Goal: Task Accomplishment & Management: Manage account settings

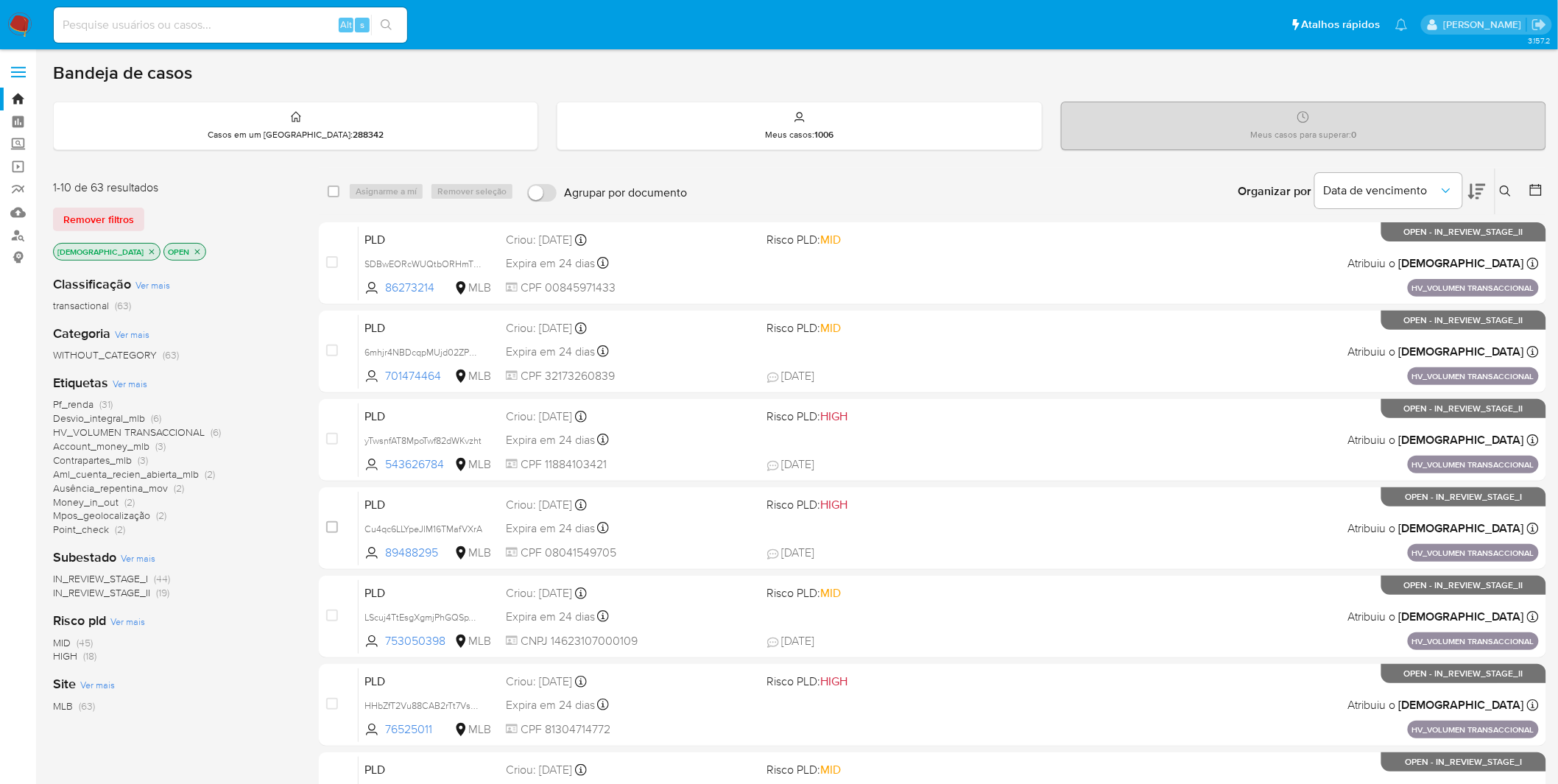
click at [115, 515] on span "IN_REVIEW_STAGE_II" at bounding box center [101, 592] width 97 height 14
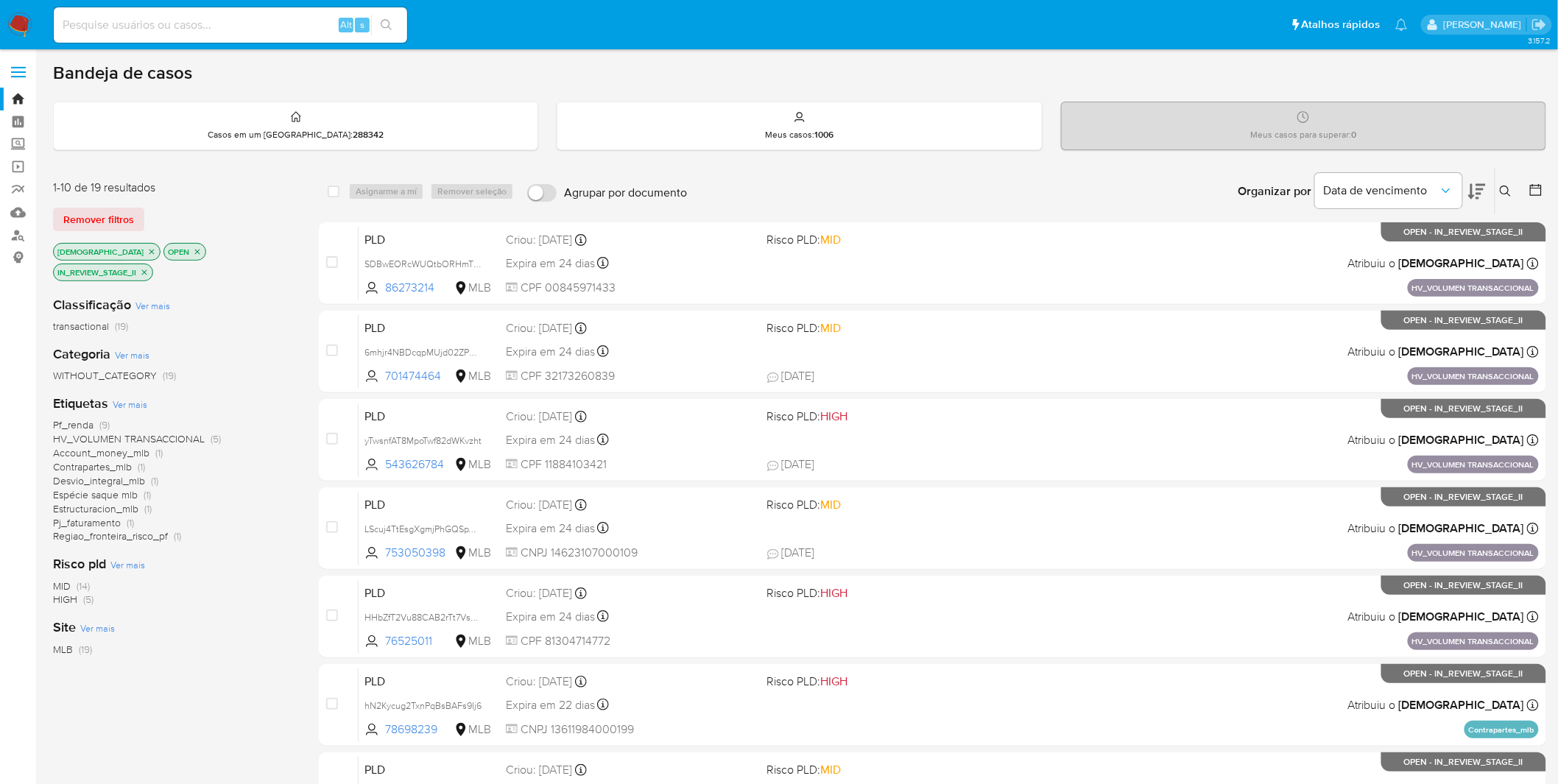
click at [77, 417] on span "Pf_renda" at bounding box center [73, 424] width 40 height 14
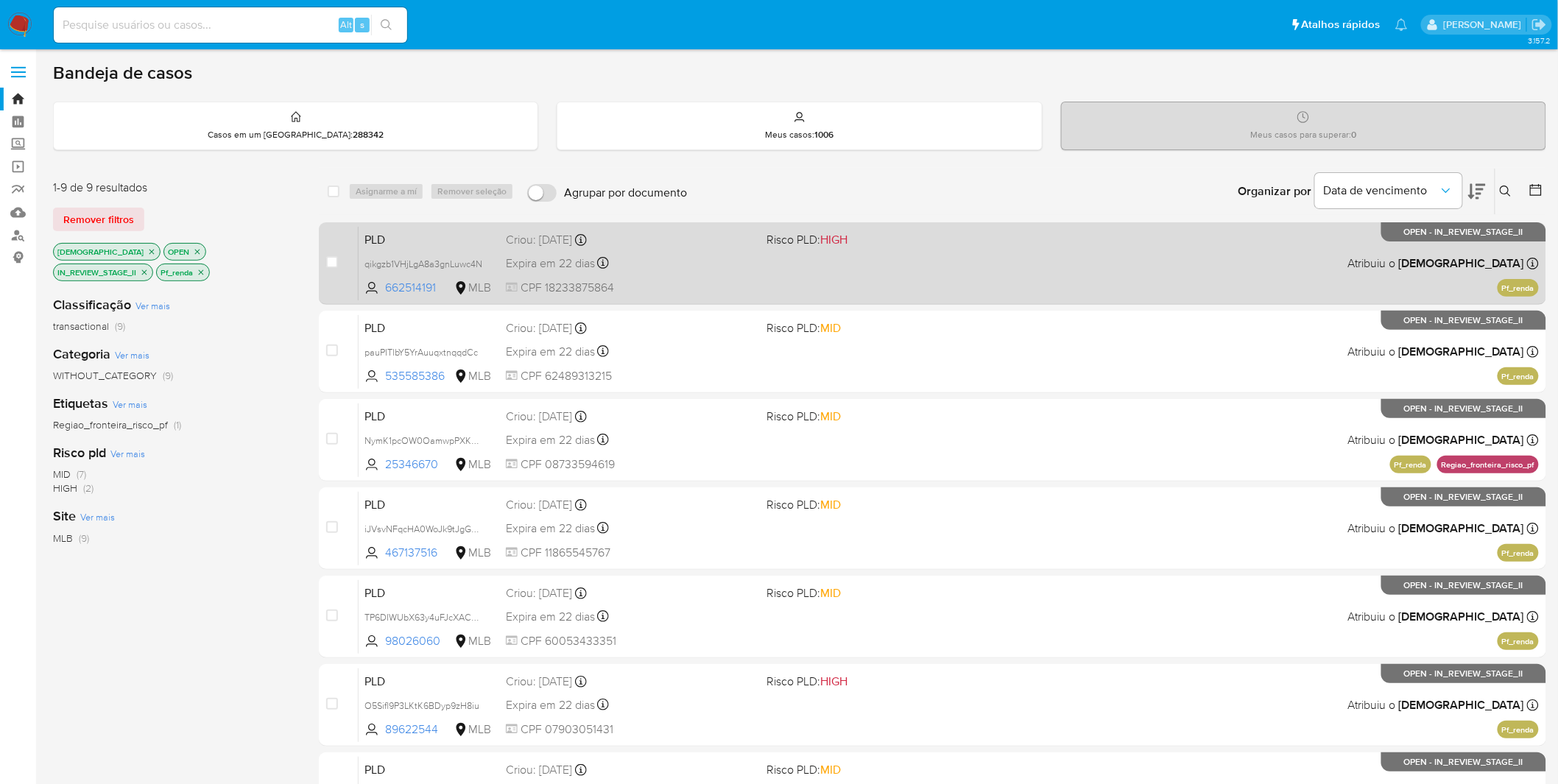
click at [869, 261] on div "PLD qikgzb1VHjLgA8a3gnLuwc4N 662514191 MLB Risco PLD: HIGH Criou: 12/08/2025 Cr…" at bounding box center [949, 263] width 1181 height 74
click at [438, 262] on span "qikgzb1VHjLgA8a3gnLuwc4N" at bounding box center [423, 262] width 118 height 16
click at [767, 276] on div "PLD qikgzb1VHjLgA8a3gnLuwc4N 662514191 MLB Risco PLD: HIGH Criou: 12/08/2025 Cr…" at bounding box center [949, 263] width 1181 height 74
click at [419, 268] on span "qikgzb1VHjLgA8a3gnLuwc4N" at bounding box center [423, 262] width 118 height 16
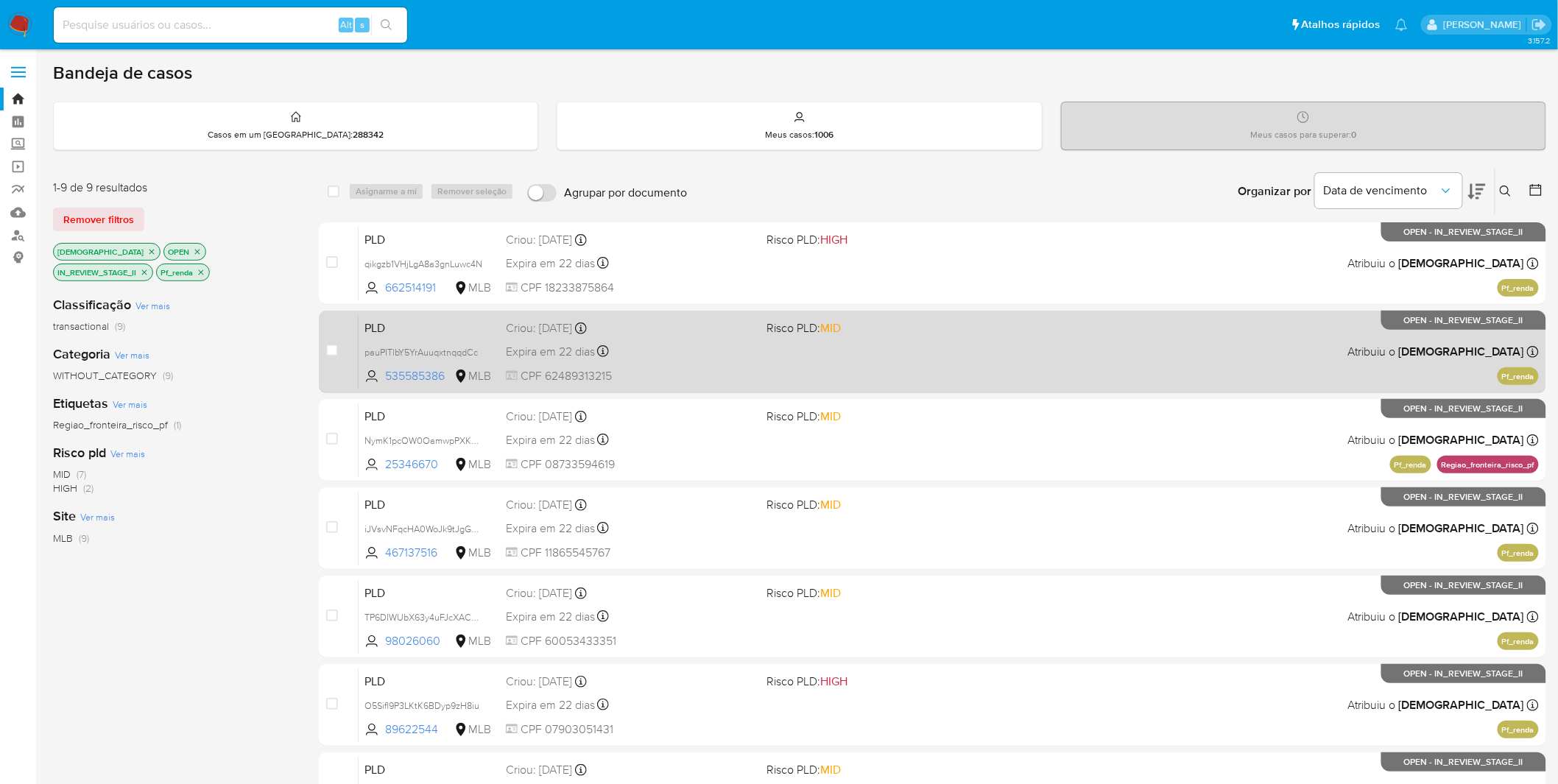
drag, startPoint x: 384, startPoint y: 349, endPoint x: 364, endPoint y: 341, distance: 21.5
click at [384, 349] on span "pauPITlbY5YrAuuqxtnqqdCc" at bounding box center [421, 352] width 113 height 13
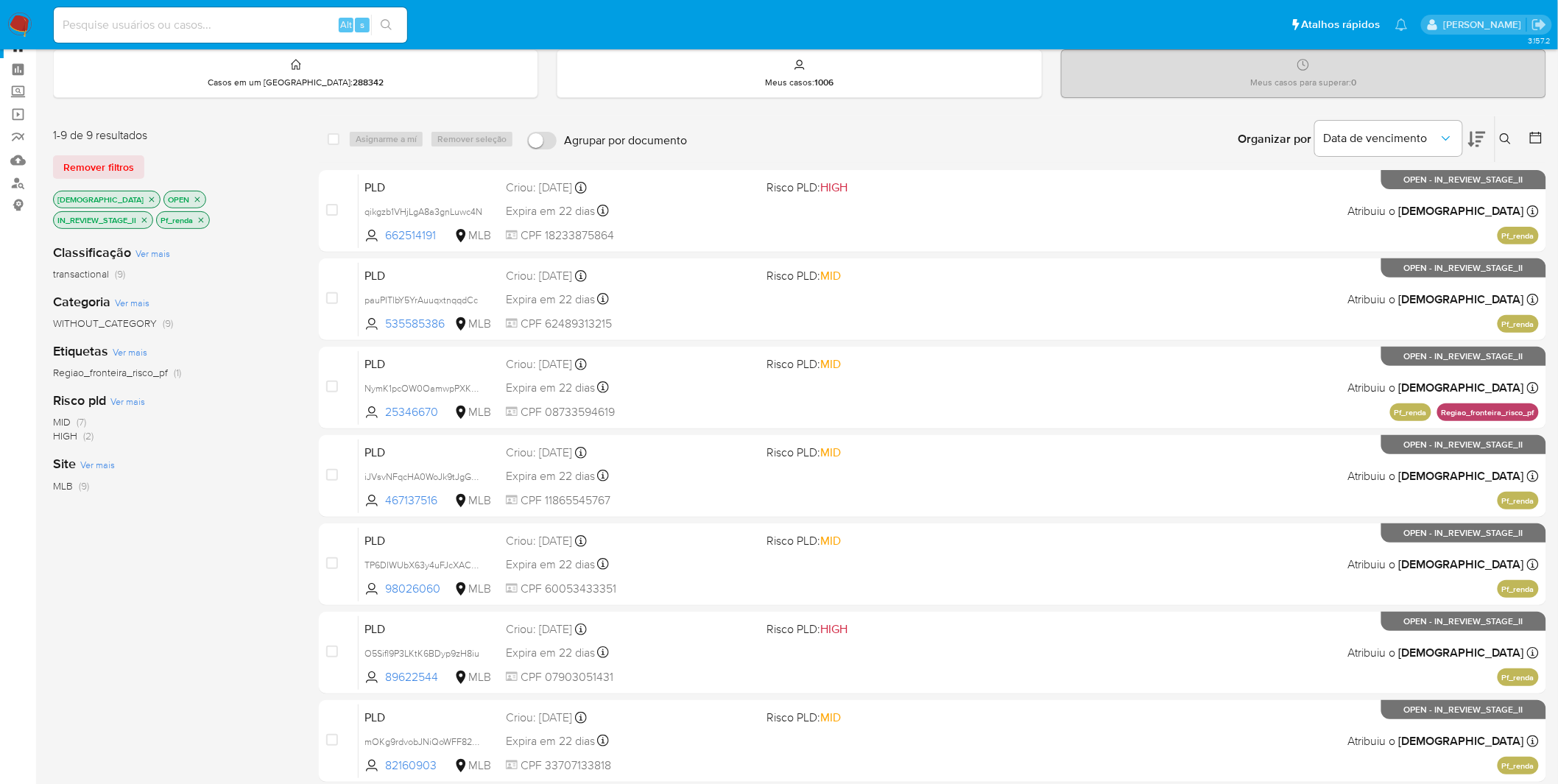
scroll to position [82, 0]
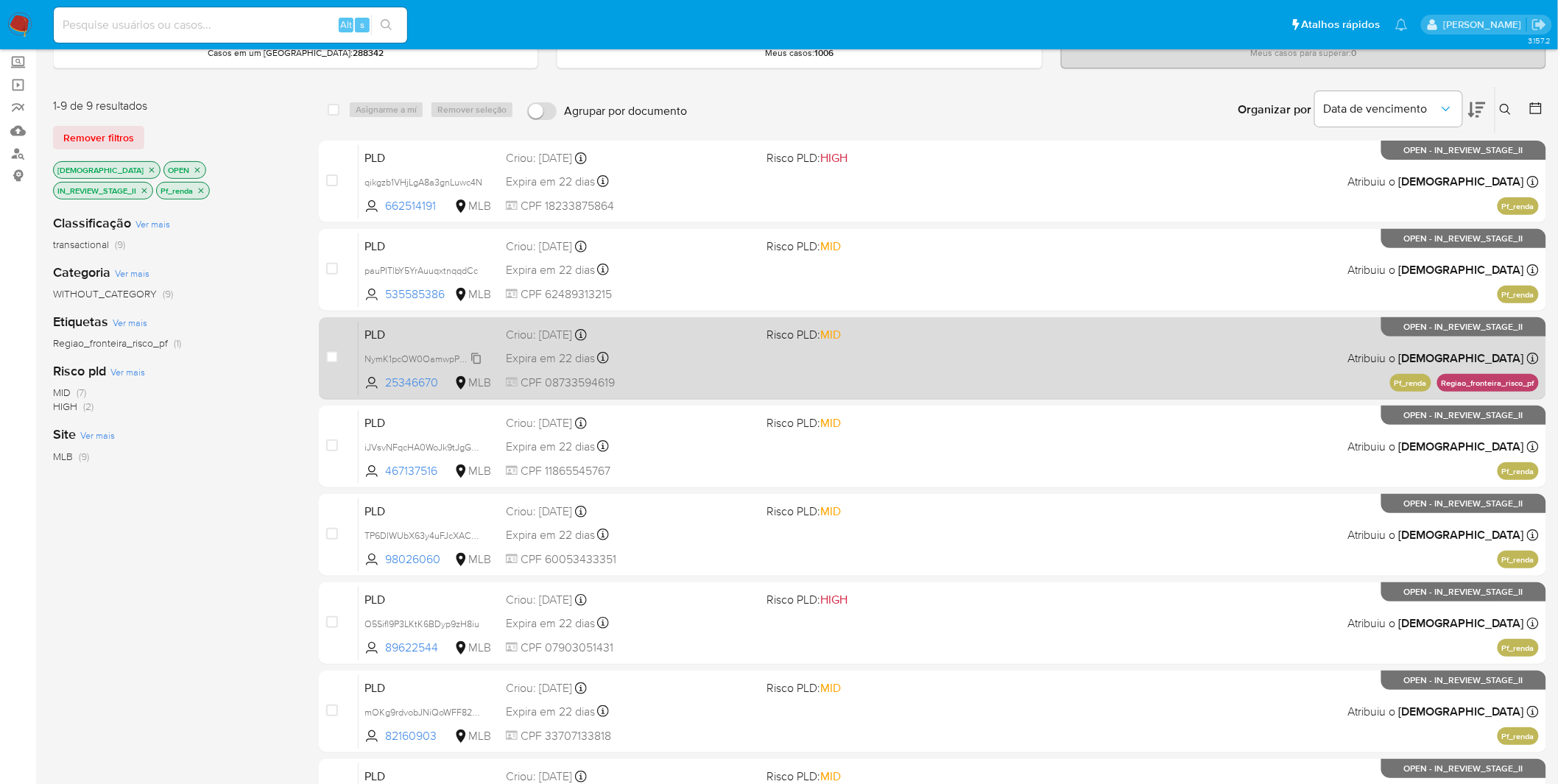
click at [387, 357] on span "NymK1pcOW0OamwpPXKnYAAzV" at bounding box center [434, 357] width 138 height 16
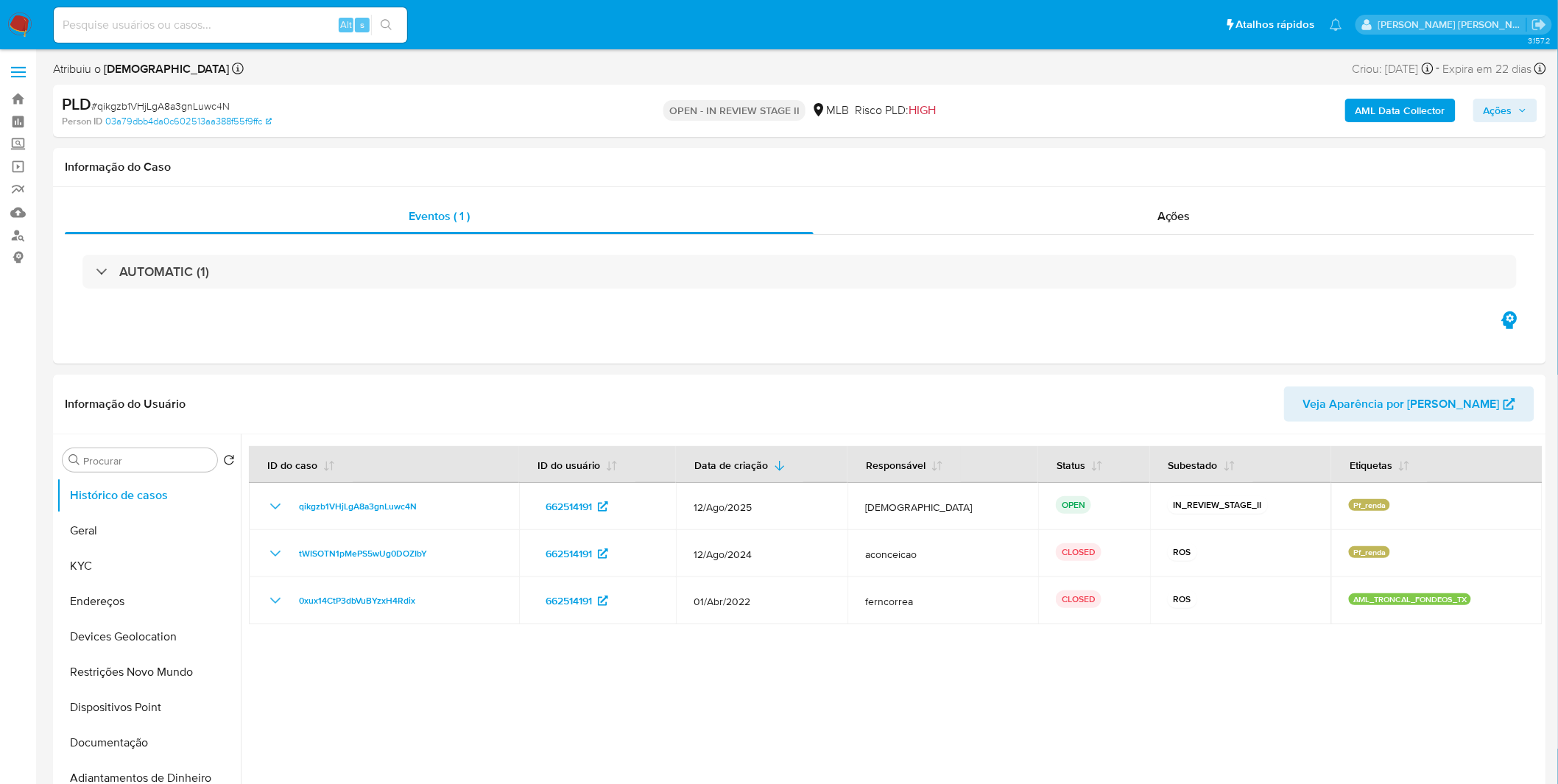
select select "10"
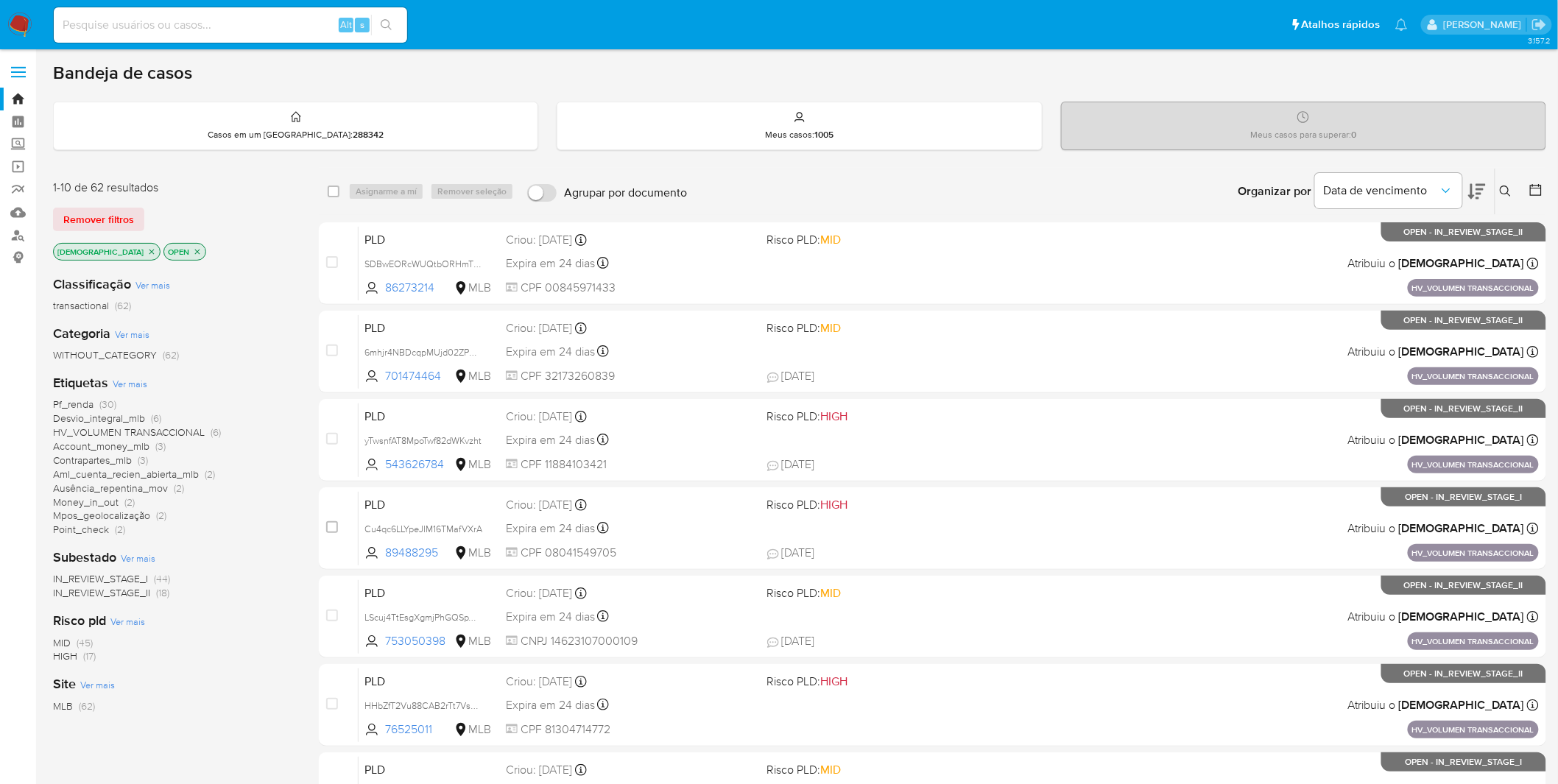
click at [24, 12] on img at bounding box center [20, 25] width 25 height 25
click at [125, 590] on span "IN_REVIEW_STAGE_II" at bounding box center [101, 592] width 97 height 14
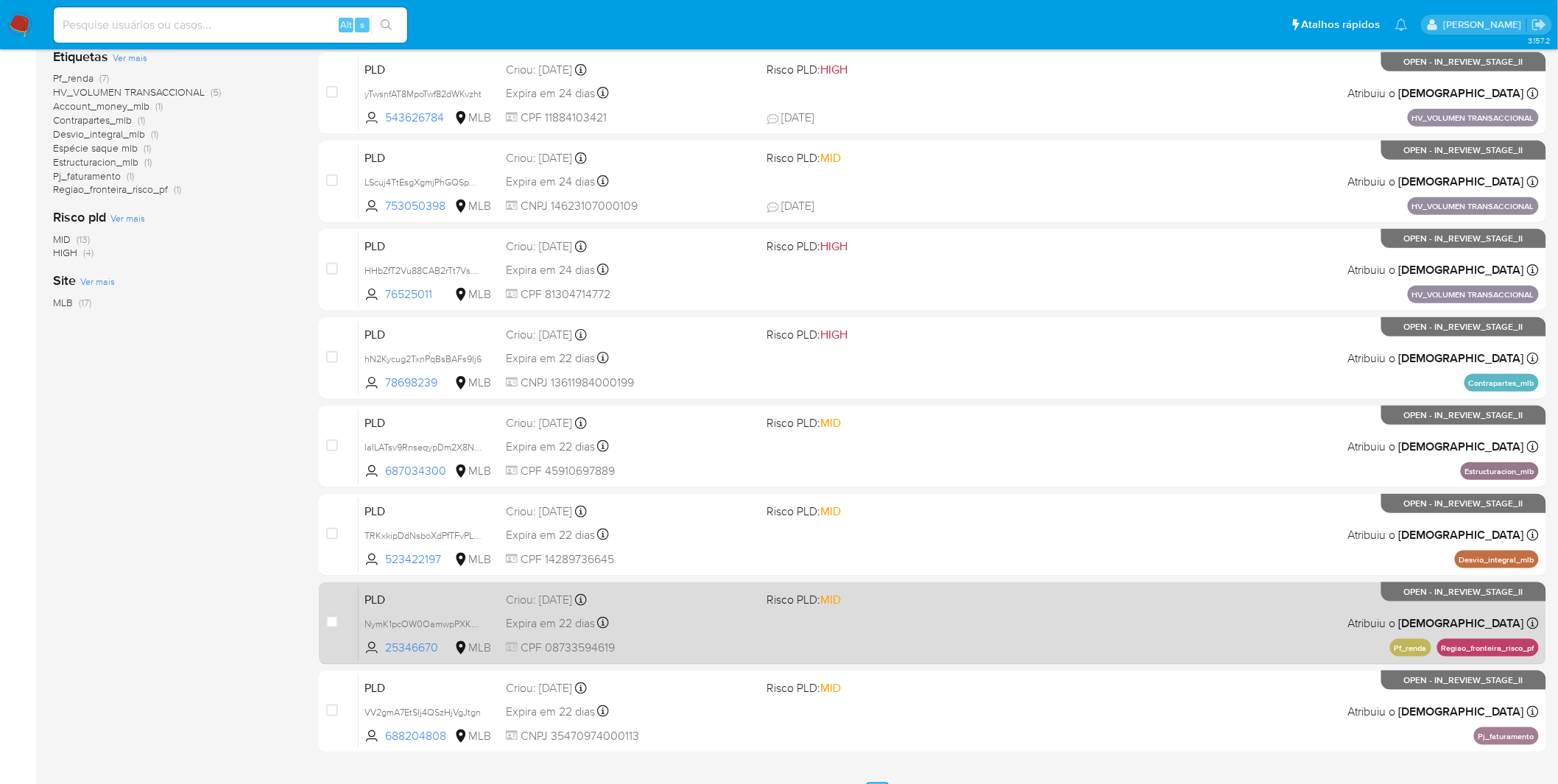
scroll to position [377, 0]
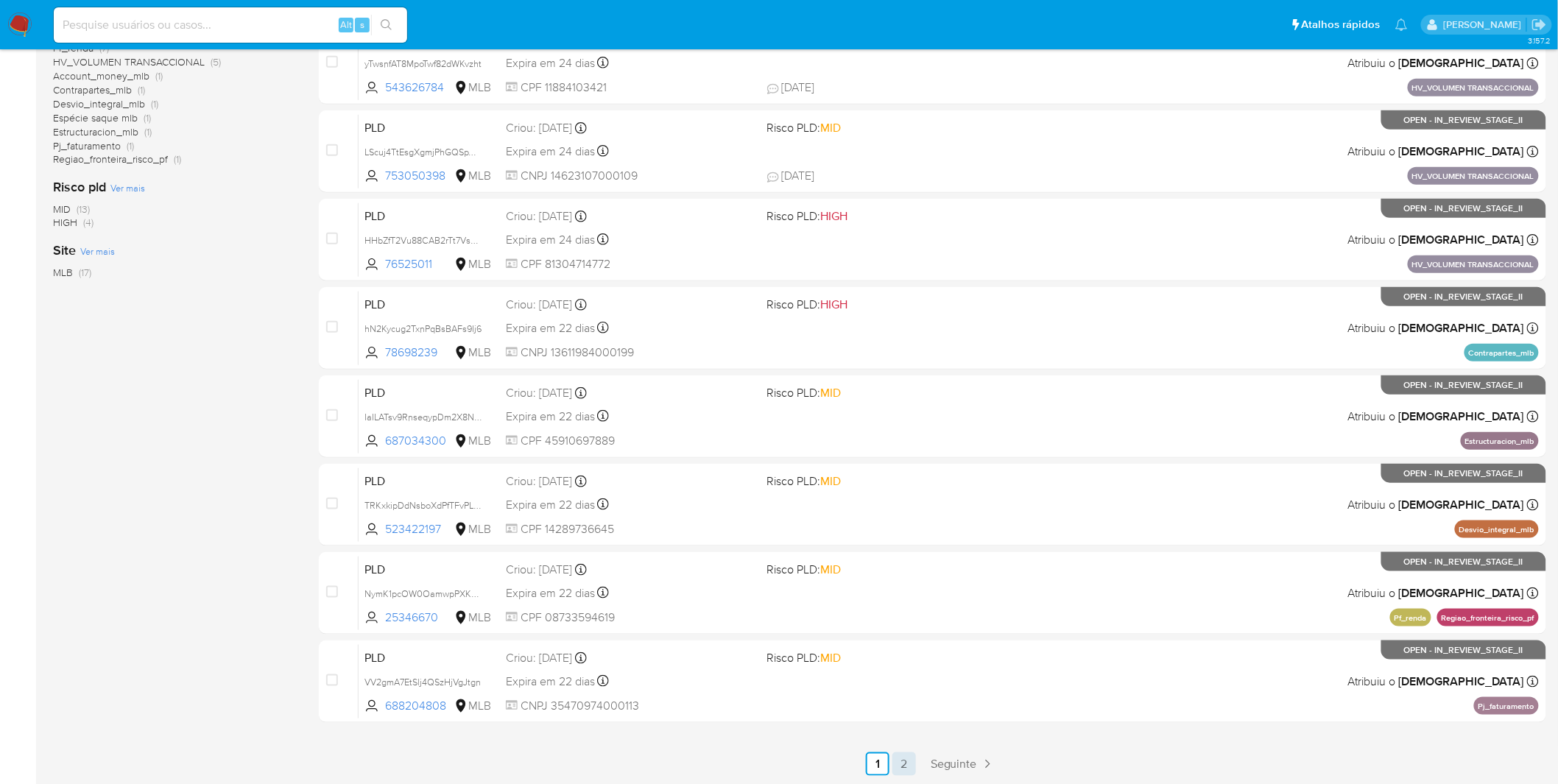
click at [909, 763] on link "2" at bounding box center [904, 764] width 24 height 24
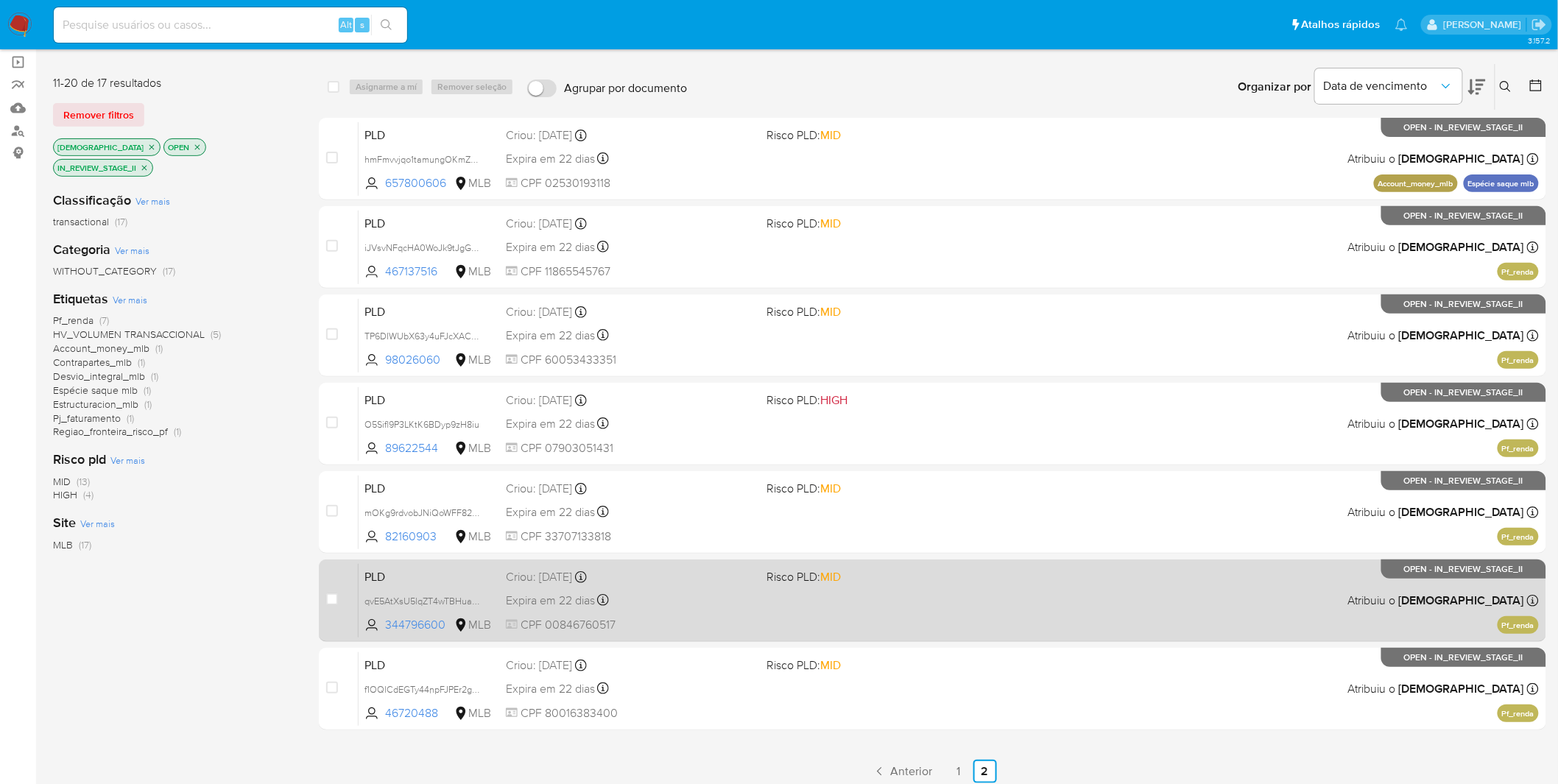
scroll to position [112, 0]
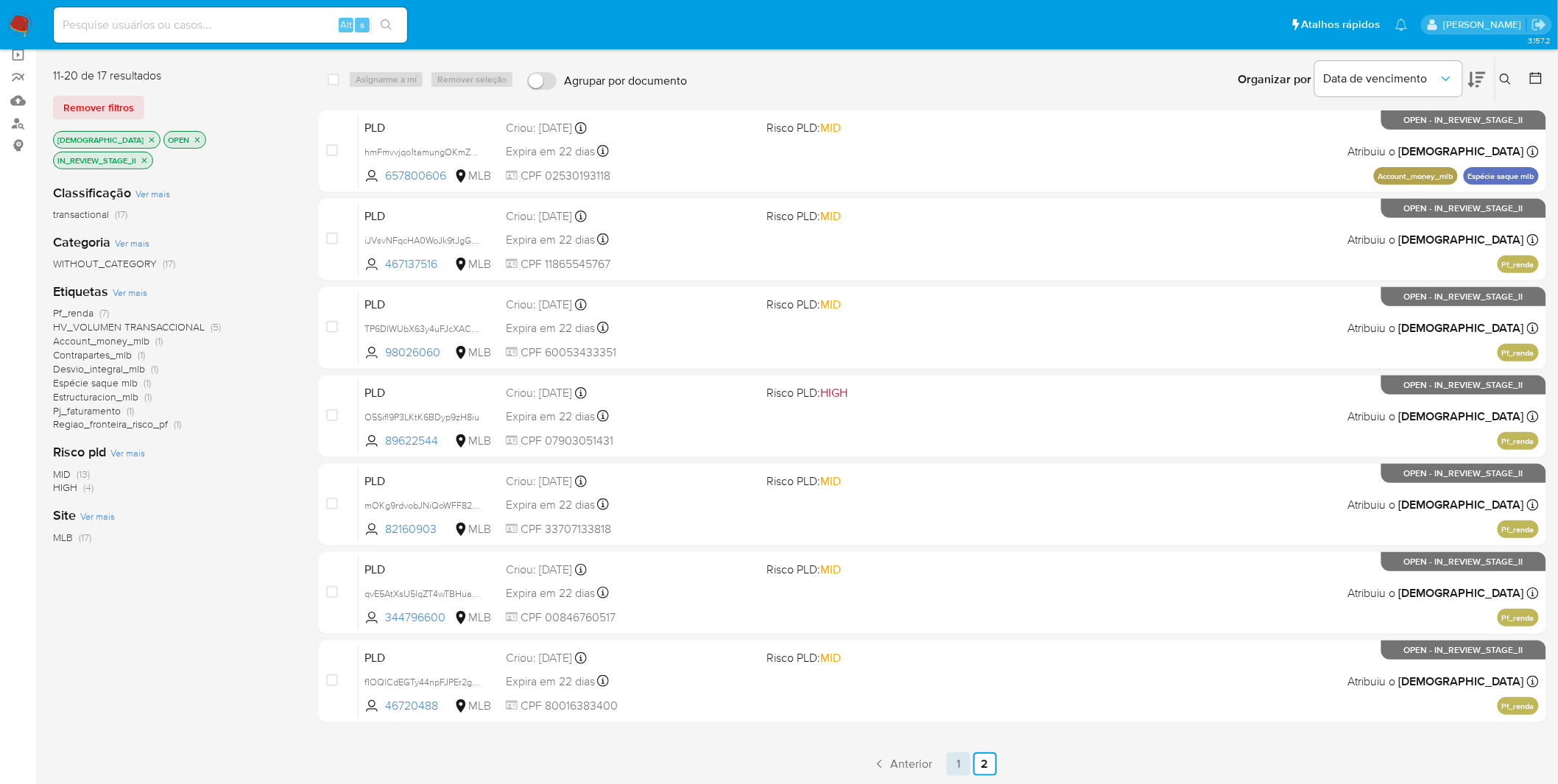
click at [960, 756] on link "1" at bounding box center [959, 764] width 24 height 24
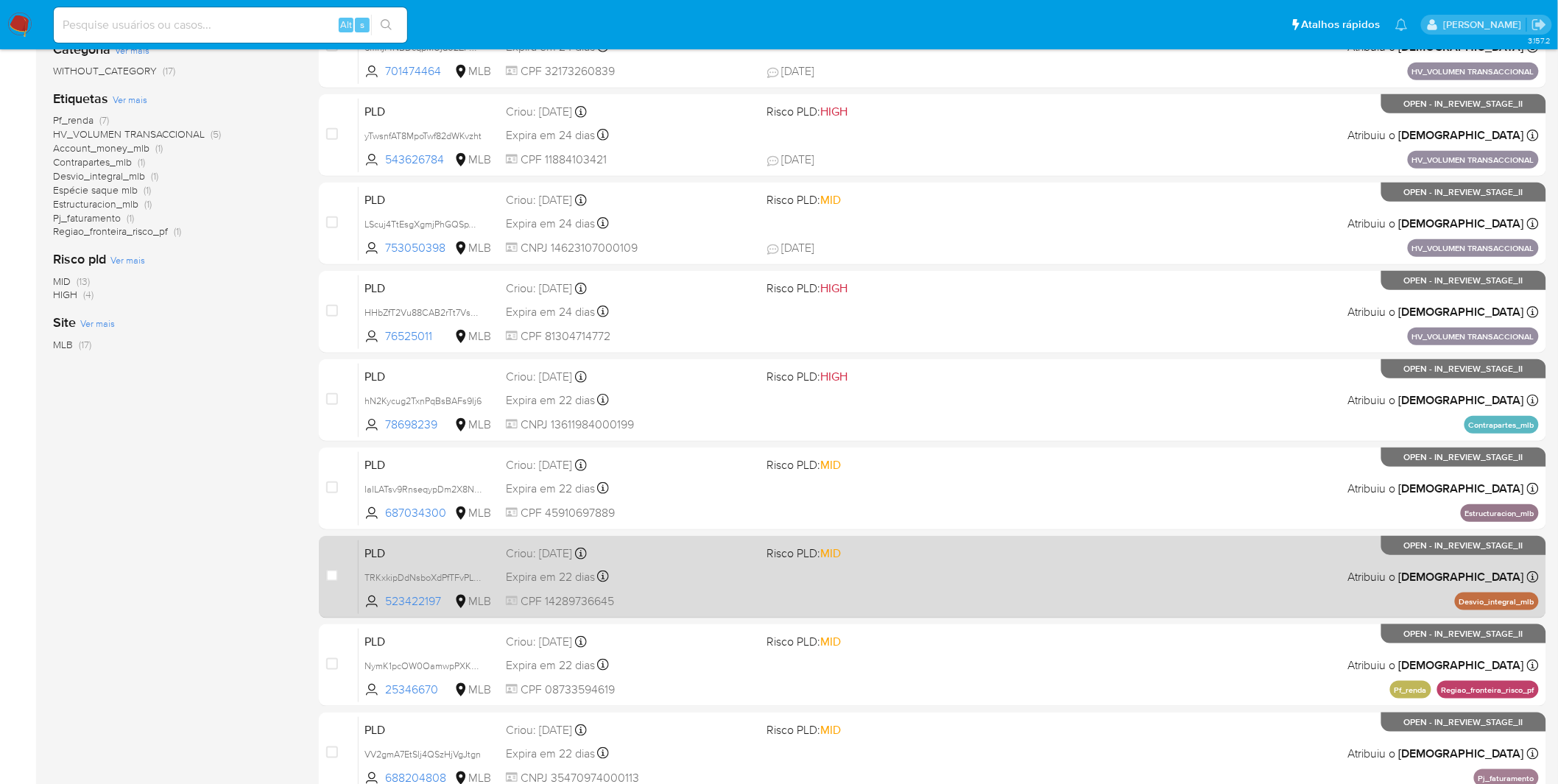
scroll to position [377, 0]
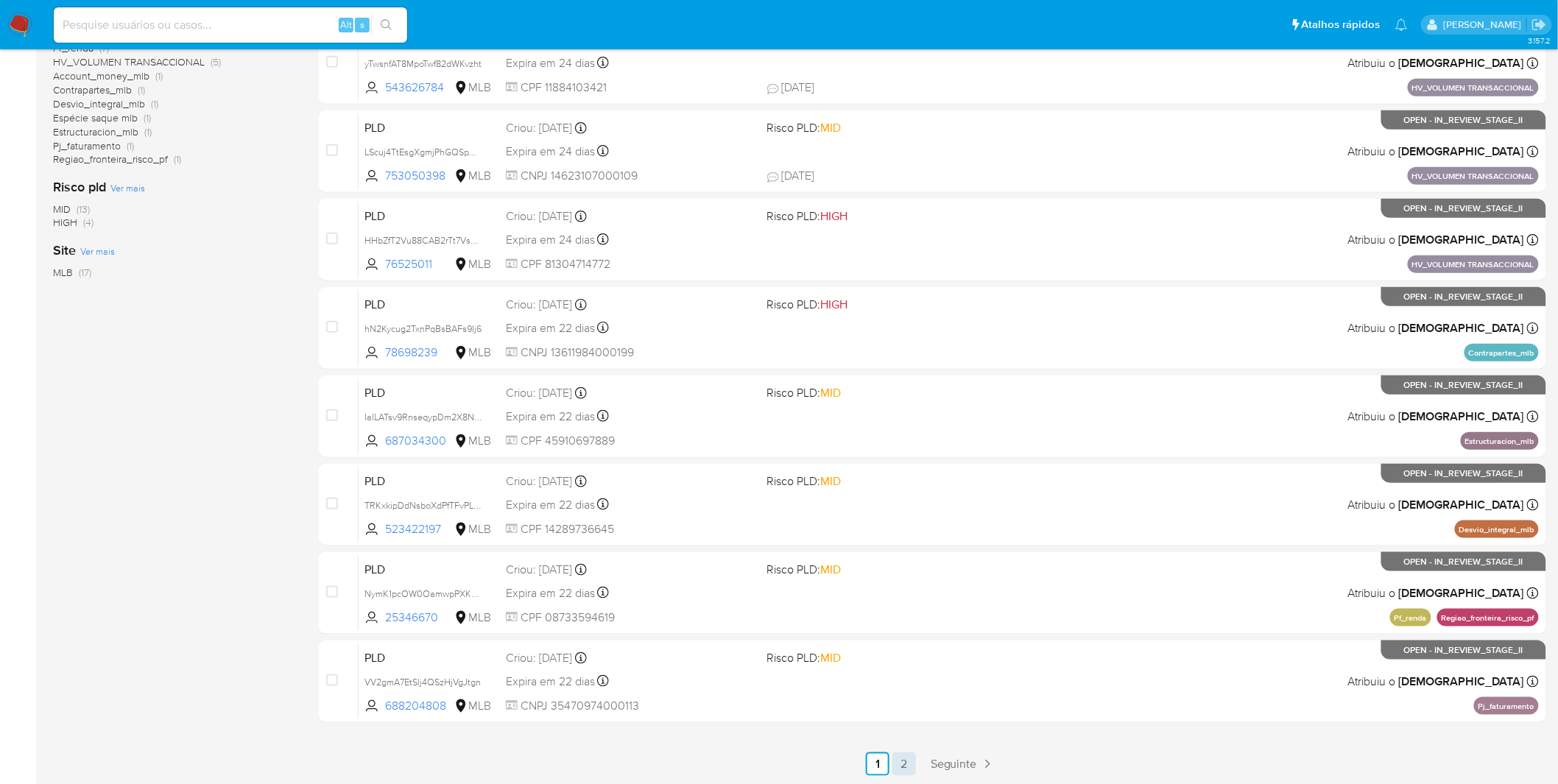
click at [911, 773] on link "2" at bounding box center [904, 764] width 24 height 24
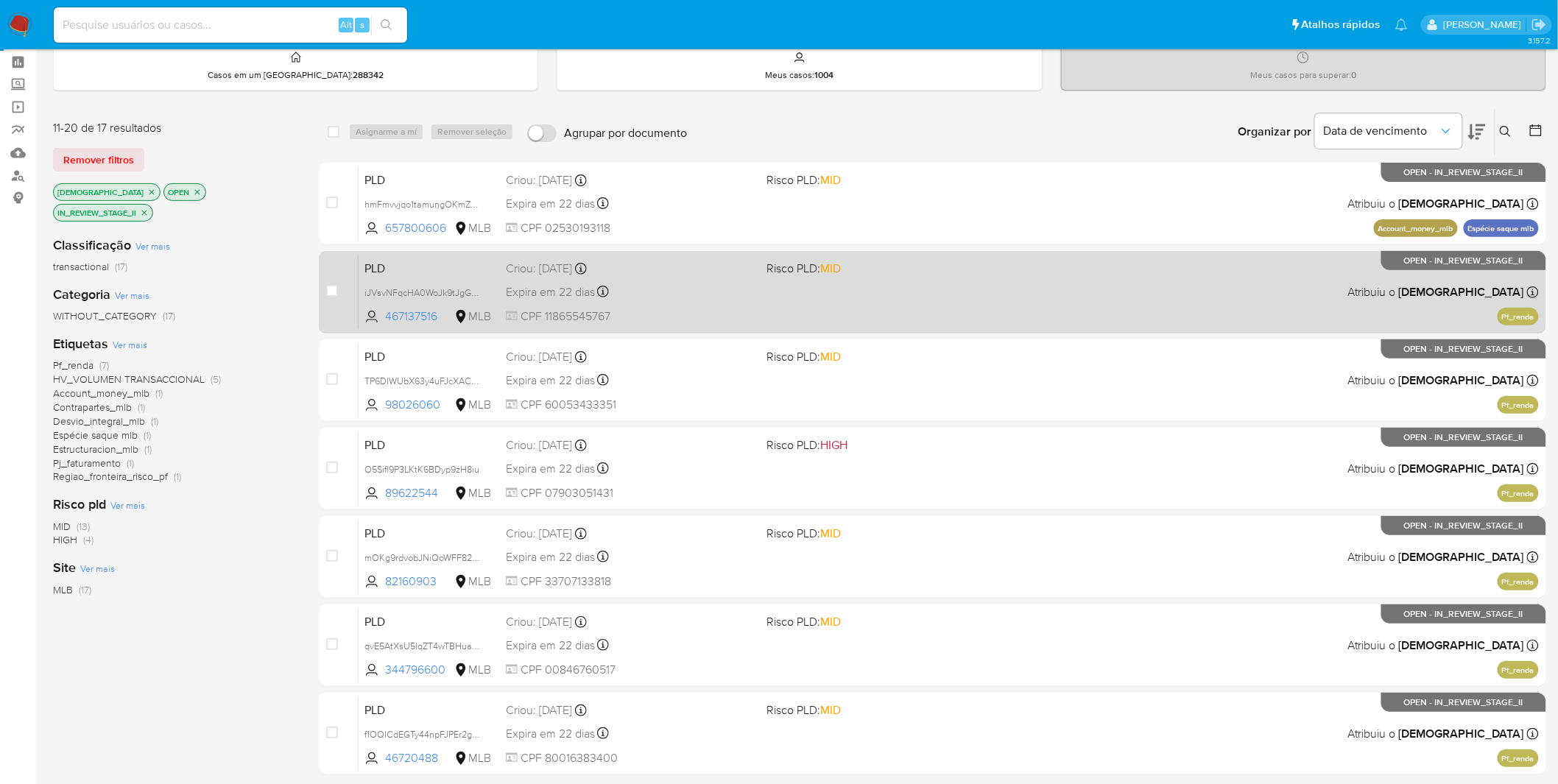
scroll to position [30, 0]
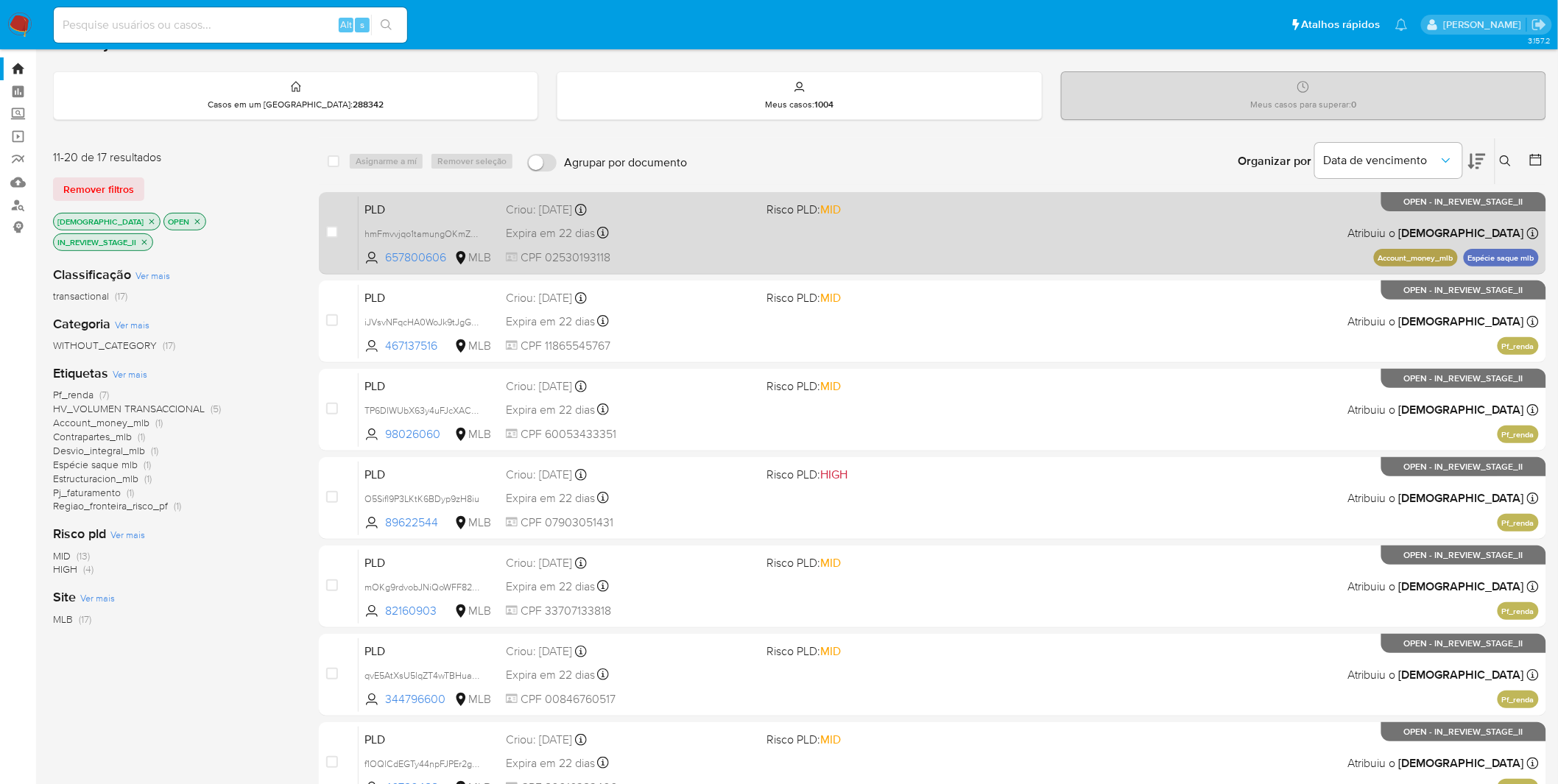
click at [815, 239] on div "PLD hmFmvvjqo1tamungOKmZhcWD 657800606 MLB Risco PLD: MID Criou: 12/08/2025 Cri…" at bounding box center [949, 232] width 1181 height 74
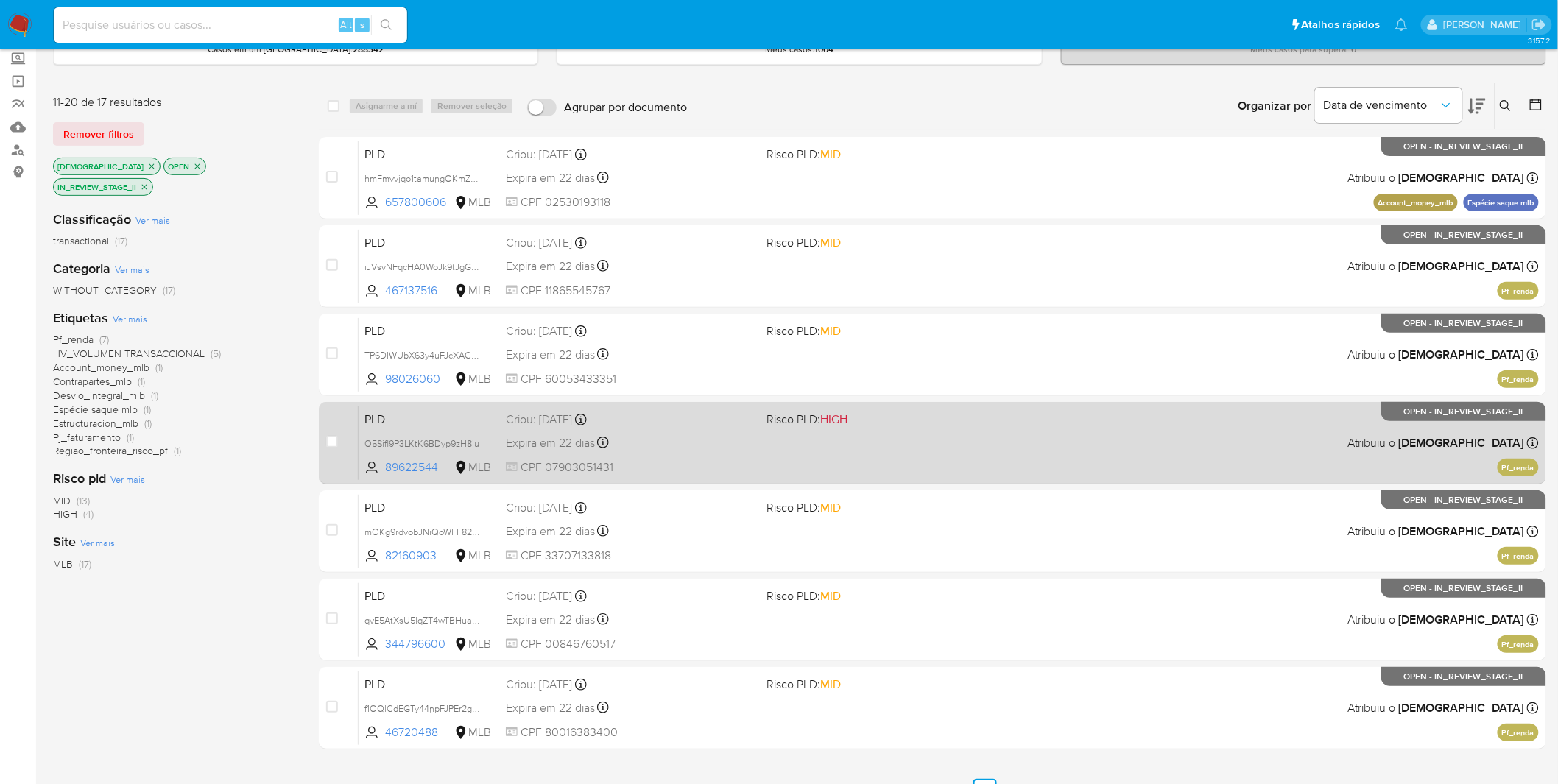
scroll to position [112, 0]
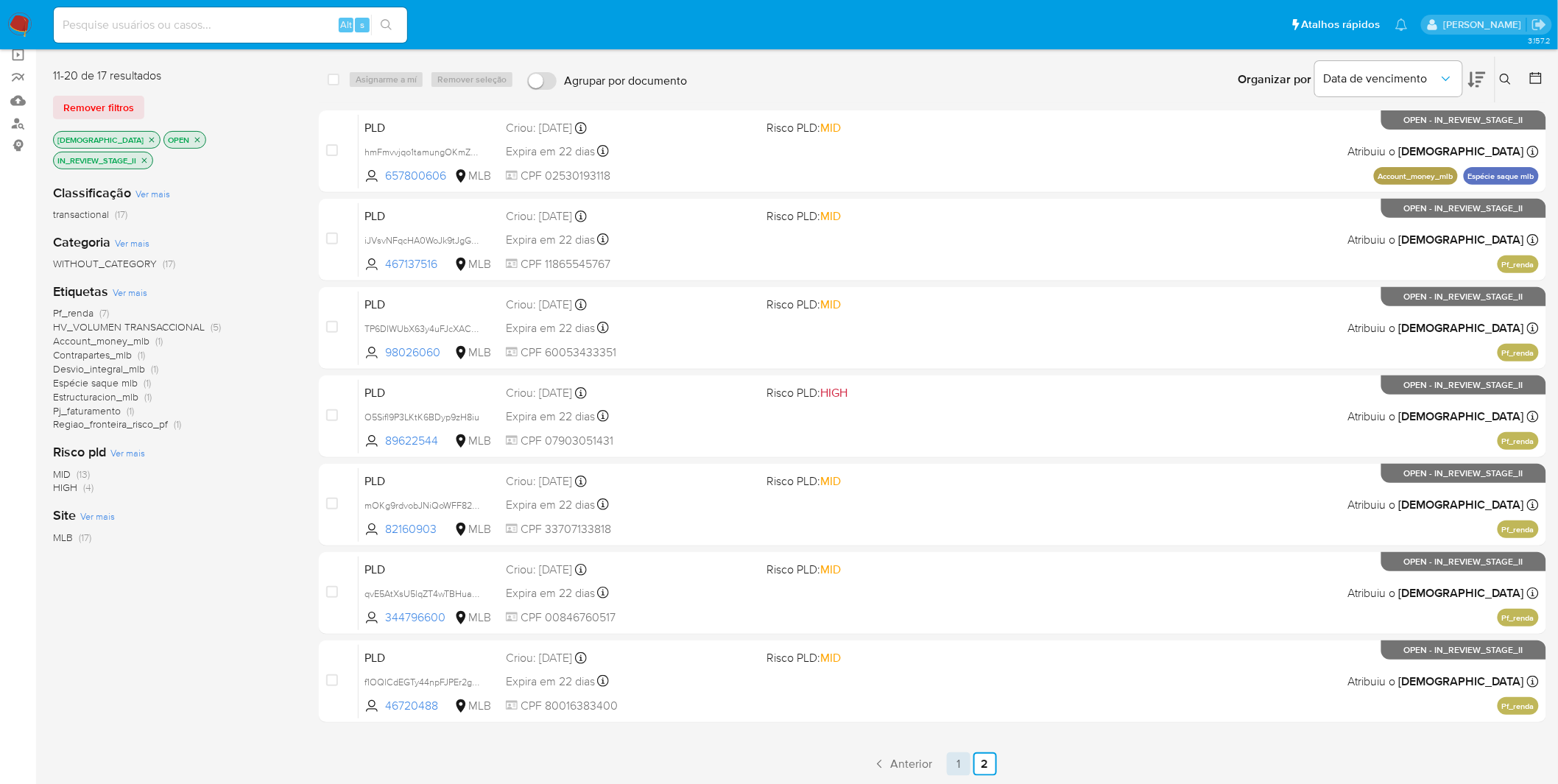
click at [958, 757] on link "1" at bounding box center [959, 764] width 24 height 24
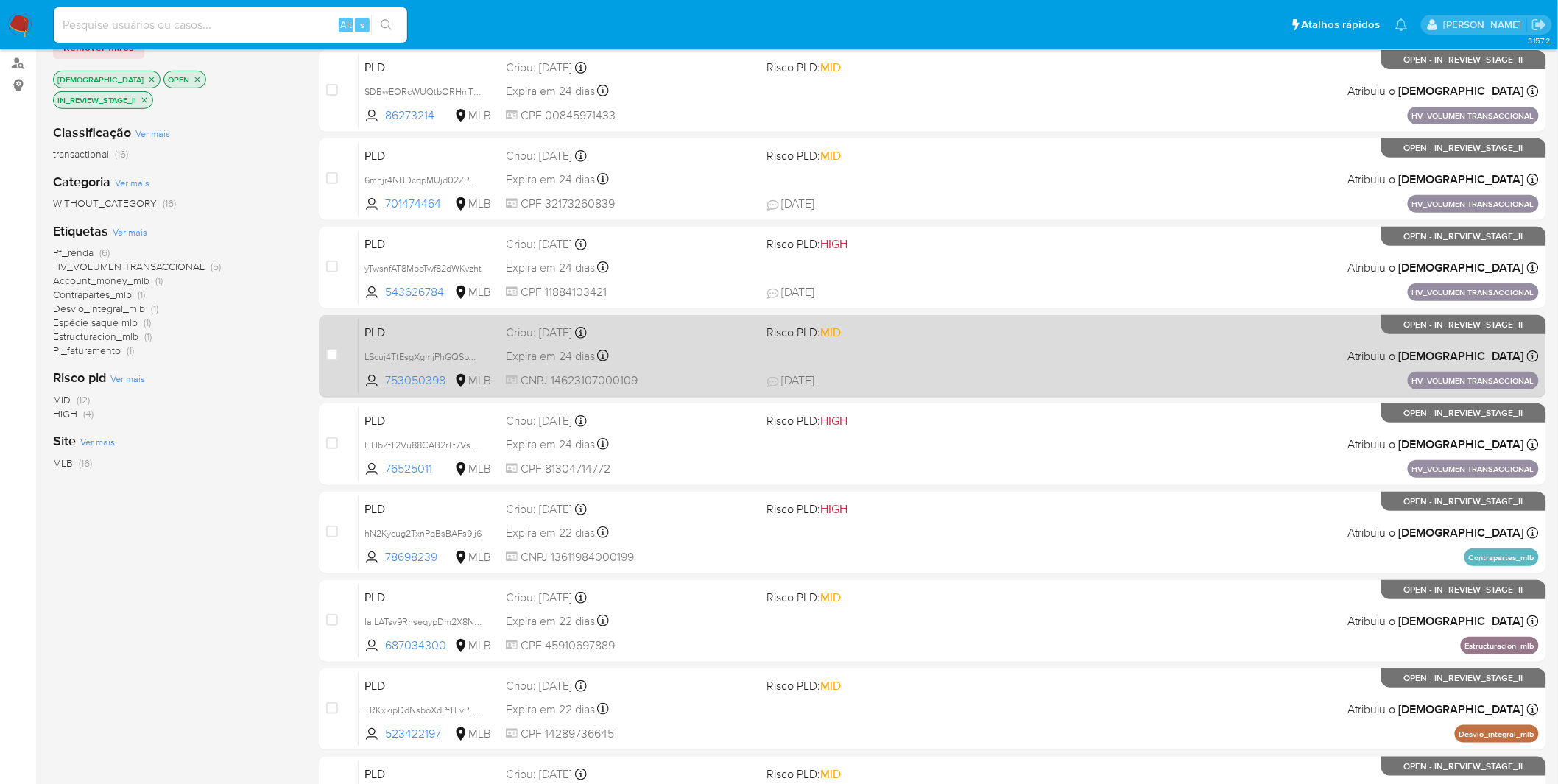
scroll to position [377, 0]
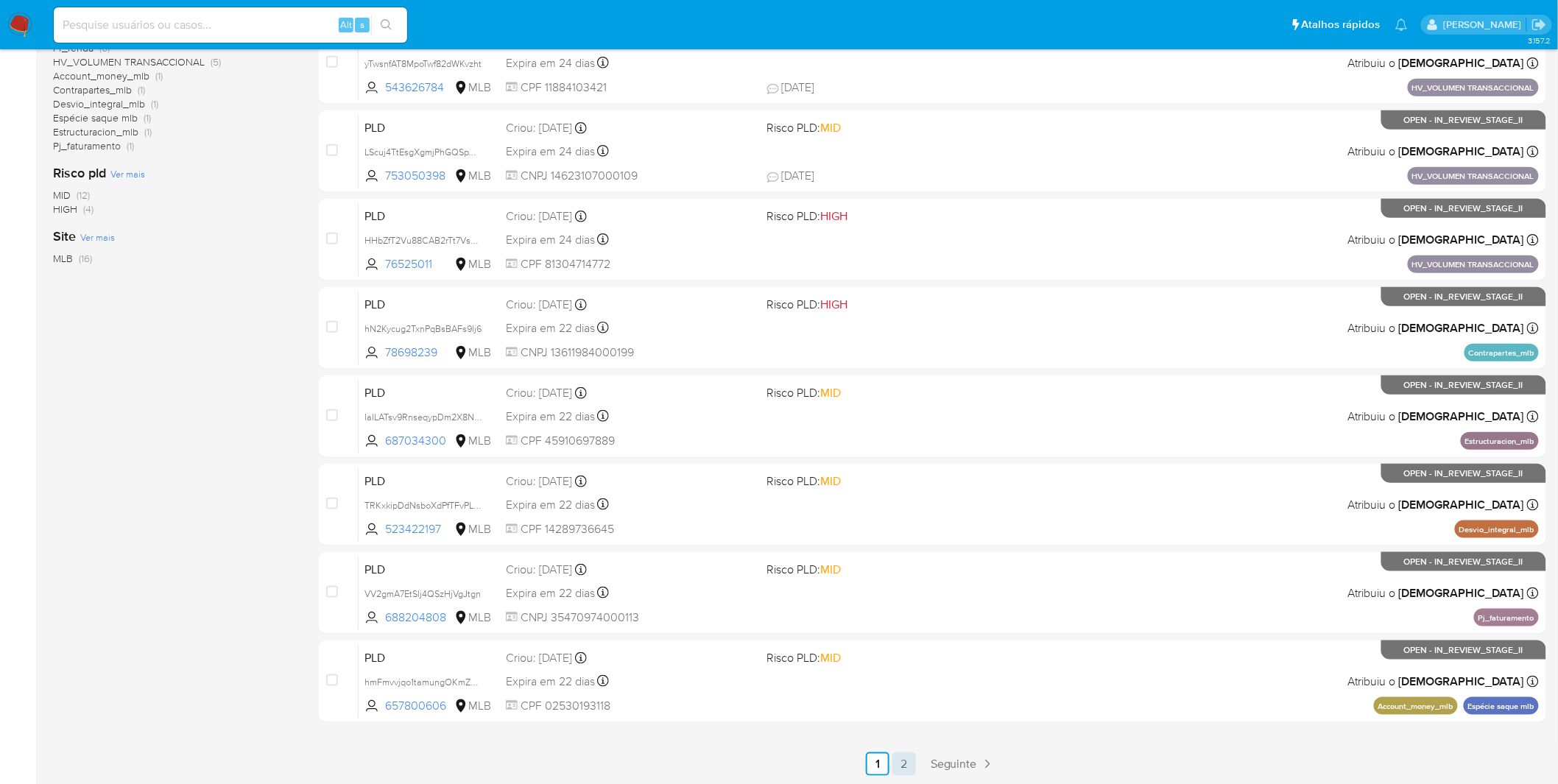
click at [904, 760] on link "2" at bounding box center [904, 764] width 24 height 24
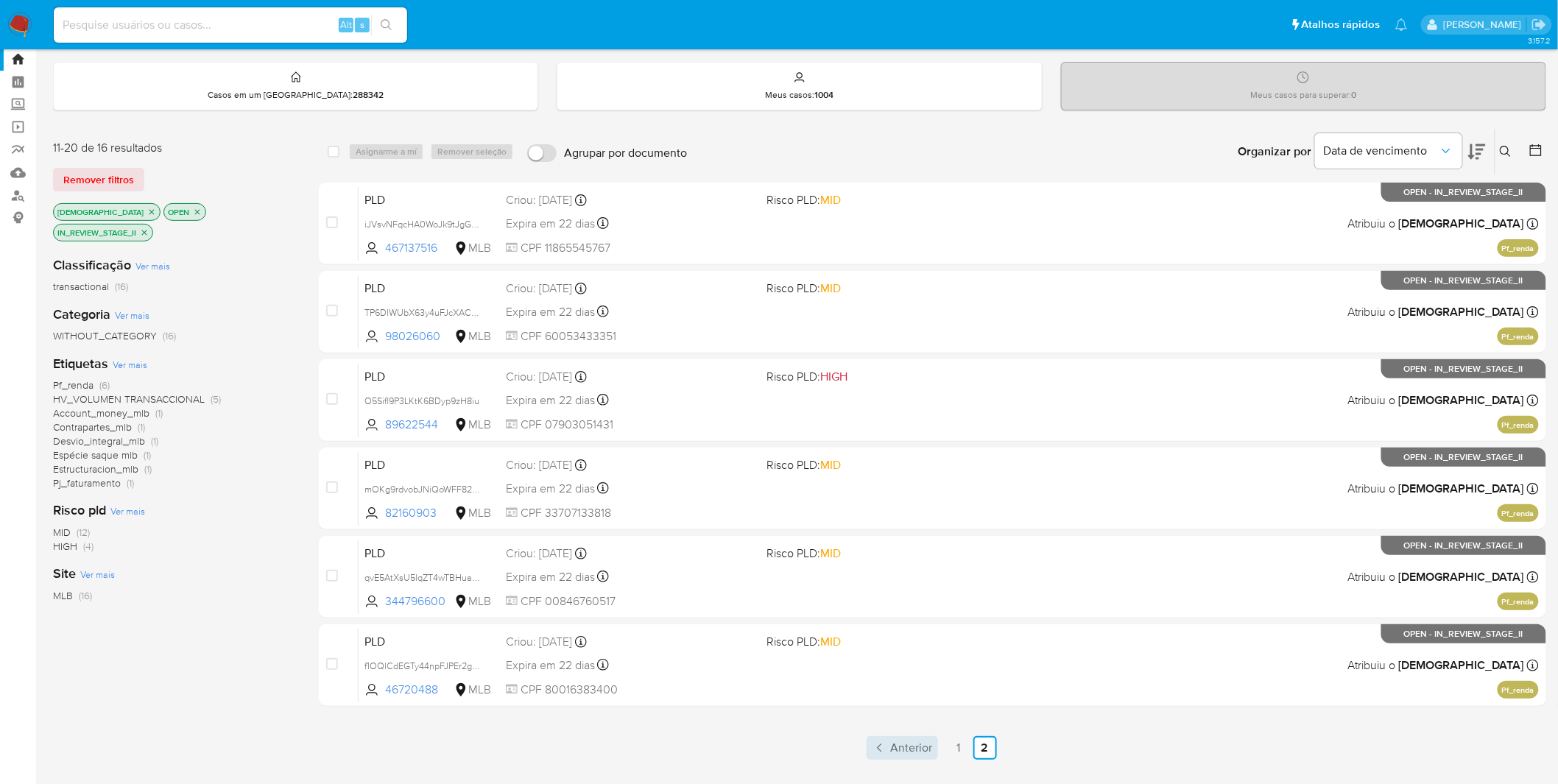
scroll to position [59, 0]
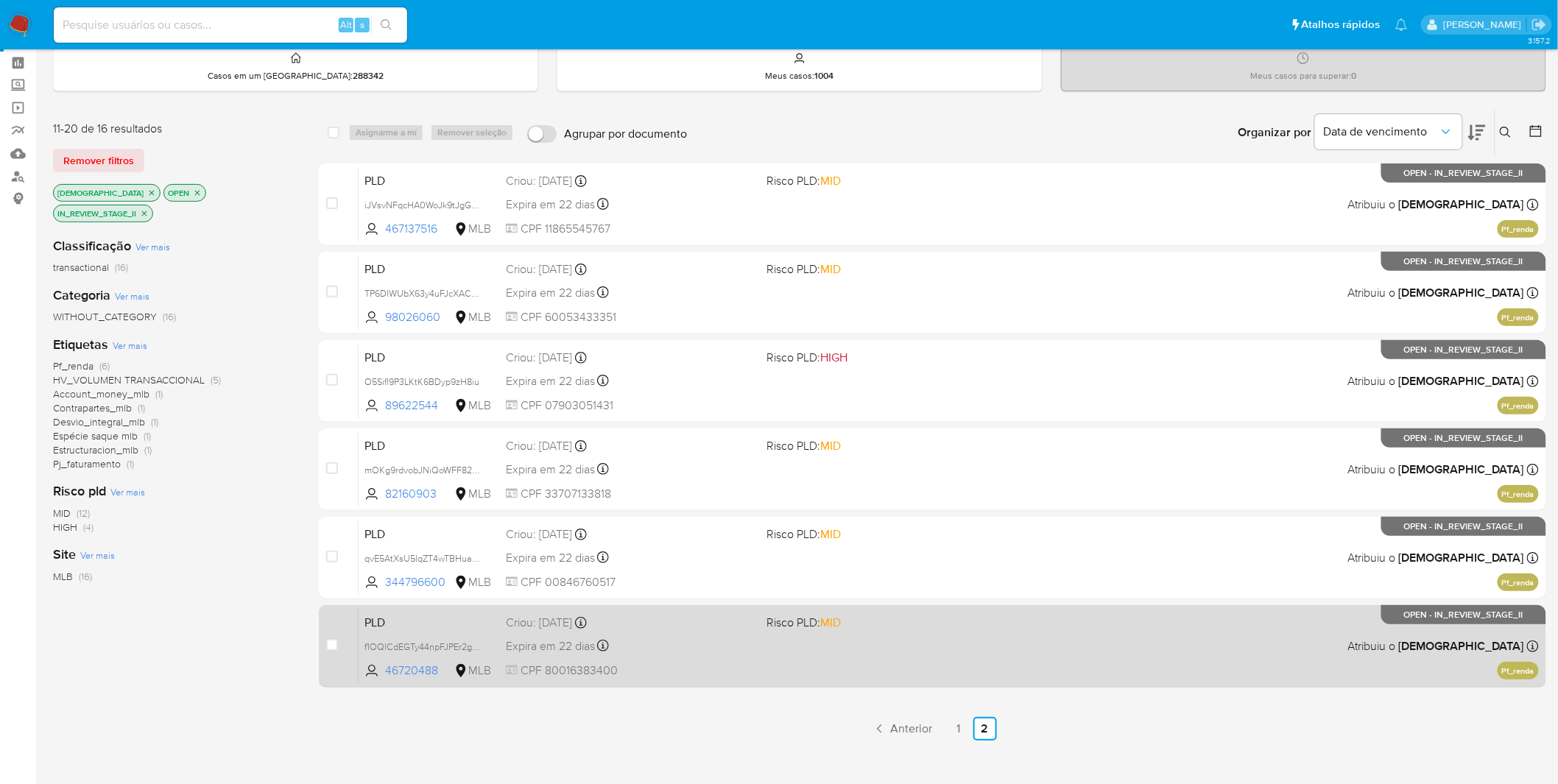
click at [954, 722] on link "1" at bounding box center [959, 728] width 24 height 24
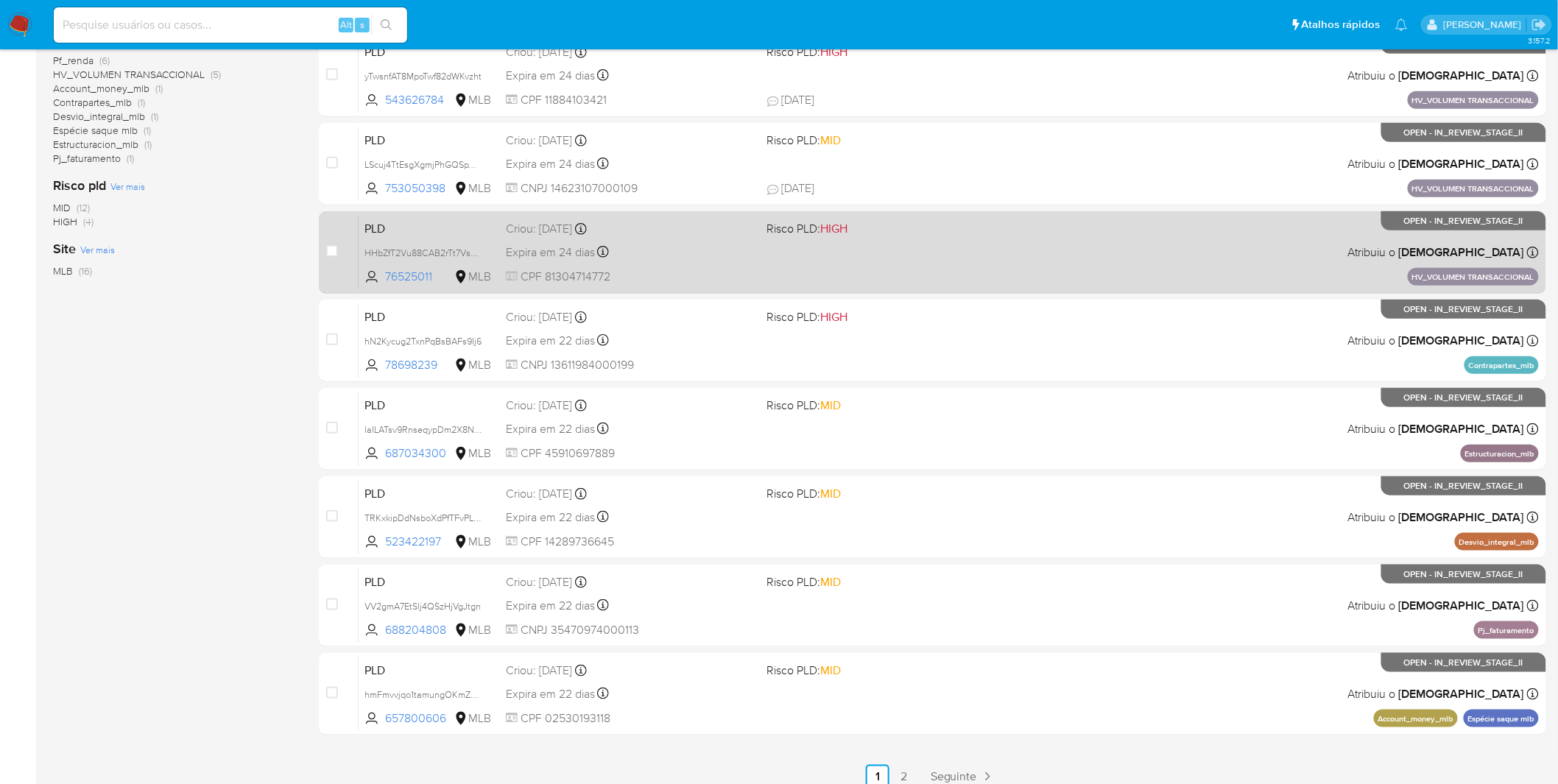
scroll to position [377, 0]
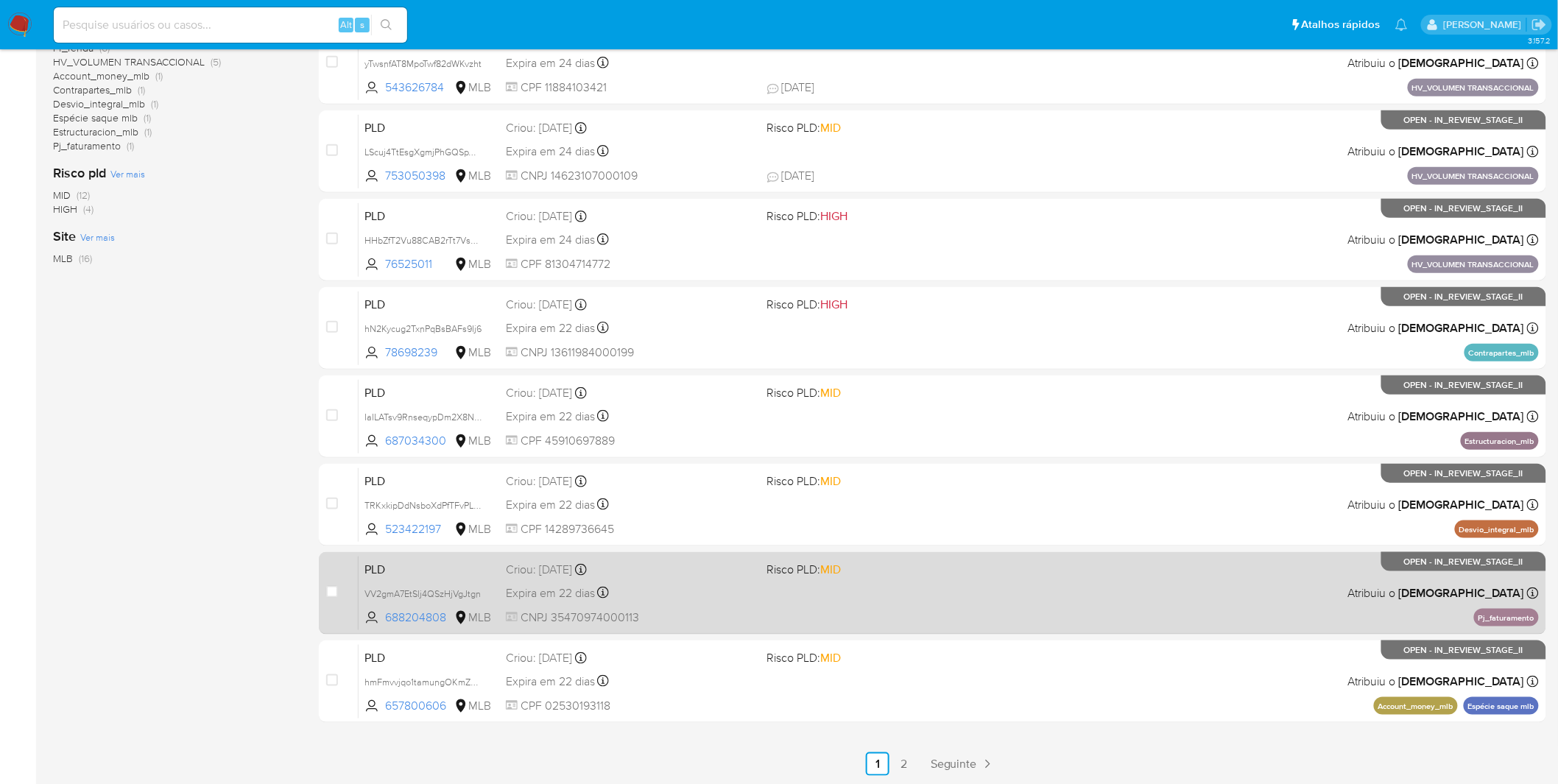
click at [859, 581] on div "PLD VV2gmA7EtSlj4QSzHjVgJtgn 688204808 MLB Risco PLD: MID Criou: 12/08/2025 Cri…" at bounding box center [949, 592] width 1181 height 74
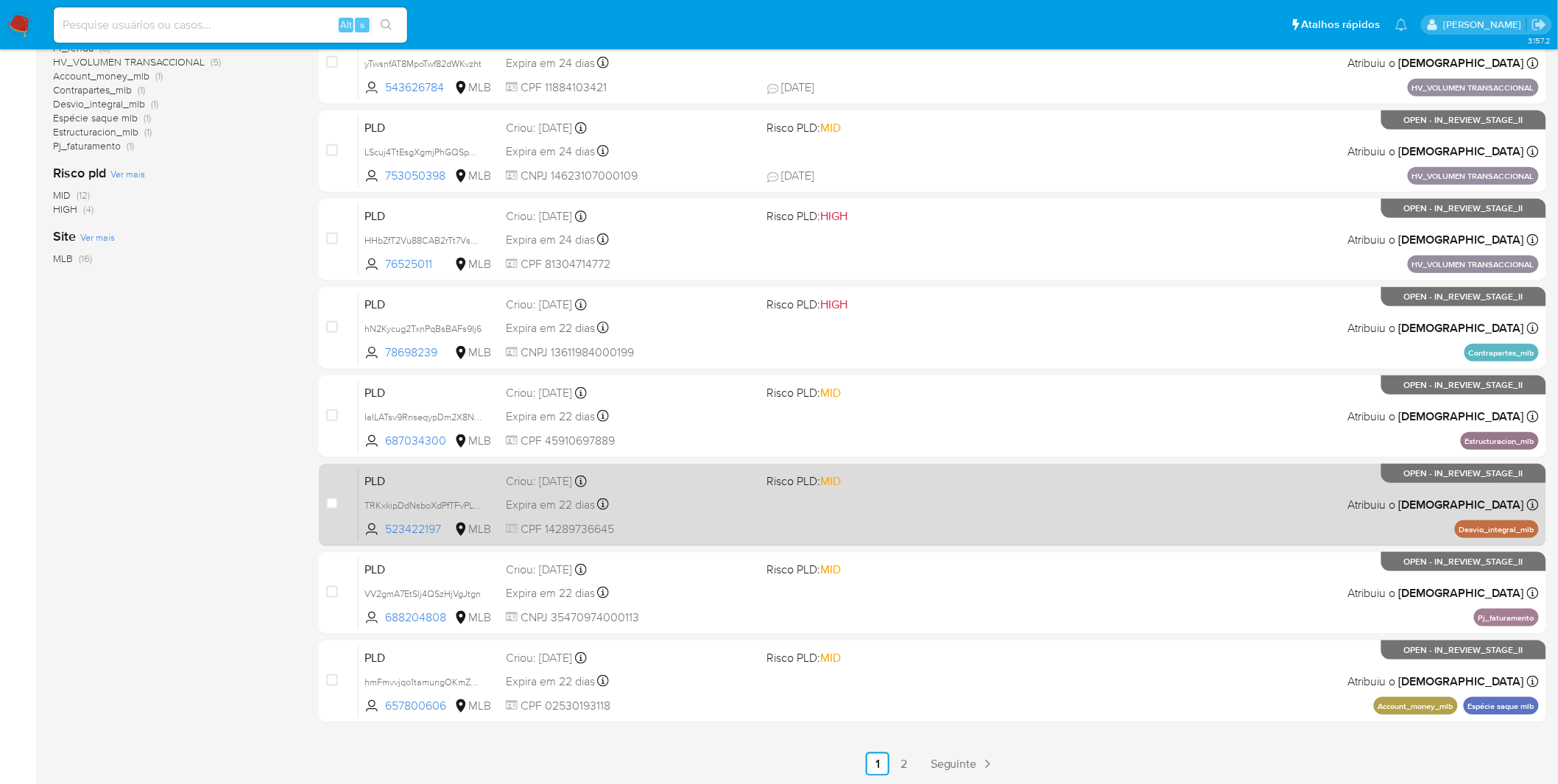
click at [695, 501] on div "Expira em 22 dias Expira em 26/09/2025 00:16:58" at bounding box center [631, 505] width 250 height 20
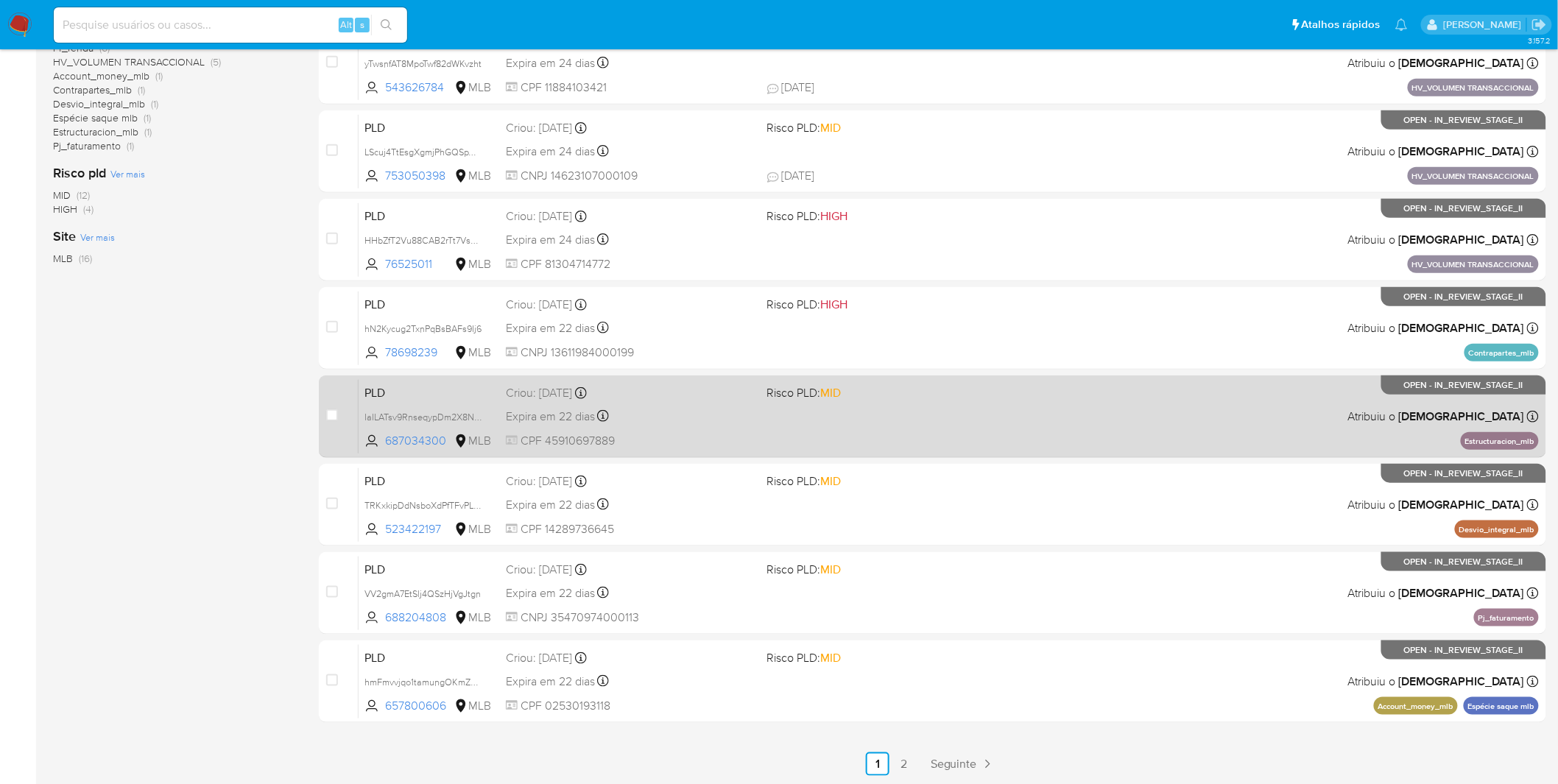
click at [705, 410] on div "Expira em 22 dias Expira em 26/09/2025 00:26:40" at bounding box center [631, 416] width 250 height 20
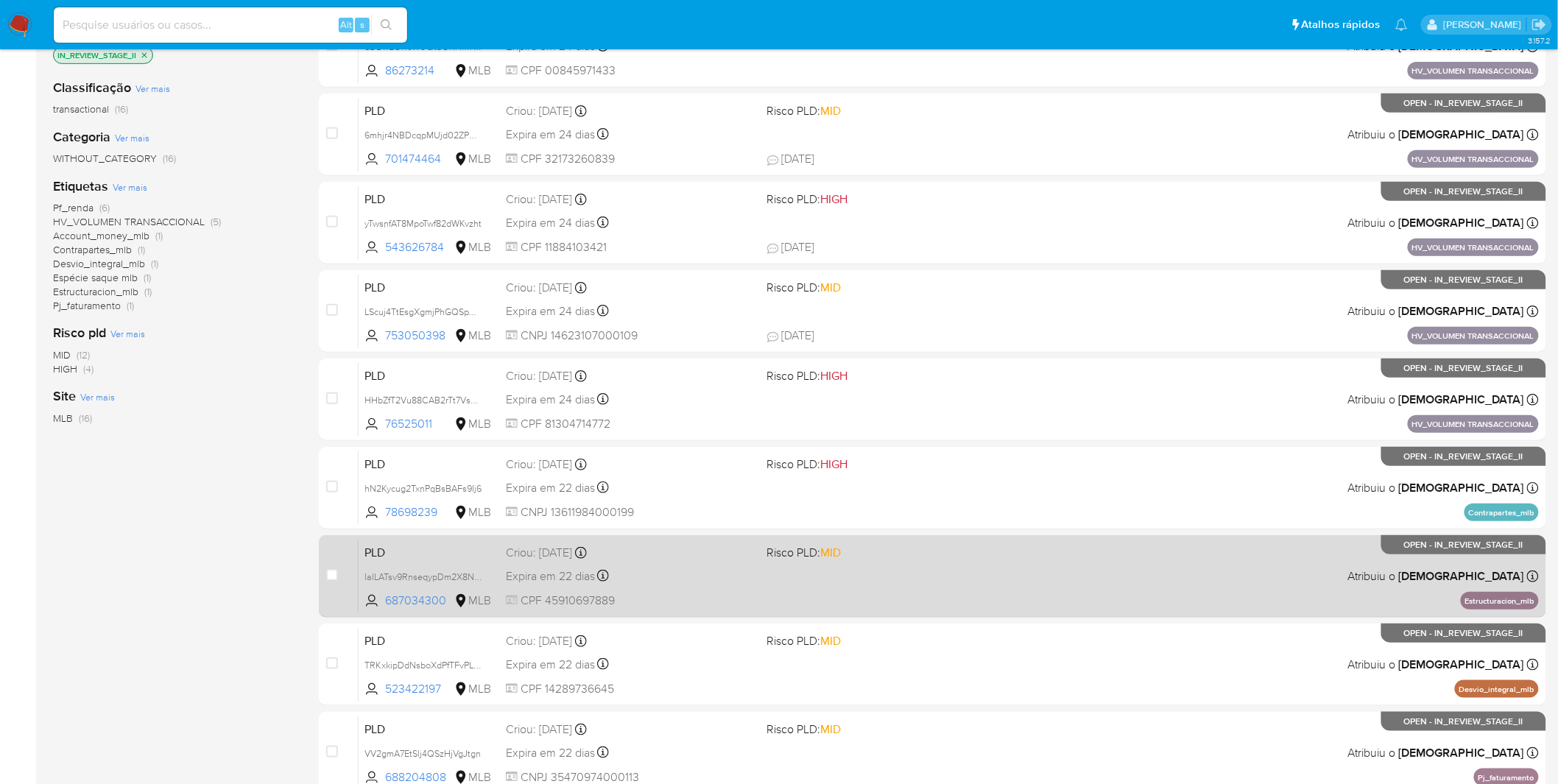
scroll to position [213, 0]
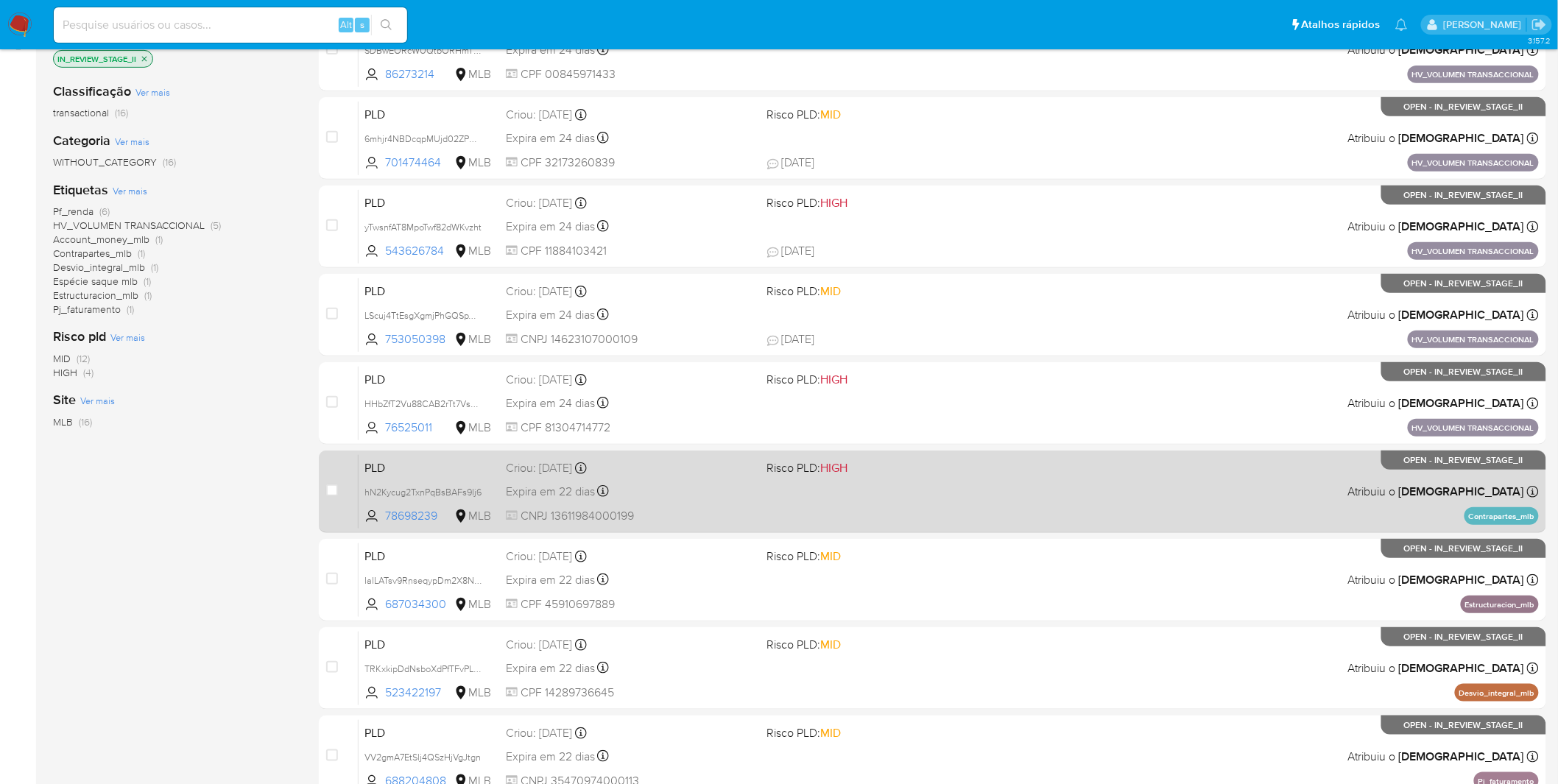
click at [700, 498] on div "Expira em 22 dias Expira em 26/09/2025 00:27:35" at bounding box center [631, 491] width 250 height 20
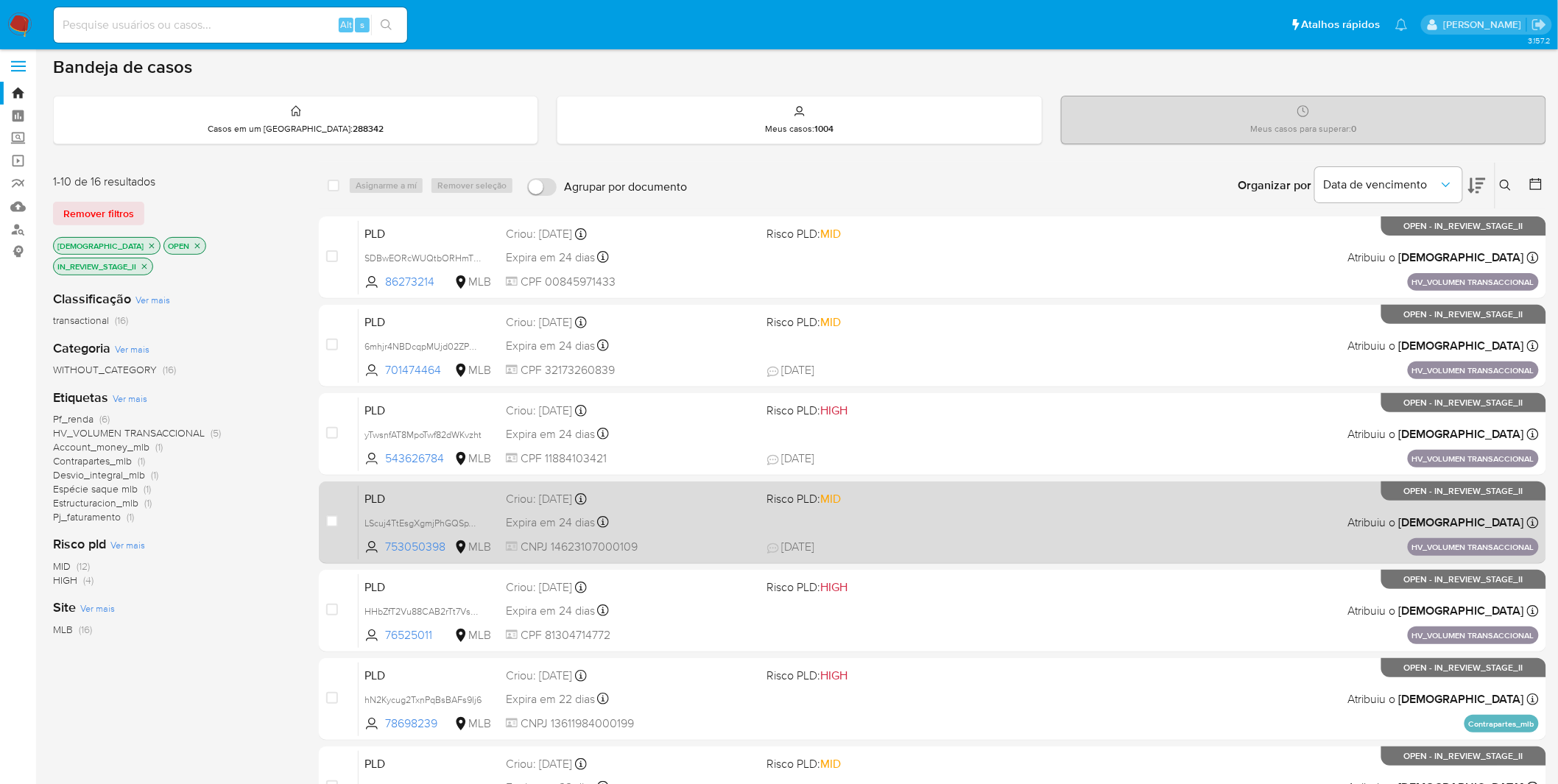
scroll to position [0, 0]
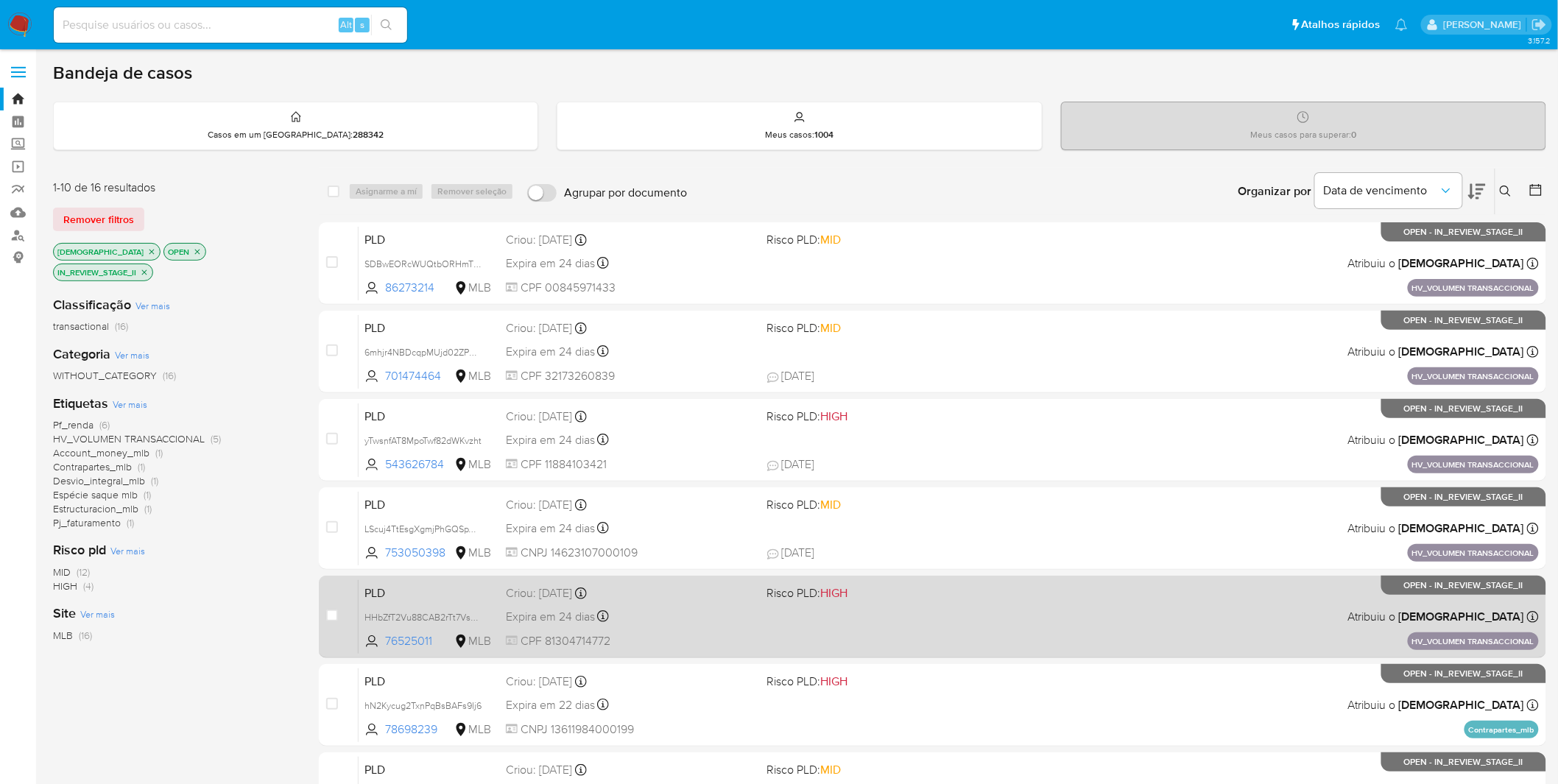
click at [718, 606] on div "Expira em 24 dias Expira em 28/09/2025 11:15:38" at bounding box center [631, 616] width 250 height 20
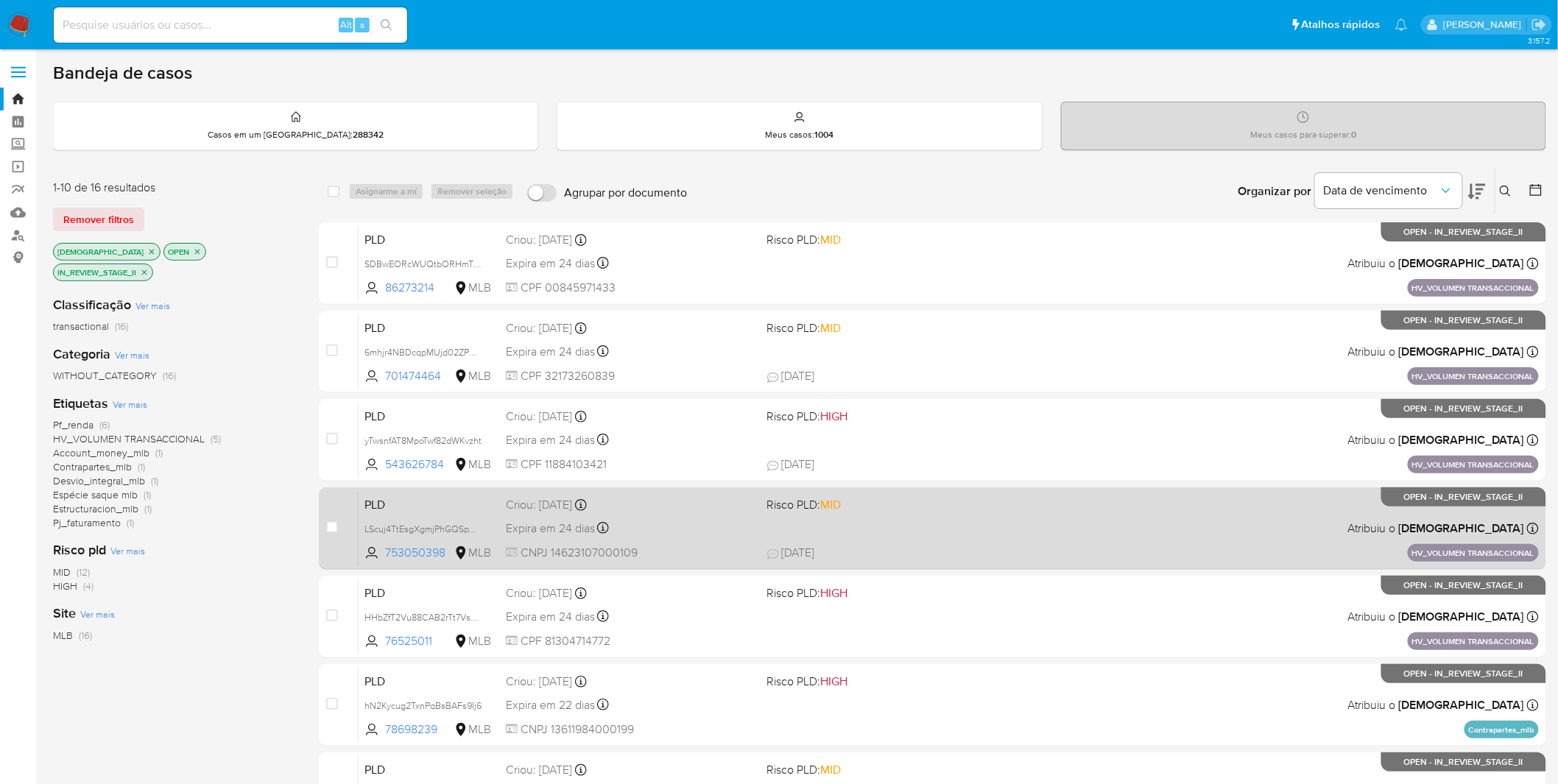
click at [688, 539] on div "PLD LScuj4TtEsgXgmjPhGQSpWe5 753050398 MLB Risco PLD: MID Criou: 14/08/2025 Cri…" at bounding box center [949, 528] width 1181 height 74
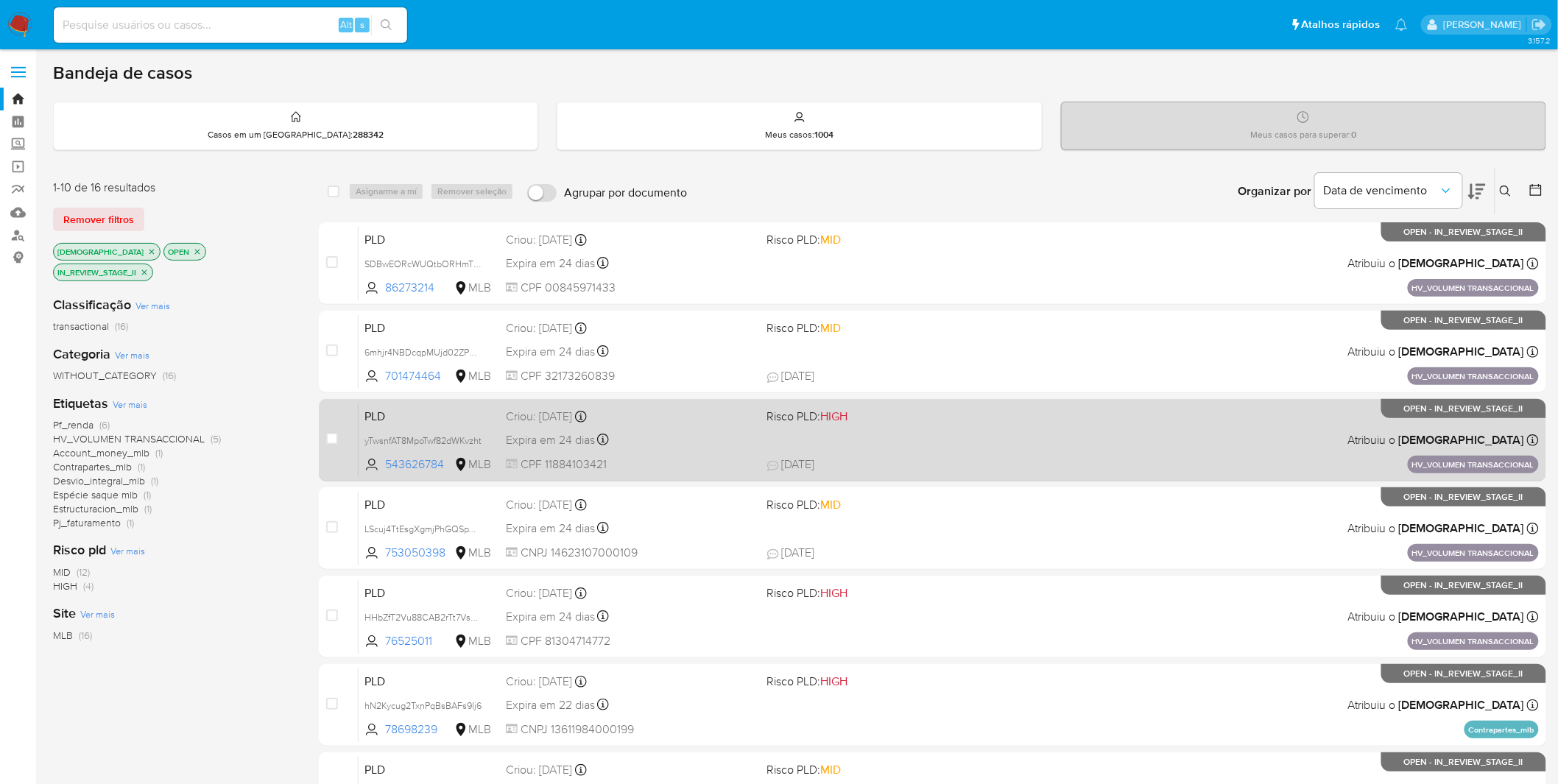
click at [698, 460] on span "CPF 11884103421" at bounding box center [631, 464] width 250 height 16
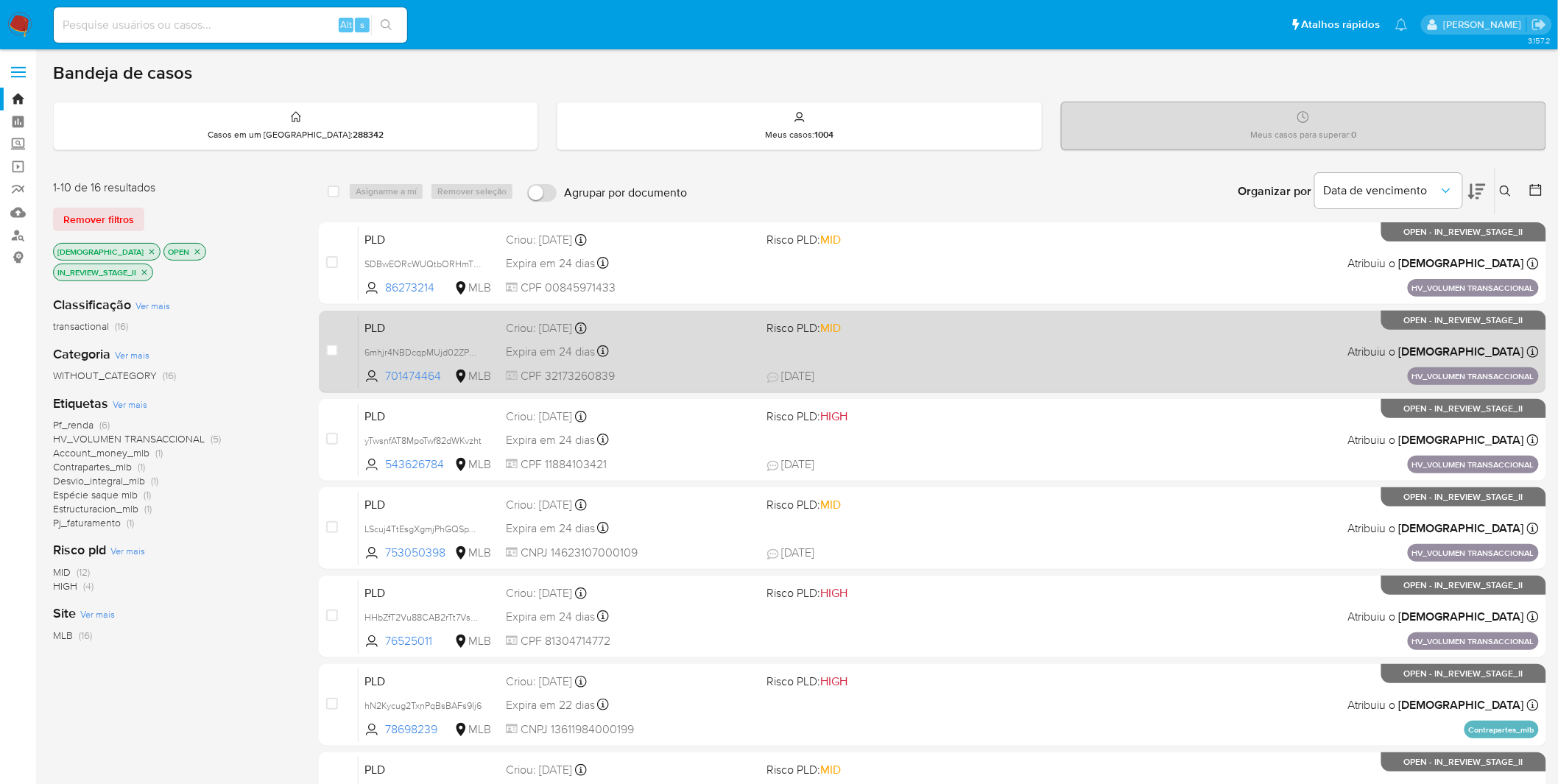
click at [709, 387] on div "PLD 6mhjr4NBDcqpMUjd02ZPC3pM 701474464 MLB Risco PLD: MID Criou: 14/08/2025 Cri…" at bounding box center [949, 351] width 1181 height 74
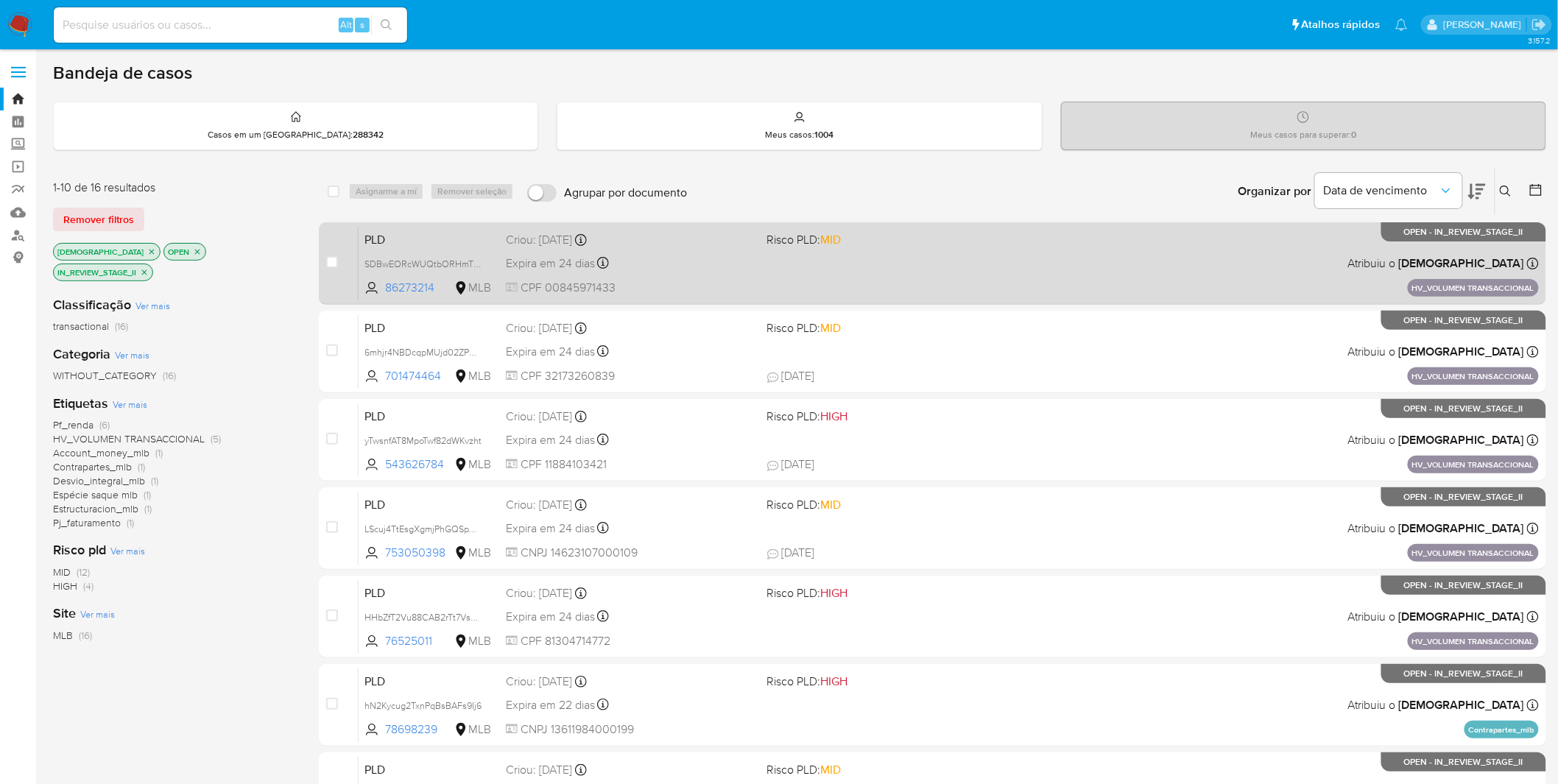
click at [719, 280] on span "CPF 00845971433" at bounding box center [631, 288] width 250 height 16
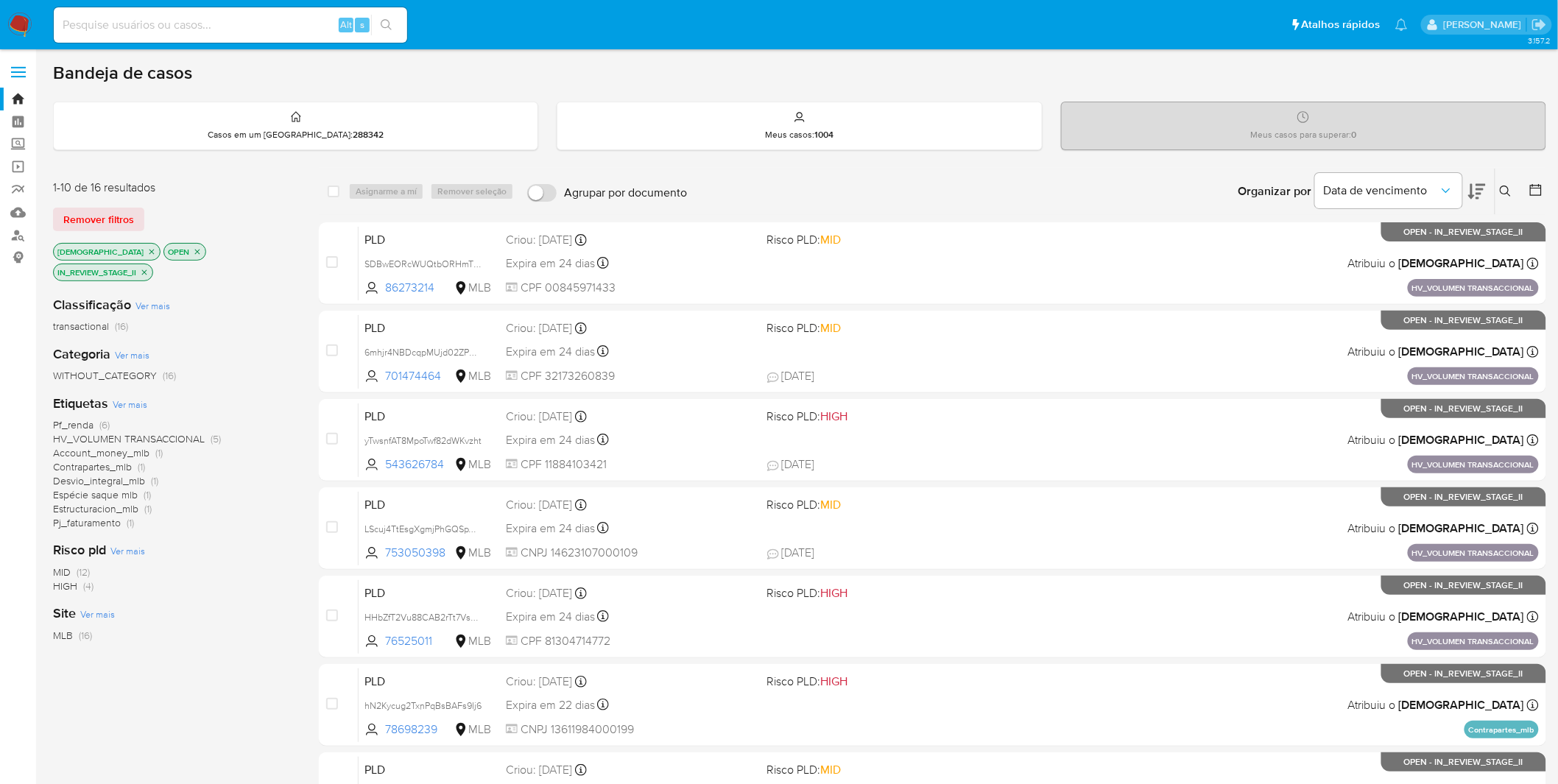
click at [36, 30] on nav "Pausado Ver notificaciones Alt s Atalhos rápidos Presiona las siguientes teclas…" at bounding box center [779, 24] width 1558 height 49
click at [34, 30] on nav "Pausado Ver notificaciones Alt s Atalhos rápidos Presiona las siguientes teclas…" at bounding box center [779, 24] width 1558 height 49
click at [20, 25] on img at bounding box center [20, 25] width 25 height 25
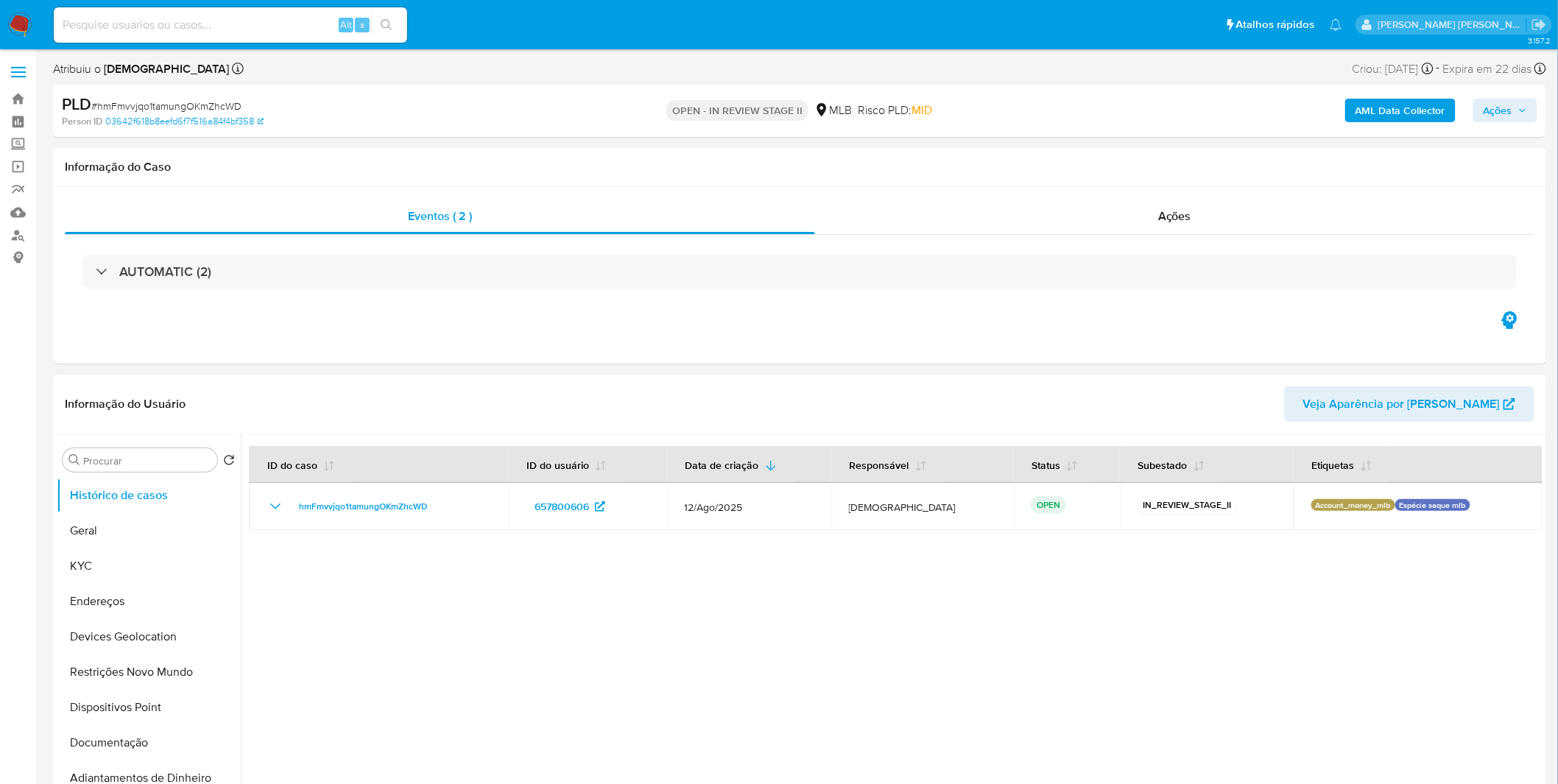
select select "10"
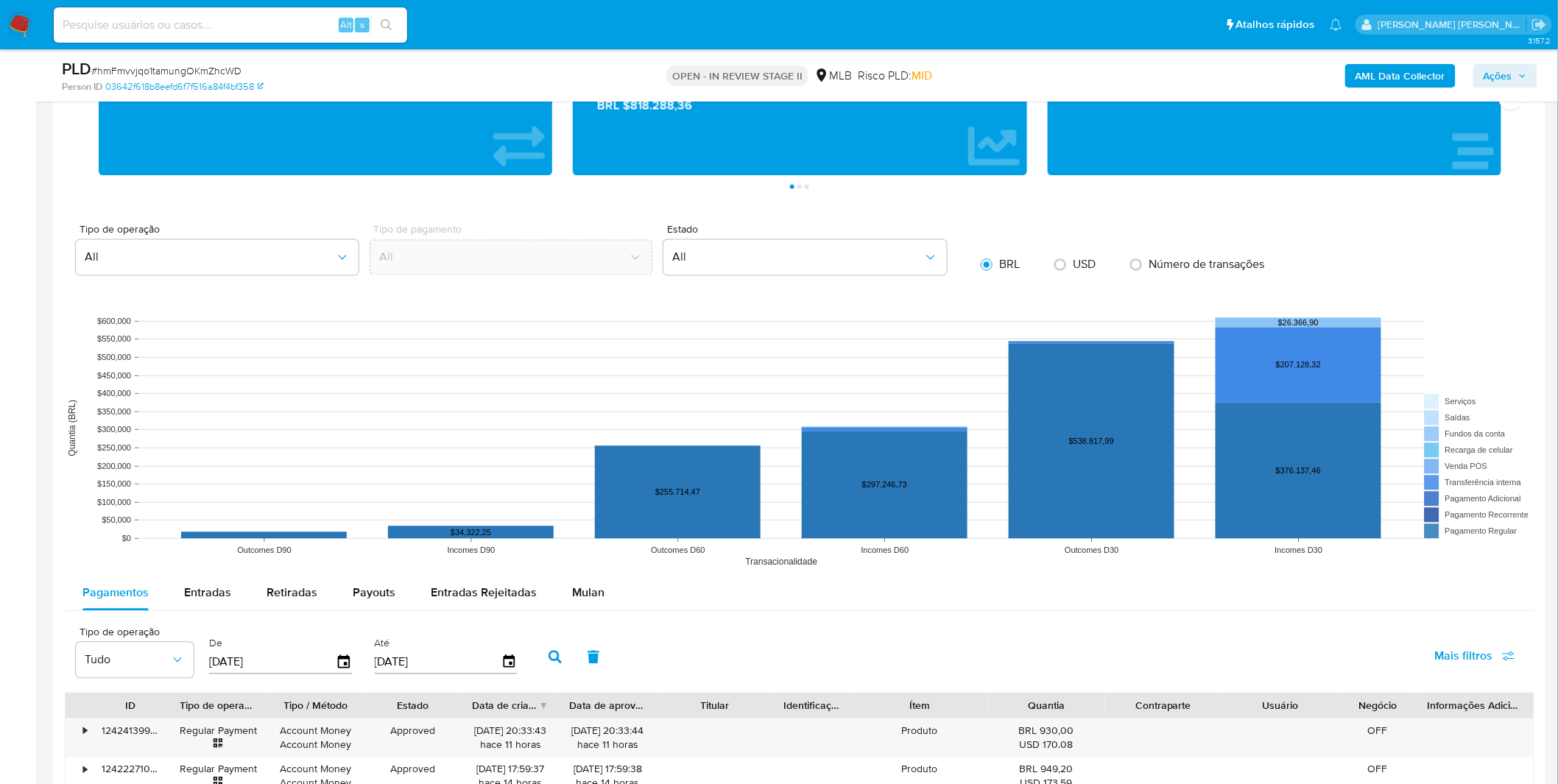
scroll to position [1308, 0]
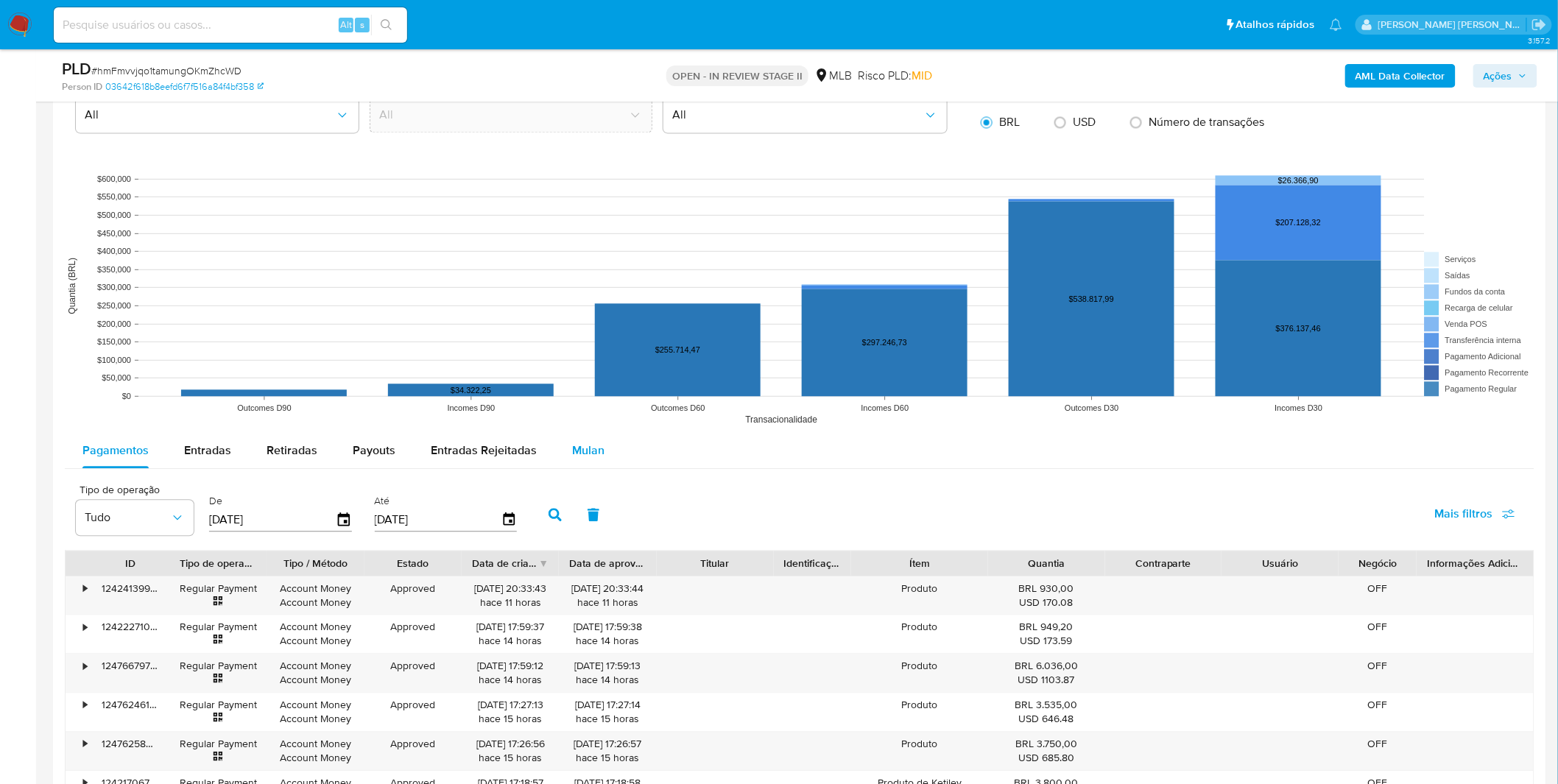
click at [572, 457] on span "Mulan" at bounding box center [588, 450] width 33 height 17
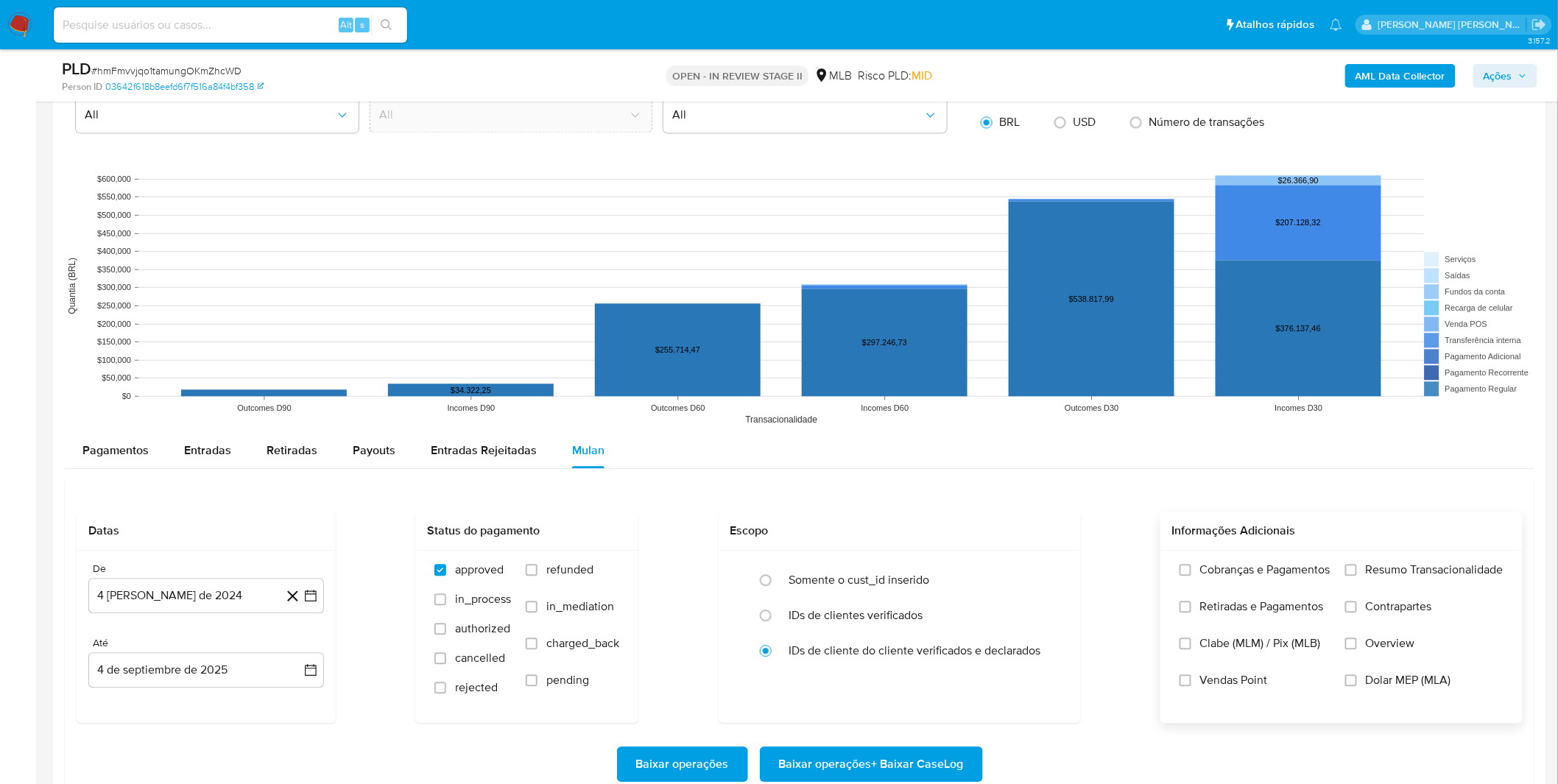
click at [1311, 591] on label "Cobranças e Pagamentos" at bounding box center [1255, 581] width 151 height 36
click at [1191, 576] on input "Cobranças e Pagamentos" at bounding box center [1186, 570] width 12 height 12
click at [1296, 609] on span "Retiradas e Pagamentos" at bounding box center [1262, 606] width 124 height 14
click at [1191, 609] on input "Retiradas e Pagamentos" at bounding box center [1186, 606] width 12 height 12
click at [1371, 581] on label "Resumo Transacionalidade" at bounding box center [1425, 581] width 158 height 36
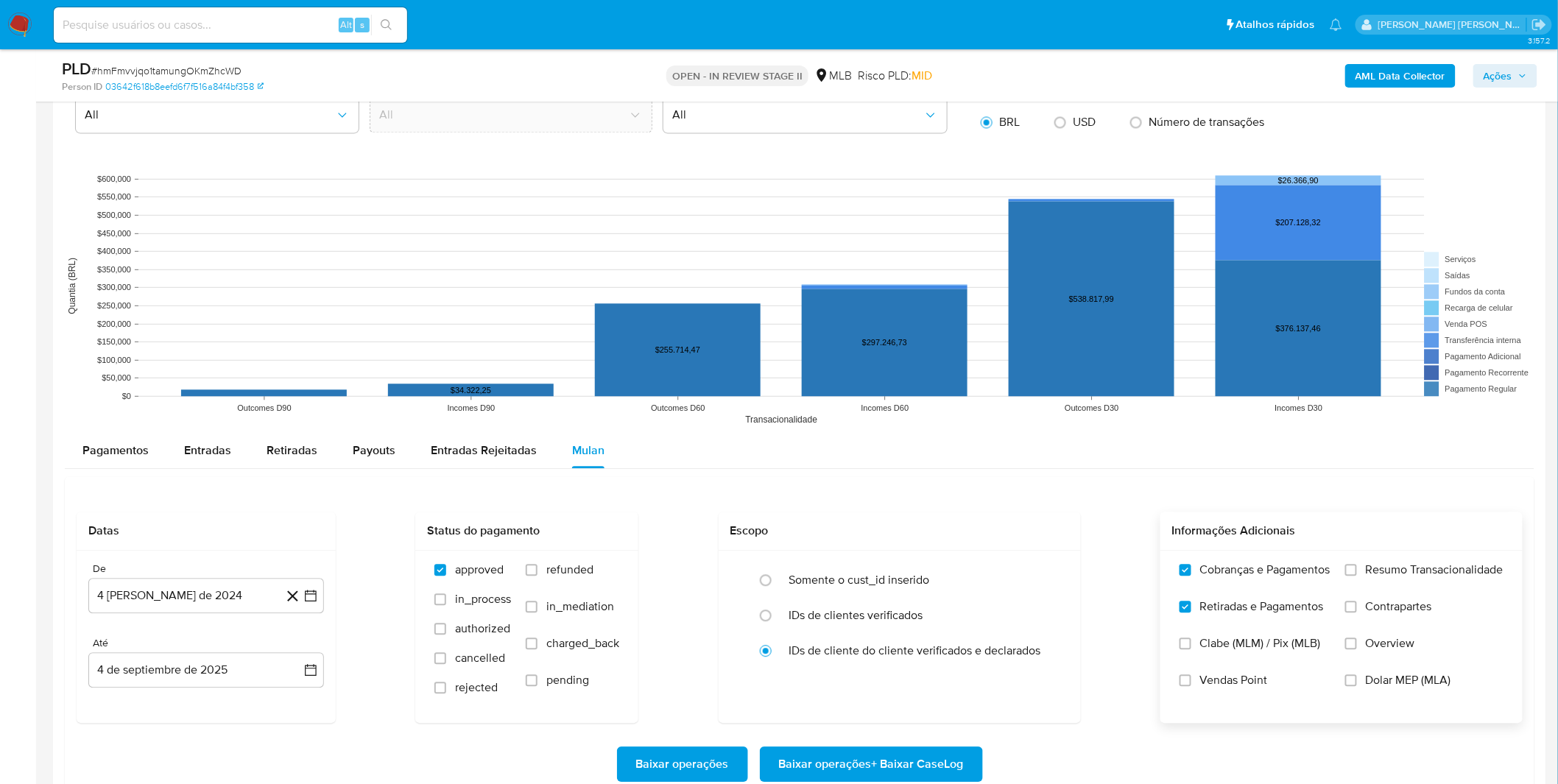
click at [1357, 576] on input "Resumo Transacionalidade" at bounding box center [1352, 570] width 12 height 12
click at [110, 609] on button "4 de agosto de 2024" at bounding box center [206, 595] width 236 height 36
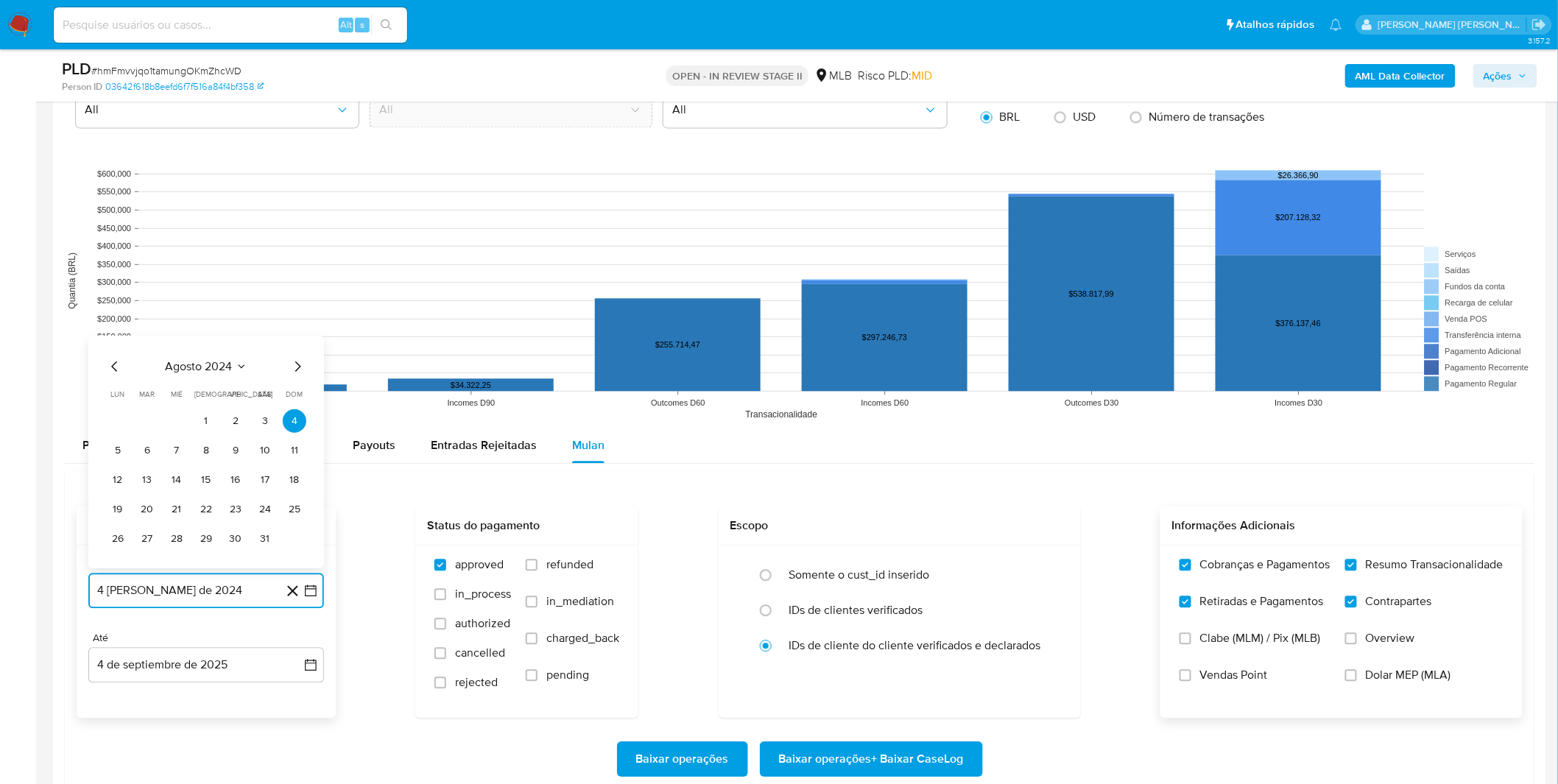
scroll to position [1390, 0]
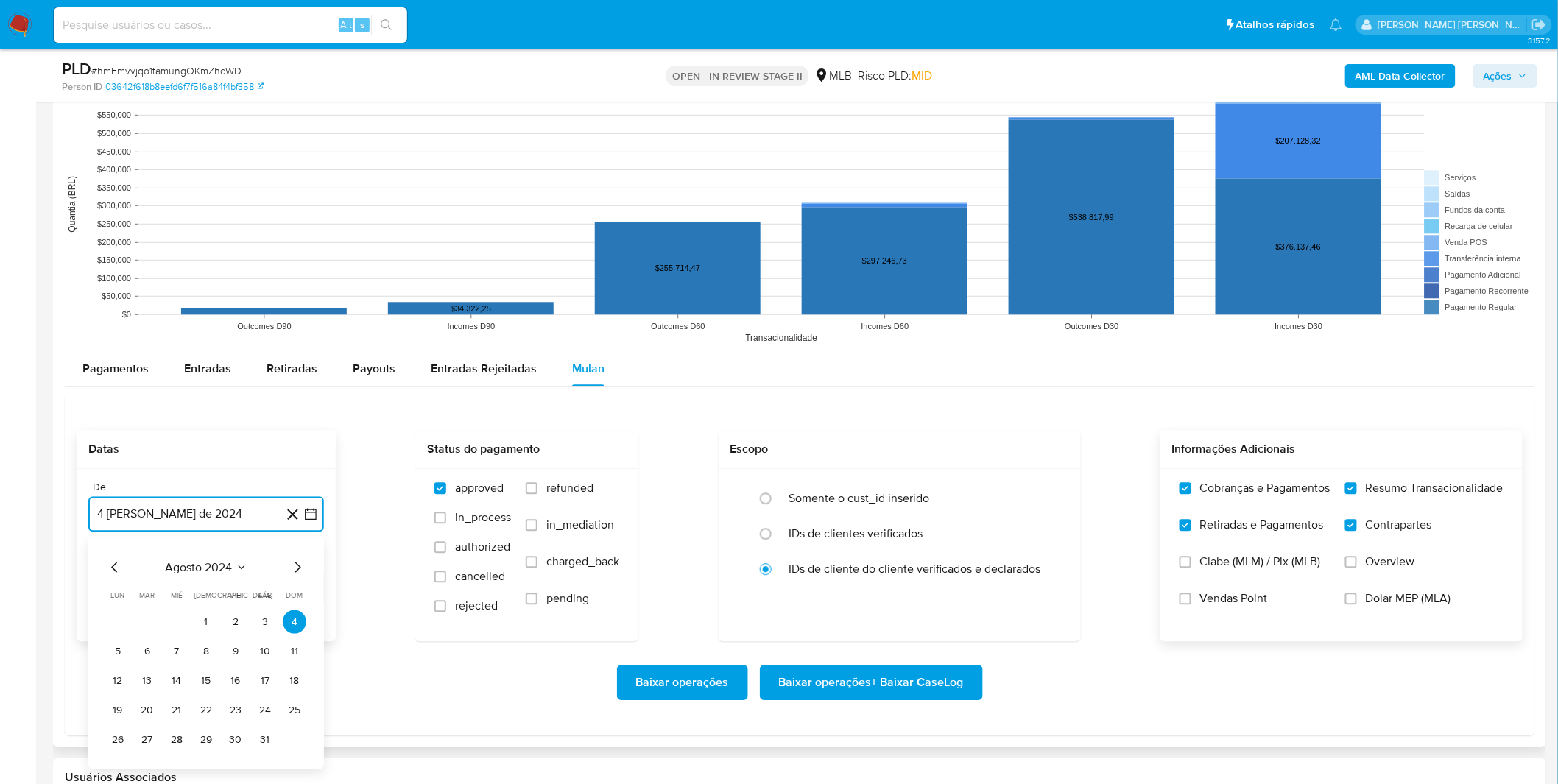
click at [180, 559] on span "agosto 2024" at bounding box center [200, 566] width 67 height 14
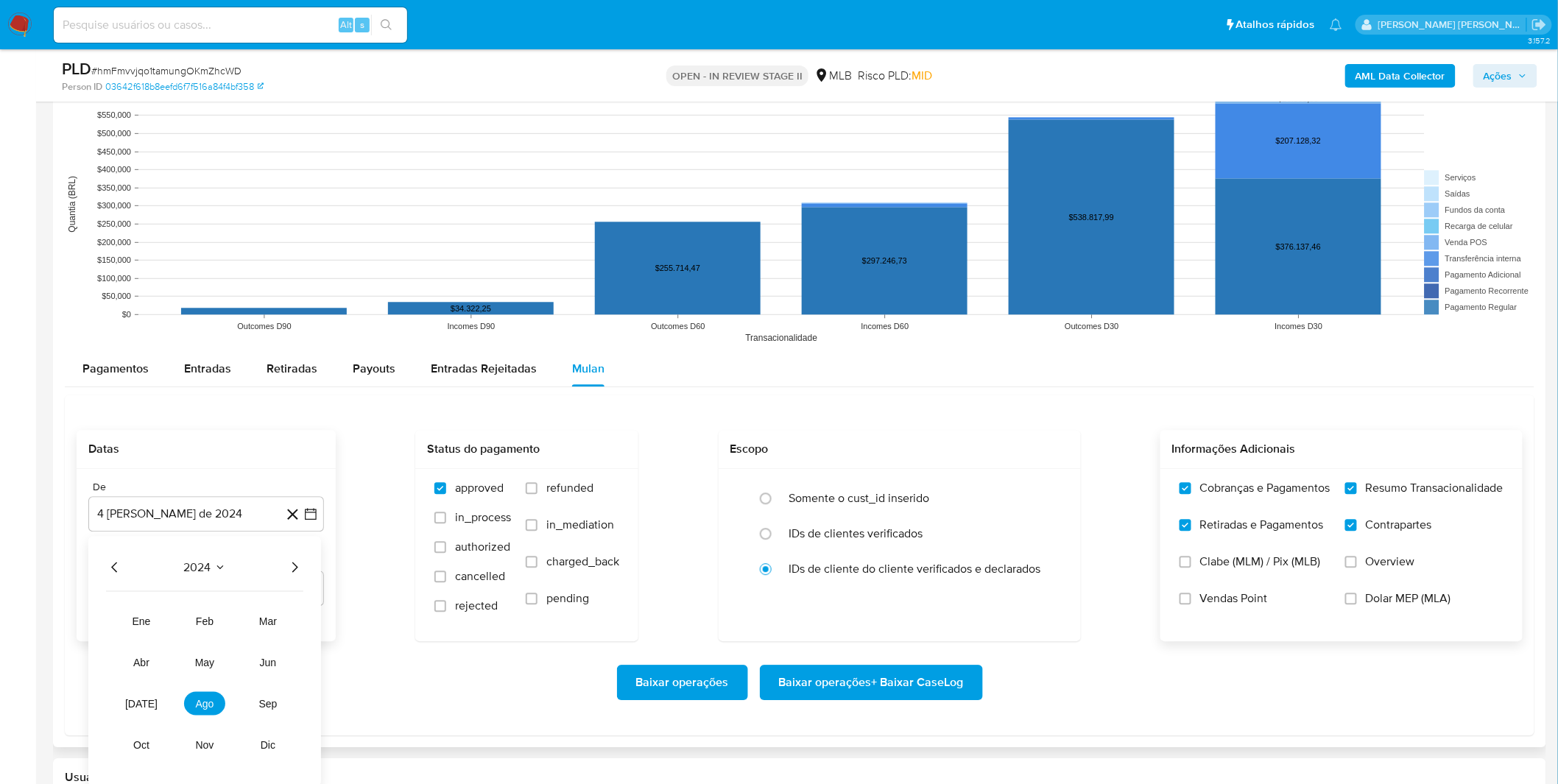
click at [192, 564] on span "2024" at bounding box center [198, 566] width 27 height 14
click at [204, 563] on span "agosto 2024" at bounding box center [200, 566] width 67 height 14
click at [302, 569] on icon "Año siguiente" at bounding box center [295, 567] width 17 height 17
click at [150, 698] on button "[DATE]" at bounding box center [141, 702] width 41 height 24
click at [156, 625] on button "1" at bounding box center [147, 621] width 24 height 24
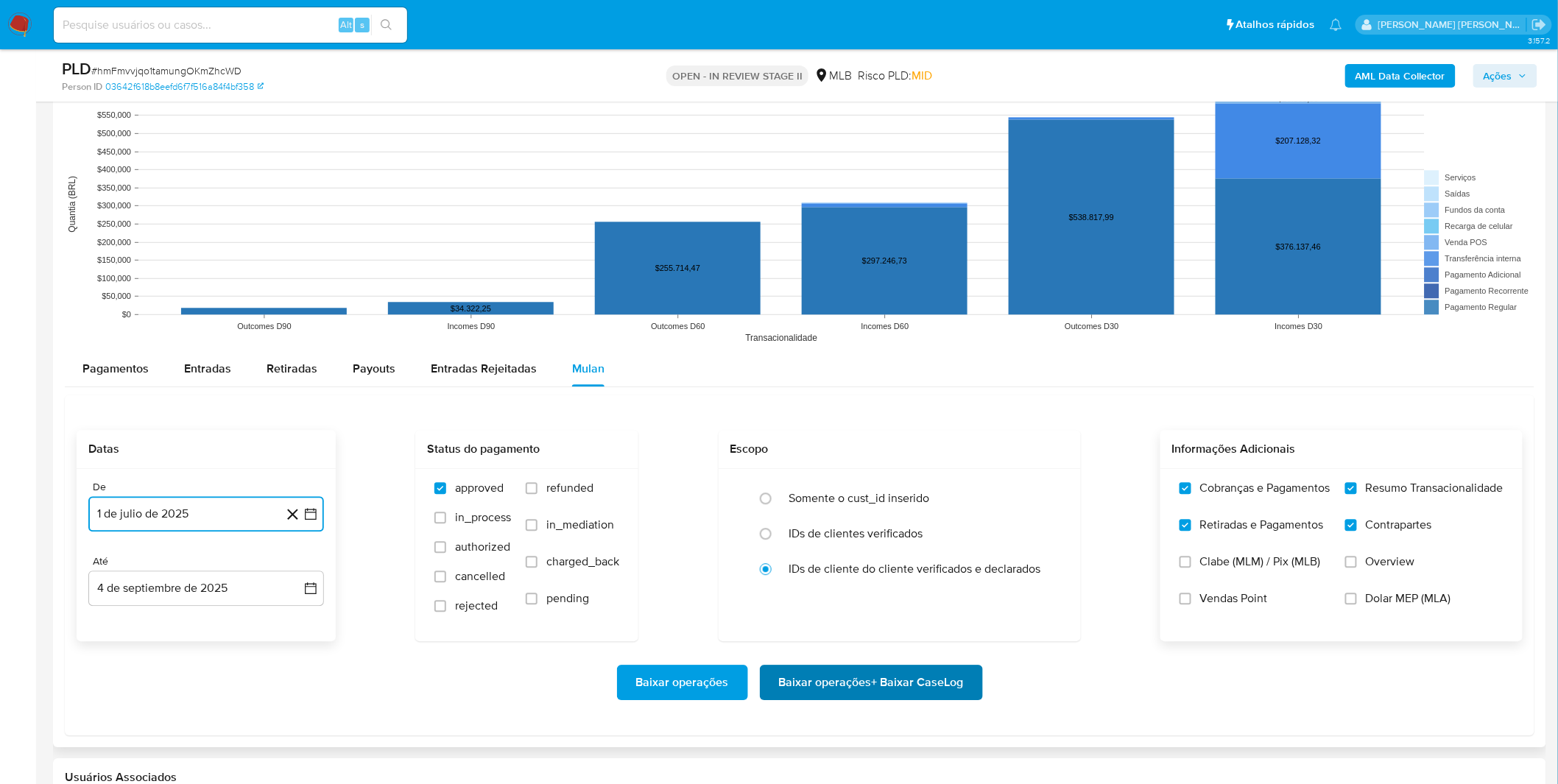
click at [892, 697] on span "Baixar operações + Baixar CaseLog" at bounding box center [872, 682] width 185 height 33
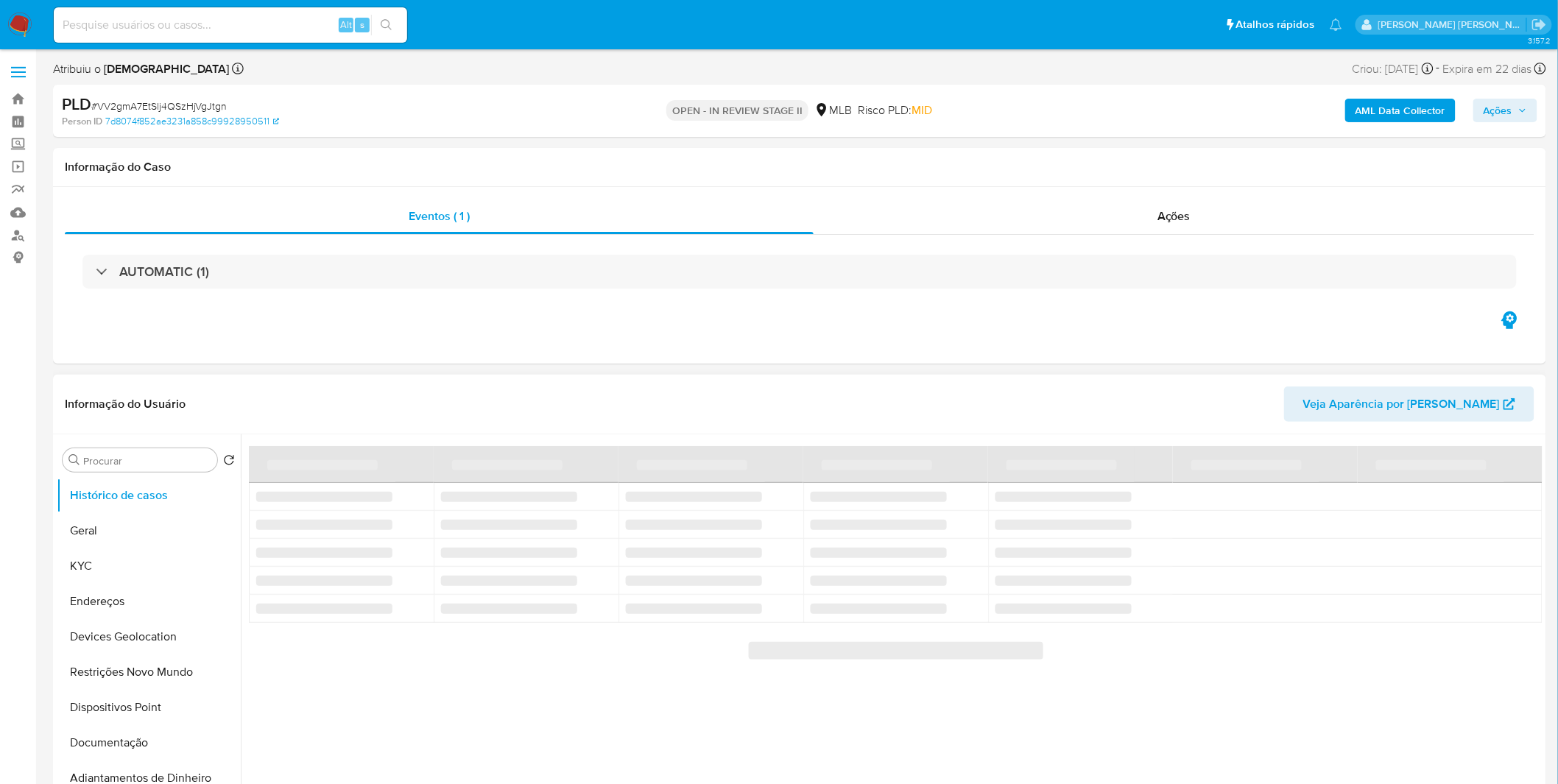
select select "10"
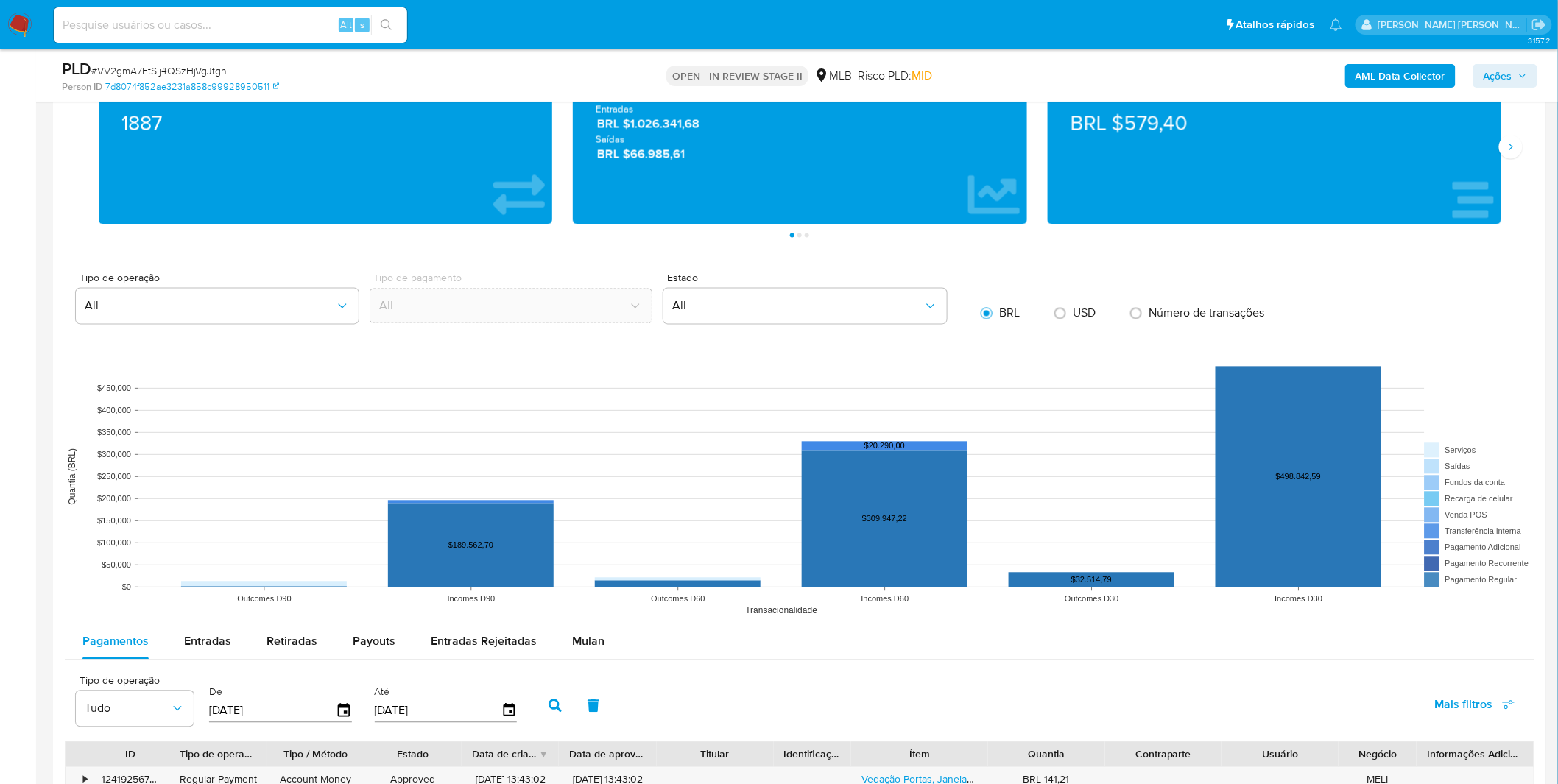
scroll to position [1145, 0]
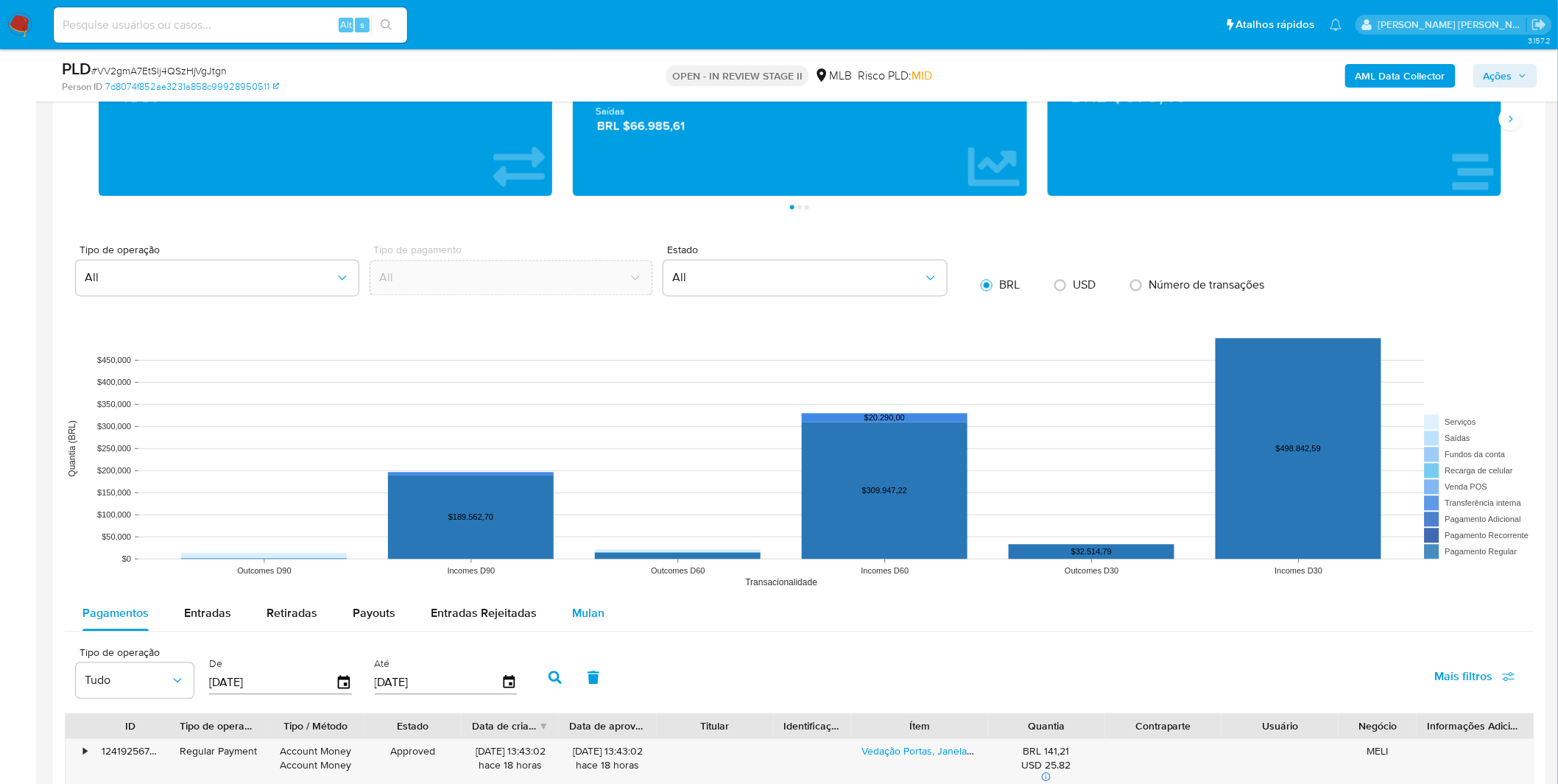
click at [592, 621] on span "Mulan" at bounding box center [588, 614] width 33 height 17
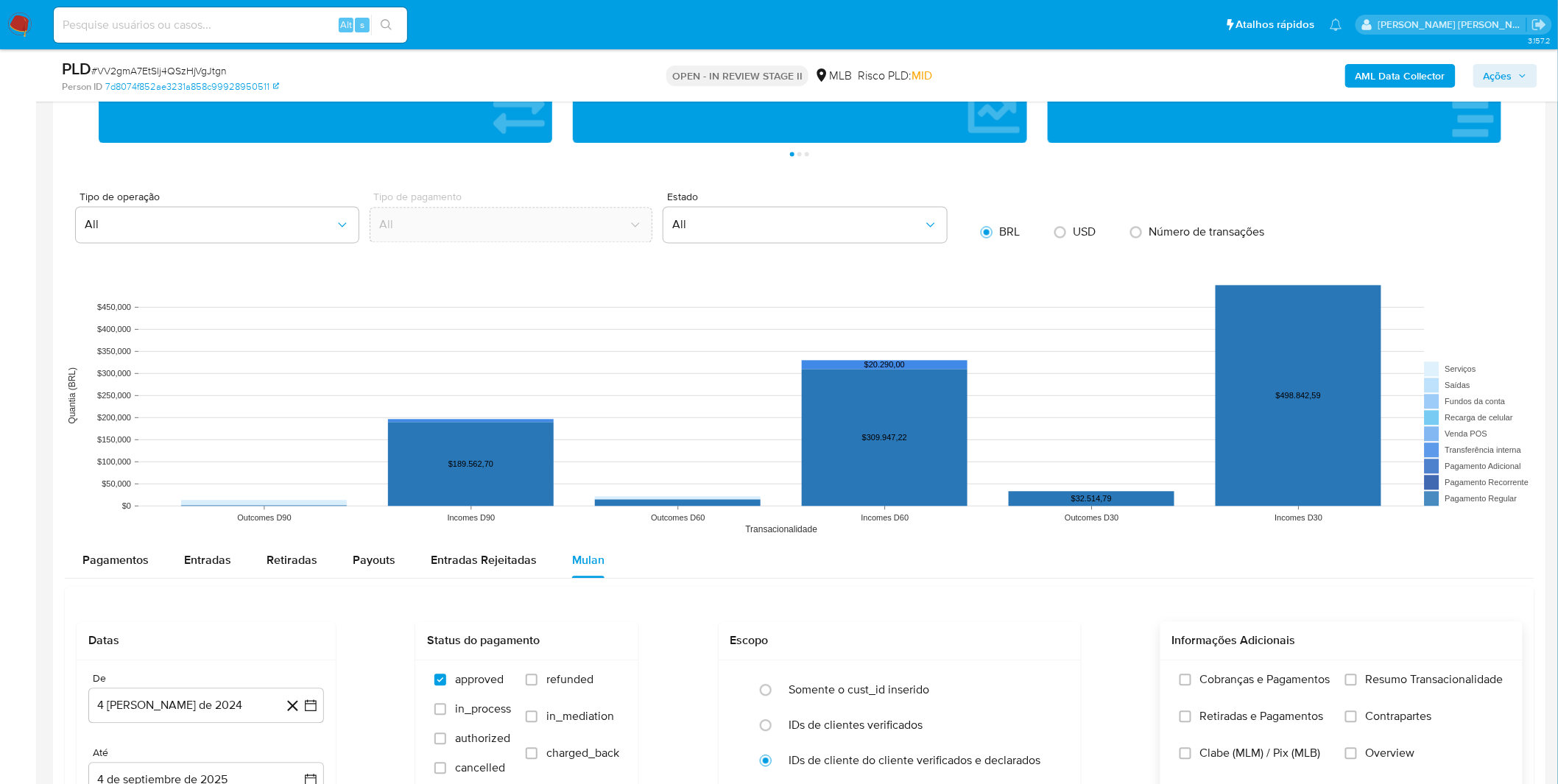
scroll to position [1226, 0]
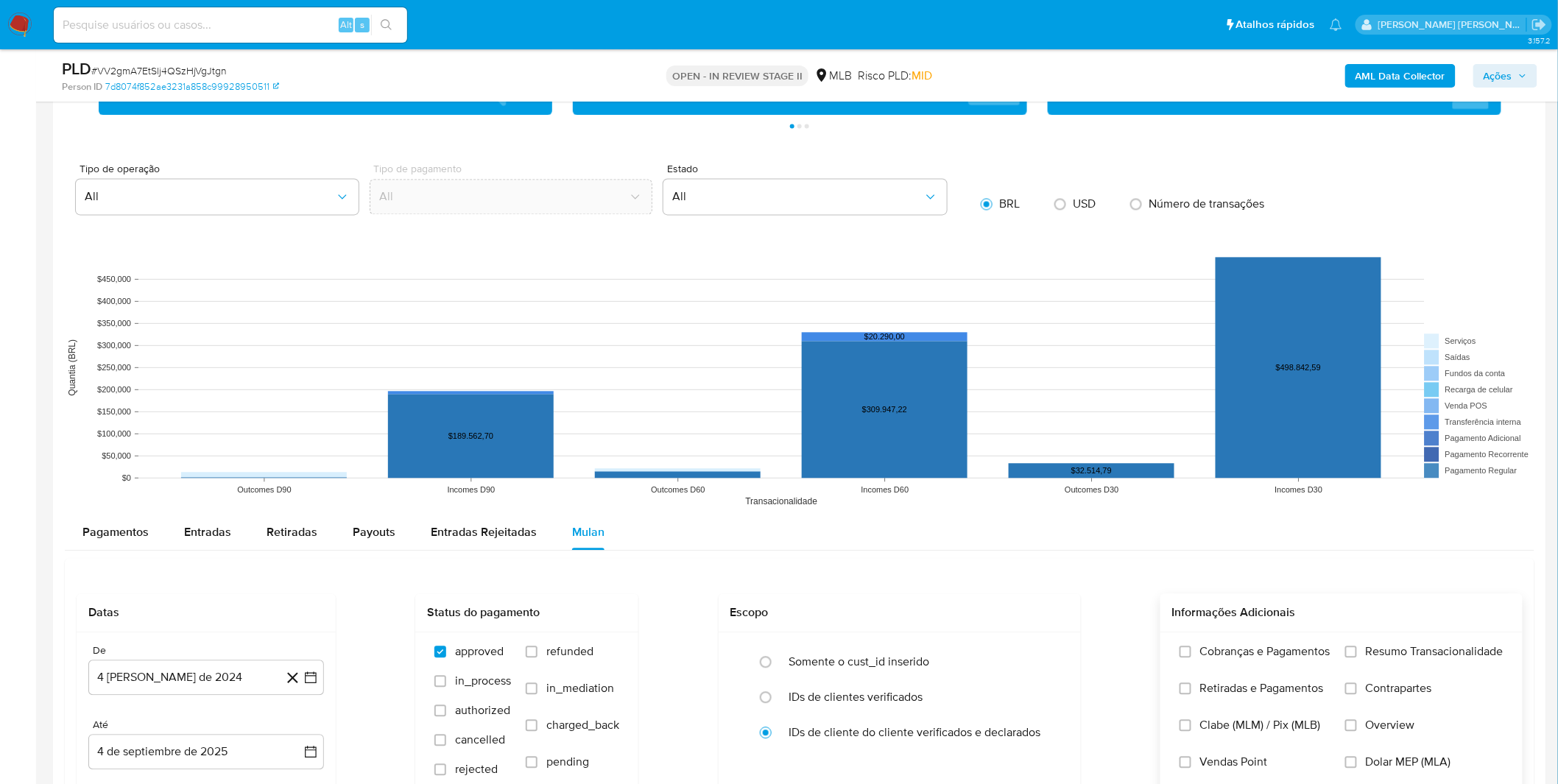
click at [1314, 674] on label "Cobranças e Pagamentos" at bounding box center [1255, 662] width 151 height 36
click at [1191, 657] on input "Cobranças e Pagamentos" at bounding box center [1186, 652] width 12 height 12
click at [1305, 685] on span "Retiradas e Pagamentos" at bounding box center [1262, 688] width 124 height 14
click at [1191, 685] on input "Retiradas e Pagamentos" at bounding box center [1186, 688] width 12 height 12
click at [1383, 668] on label "Resumo Transacionalidade" at bounding box center [1425, 662] width 158 height 36
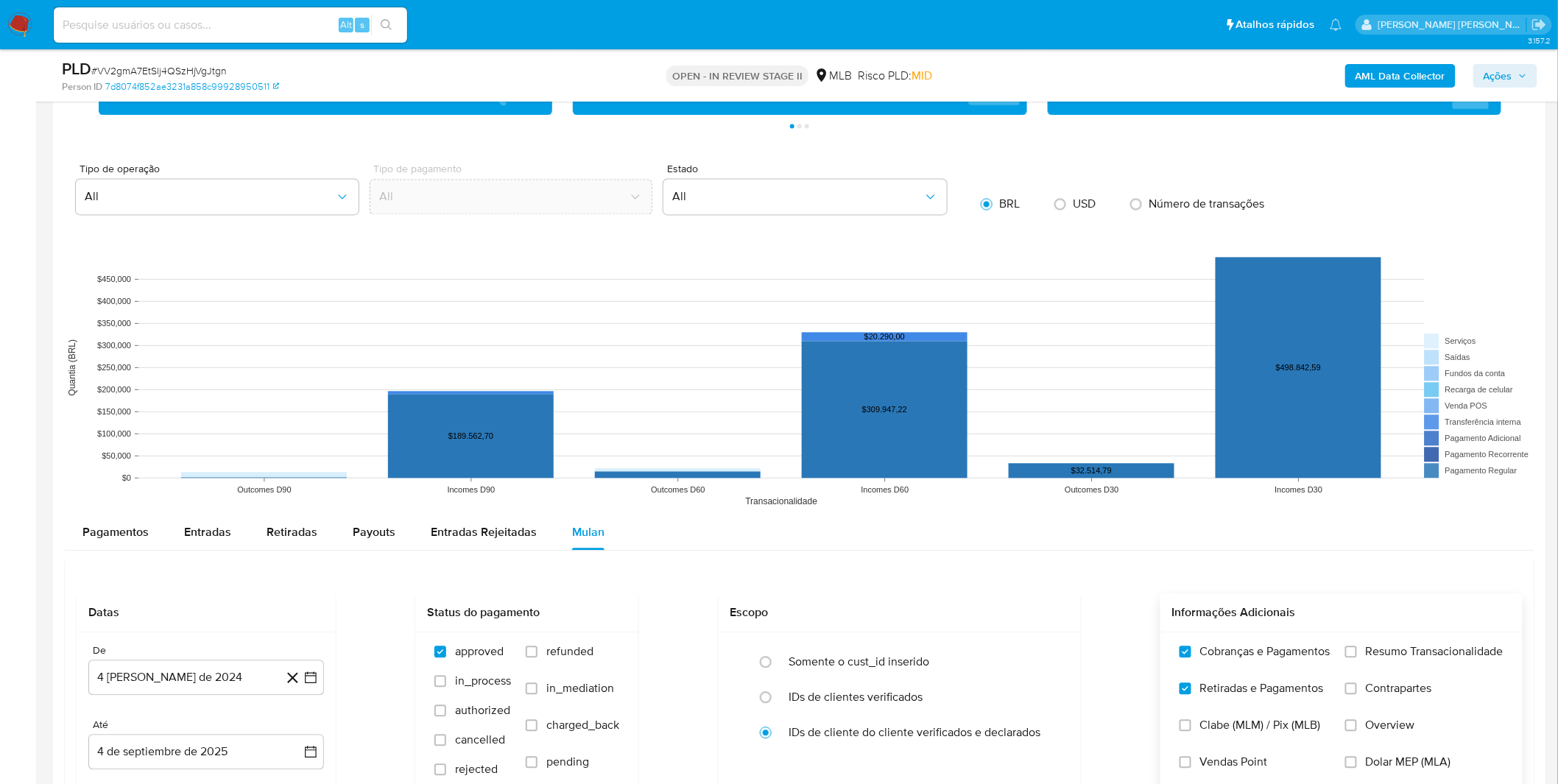
click at [1357, 657] on input "Resumo Transacionalidade" at bounding box center [1352, 652] width 12 height 12
click at [1378, 694] on span "Contrapartes" at bounding box center [1399, 688] width 66 height 14
click at [1357, 694] on input "Contrapartes" at bounding box center [1352, 688] width 12 height 12
click at [1426, 691] on span "Contrapartes" at bounding box center [1399, 688] width 66 height 14
click at [1357, 691] on input "Contrapartes" at bounding box center [1352, 688] width 12 height 12
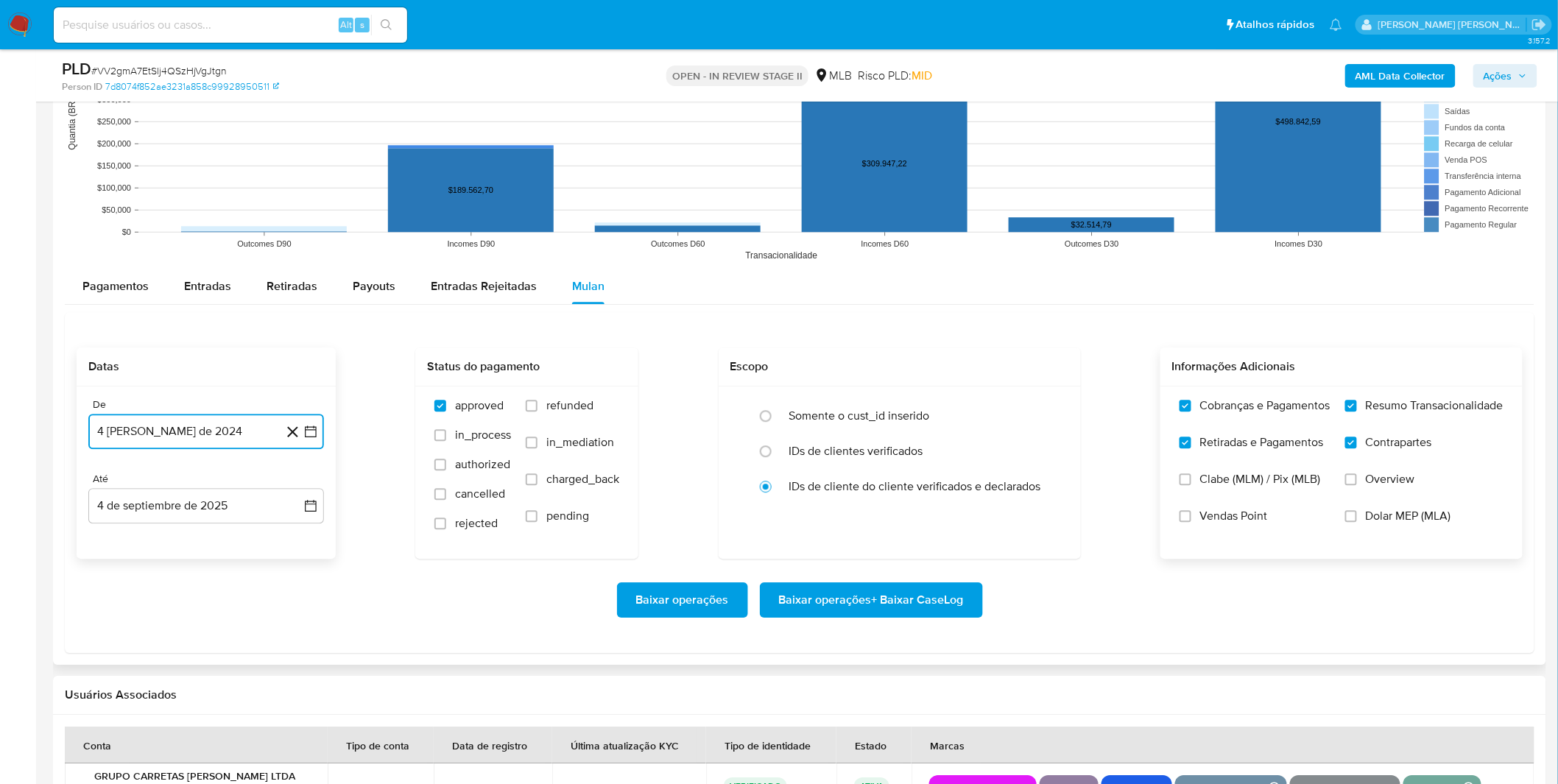
click at [173, 446] on button "4 [PERSON_NAME] de 2024" at bounding box center [206, 431] width 236 height 36
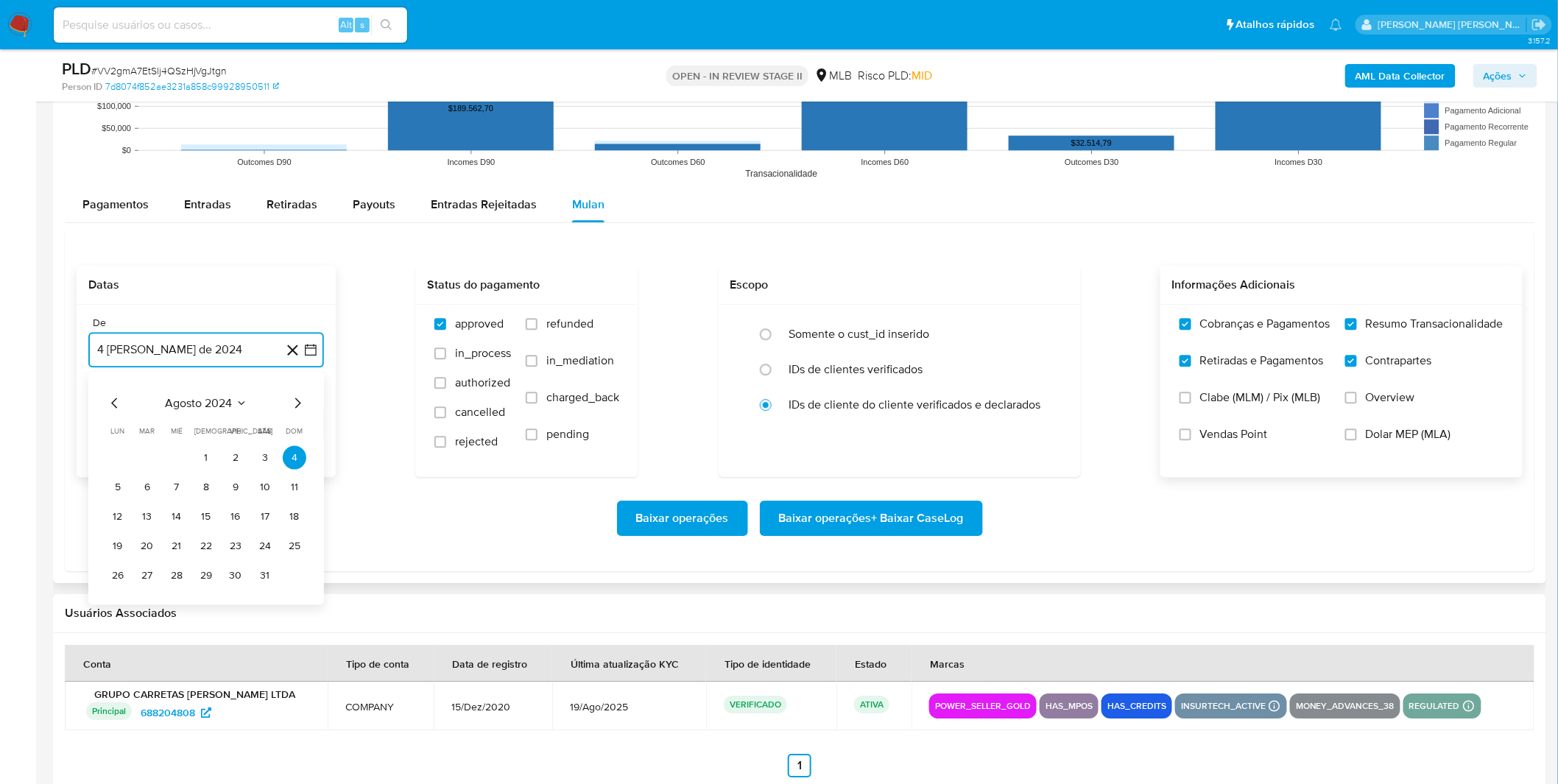
click at [212, 410] on span "agosto 2024" at bounding box center [200, 402] width 67 height 14
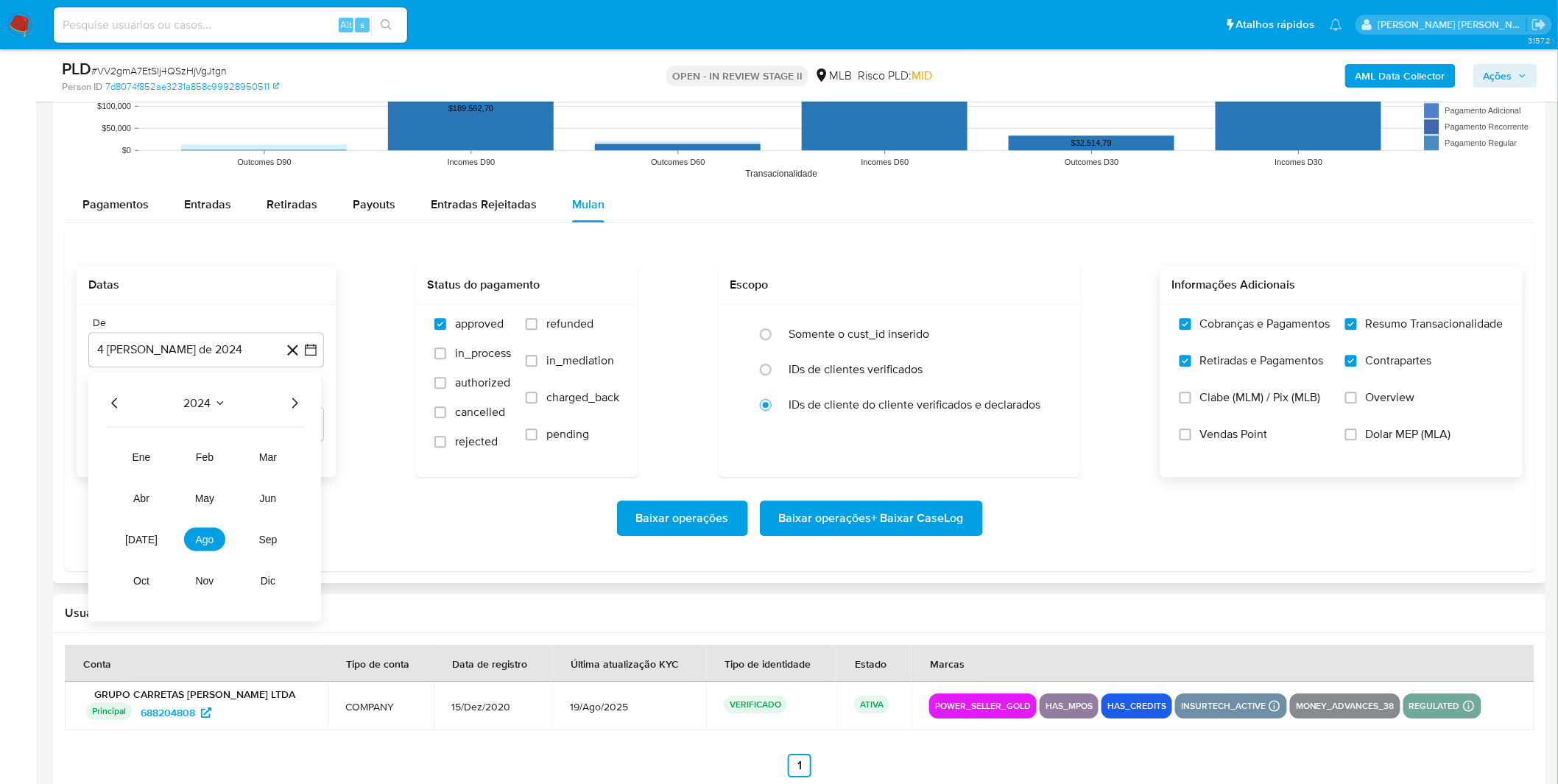
click at [282, 410] on div "2024" at bounding box center [204, 402] width 198 height 17
click at [295, 410] on icon "Año siguiente" at bounding box center [295, 402] width 17 height 17
click at [142, 539] on span "[DATE]" at bounding box center [141, 538] width 33 height 12
click at [143, 462] on button "1" at bounding box center [147, 457] width 24 height 24
click at [148, 511] on div "Baixar operações Baixar operações + Baixar CaseLog" at bounding box center [800, 518] width 1447 height 36
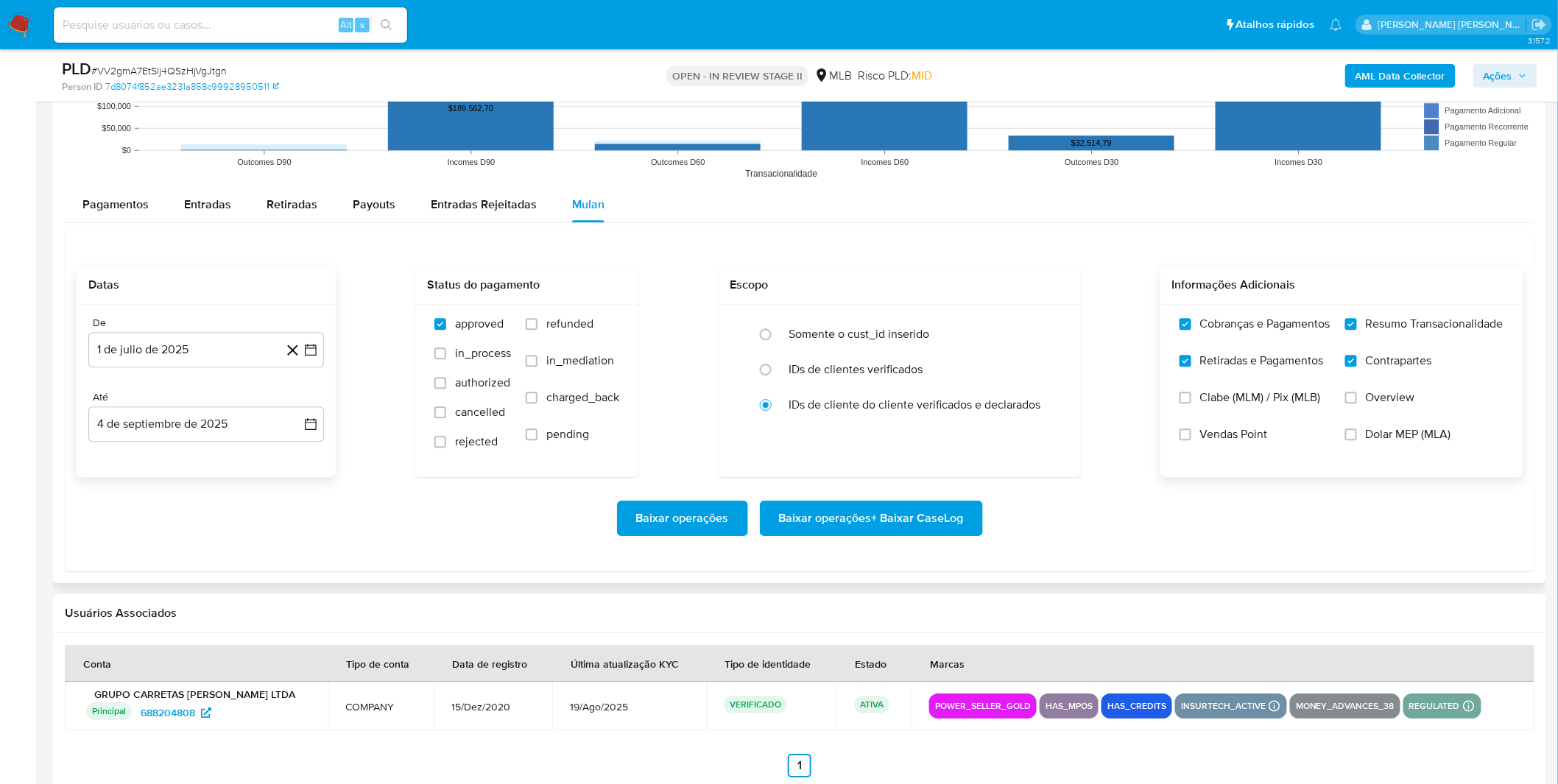
click at [847, 533] on span "Baixar operações + Baixar CaseLog" at bounding box center [872, 518] width 185 height 33
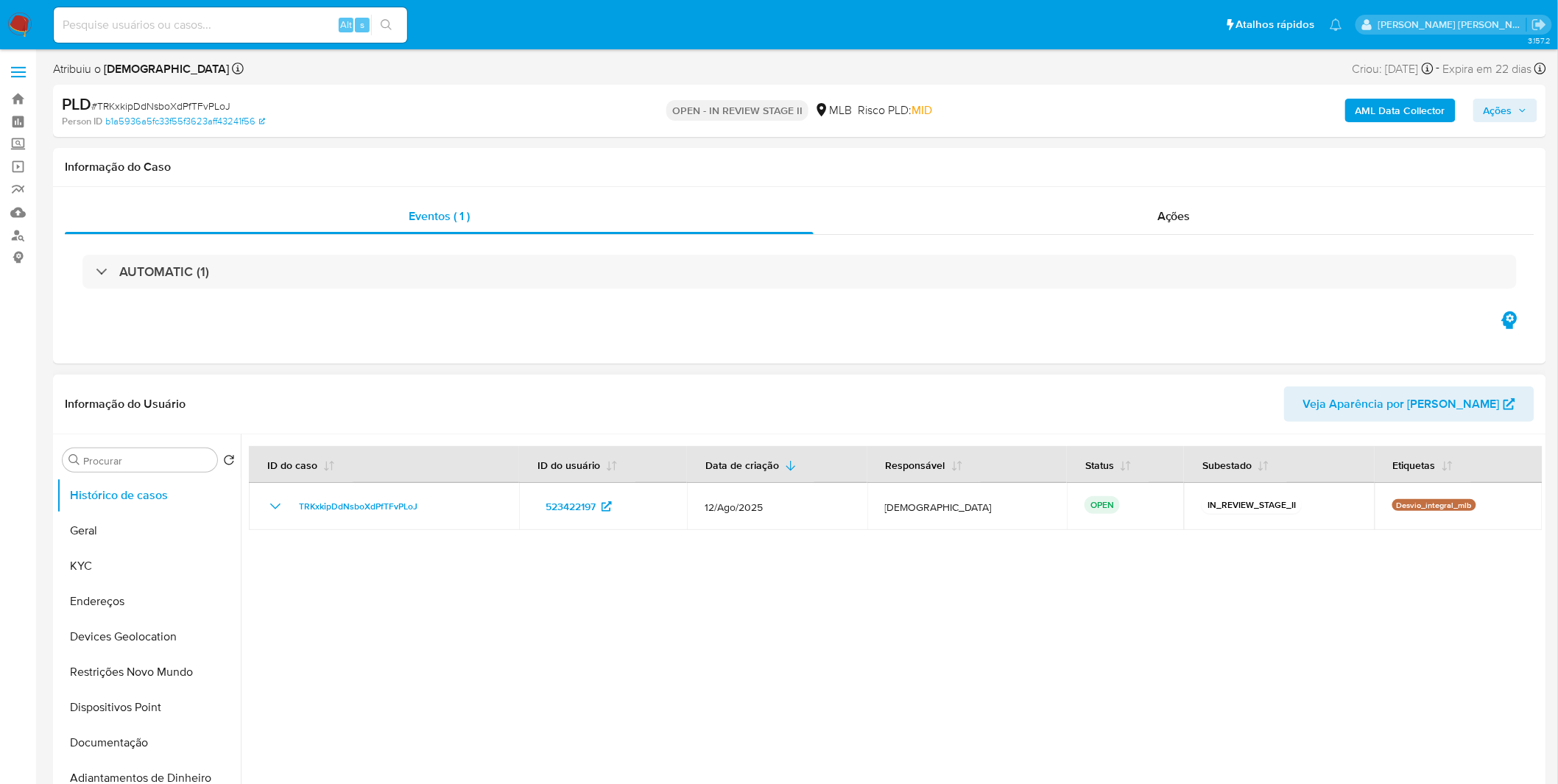
select select "10"
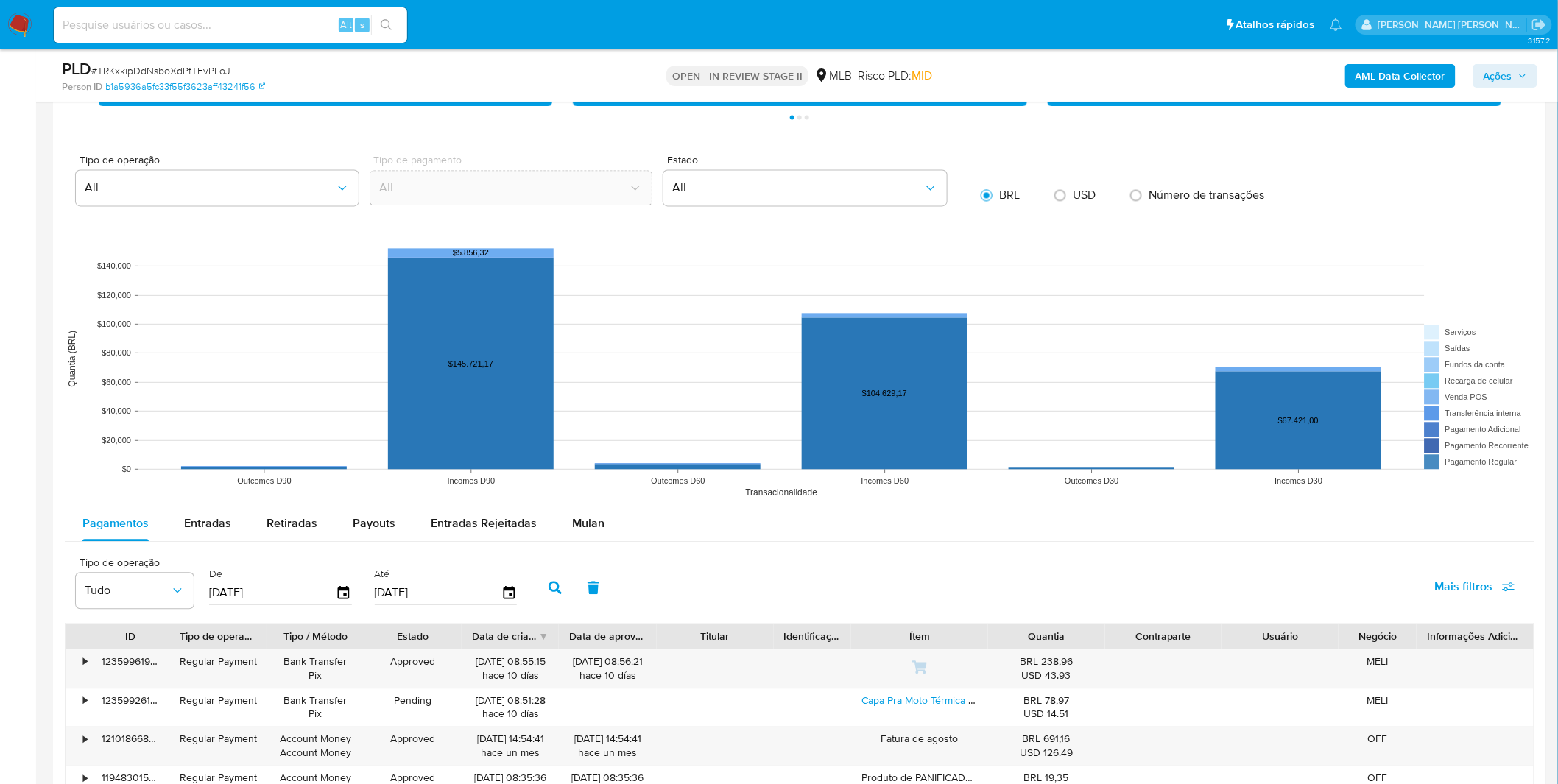
scroll to position [1226, 0]
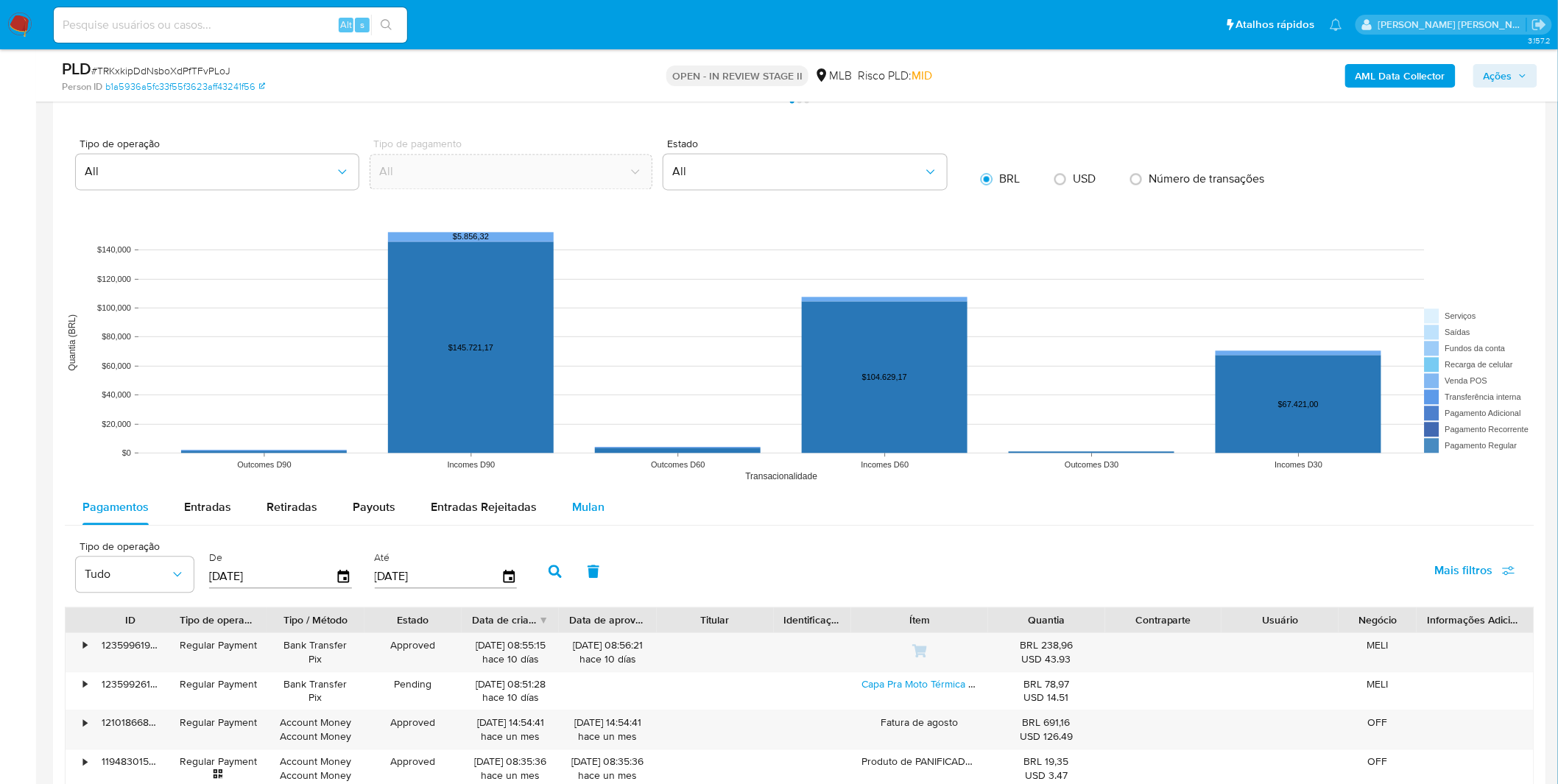
click at [597, 511] on span "Mulan" at bounding box center [588, 507] width 33 height 17
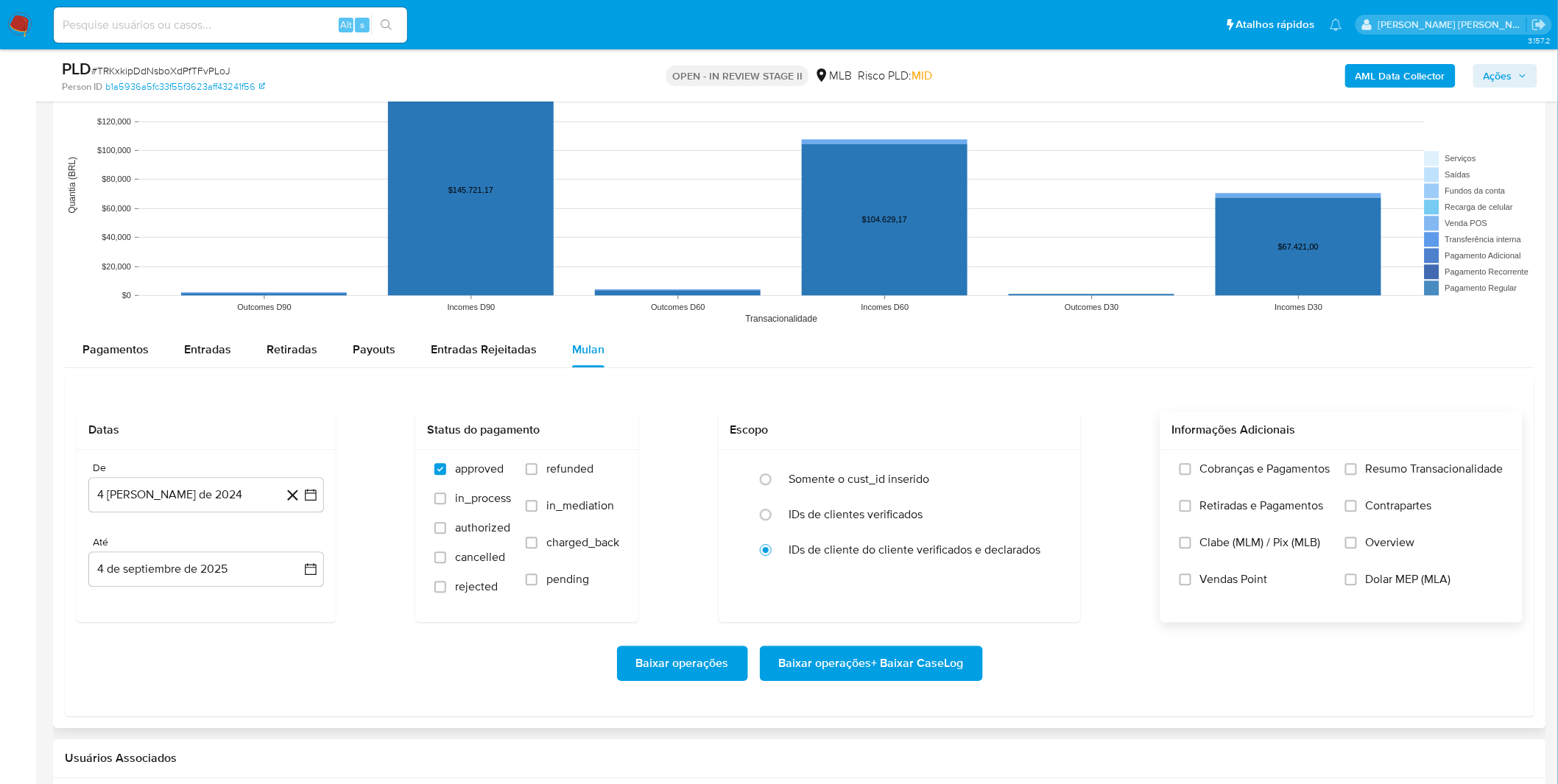
scroll to position [1390, 0]
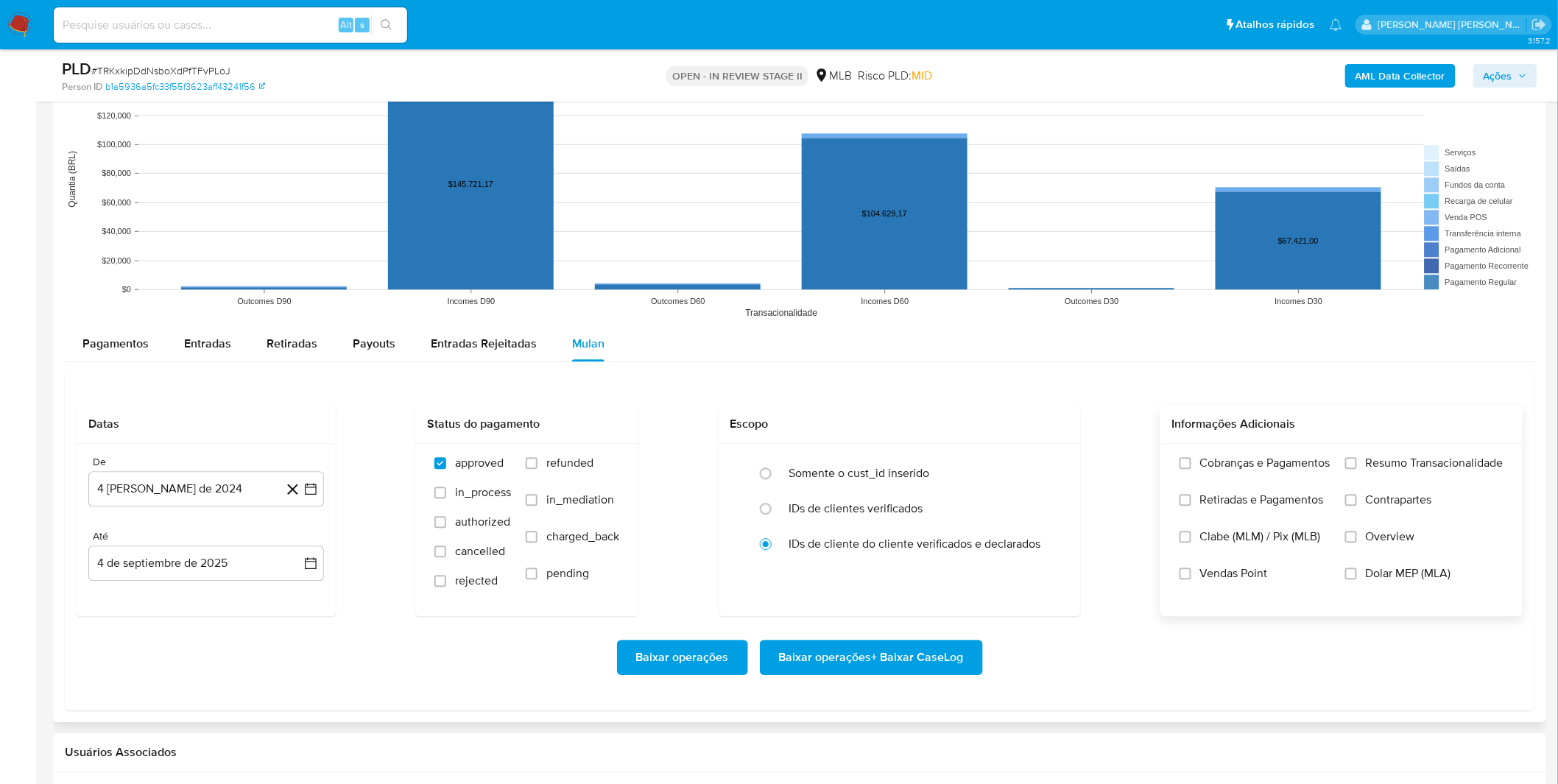
click at [1252, 488] on label "Cobranças e Pagamentos" at bounding box center [1255, 474] width 151 height 36
click at [1191, 469] on input "Cobranças e Pagamentos" at bounding box center [1186, 463] width 12 height 12
click at [1243, 496] on span "Retiradas e Pagamentos" at bounding box center [1262, 499] width 124 height 14
click at [1191, 496] on input "Retiradas e Pagamentos" at bounding box center [1186, 500] width 12 height 12
click at [1365, 472] on label "Resumo Transacionalidade" at bounding box center [1425, 474] width 158 height 36
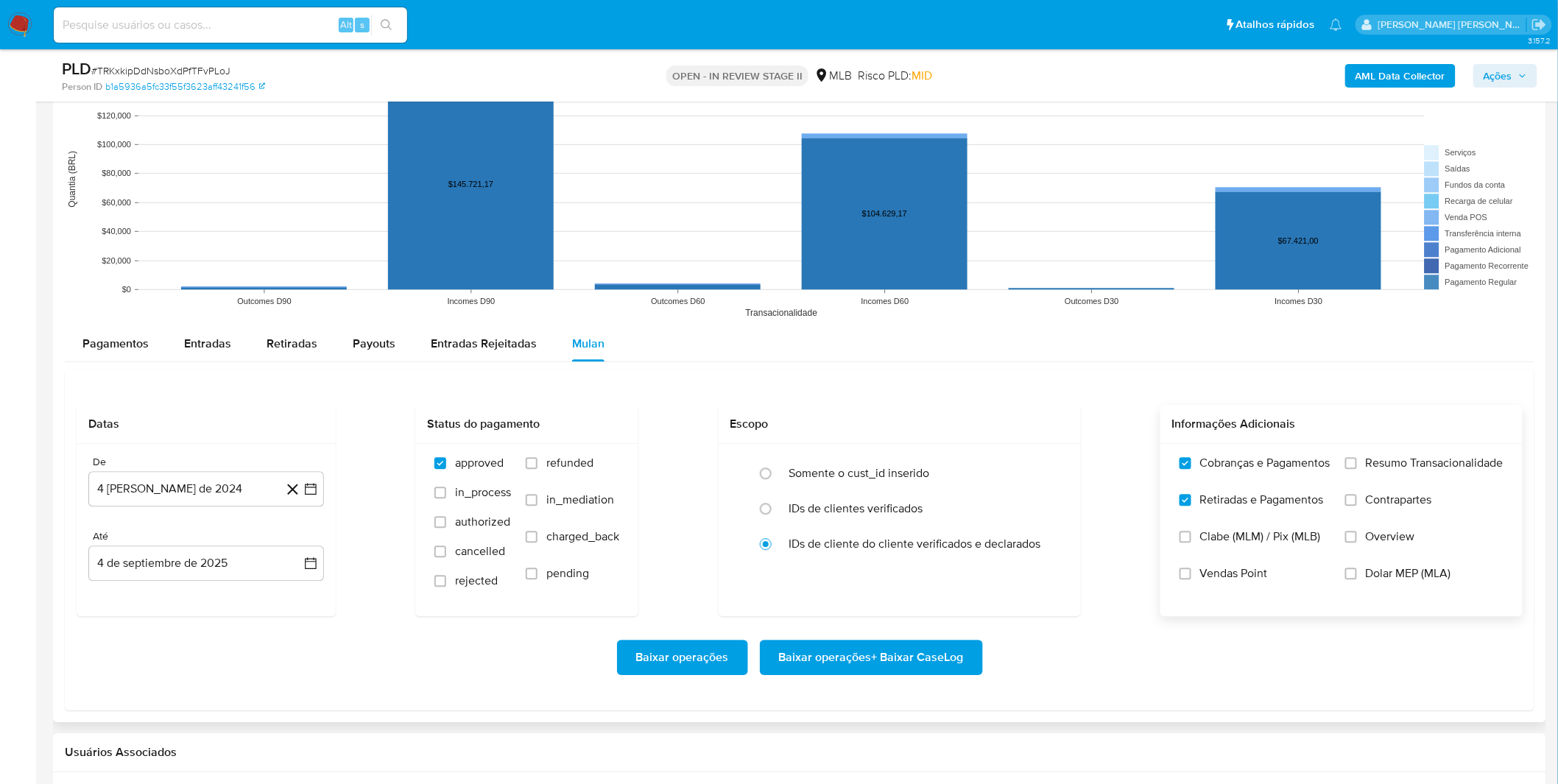
click at [1357, 469] on input "Resumo Transacionalidade" at bounding box center [1352, 463] width 12 height 12
click at [1355, 506] on span at bounding box center [1352, 500] width 12 height 12
click at [1355, 506] on input "Contrapartes" at bounding box center [1352, 500] width 12 height 12
click at [1268, 573] on label "Vendas Point" at bounding box center [1255, 584] width 151 height 36
click at [1191, 573] on input "Vendas Point" at bounding box center [1186, 574] width 12 height 12
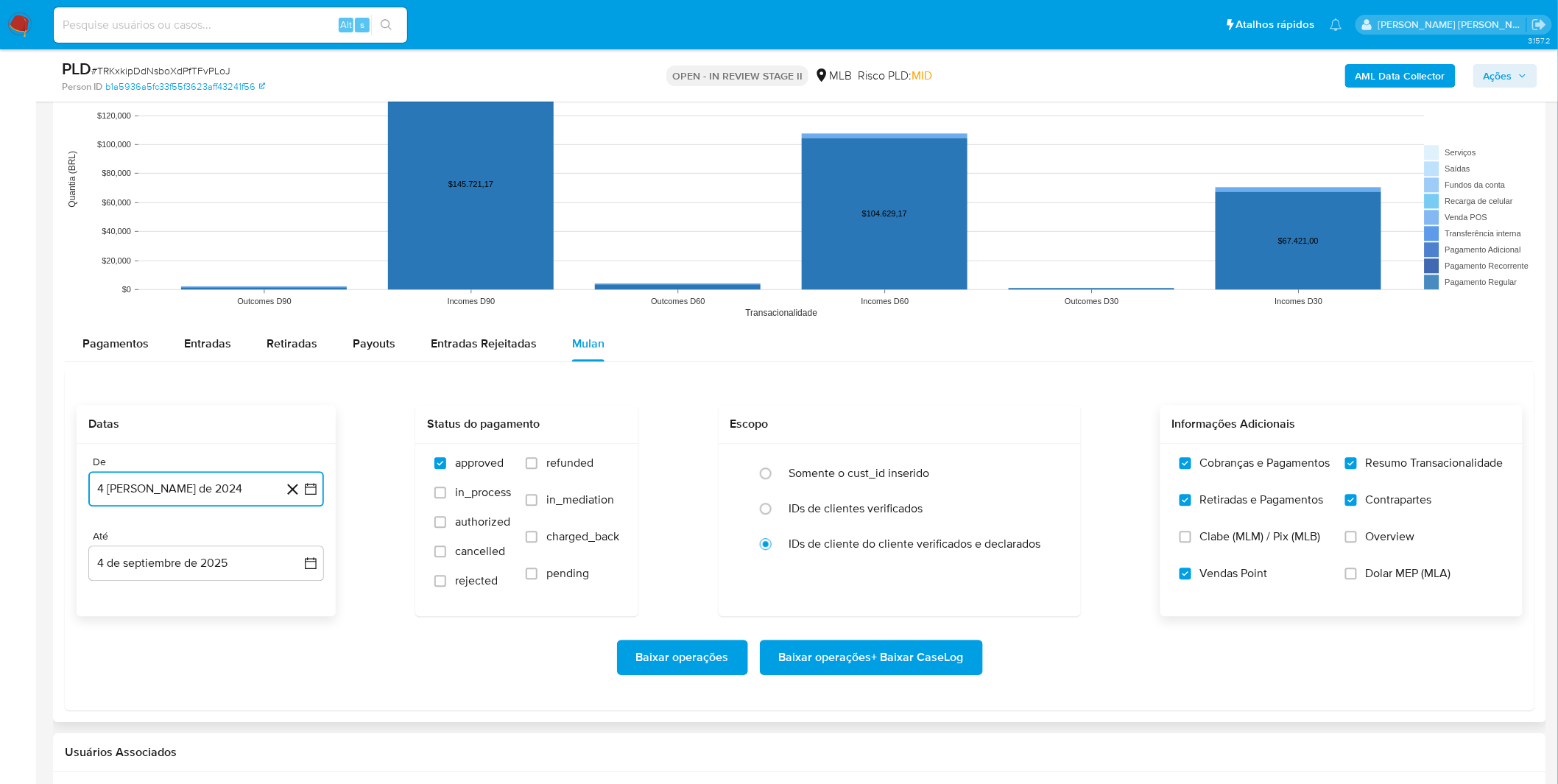
click at [151, 477] on button "4 [PERSON_NAME] de 2024" at bounding box center [206, 488] width 236 height 36
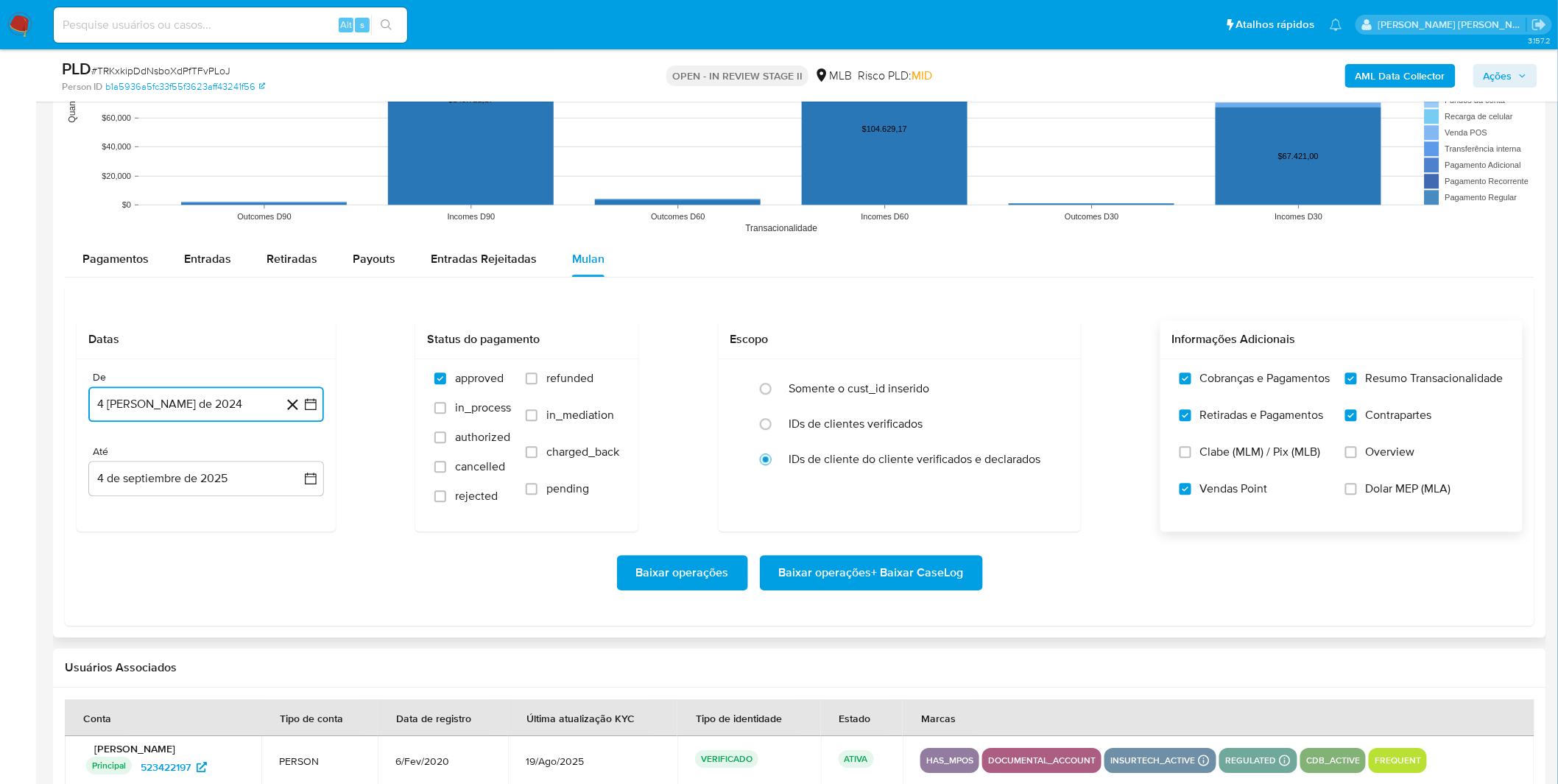
scroll to position [1555, 0]
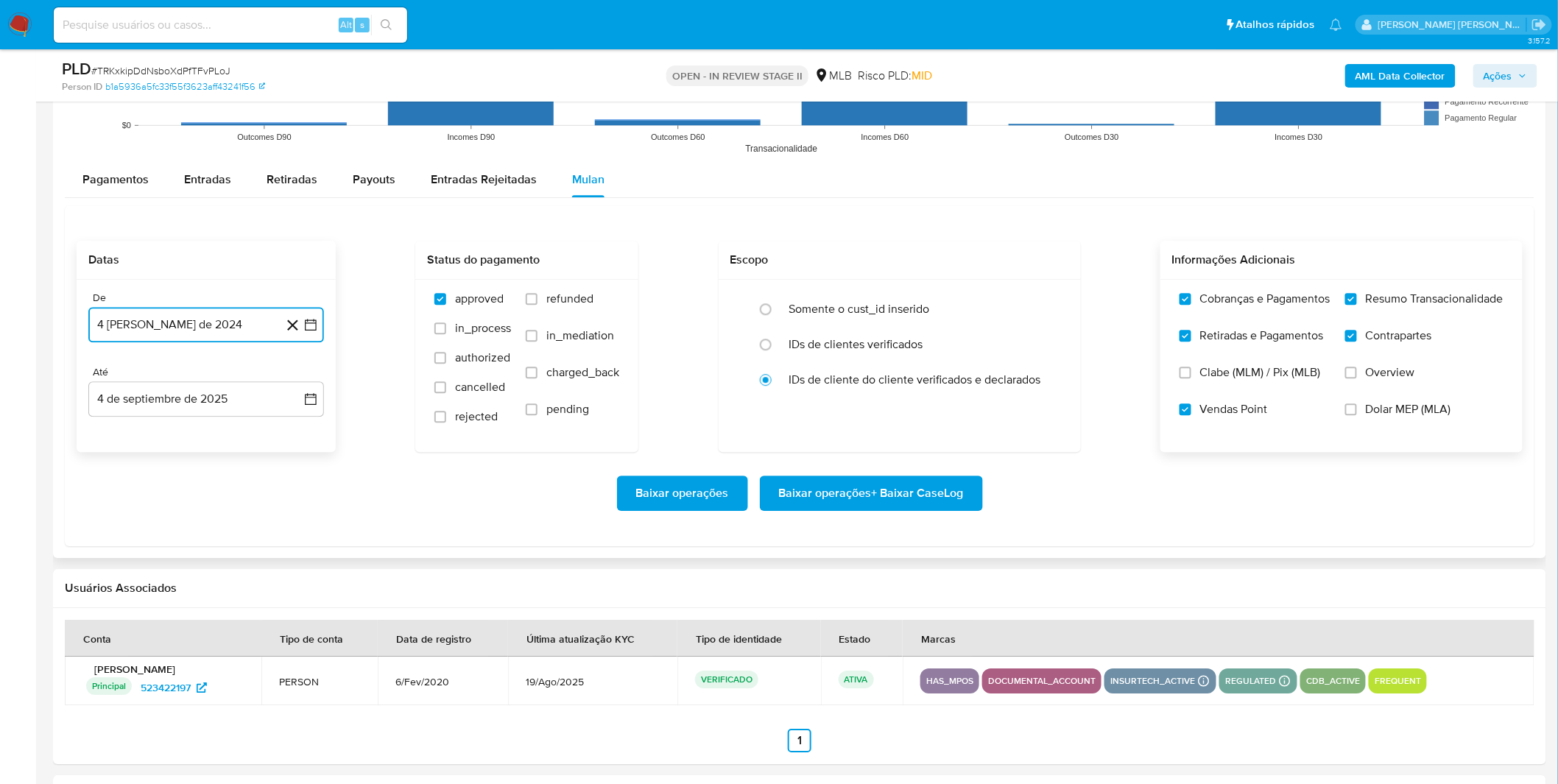
click at [211, 339] on button "4 [PERSON_NAME] de 2024" at bounding box center [206, 324] width 236 height 36
click at [211, 384] on span "agosto 2024" at bounding box center [200, 377] width 67 height 14
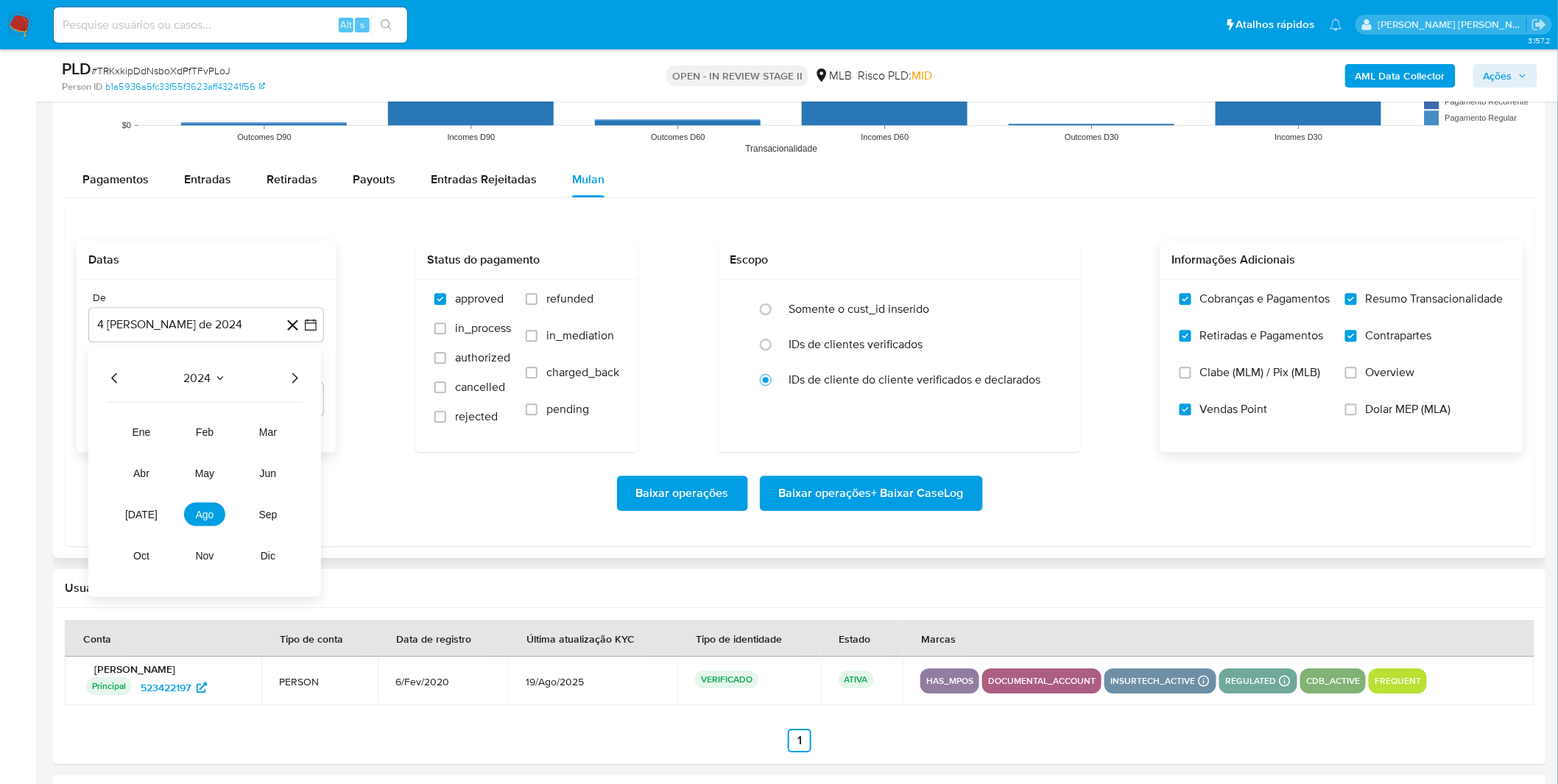
click at [303, 377] on div "2024 2024 ene feb mar abr may jun [DATE] ago sep oct nov dic" at bounding box center [204, 471] width 232 height 249
click at [291, 379] on icon "Año siguiente" at bounding box center [295, 377] width 17 height 17
click at [151, 528] on tr "ene feb mar abr may jun [DATE] ago sep oct nov dic" at bounding box center [204, 492] width 168 height 147
click at [150, 526] on button "[DATE]" at bounding box center [141, 513] width 41 height 24
click at [147, 429] on button "1" at bounding box center [147, 432] width 24 height 24
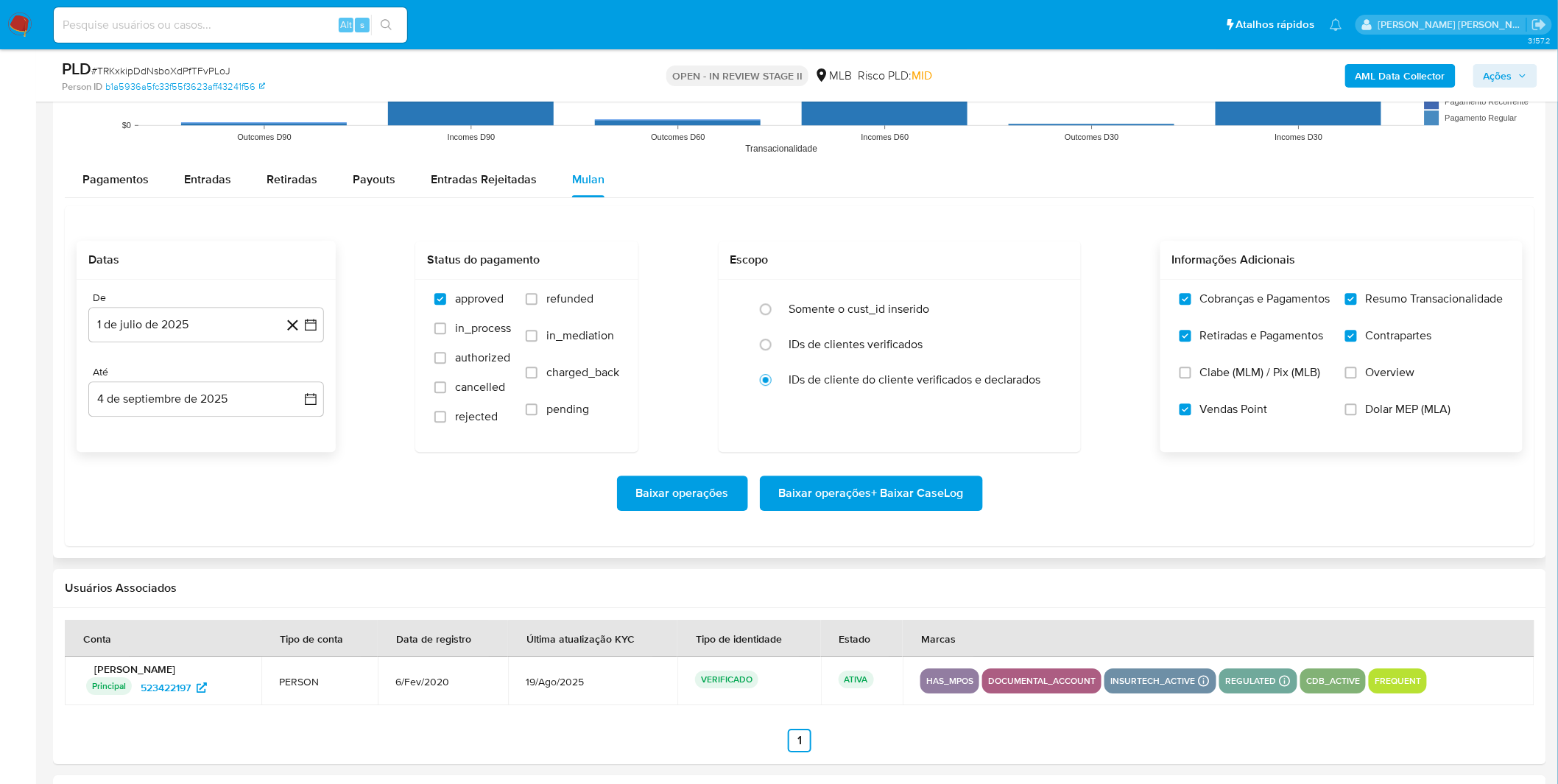
click at [163, 465] on div "Baixar operações Baixar operações + Baixar CaseLog" at bounding box center [800, 493] width 1447 height 83
click at [922, 495] on span "Baixar operações + Baixar CaseLog" at bounding box center [872, 493] width 185 height 33
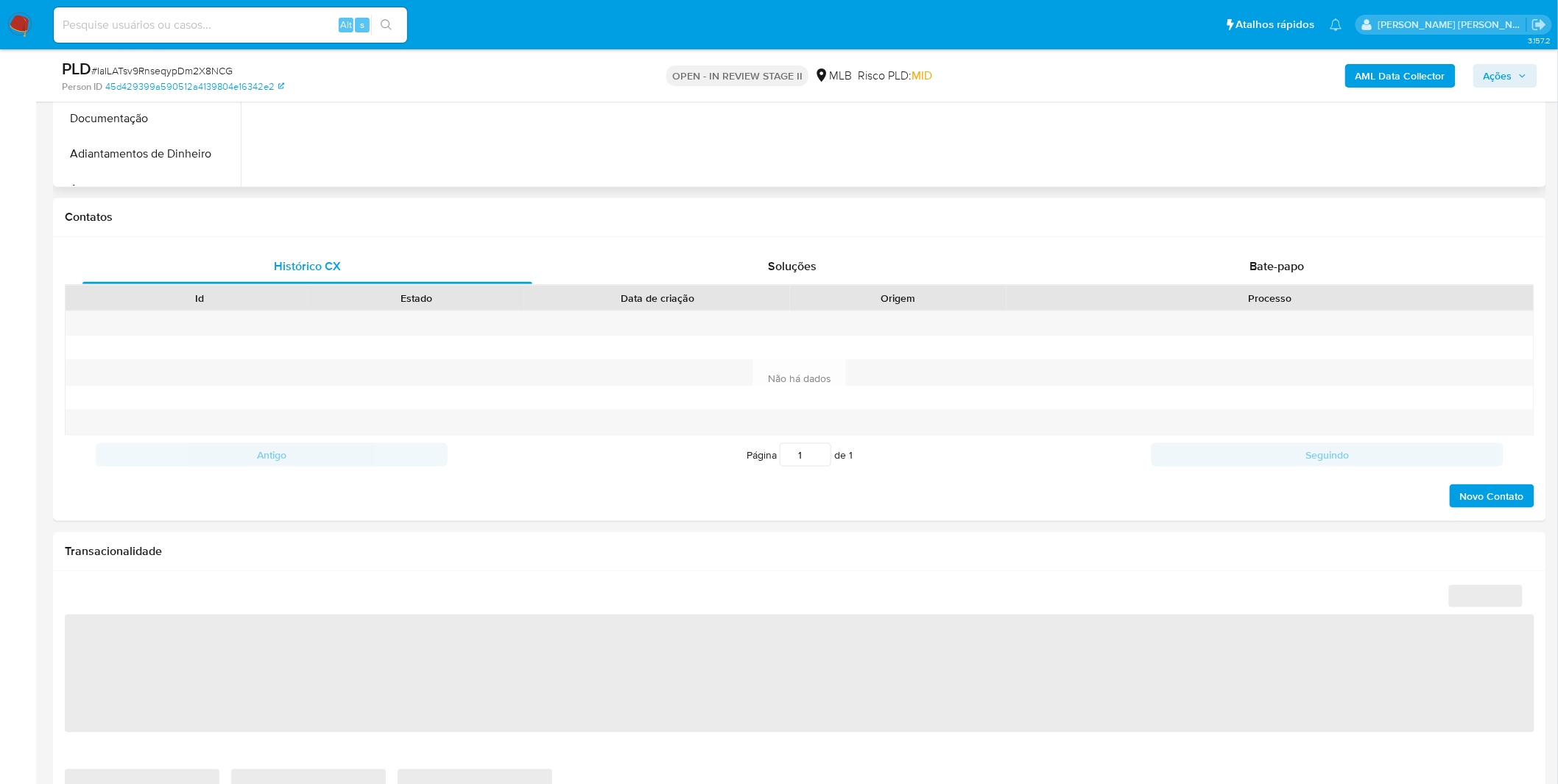
select select "10"
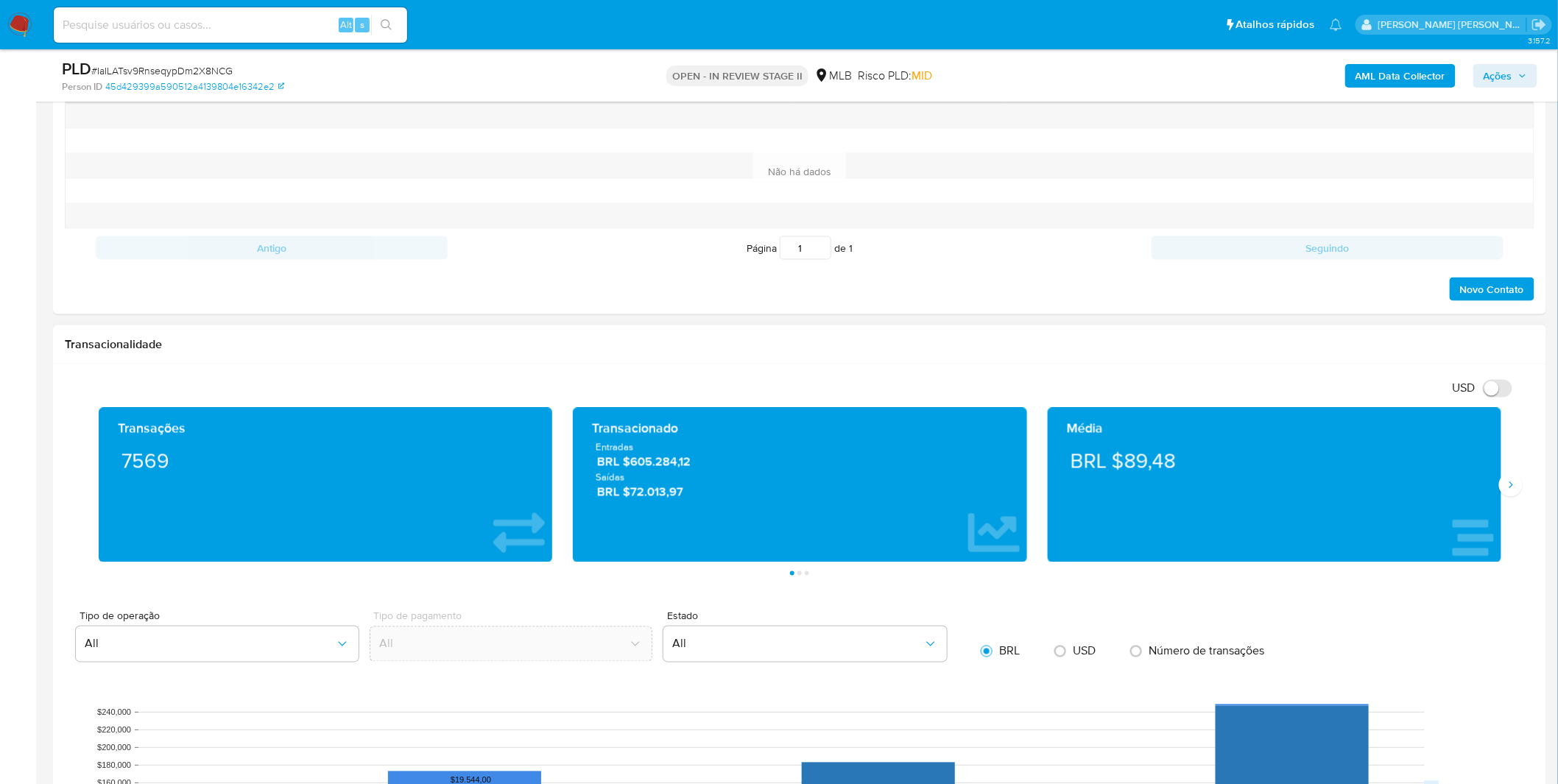
scroll to position [1063, 0]
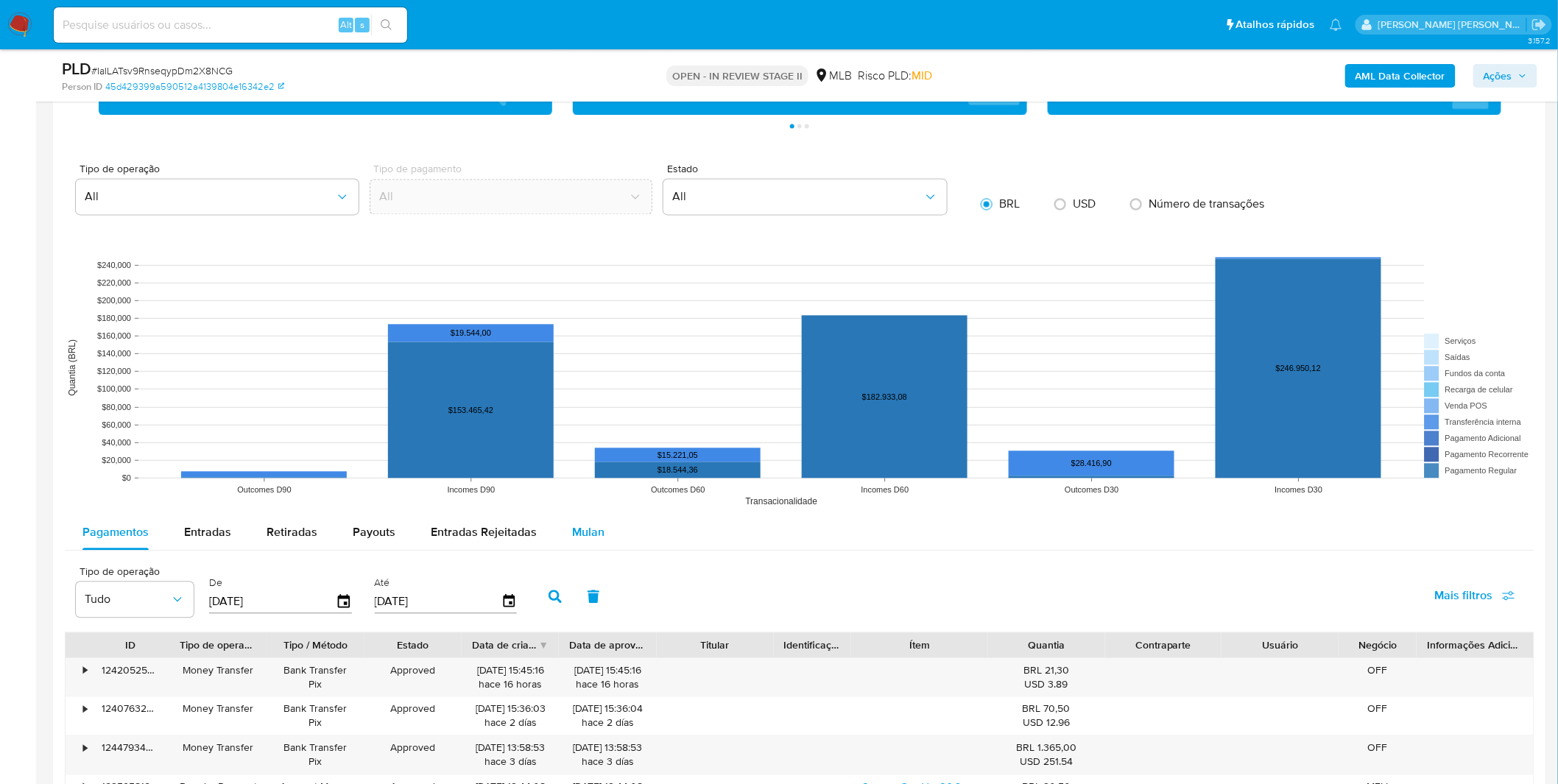
click at [593, 531] on span "Mulan" at bounding box center [588, 532] width 33 height 17
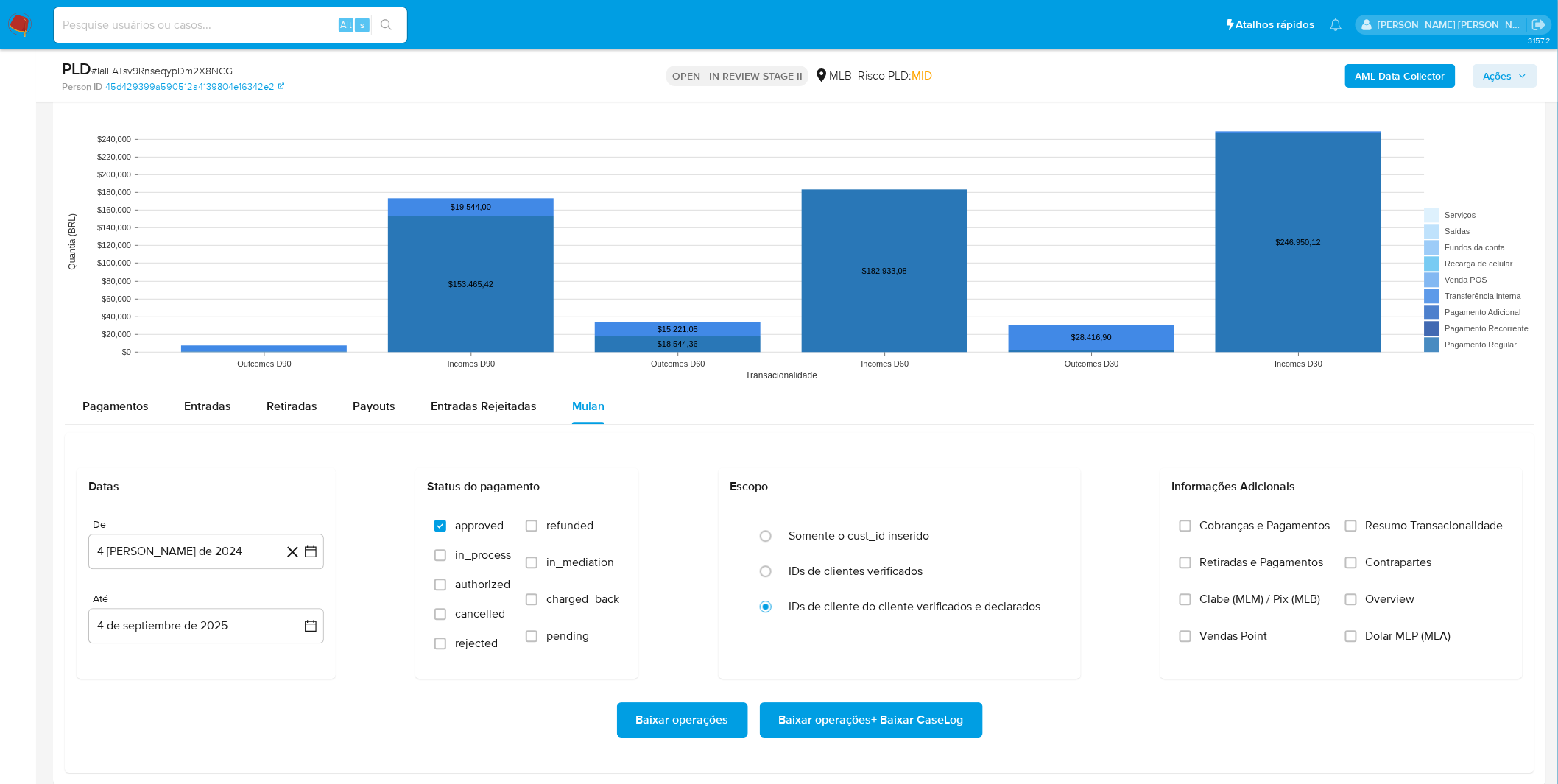
scroll to position [1472, 0]
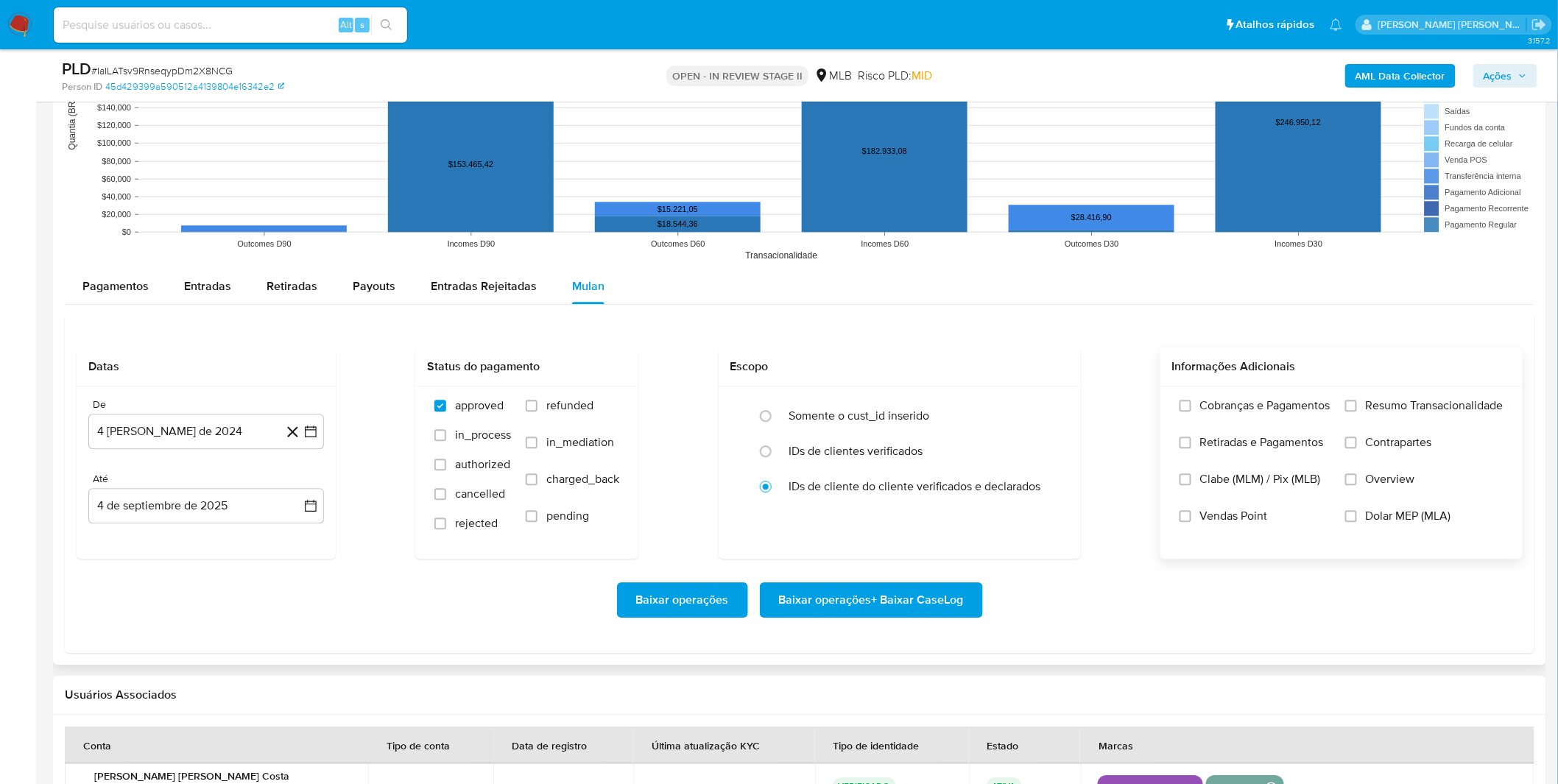
click at [1270, 416] on label "Cobranças e Pagamentos" at bounding box center [1255, 416] width 151 height 36
click at [1191, 412] on input "Cobranças e Pagamentos" at bounding box center [1186, 406] width 12 height 12
click at [1260, 442] on span "Retiradas e Pagamentos" at bounding box center [1262, 441] width 124 height 14
click at [1191, 442] on input "Retiradas e Pagamentos" at bounding box center [1186, 442] width 12 height 12
click at [1394, 421] on label "Resumo Transacionalidade" at bounding box center [1425, 416] width 158 height 36
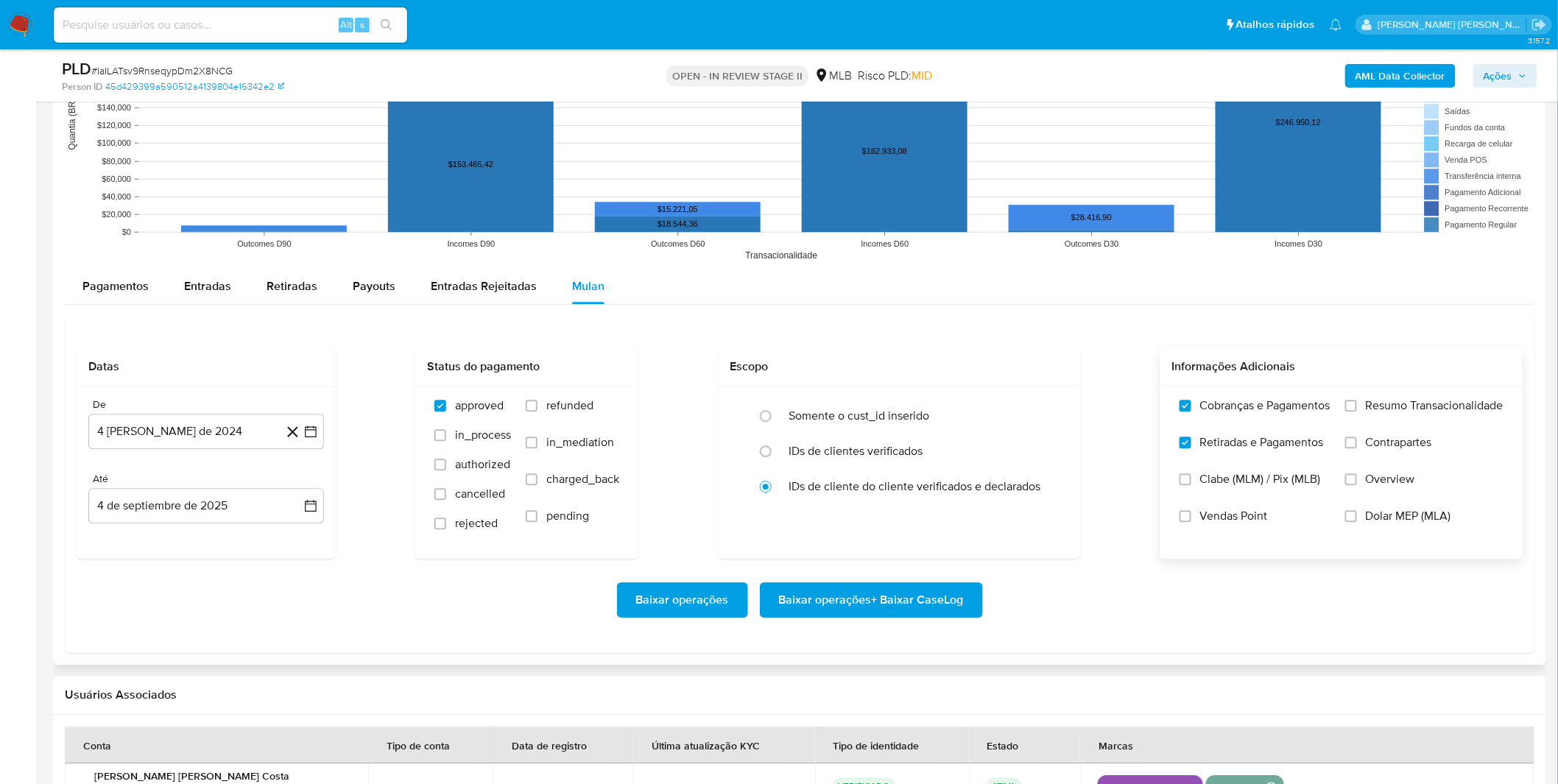
click at [1357, 412] on input "Resumo Transacionalidade" at bounding box center [1352, 406] width 12 height 12
click at [1391, 450] on span "Contrapartes" at bounding box center [1399, 441] width 66 height 14
click at [1357, 448] on input "Contrapartes" at bounding box center [1352, 442] width 12 height 12
click at [1397, 459] on label "Contrapartes" at bounding box center [1425, 453] width 158 height 36
click at [1357, 448] on input "Contrapartes" at bounding box center [1352, 442] width 12 height 12
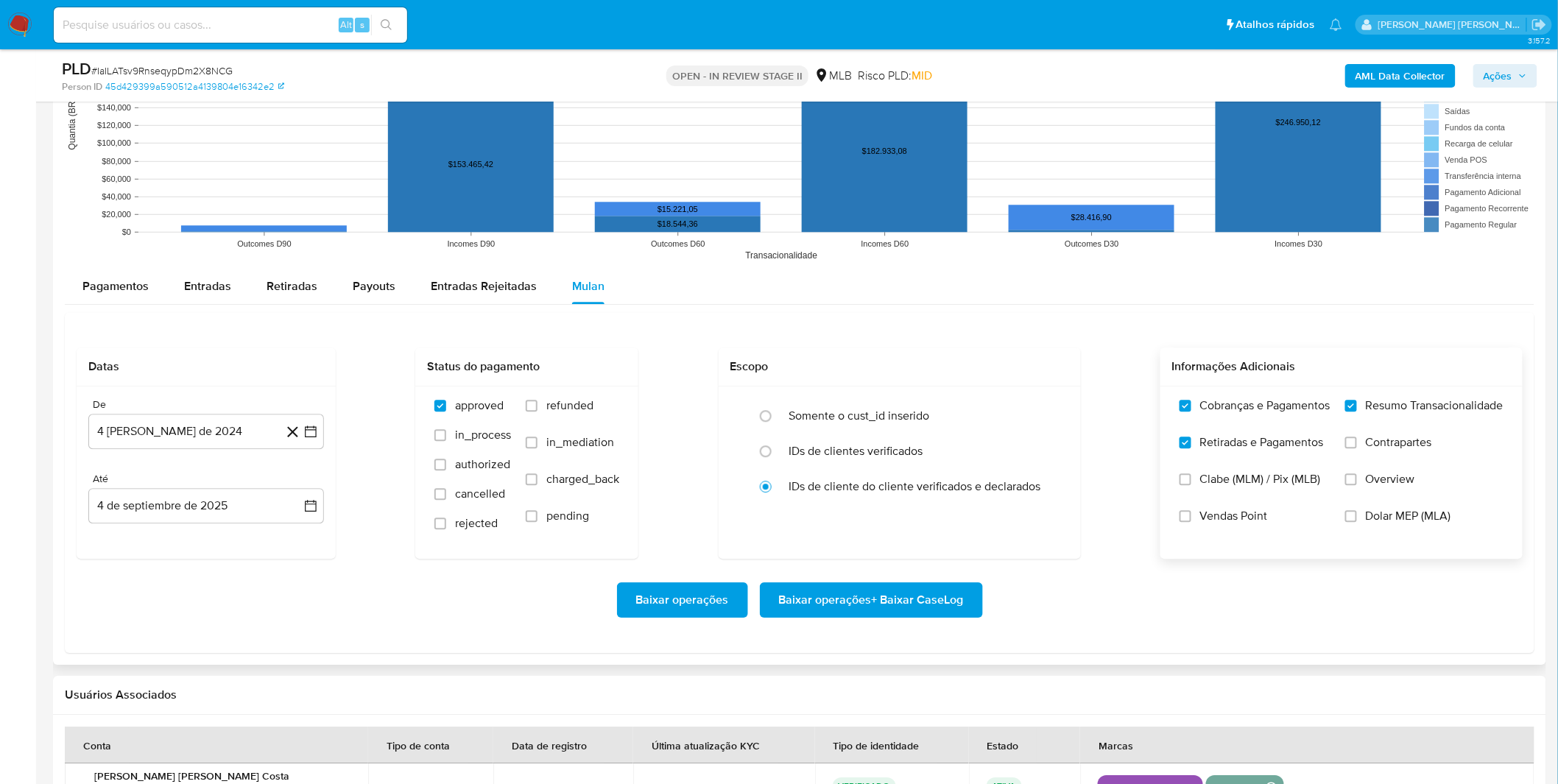
click at [1362, 440] on label "Contrapartes" at bounding box center [1425, 453] width 158 height 36
click at [1357, 440] on input "Contrapartes" at bounding box center [1352, 442] width 12 height 12
click at [156, 421] on button "4 [PERSON_NAME] de 2024" at bounding box center [206, 431] width 236 height 36
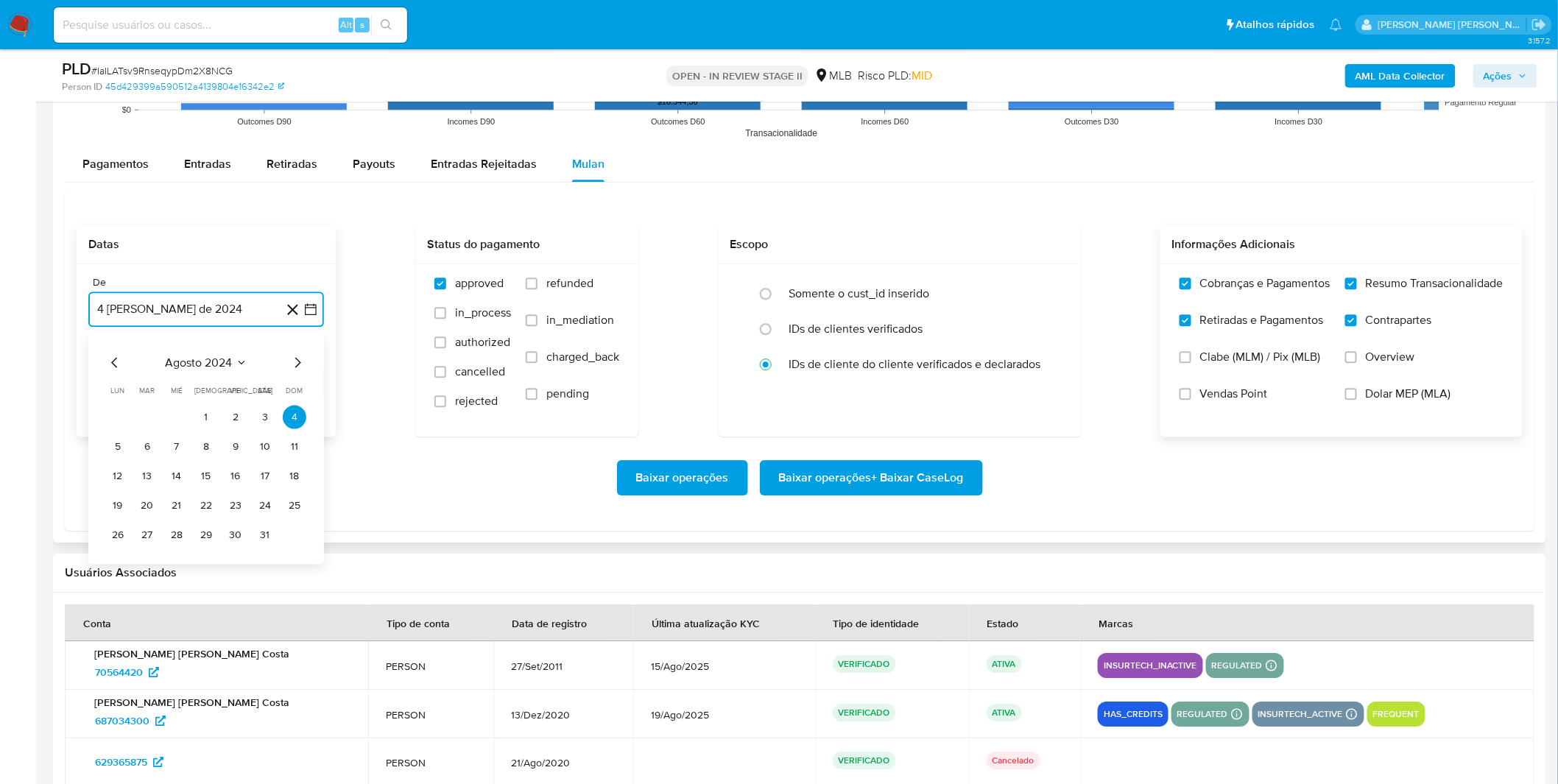
scroll to position [1636, 0]
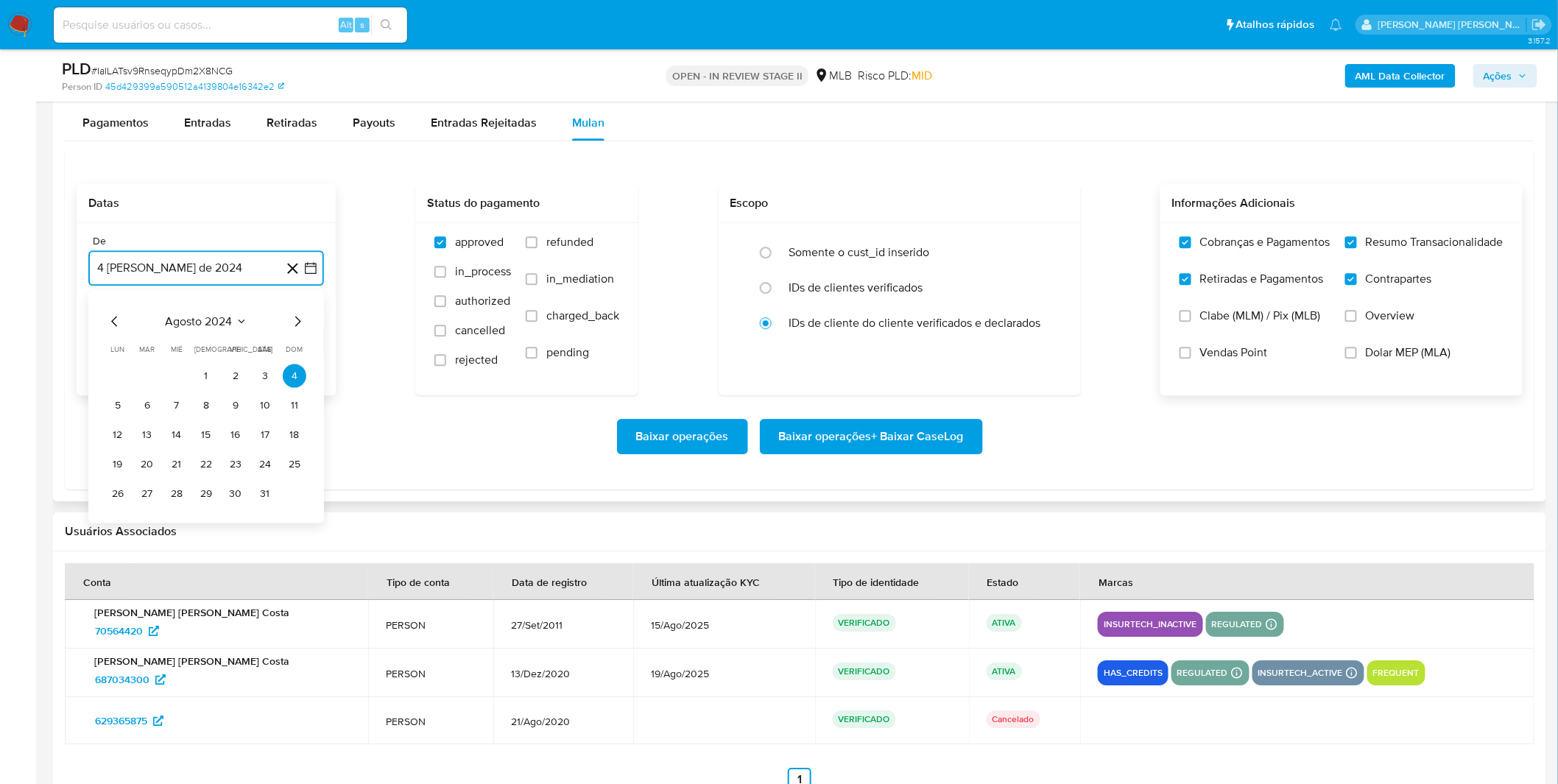
click at [222, 322] on span "agosto 2024" at bounding box center [200, 321] width 67 height 14
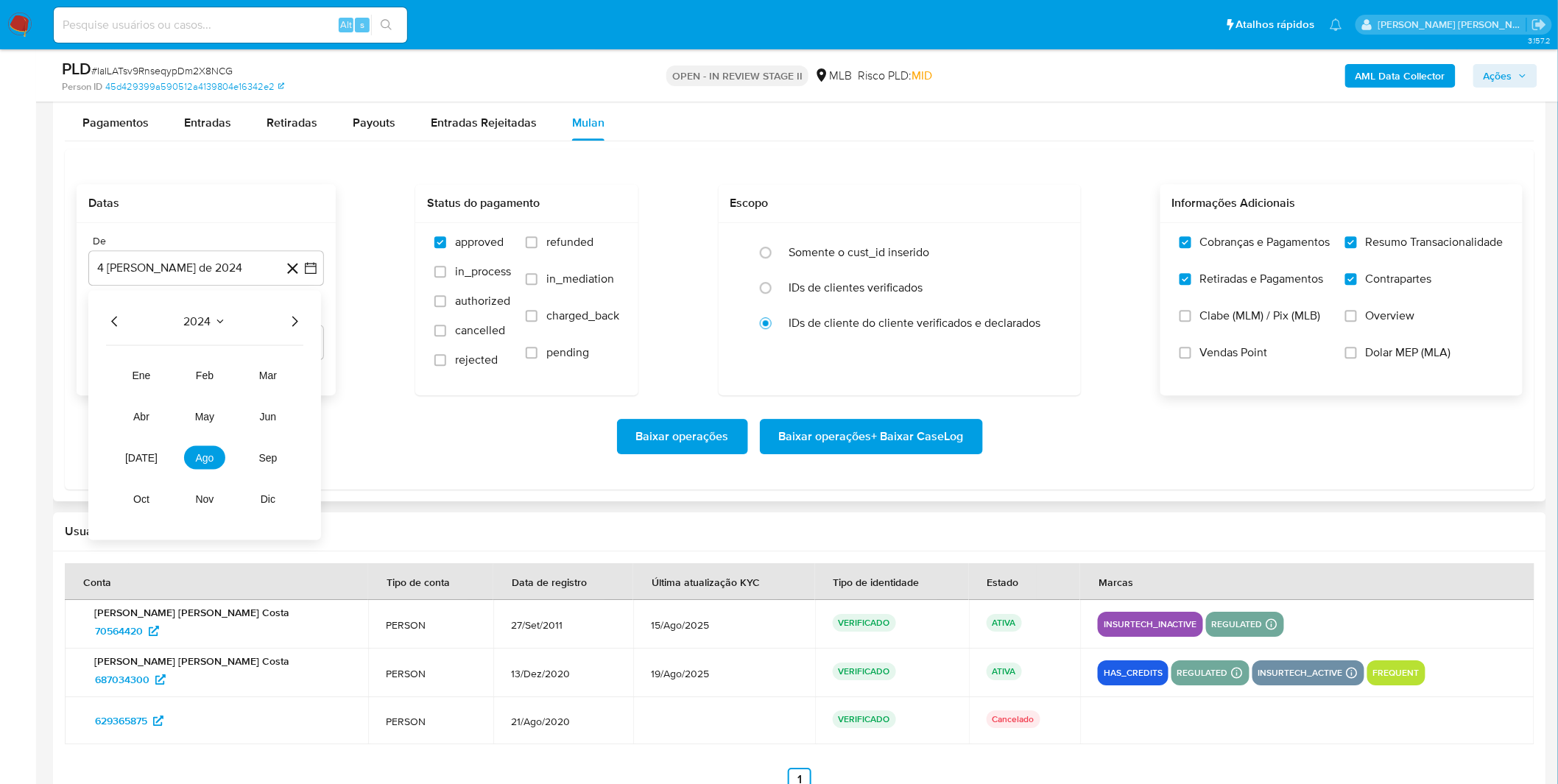
click at [285, 322] on div "2024" at bounding box center [204, 321] width 198 height 17
click at [292, 328] on icon "Año siguiente" at bounding box center [295, 321] width 17 height 17
click at [142, 464] on button "[DATE]" at bounding box center [141, 457] width 41 height 24
click at [151, 383] on button "1" at bounding box center [147, 375] width 24 height 24
click at [131, 447] on div "Baixar operações Baixar operações + Baixar CaseLog" at bounding box center [800, 437] width 1447 height 36
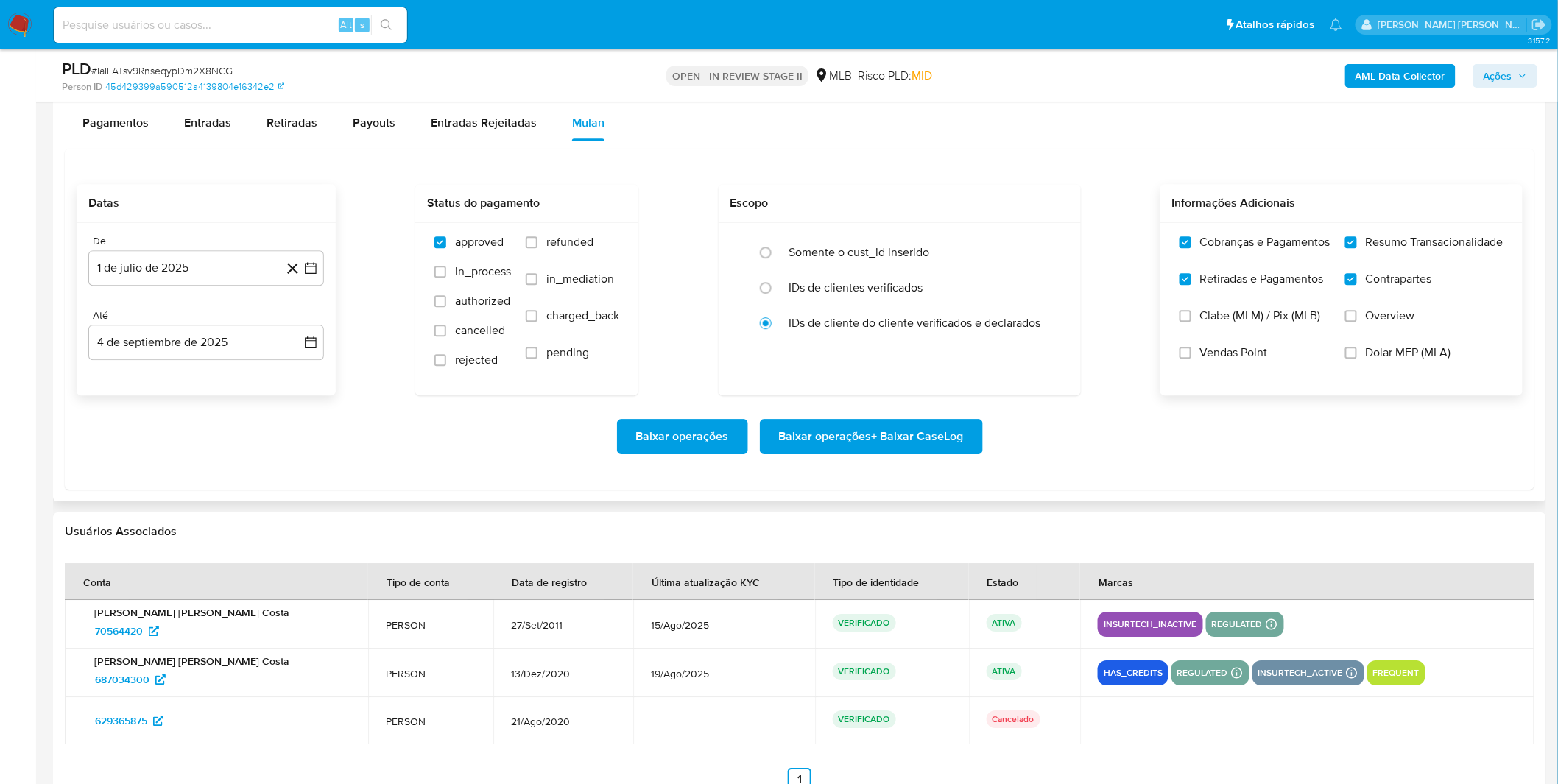
click at [954, 435] on span "Baixar operações + Baixar CaseLog" at bounding box center [872, 437] width 185 height 33
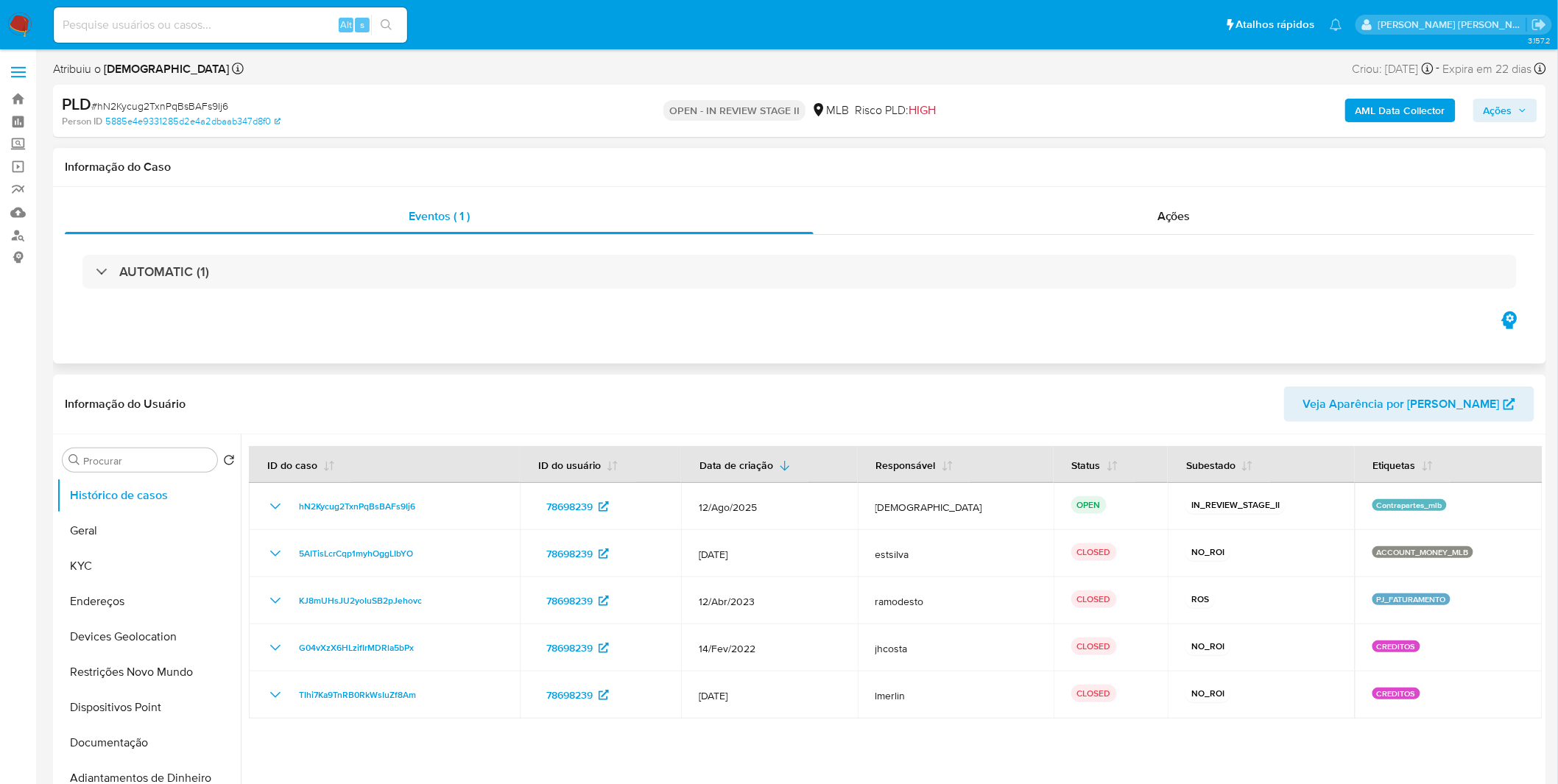
select select "10"
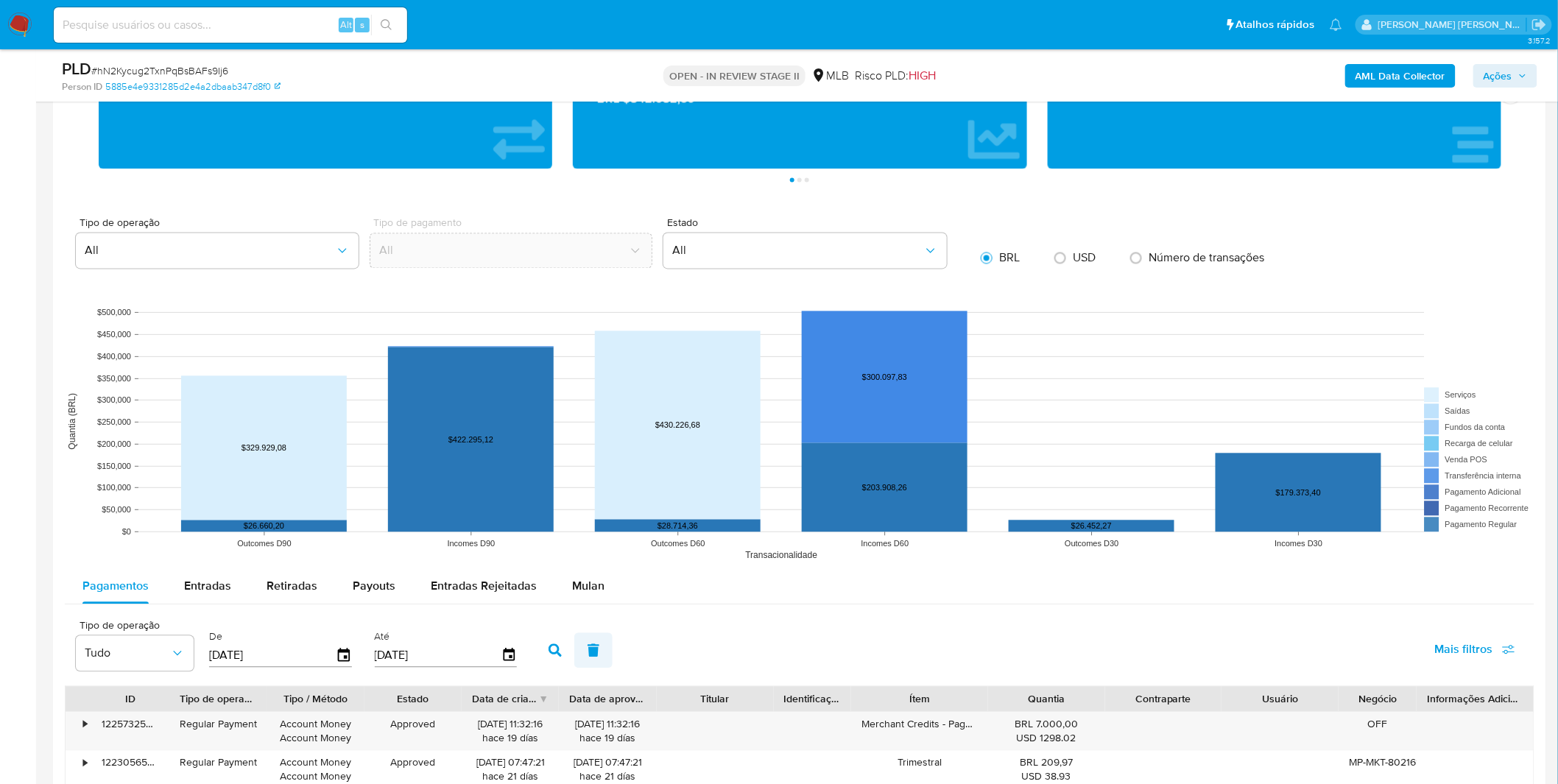
scroll to position [1308, 0]
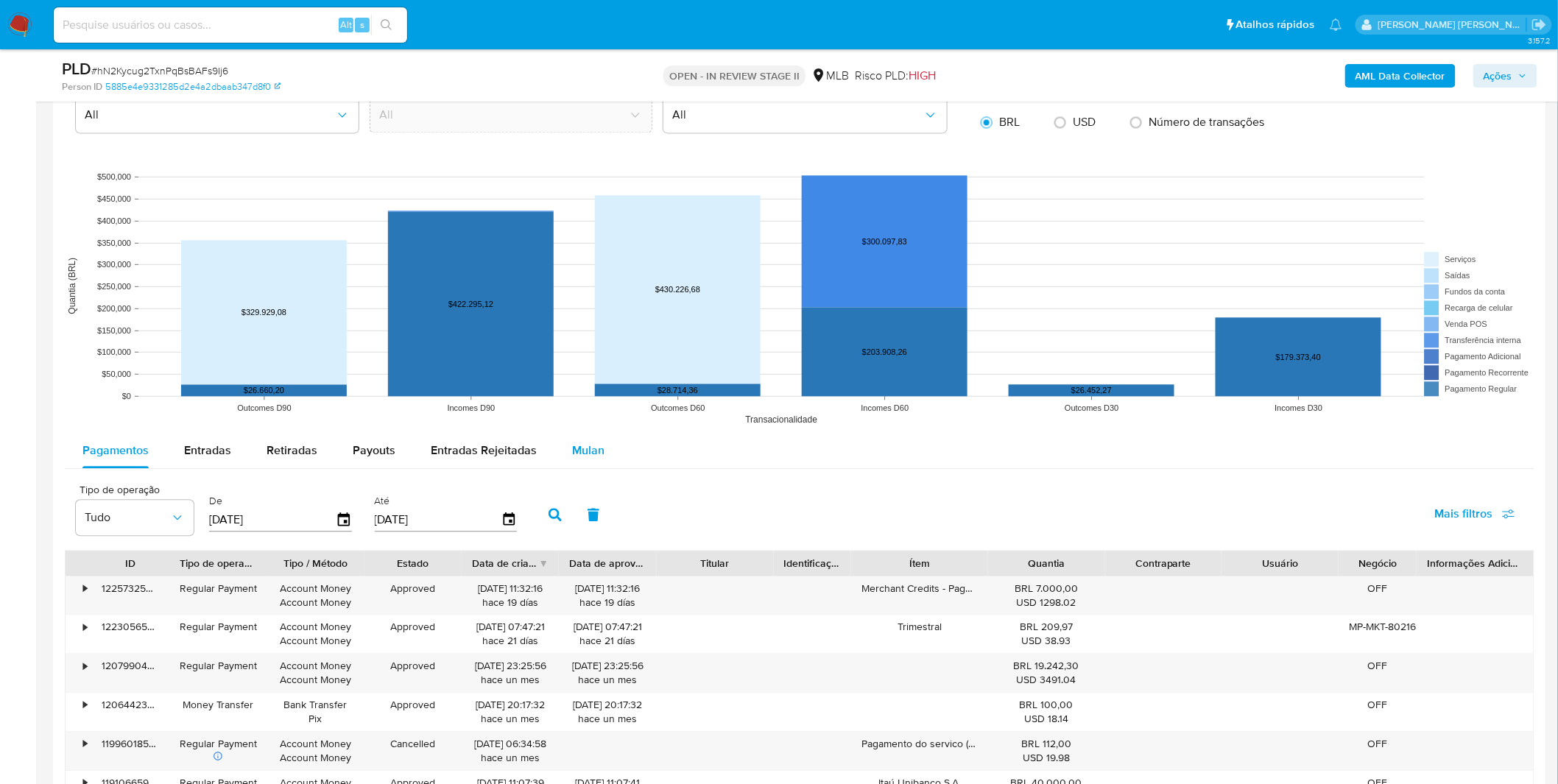
click at [594, 461] on div "Mulan" at bounding box center [588, 450] width 33 height 36
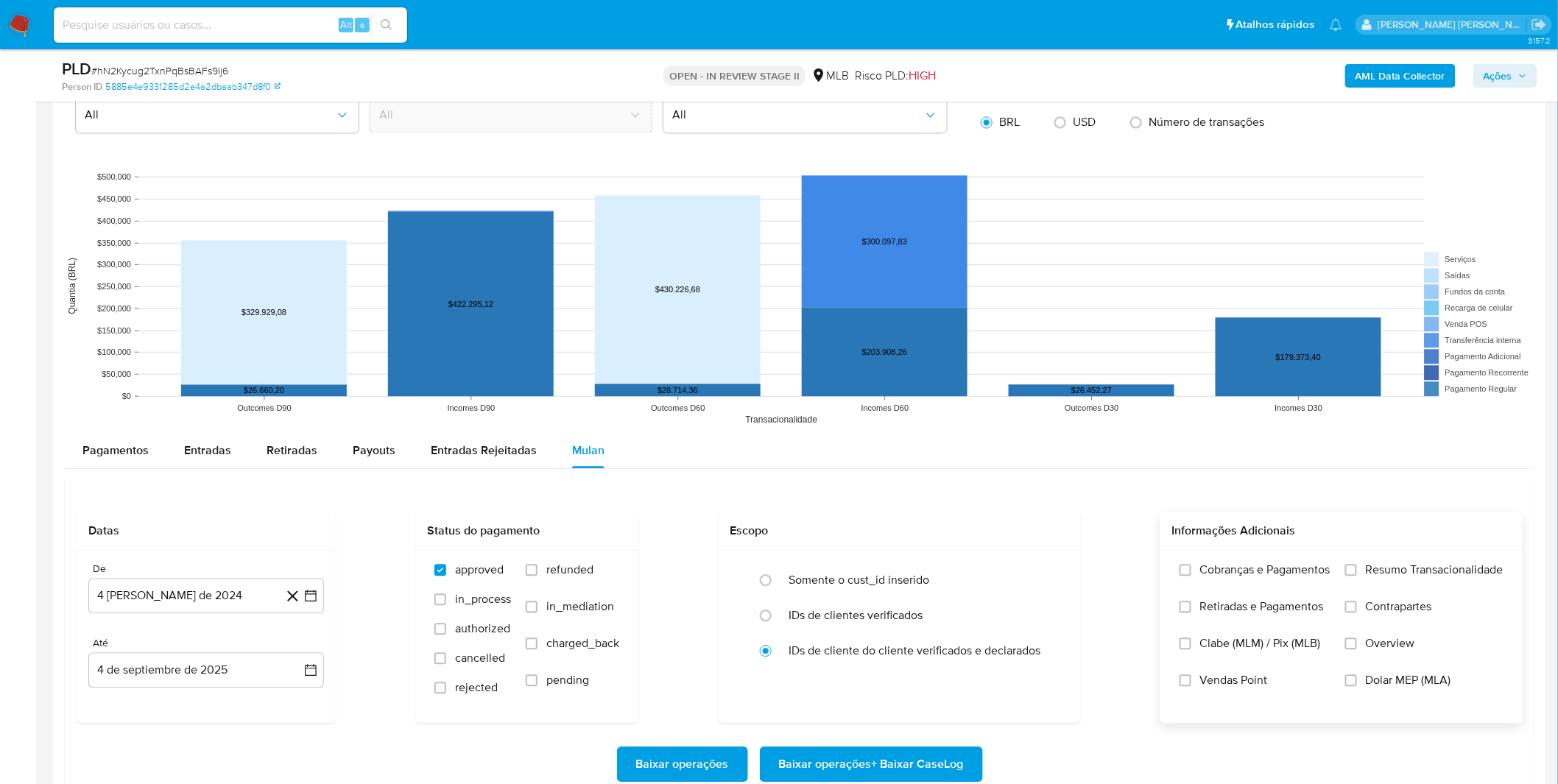
click at [1257, 576] on span "Cobranças e Pagamentos" at bounding box center [1266, 569] width 131 height 14
click at [1191, 576] on input "Cobranças e Pagamentos" at bounding box center [1186, 570] width 12 height 12
click at [1235, 628] on label "Retiradas e Pagamentos" at bounding box center [1255, 618] width 151 height 36
click at [1191, 612] on input "Retiradas e Pagamentos" at bounding box center [1186, 606] width 12 height 12
click at [1400, 594] on label "Resumo Transacionalidade" at bounding box center [1425, 581] width 158 height 36
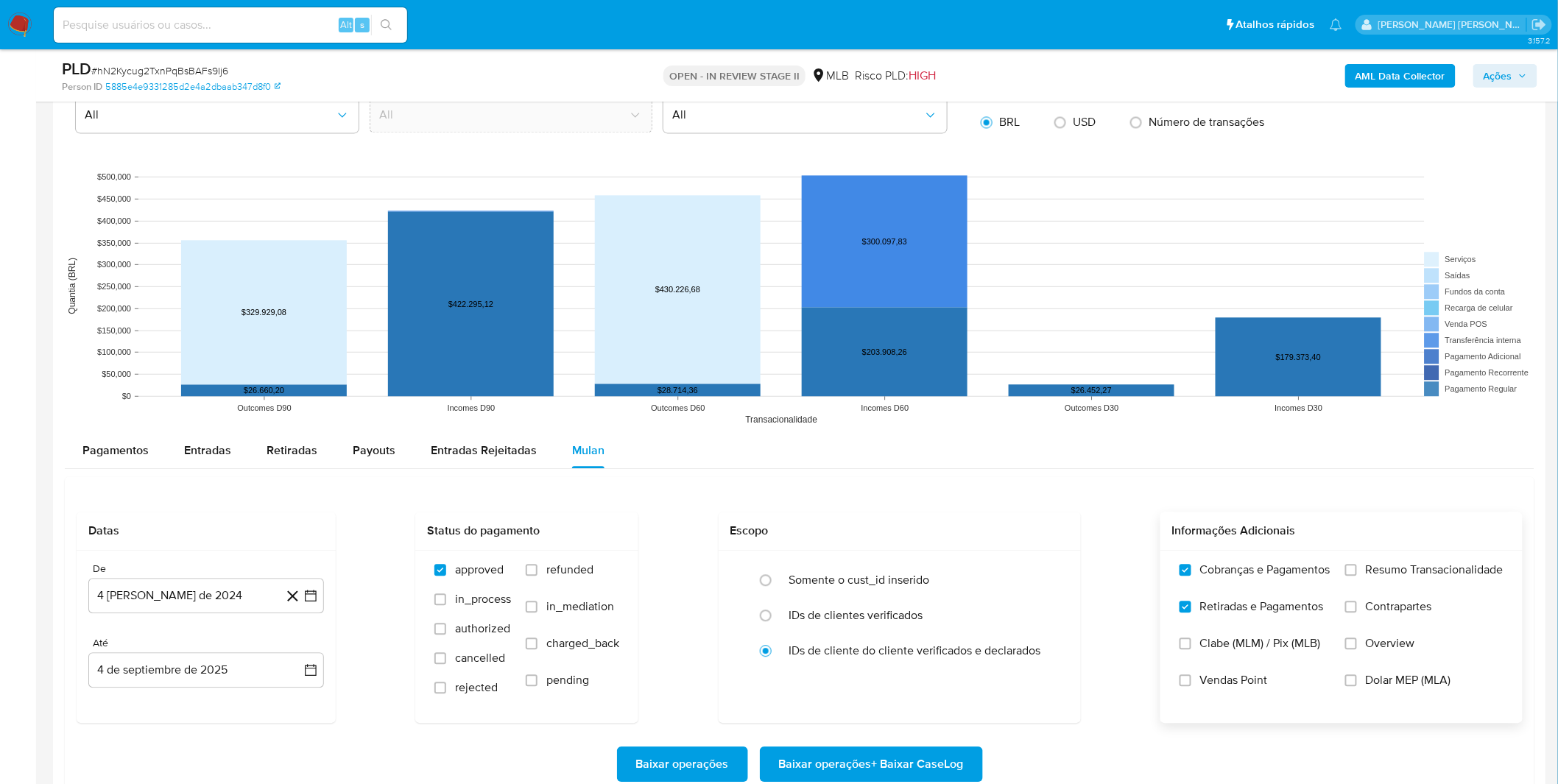
click at [1357, 576] on input "Resumo Transacionalidade" at bounding box center [1352, 570] width 12 height 12
click at [1395, 606] on span "Contrapartes" at bounding box center [1399, 606] width 66 height 14
click at [1357, 606] on input "Contrapartes" at bounding box center [1352, 606] width 12 height 12
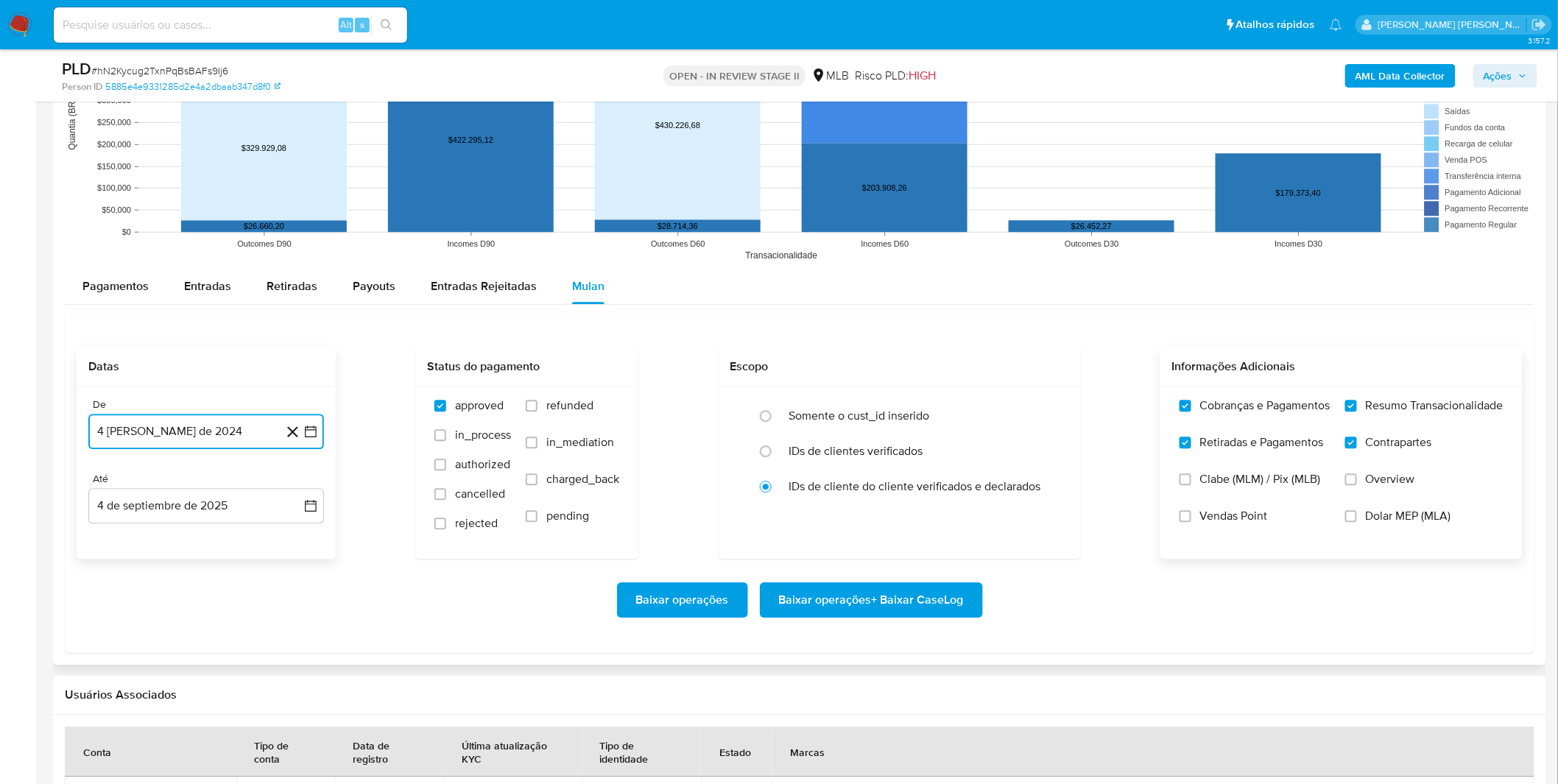
click at [209, 420] on button "4 [PERSON_NAME] de 2024" at bounding box center [206, 431] width 236 height 36
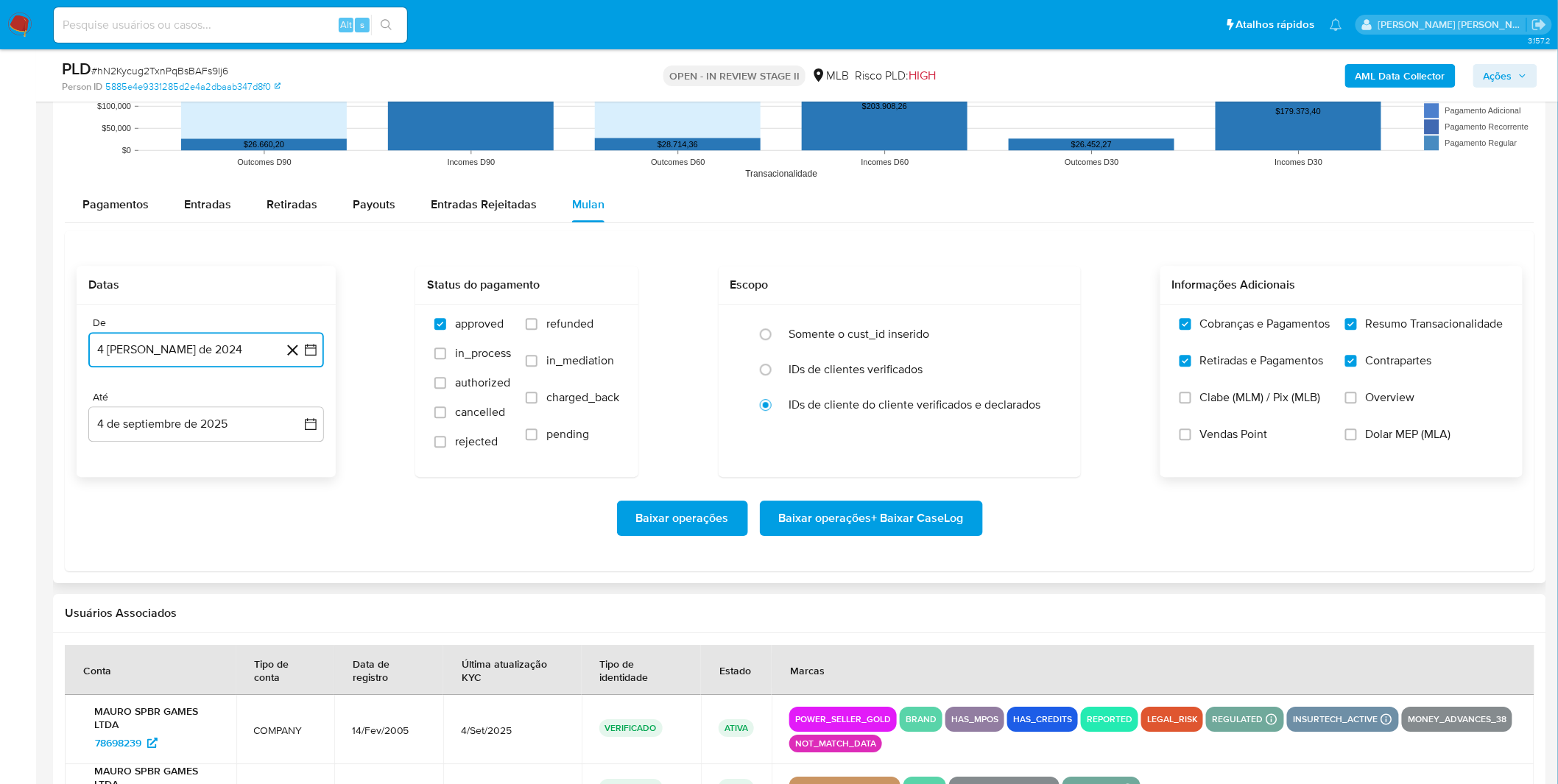
click at [216, 359] on button "4 [PERSON_NAME] de 2024" at bounding box center [206, 349] width 236 height 36
click at [220, 409] on span "agosto 2024" at bounding box center [200, 402] width 67 height 14
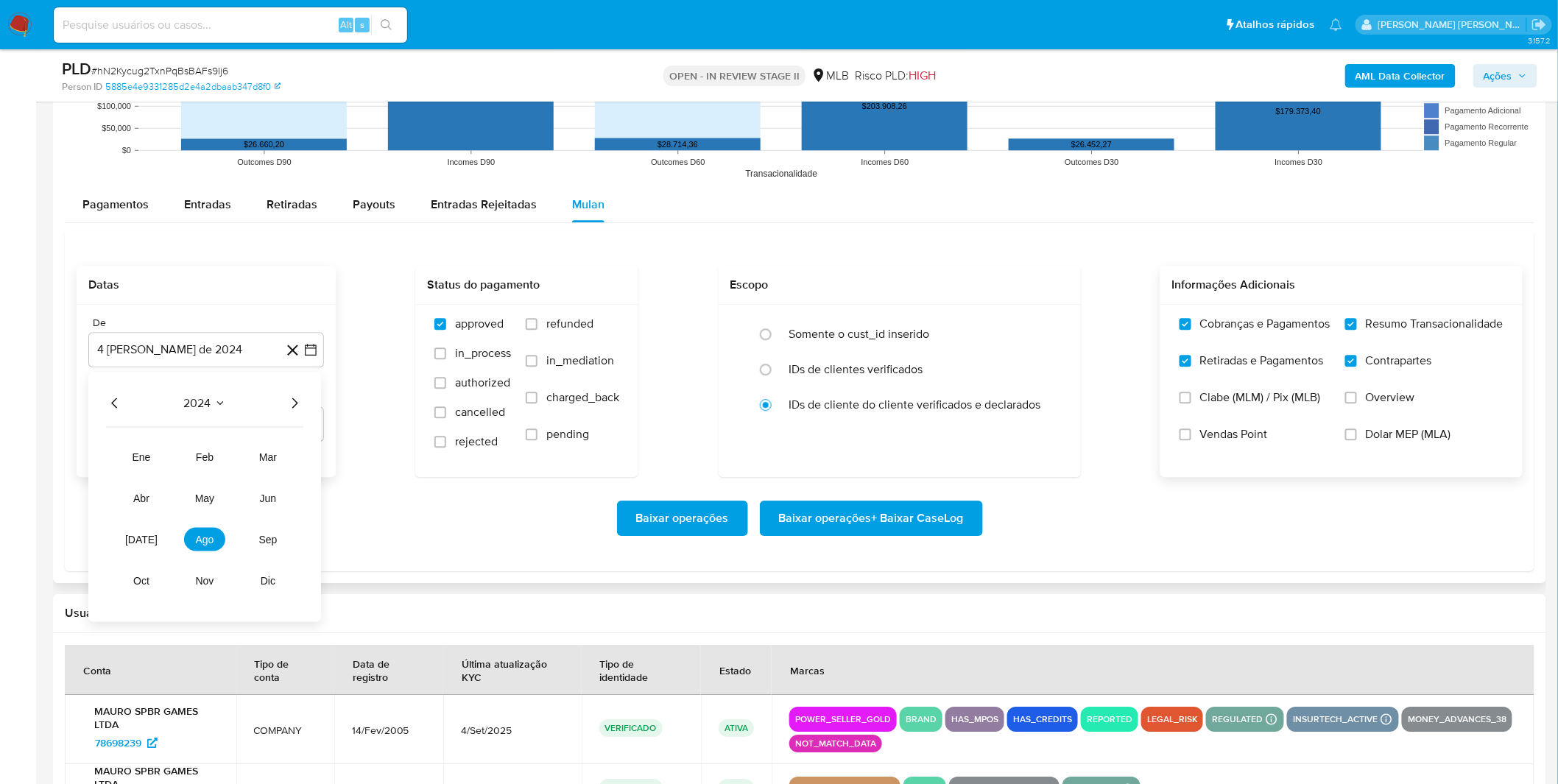
click at [299, 408] on icon "Año siguiente" at bounding box center [295, 402] width 17 height 17
click at [147, 545] on span "[DATE]" at bounding box center [141, 538] width 33 height 12
click at [147, 466] on button "1" at bounding box center [147, 457] width 24 height 24
click at [144, 511] on div "Baixar operações Baixar operações + Baixar CaseLog" at bounding box center [800, 518] width 1447 height 36
click at [821, 532] on span "Baixar operações + Baixar CaseLog" at bounding box center [872, 518] width 185 height 33
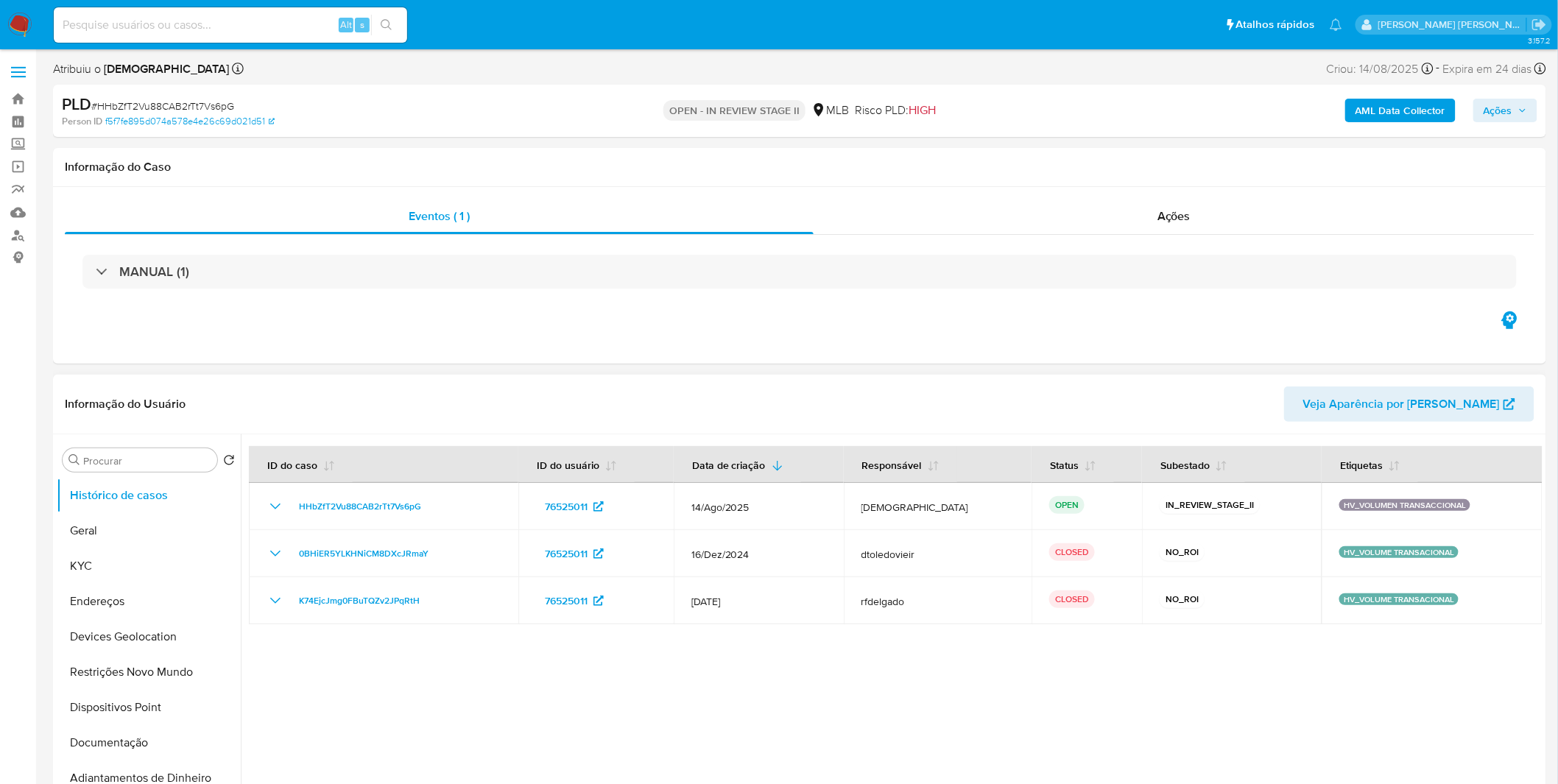
select select "10"
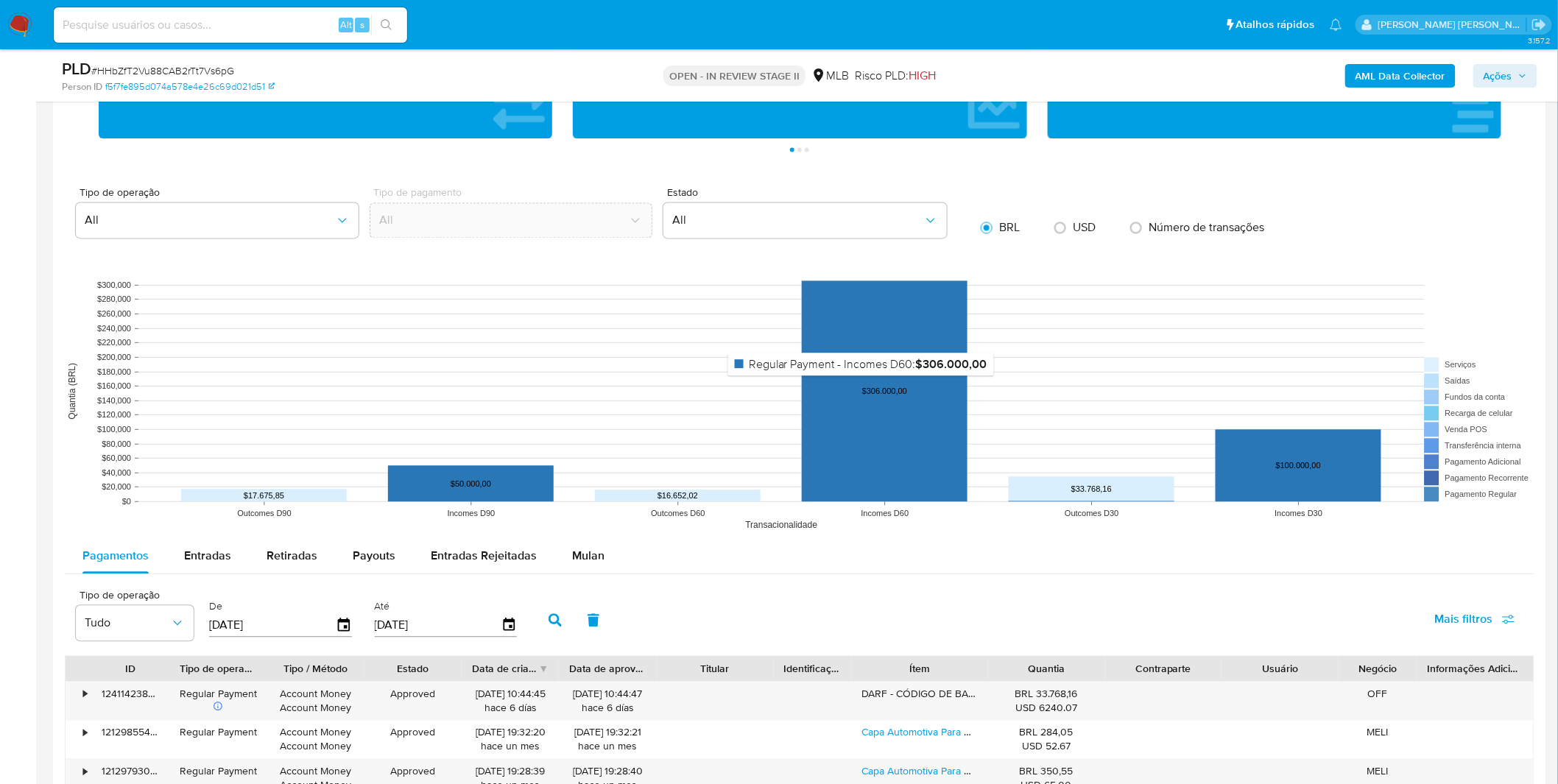
scroll to position [1308, 0]
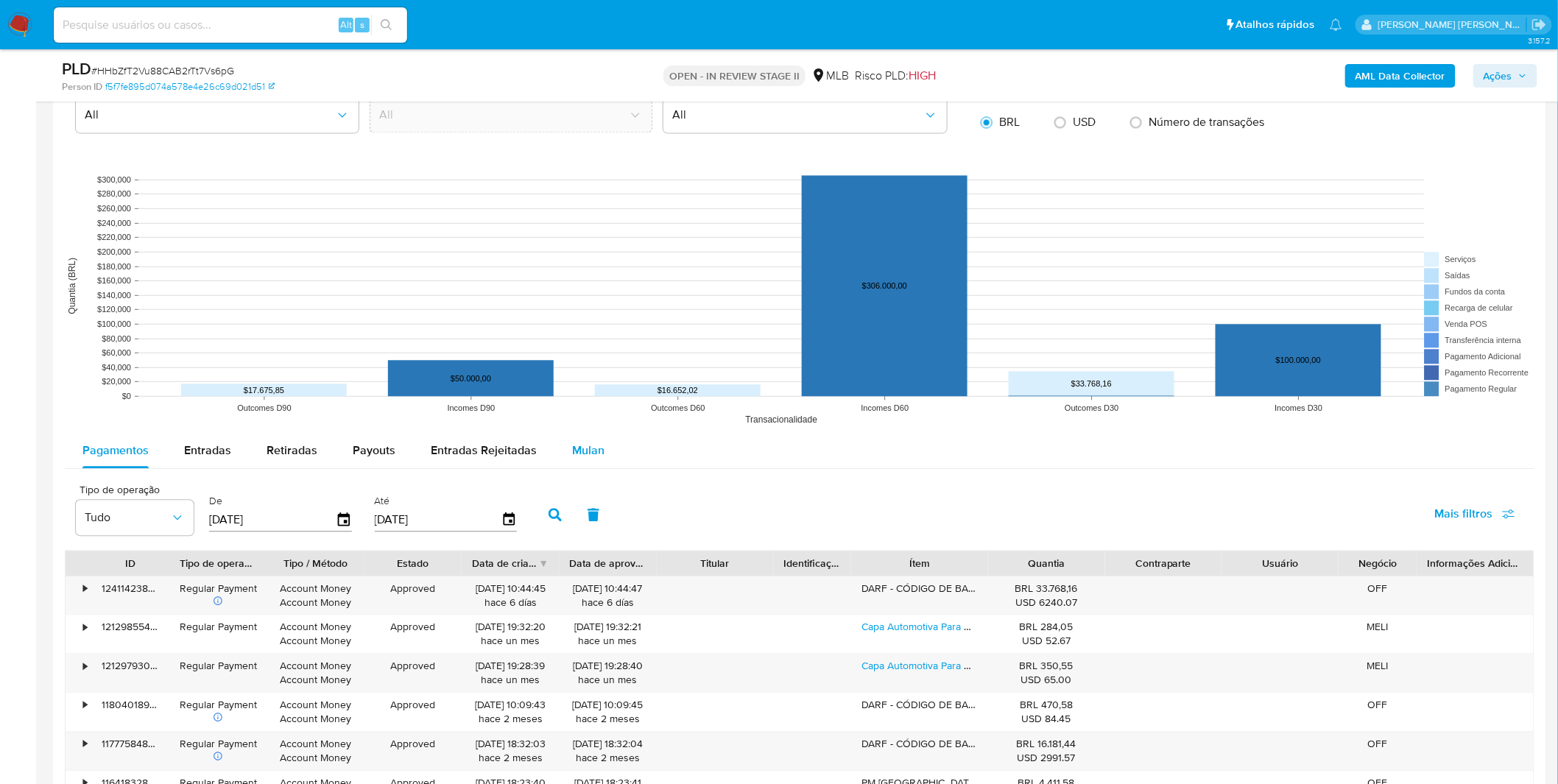
click at [572, 446] on span "Mulan" at bounding box center [588, 450] width 33 height 17
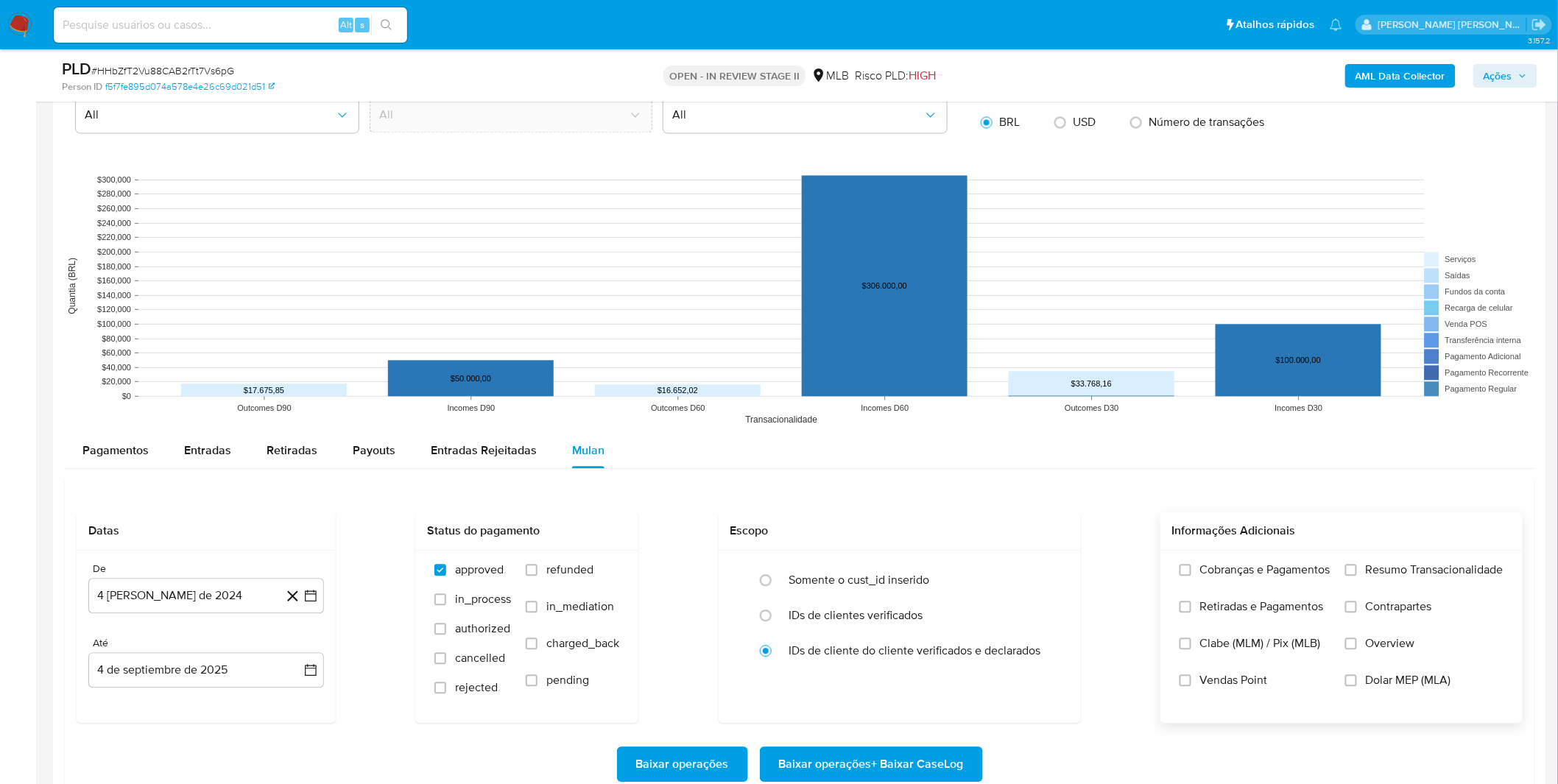
click at [1299, 570] on span "Cobranças e Pagamentos" at bounding box center [1266, 569] width 131 height 14
click at [1191, 570] on input "Cobranças e Pagamentos" at bounding box center [1186, 570] width 12 height 12
click at [1268, 631] on label "Retiradas e Pagamentos" at bounding box center [1255, 618] width 151 height 36
click at [1191, 612] on input "Retiradas e Pagamentos" at bounding box center [1186, 606] width 12 height 12
click at [1350, 603] on input "Contrapartes" at bounding box center [1352, 606] width 12 height 12
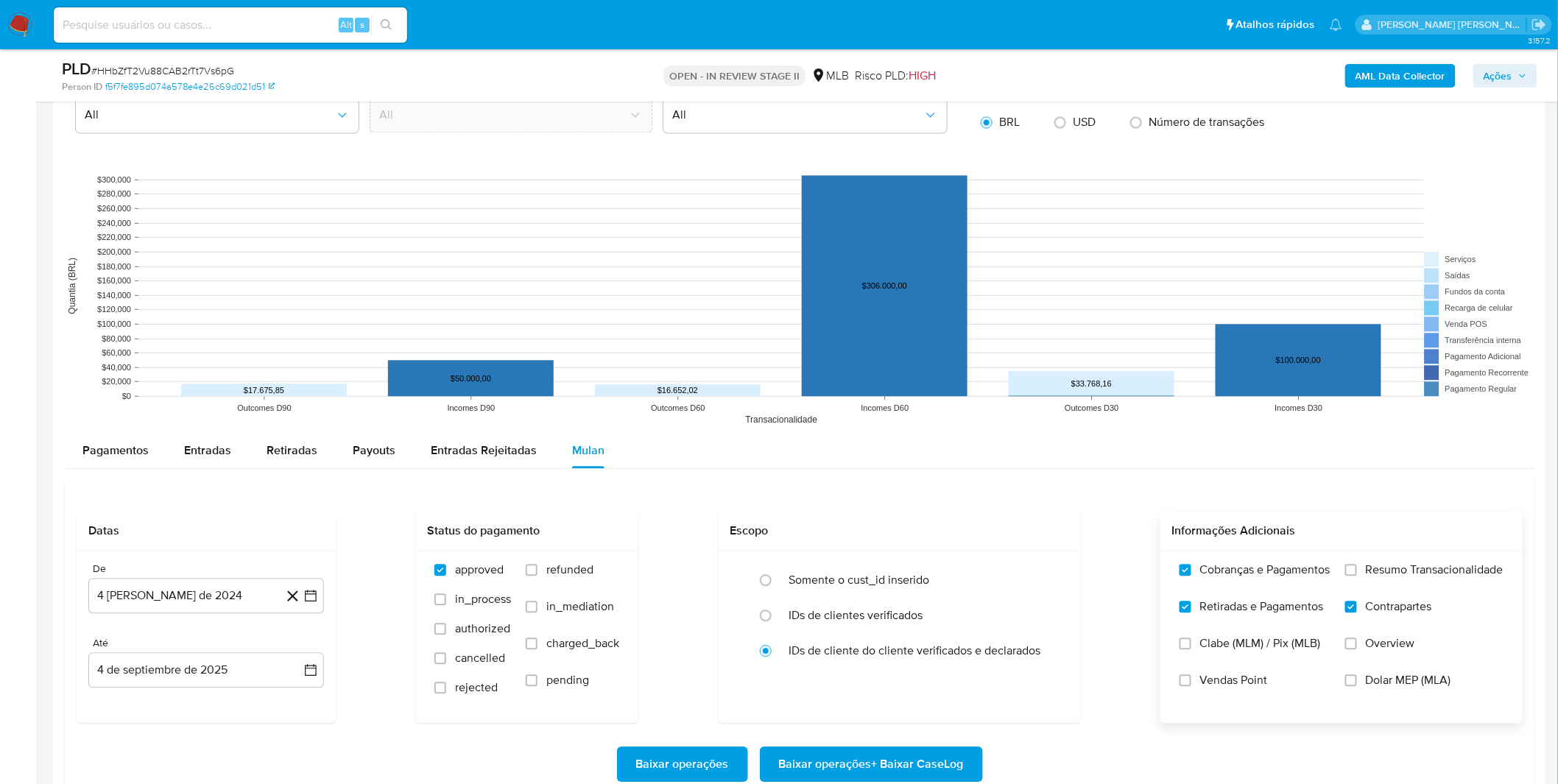
click at [1364, 584] on label "Resumo Transacionalidade" at bounding box center [1425, 581] width 158 height 36
click at [1357, 576] on input "Resumo Transacionalidade" at bounding box center [1352, 570] width 12 height 12
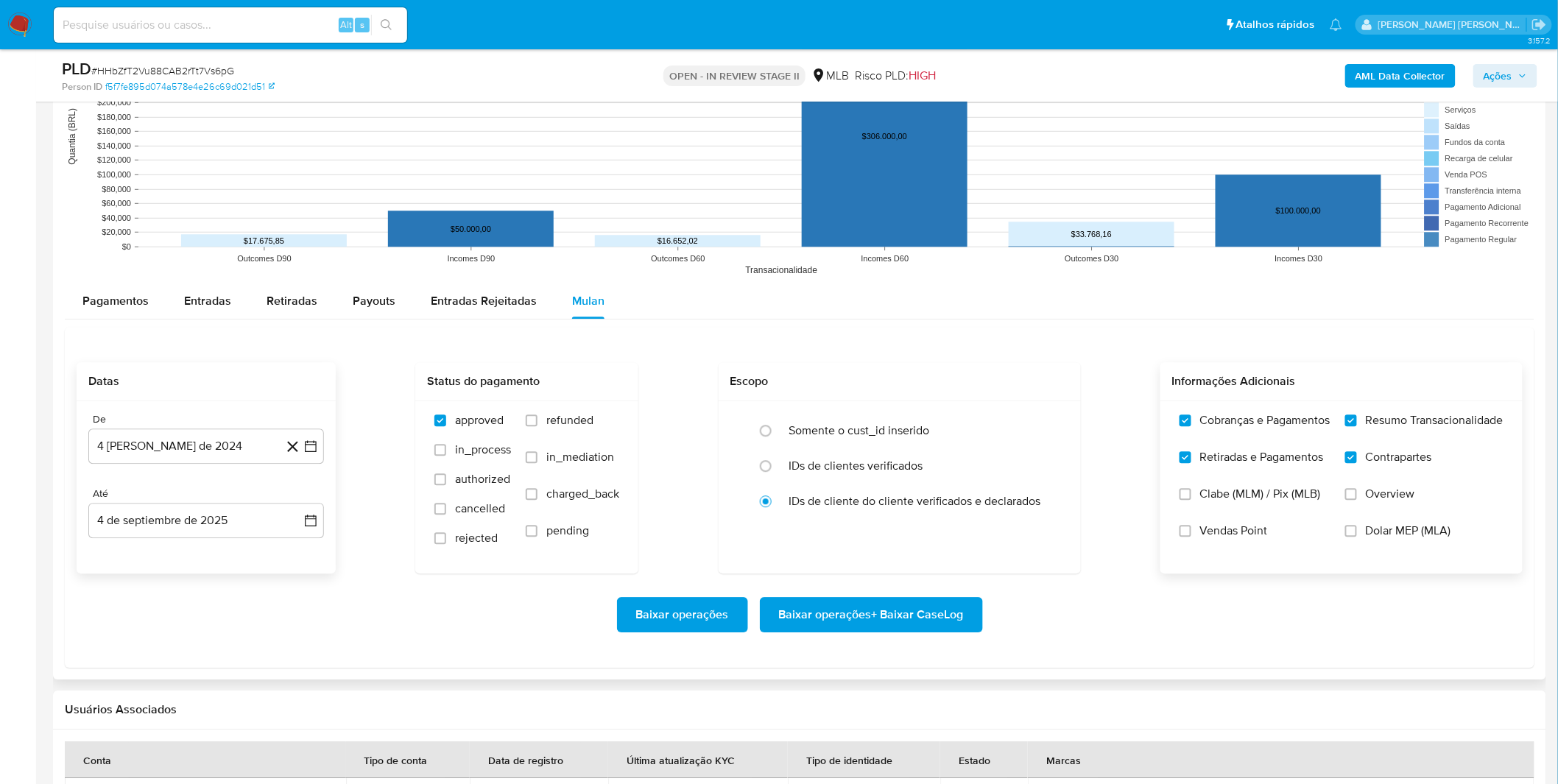
scroll to position [1472, 0]
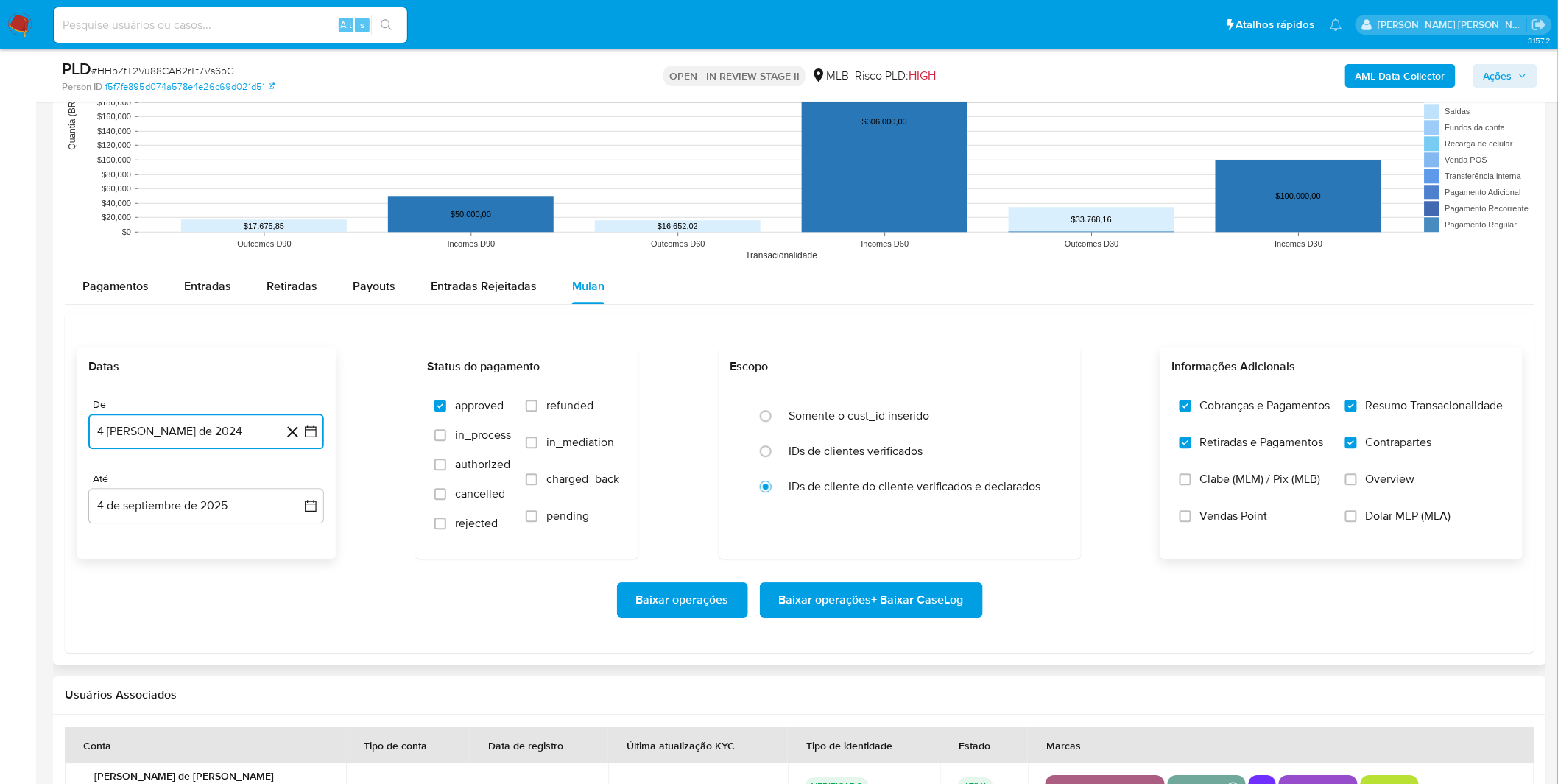
click at [188, 444] on button "4 [PERSON_NAME] de 2024" at bounding box center [206, 431] width 236 height 36
click at [208, 488] on span "agosto 2024" at bounding box center [200, 484] width 67 height 14
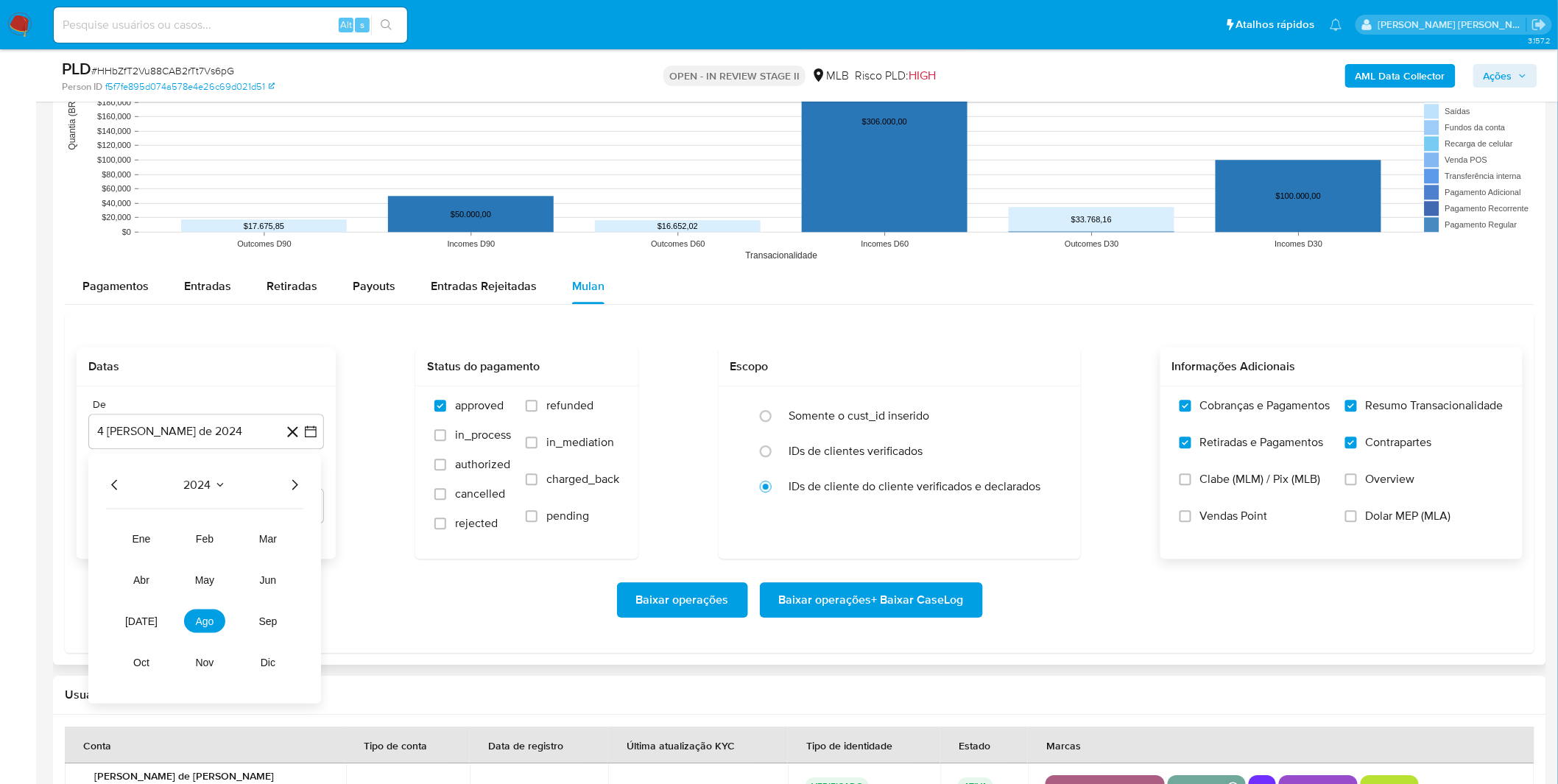
click at [295, 484] on icon "Año siguiente" at bounding box center [295, 485] width 17 height 17
click at [142, 617] on span "[DATE]" at bounding box center [141, 621] width 33 height 12
click at [156, 547] on button "1" at bounding box center [147, 538] width 24 height 24
click at [167, 597] on div "Baixar operações Baixar operações + Baixar CaseLog" at bounding box center [800, 600] width 1447 height 36
click at [832, 602] on span "Baixar operações + Baixar CaseLog" at bounding box center [872, 600] width 185 height 33
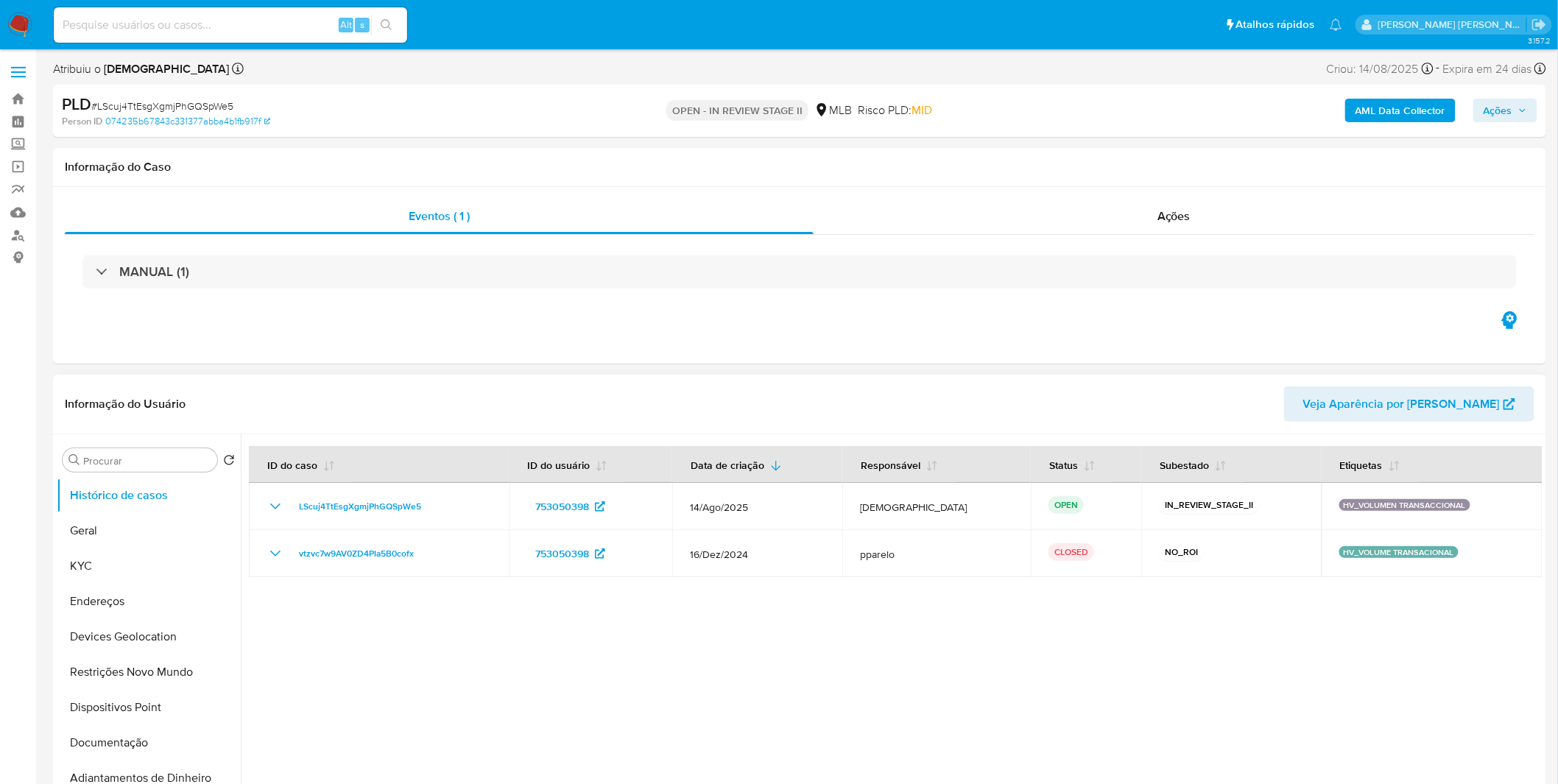
select select "10"
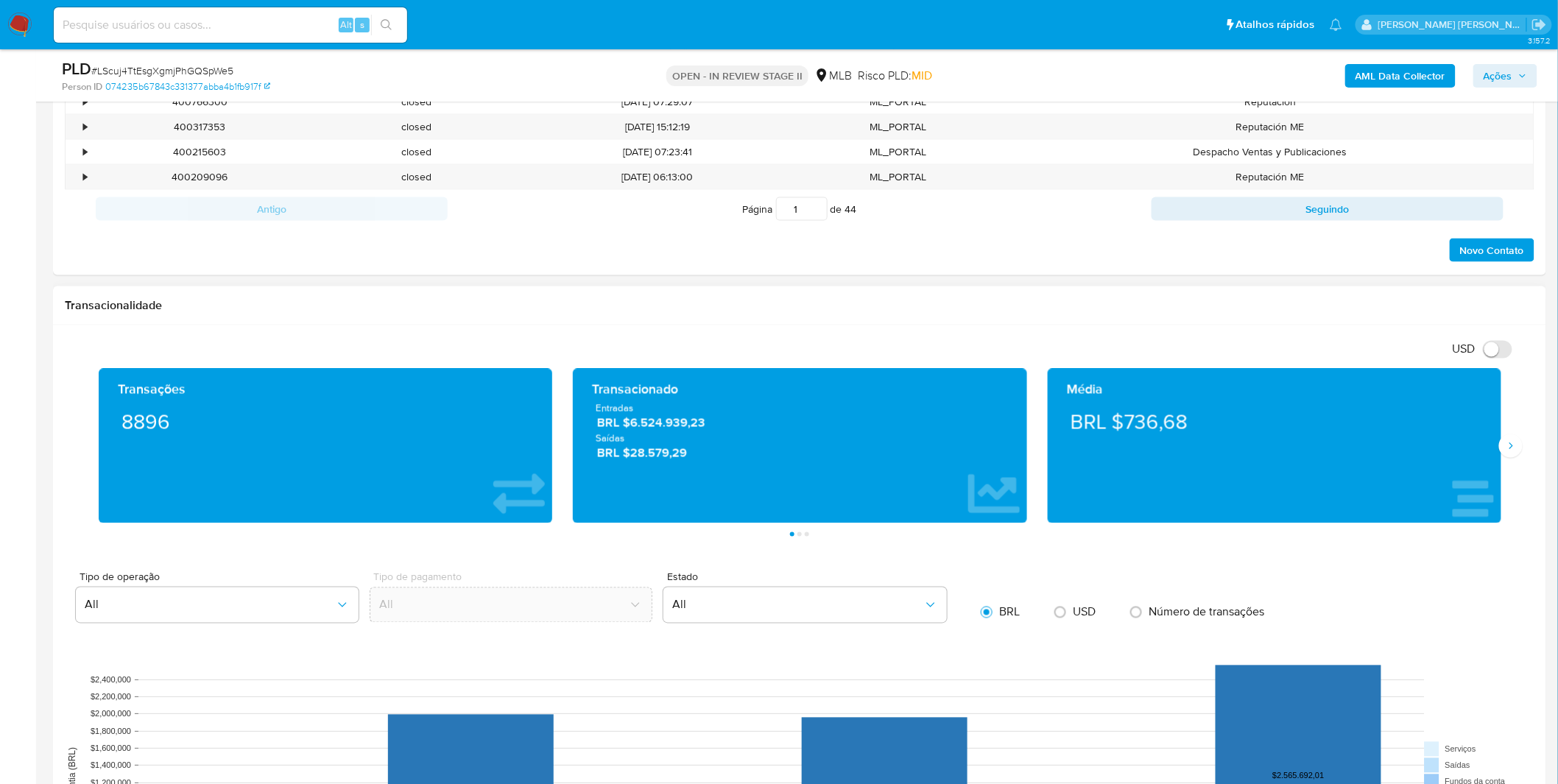
scroll to position [1063, 0]
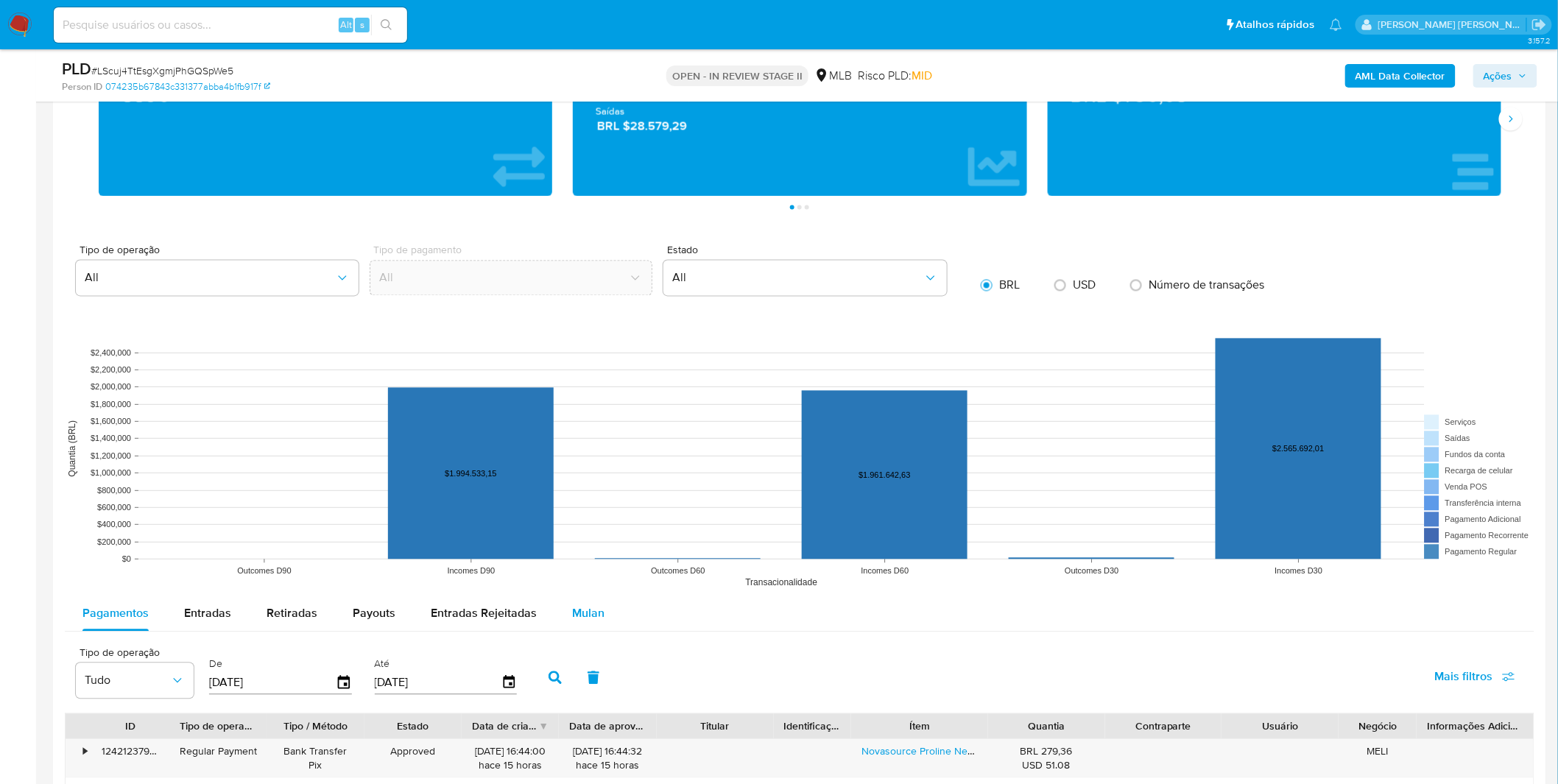
click at [589, 606] on span "Mulan" at bounding box center [588, 614] width 33 height 17
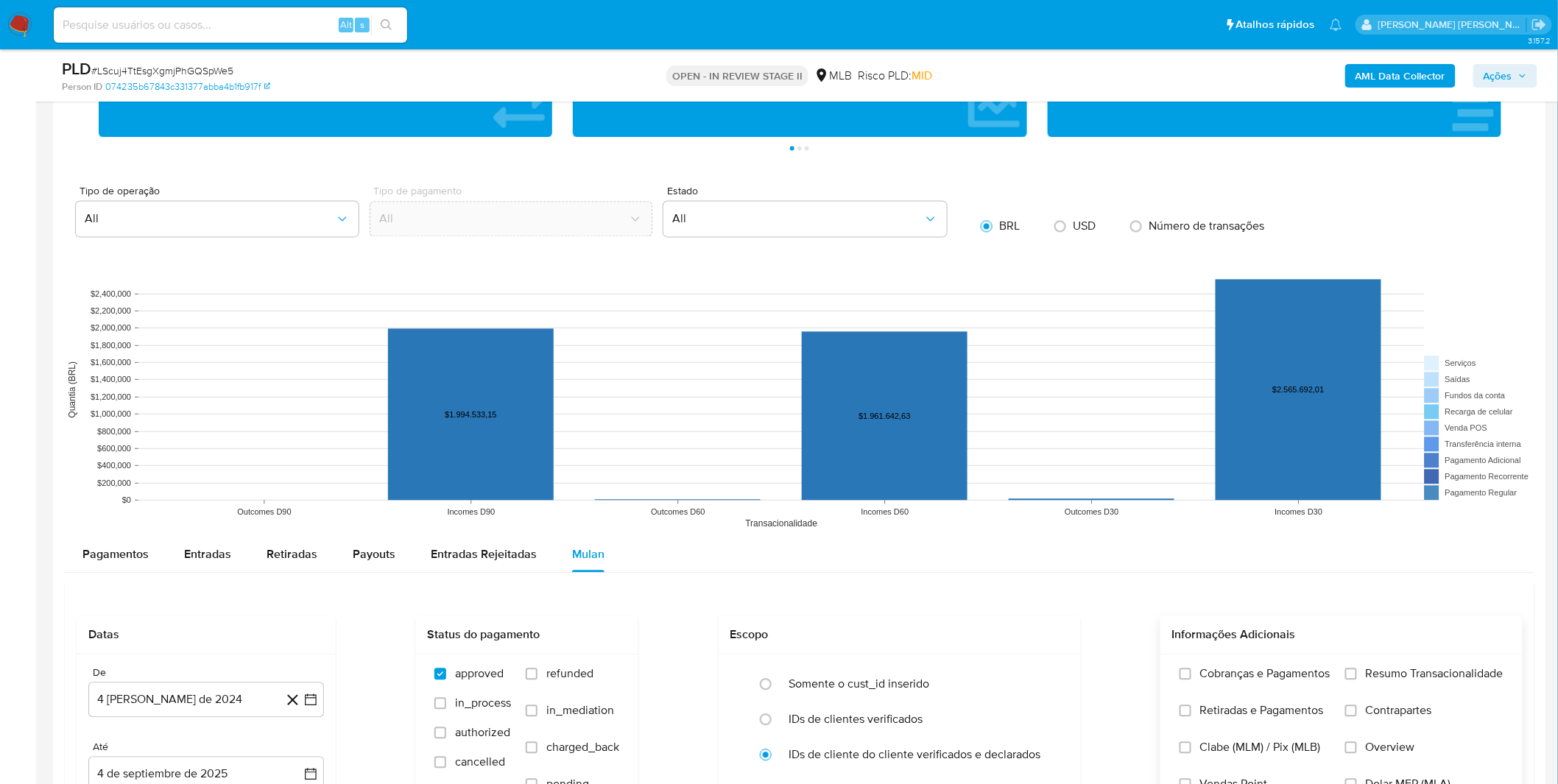
scroll to position [1308, 0]
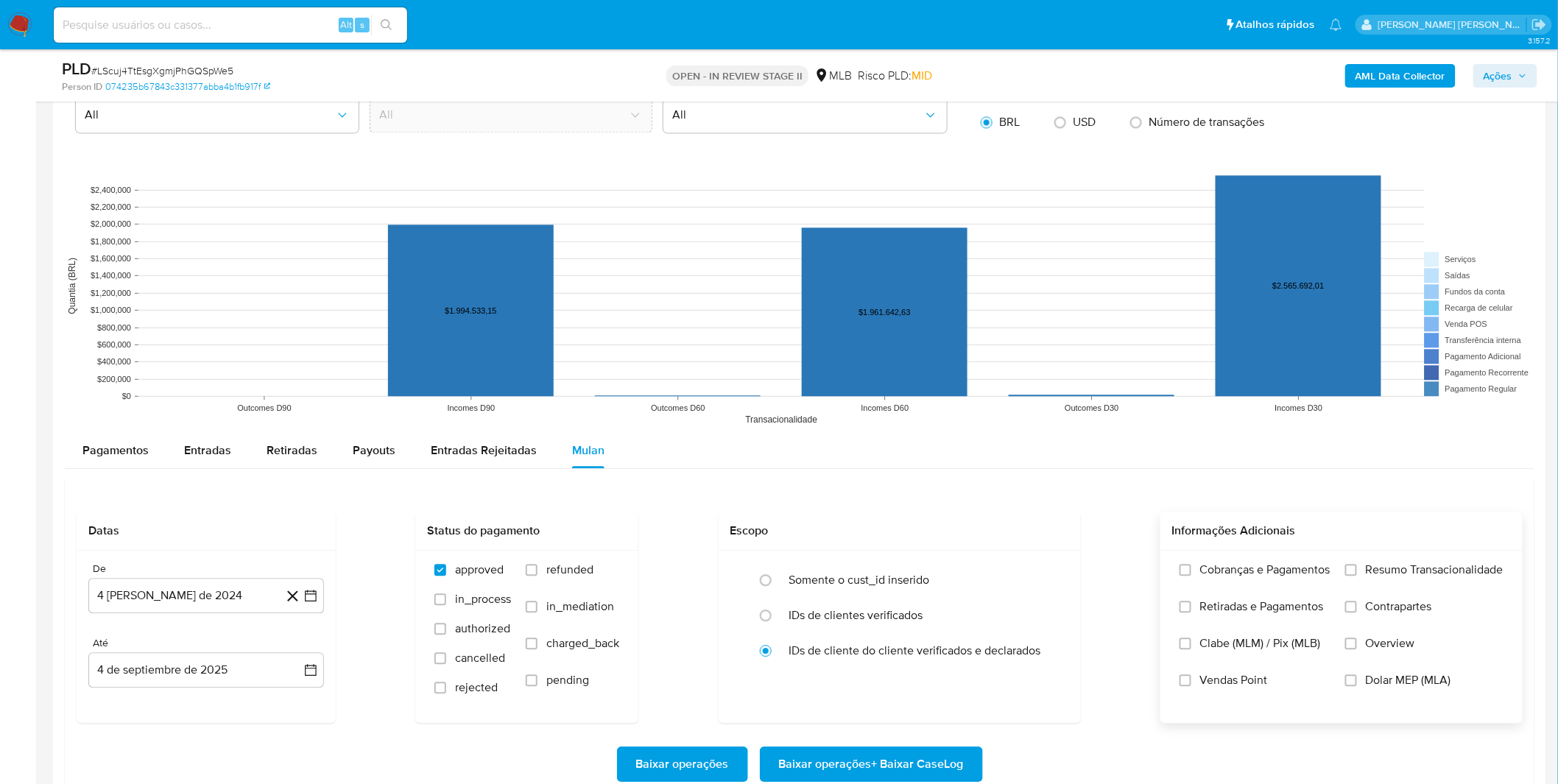
click at [1249, 594] on label "Cobranças e Pagamentos" at bounding box center [1255, 581] width 151 height 36
click at [1191, 576] on input "Cobranças e Pagamentos" at bounding box center [1186, 570] width 12 height 12
click at [1248, 617] on label "Retiradas e Pagamentos" at bounding box center [1255, 618] width 151 height 36
click at [1191, 612] on input "Retiradas e Pagamentos" at bounding box center [1186, 606] width 12 height 12
click at [1373, 583] on label "Resumo Transacionalidade" at bounding box center [1425, 581] width 158 height 36
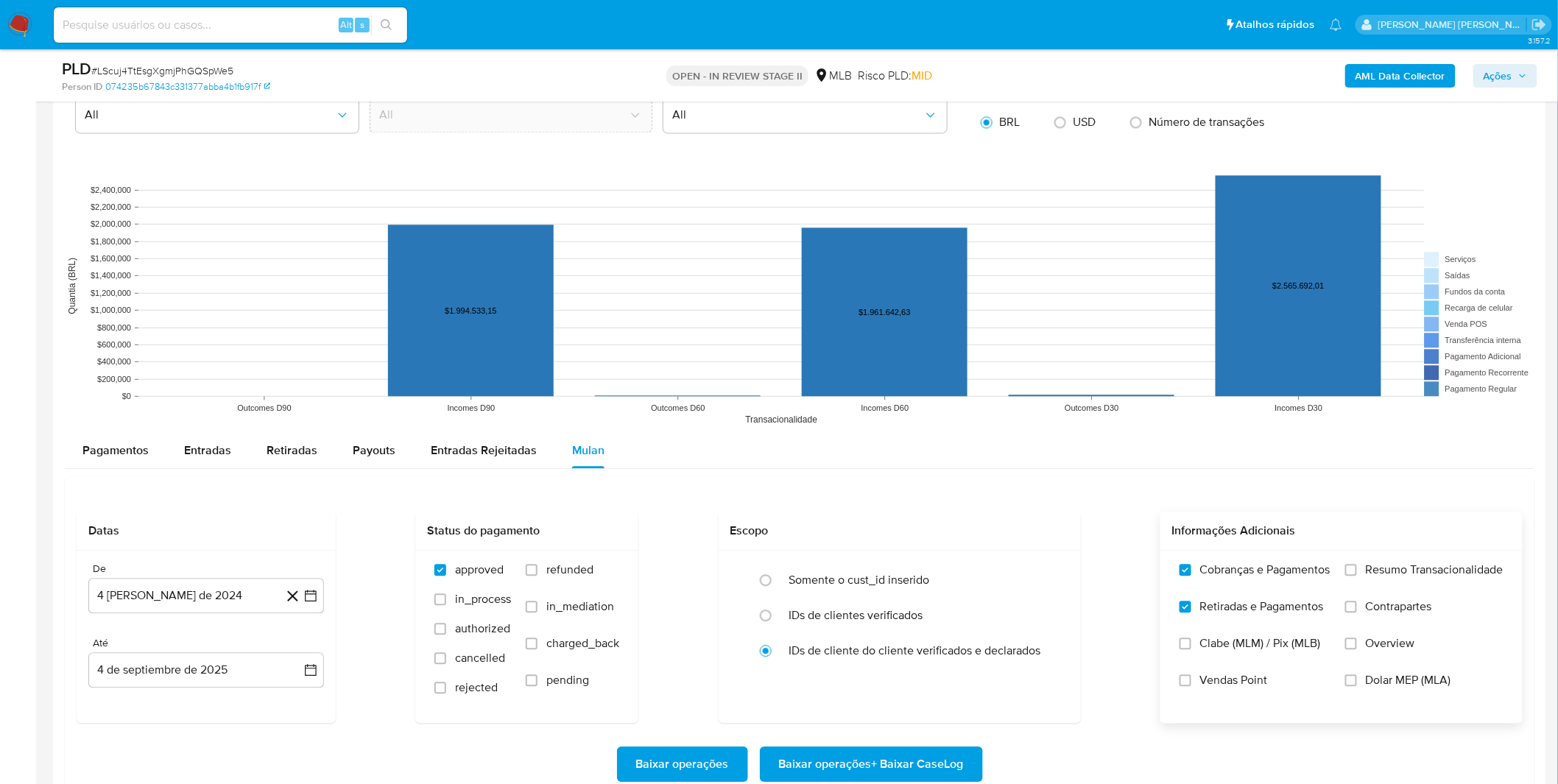
click at [1357, 576] on input "Resumo Transacionalidade" at bounding box center [1352, 570] width 12 height 12
click at [1363, 621] on label "Contrapartes" at bounding box center [1425, 618] width 158 height 36
click at [1357, 612] on input "Contrapartes" at bounding box center [1352, 606] width 12 height 12
click at [171, 593] on button "4 [PERSON_NAME] de 2024" at bounding box center [206, 595] width 236 height 36
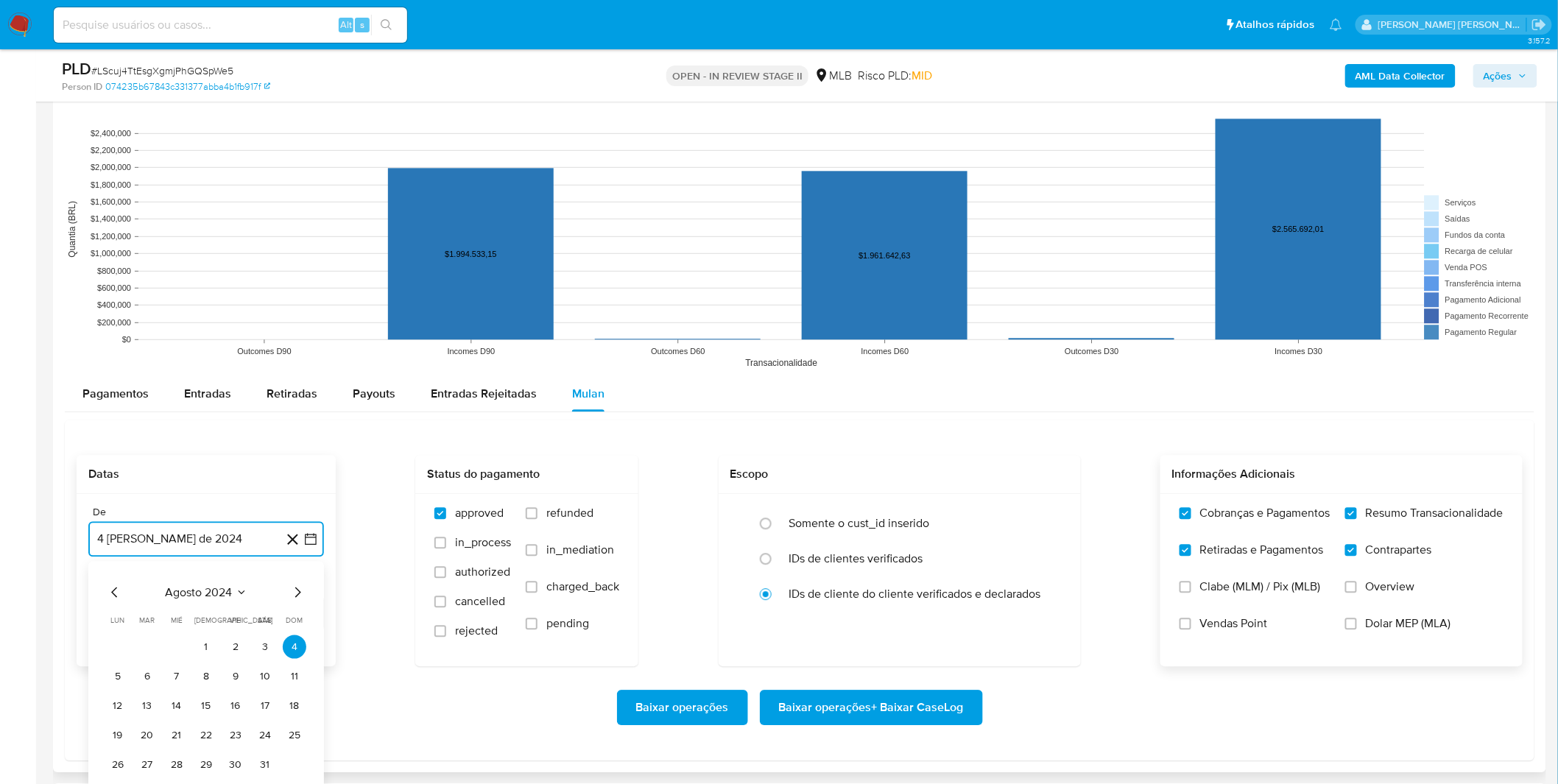
scroll to position [1472, 0]
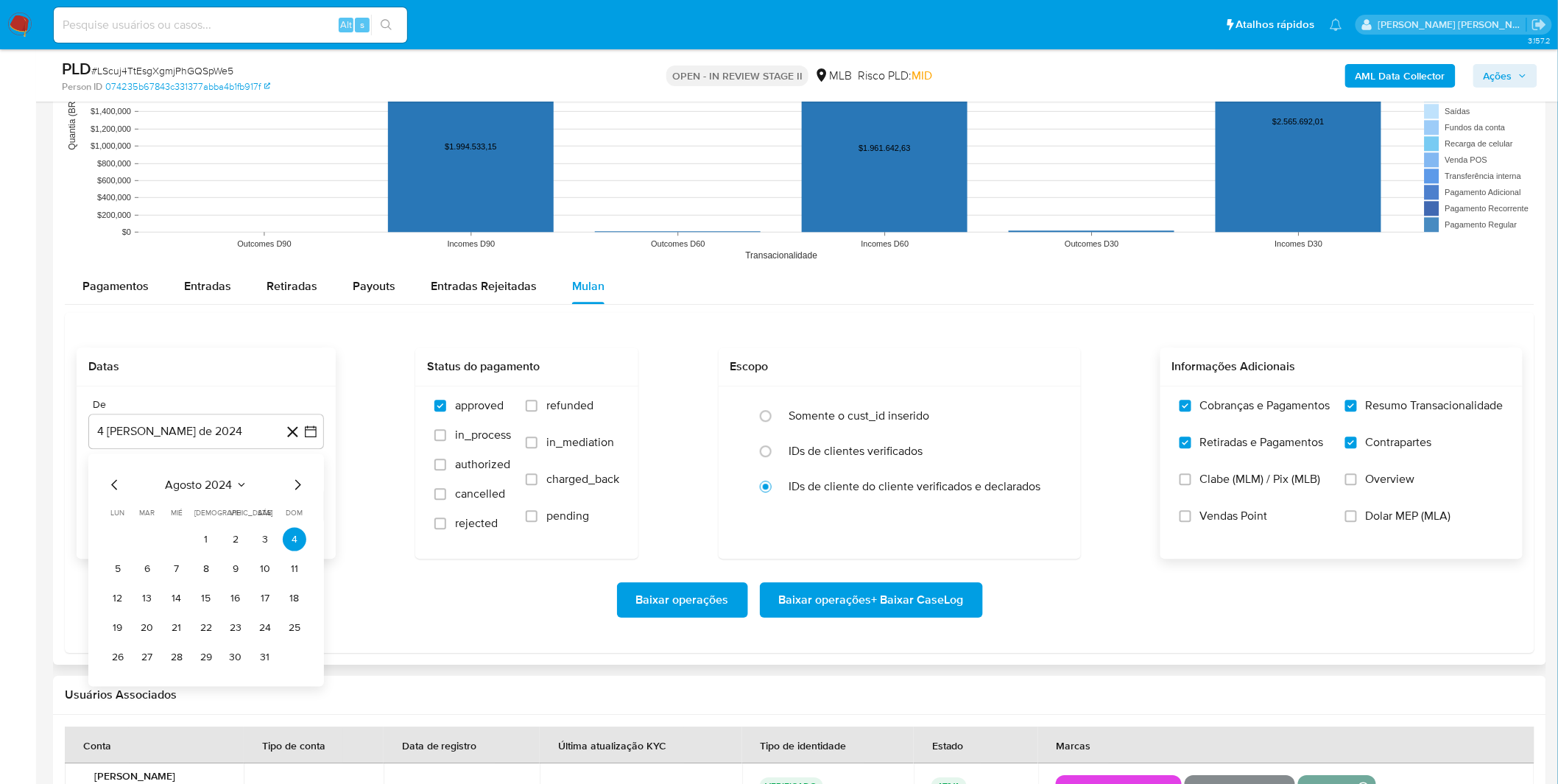
click at [214, 495] on div "agosto 2024 agosto 2024 lun lunes mar martes mié miércoles jue jueves vie viern…" at bounding box center [205, 572] width 201 height 193
click at [229, 484] on span "agosto 2024" at bounding box center [200, 484] width 67 height 14
click at [288, 483] on icon "Año siguiente" at bounding box center [295, 485] width 17 height 17
click at [133, 628] on button "[DATE]" at bounding box center [141, 620] width 41 height 24
click at [152, 548] on button "1" at bounding box center [147, 538] width 24 height 24
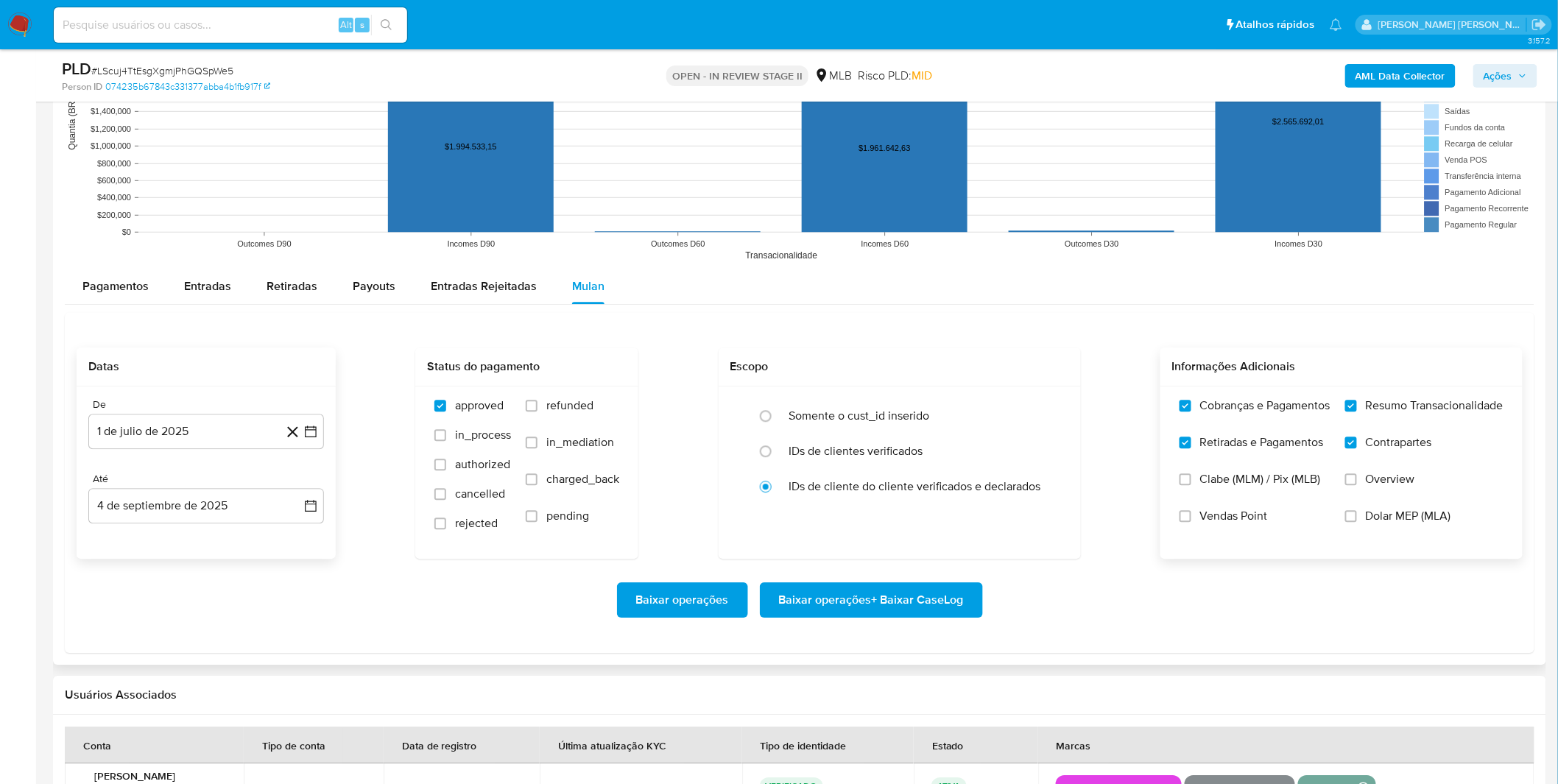
click at [248, 591] on div "Baixar operações Baixar operações + Baixar CaseLog" at bounding box center [800, 600] width 1447 height 36
click at [801, 605] on span "Baixar operações + Baixar CaseLog" at bounding box center [872, 600] width 185 height 33
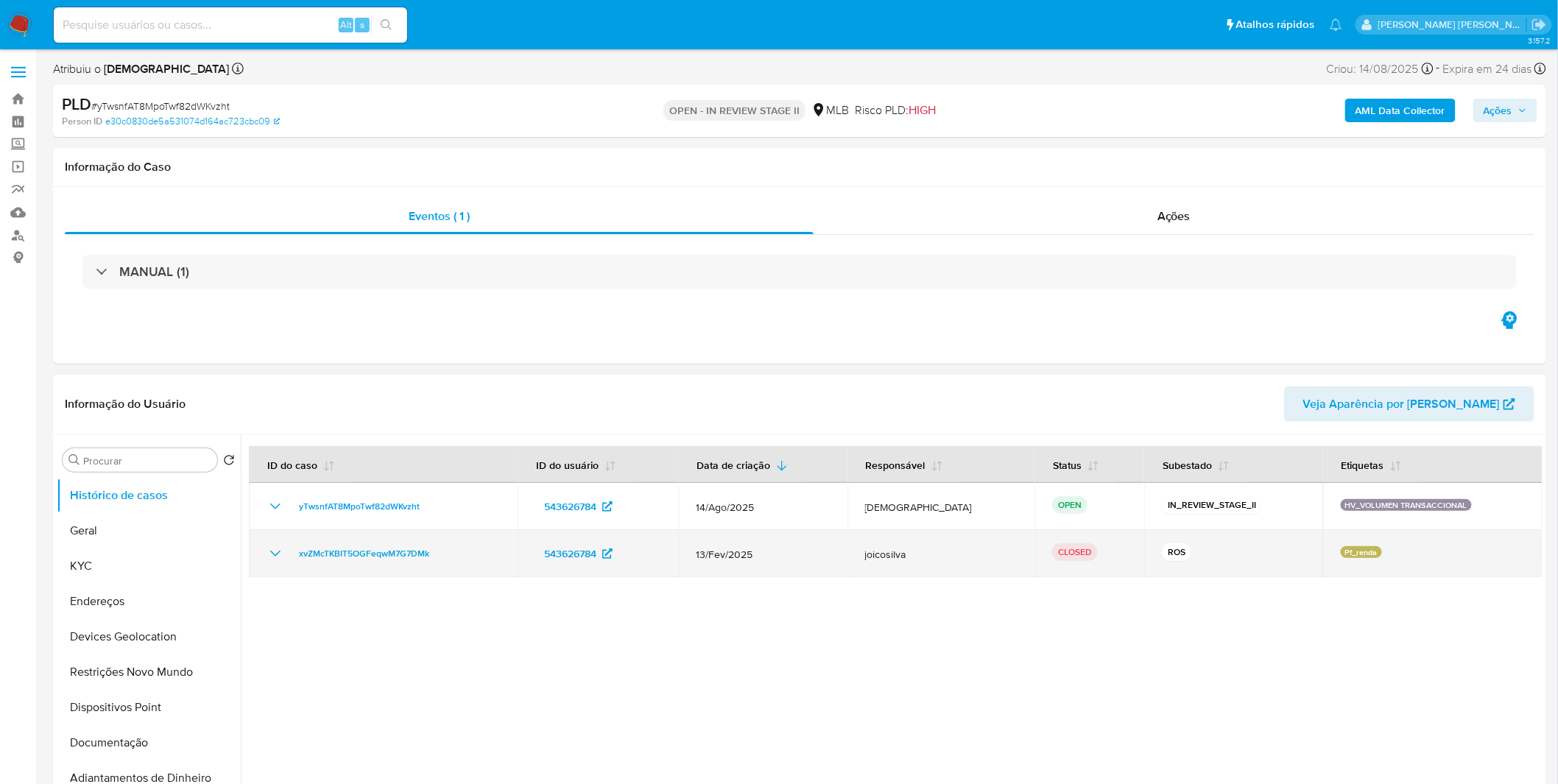
select select "10"
click at [269, 558] on icon "Mostrar/Ocultar" at bounding box center [276, 554] width 17 height 17
click at [276, 556] on icon "Mostrar/Ocultar" at bounding box center [276, 554] width 17 height 17
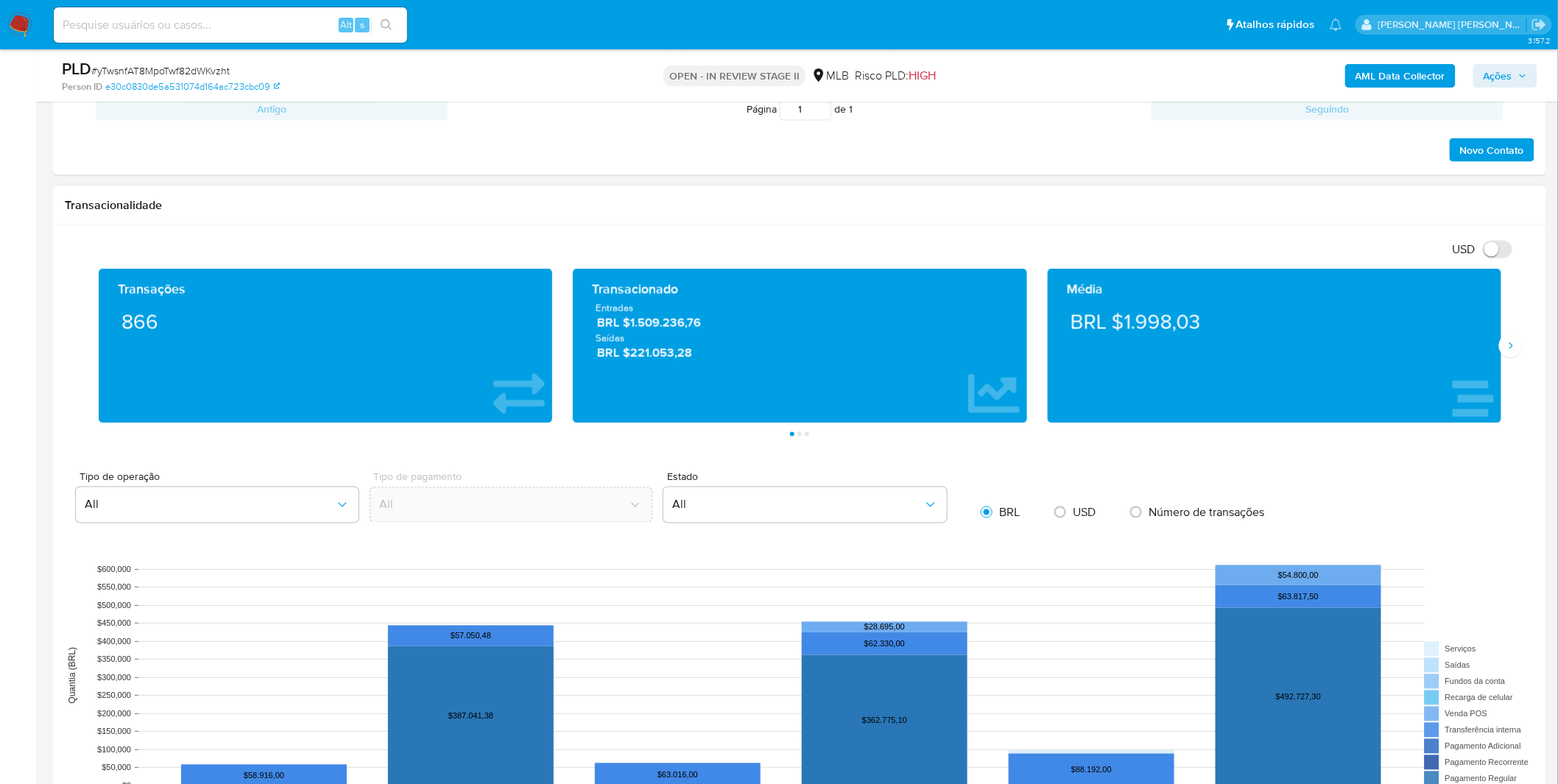
scroll to position [1226, 0]
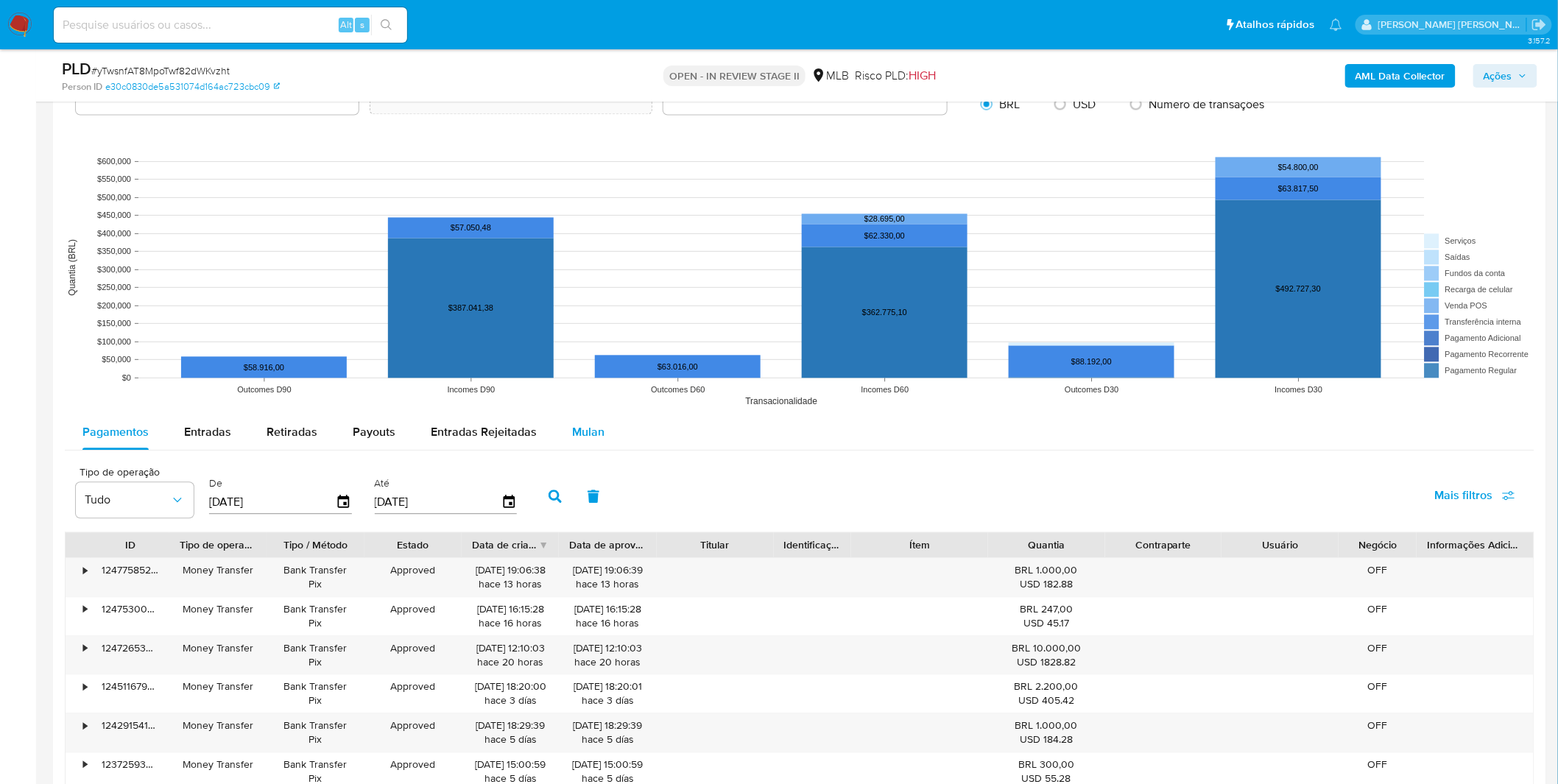
click at [561, 447] on button "Mulan" at bounding box center [588, 432] width 68 height 36
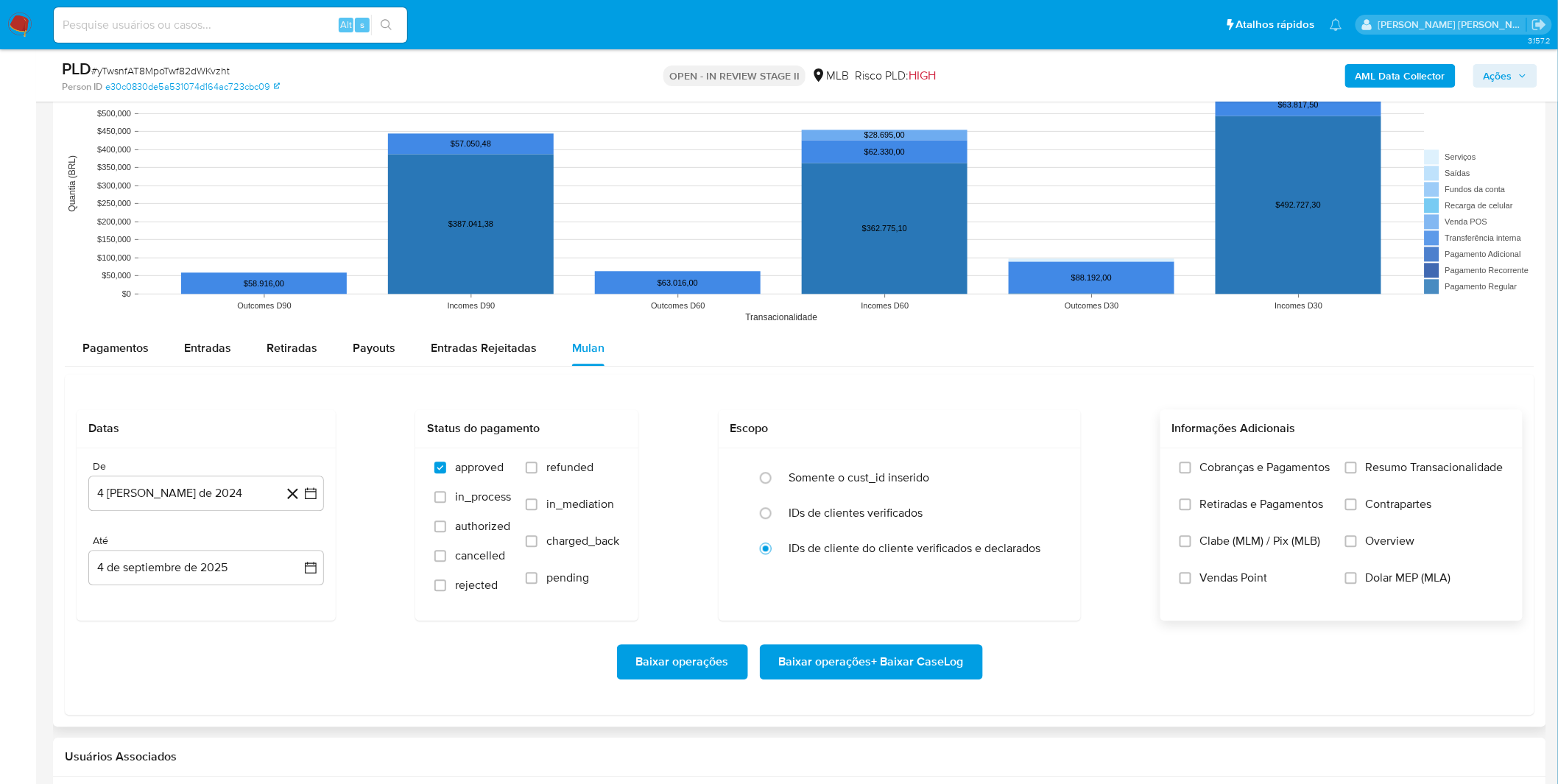
scroll to position [1390, 0]
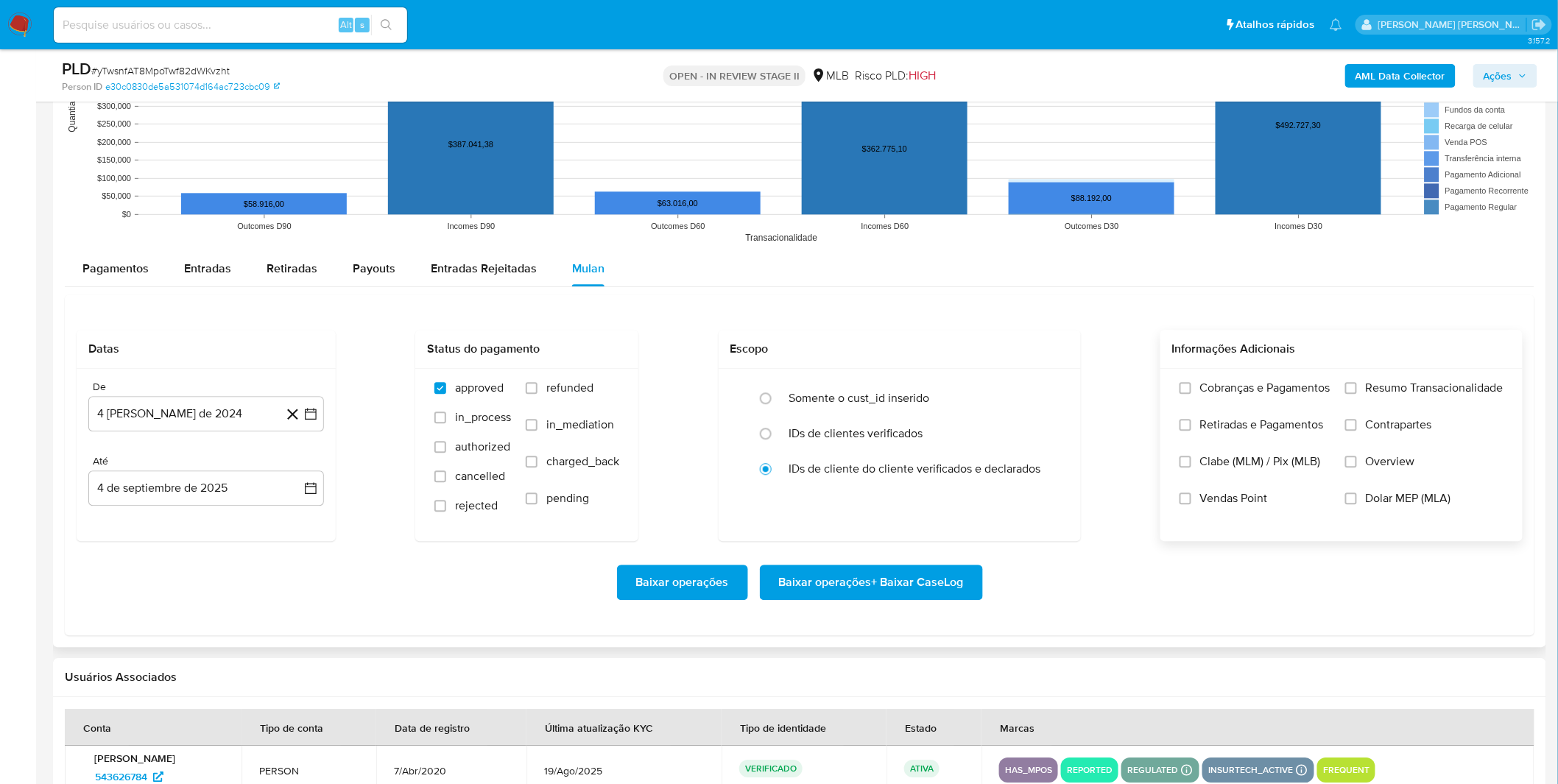
click at [1314, 413] on label "Cobranças e Pagamentos" at bounding box center [1255, 399] width 151 height 36
click at [1191, 393] on input "Cobranças e Pagamentos" at bounding box center [1186, 388] width 12 height 12
click at [1294, 436] on label "Retiradas e Pagamentos" at bounding box center [1255, 436] width 151 height 36
click at [1191, 431] on input "Retiradas e Pagamentos" at bounding box center [1186, 425] width 12 height 12
click at [1403, 391] on span "Resumo Transacionalidade" at bounding box center [1434, 388] width 137 height 14
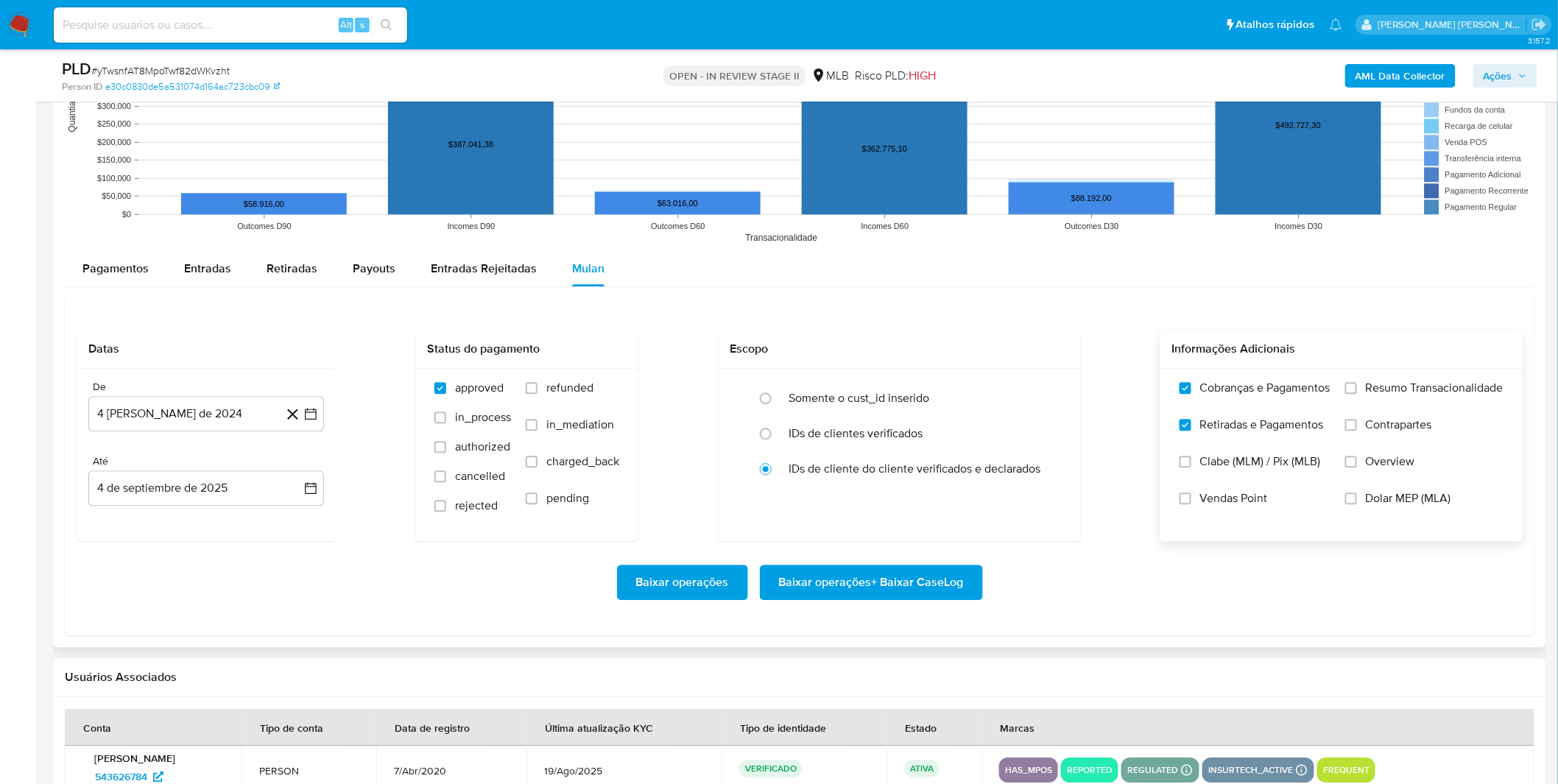
click at [1357, 391] on input "Resumo Transacionalidade" at bounding box center [1352, 388] width 12 height 12
click at [1394, 433] on label "Contrapartes" at bounding box center [1425, 436] width 158 height 36
click at [1357, 431] on input "Contrapartes" at bounding box center [1352, 425] width 12 height 12
click at [1256, 514] on label "Vendas Point" at bounding box center [1255, 510] width 151 height 36
click at [1183, 501] on input "Vendas Point" at bounding box center [1186, 498] width 12 height 12
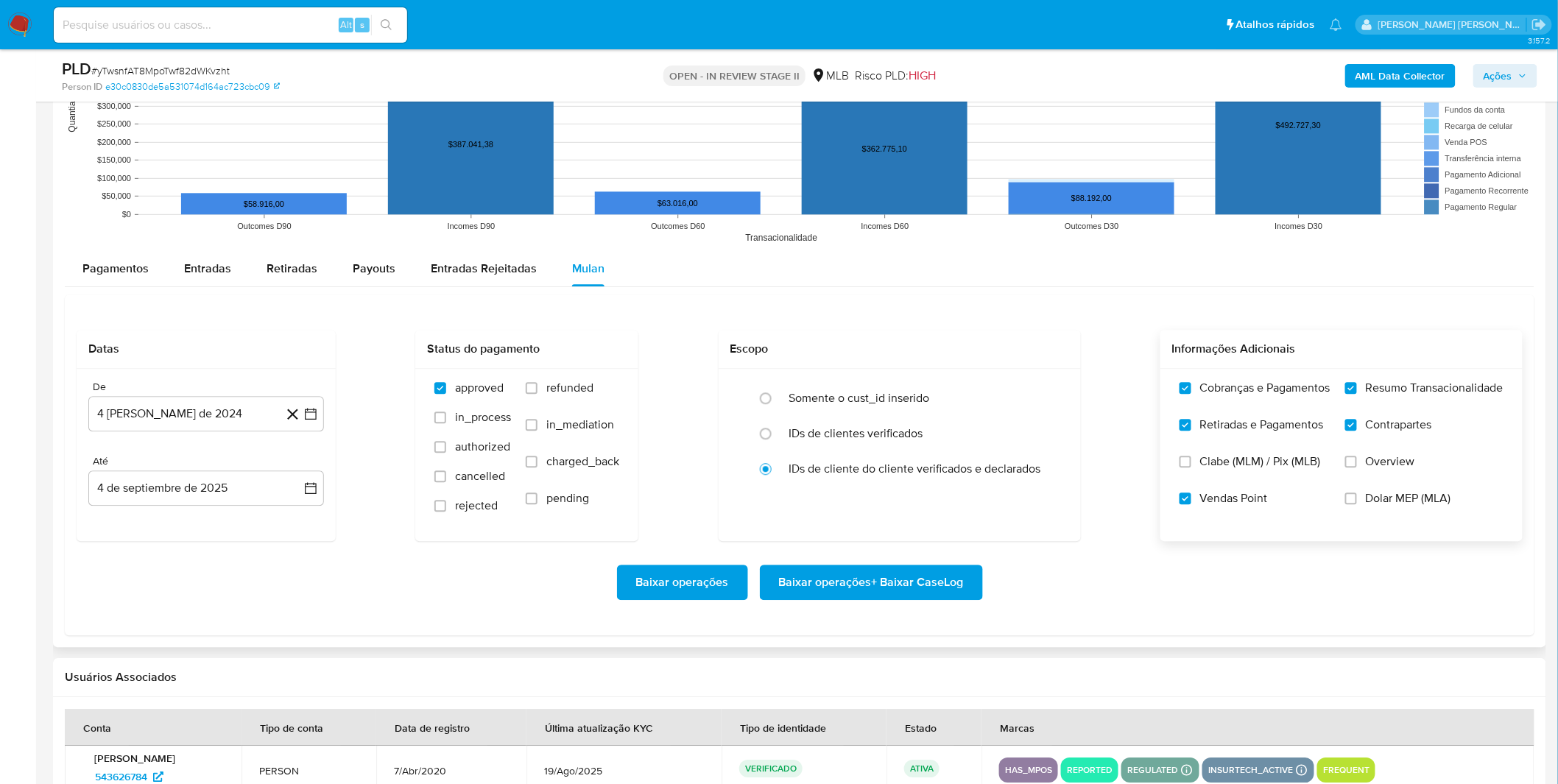
click at [1153, 589] on div "Baixar operações Baixar operações + Baixar CaseLog" at bounding box center [800, 582] width 1447 height 36
click at [125, 413] on button "4 [PERSON_NAME] de 2024" at bounding box center [206, 414] width 236 height 36
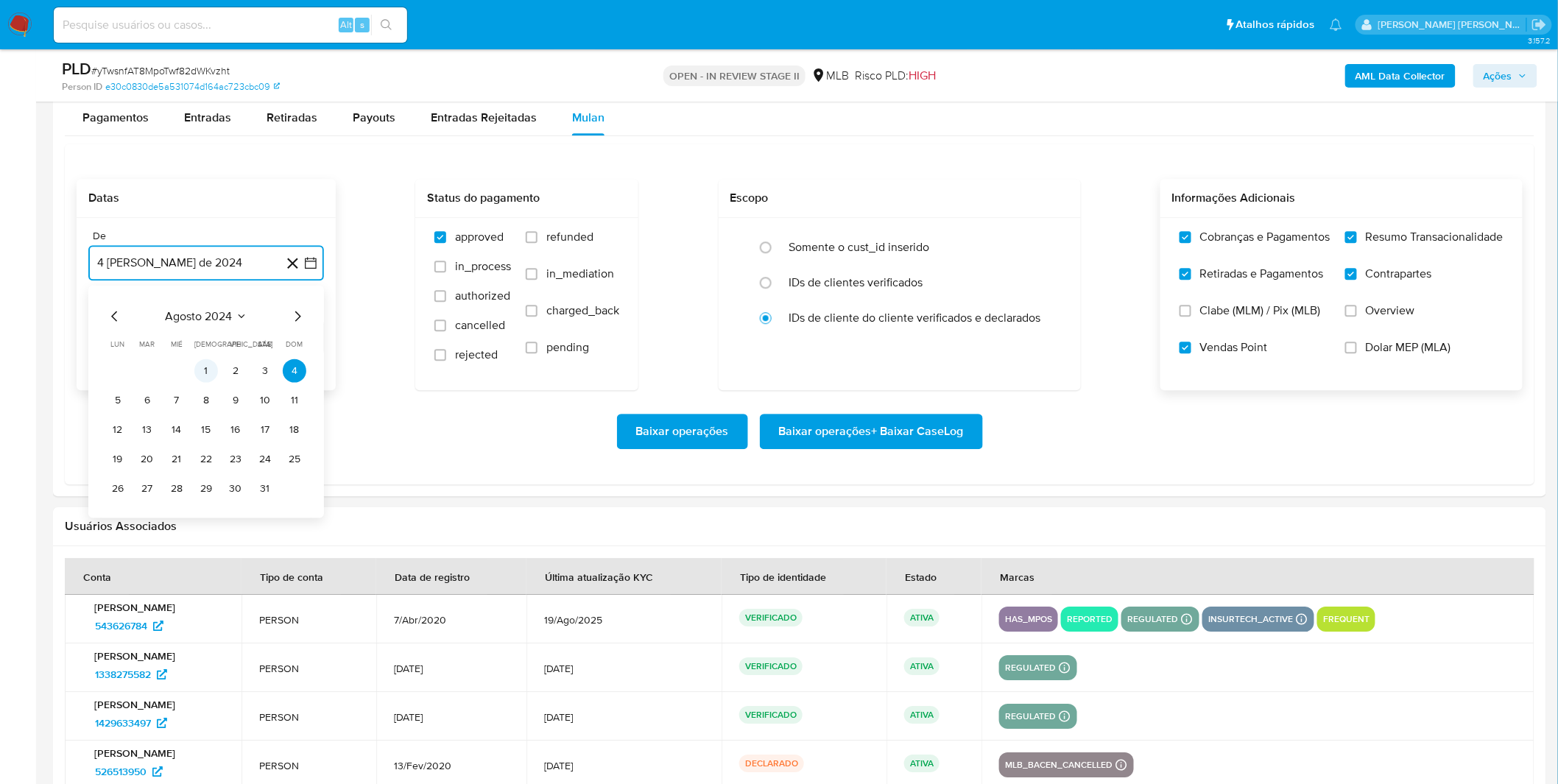
scroll to position [1555, 0]
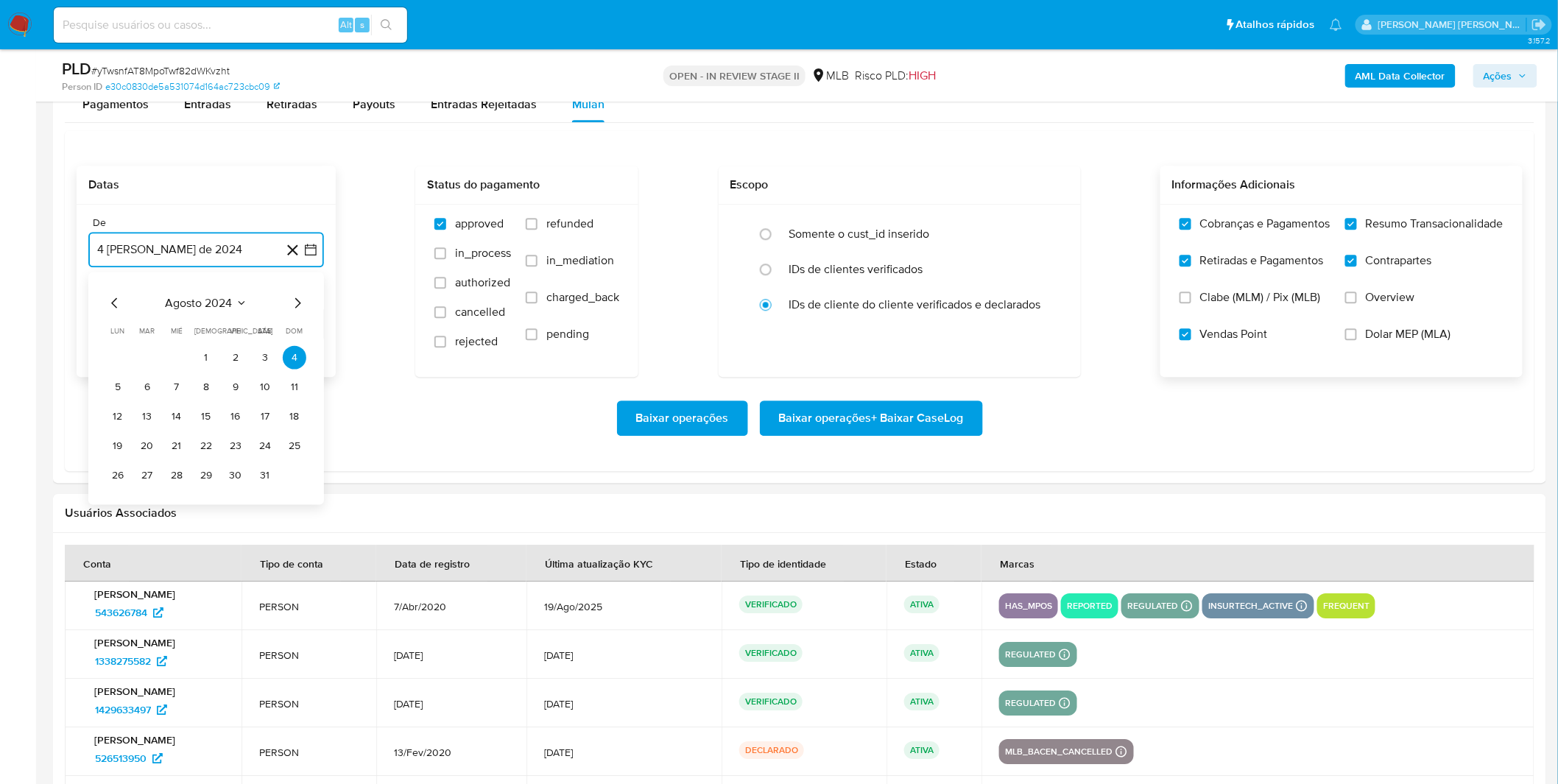
click at [209, 308] on span "agosto 2024" at bounding box center [200, 302] width 67 height 14
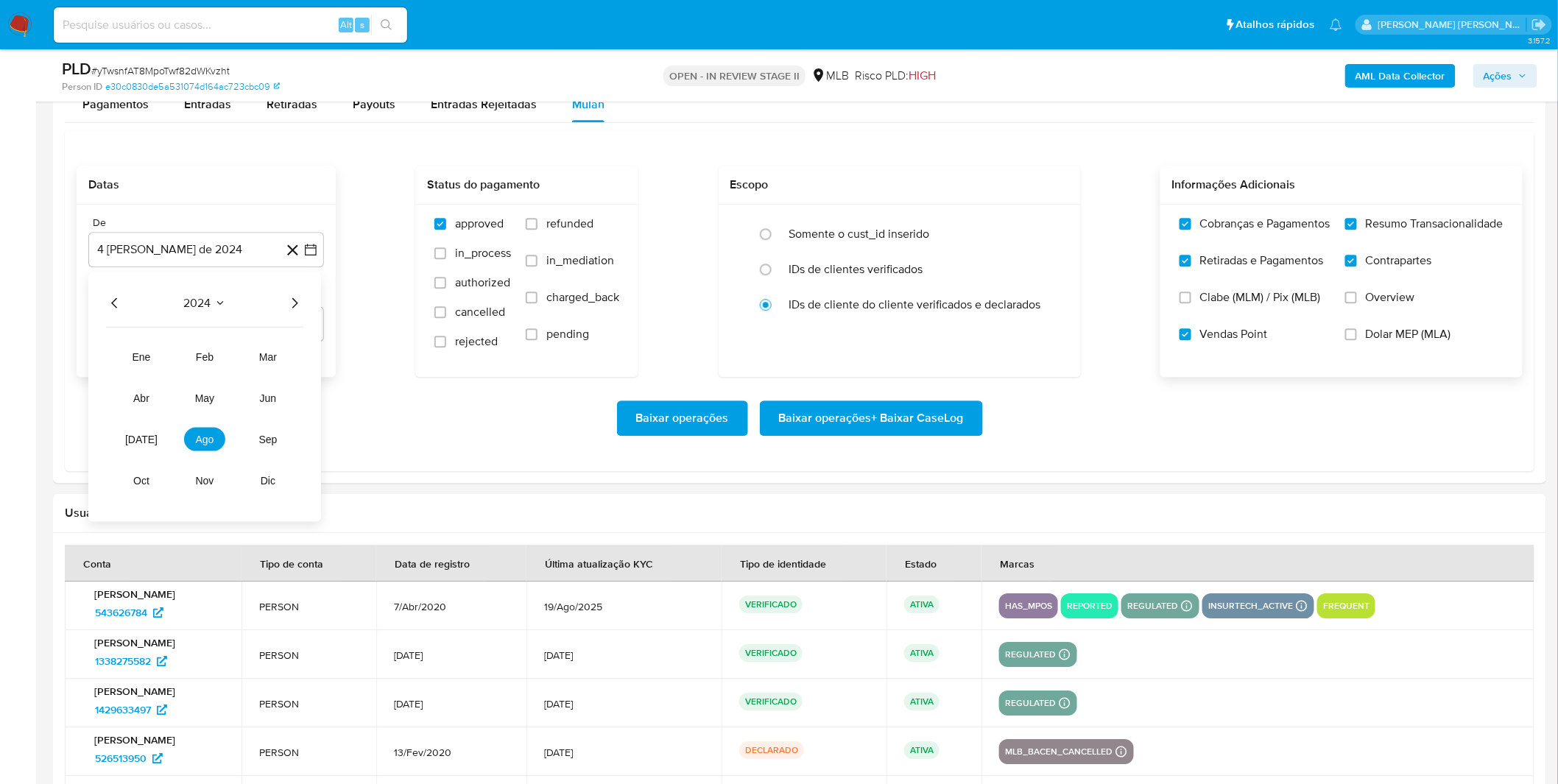
click at [298, 303] on icon "Año siguiente" at bounding box center [295, 303] width 17 height 17
click at [146, 440] on span "[DATE]" at bounding box center [141, 440] width 33 height 12
click at [154, 367] on button "1" at bounding box center [147, 358] width 24 height 24
click at [147, 399] on div "Baixar operações Baixar operações + Baixar CaseLog" at bounding box center [800, 418] width 1447 height 83
click at [147, 400] on div "Baixar operações Baixar operações + Baixar CaseLog" at bounding box center [800, 418] width 1447 height 83
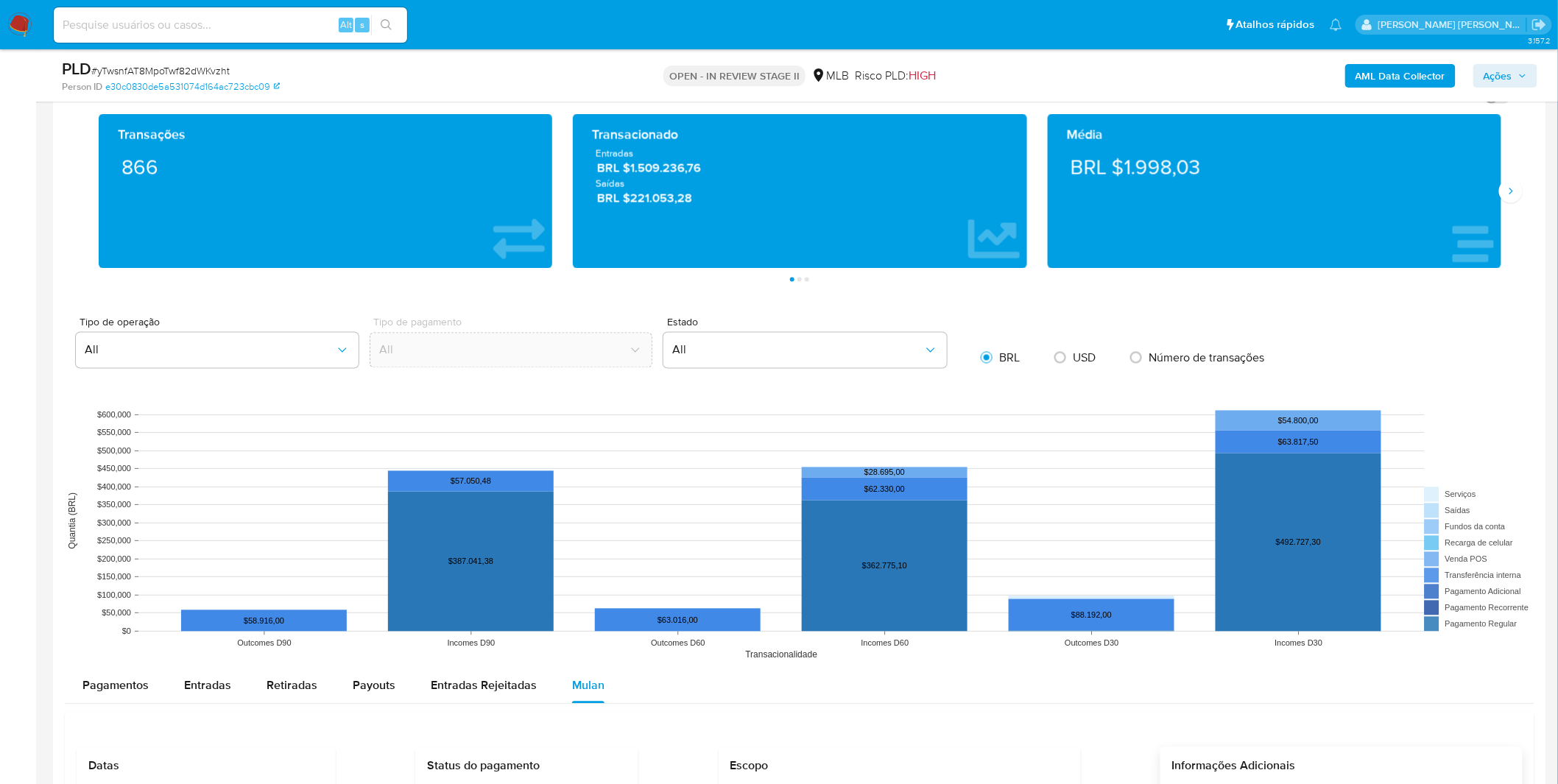
scroll to position [1226, 0]
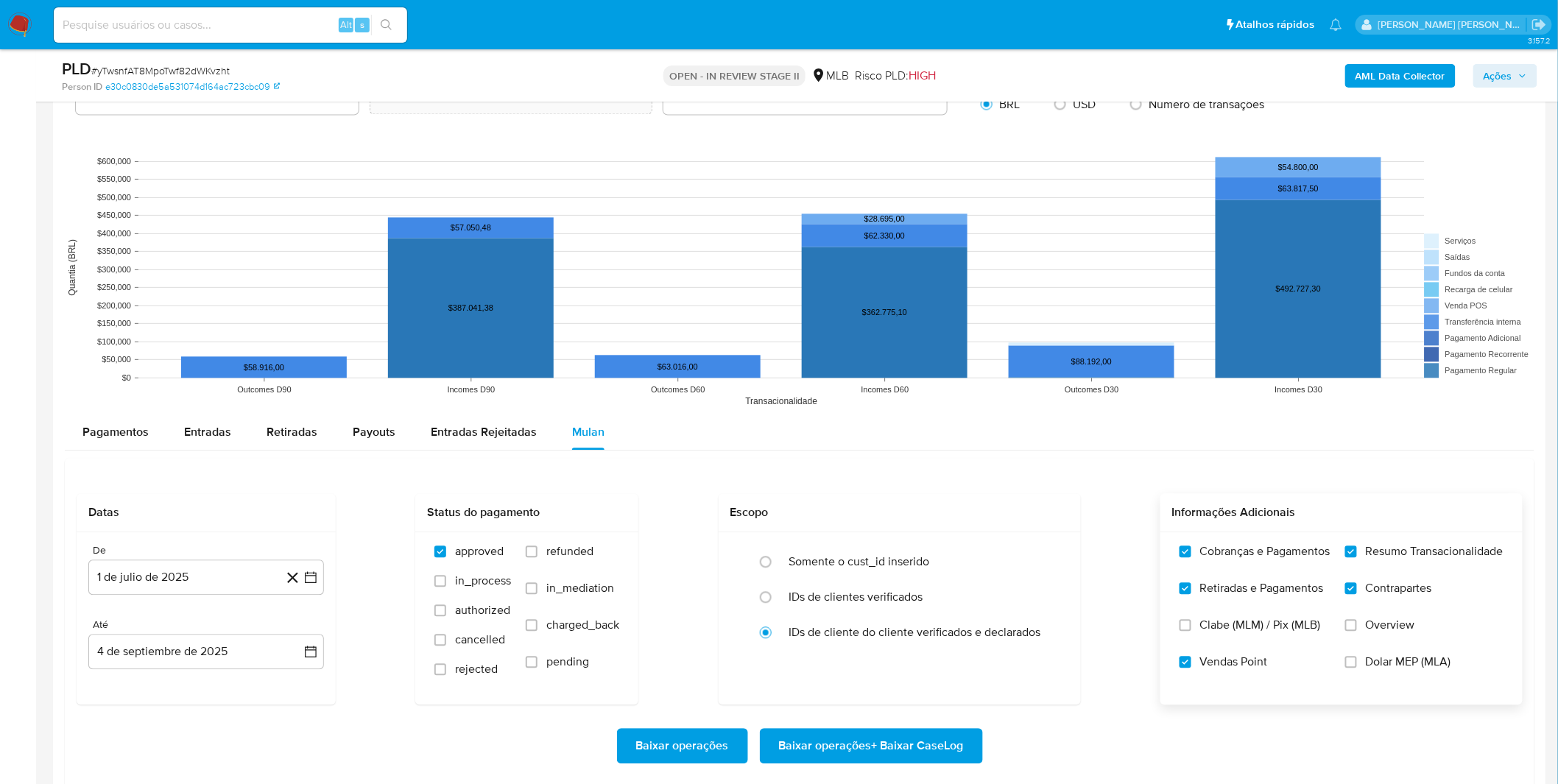
click at [493, 732] on div "Baixar operações Baixar operações + Baixar CaseLog" at bounding box center [800, 746] width 1447 height 36
click at [874, 738] on span "Baixar operações + Baixar CaseLog" at bounding box center [872, 746] width 185 height 33
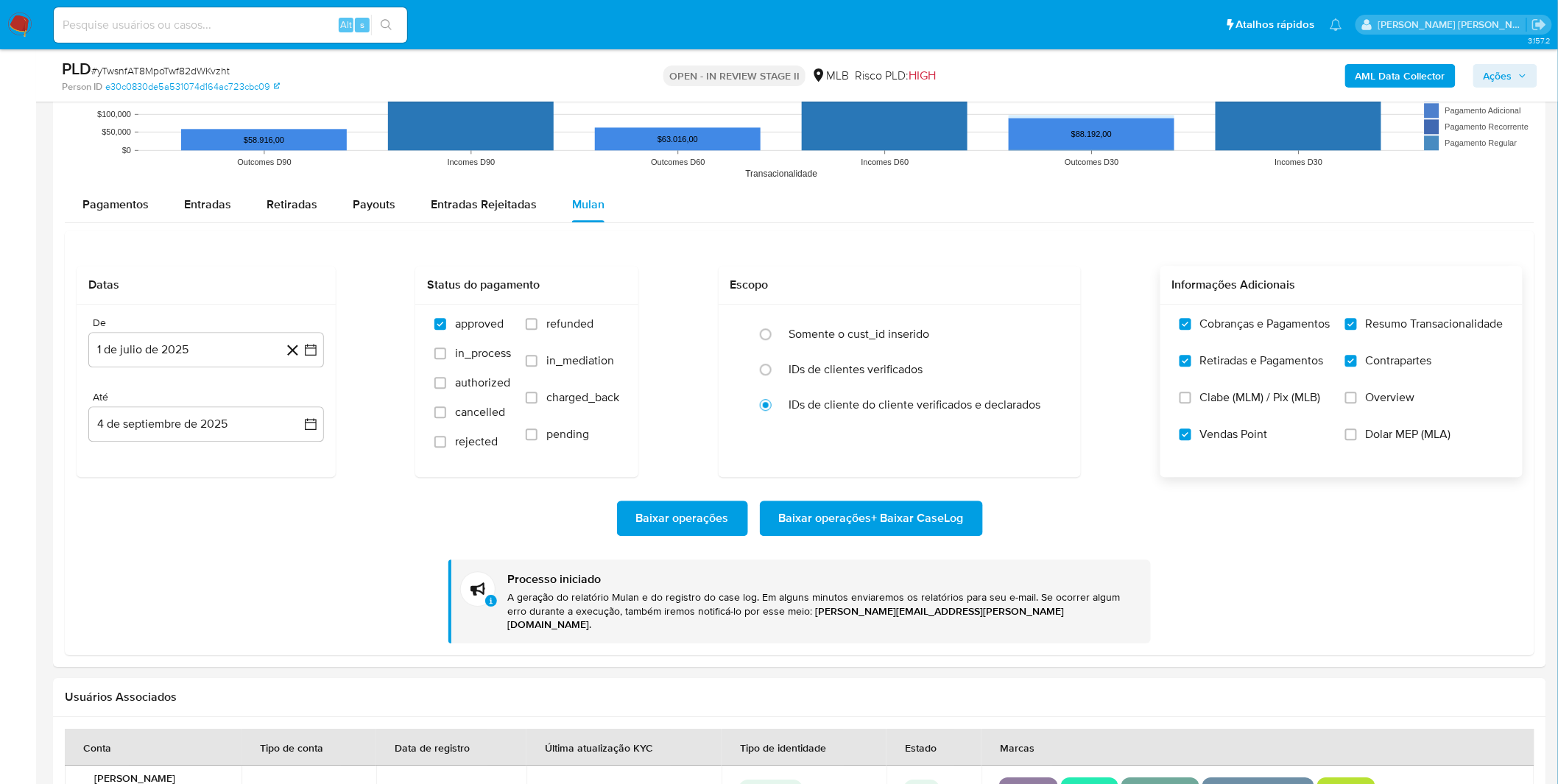
scroll to position [1472, 0]
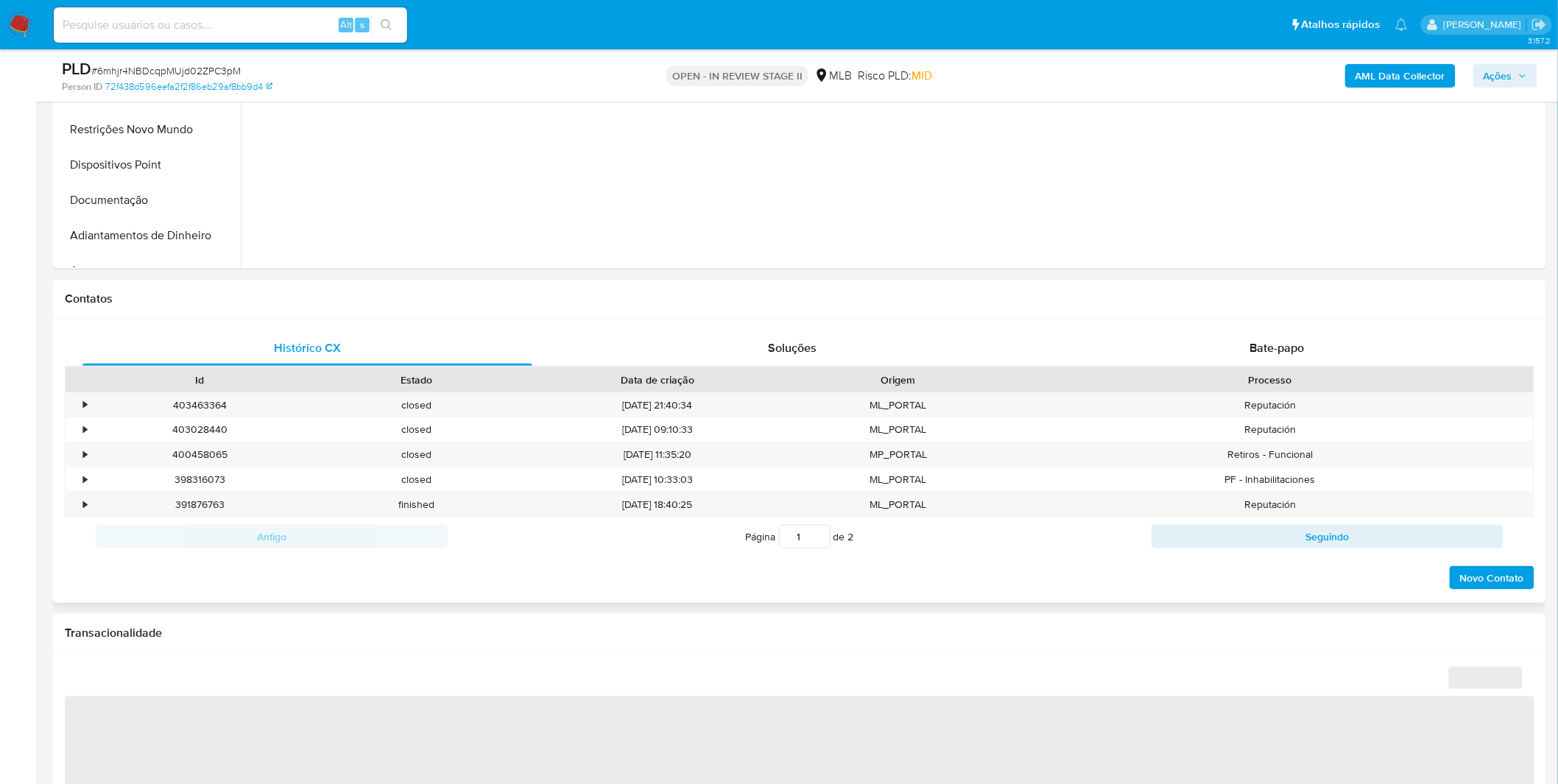
select select "10"
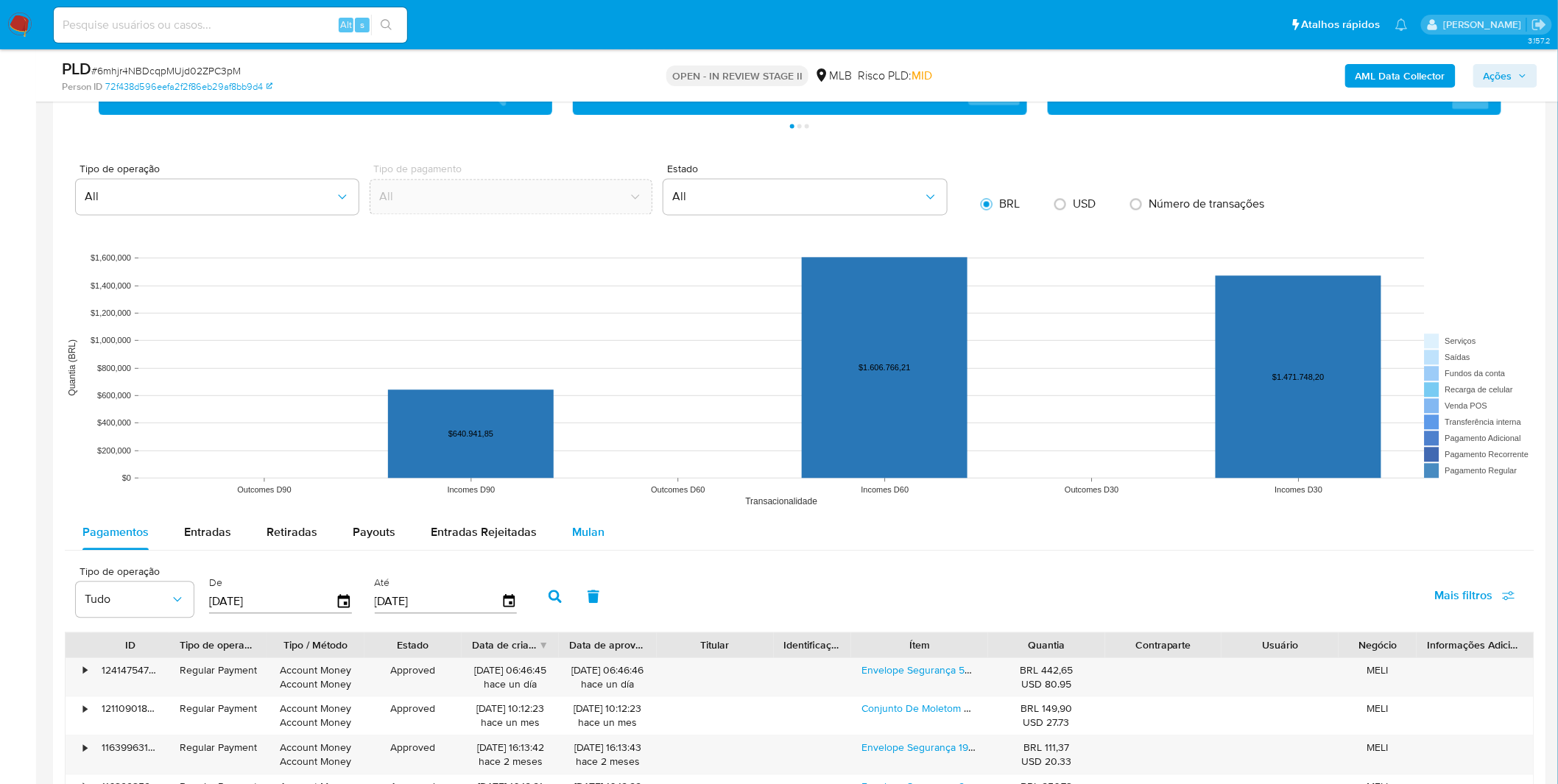
click at [591, 547] on div "Mulan" at bounding box center [588, 532] width 33 height 36
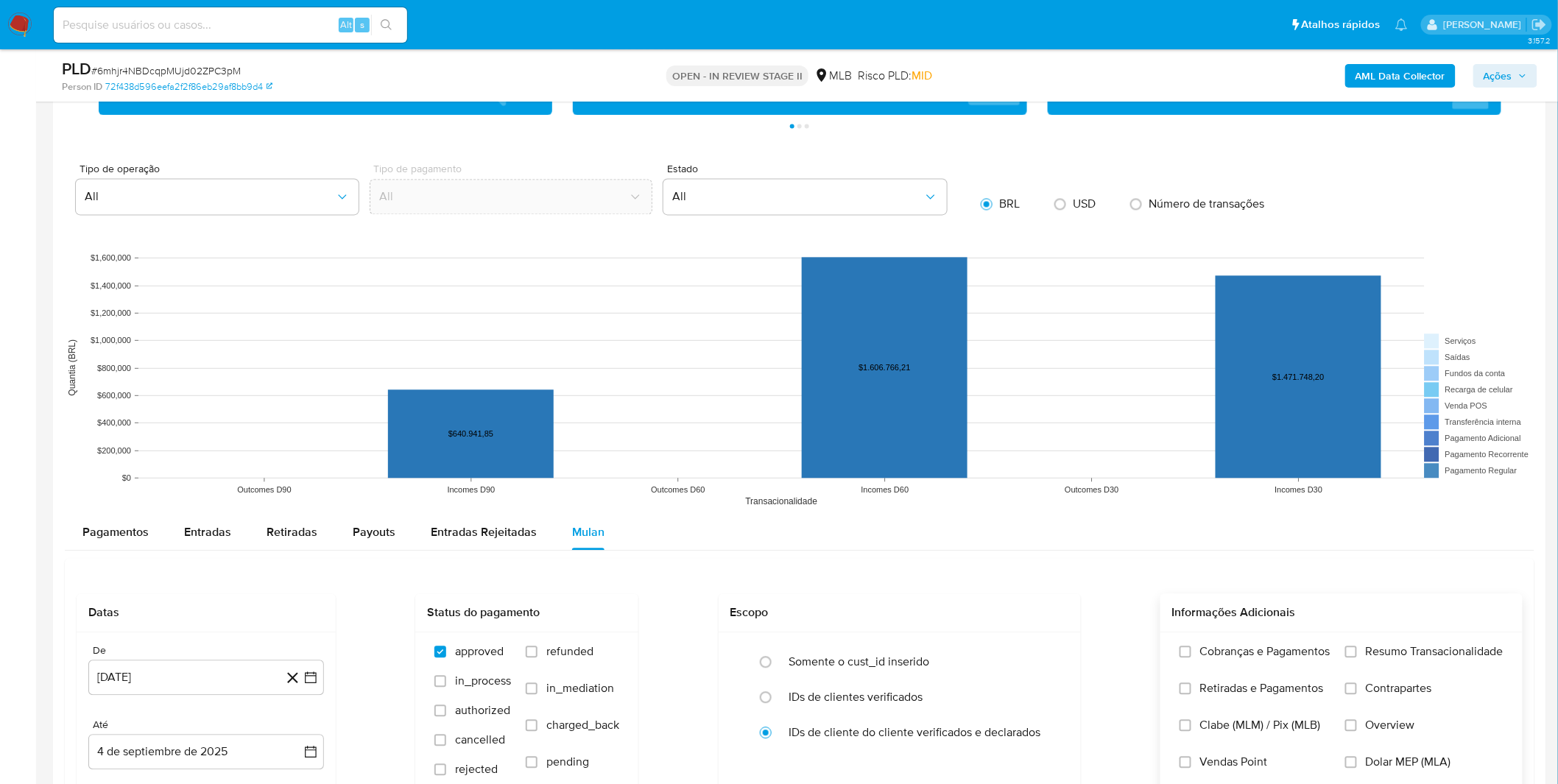
scroll to position [1308, 0]
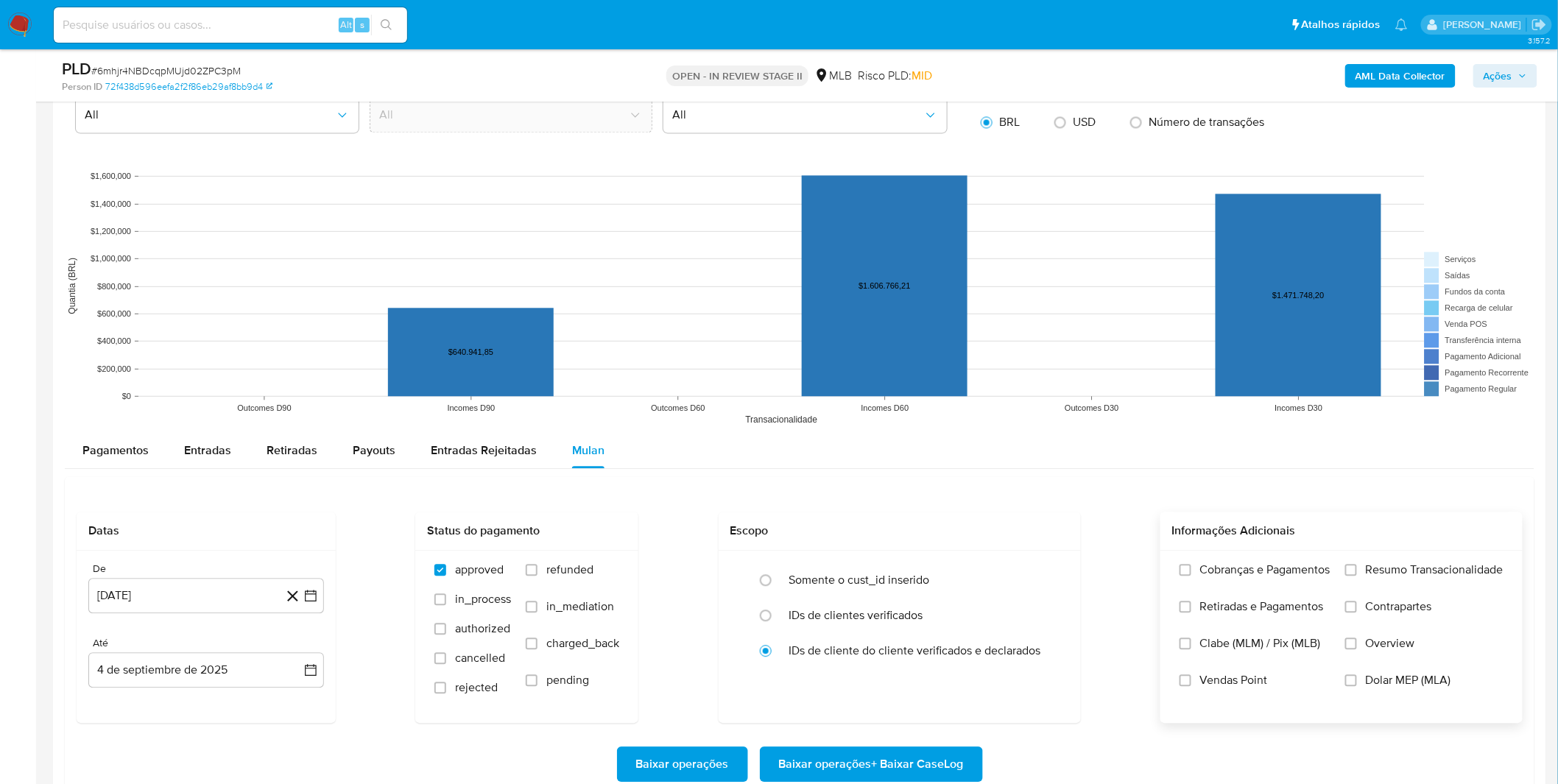
click at [1299, 601] on span "Retiradas e Pagamentos" at bounding box center [1262, 606] width 124 height 14
click at [1191, 601] on input "Retiradas e Pagamentos" at bounding box center [1186, 606] width 12 height 12
click at [1276, 585] on label "Cobranças e Pagamentos" at bounding box center [1255, 581] width 151 height 36
click at [1191, 576] on input "Cobranças e Pagamentos" at bounding box center [1186, 570] width 12 height 12
click at [1276, 585] on label "Cobranças e Pagamentos" at bounding box center [1255, 581] width 151 height 36
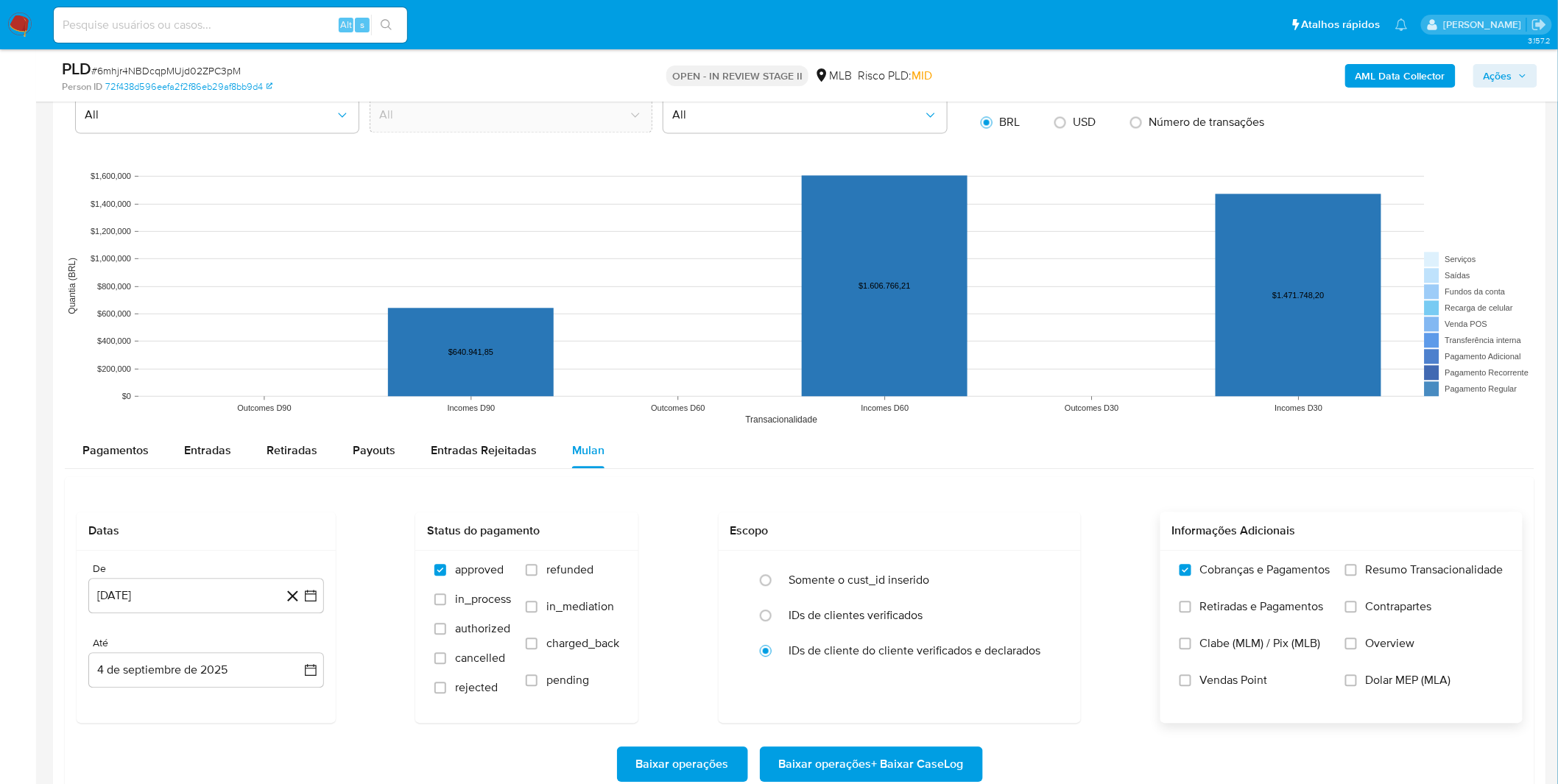
click at [1191, 576] on input "Cobranças e Pagamentos" at bounding box center [1186, 570] width 12 height 12
click at [1267, 608] on span "Retiradas e Pagamentos" at bounding box center [1262, 606] width 124 height 14
click at [1191, 608] on input "Retiradas e Pagamentos" at bounding box center [1186, 606] width 12 height 12
click at [1280, 583] on label "Cobranças e Pagamentos" at bounding box center [1255, 581] width 151 height 36
click at [1191, 576] on input "Cobranças e Pagamentos" at bounding box center [1186, 570] width 12 height 12
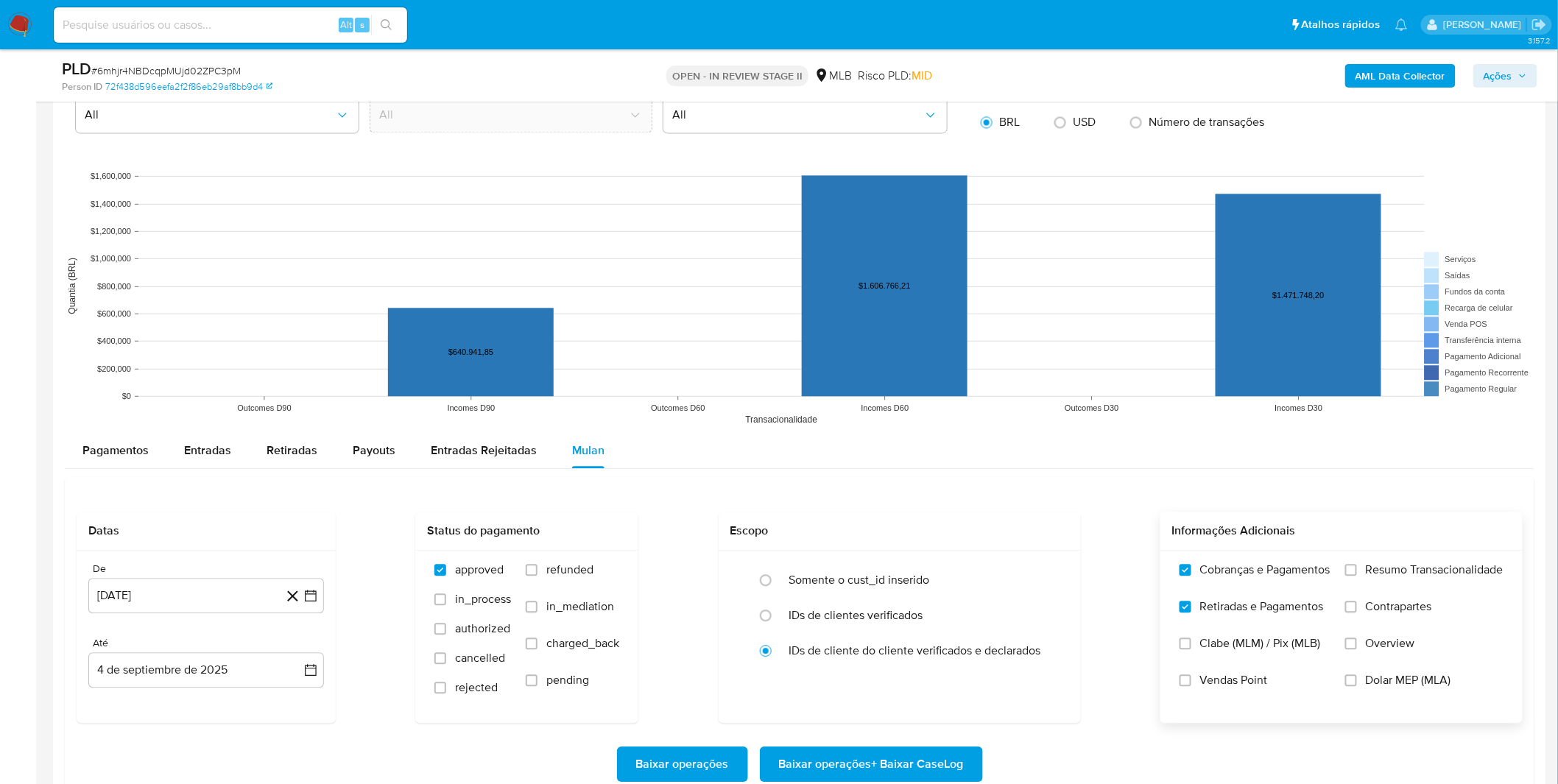
click at [1426, 585] on label "Resumo Transacionalidade" at bounding box center [1425, 581] width 158 height 36
click at [1357, 576] on input "Resumo Transacionalidade" at bounding box center [1352, 570] width 12 height 12
click at [1411, 611] on span "Contrapartes" at bounding box center [1399, 606] width 66 height 14
click at [1357, 611] on input "Contrapartes" at bounding box center [1352, 606] width 12 height 12
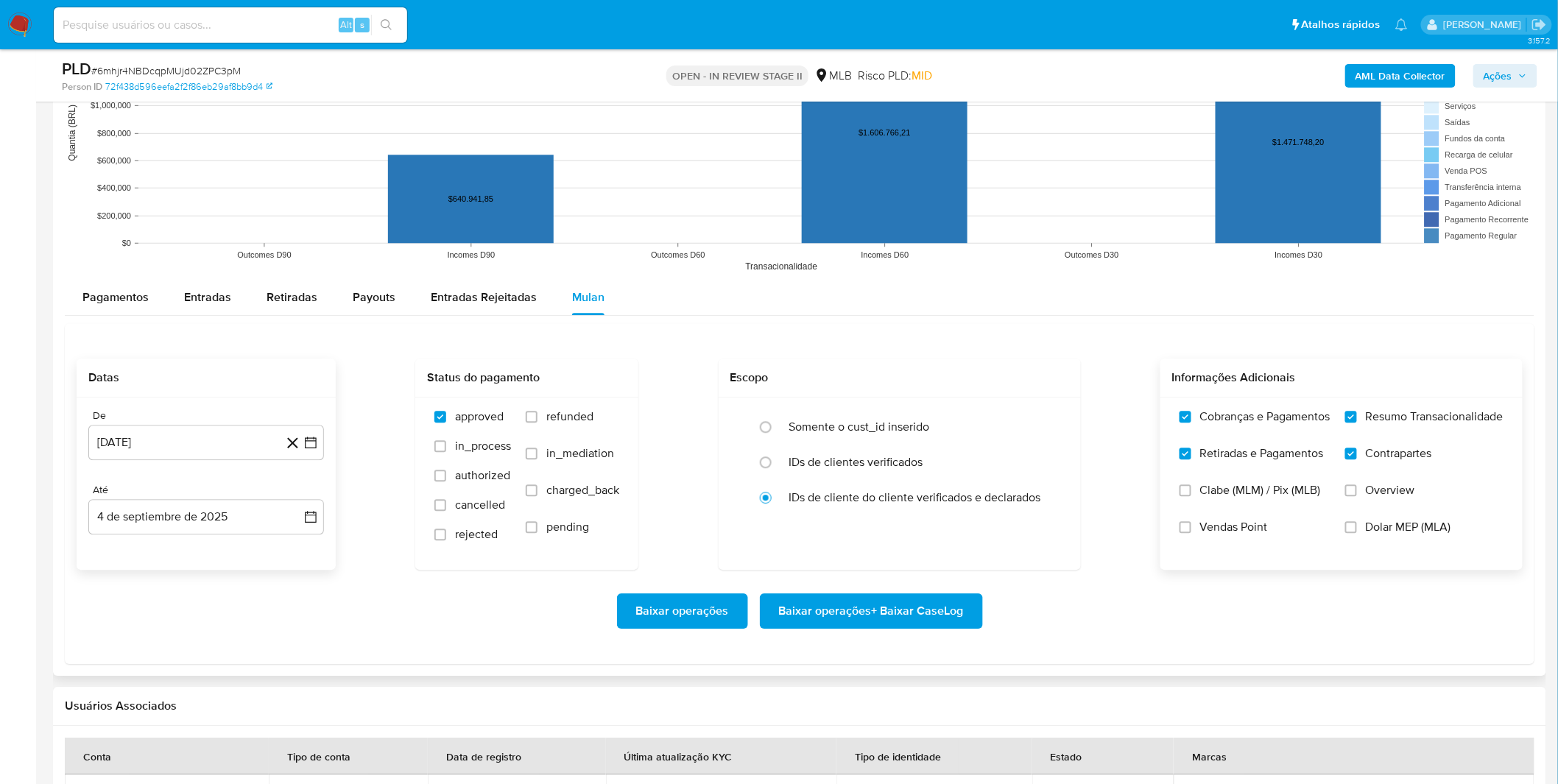
scroll to position [1472, 0]
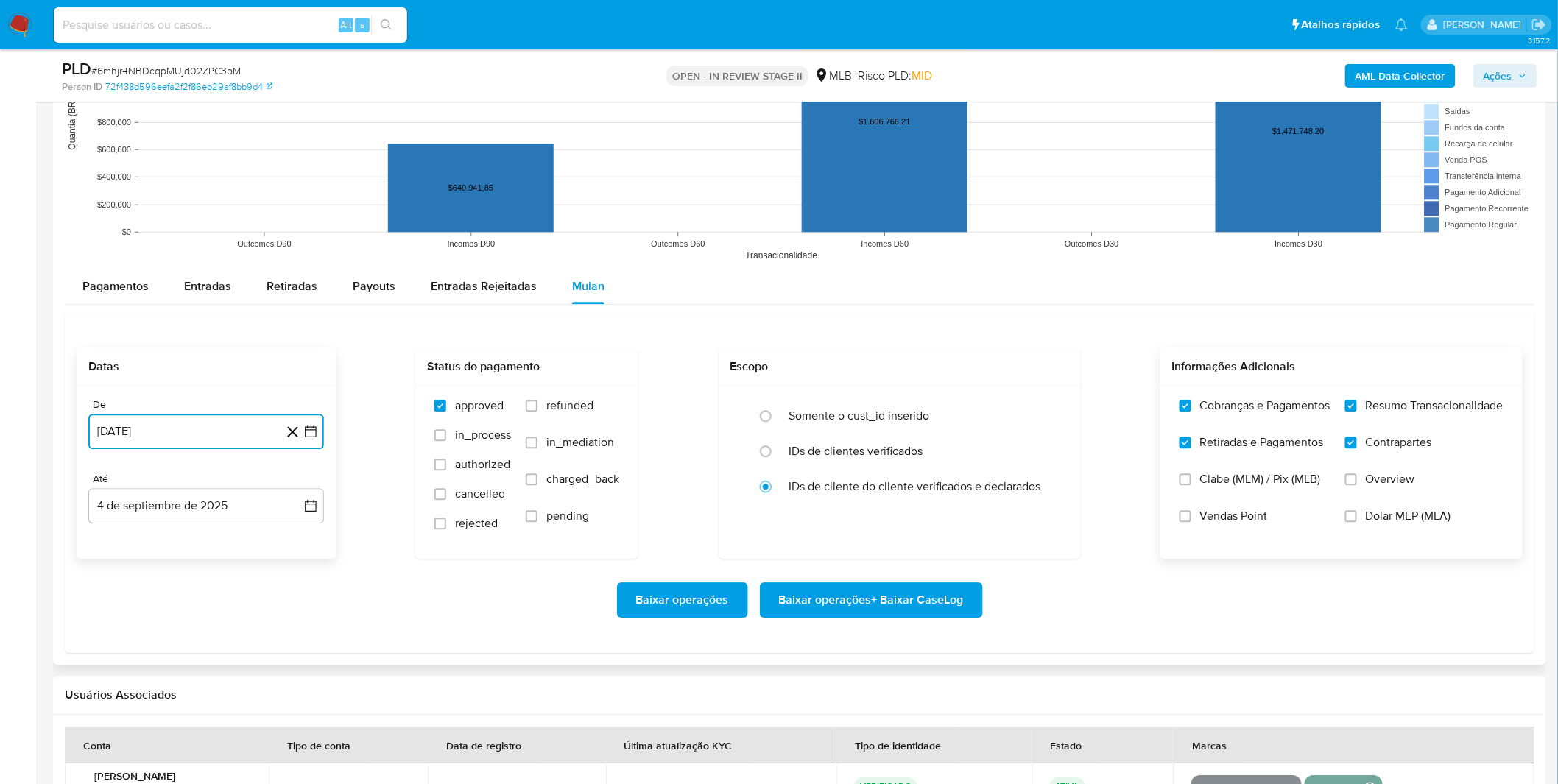
click at [175, 437] on button "[DATE]" at bounding box center [206, 431] width 236 height 36
click at [171, 484] on span "agosto 2024" at bounding box center [200, 484] width 67 height 14
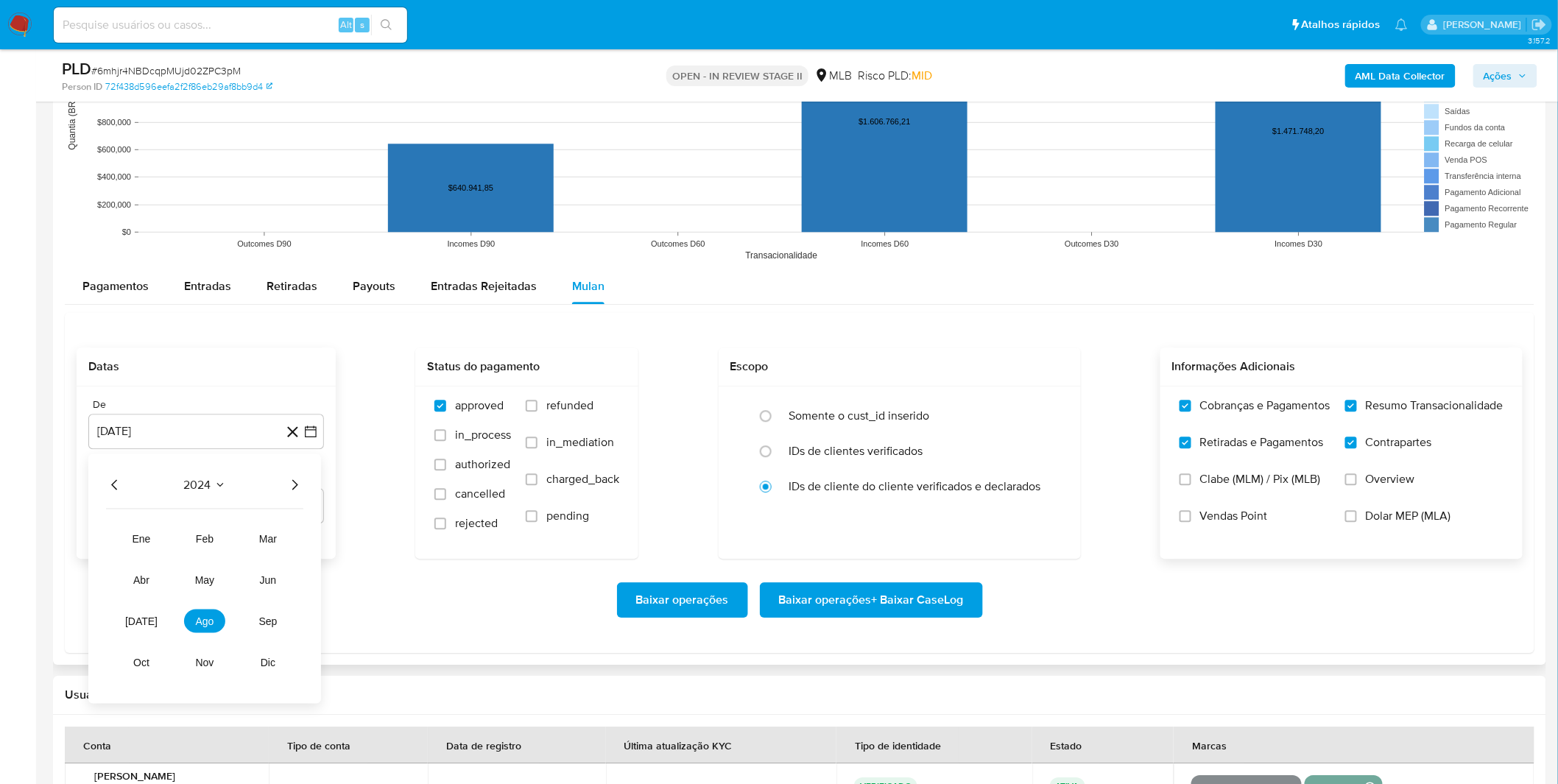
click at [286, 485] on icon "Año siguiente" at bounding box center [295, 485] width 17 height 17
click at [133, 631] on button "[DATE]" at bounding box center [141, 620] width 41 height 24
click at [133, 631] on tr "21 22 23 24 25 26 27" at bounding box center [205, 627] width 201 height 24
click at [154, 538] on button "1" at bounding box center [147, 538] width 24 height 24
click at [154, 538] on div "De [DATE] [DATE] [DATE] lun lunes mar martes mié miércoles jue jueves vie viern…" at bounding box center [206, 473] width 259 height 173
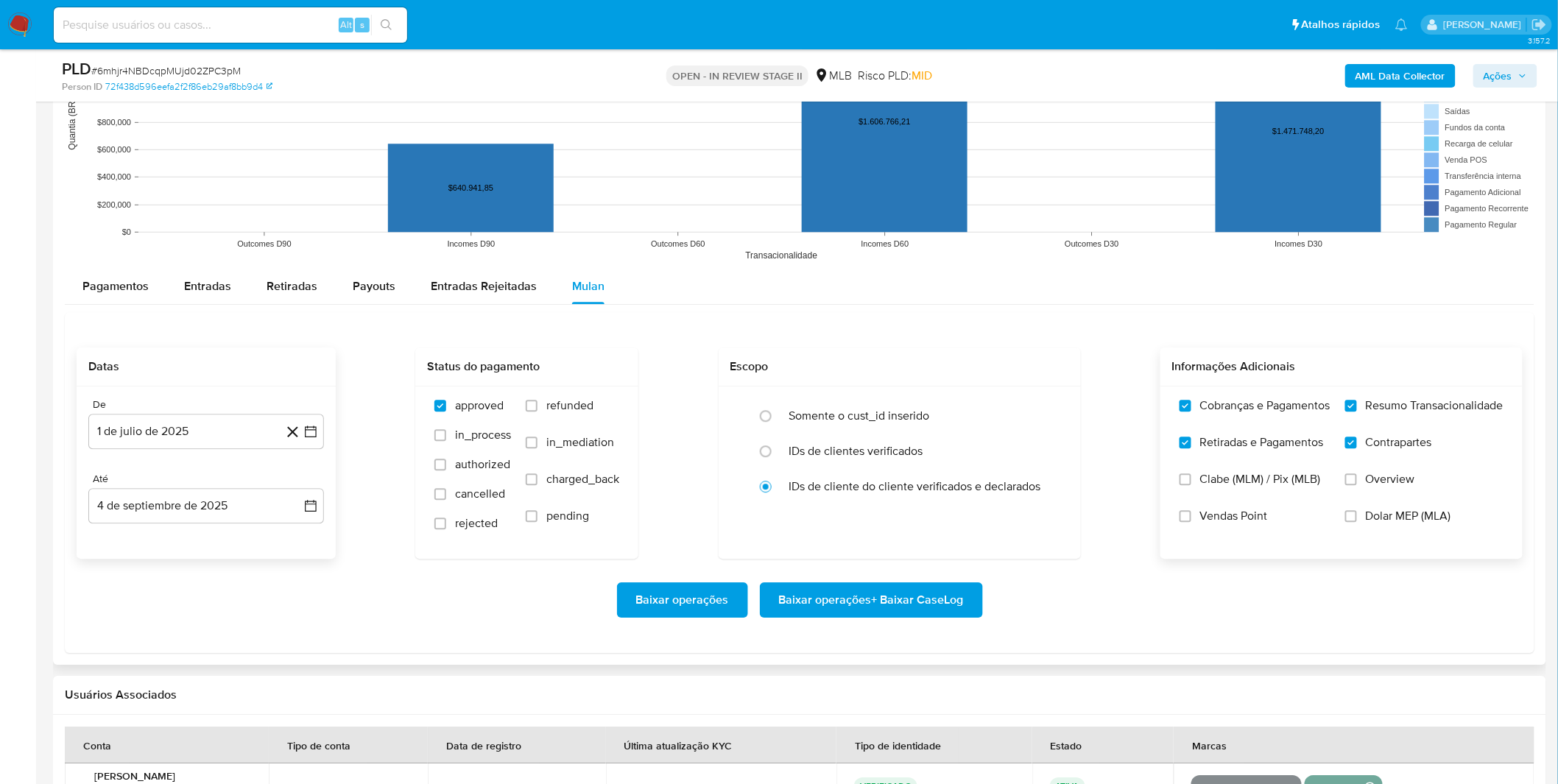
click at [129, 591] on div "Baixar operações Baixar operações + Baixar CaseLog" at bounding box center [800, 600] width 1447 height 36
click at [938, 614] on span "Baixar operações + Baixar CaseLog" at bounding box center [872, 600] width 185 height 33
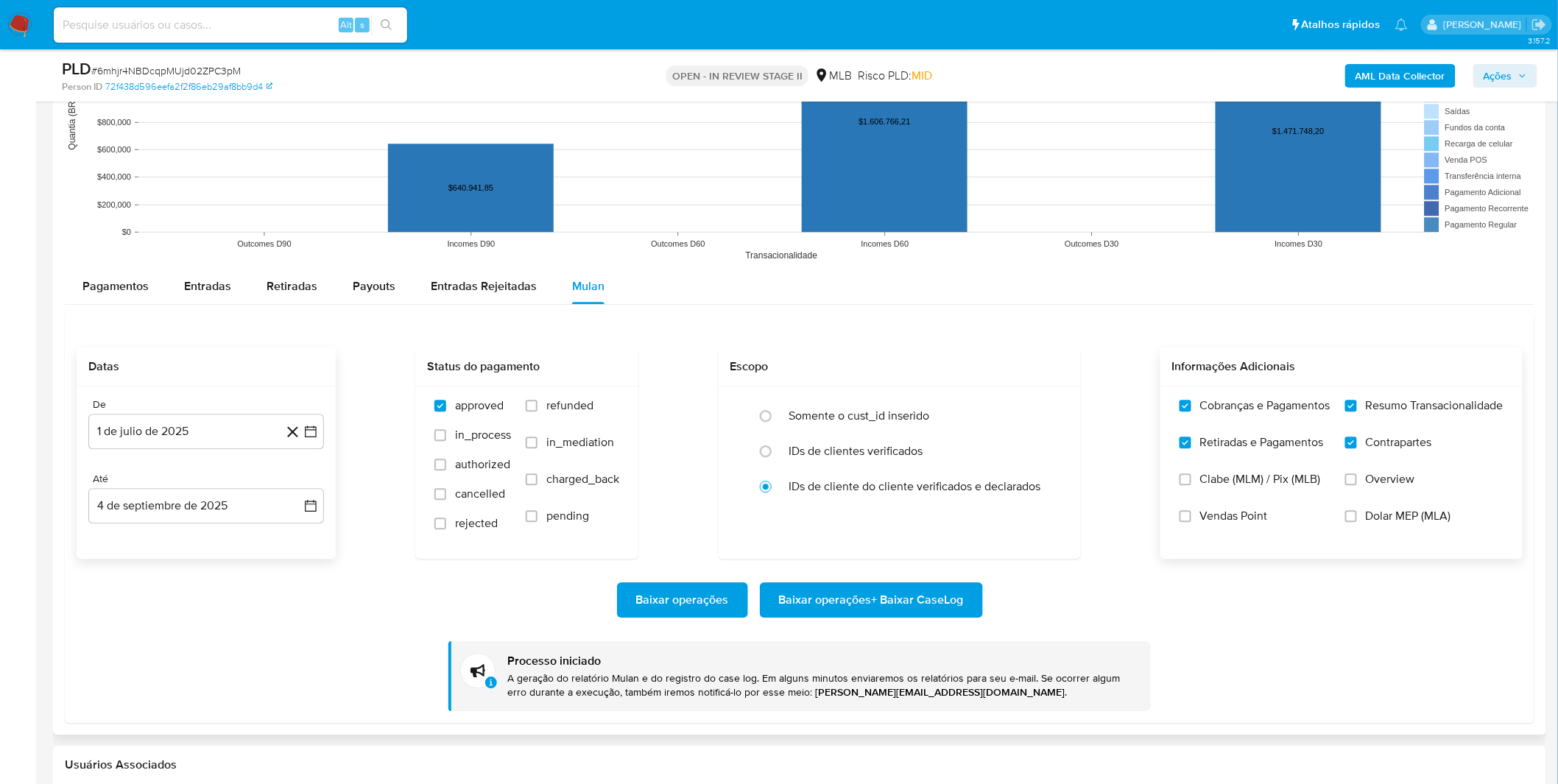
click at [322, 667] on div "Baixar operações Baixar operações + Baixar CaseLog Processo iniciado A geração …" at bounding box center [800, 634] width 1447 height 153
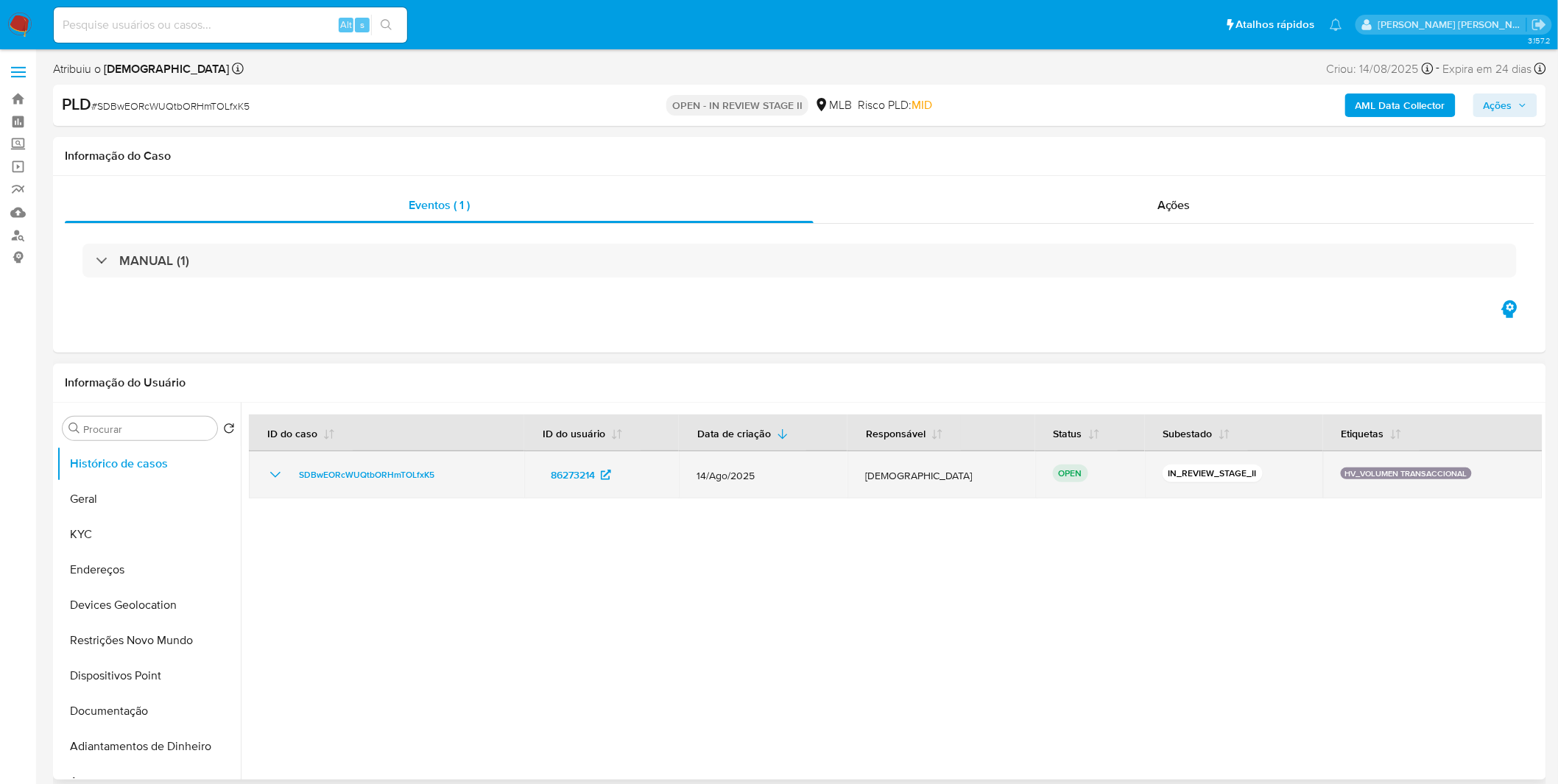
select select "10"
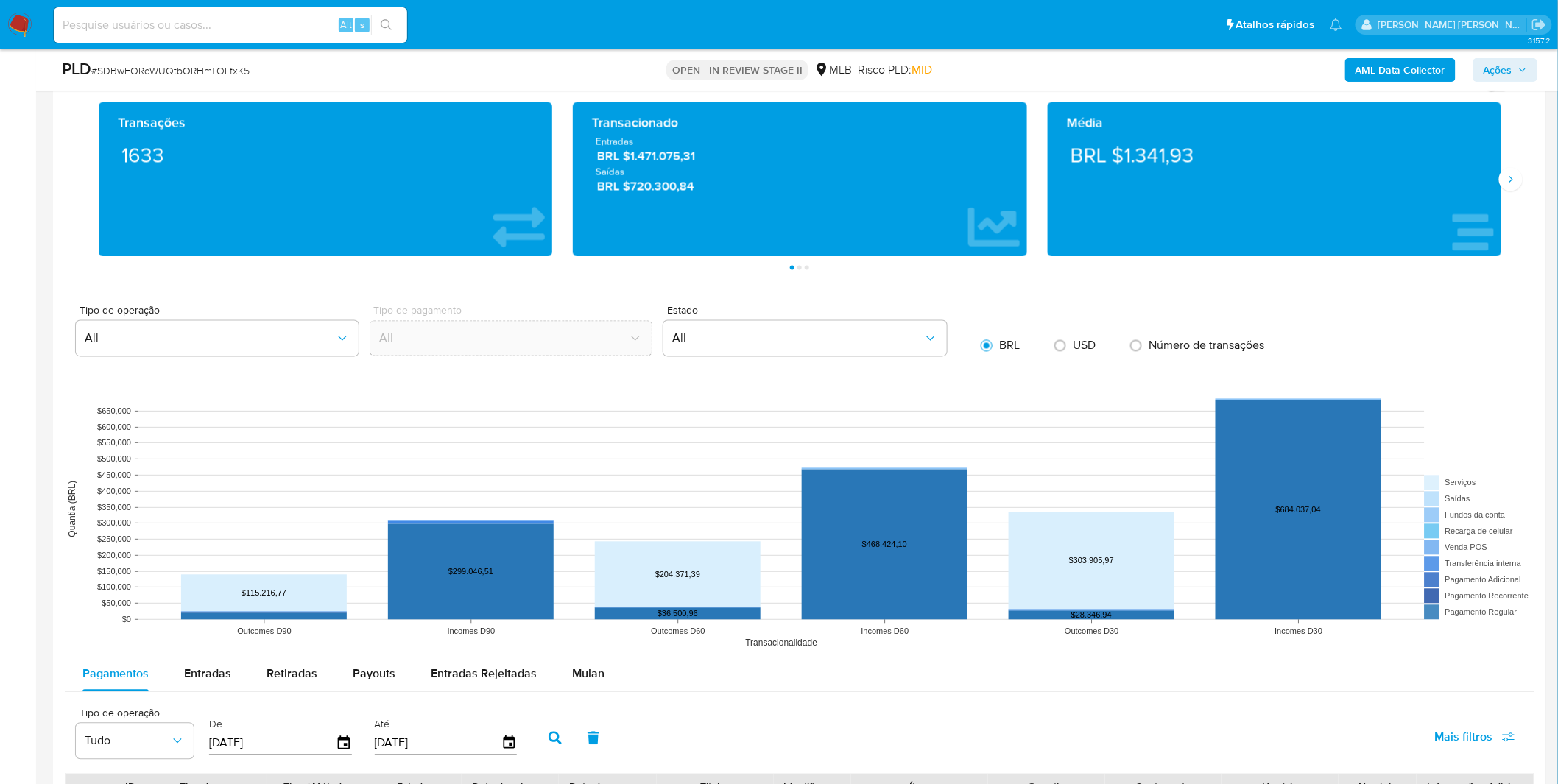
scroll to position [1145, 0]
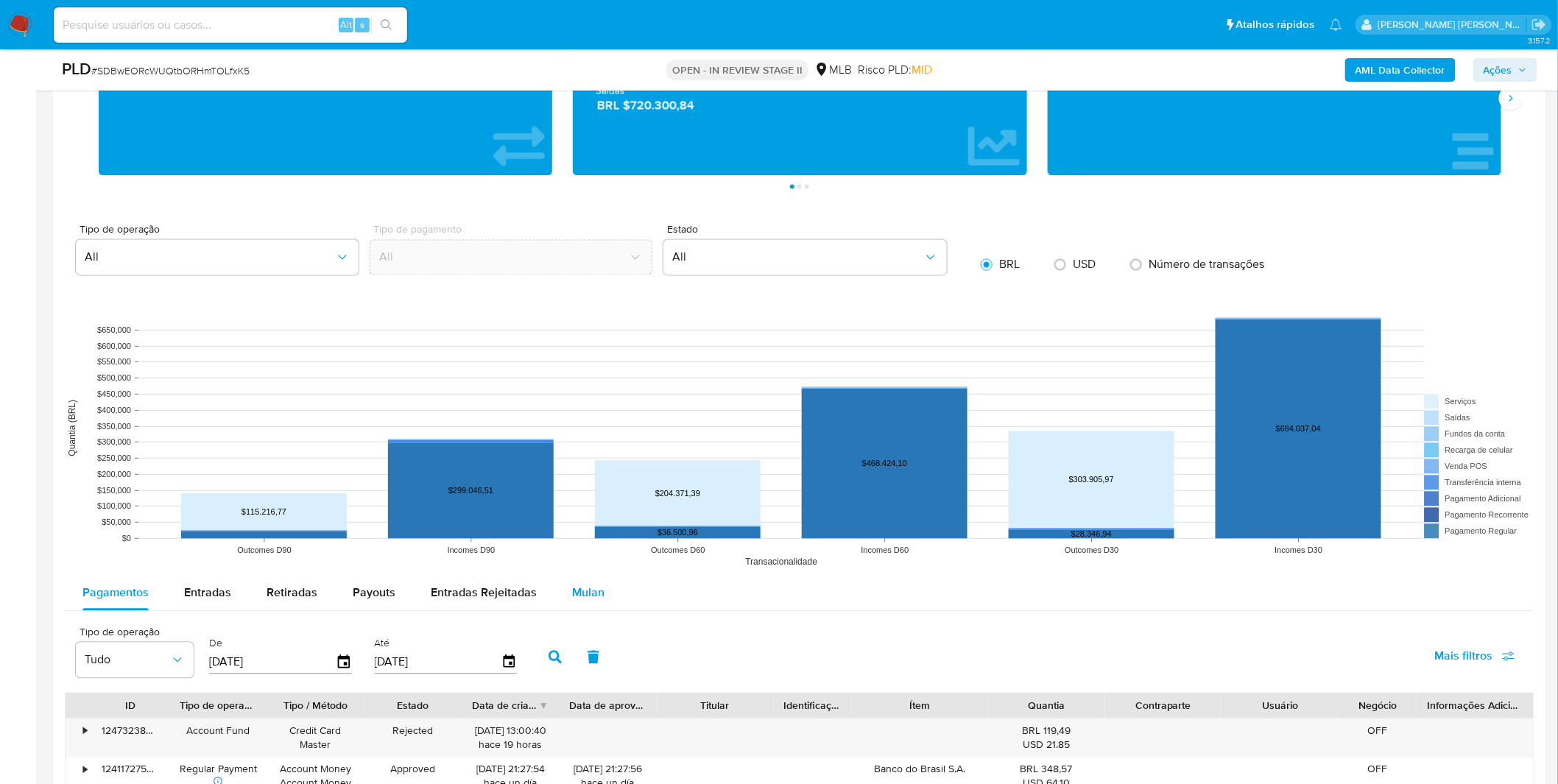
click at [600, 585] on button "Mulan" at bounding box center [588, 593] width 68 height 36
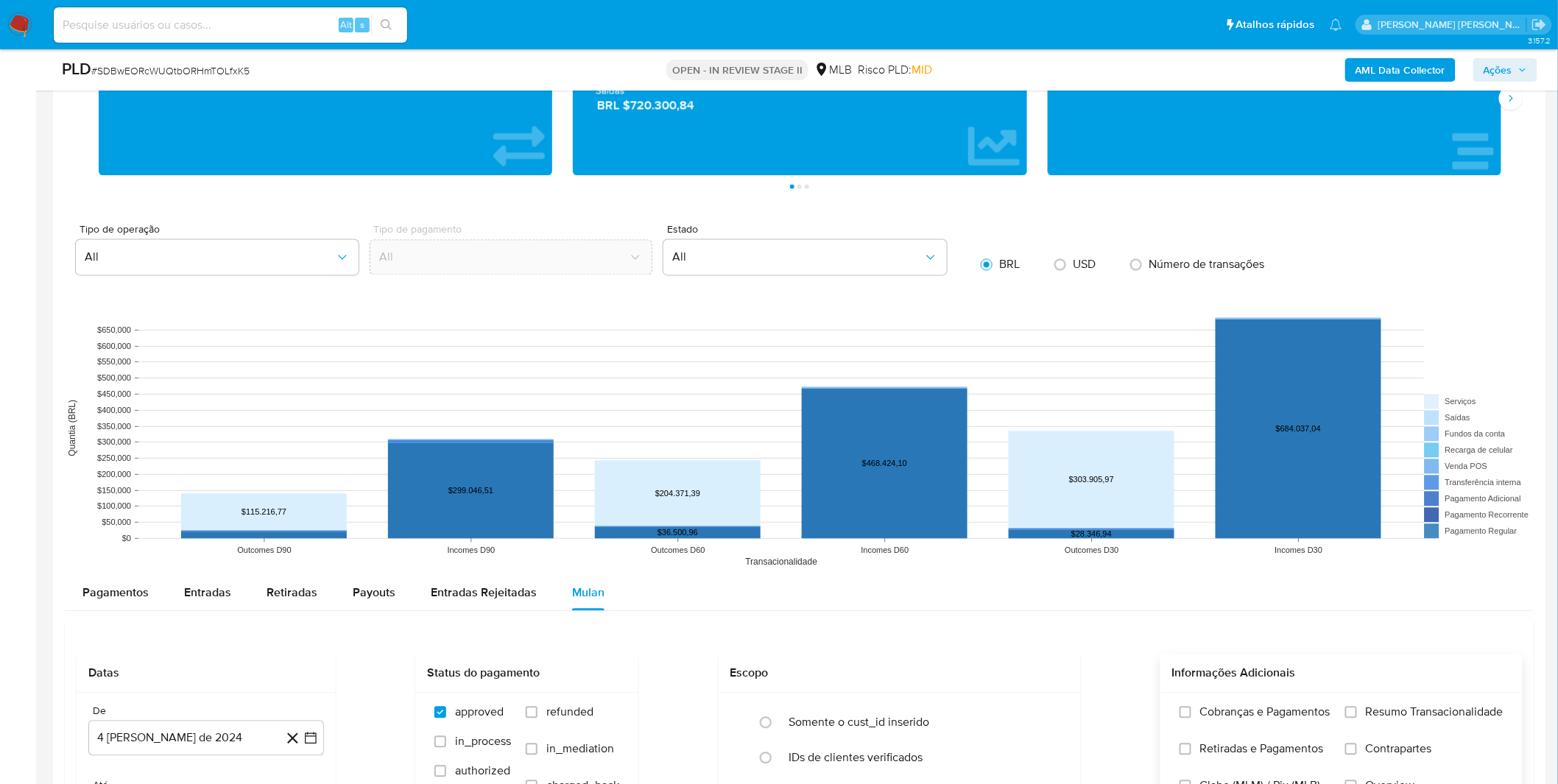
click at [1307, 717] on span "Cobranças e Pagamentos" at bounding box center [1266, 712] width 131 height 14
click at [1191, 717] on input "Cobranças e Pagamentos" at bounding box center [1186, 713] width 12 height 12
click at [1287, 748] on span "Retiradas e Pagamentos" at bounding box center [1262, 748] width 124 height 14
click at [1191, 748] on input "Retiradas e Pagamentos" at bounding box center [1186, 749] width 12 height 12
click at [1358, 725] on label "Resumo Transacionalidade" at bounding box center [1425, 724] width 158 height 36
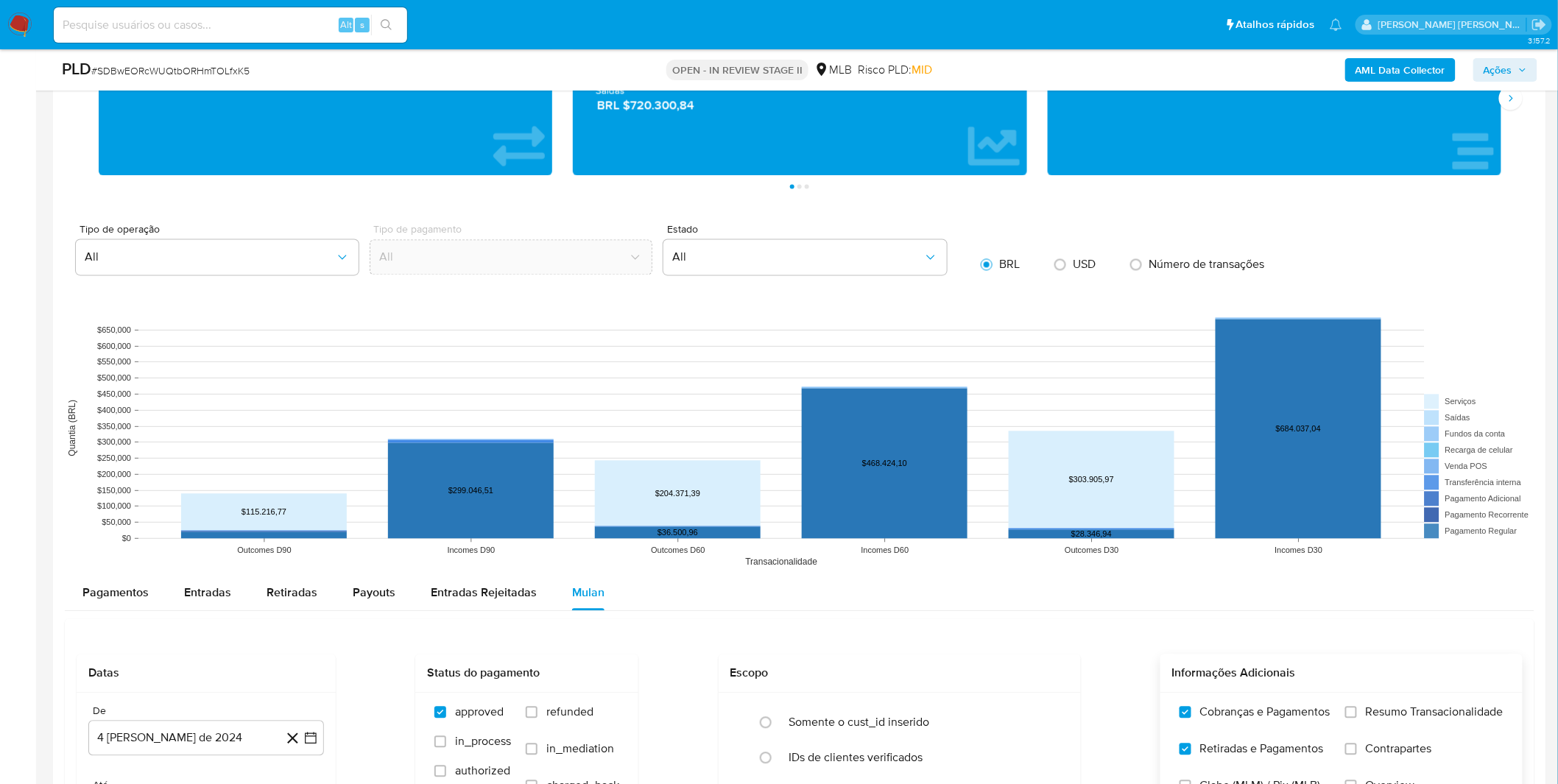
click at [1357, 719] on input "Resumo Transacionalidade" at bounding box center [1352, 713] width 12 height 12
click at [1365, 751] on label "Contrapartes" at bounding box center [1425, 760] width 158 height 36
click at [1357, 751] on input "Contrapartes" at bounding box center [1352, 749] width 12 height 12
click at [1364, 725] on label "Resumo Transacionalidade" at bounding box center [1425, 724] width 158 height 36
click at [1357, 719] on input "Resumo Transacionalidade" at bounding box center [1352, 713] width 12 height 12
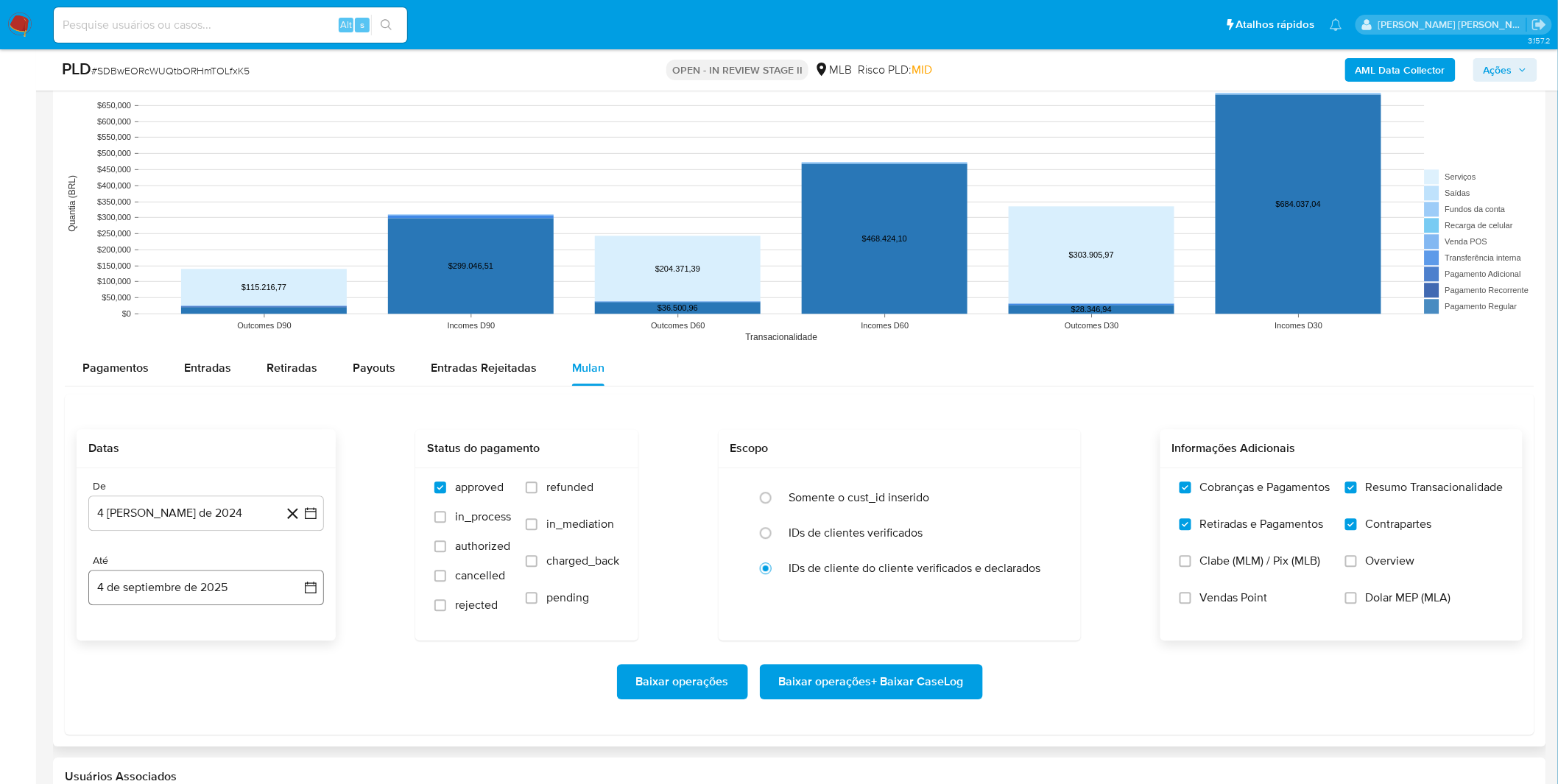
scroll to position [1390, 0]
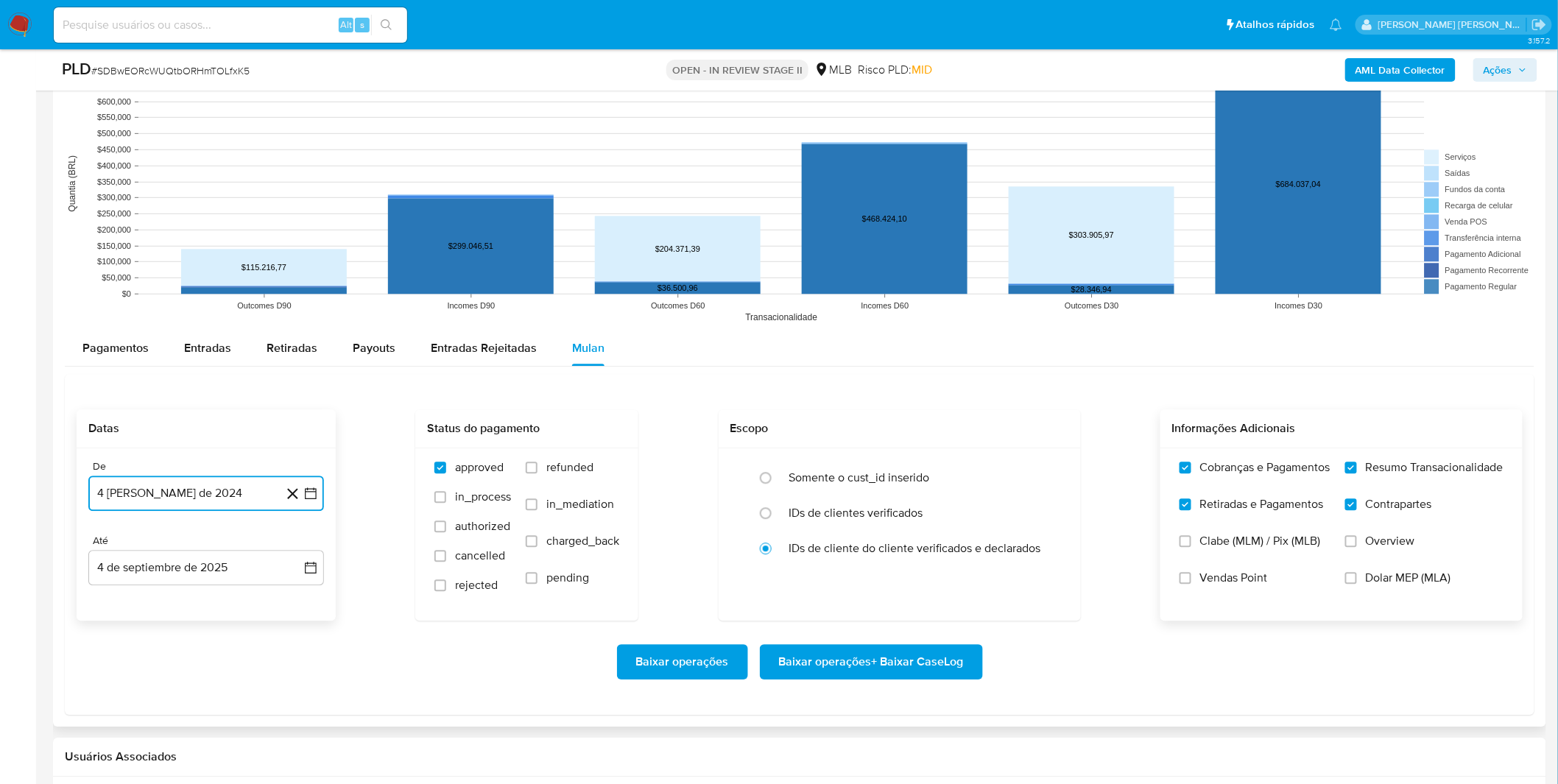
click at [182, 504] on button "4 [PERSON_NAME] de 2024" at bounding box center [206, 493] width 236 height 36
click at [173, 545] on span "agosto 2024" at bounding box center [200, 546] width 67 height 14
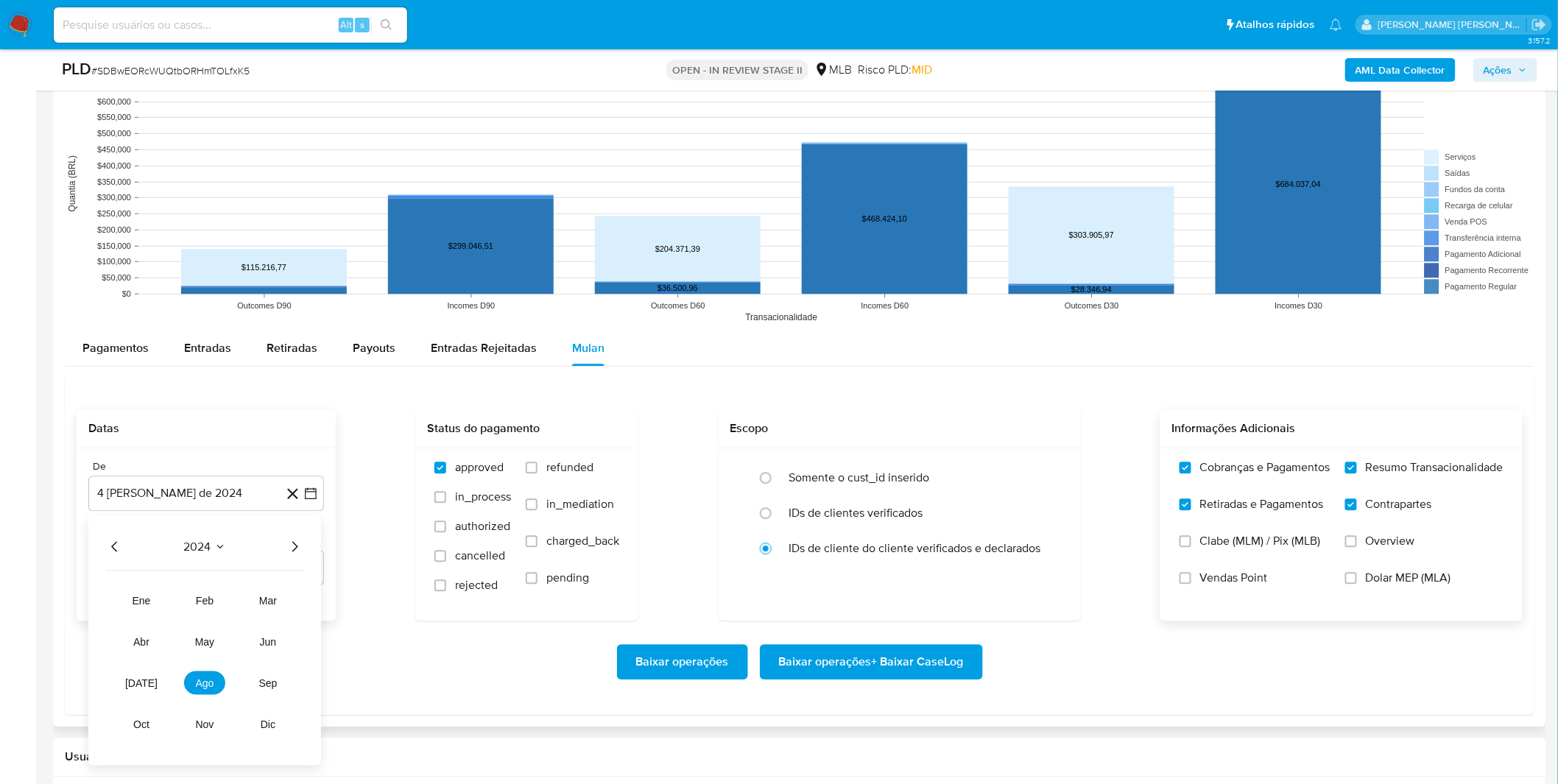
click at [286, 549] on icon "Año siguiente" at bounding box center [295, 546] width 17 height 17
click at [147, 686] on span "[DATE]" at bounding box center [141, 682] width 33 height 12
click at [153, 600] on button "1" at bounding box center [147, 601] width 24 height 24
click at [195, 659] on div "Baixar operações Baixar operações + Baixar CaseLog" at bounding box center [800, 661] width 1447 height 36
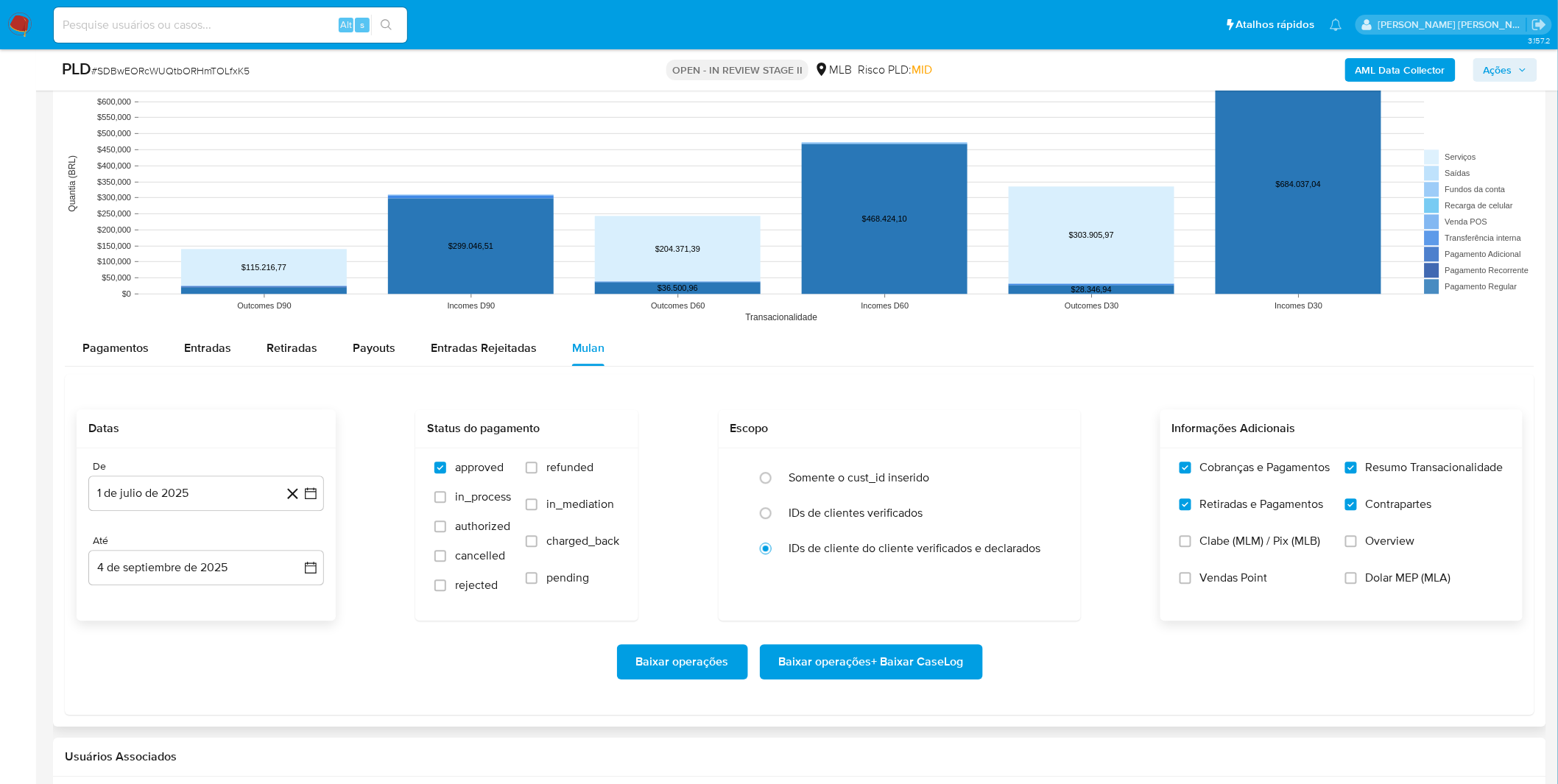
click at [1163, 681] on div "Baixar operações Baixar operações + Baixar CaseLog" at bounding box center [800, 662] width 1447 height 83
click at [895, 667] on span "Baixar operações + Baixar CaseLog" at bounding box center [872, 662] width 185 height 33
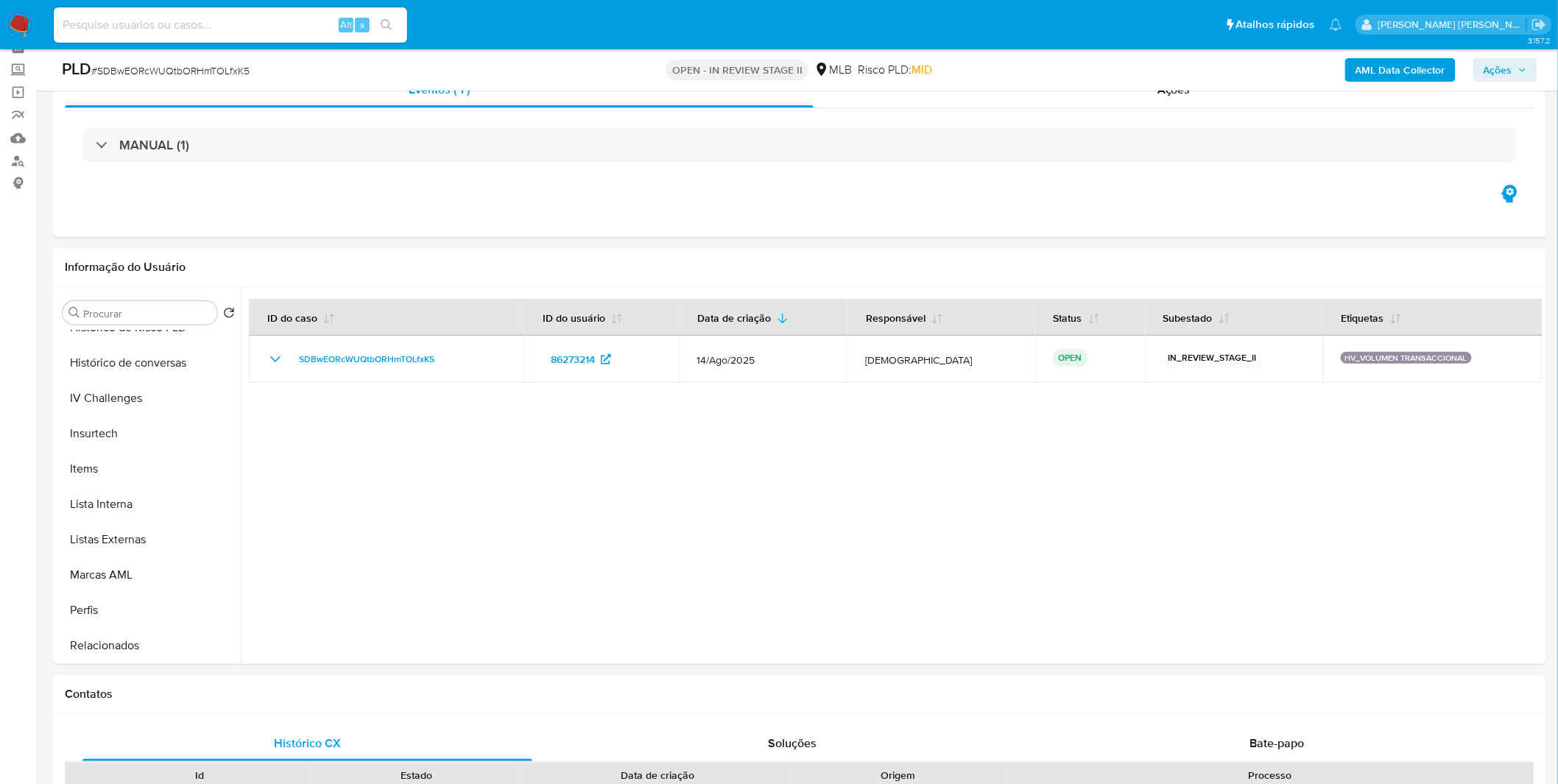
scroll to position [0, 0]
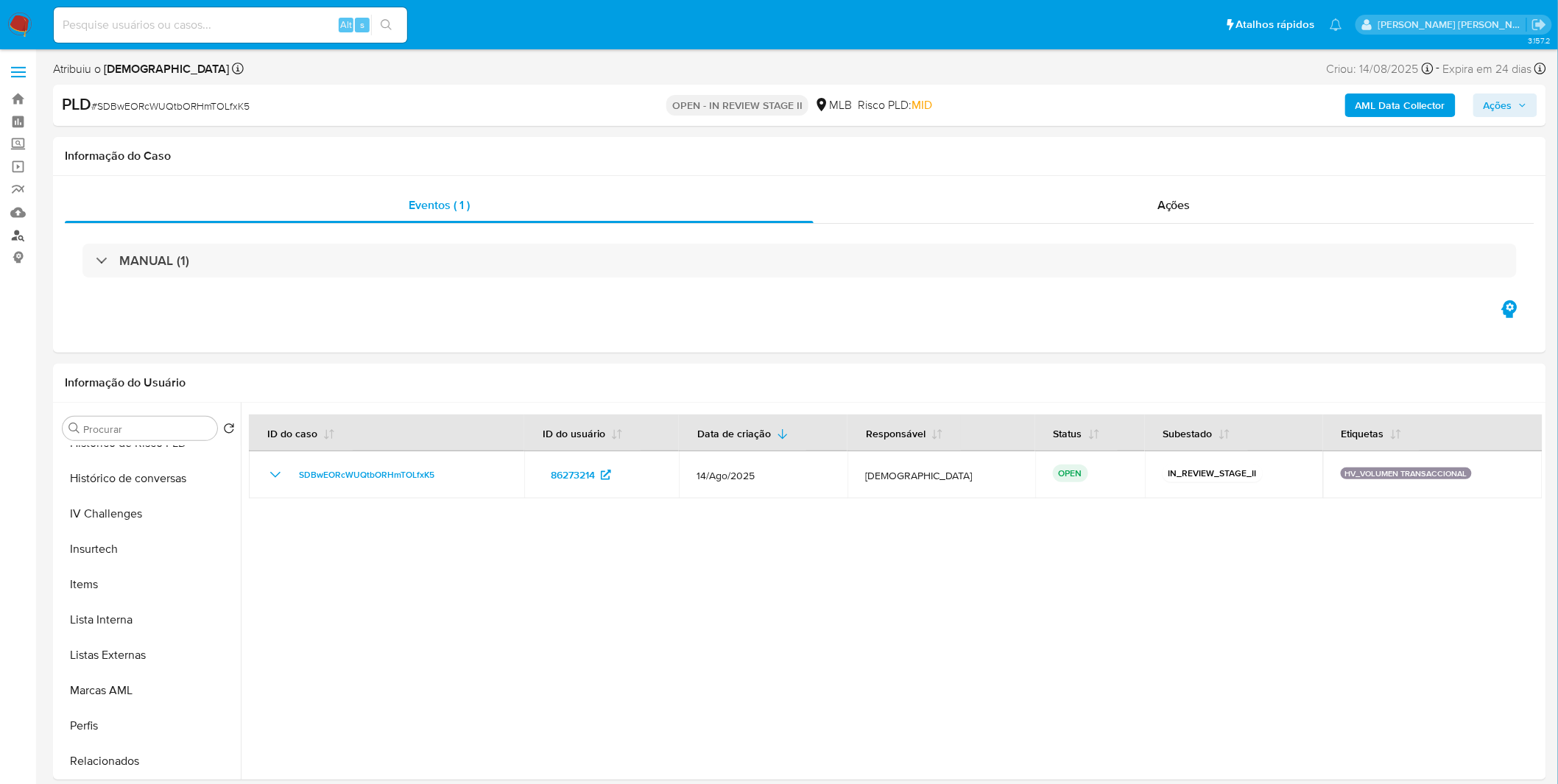
click at [10, 237] on link "Localizador de pessoas" at bounding box center [87, 235] width 176 height 23
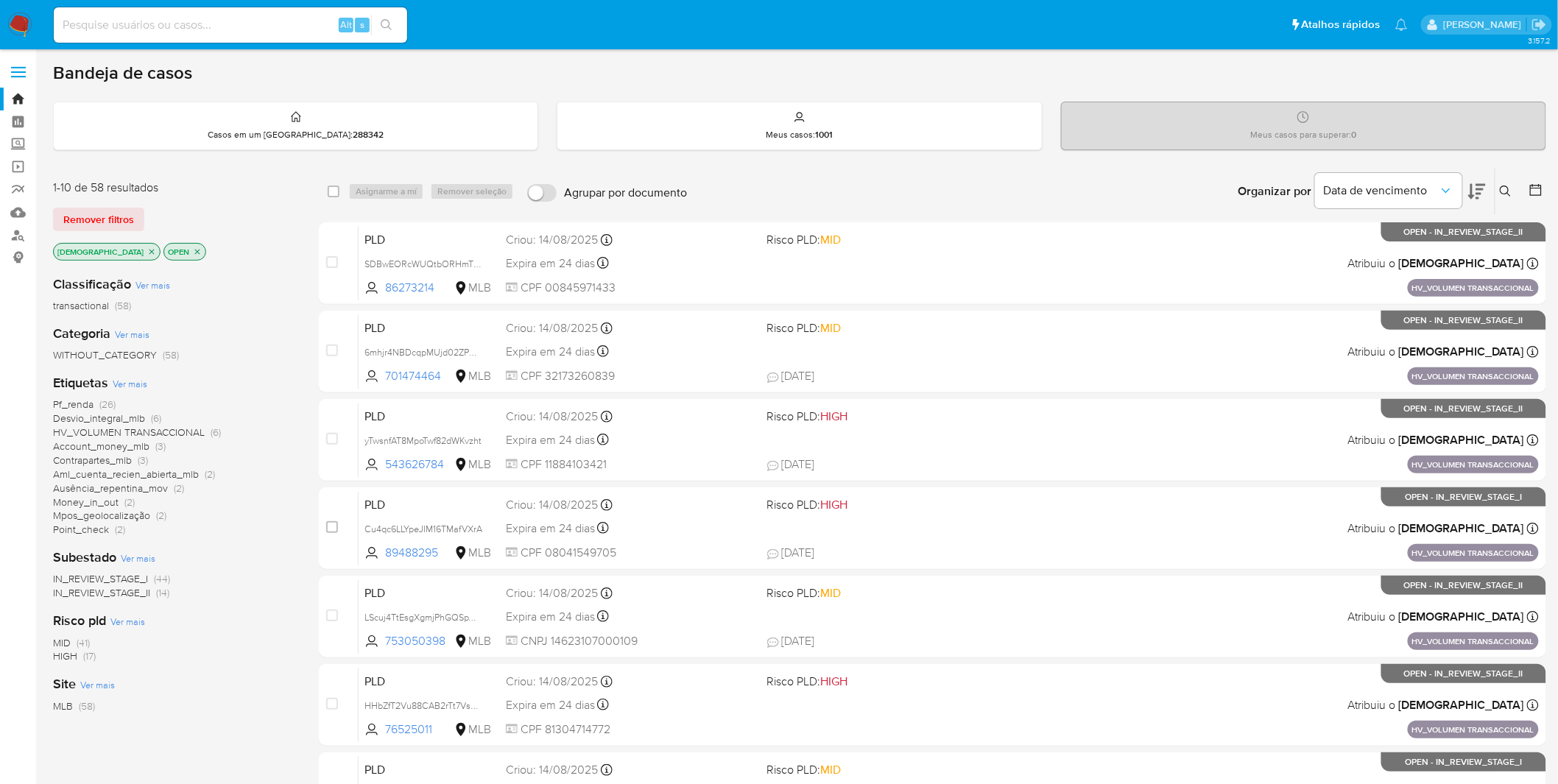
click at [144, 590] on span "IN_REVIEW_STAGE_II" at bounding box center [101, 592] width 97 height 14
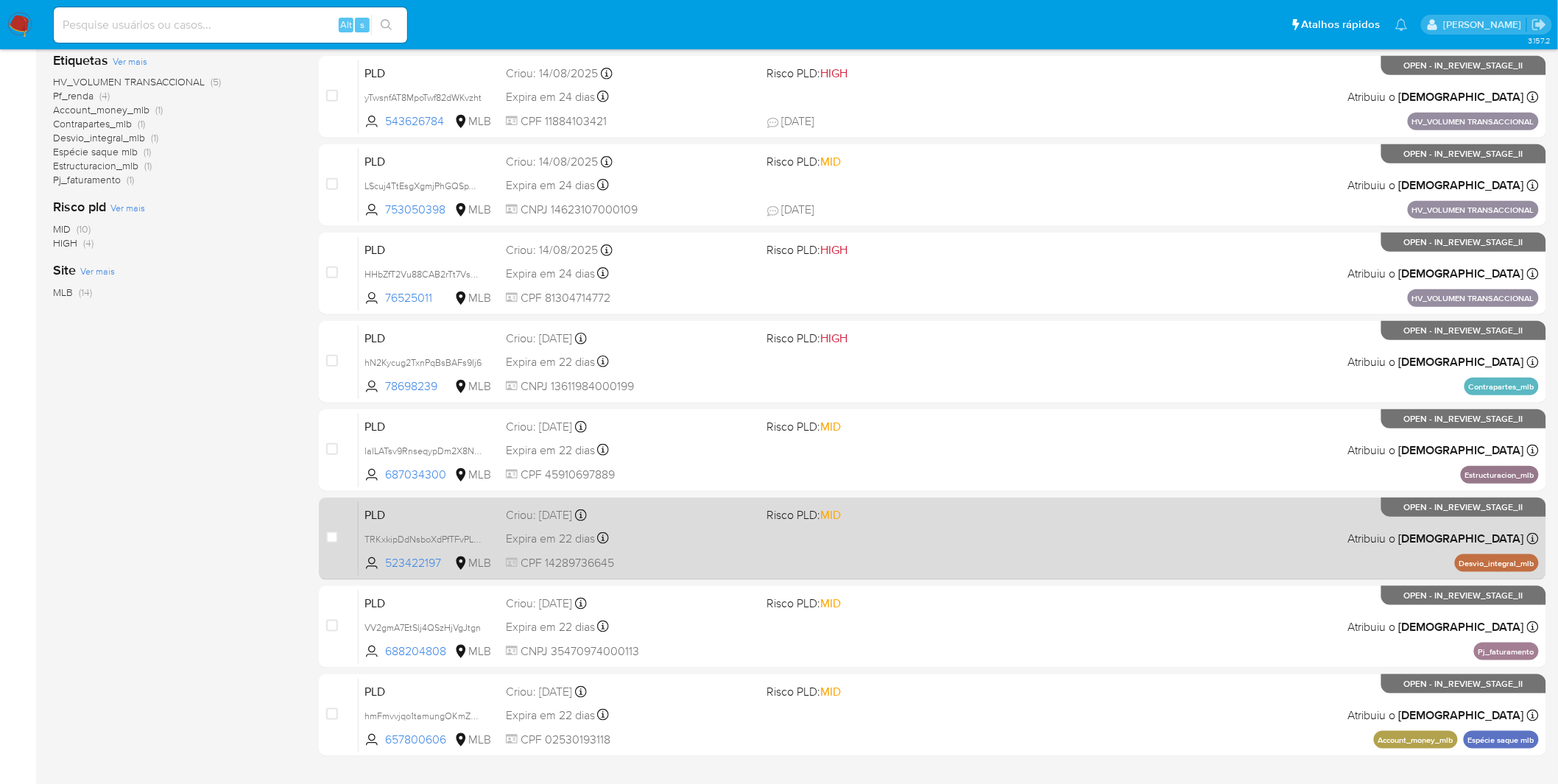
scroll to position [377, 0]
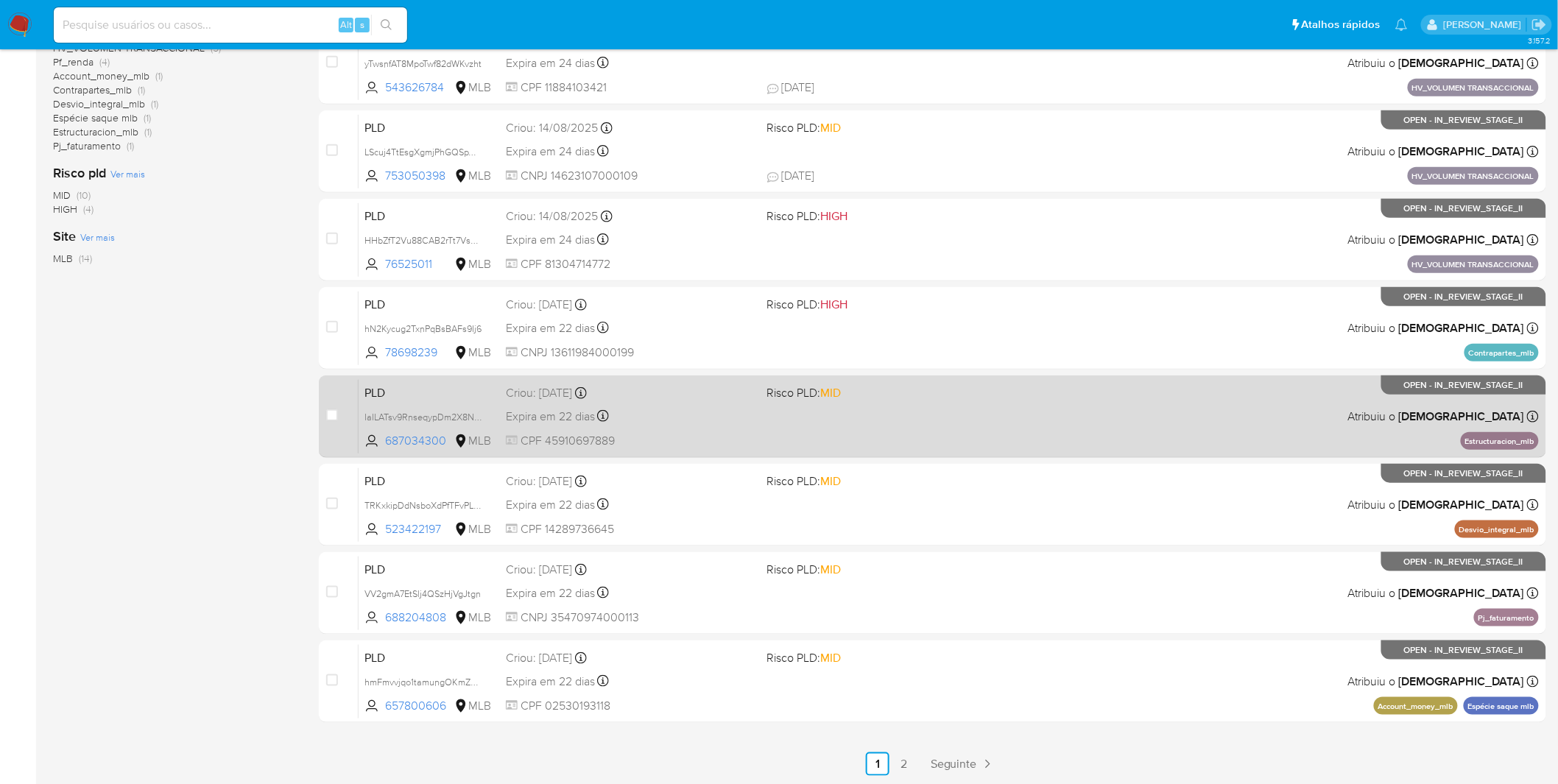
click at [900, 772] on link "2" at bounding box center [904, 764] width 24 height 24
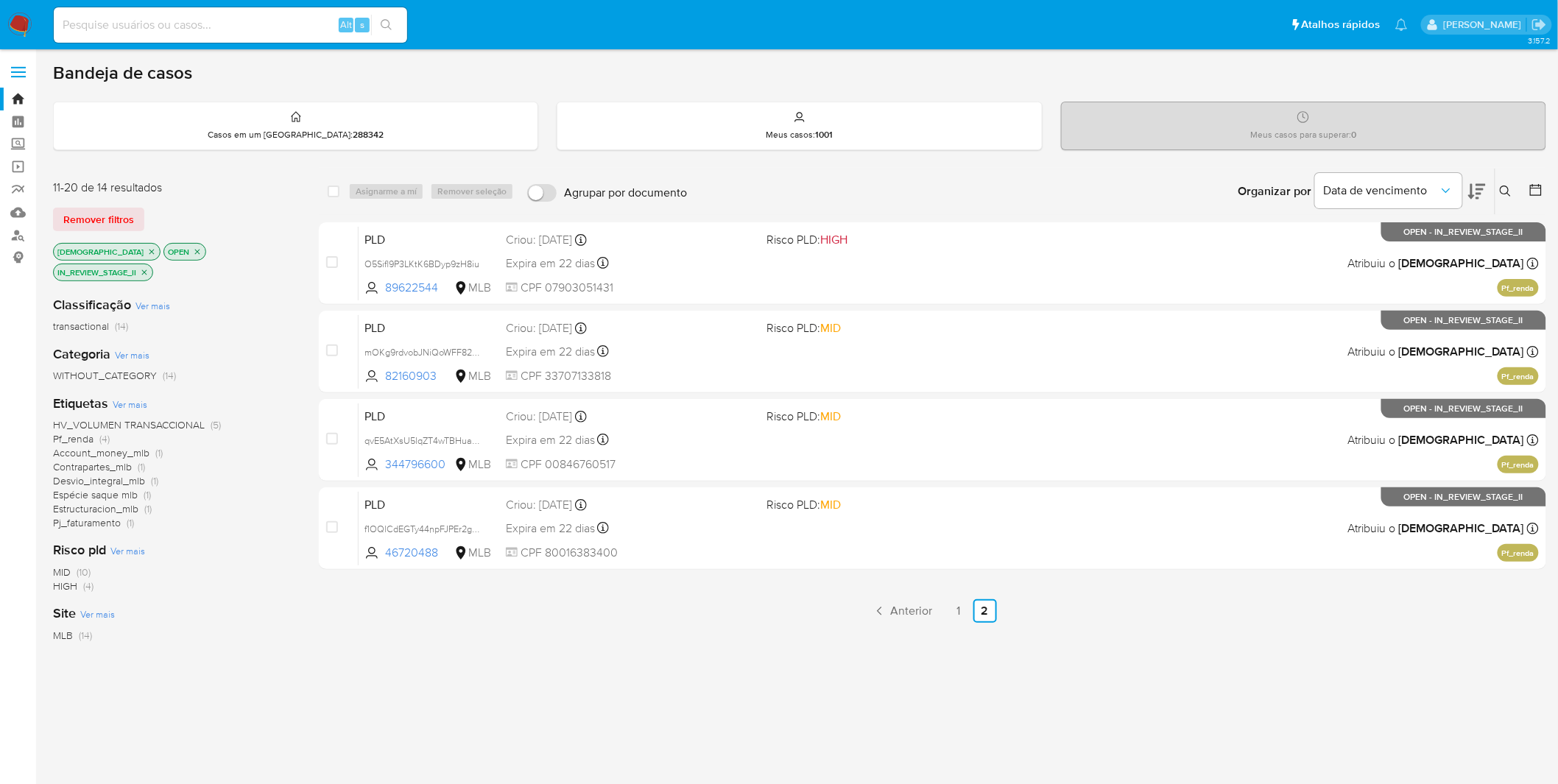
click at [28, 25] on img at bounding box center [20, 25] width 25 height 25
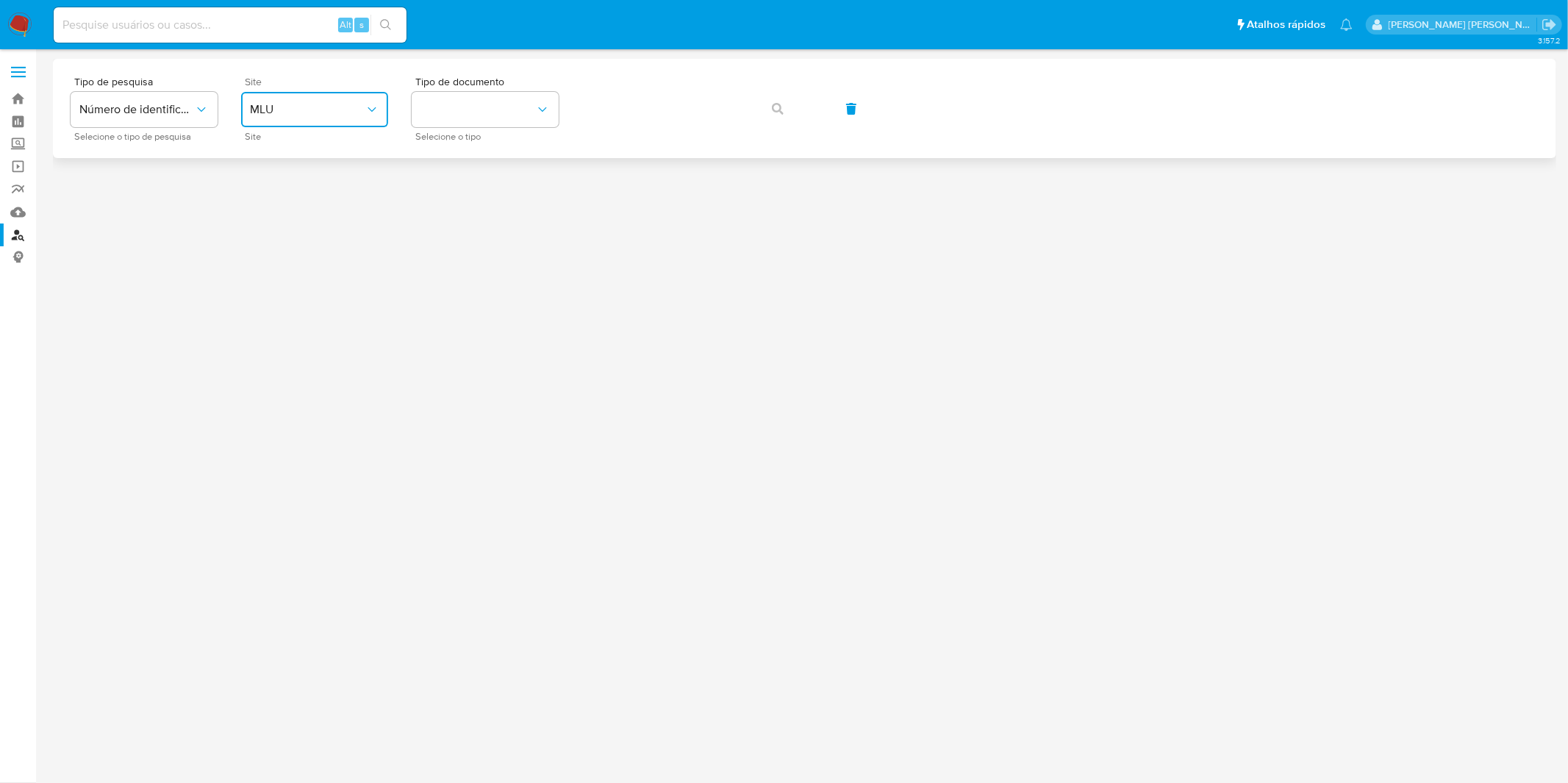
click at [347, 118] on button "MLU" at bounding box center [314, 109] width 147 height 35
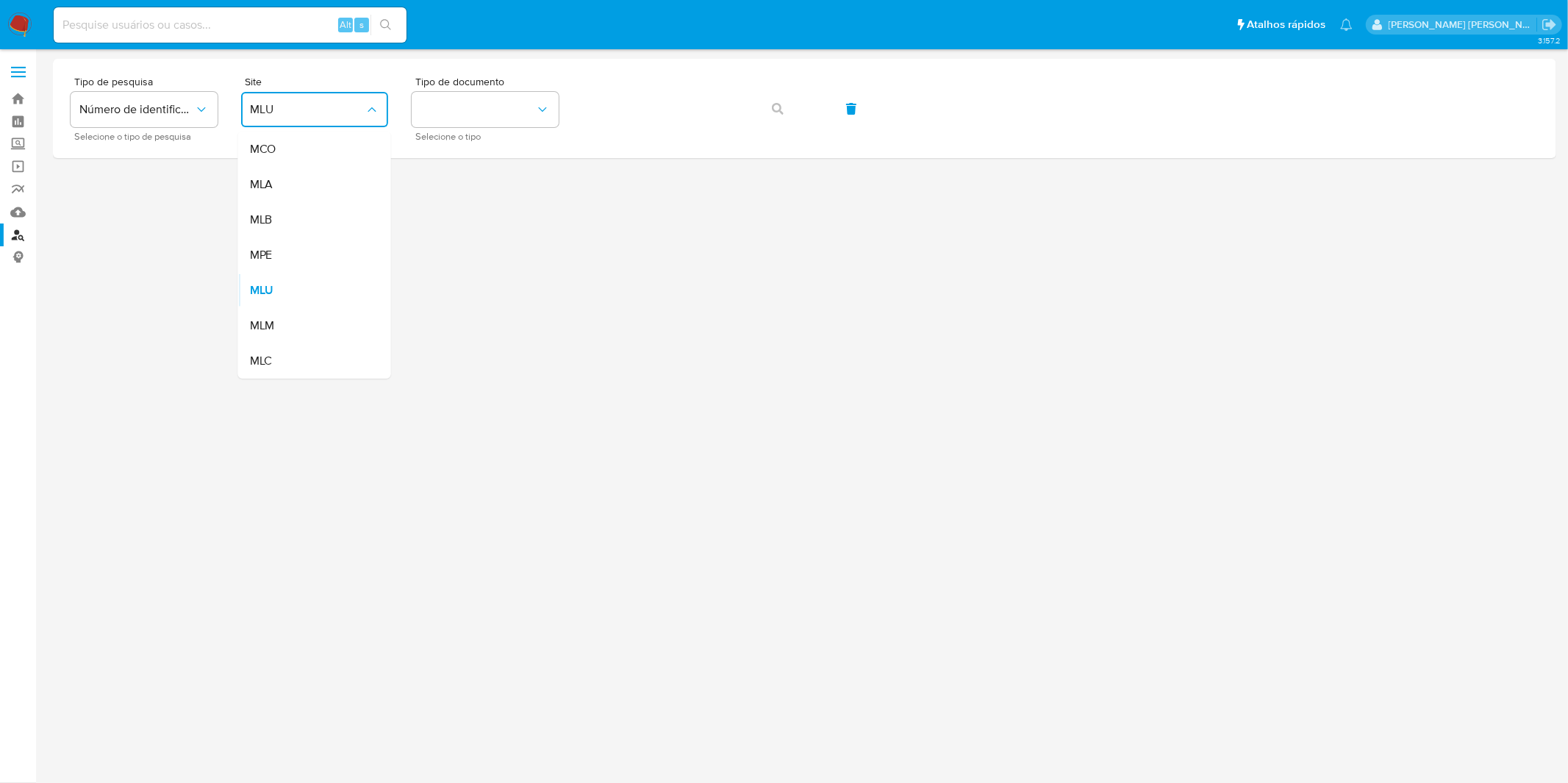
click at [334, 213] on div "MLB" at bounding box center [311, 219] width 121 height 35
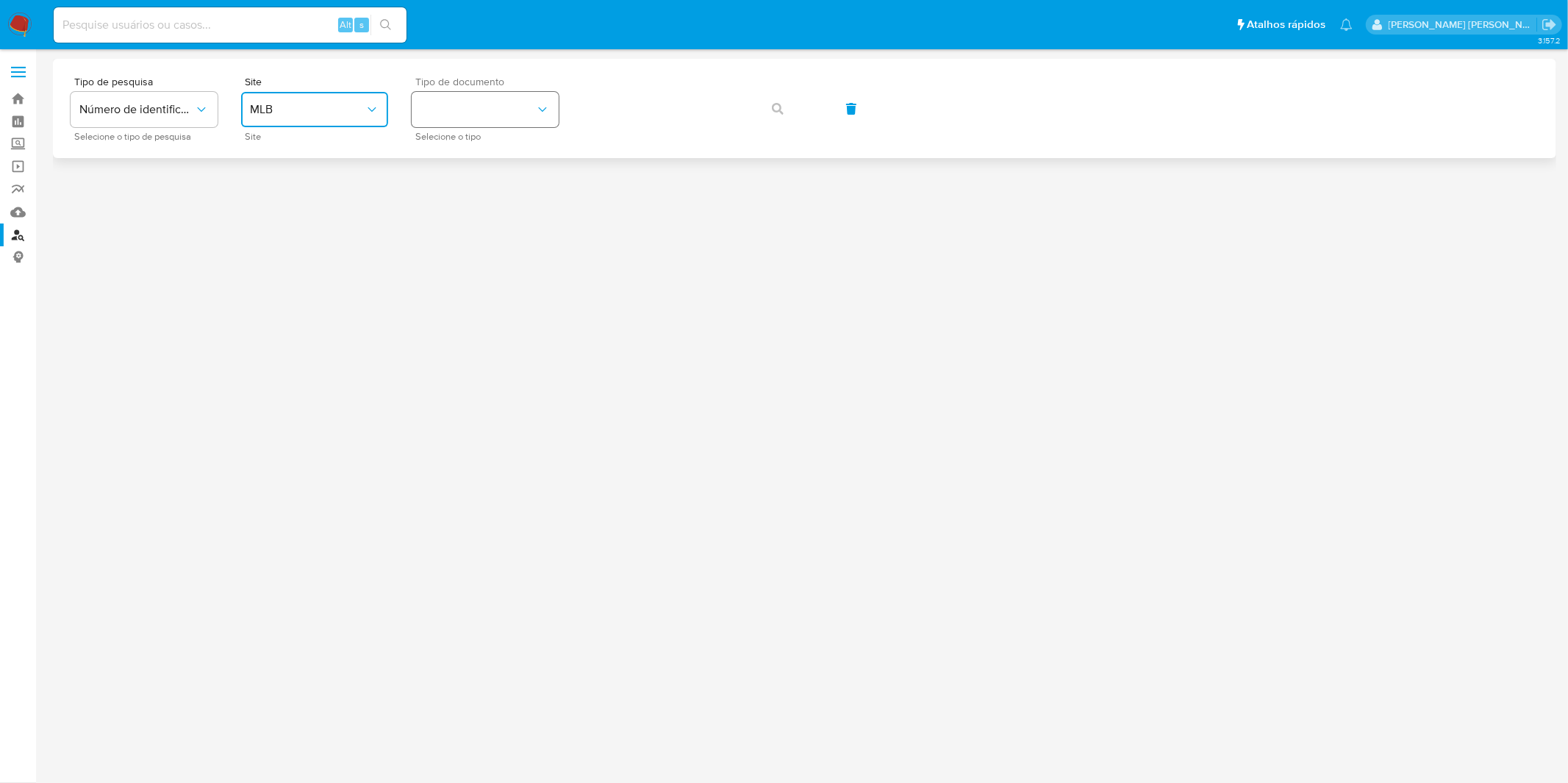
click at [472, 108] on button "identificationType" at bounding box center [485, 109] width 147 height 35
click at [483, 131] on div "Tipo de documento Selecione o tipo" at bounding box center [485, 108] width 147 height 64
click at [487, 119] on button "identificationType" at bounding box center [485, 109] width 147 height 35
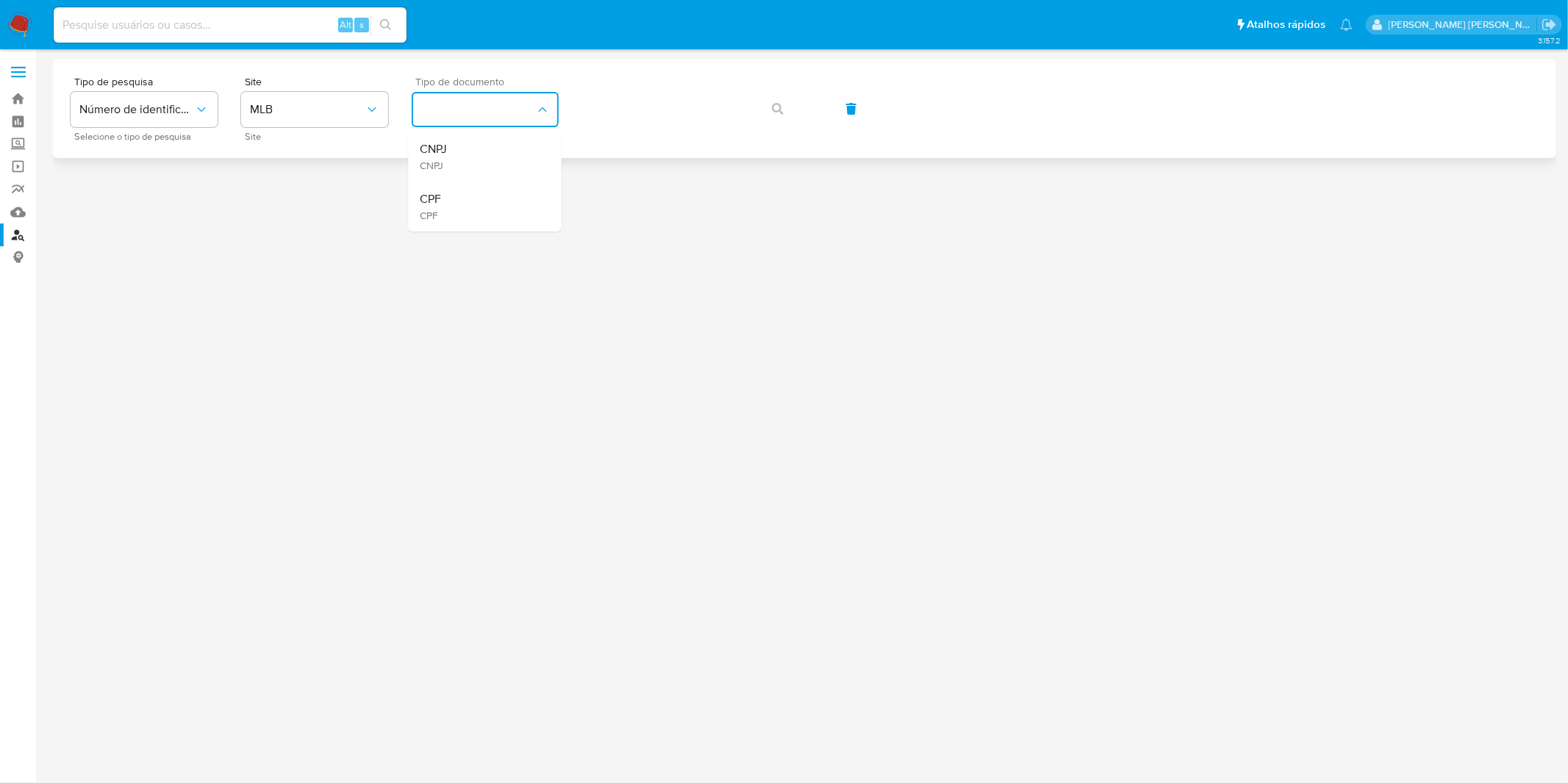
drag, startPoint x: 479, startPoint y: 195, endPoint x: 557, endPoint y: 116, distance: 111.0
click at [480, 195] on div "CPF CPF" at bounding box center [481, 207] width 121 height 50
click at [788, 107] on button "button" at bounding box center [778, 108] width 50 height 35
click at [788, 107] on div "Tipo de pesquisa Número de identificação Selecione o tipo de pesquisa Site MLB …" at bounding box center [805, 108] width 1468 height 64
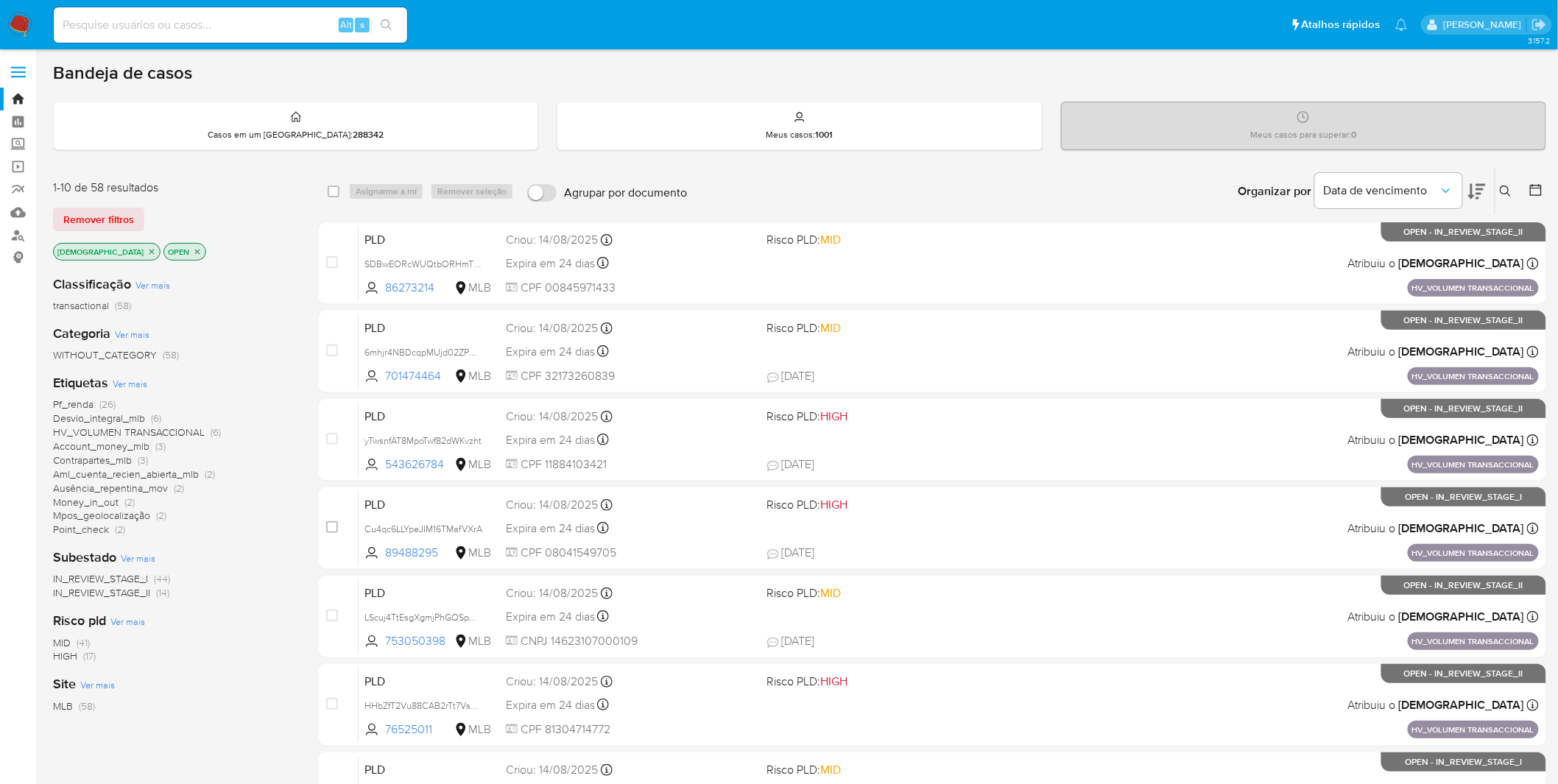
click at [147, 251] on icon "close-filter" at bounding box center [151, 251] width 9 height 9
click at [114, 251] on div "isadacostaes OPEN" at bounding box center [171, 252] width 236 height 20
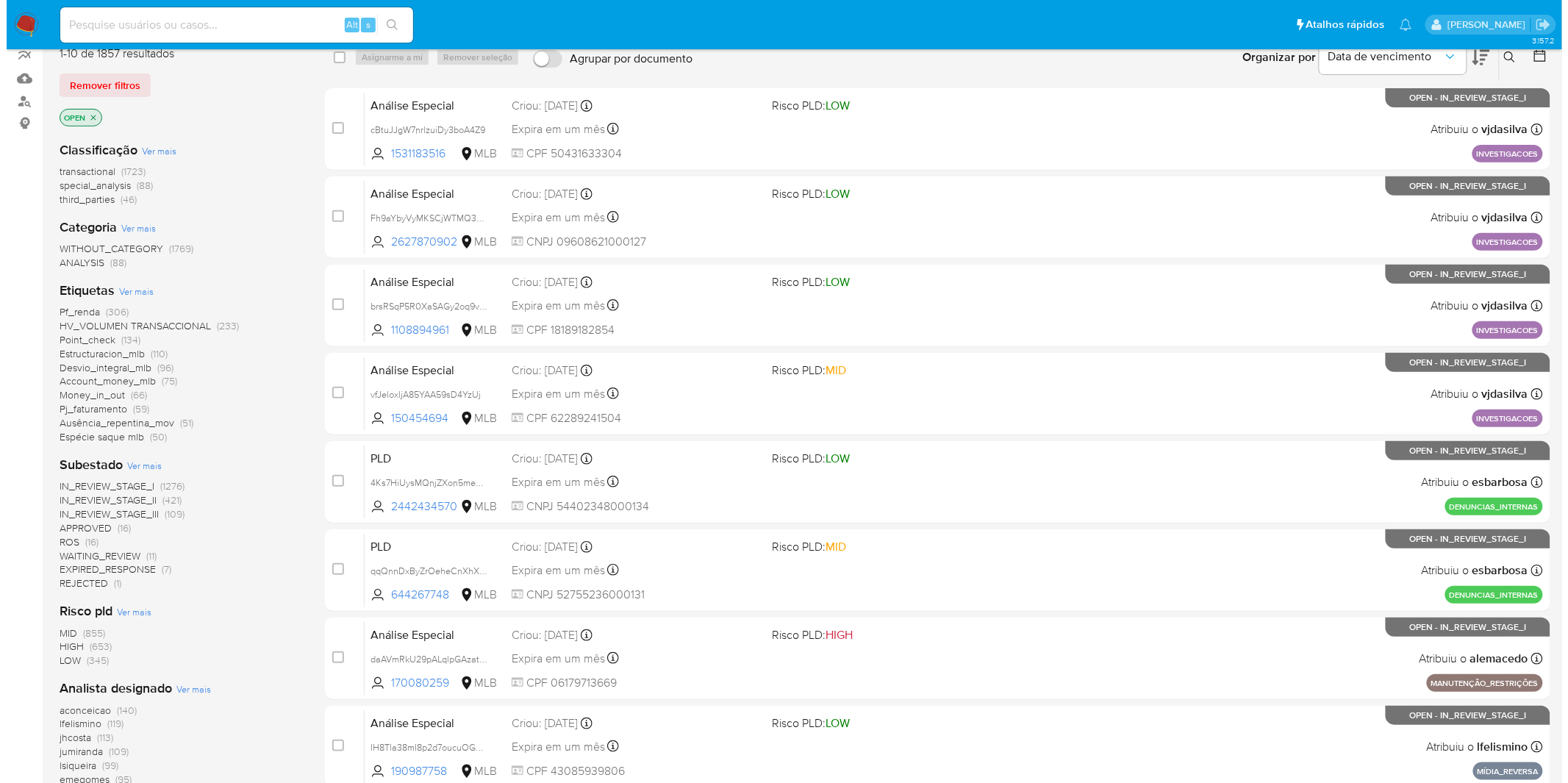
scroll to position [163, 0]
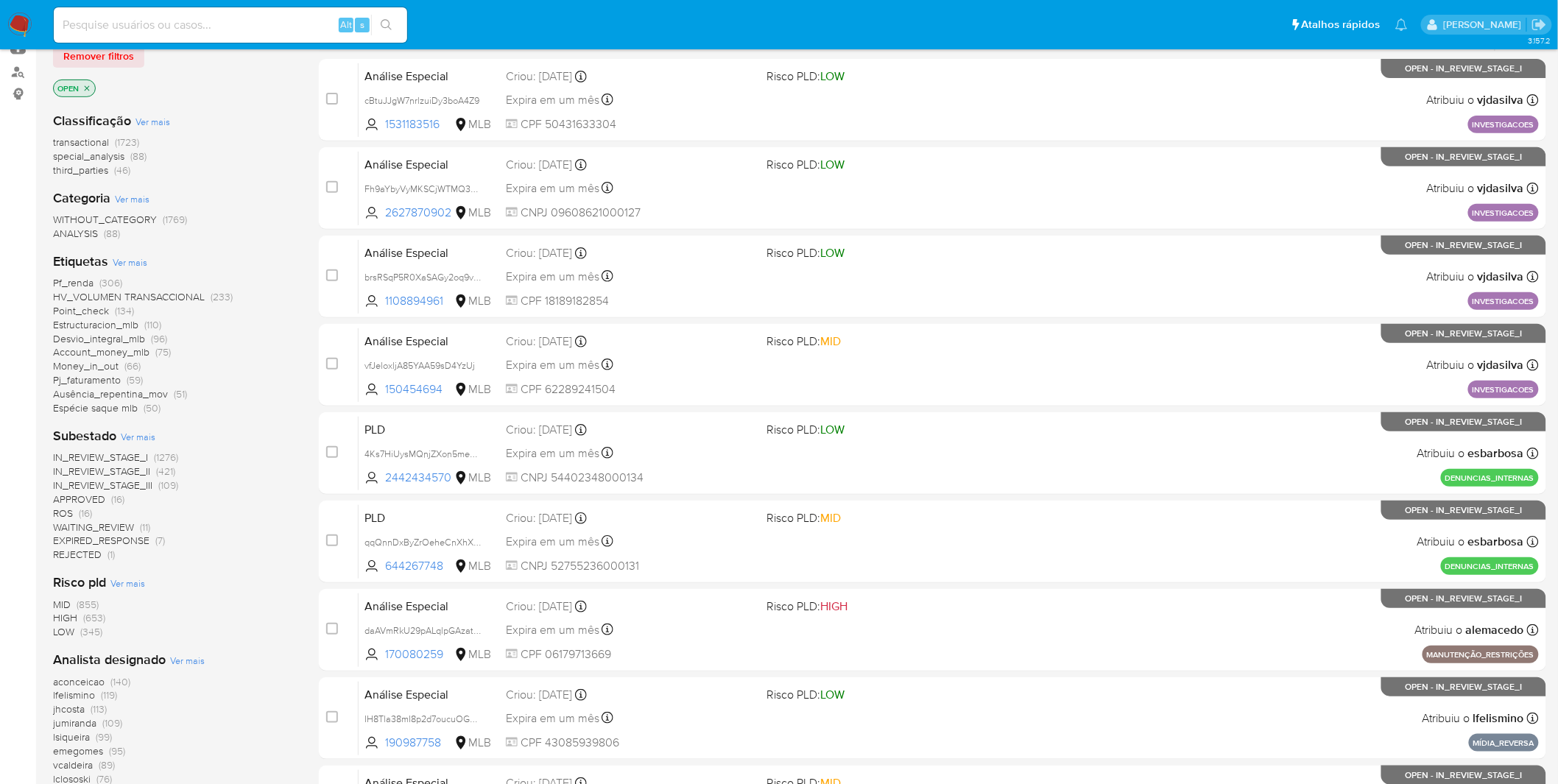
click at [191, 664] on span "Ver mais" at bounding box center [187, 660] width 35 height 13
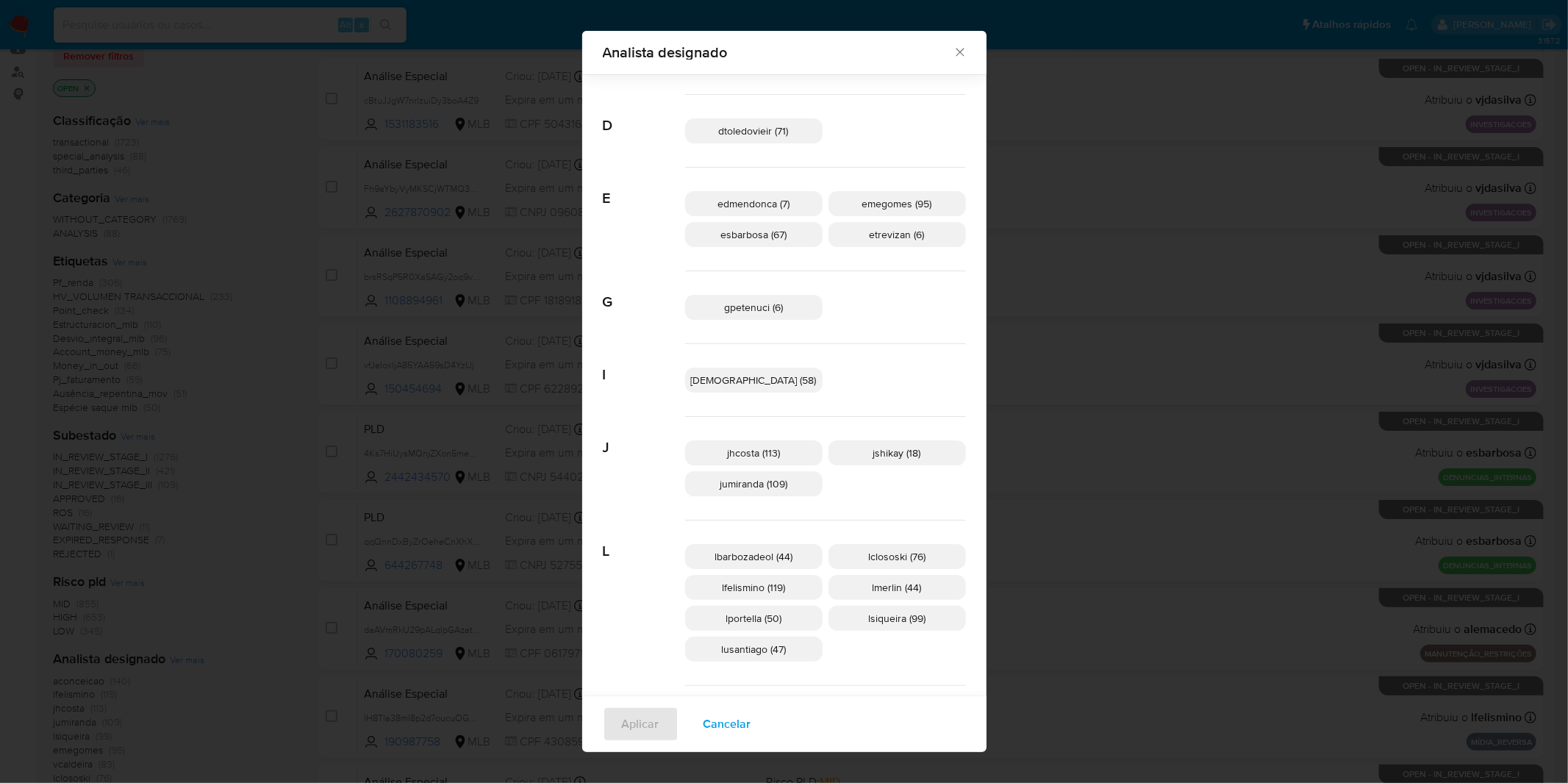
scroll to position [234, 0]
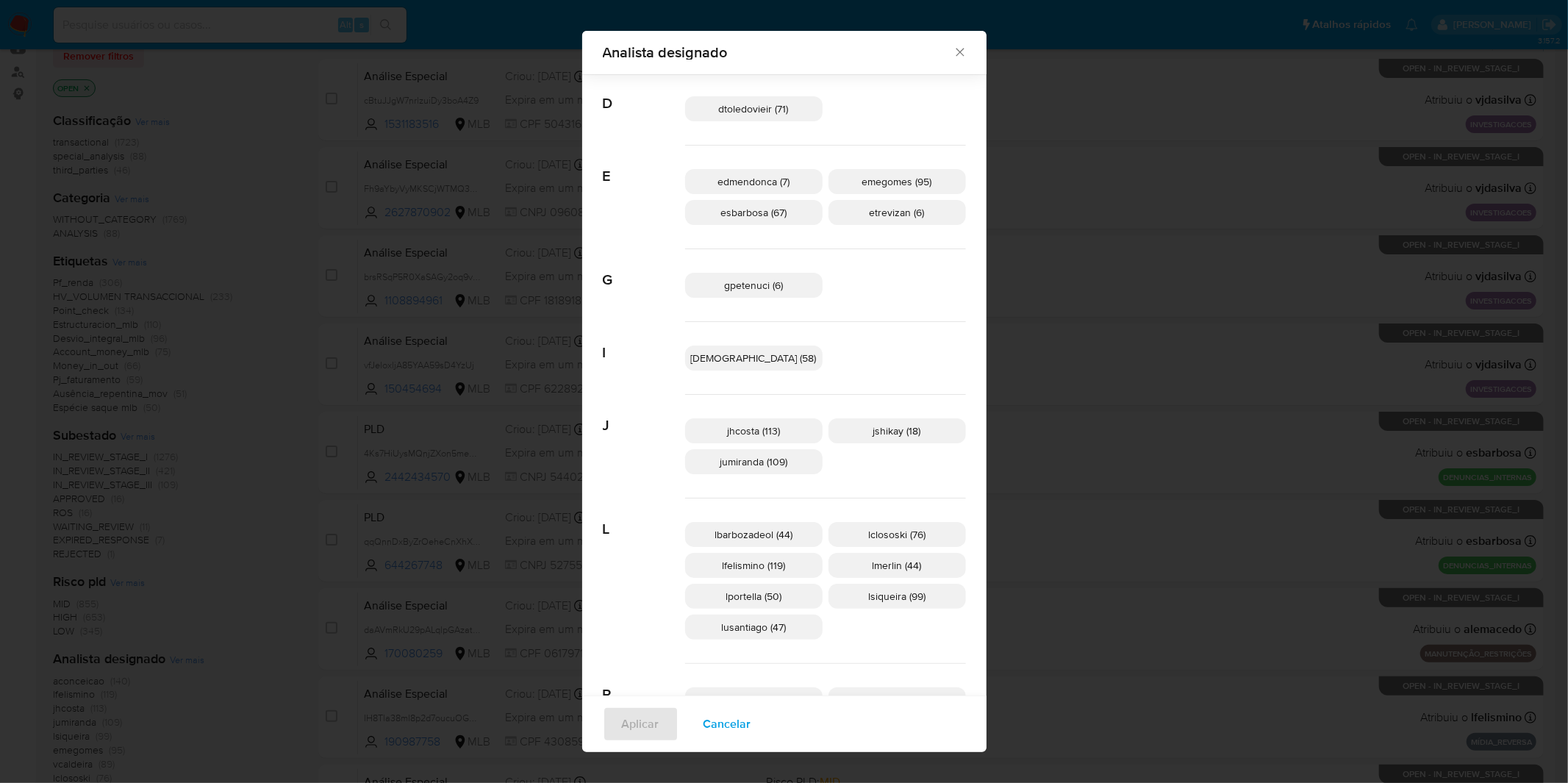
click at [783, 290] on span "gpetenuci (6)" at bounding box center [753, 285] width 58 height 14
click at [679, 725] on button "Aplicar" at bounding box center [640, 724] width 76 height 35
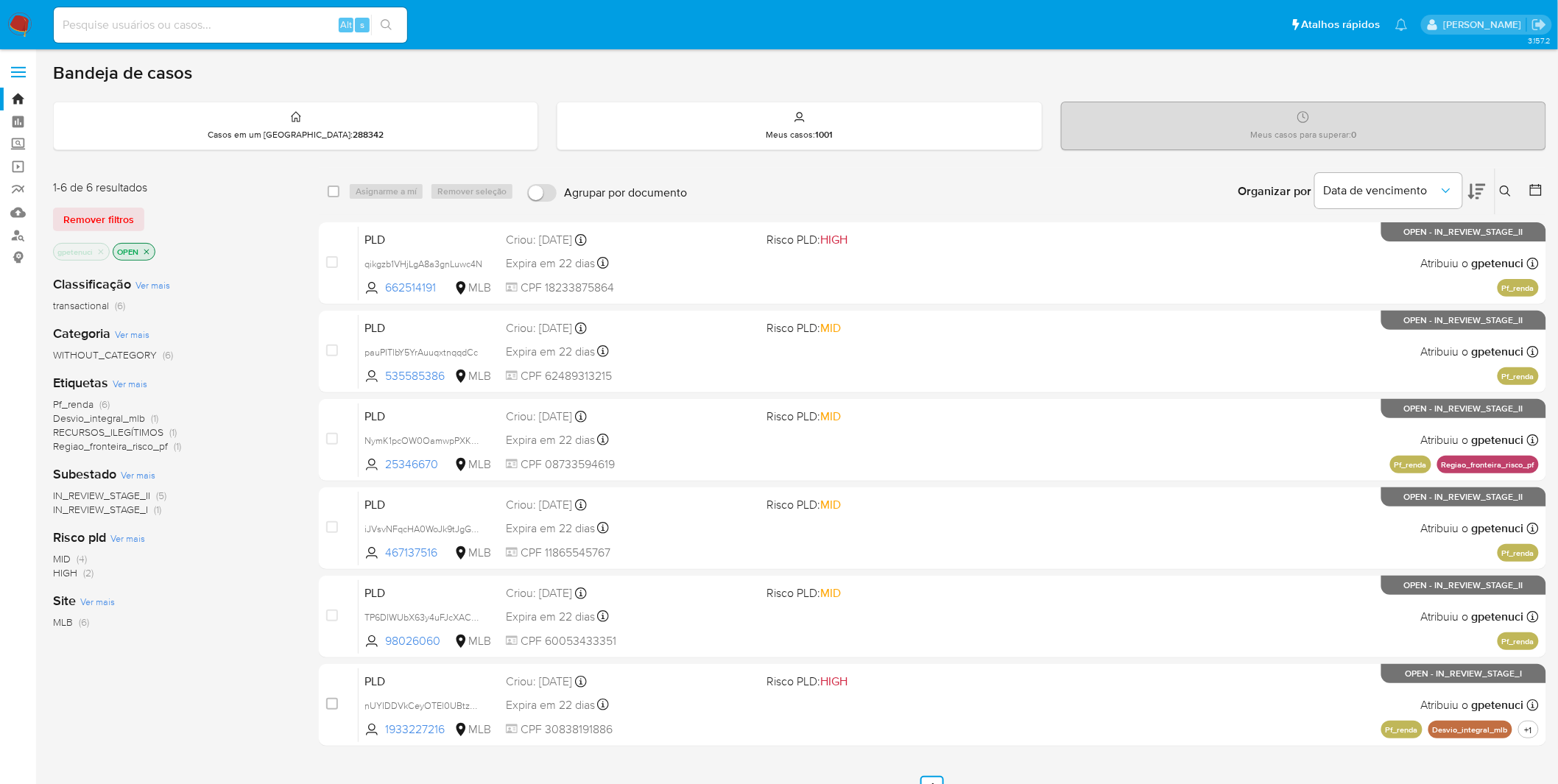
click at [27, 28] on img at bounding box center [20, 25] width 25 height 25
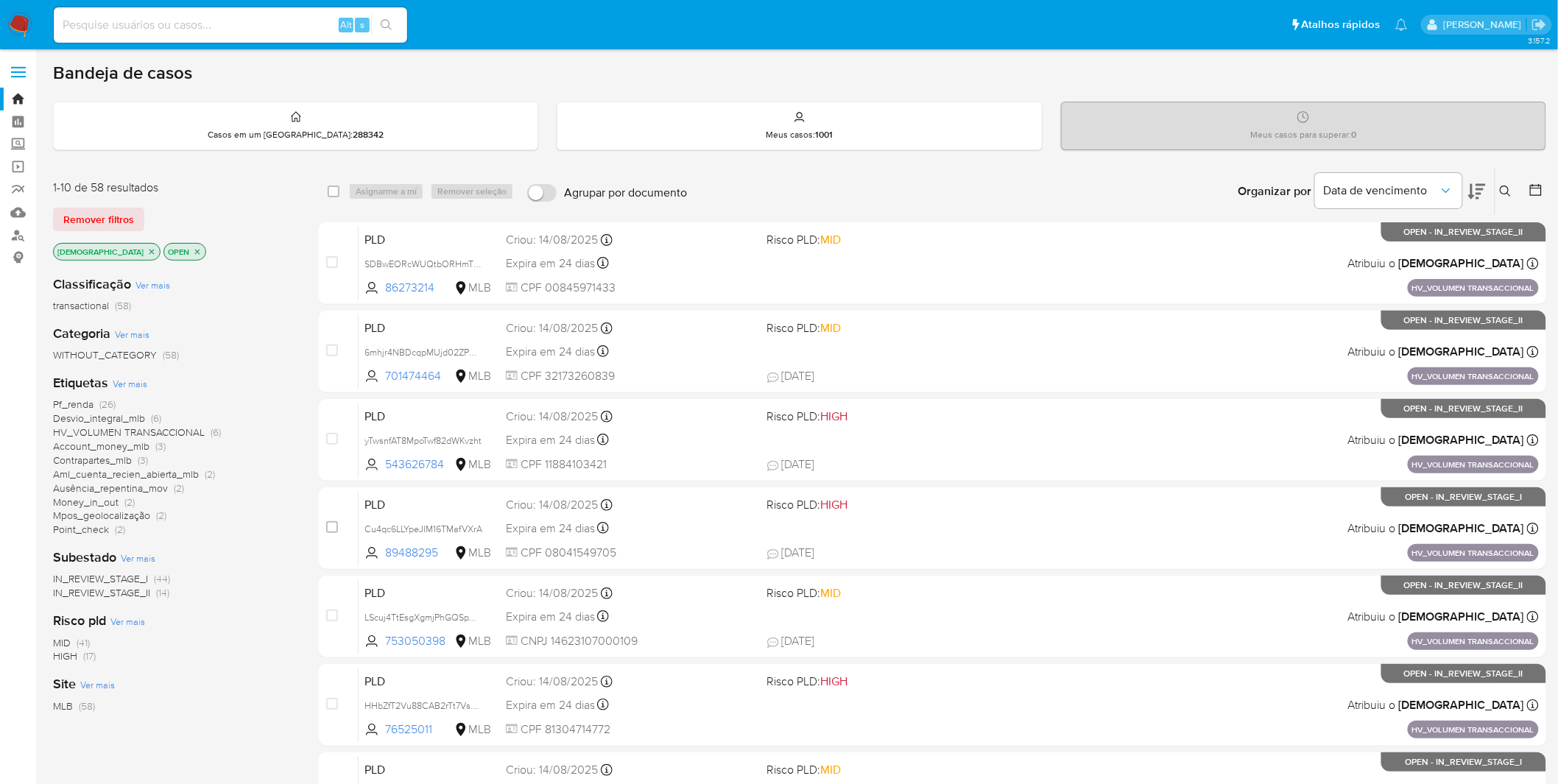
click at [25, 34] on img at bounding box center [20, 25] width 25 height 25
click at [230, 31] on input at bounding box center [230, 25] width 353 height 19
paste input "Zf0wkKl6OXraco6sXoK6yULG"
type input "Zf0wkKl6OXraco6sXoK6yULG"
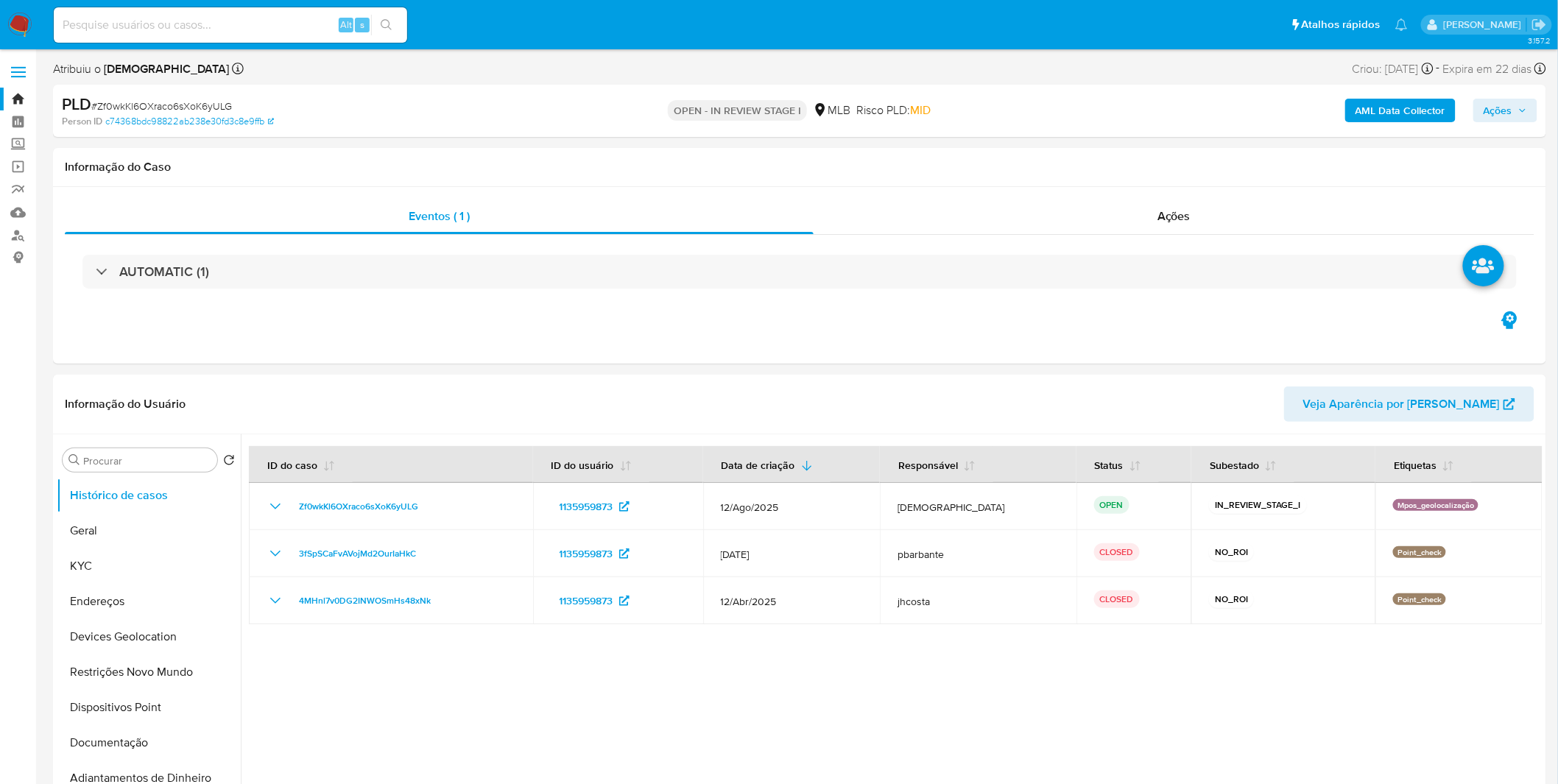
select select "10"
click at [114, 584] on button "Endereços" at bounding box center [143, 601] width 173 height 36
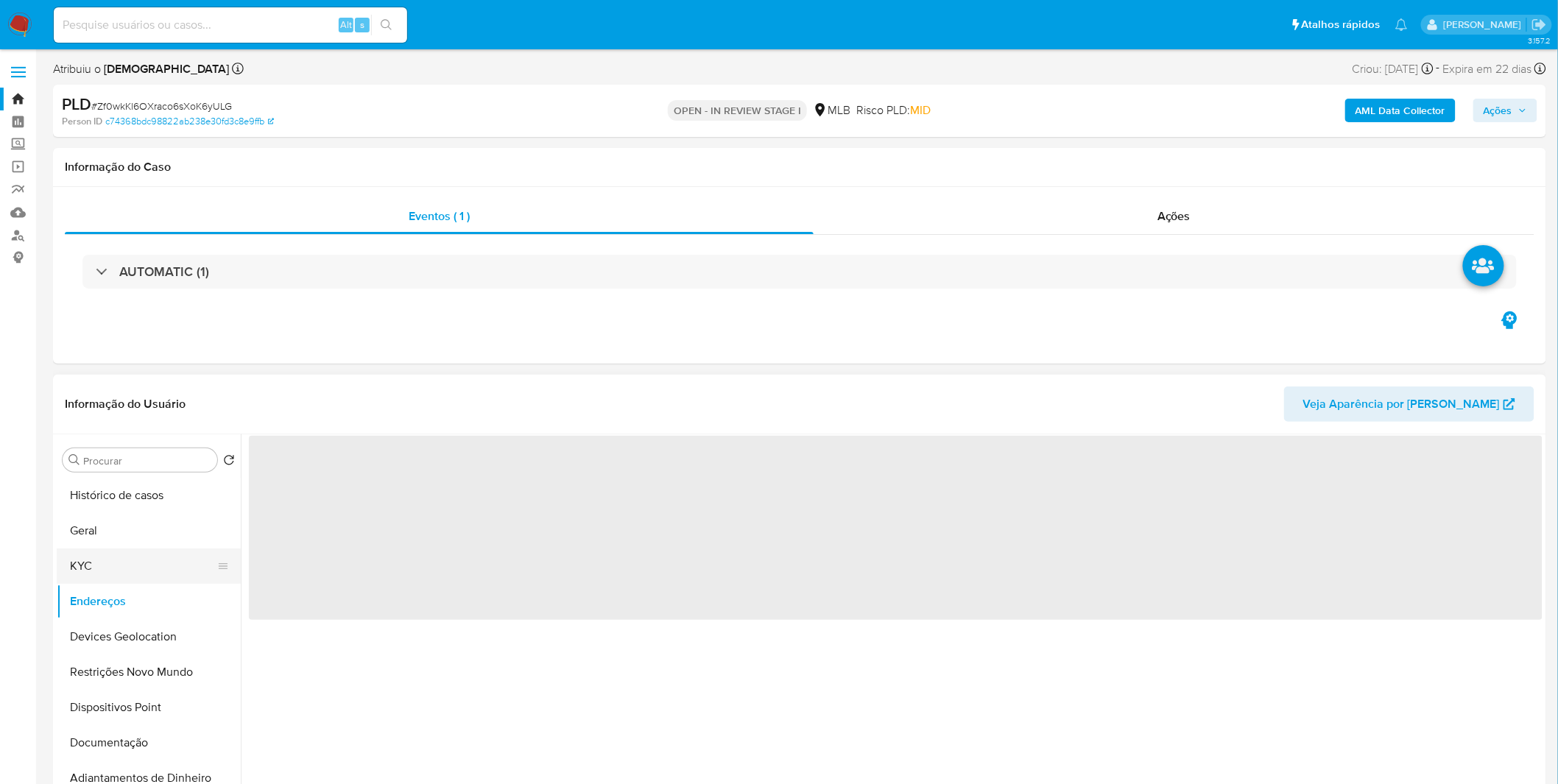
click at [119, 575] on button "KYC" at bounding box center [143, 566] width 173 height 36
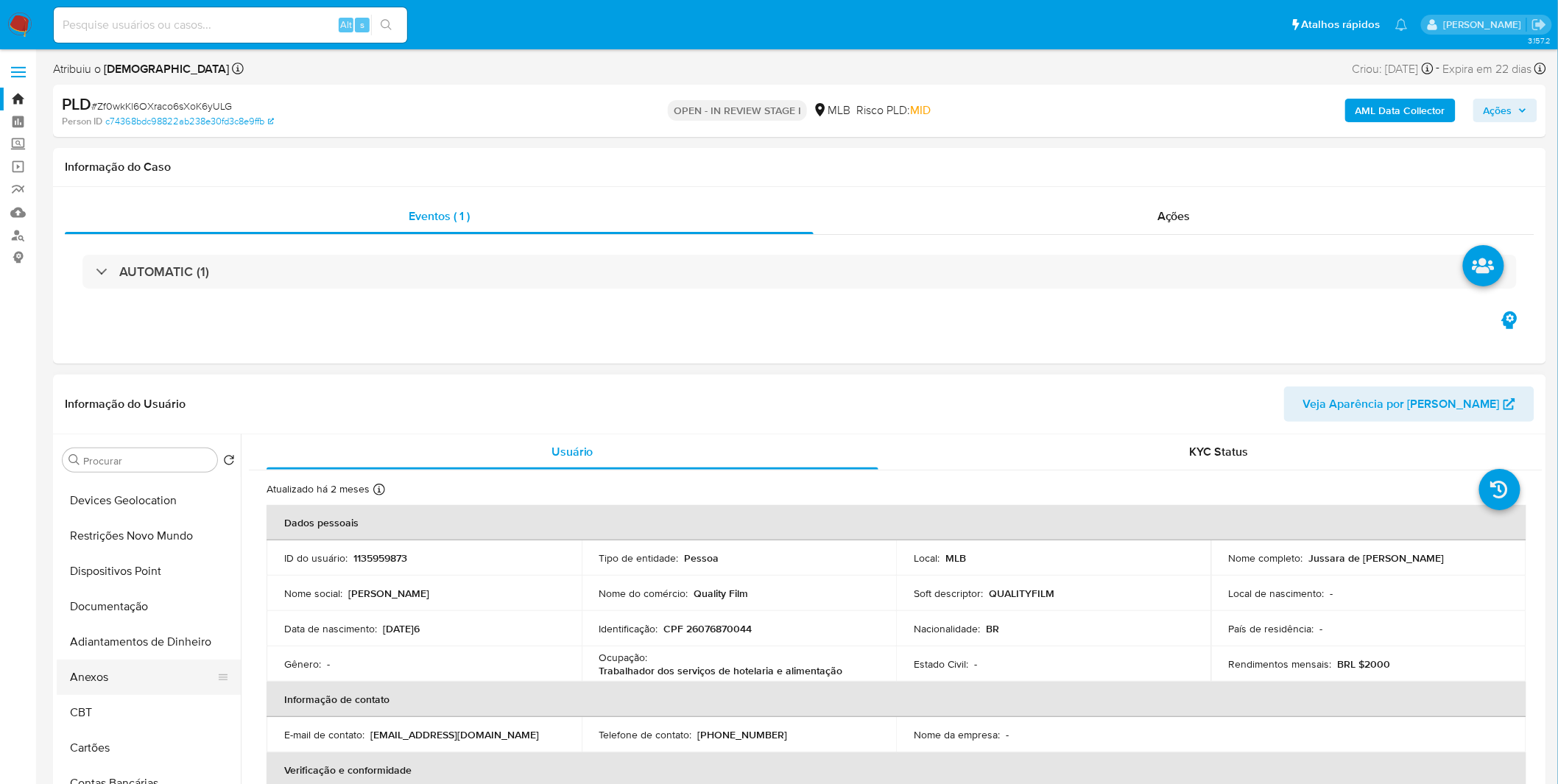
scroll to position [163, 0]
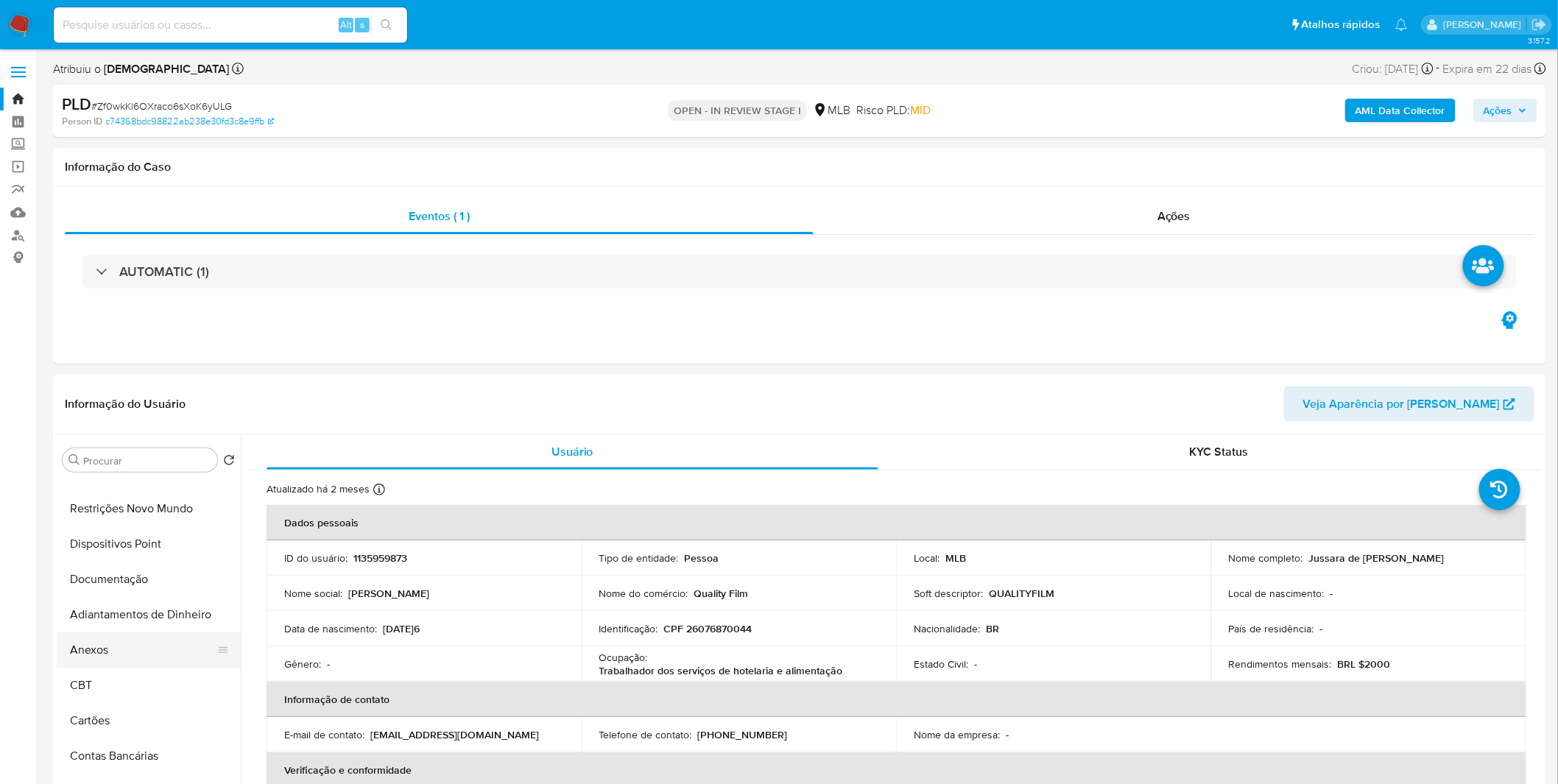
click at [124, 647] on button "Anexos" at bounding box center [143, 650] width 173 height 36
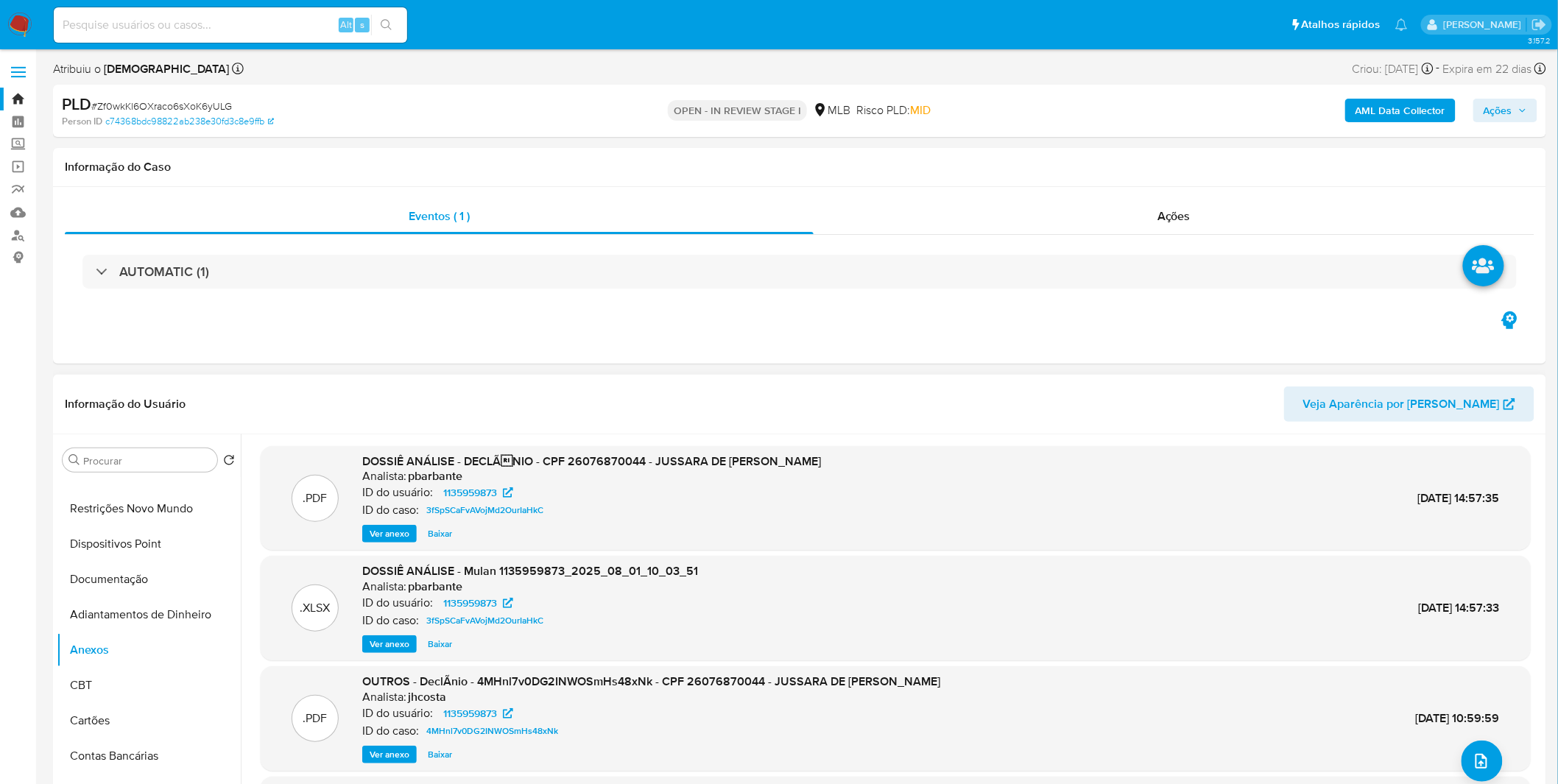
click at [384, 533] on span "Ver anexo" at bounding box center [389, 534] width 39 height 14
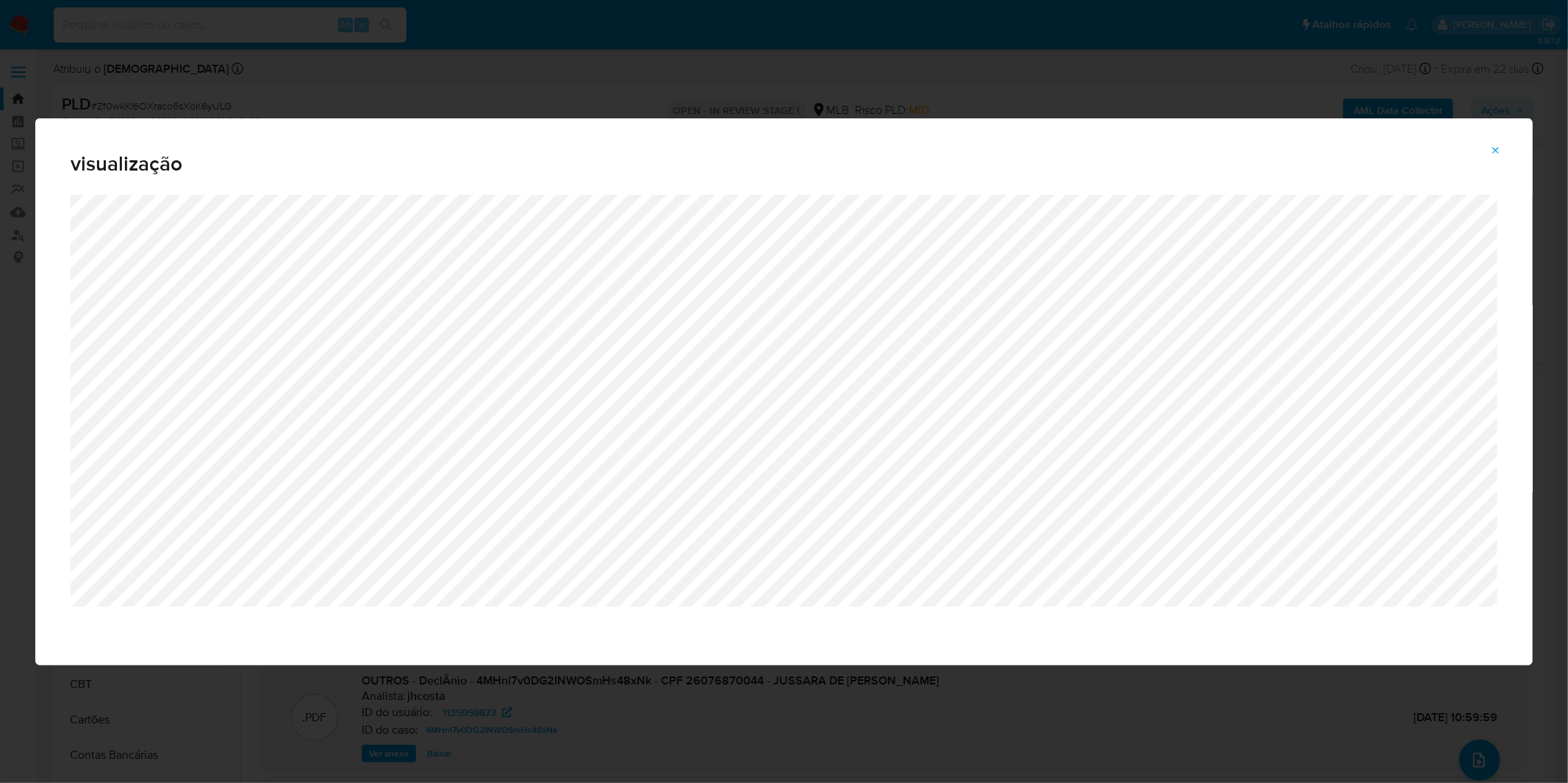
click at [795, 100] on div "visualização" at bounding box center [784, 391] width 1568 height 783
click at [861, 100] on div "visualização" at bounding box center [784, 391] width 1568 height 783
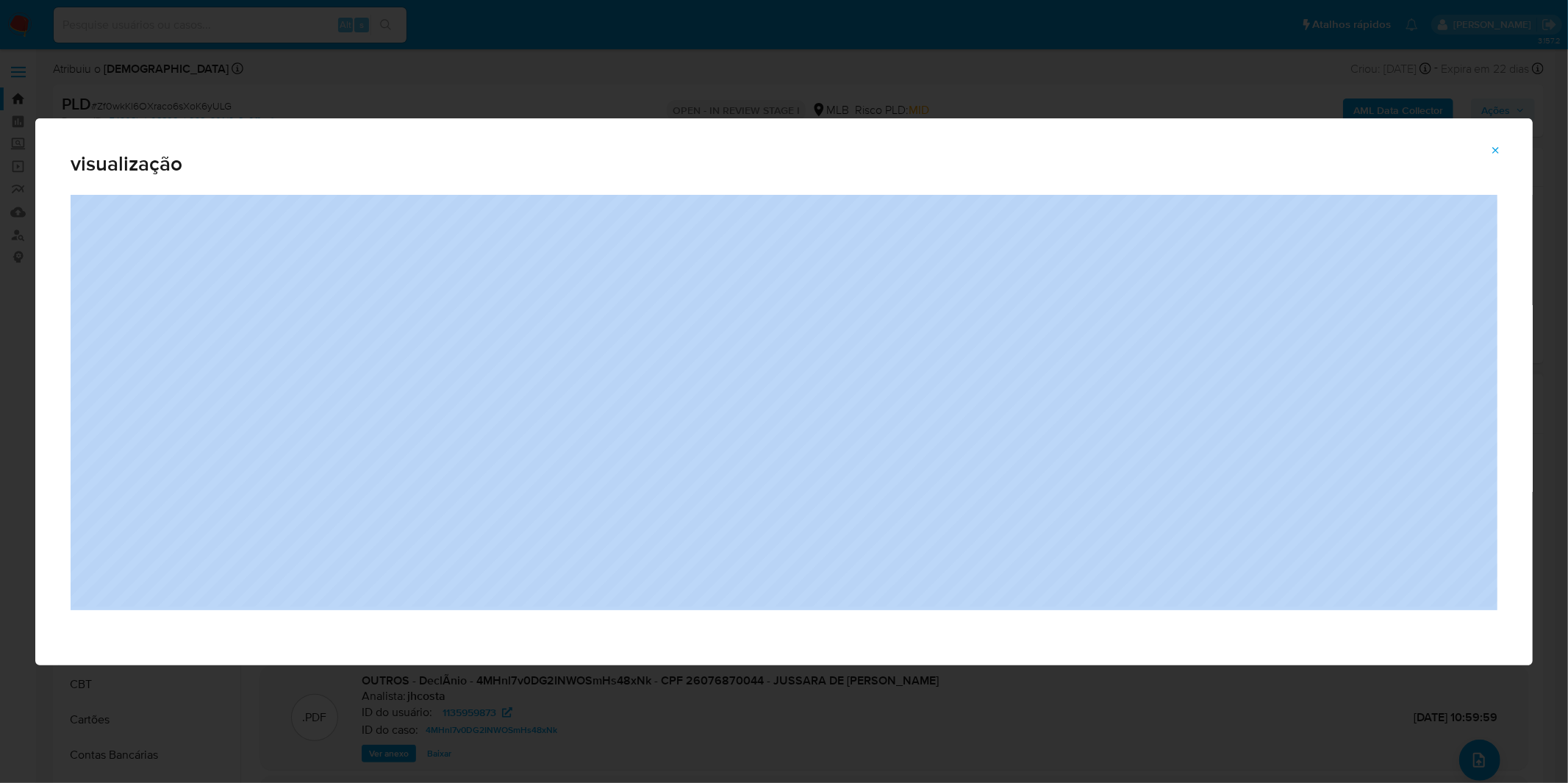
click at [883, 64] on div "visualização" at bounding box center [784, 391] width 1568 height 783
click at [1487, 150] on button "Attachment preview" at bounding box center [1496, 150] width 33 height 24
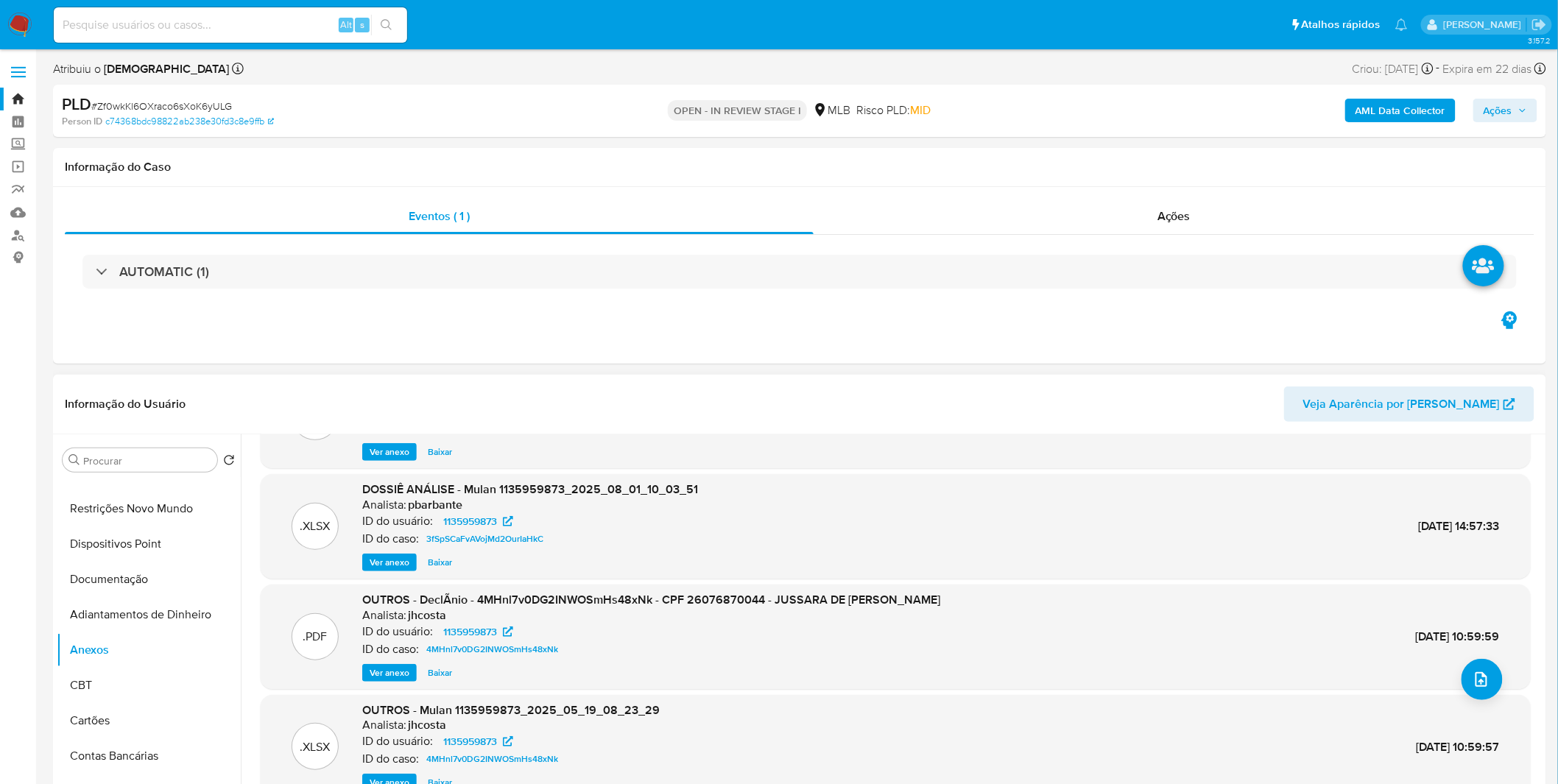
scroll to position [83, 0]
click at [391, 675] on span "Ver anexo" at bounding box center [389, 672] width 39 height 14
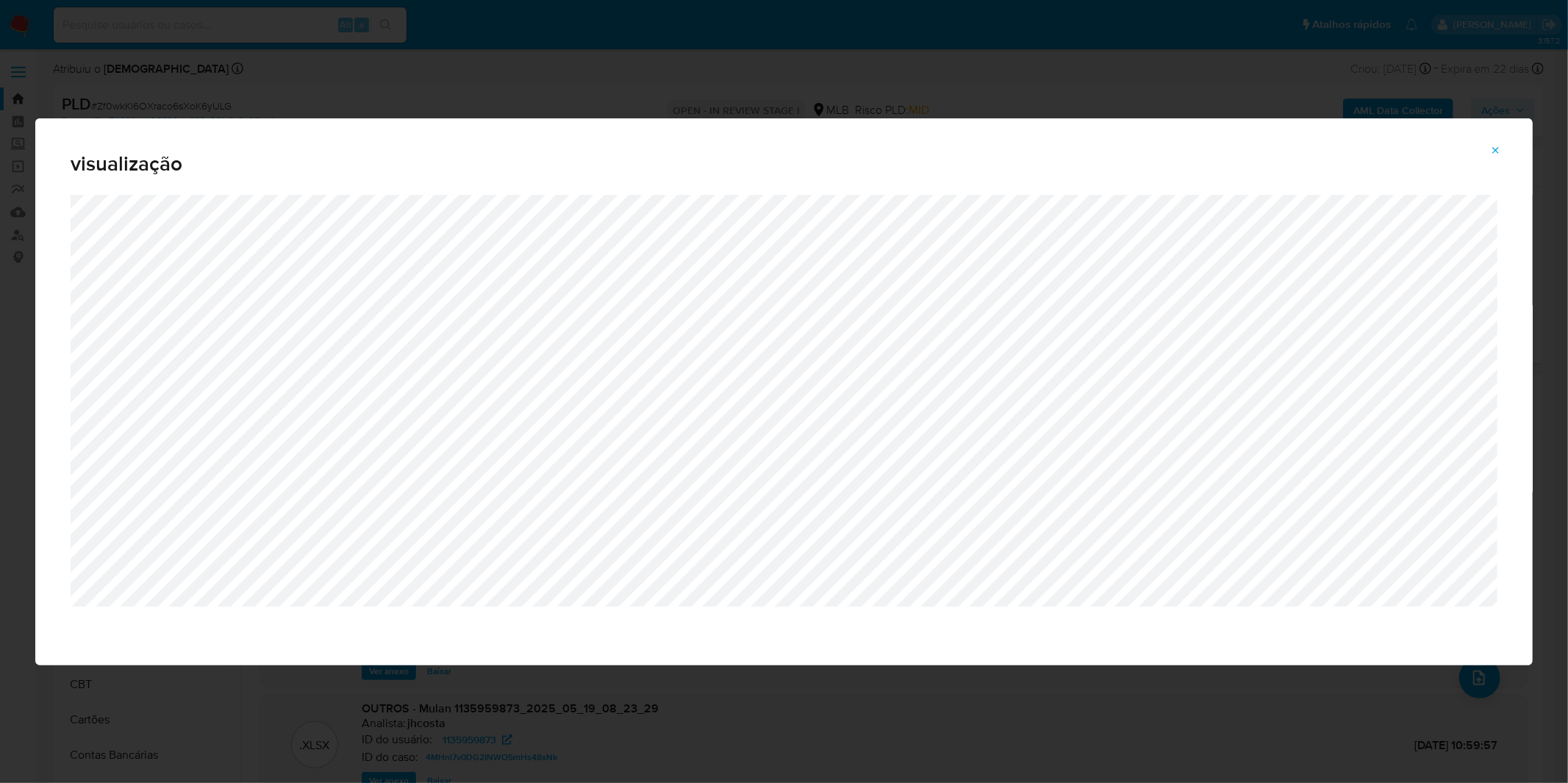
click at [641, 75] on div "visualização" at bounding box center [784, 391] width 1568 height 783
click at [1496, 142] on span "Attachment preview" at bounding box center [1496, 150] width 12 height 20
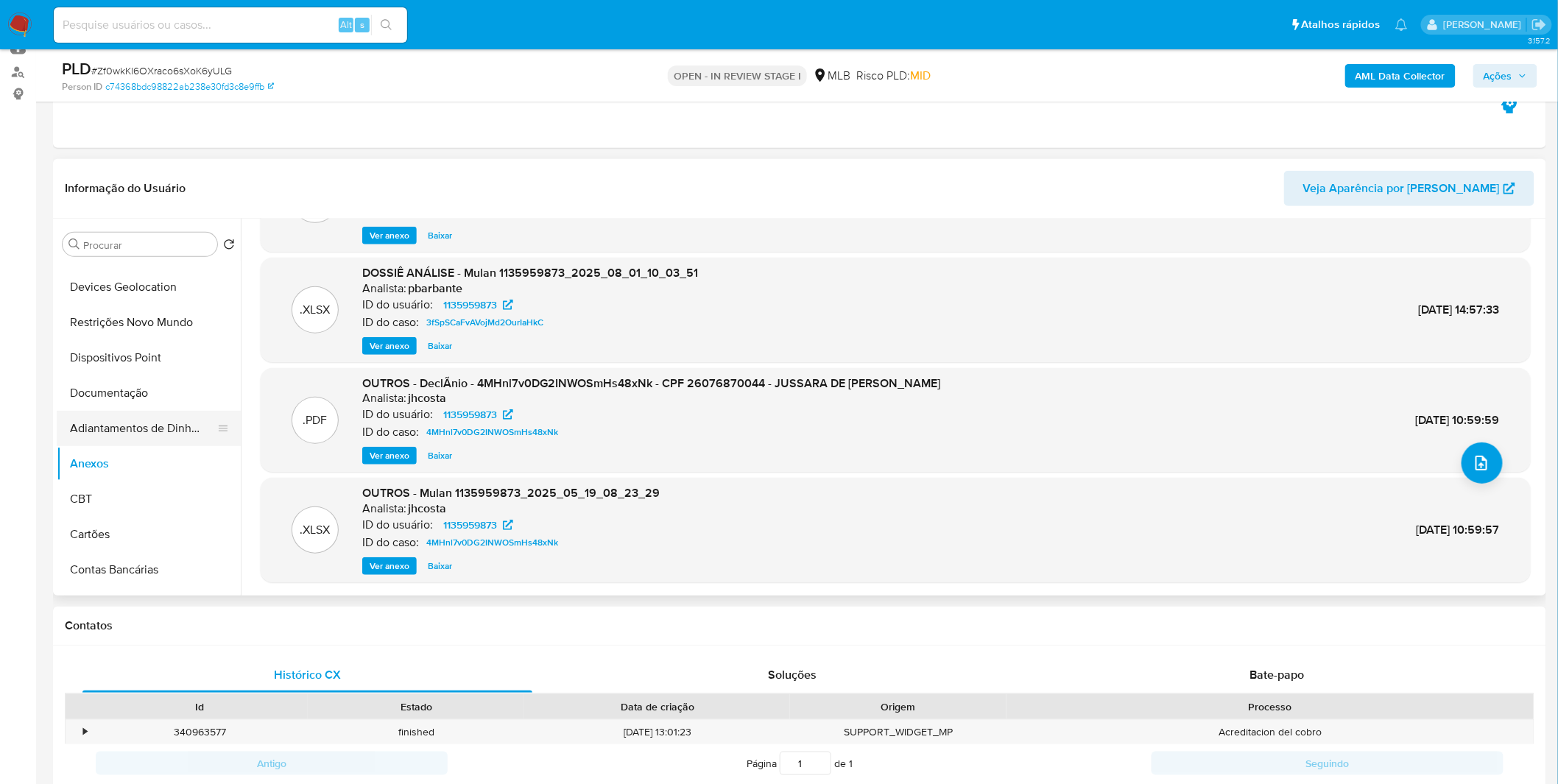
scroll to position [82, 0]
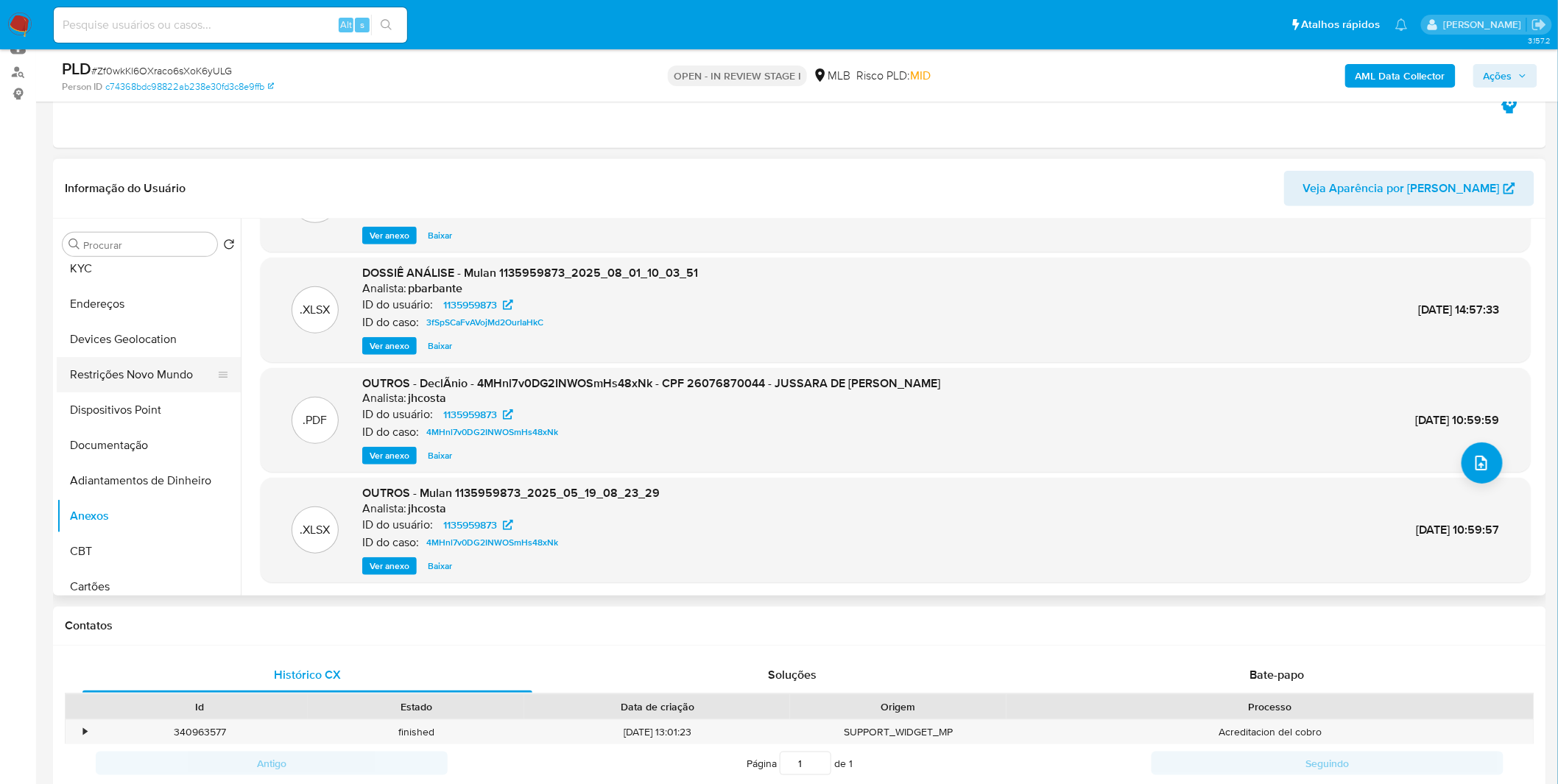
click at [163, 368] on button "Restrições Novo Mundo" at bounding box center [143, 374] width 173 height 36
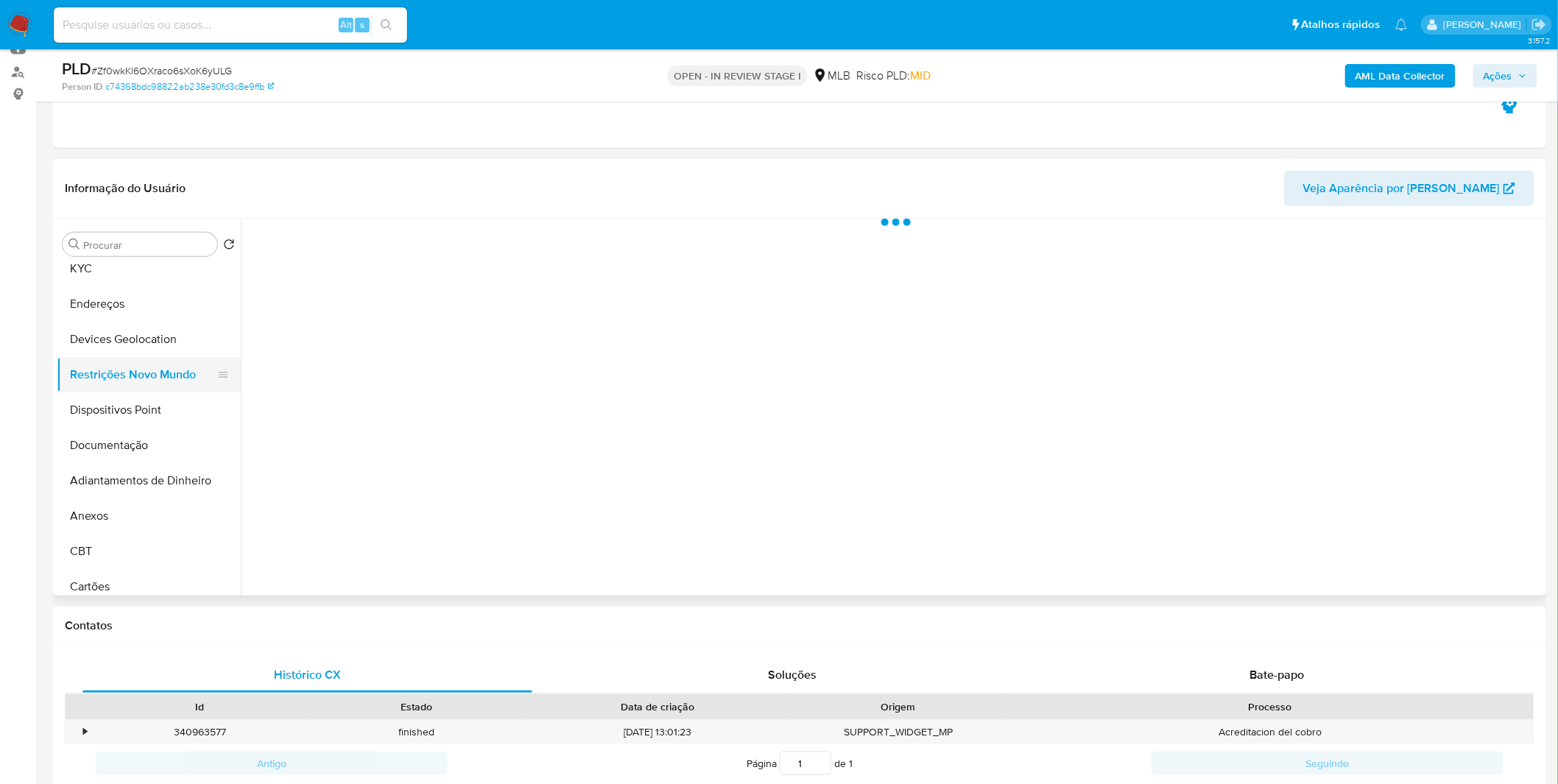
scroll to position [0, 0]
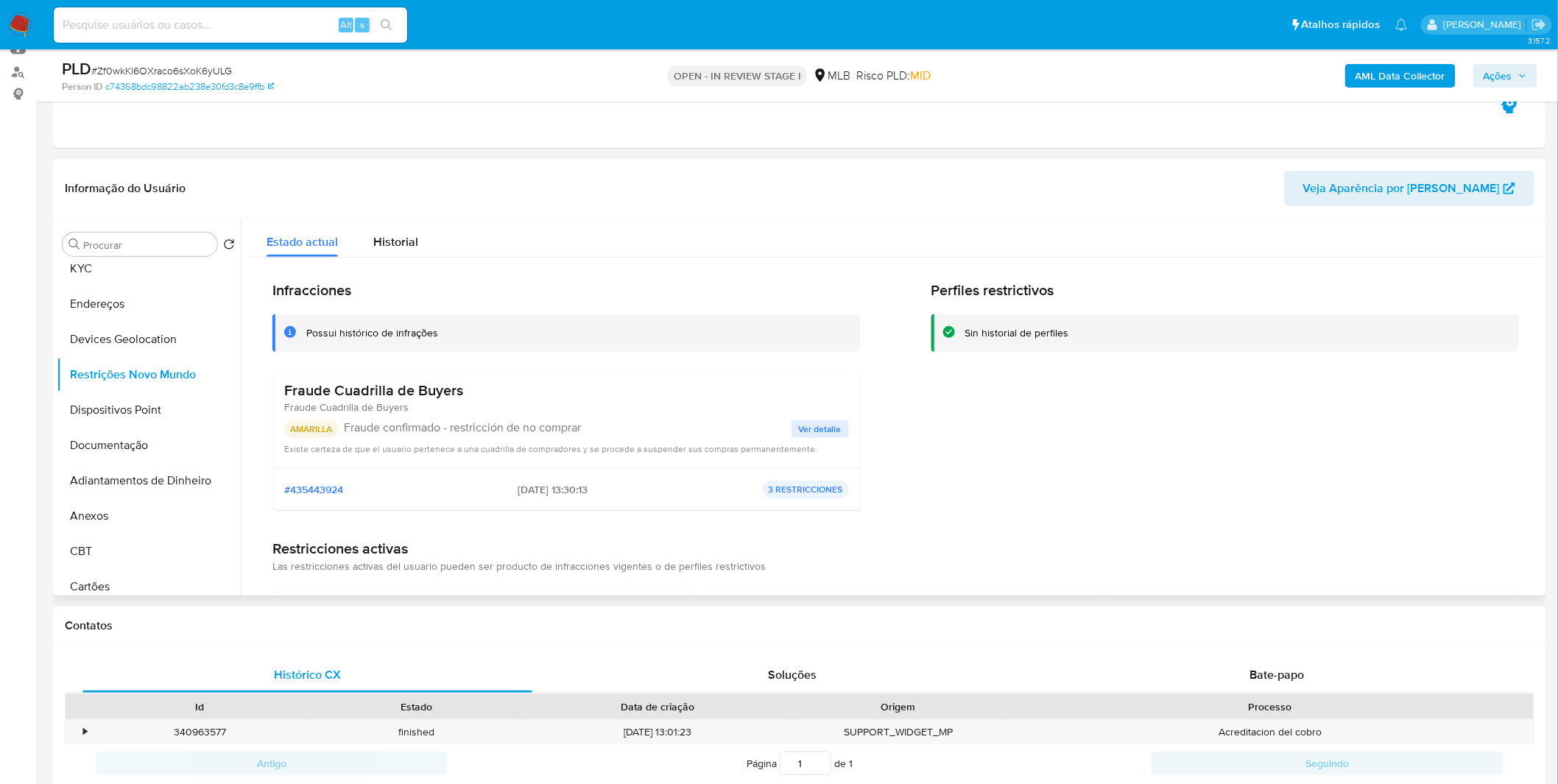
click at [811, 429] on span "Ver detalle" at bounding box center [820, 429] width 42 height 14
click at [811, 429] on div at bounding box center [892, 407] width 1302 height 377
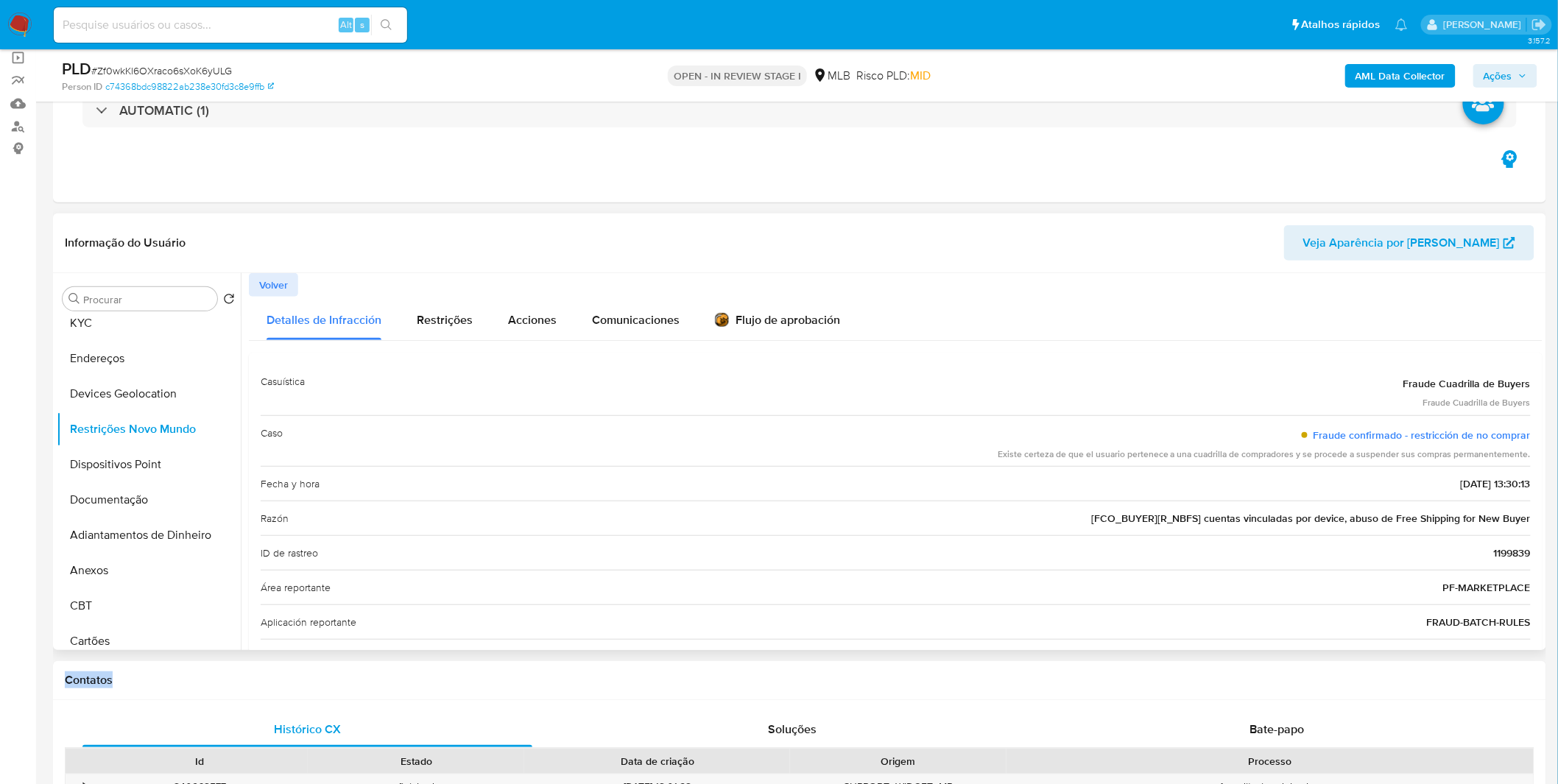
scroll to position [82, 0]
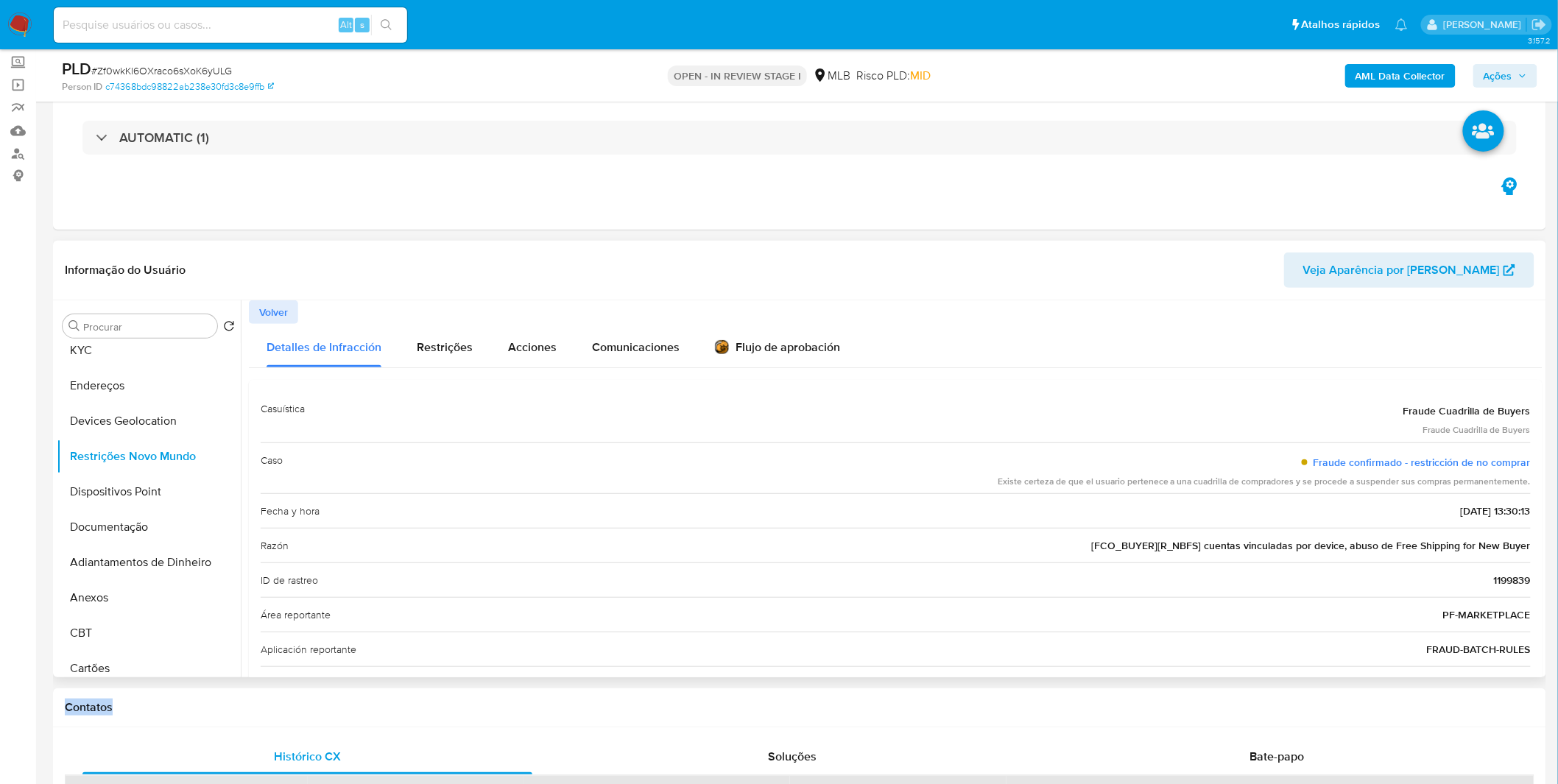
click at [276, 311] on span "Volver" at bounding box center [274, 312] width 29 height 20
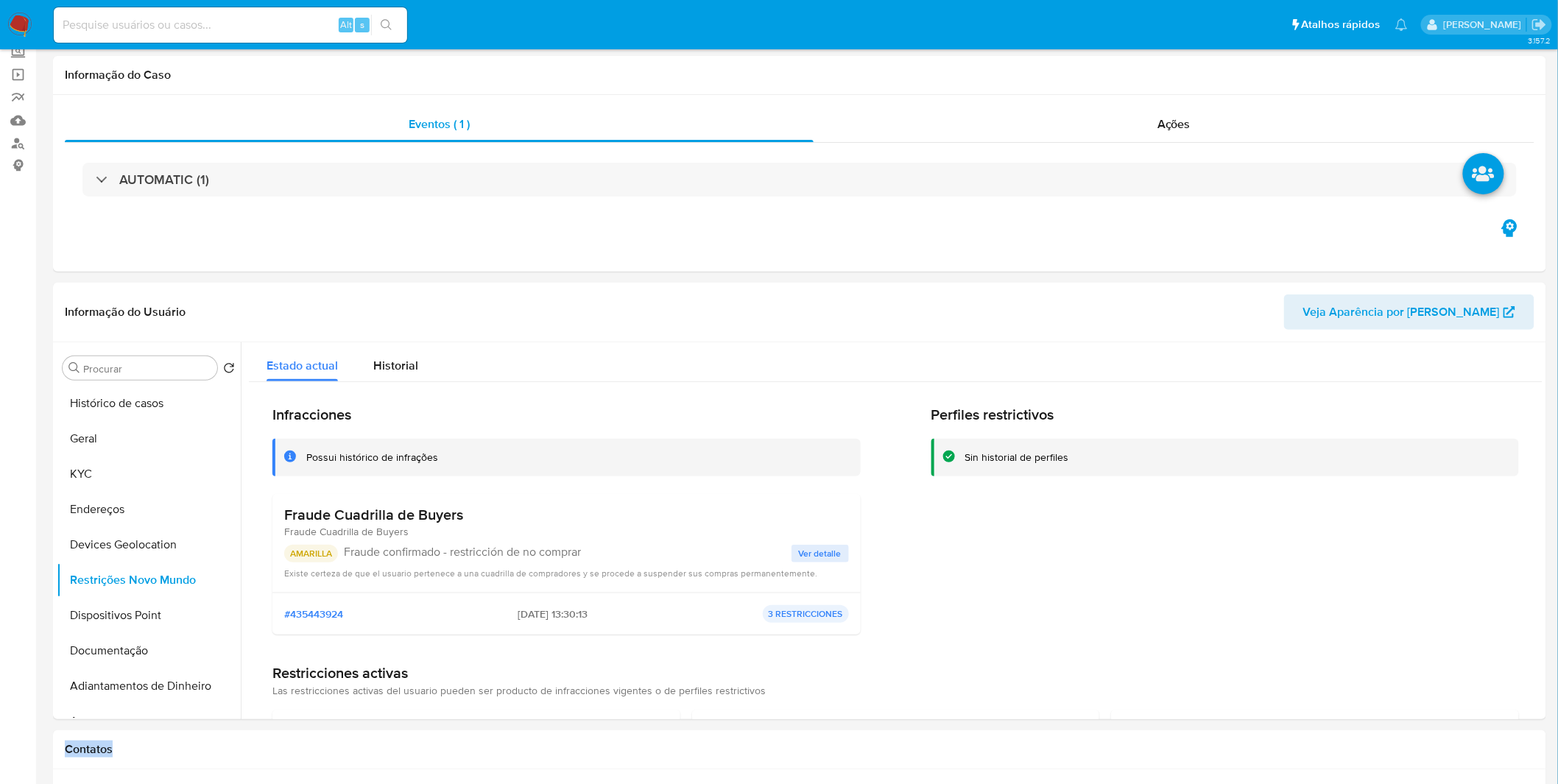
scroll to position [0, 0]
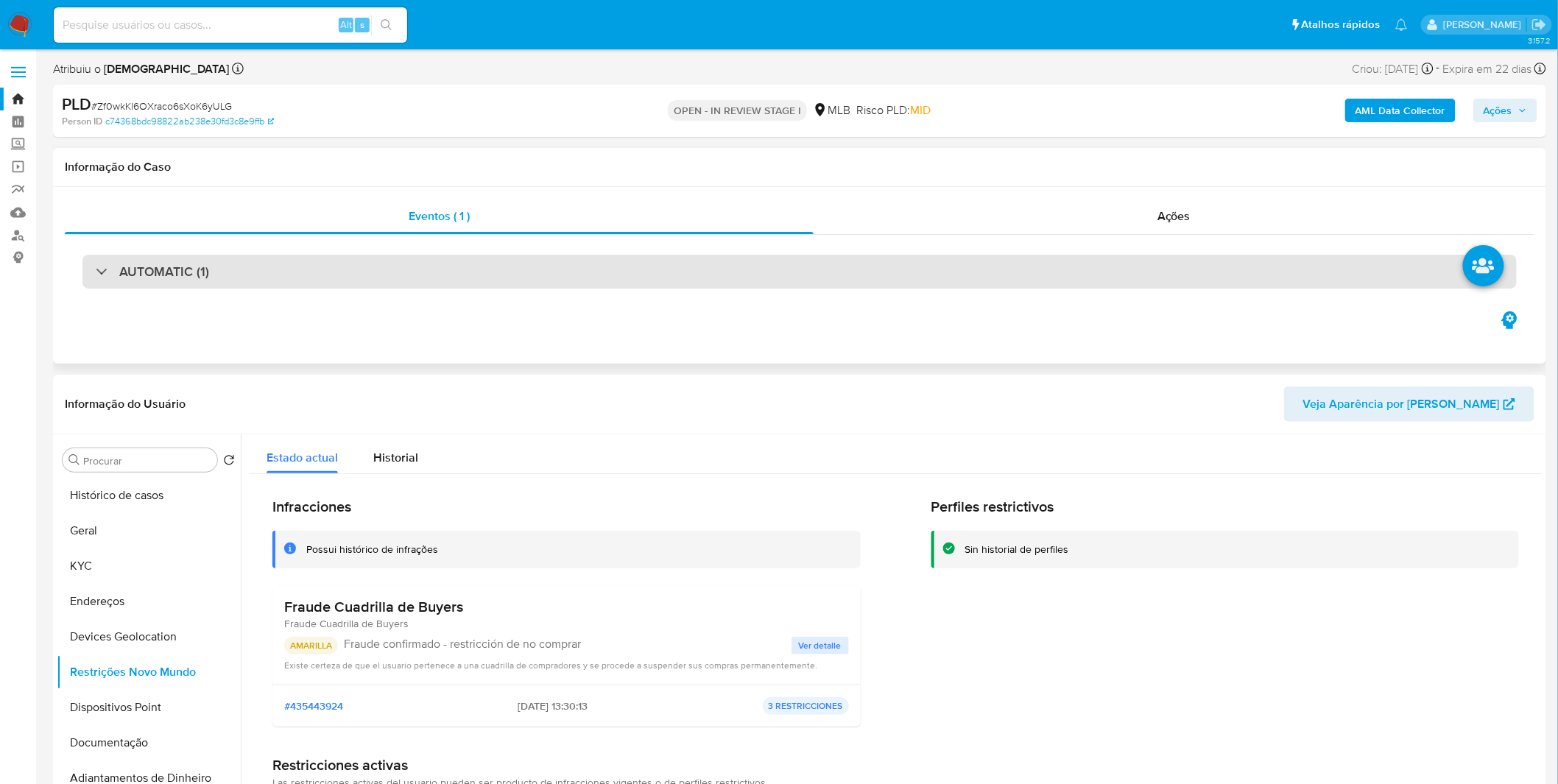
click at [112, 274] on div "AUTOMATIC (1)" at bounding box center [153, 272] width 113 height 16
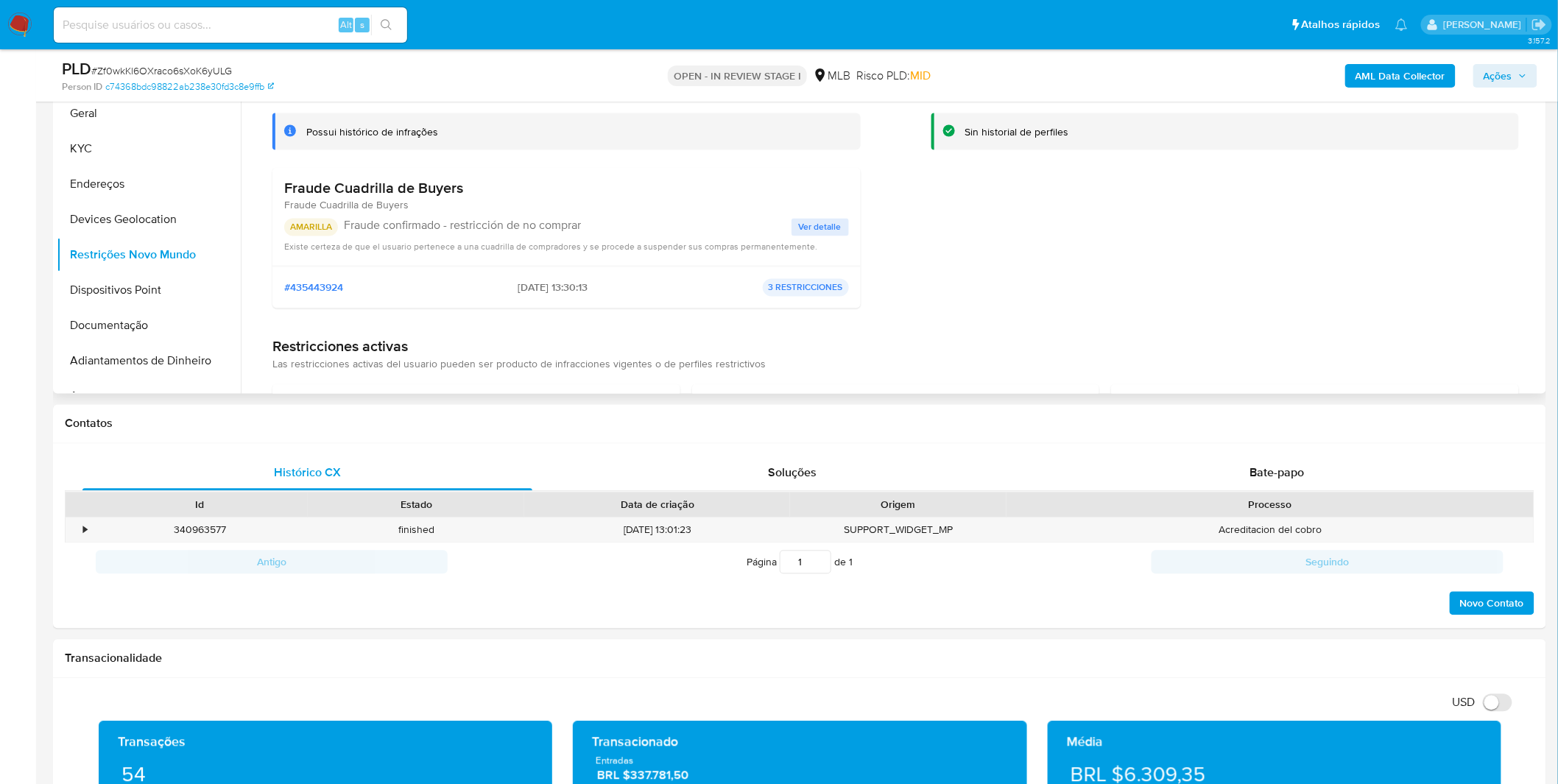
scroll to position [653, 0]
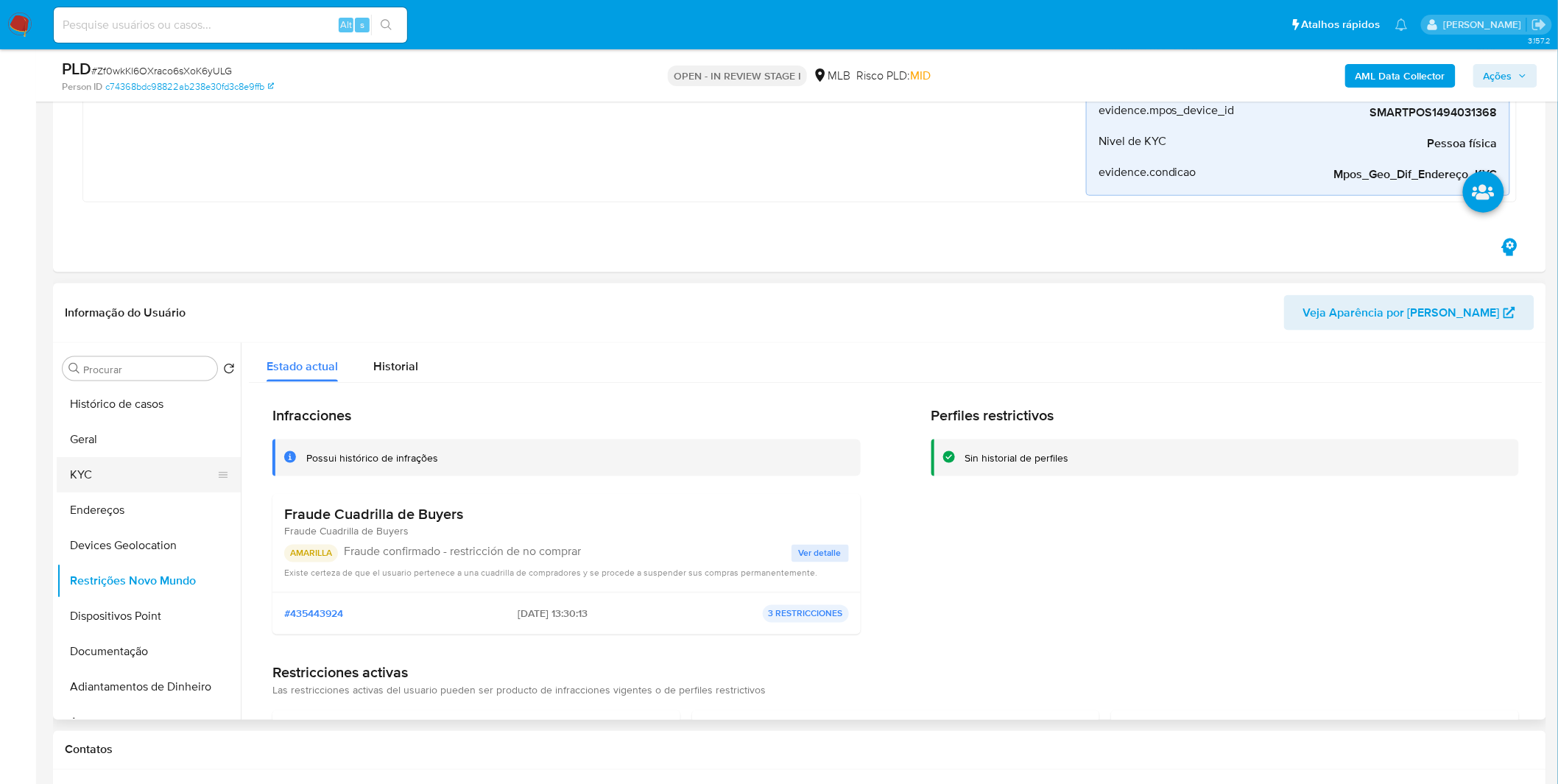
click at [159, 468] on button "KYC" at bounding box center [143, 474] width 173 height 36
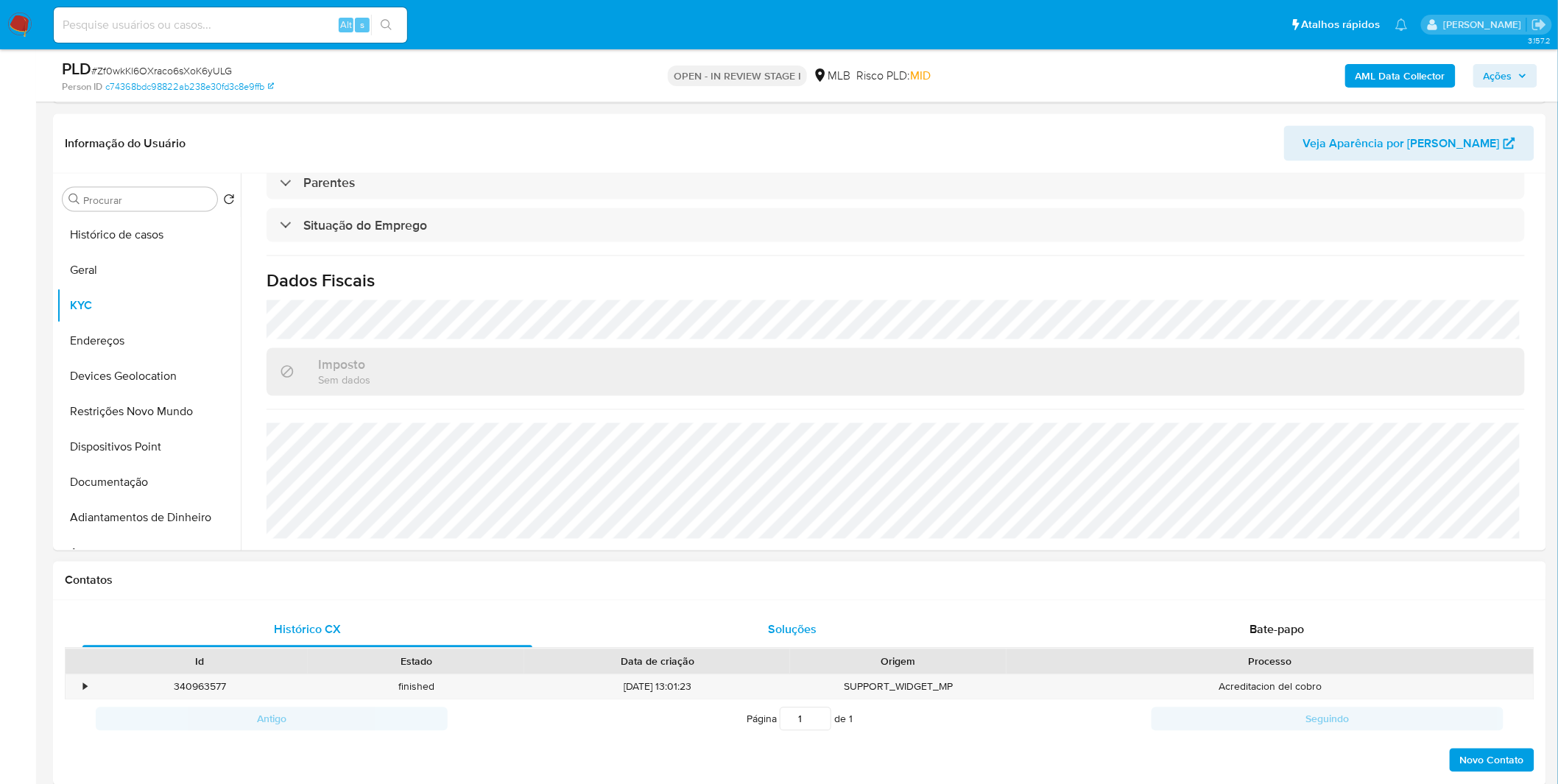
scroll to position [818, 0]
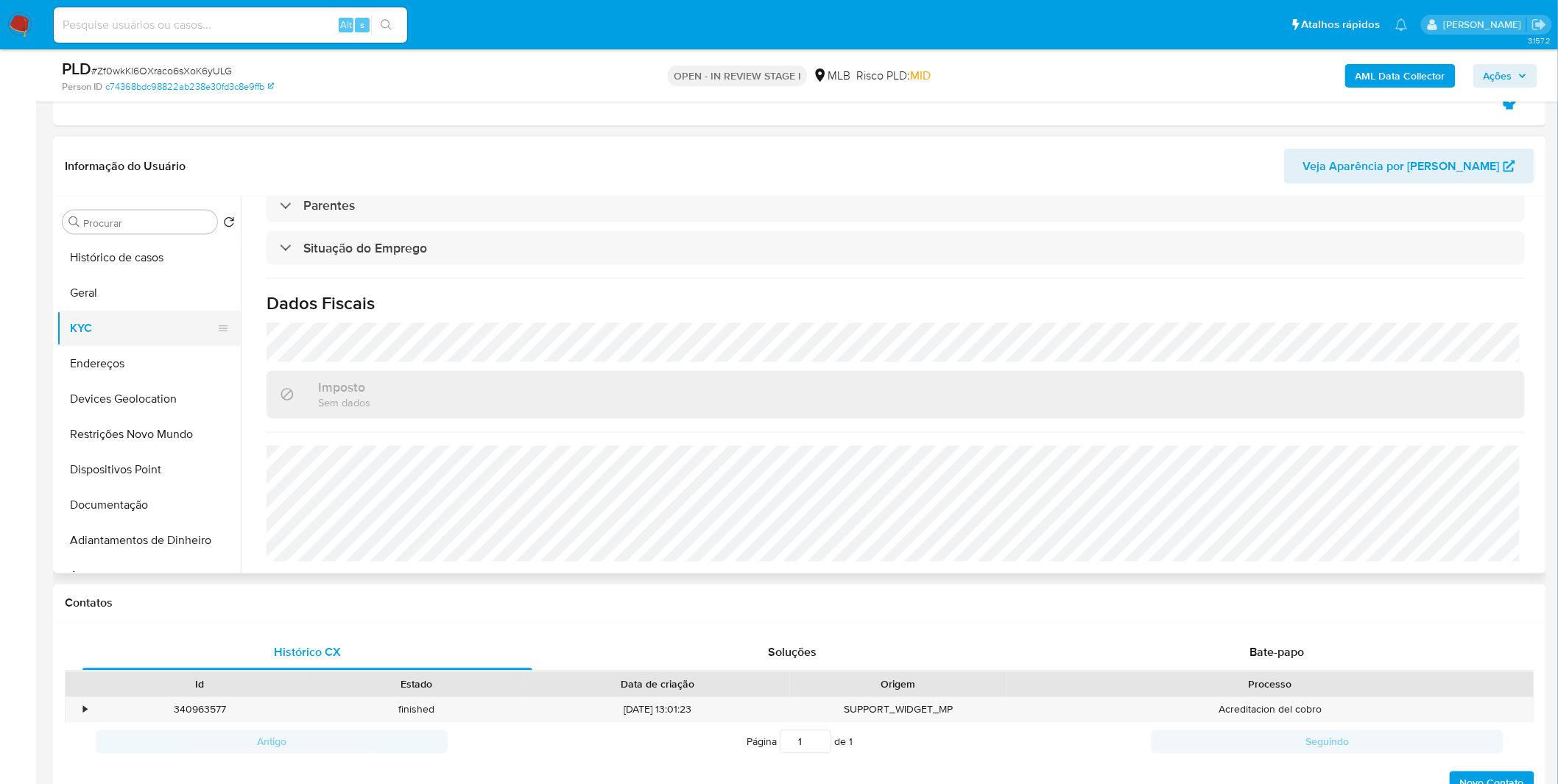
click at [156, 341] on button "KYC" at bounding box center [143, 328] width 173 height 36
click at [150, 365] on button "Endereços" at bounding box center [143, 364] width 173 height 36
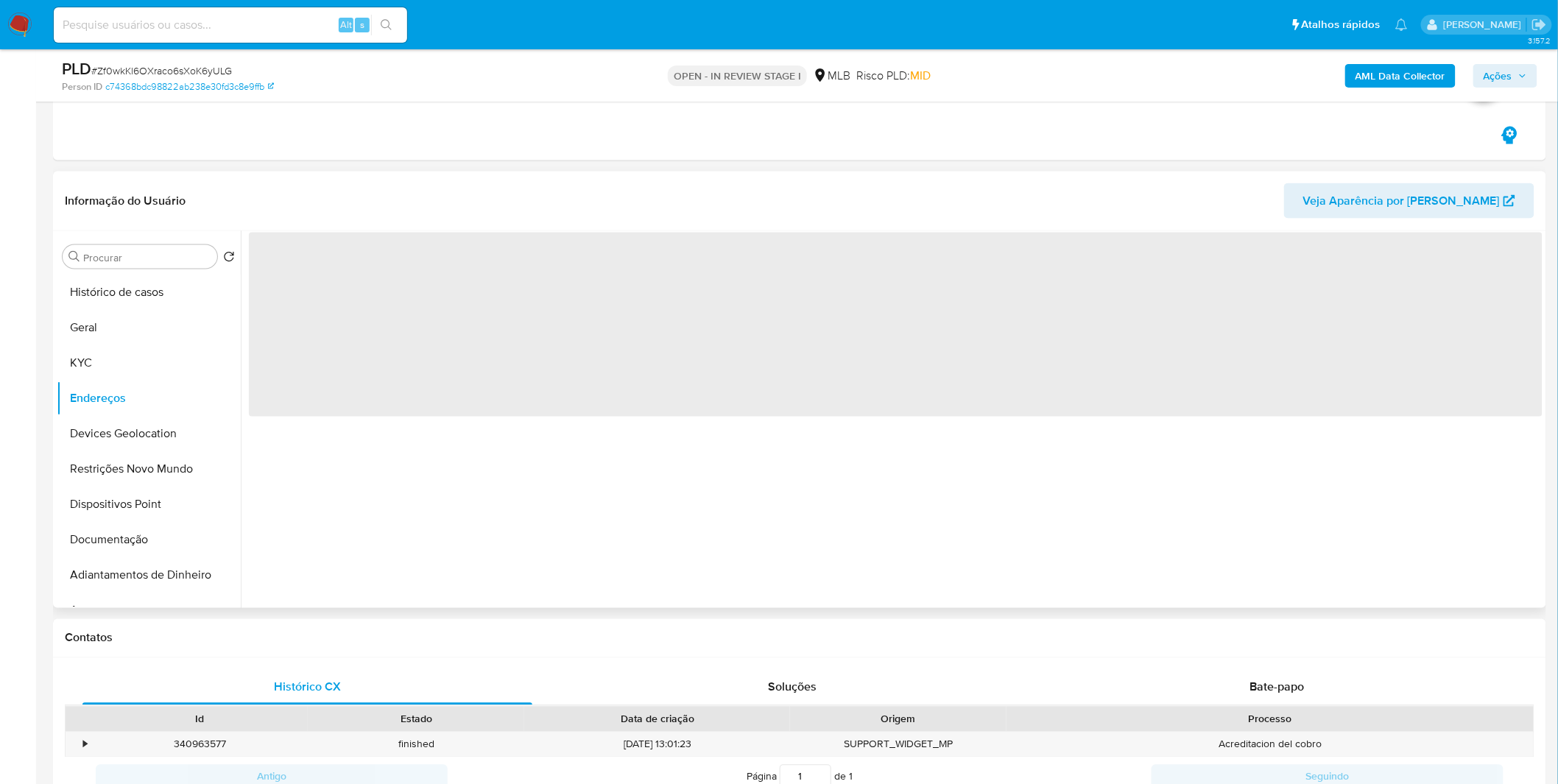
scroll to position [736, 0]
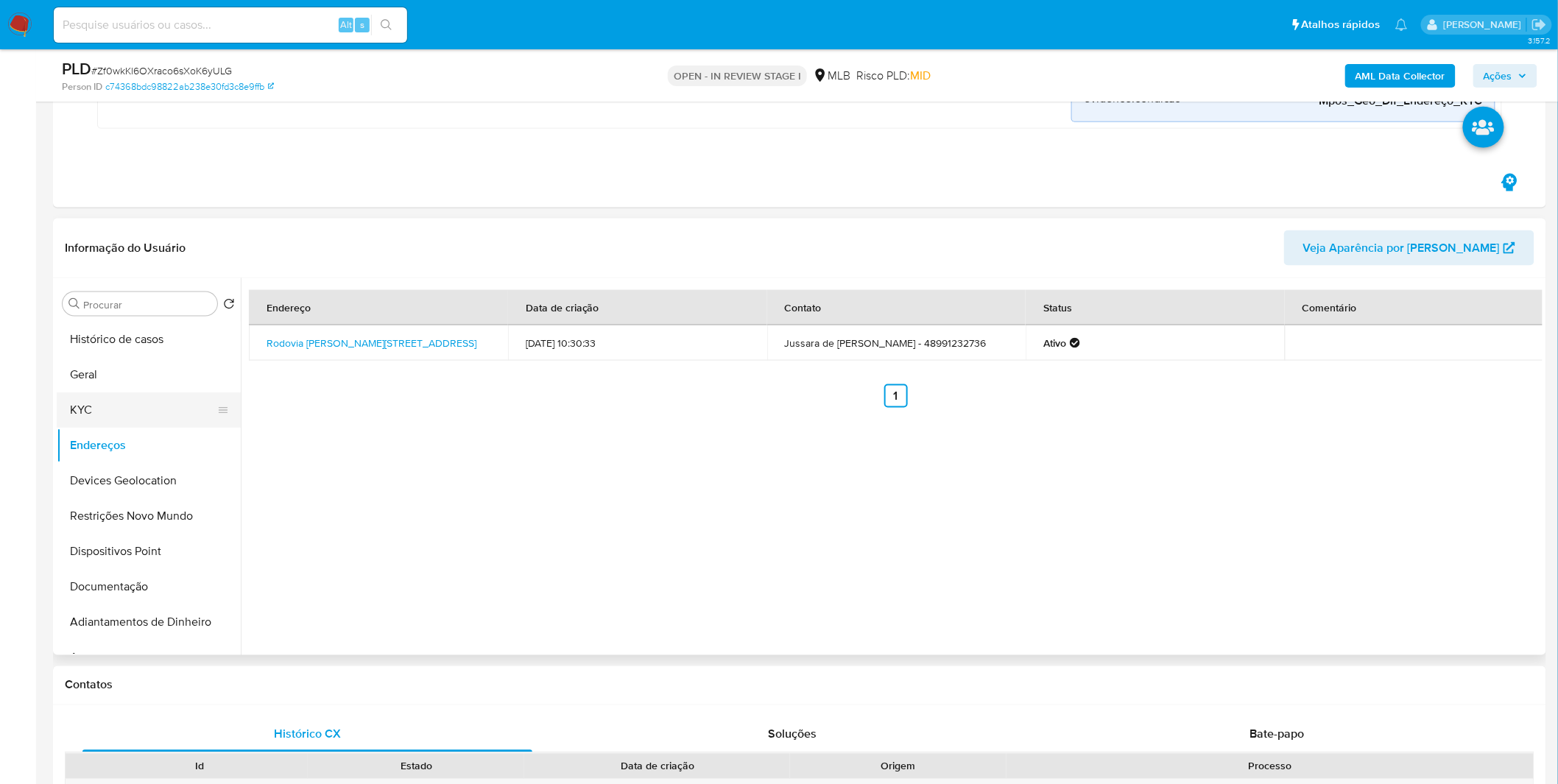
click at [157, 416] on button "KYC" at bounding box center [143, 410] width 173 height 36
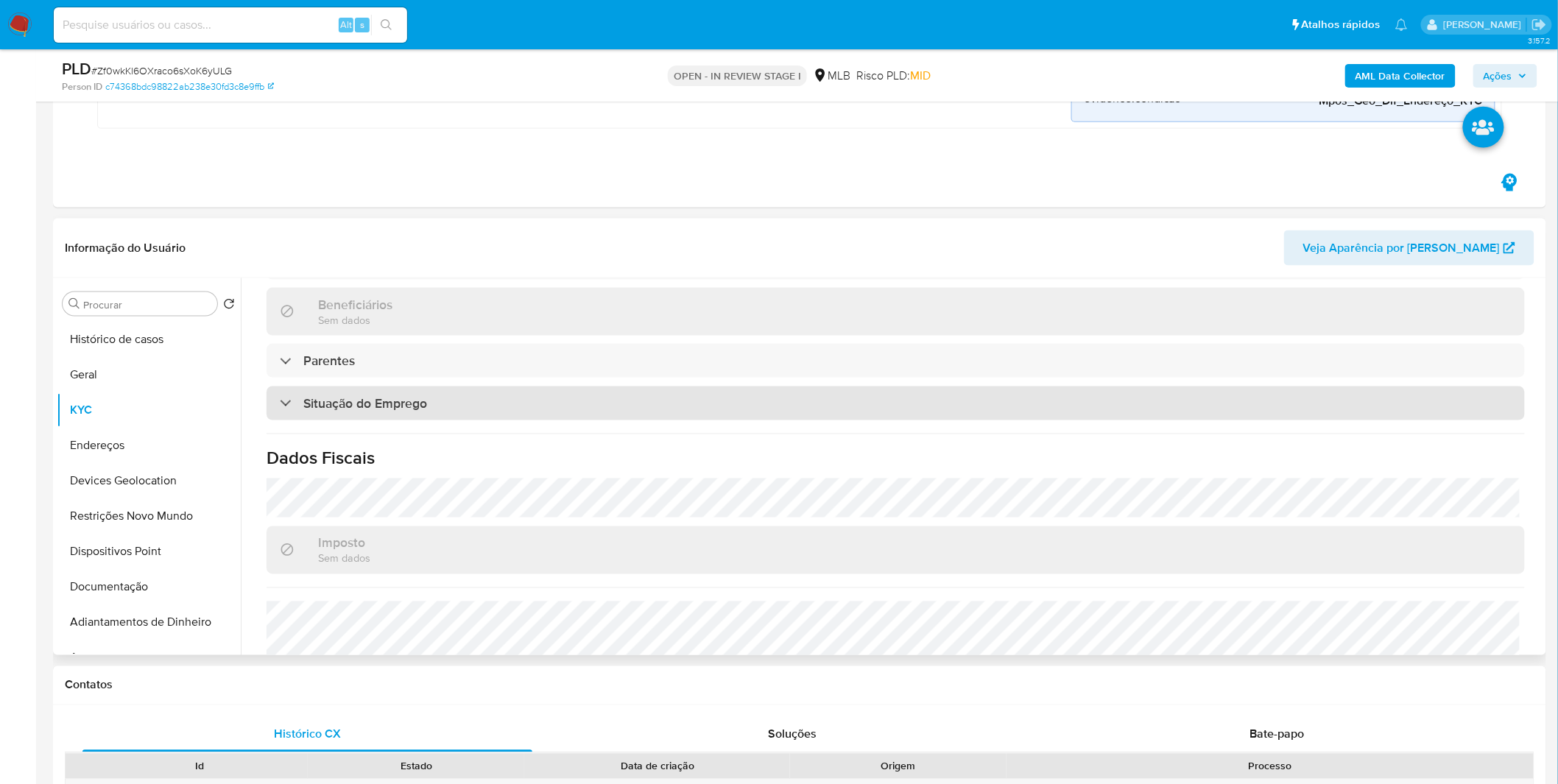
scroll to position [612, 0]
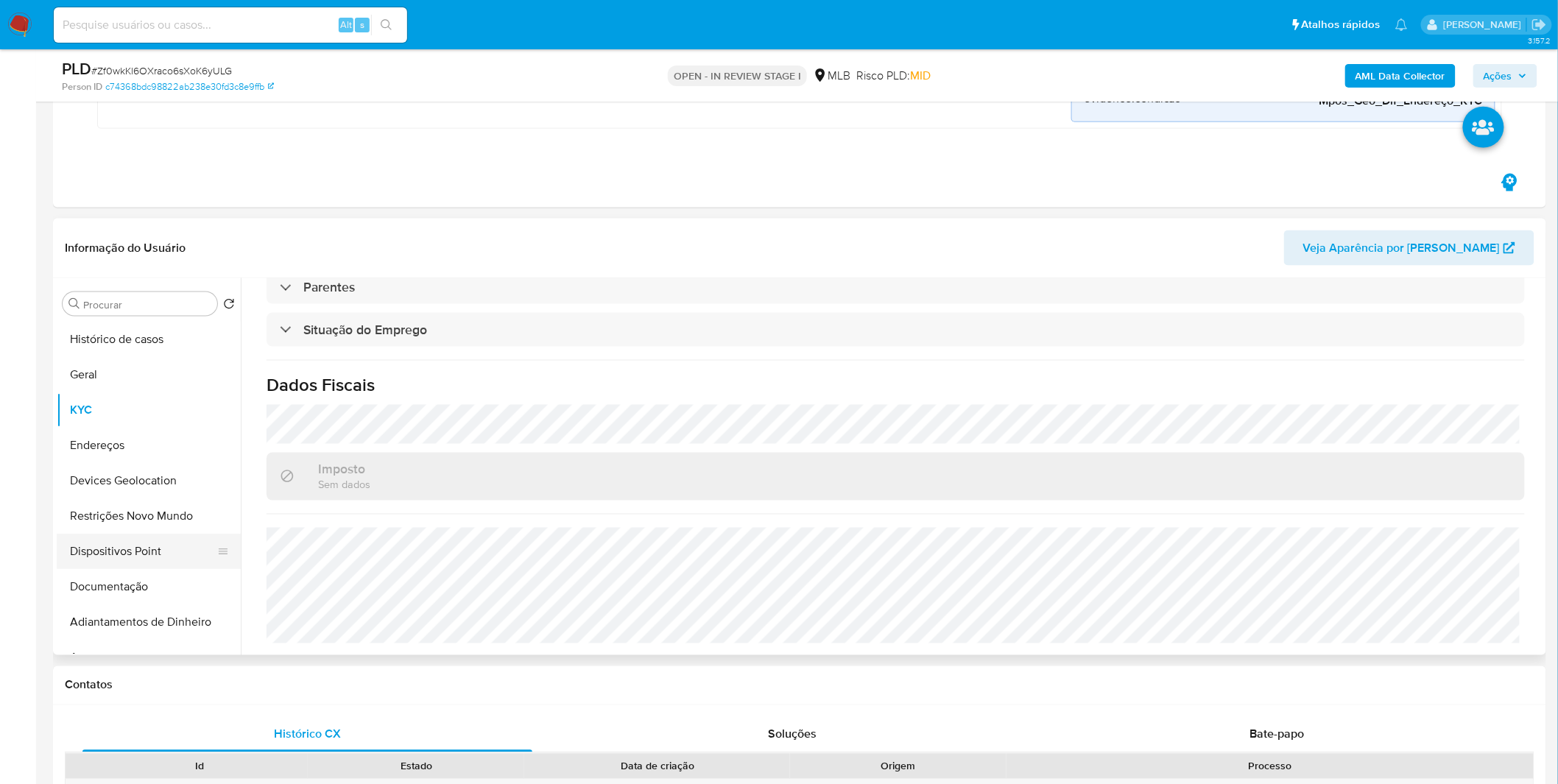
click at [159, 517] on button "Restrições Novo Mundo" at bounding box center [149, 515] width 184 height 36
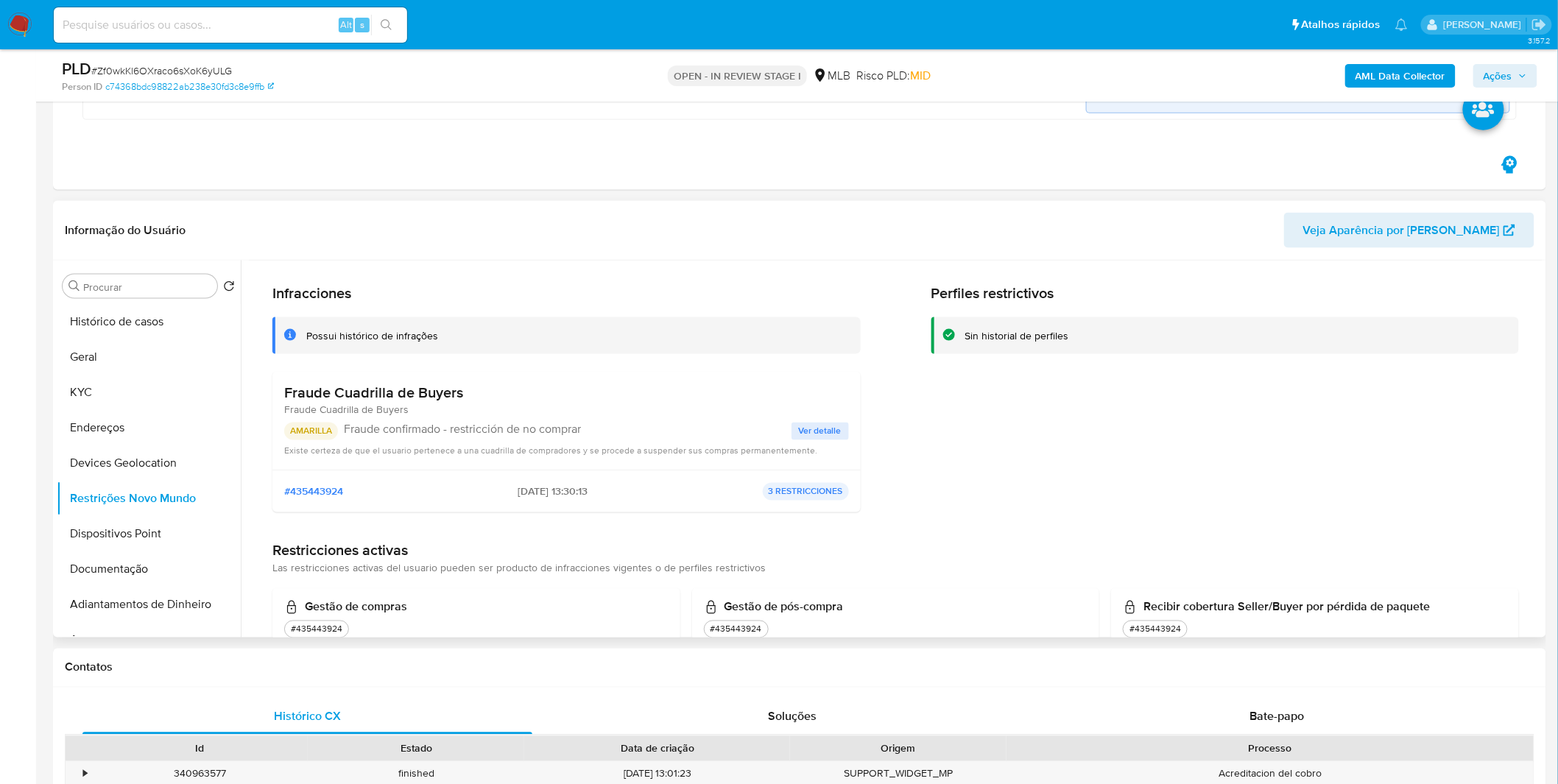
scroll to position [0, 0]
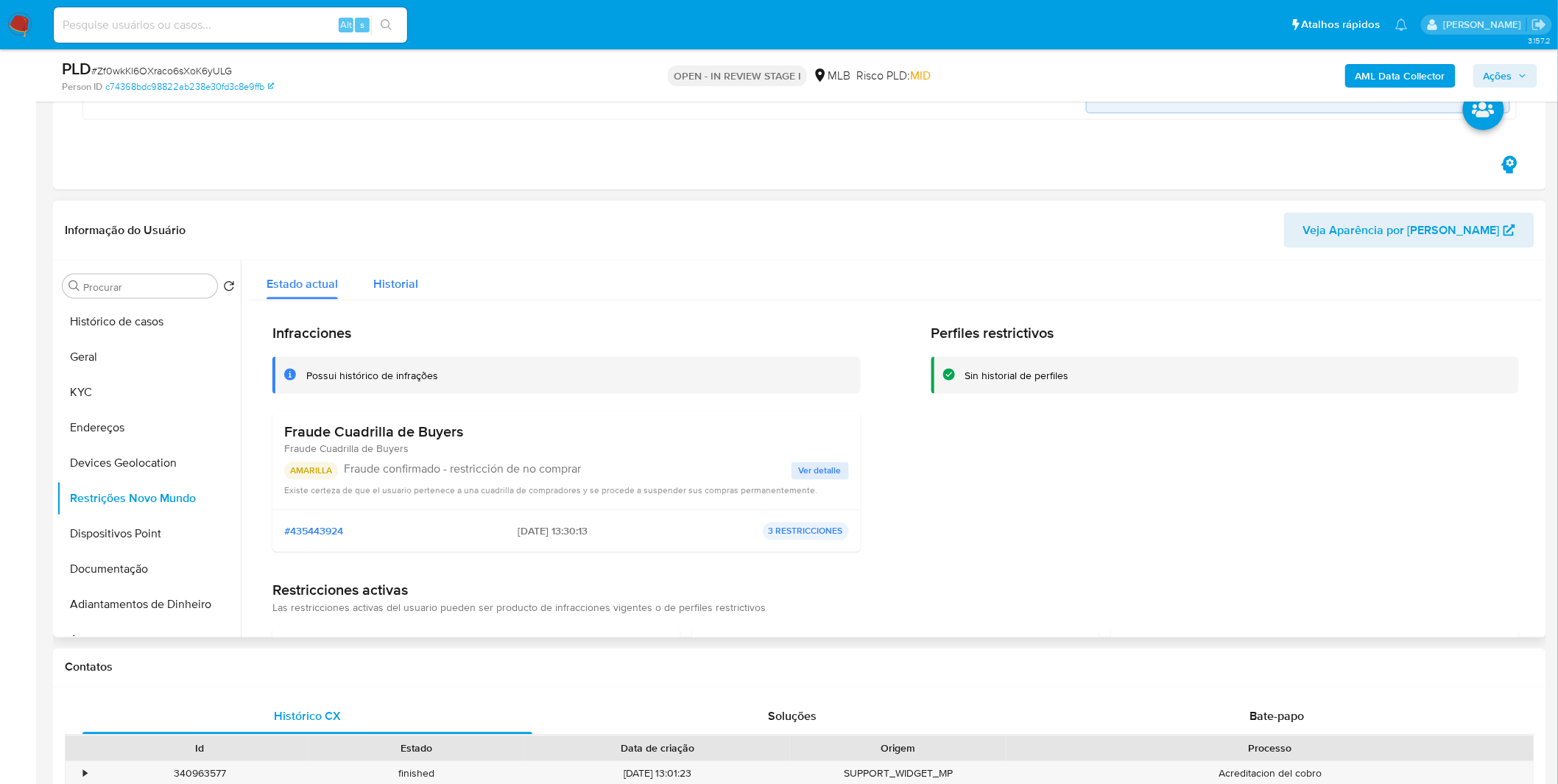
click at [400, 292] on span "Historial" at bounding box center [395, 284] width 45 height 17
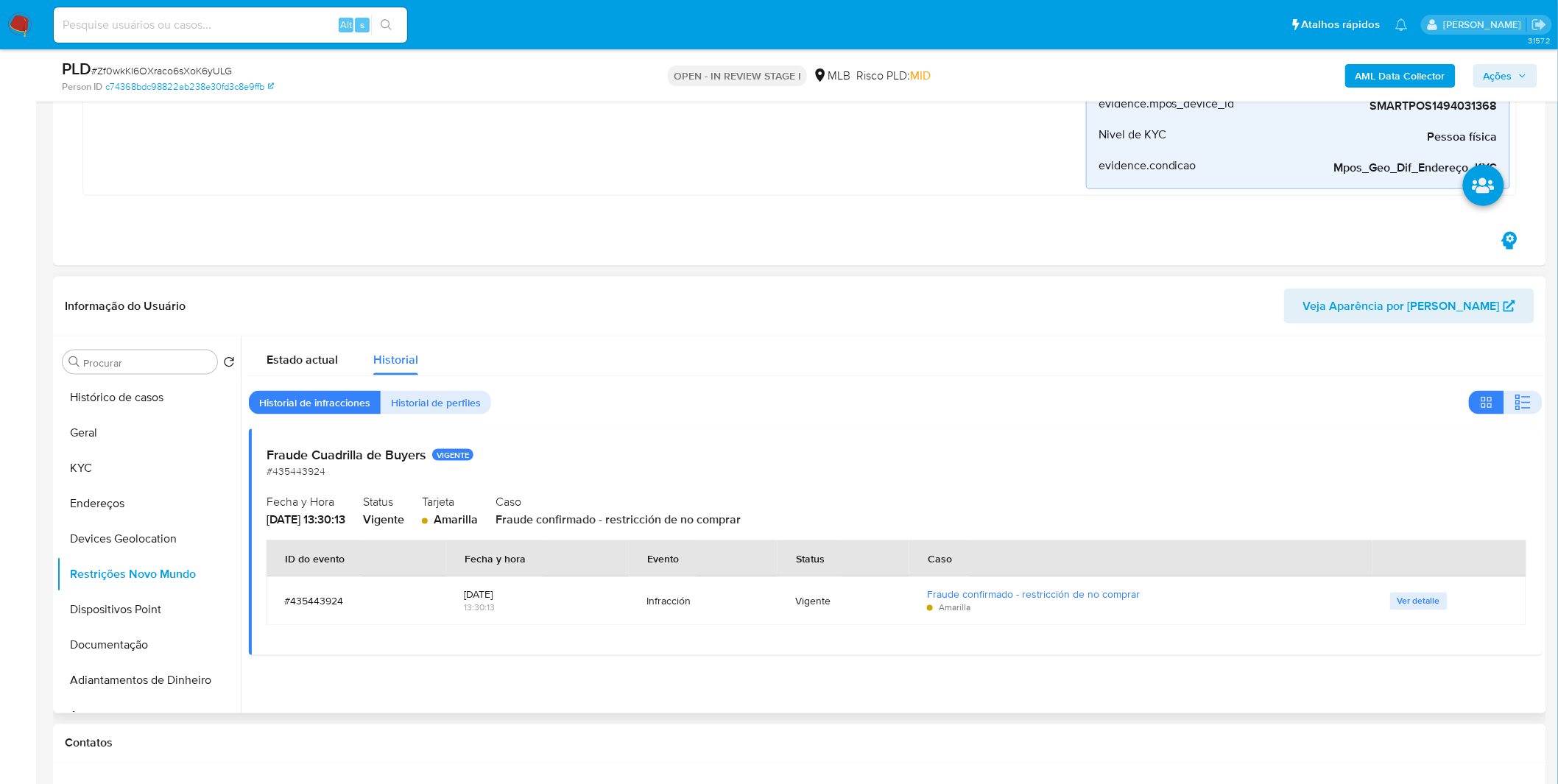
scroll to position [653, 0]
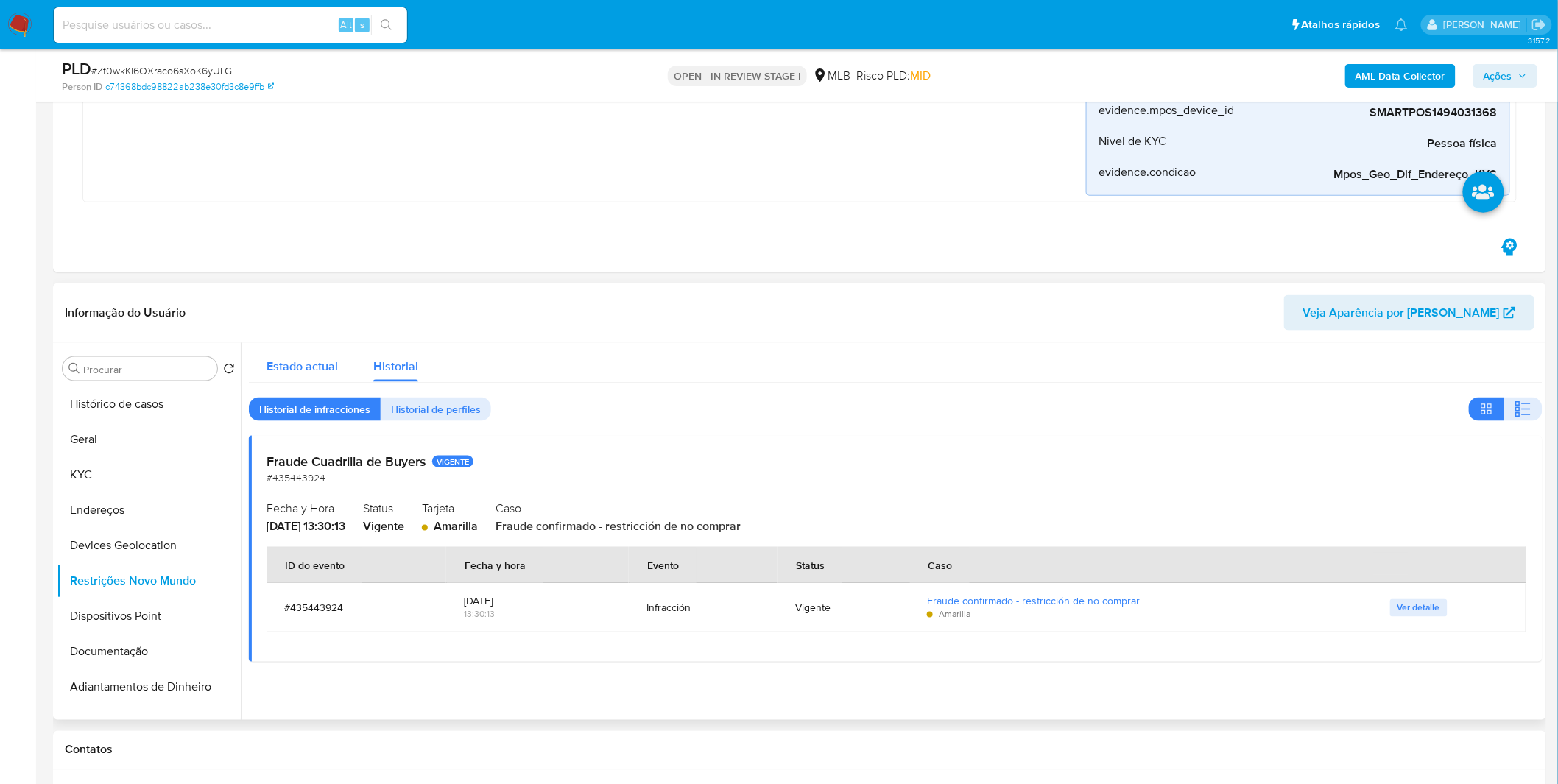
click at [308, 364] on span "Estado actual" at bounding box center [302, 367] width 71 height 17
click at [310, 365] on span "Estado actual" at bounding box center [302, 367] width 71 height 17
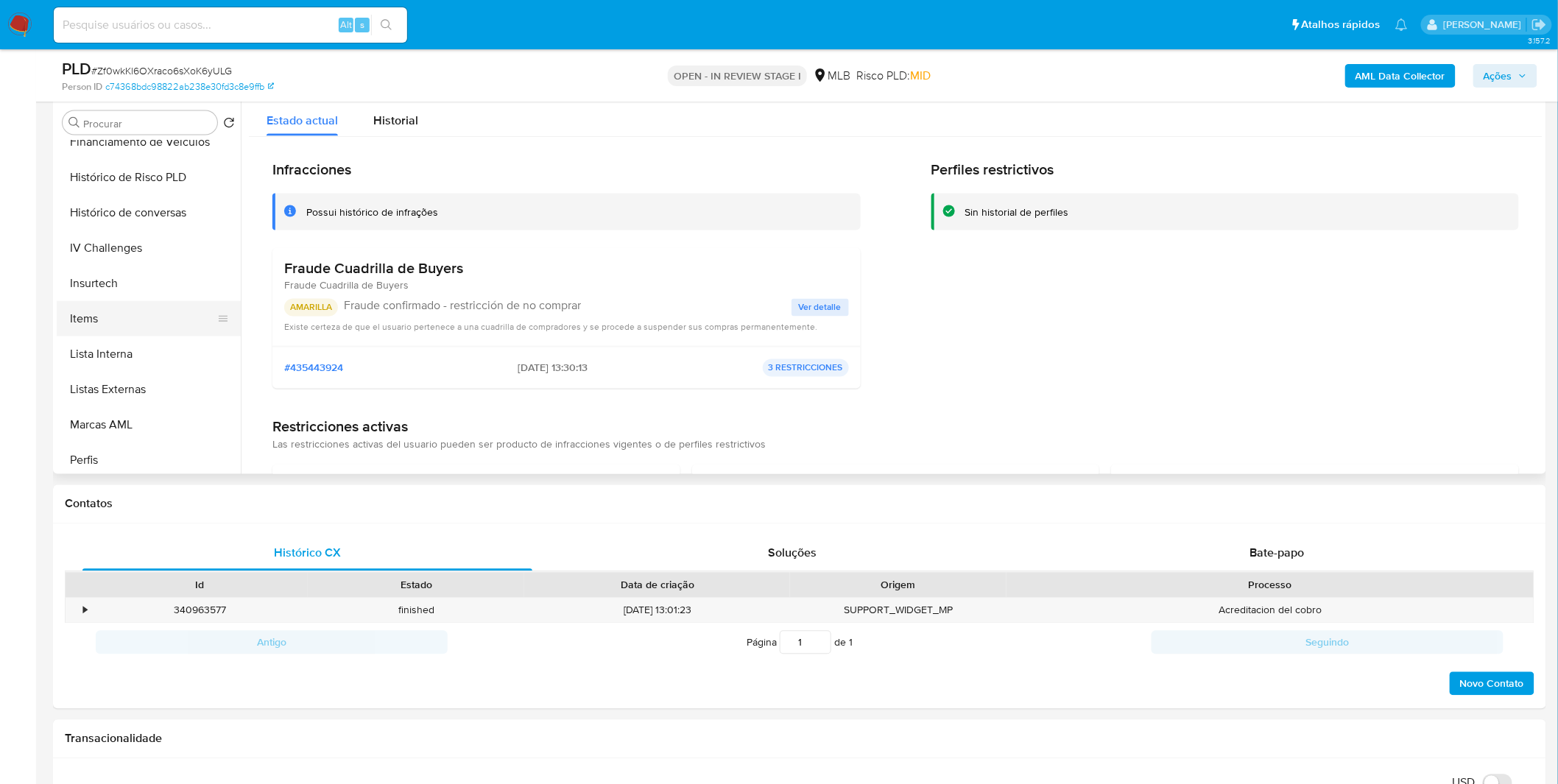
scroll to position [657, 0]
click at [160, 321] on button "Lista Interna" at bounding box center [143, 313] width 173 height 36
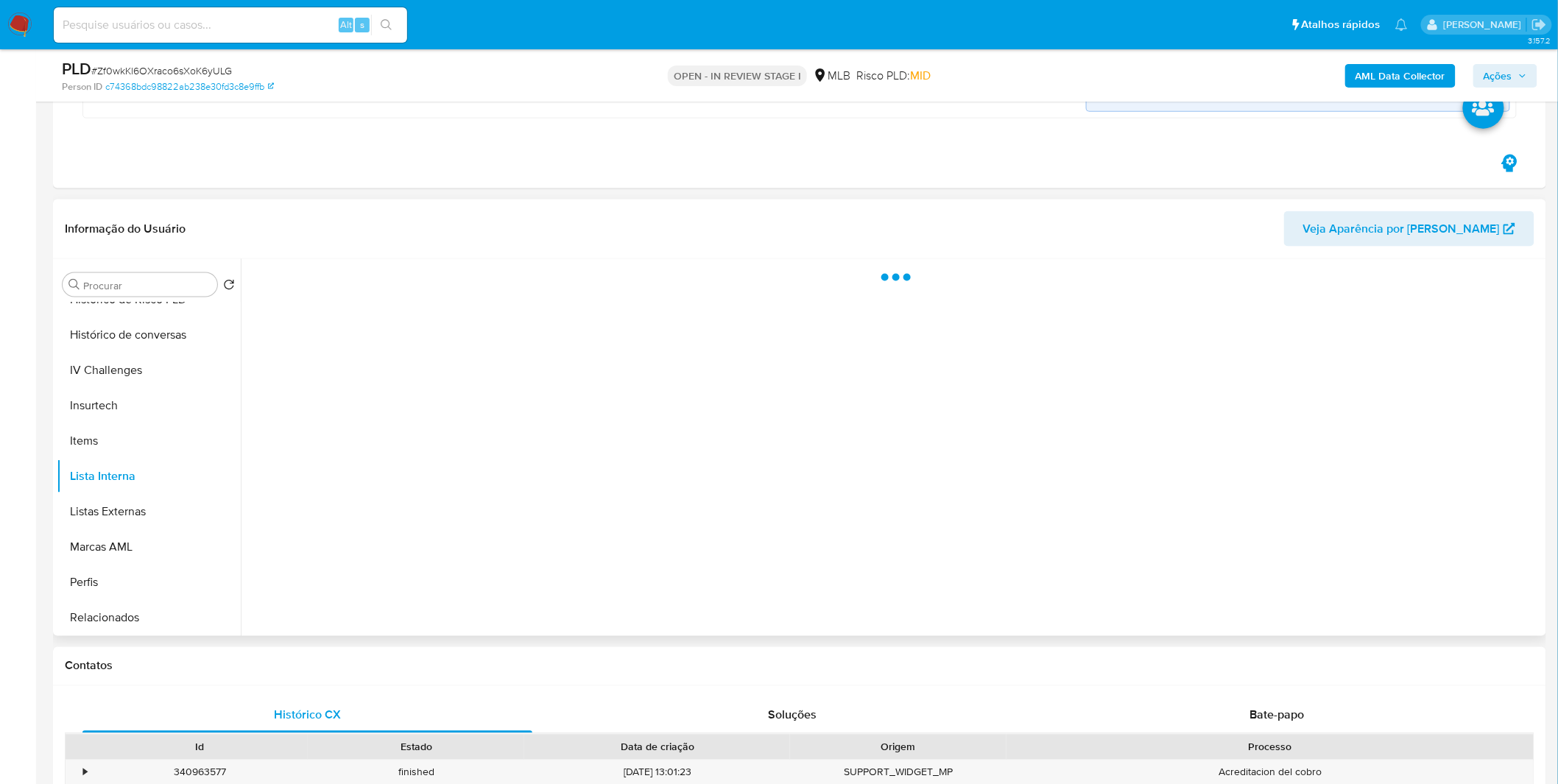
scroll to position [736, 0]
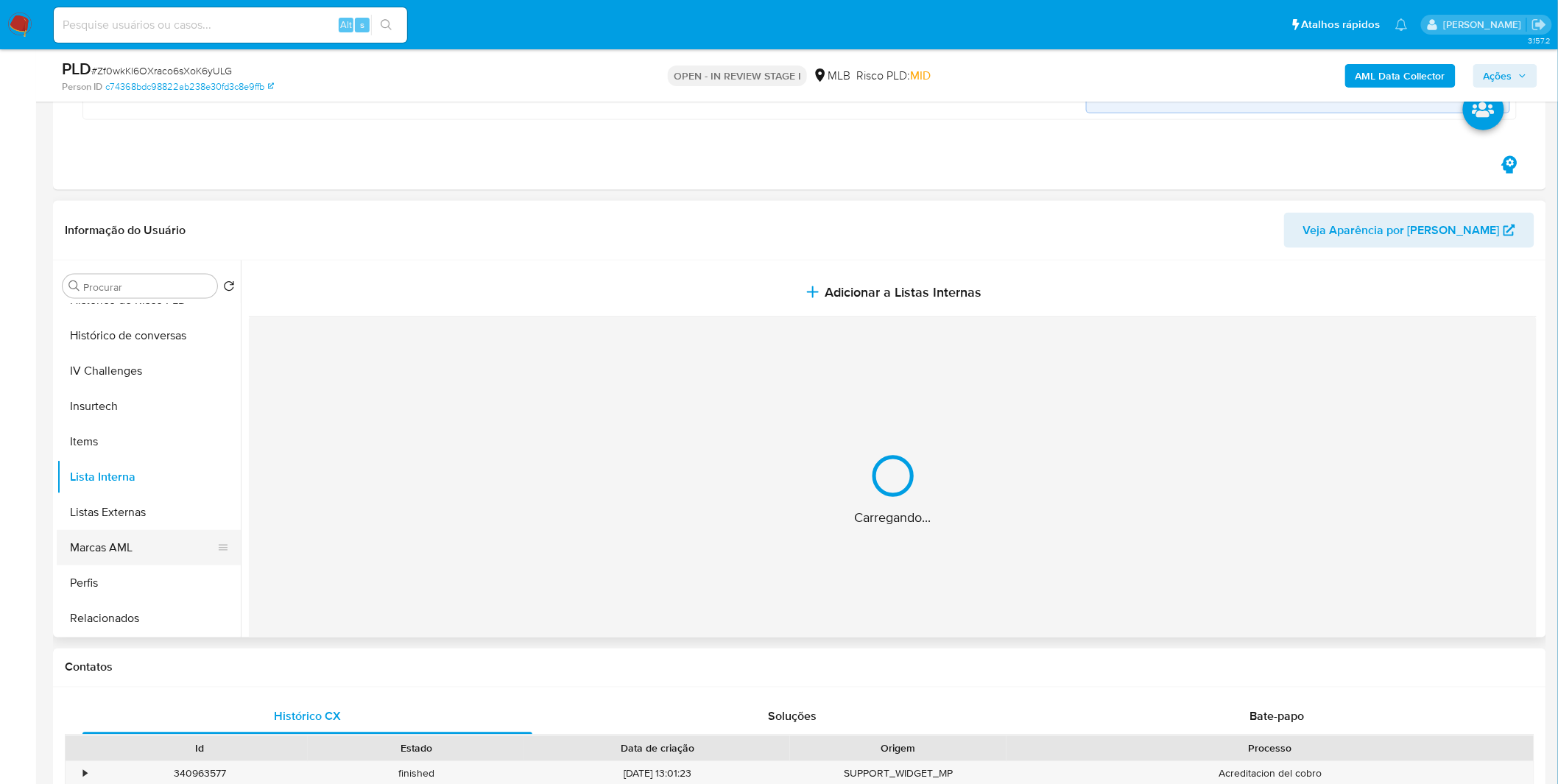
click at [114, 532] on button "Marcas AML" at bounding box center [143, 547] width 173 height 36
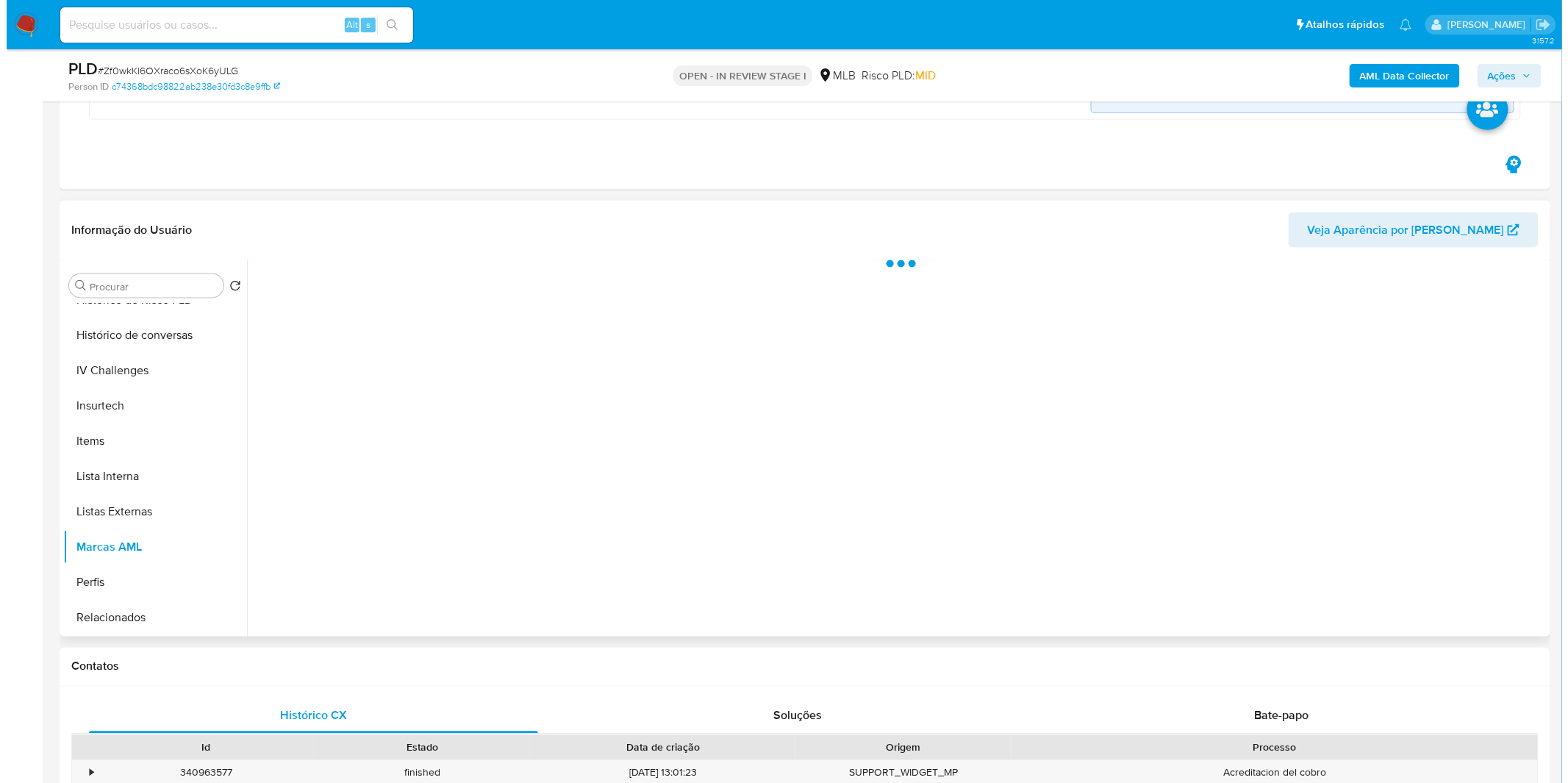
scroll to position [656, 0]
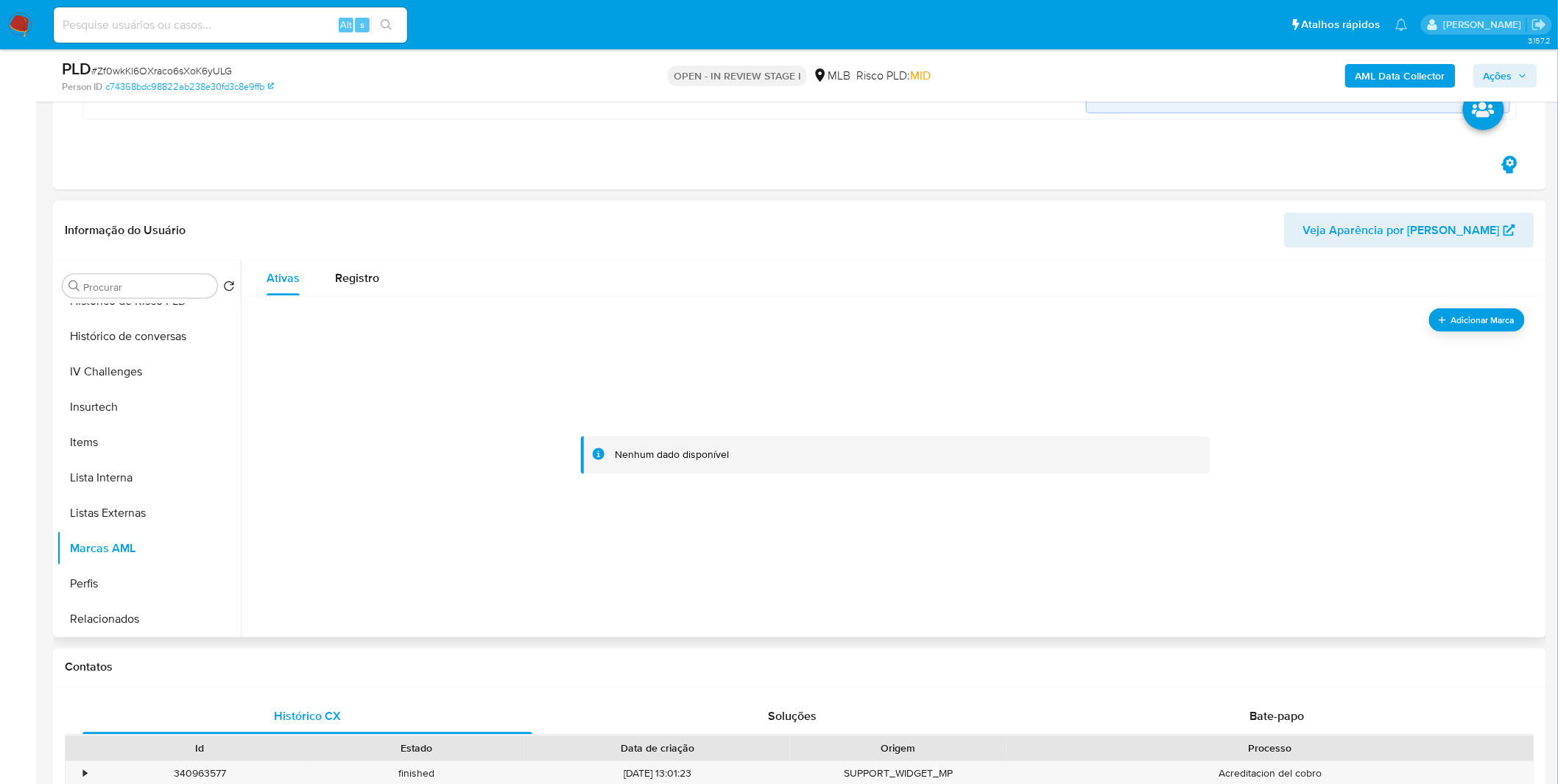
click at [1454, 332] on div at bounding box center [896, 455] width 1258 height 295
click at [1471, 318] on span "Adicionar Marca" at bounding box center [1483, 320] width 65 height 18
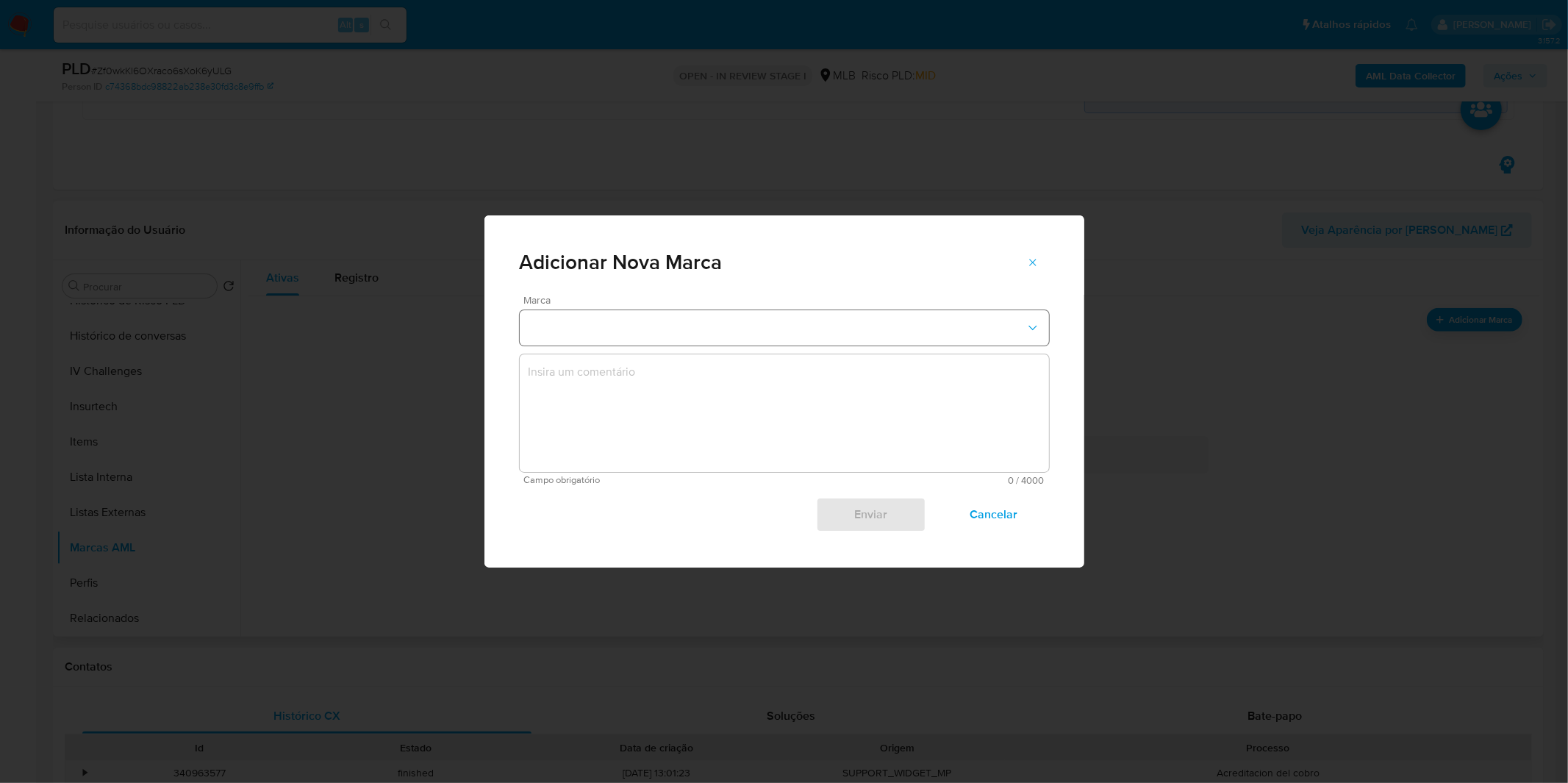
click at [815, 339] on button "marks-modal" at bounding box center [784, 328] width 529 height 35
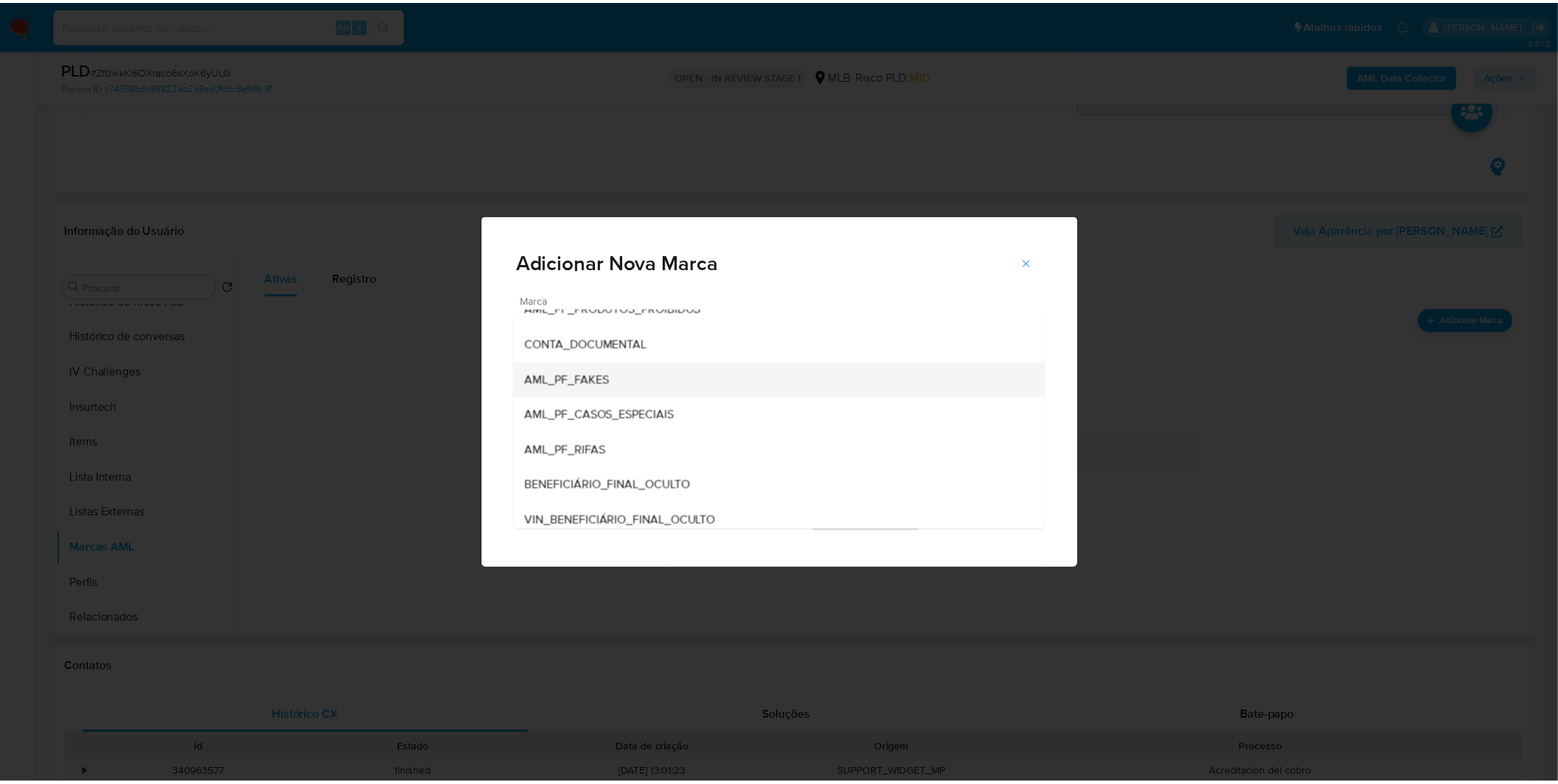
scroll to position [82, 0]
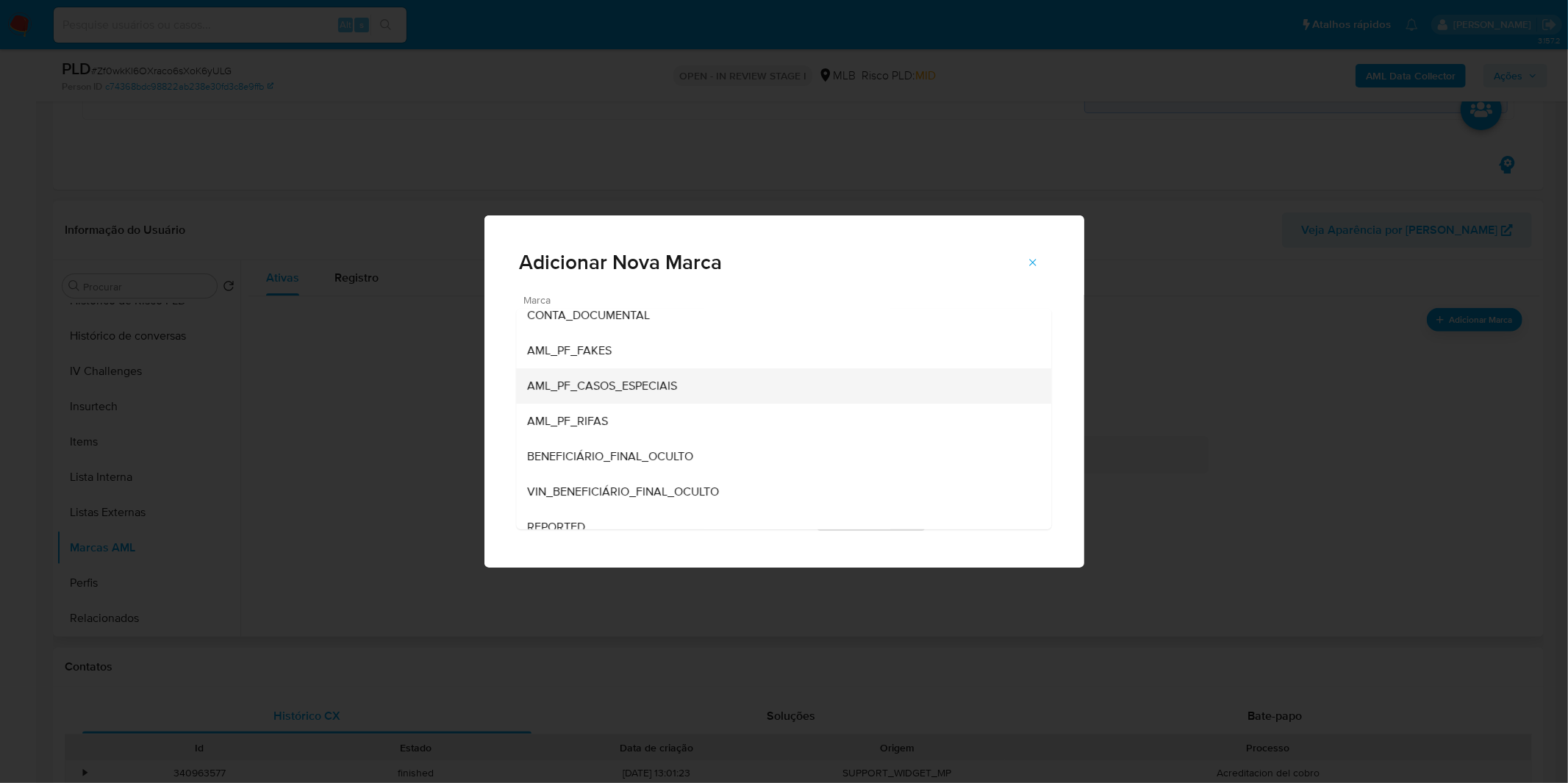
click at [760, 385] on div "AML_PF_CASOS_ESPECIAIS" at bounding box center [779, 385] width 503 height 35
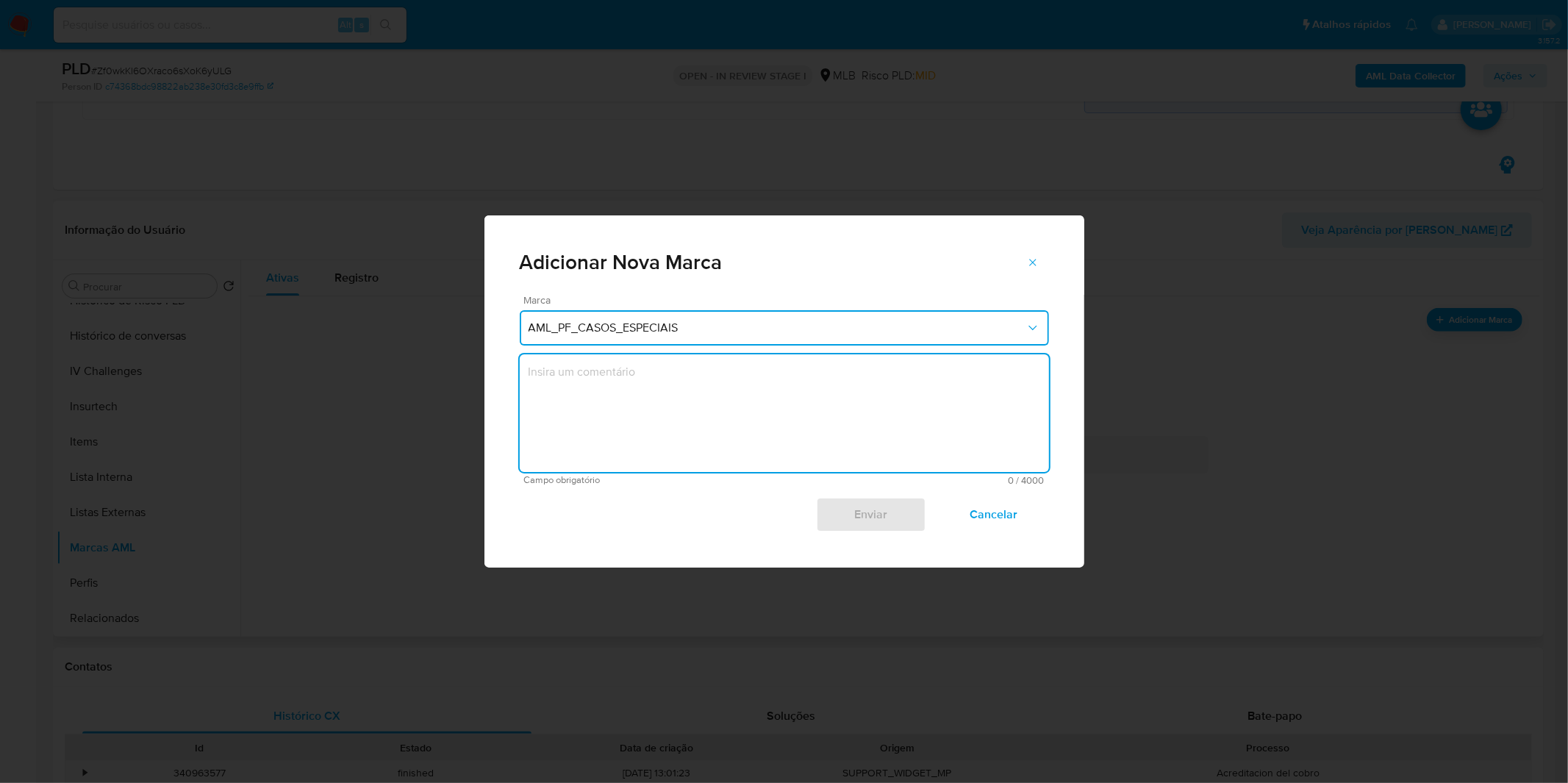
click at [749, 444] on textarea "marks-modal" at bounding box center [784, 413] width 529 height 118
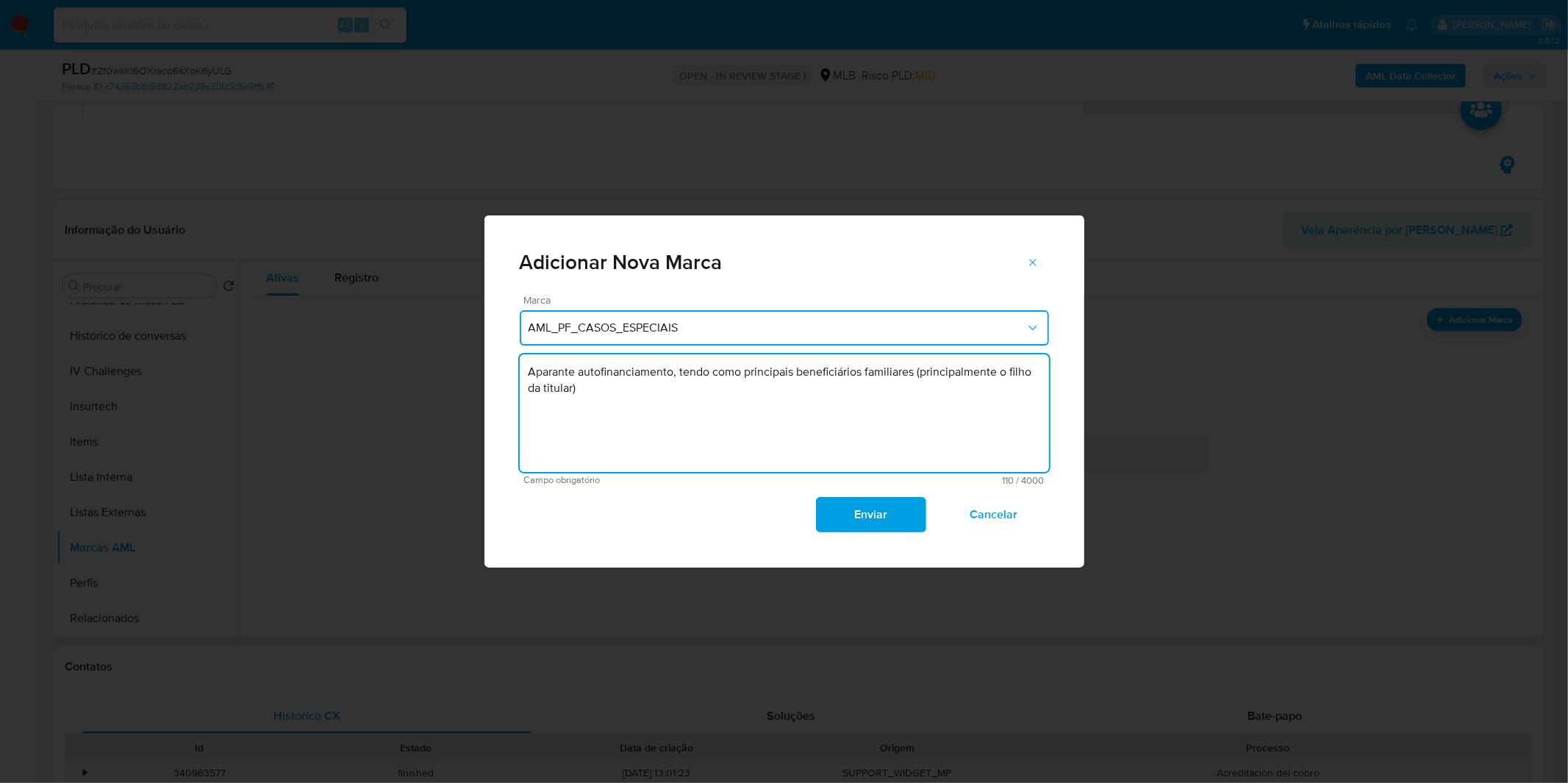
click at [577, 378] on textarea "Aparante autofinanciamento, tendo como principais beneficiários familiares (pri…" at bounding box center [784, 413] width 529 height 118
click at [556, 373] on textarea "Aparante autofinanciamento, tendo como principais beneficiários familiares (pri…" at bounding box center [784, 413] width 529 height 118
click at [572, 368] on textarea "Aparente autofinanciamento, tendo como principais beneficiários familiares (pri…" at bounding box center [784, 413] width 529 height 118
click at [581, 365] on textarea "Aparente autofinanciamento, tendo como principais beneficiários familiares (pri…" at bounding box center [784, 413] width 529 height 118
click at [767, 422] on textarea "Aparente uso da máquina Point para autofinanciamento, tendo como principais ben…" at bounding box center [784, 413] width 529 height 118
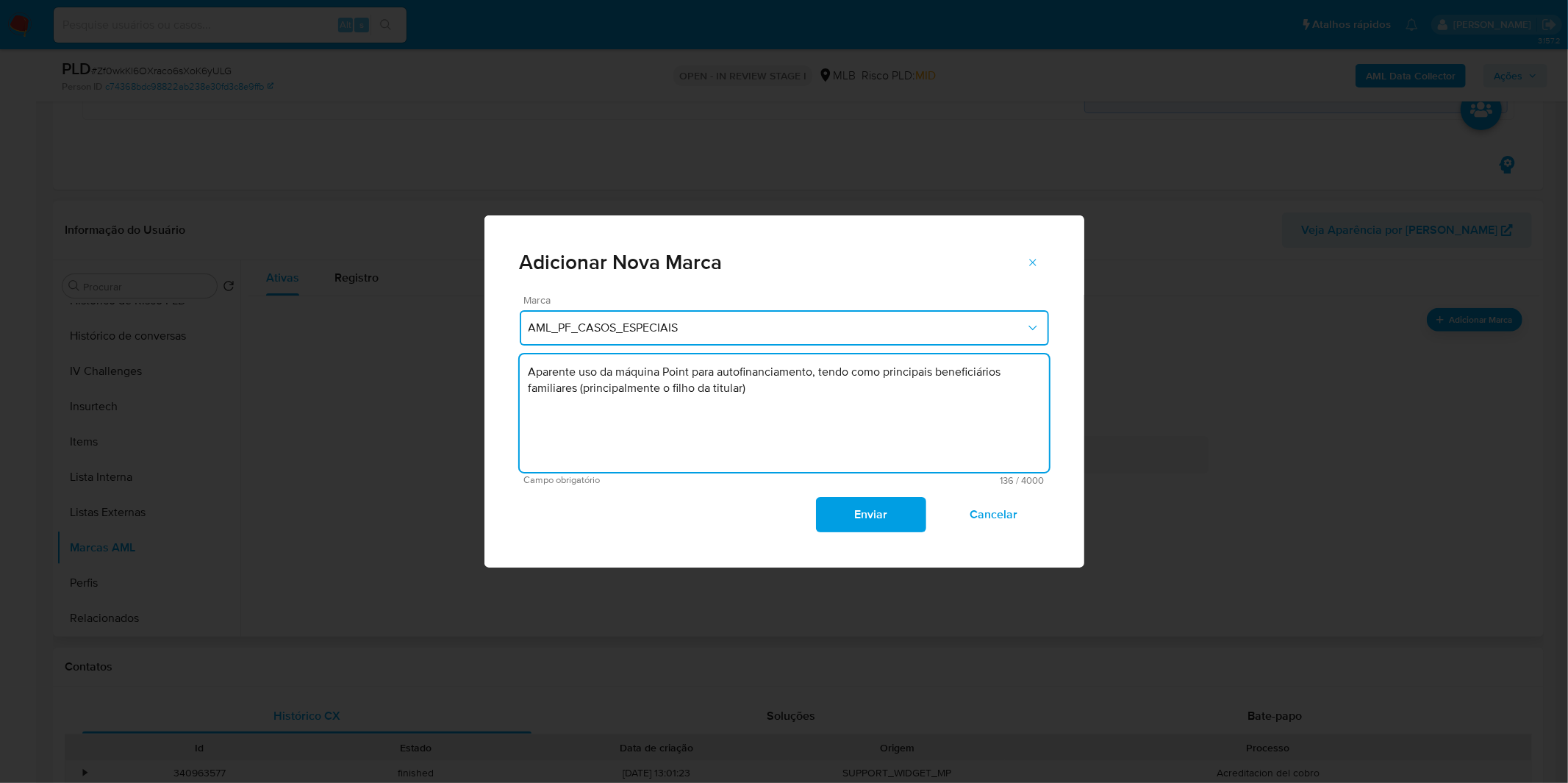
drag, startPoint x: 546, startPoint y: 374, endPoint x: 729, endPoint y: 387, distance: 183.5
click at [729, 387] on textarea "Aparente uso da máquina Point para autofinanciamento, tendo como principais ben…" at bounding box center [784, 413] width 529 height 118
click at [772, 393] on textarea "Aparente uso da máquina Point para autofinanciamento, tendo como principais ben…" at bounding box center [784, 413] width 529 height 118
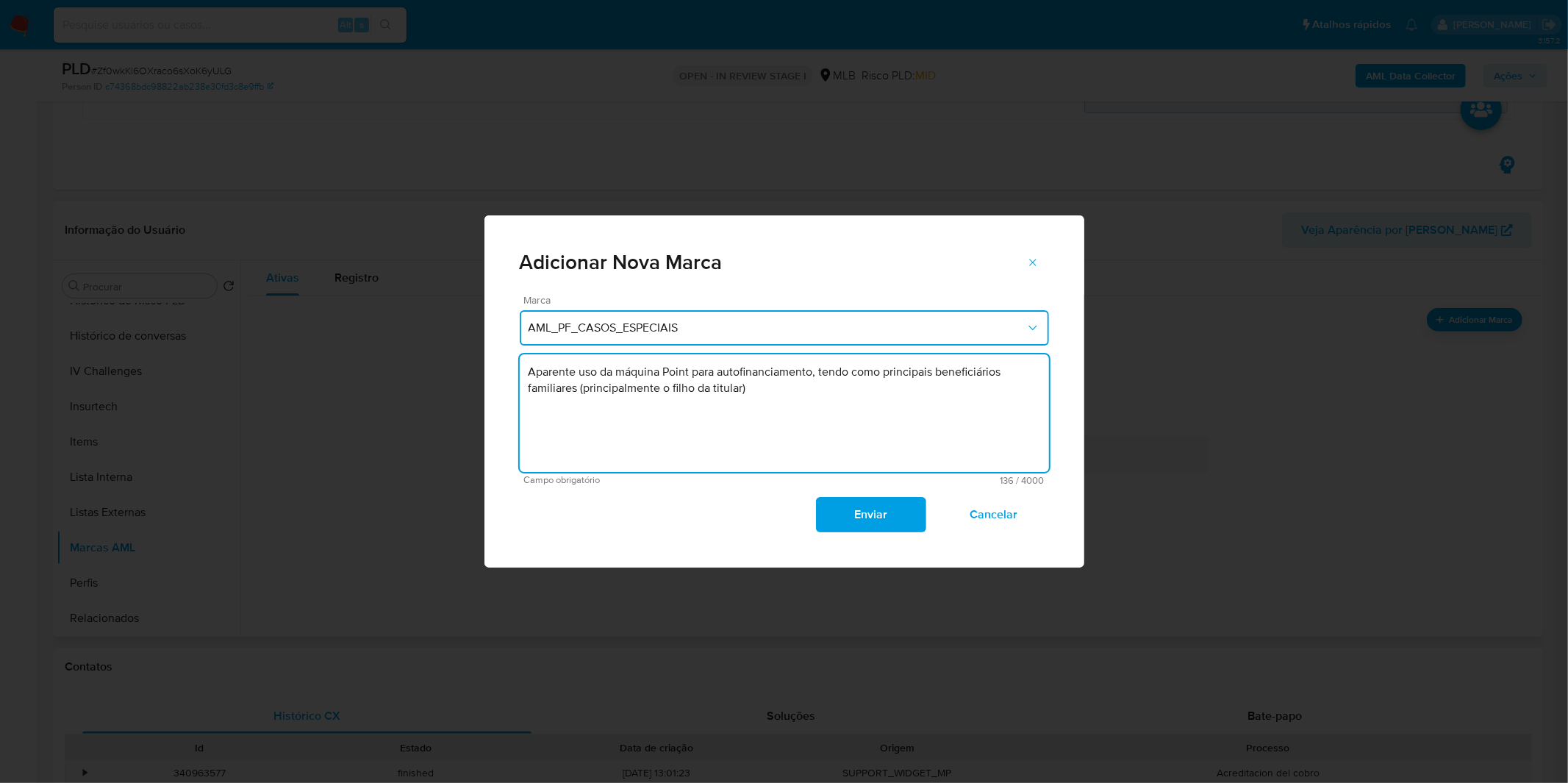
click at [795, 404] on textarea "Aparente uso da máquina Point para autofinanciamento, tendo como principais ben…" at bounding box center [784, 413] width 529 height 118
type textarea "Aparente uso da máquina Point para autofinanciamento, tendo como principais ben…"
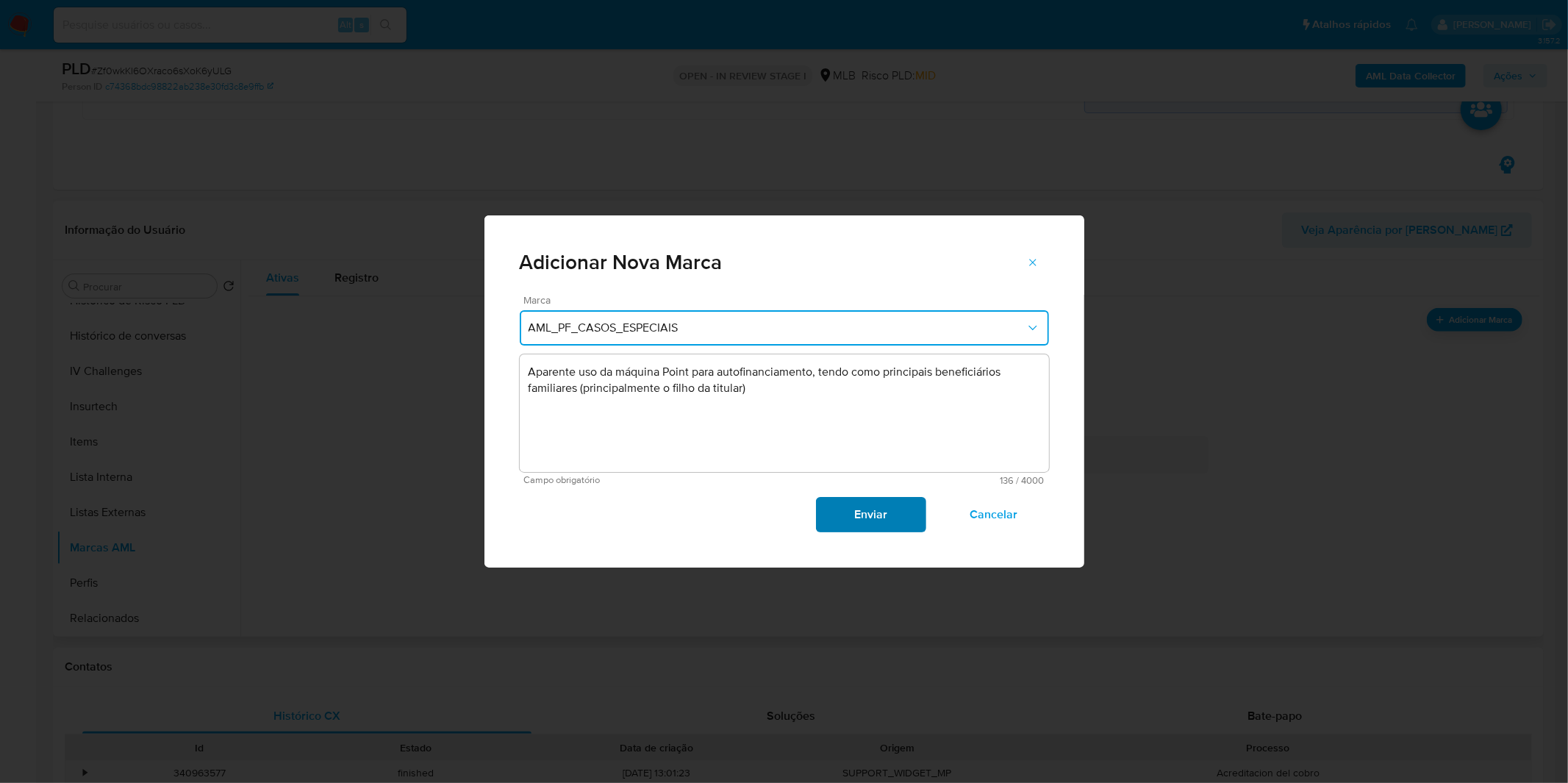
click at [893, 514] on span "Enviar" at bounding box center [871, 515] width 72 height 33
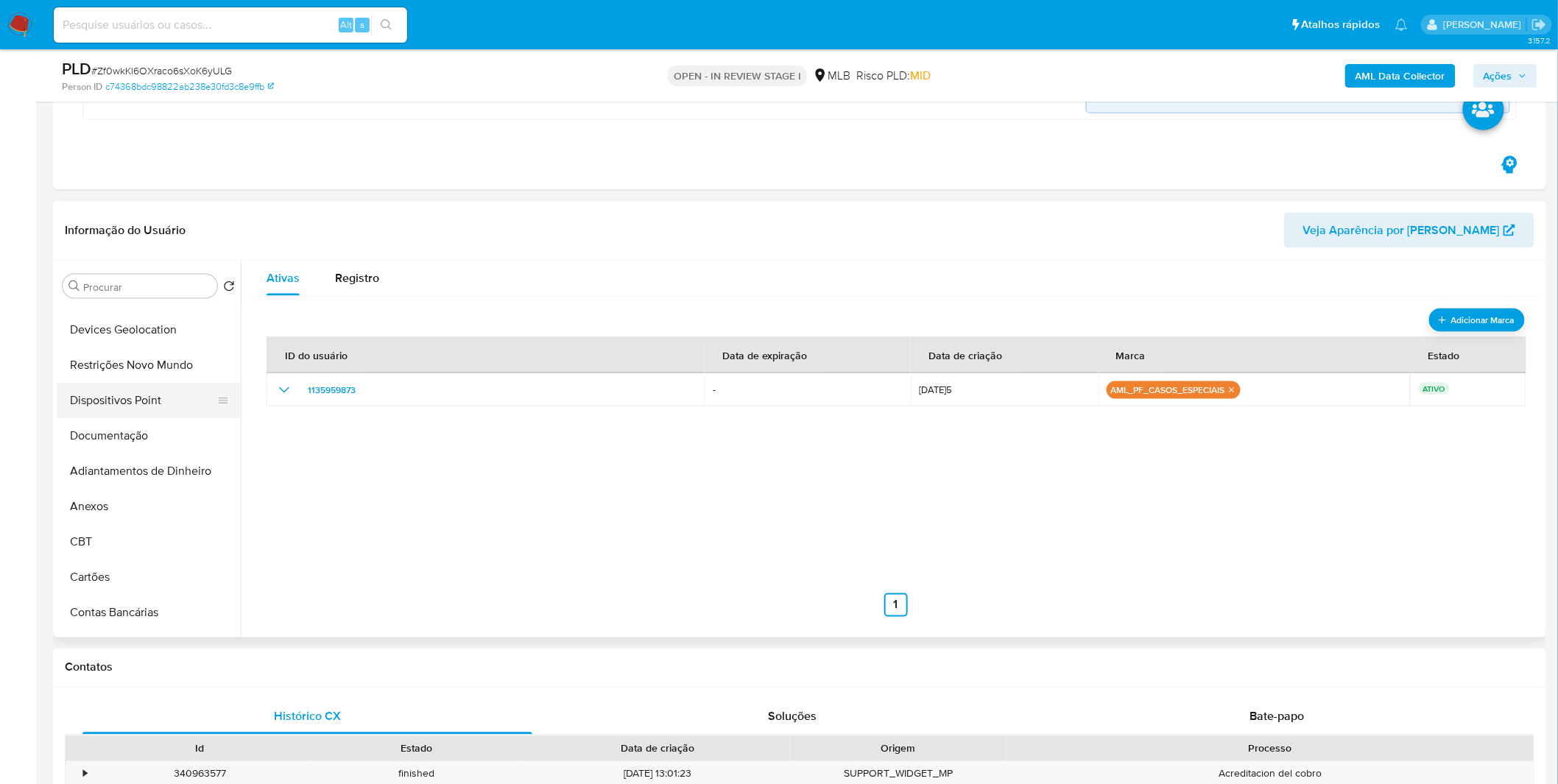
scroll to position [0, 0]
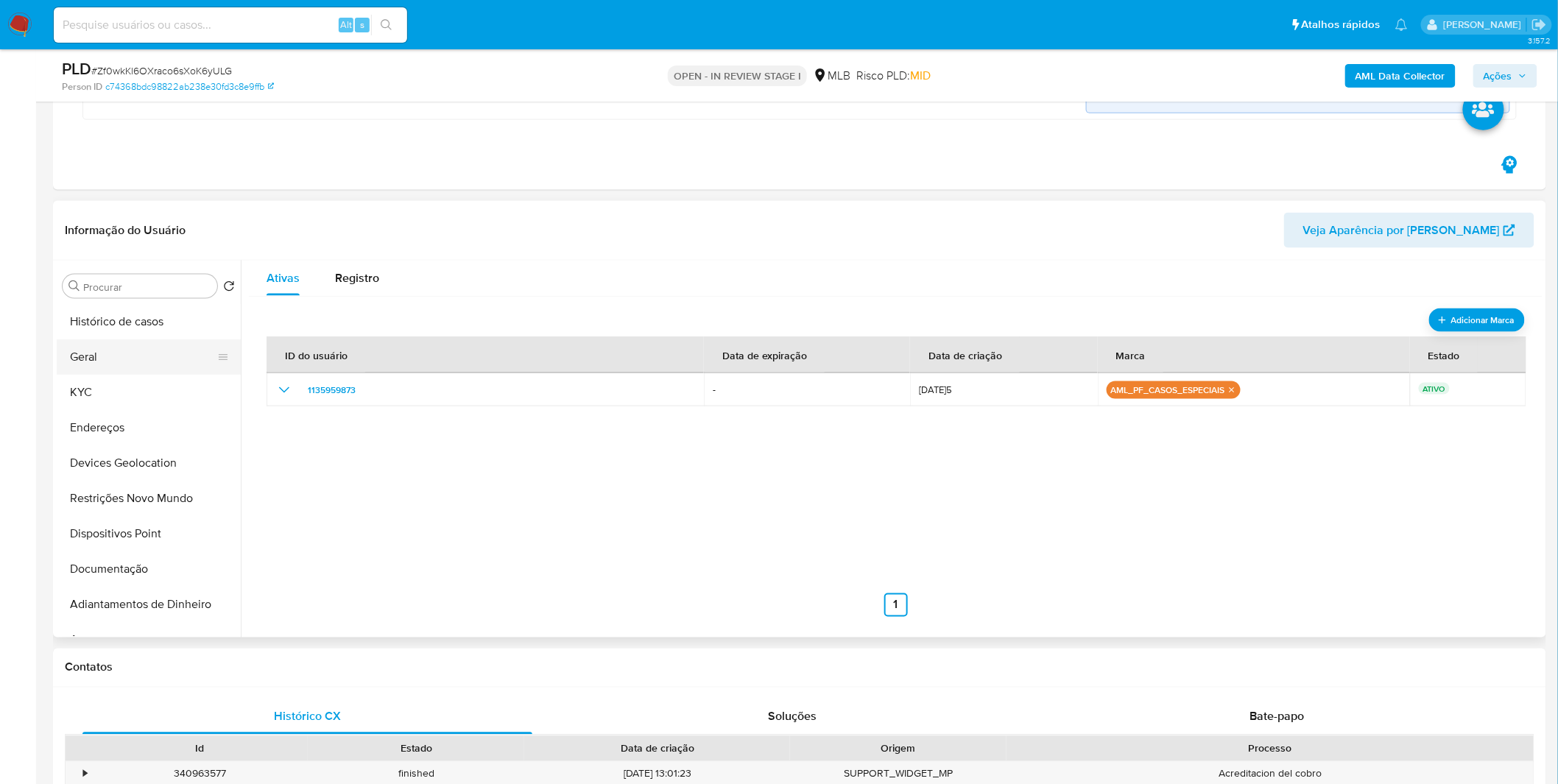
click at [145, 356] on button "Geral" at bounding box center [143, 357] width 173 height 36
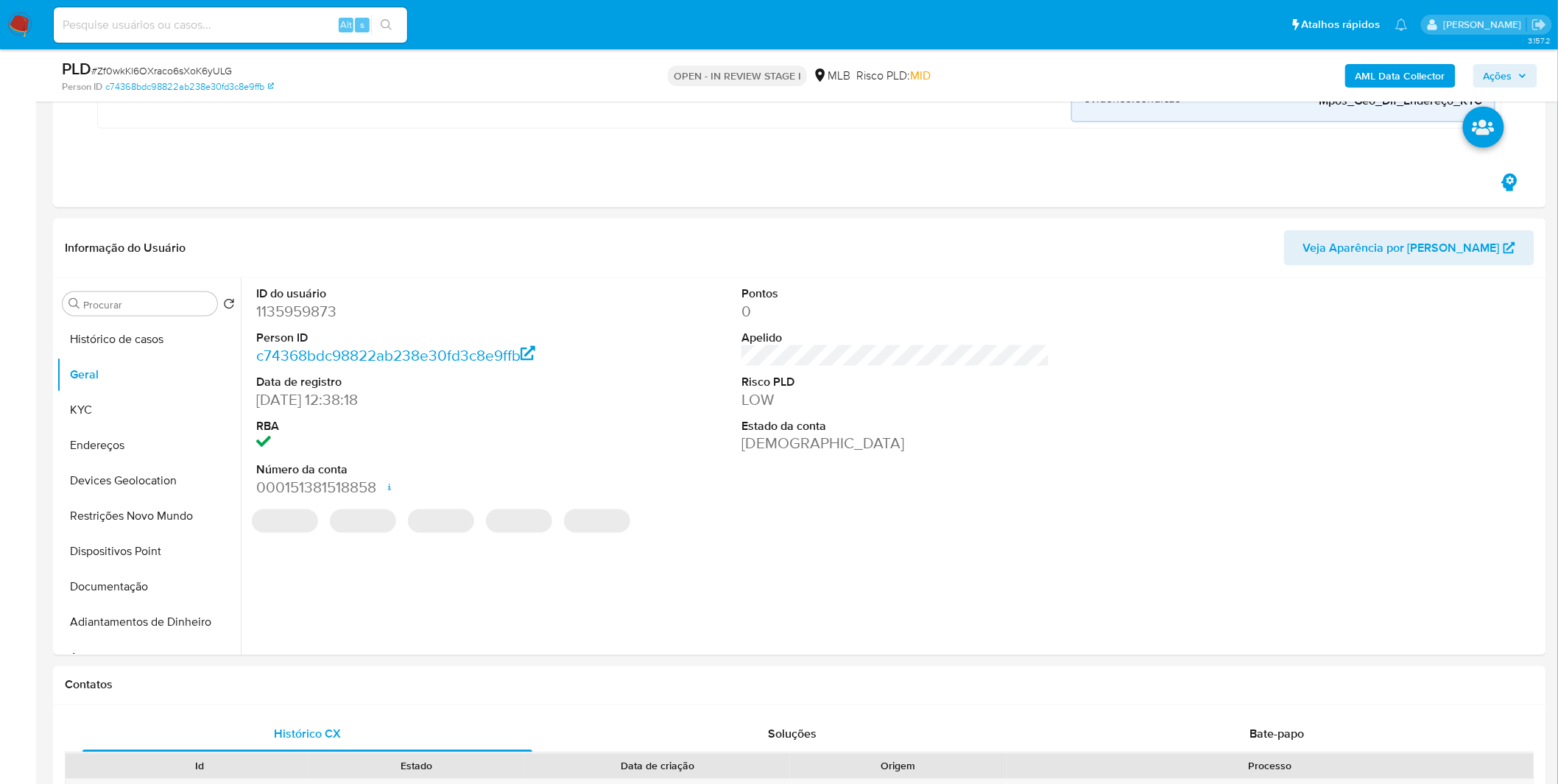
click at [324, 317] on dd "1135959873" at bounding box center [410, 311] width 308 height 20
copy dd "1135959873"
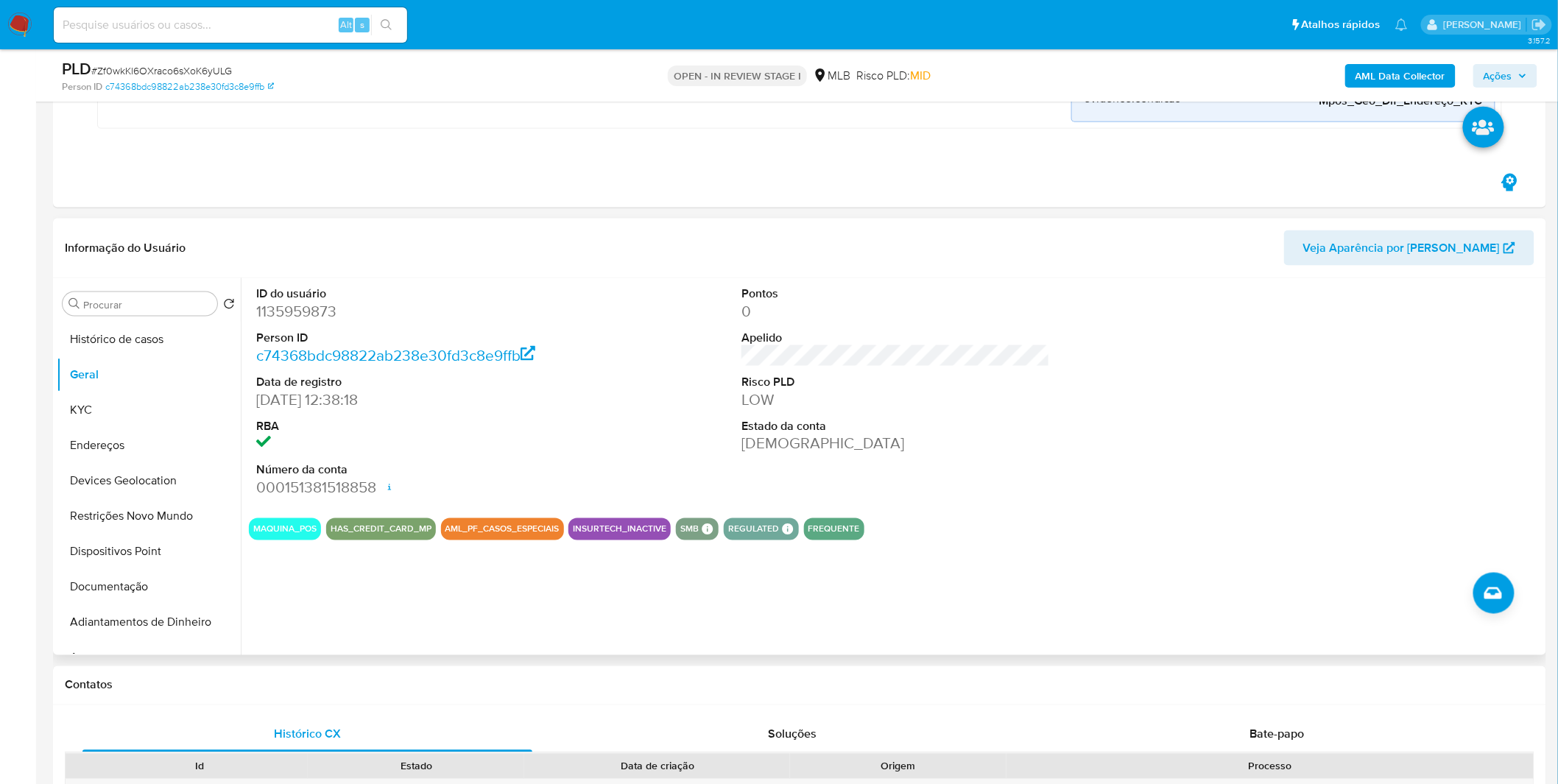
click at [507, 384] on dt "Data de registro" at bounding box center [410, 382] width 308 height 16
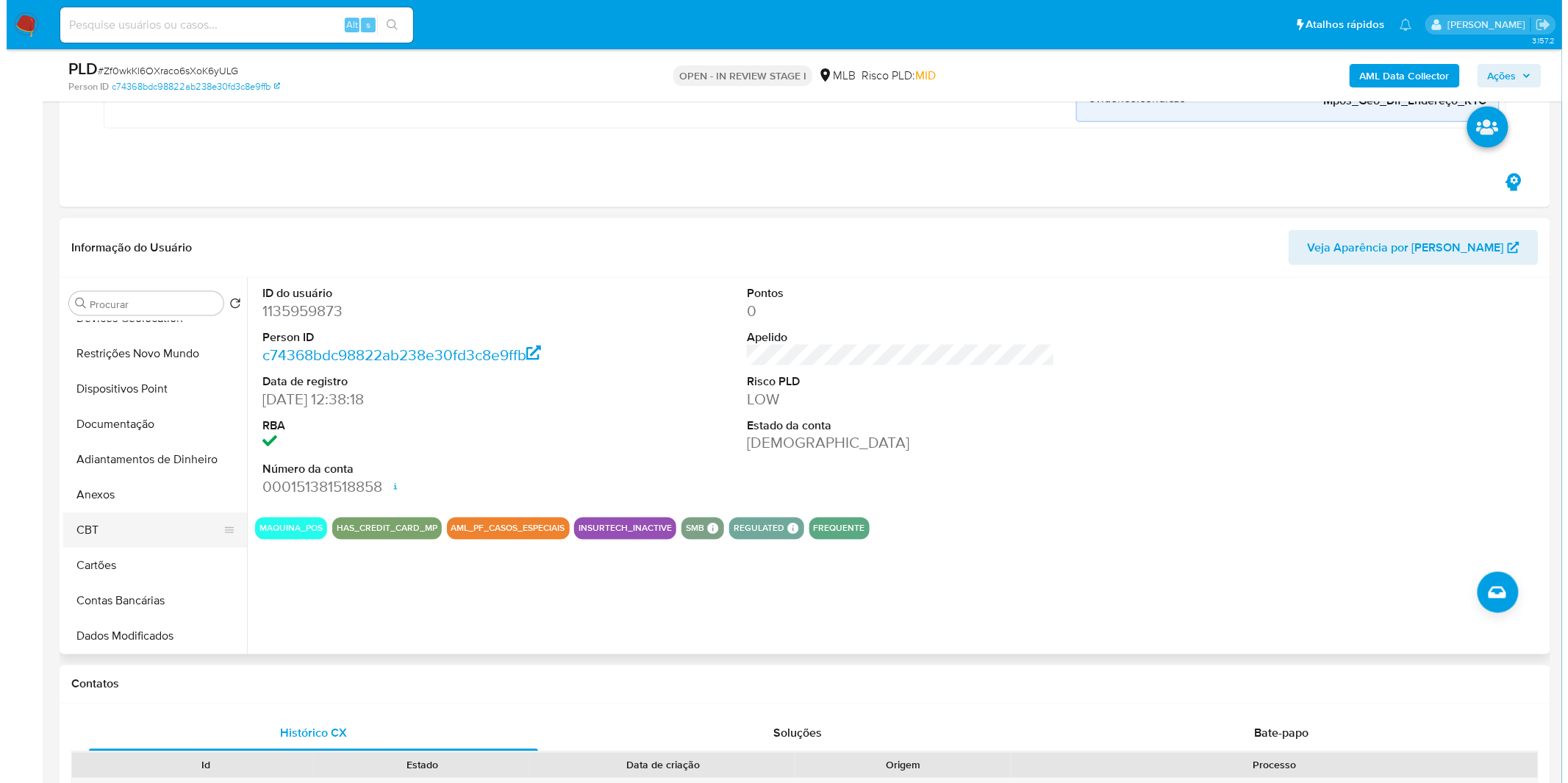
scroll to position [163, 0]
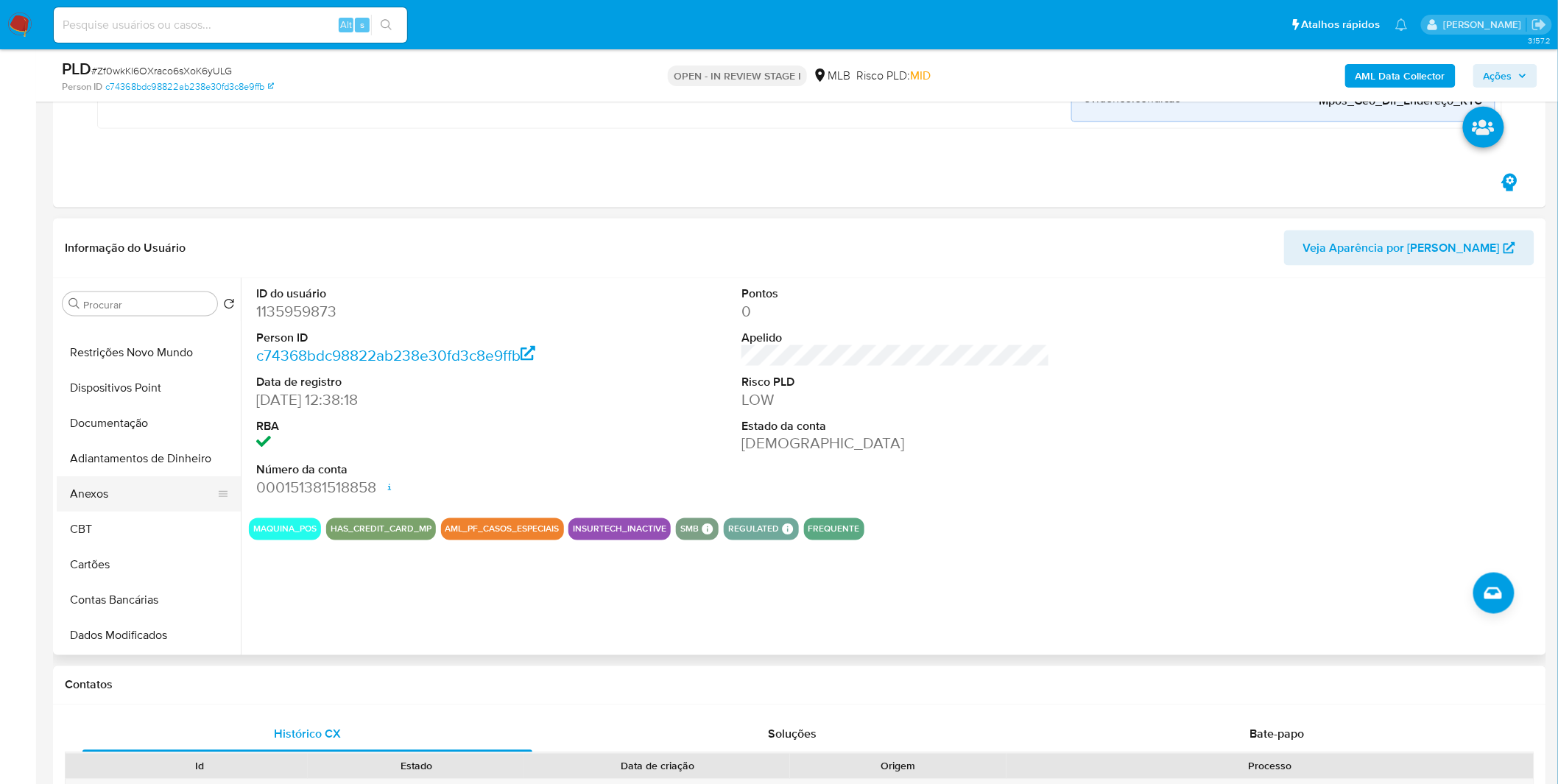
click at [130, 496] on button "Anexos" at bounding box center [143, 493] width 173 height 36
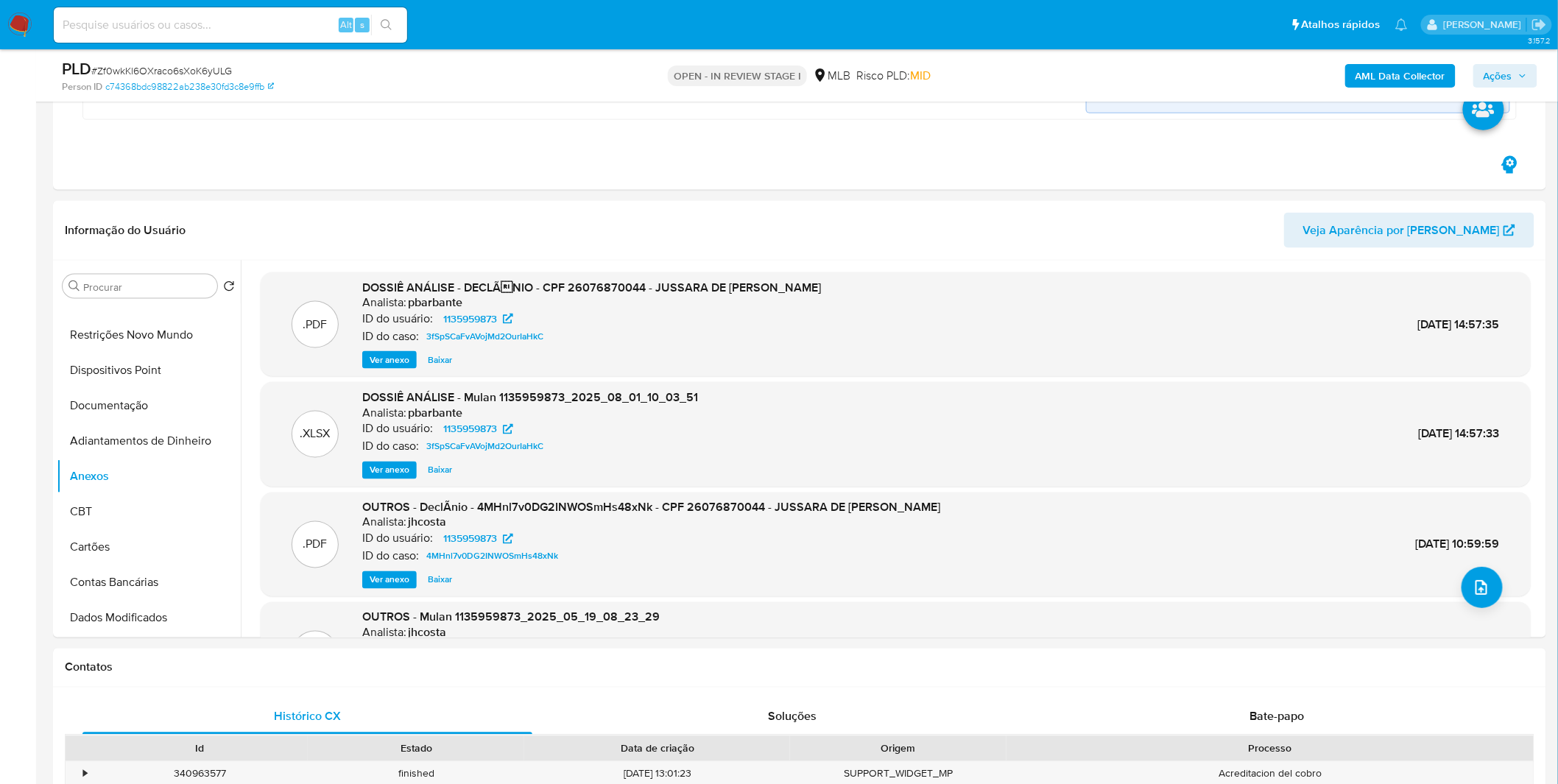
click at [1402, 82] on b "AML Data Collector" at bounding box center [1401, 76] width 90 height 24
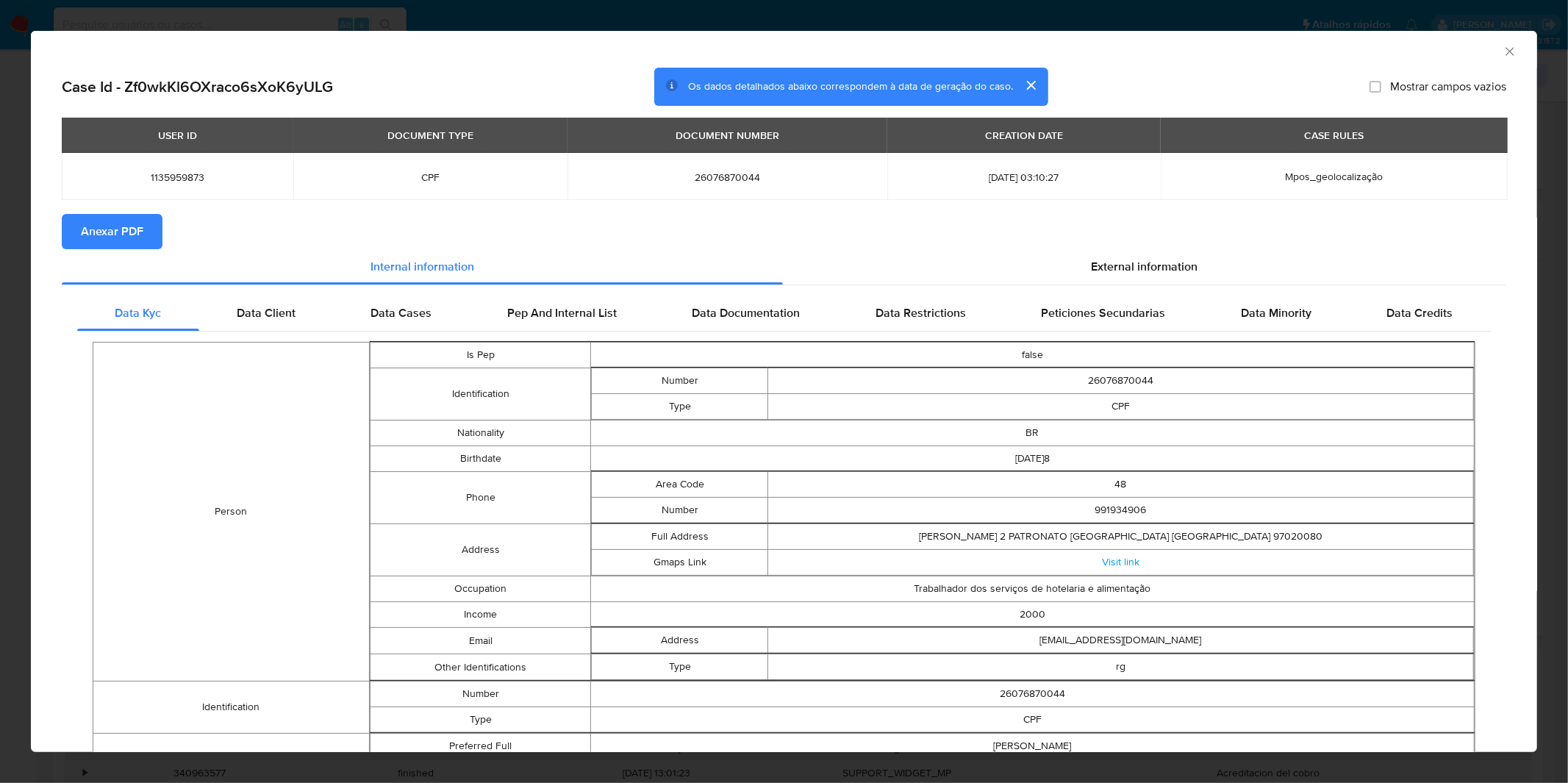
click at [153, 238] on button "Anexar PDF" at bounding box center [111, 231] width 101 height 35
click at [122, 232] on span "Anexar PDF" at bounding box center [111, 232] width 62 height 33
click at [538, 13] on div "AML Data Collector Case Id - Zf0wkKl6OXraco6sXoK6yULG Os dados detalhados abaix…" at bounding box center [784, 391] width 1568 height 783
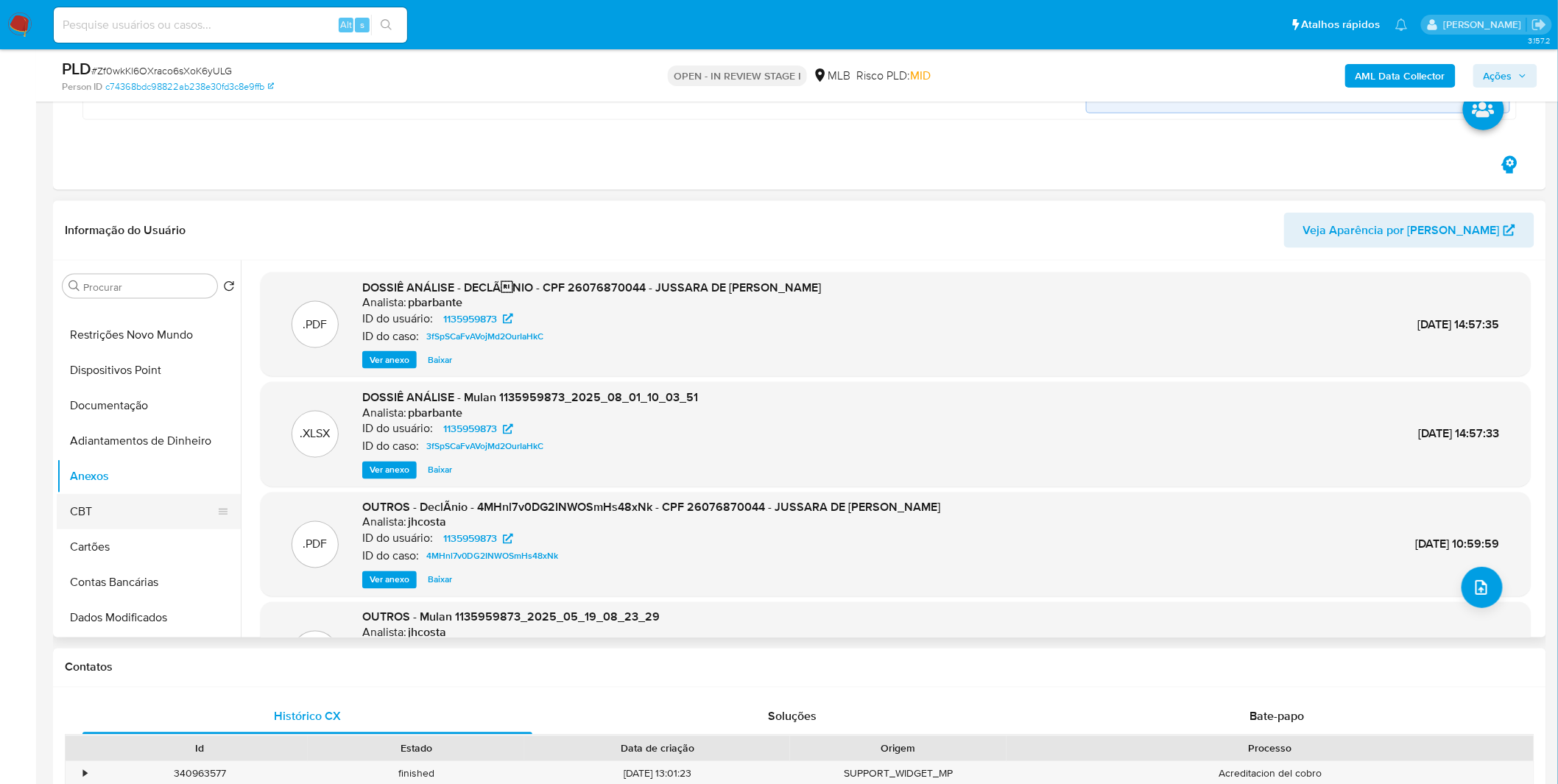
click at [136, 508] on button "CBT" at bounding box center [143, 511] width 173 height 36
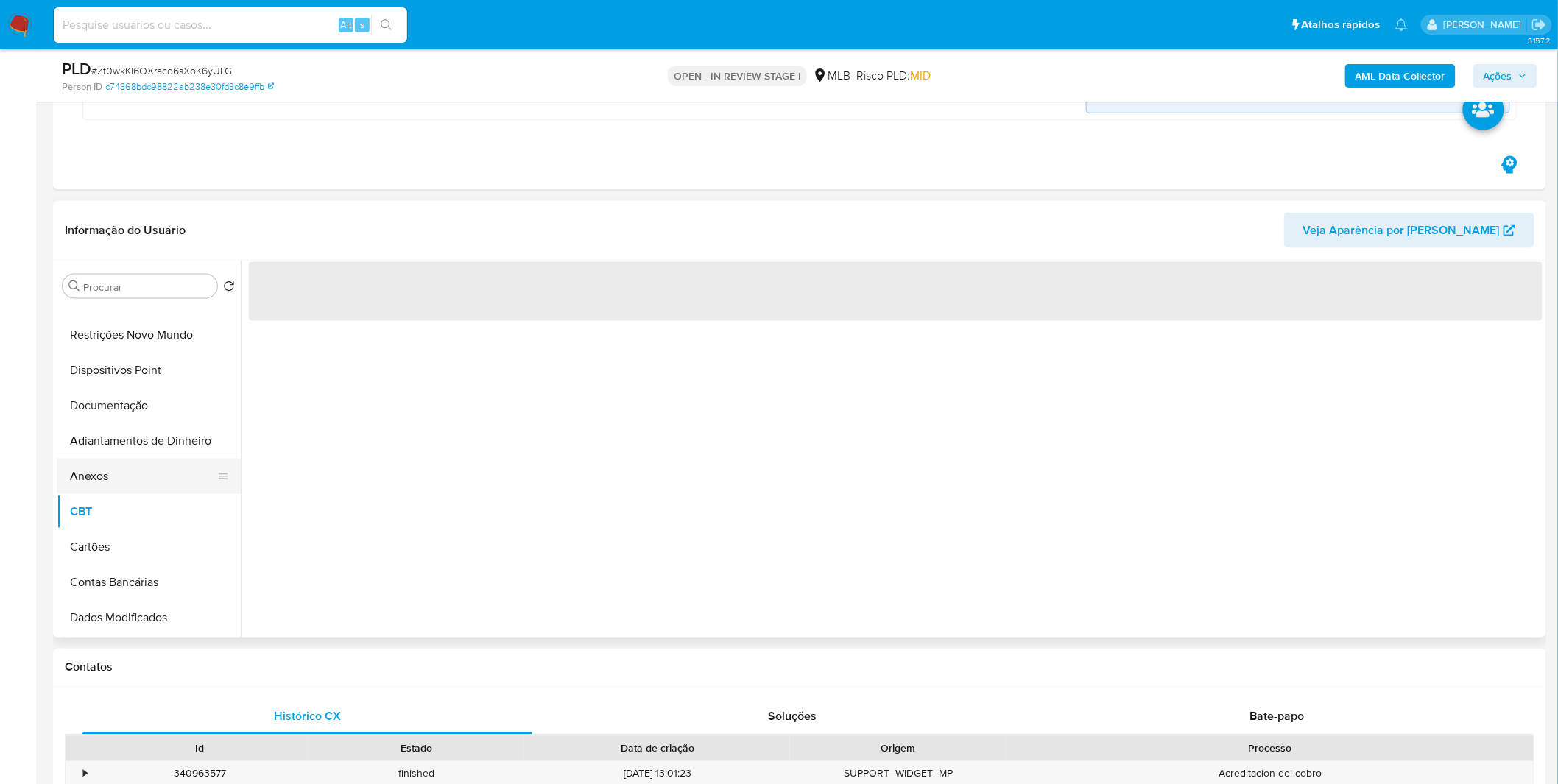
click at [134, 476] on button "Anexos" at bounding box center [143, 476] width 173 height 36
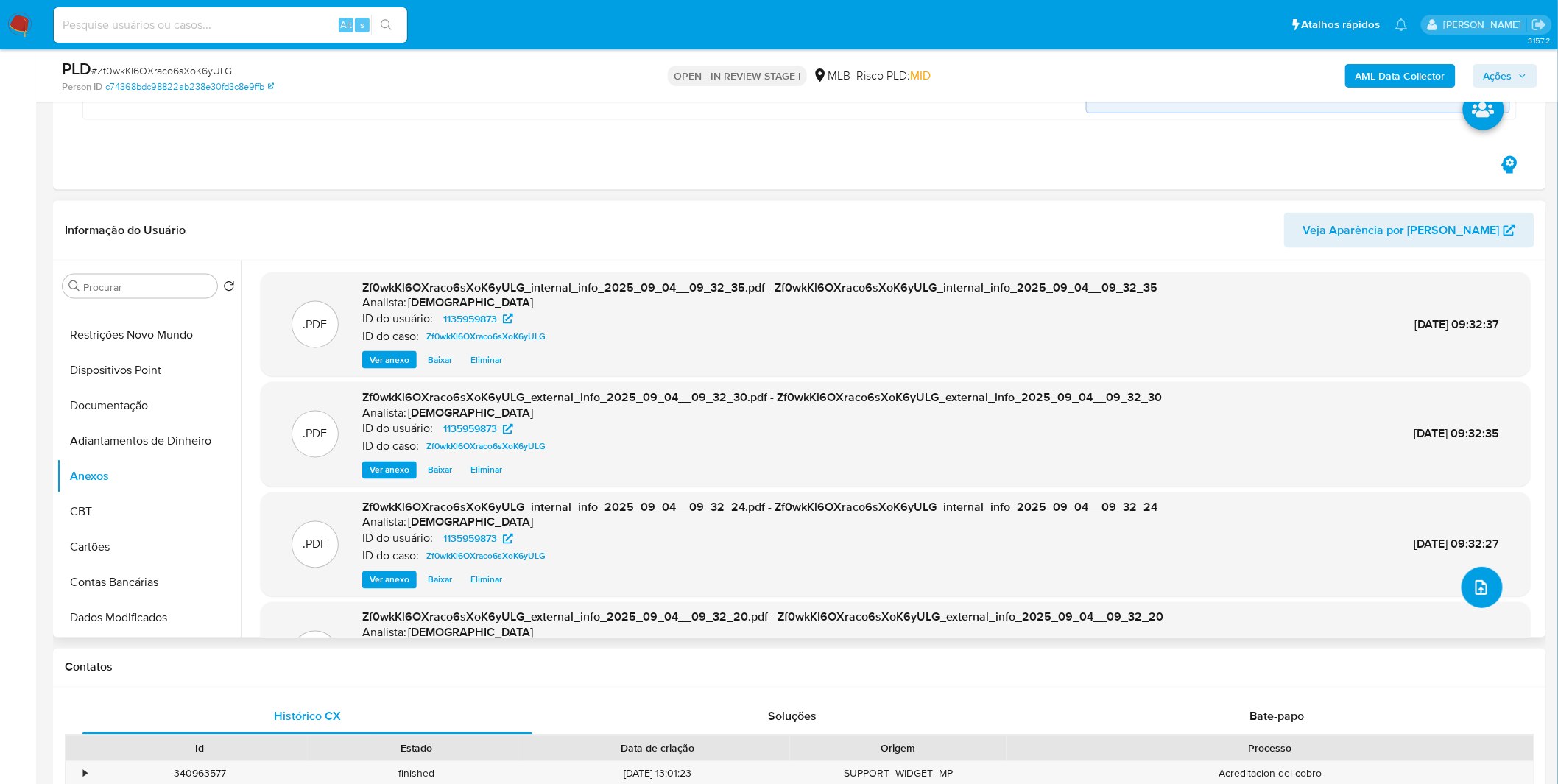
click at [1479, 581] on icon "upload-file" at bounding box center [1481, 587] width 17 height 17
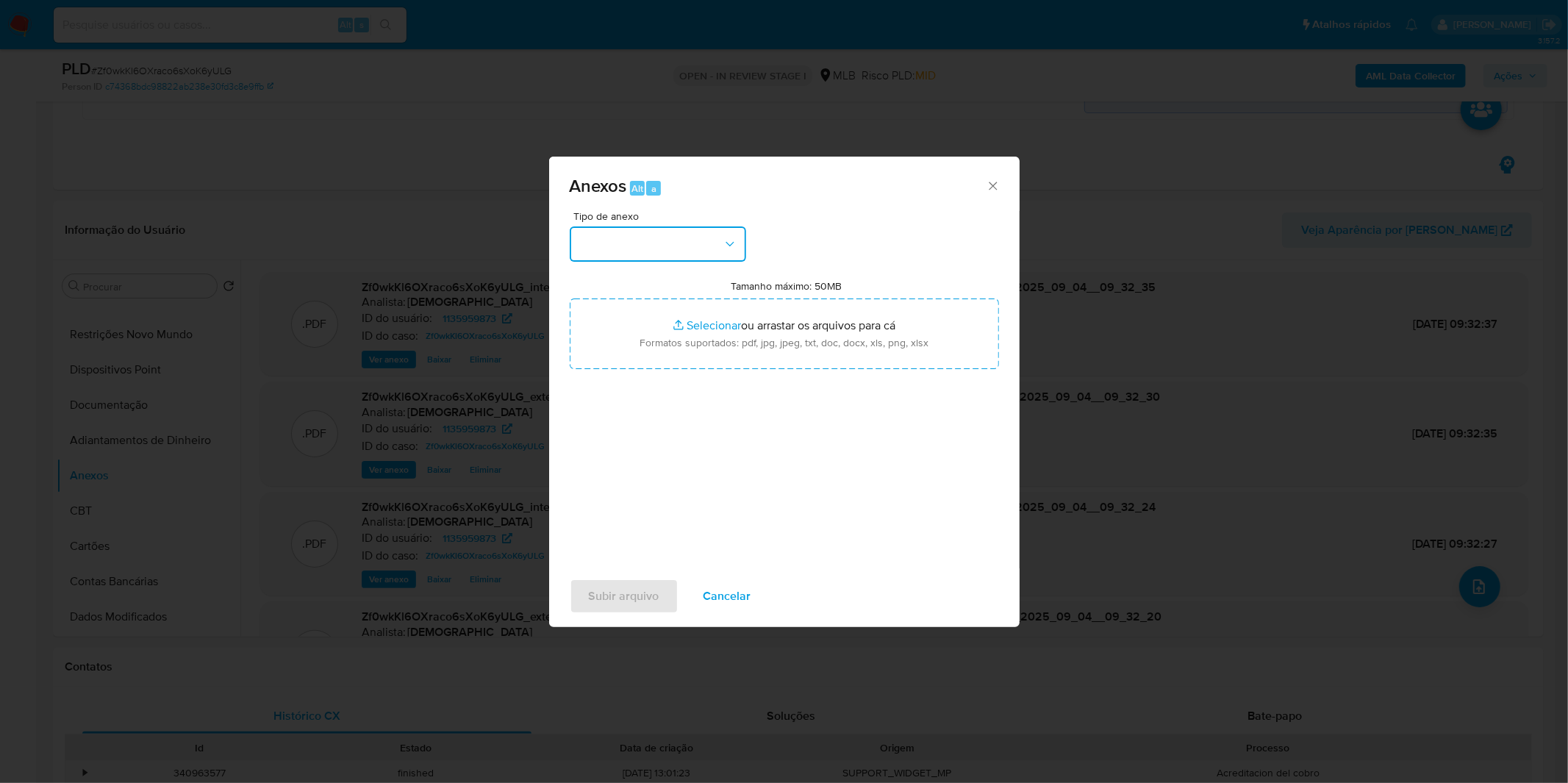
click at [701, 258] on button "button" at bounding box center [658, 243] width 176 height 35
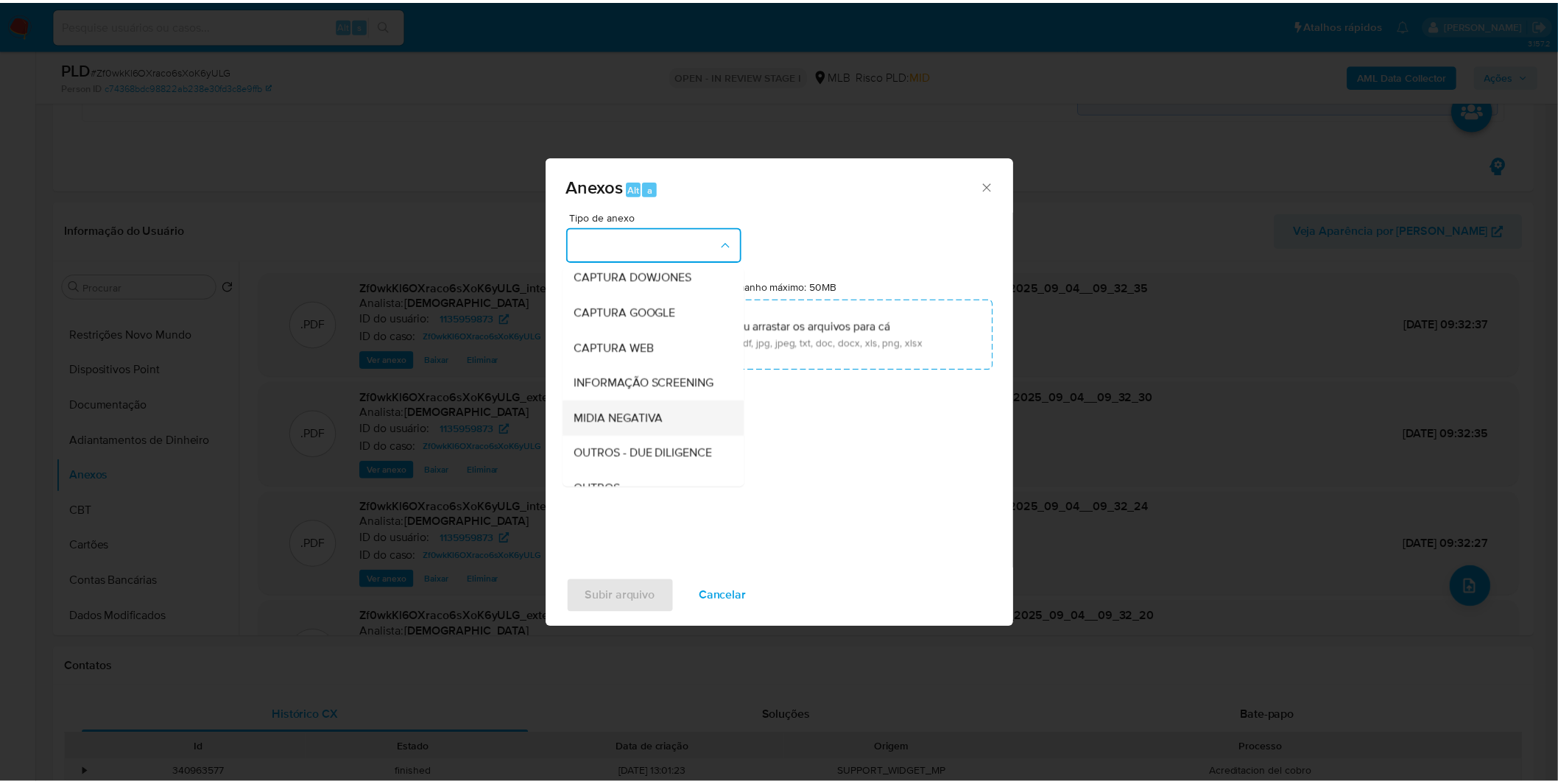
scroll to position [82, 0]
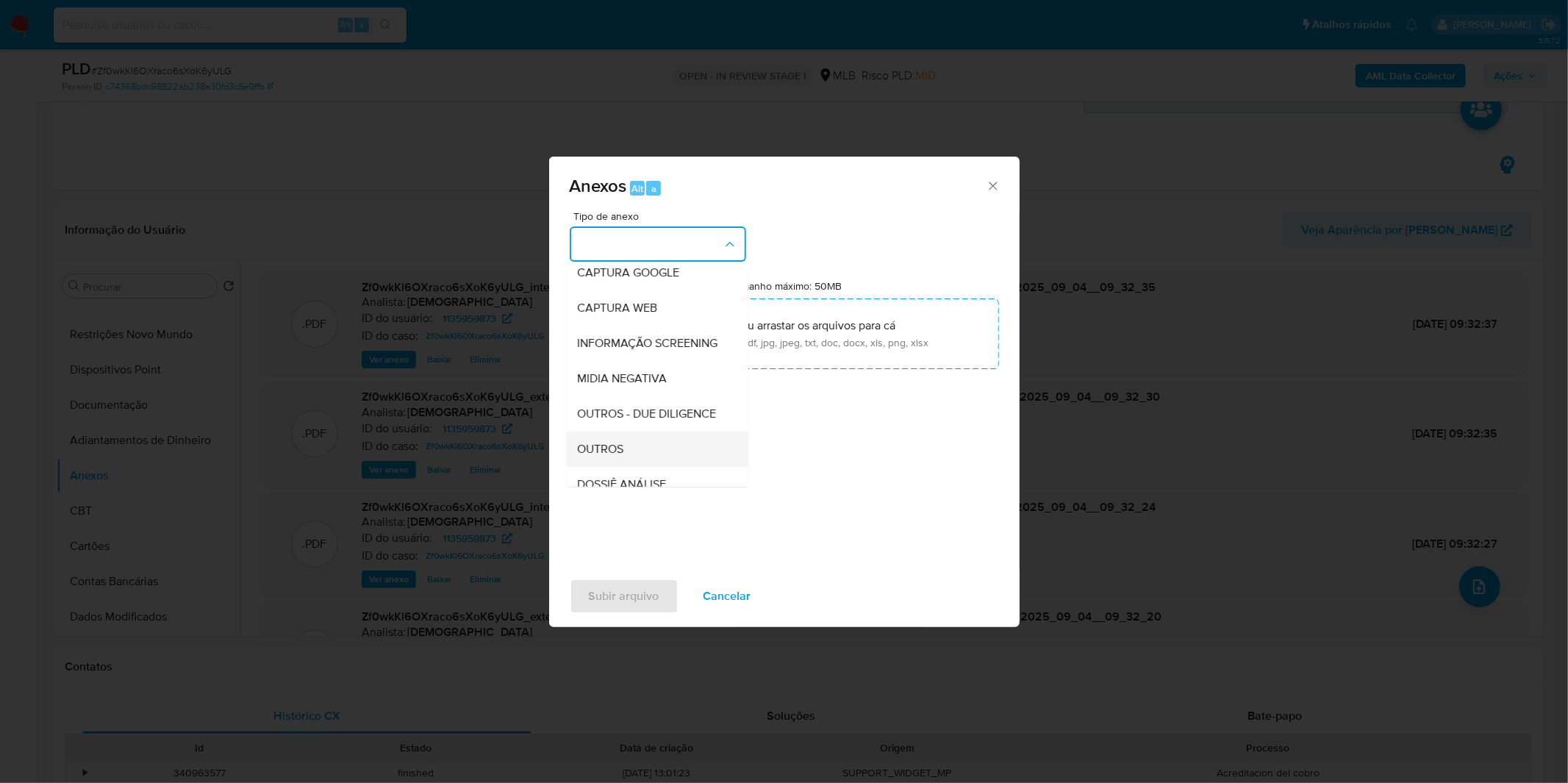
click at [656, 463] on div "OUTROS" at bounding box center [653, 449] width 150 height 35
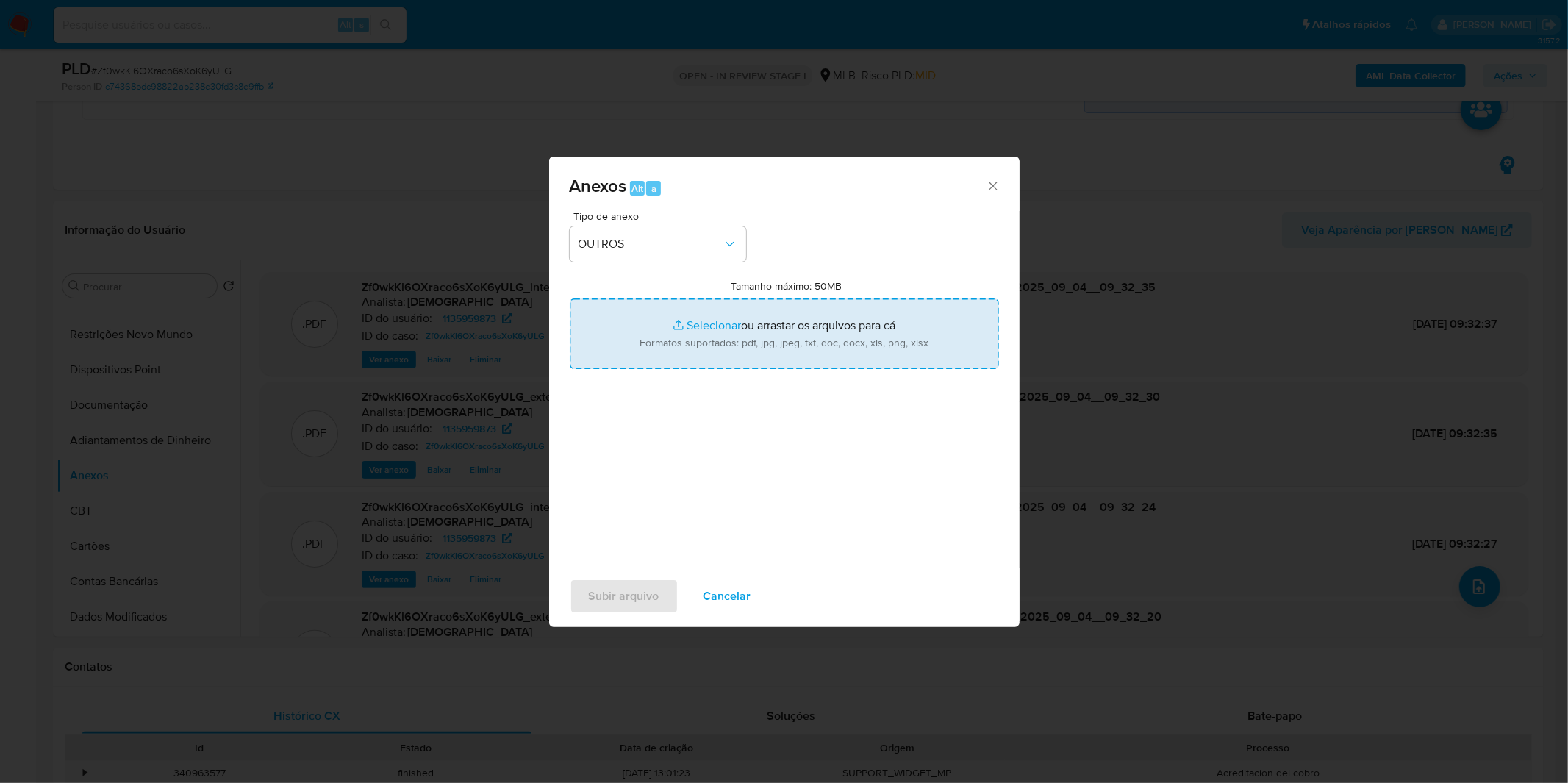
click at [697, 354] on input "Tamanho máximo: 50MB Selecionar arquivos" at bounding box center [785, 334] width 429 height 71
click at [733, 309] on input "Tamanho máximo: 50MB Selecionar arquivos" at bounding box center [785, 334] width 429 height 71
type input "C:\fakepath\DECLINIO SAR - CPF 26076870044 - JUSSARA DE LOURDES MEDEIROS COELHO…"
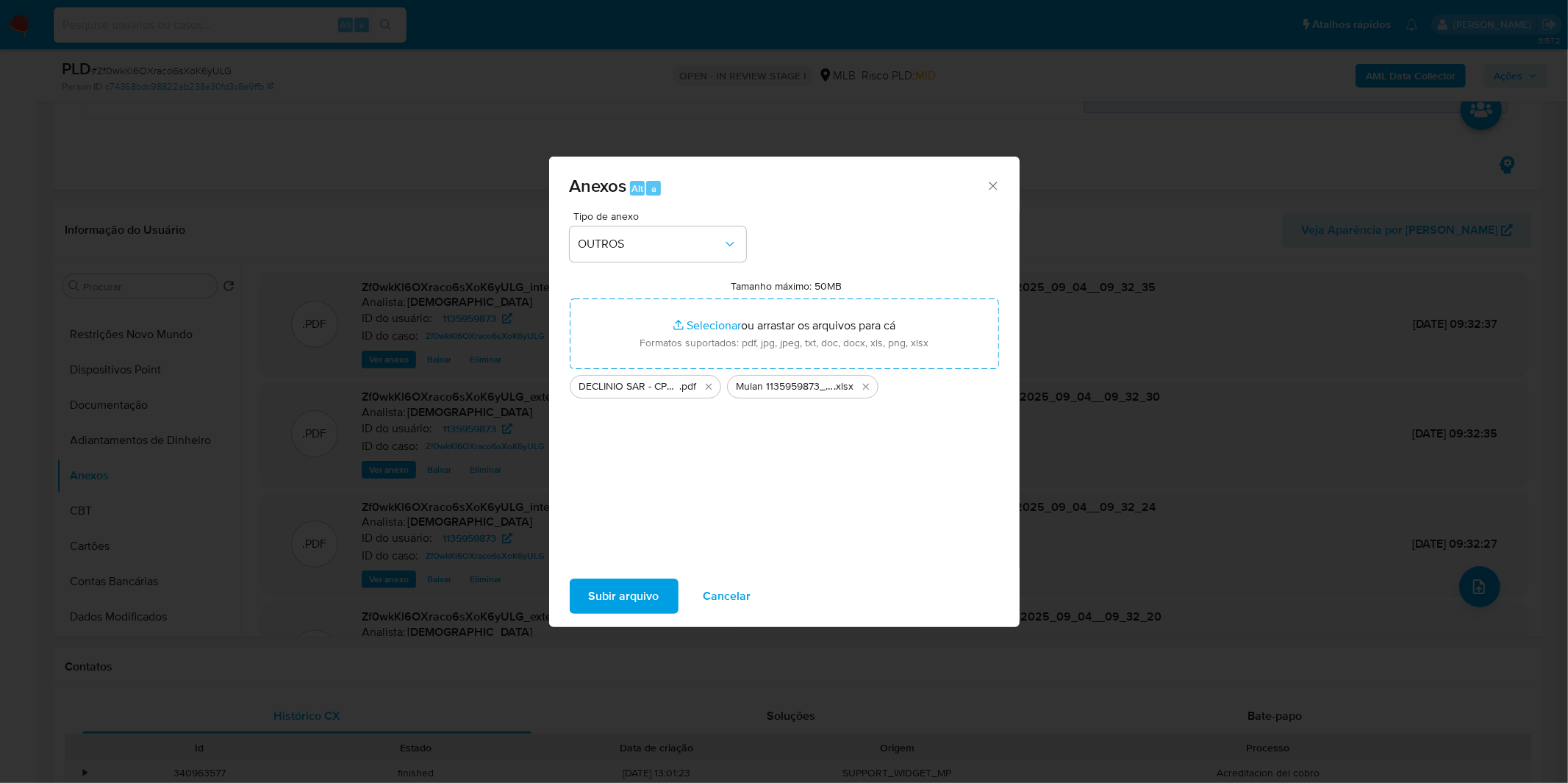
click at [622, 598] on span "Subir arquivo" at bounding box center [625, 596] width 71 height 33
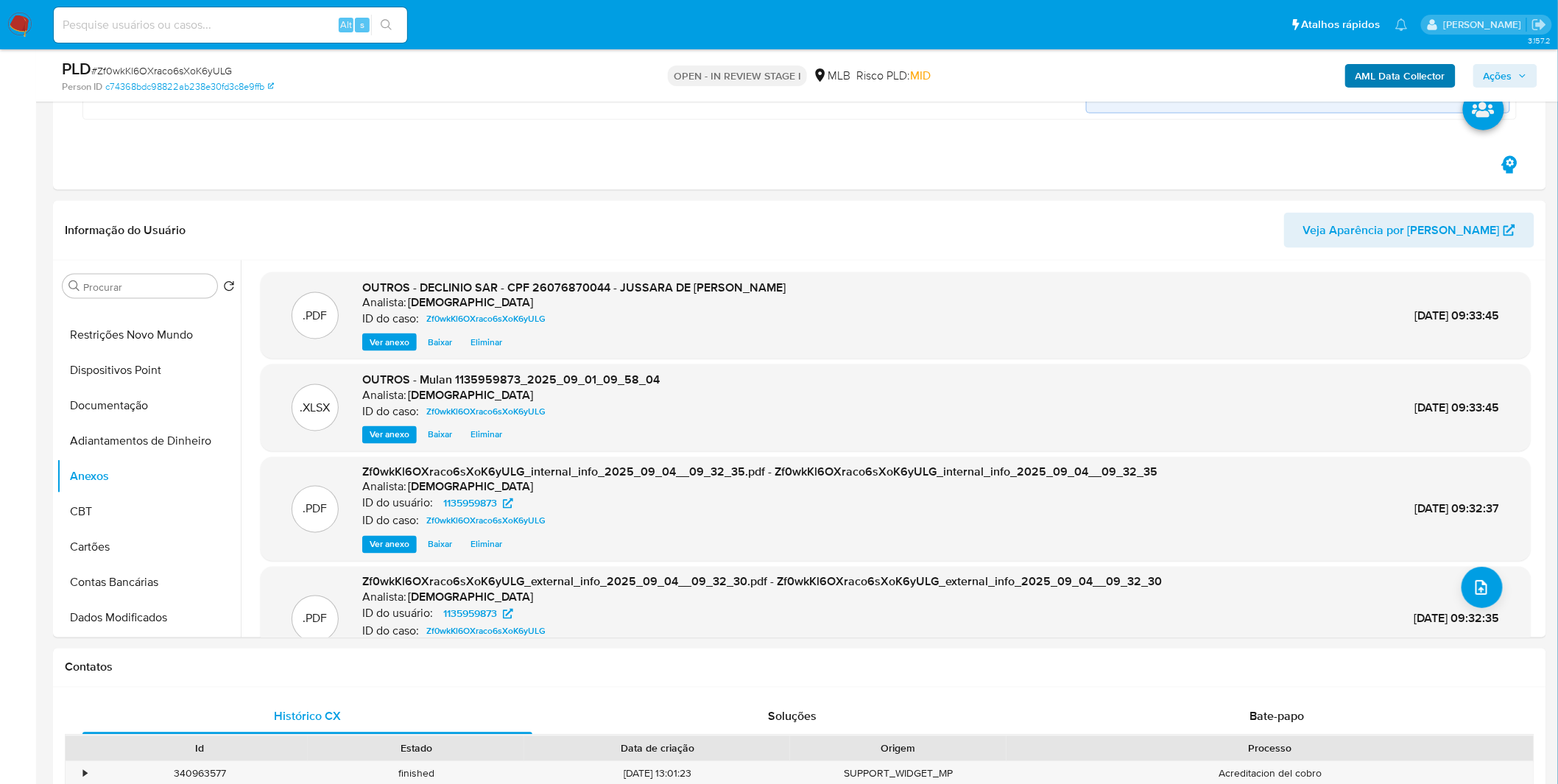
click at [1516, 68] on span "Ações" at bounding box center [1505, 75] width 43 height 20
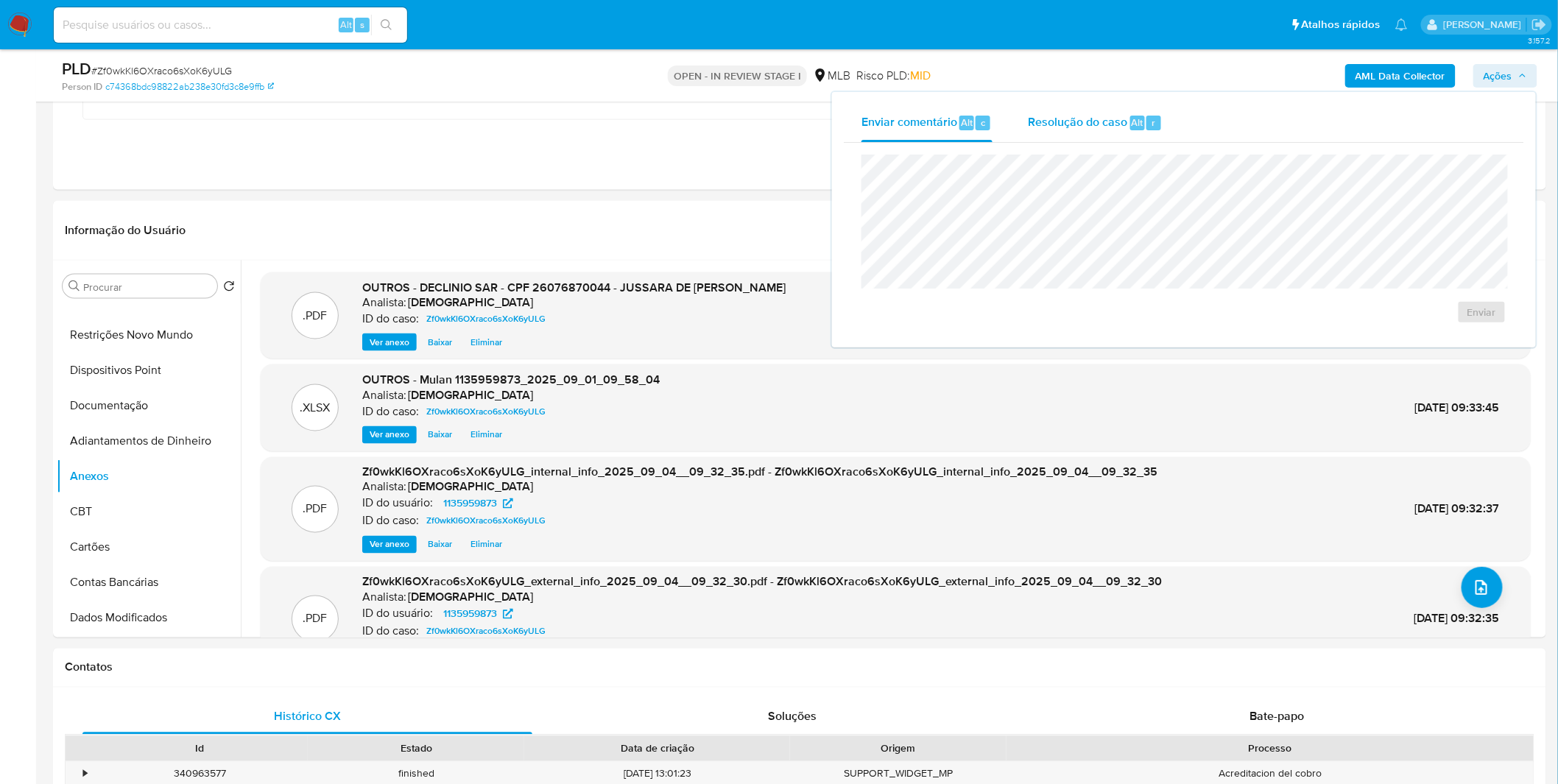
click at [1084, 128] on span "Resolução do caso" at bounding box center [1078, 122] width 100 height 17
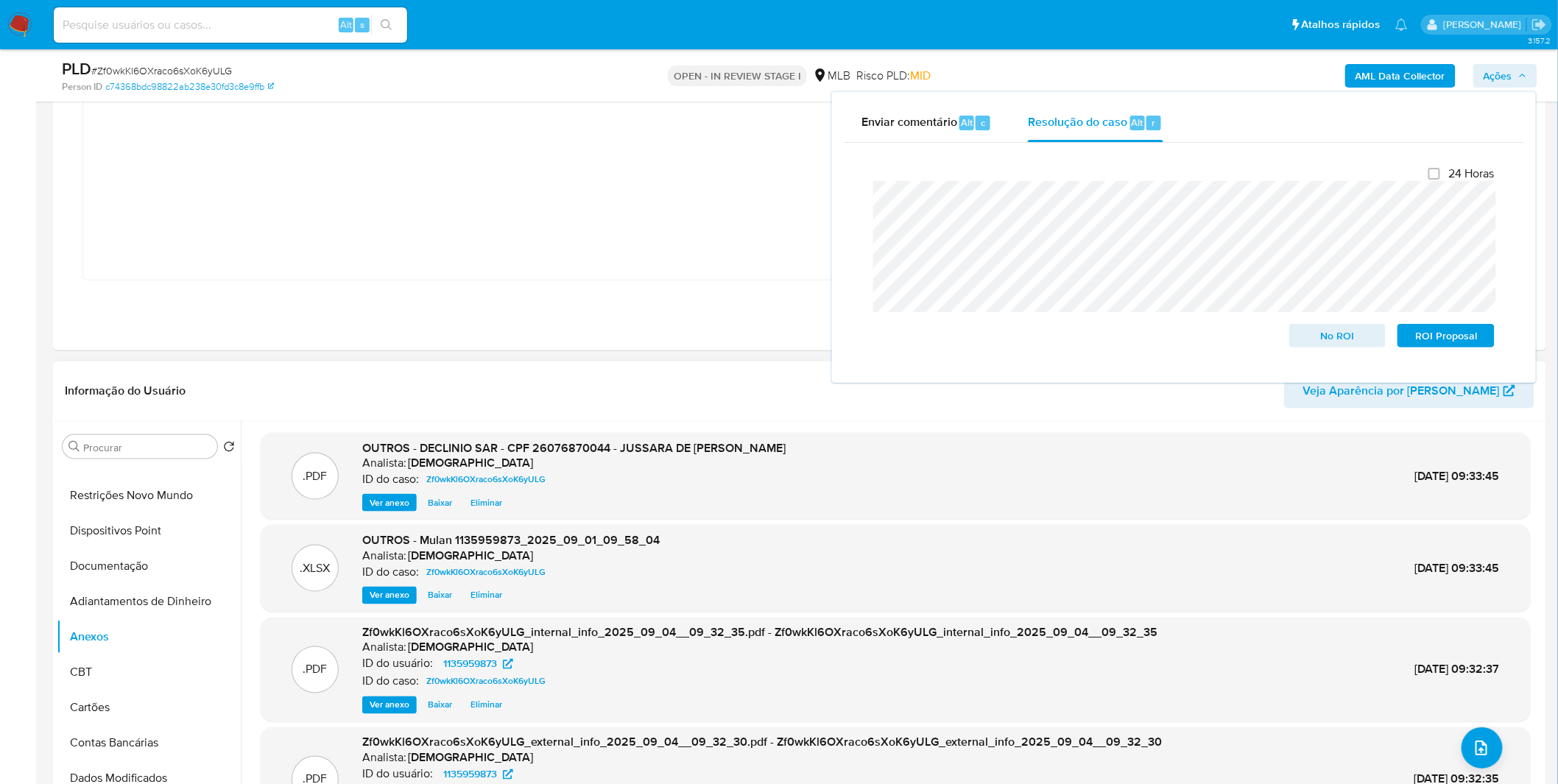
scroll to position [572, 0]
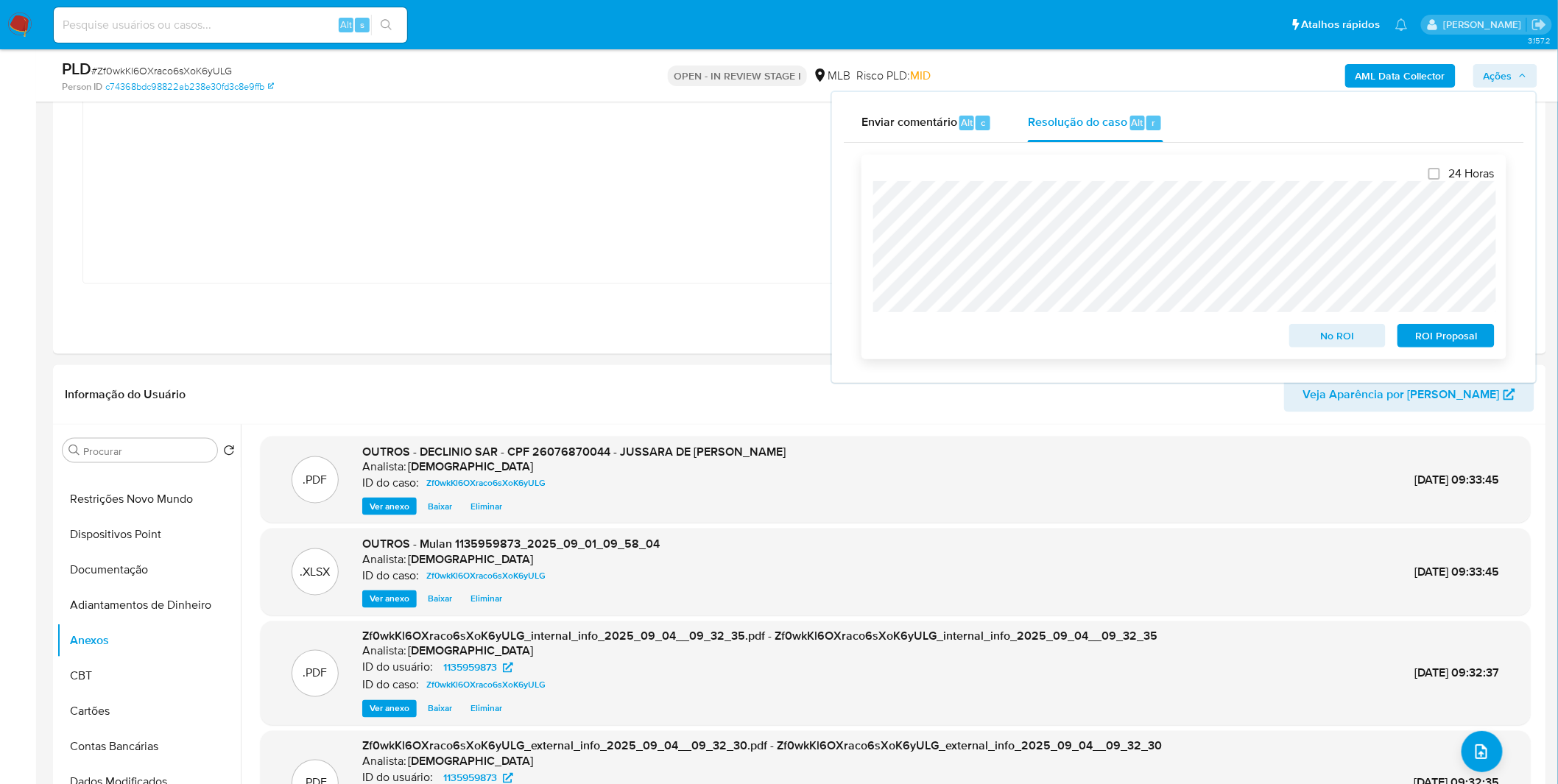
click at [1333, 346] on span "No ROI" at bounding box center [1338, 335] width 77 height 20
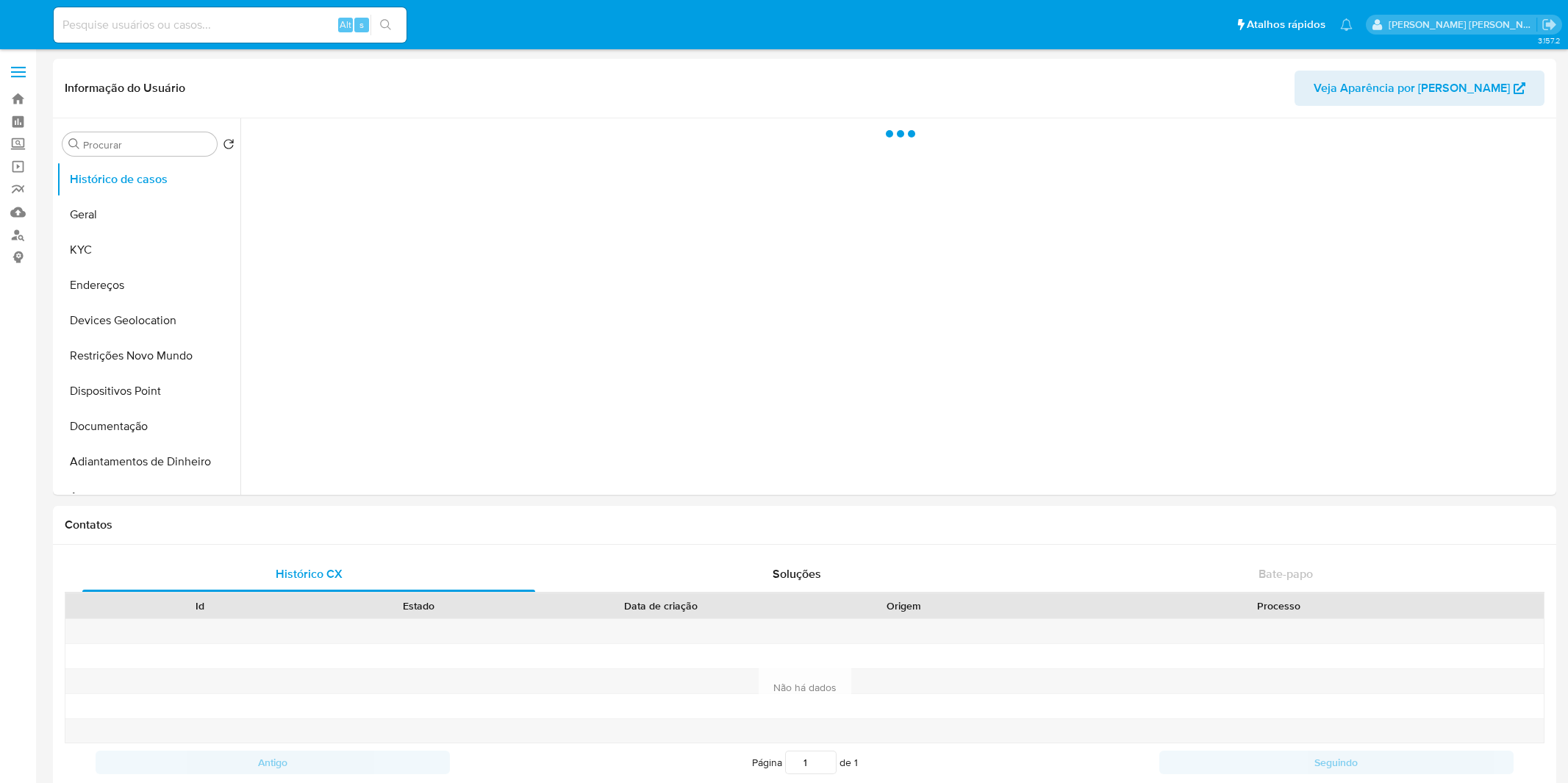
select select "10"
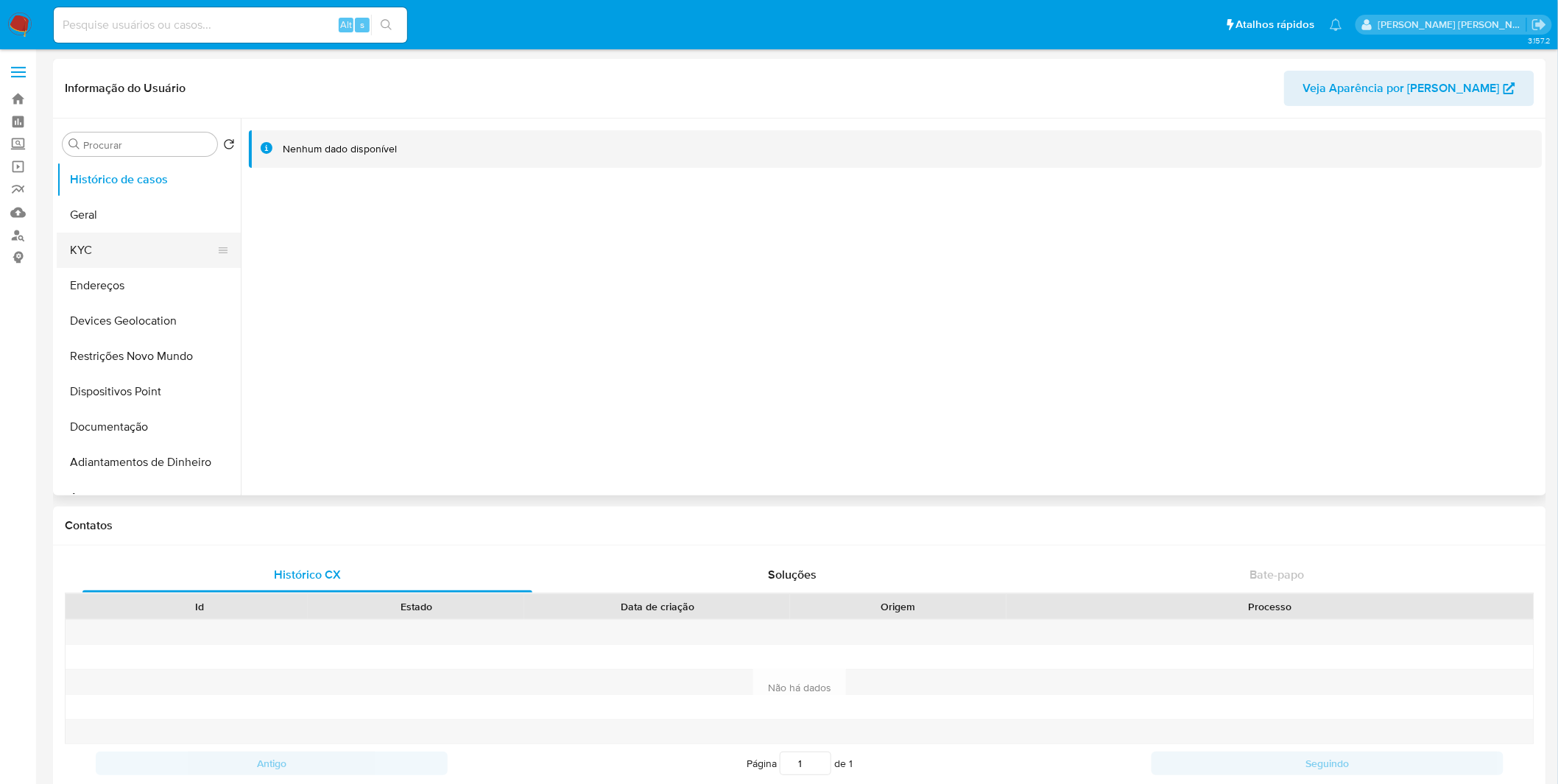
click at [175, 232] on button "KYC" at bounding box center [143, 249] width 173 height 36
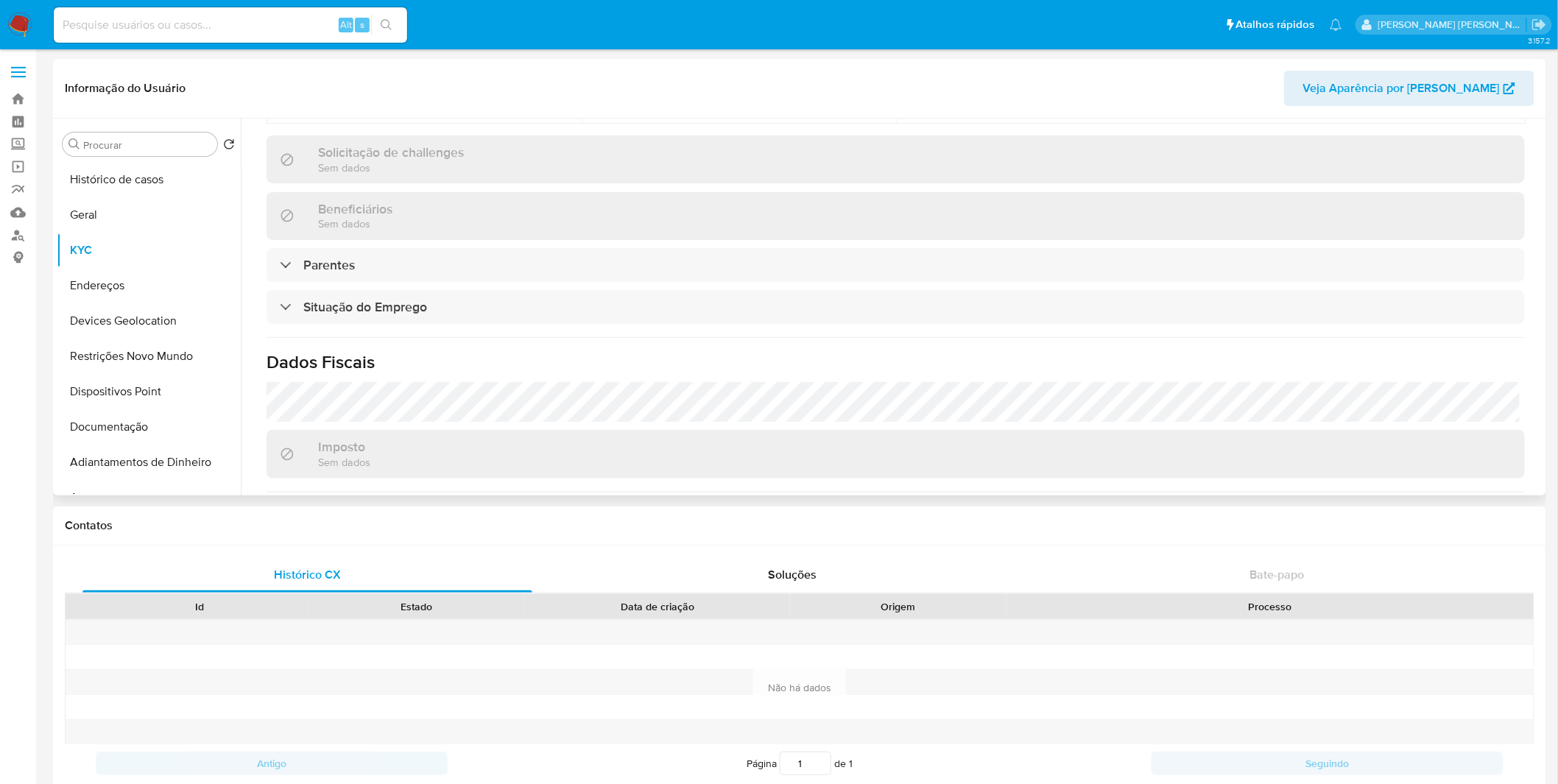
scroll to position [55, 0]
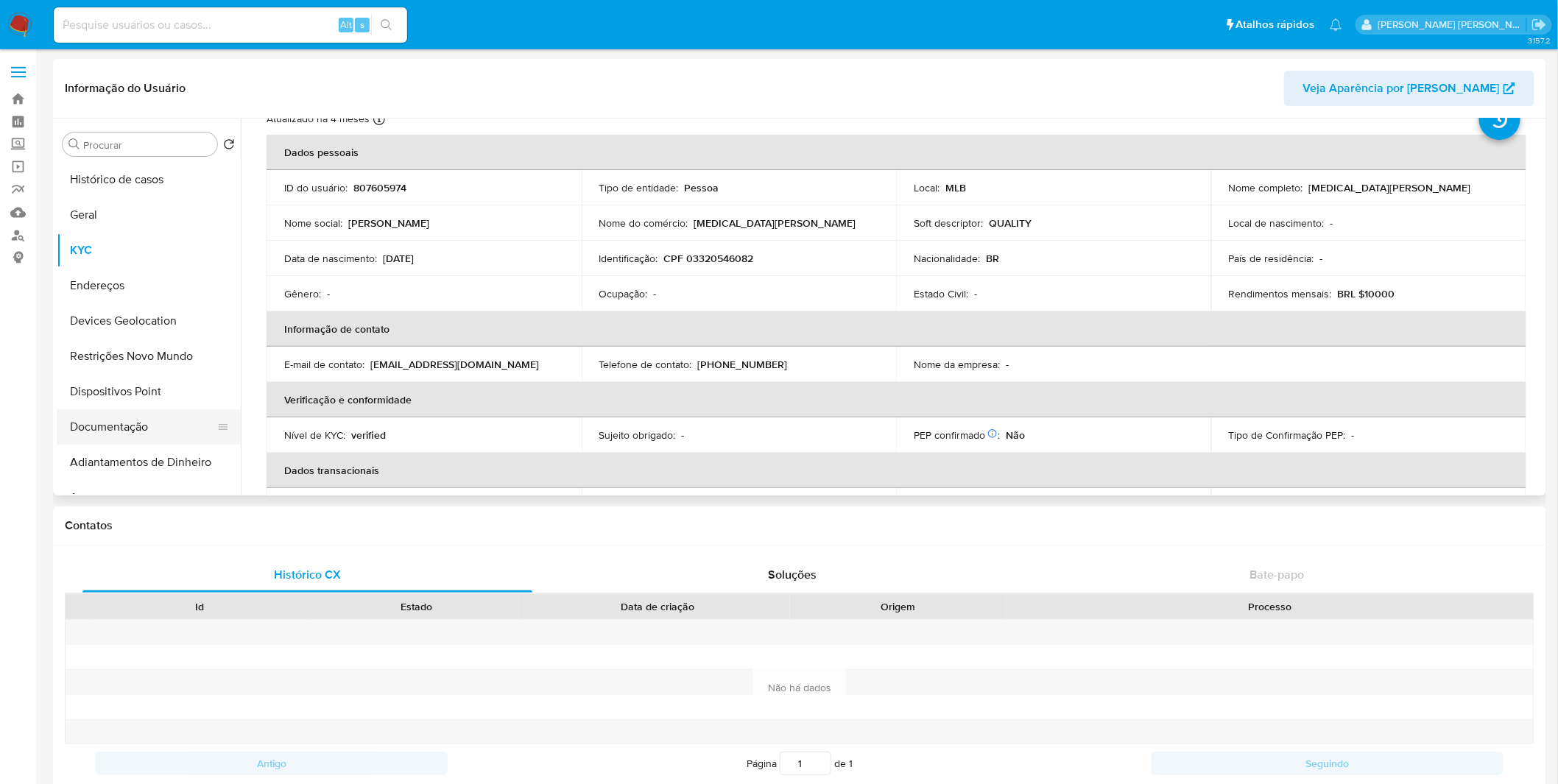
click at [149, 428] on button "Documentação" at bounding box center [143, 427] width 173 height 36
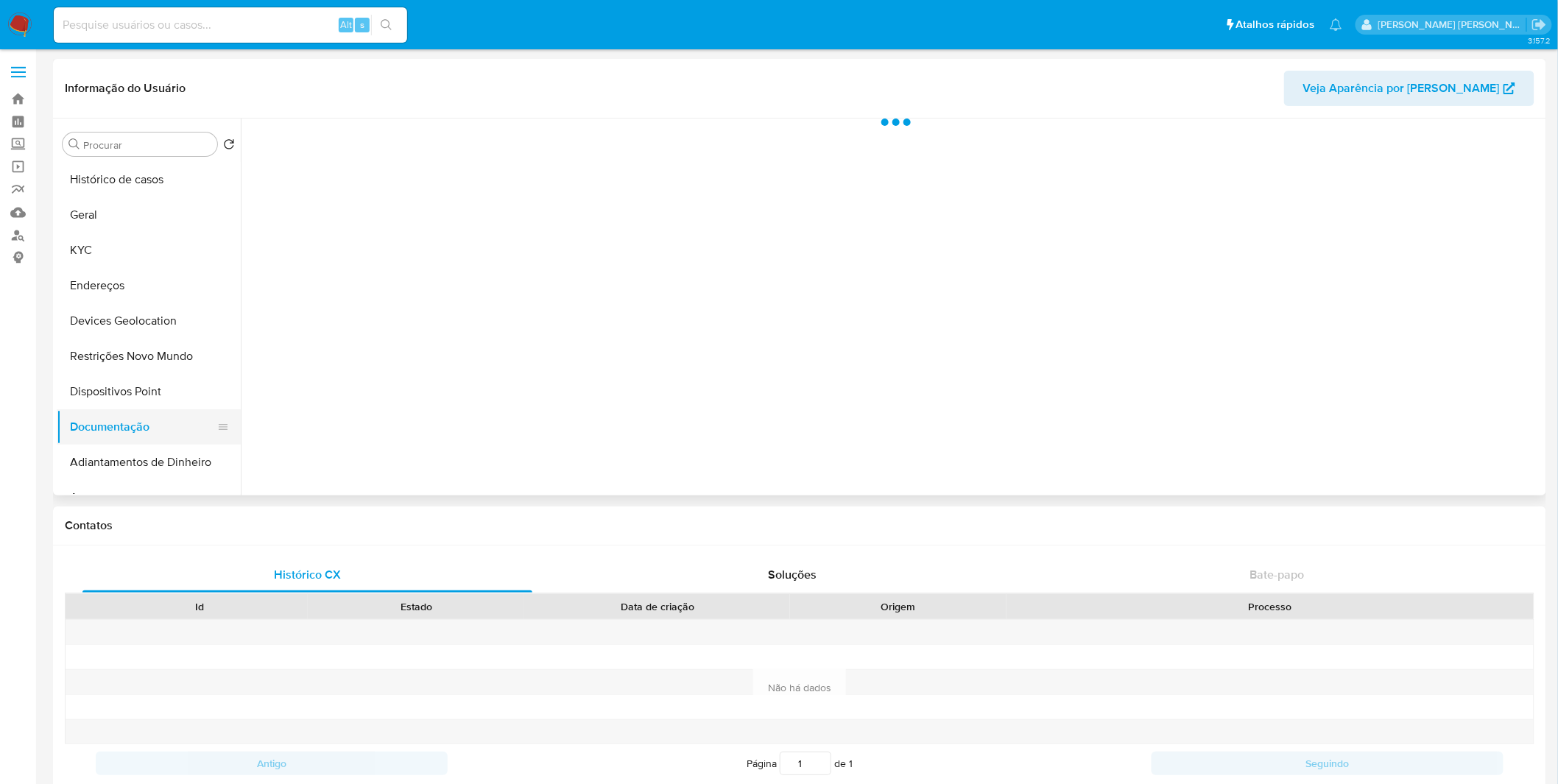
scroll to position [0, 0]
click at [361, 223] on button "Identificação" at bounding box center [398, 228] width 300 height 37
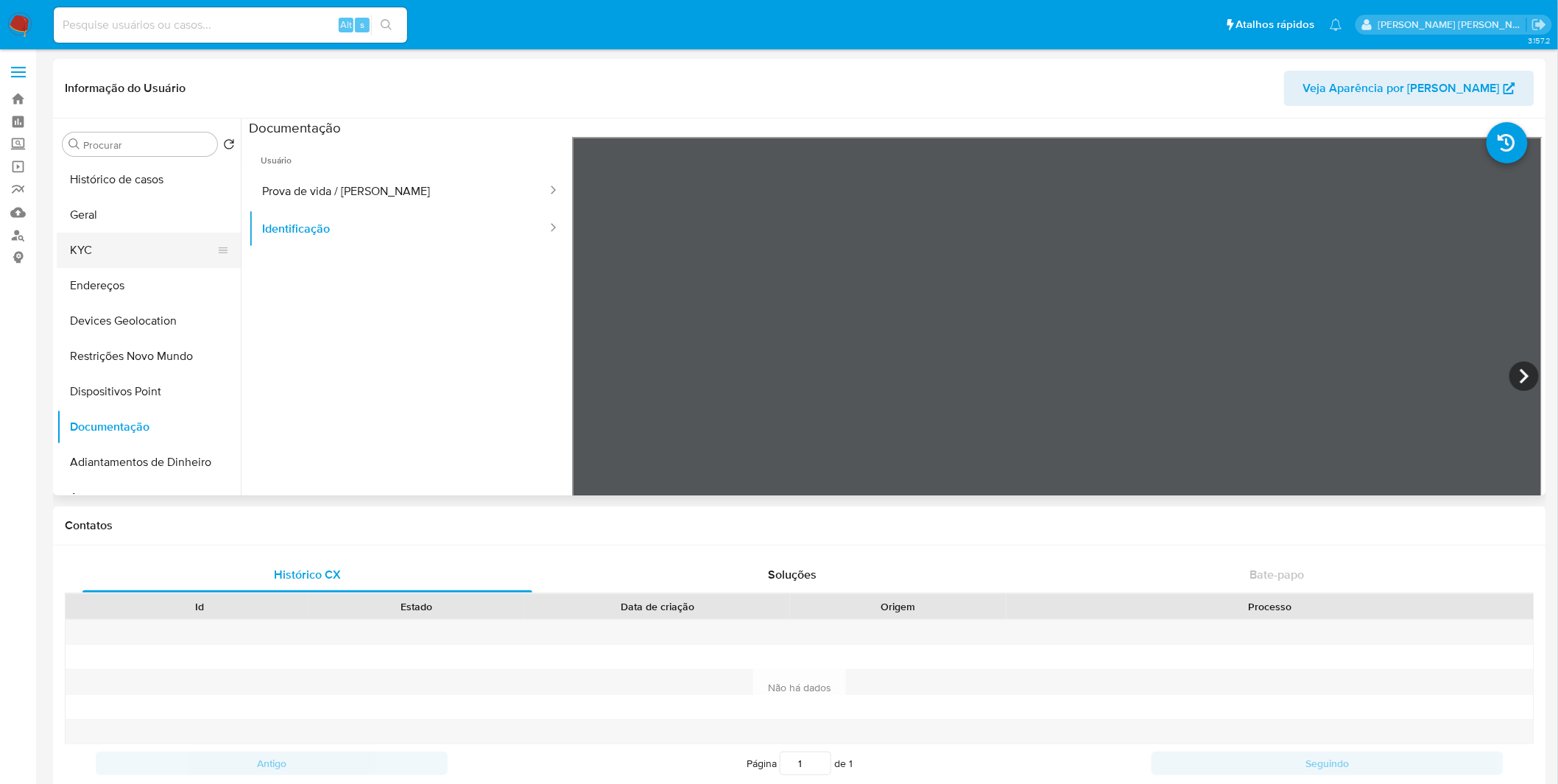
click at [98, 247] on button "KYC" at bounding box center [143, 249] width 173 height 36
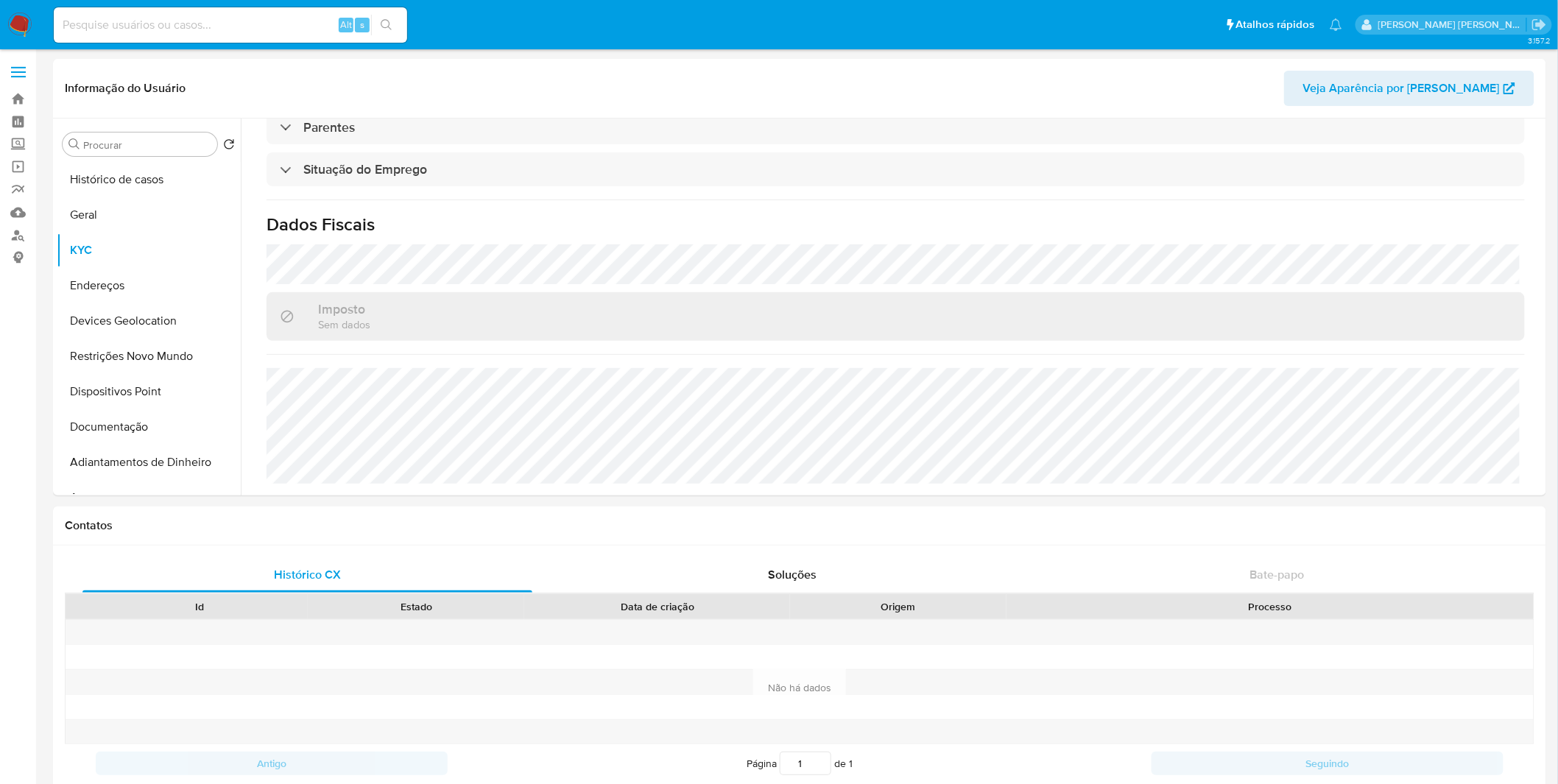
scroll to position [628, 0]
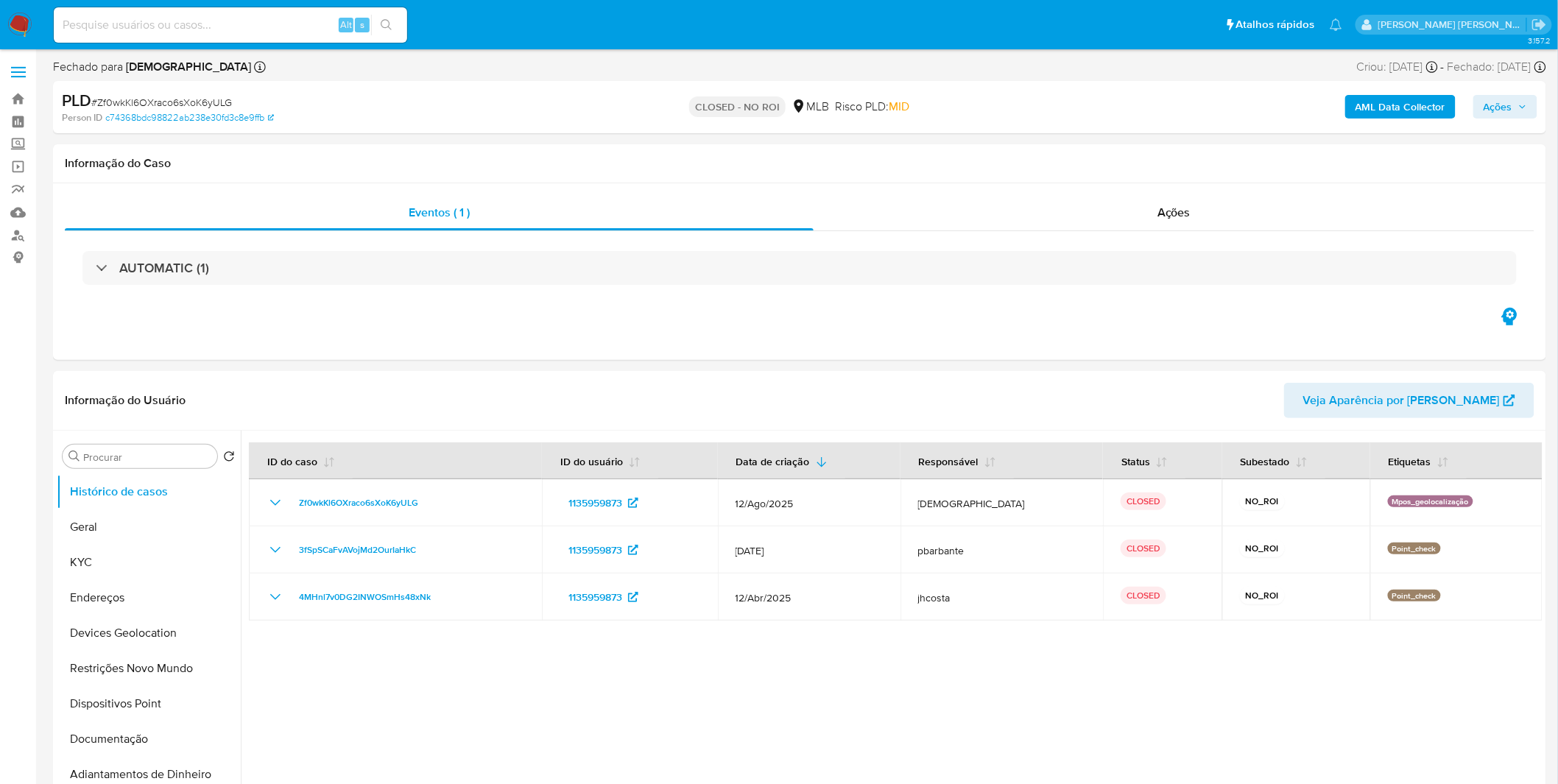
select select "10"
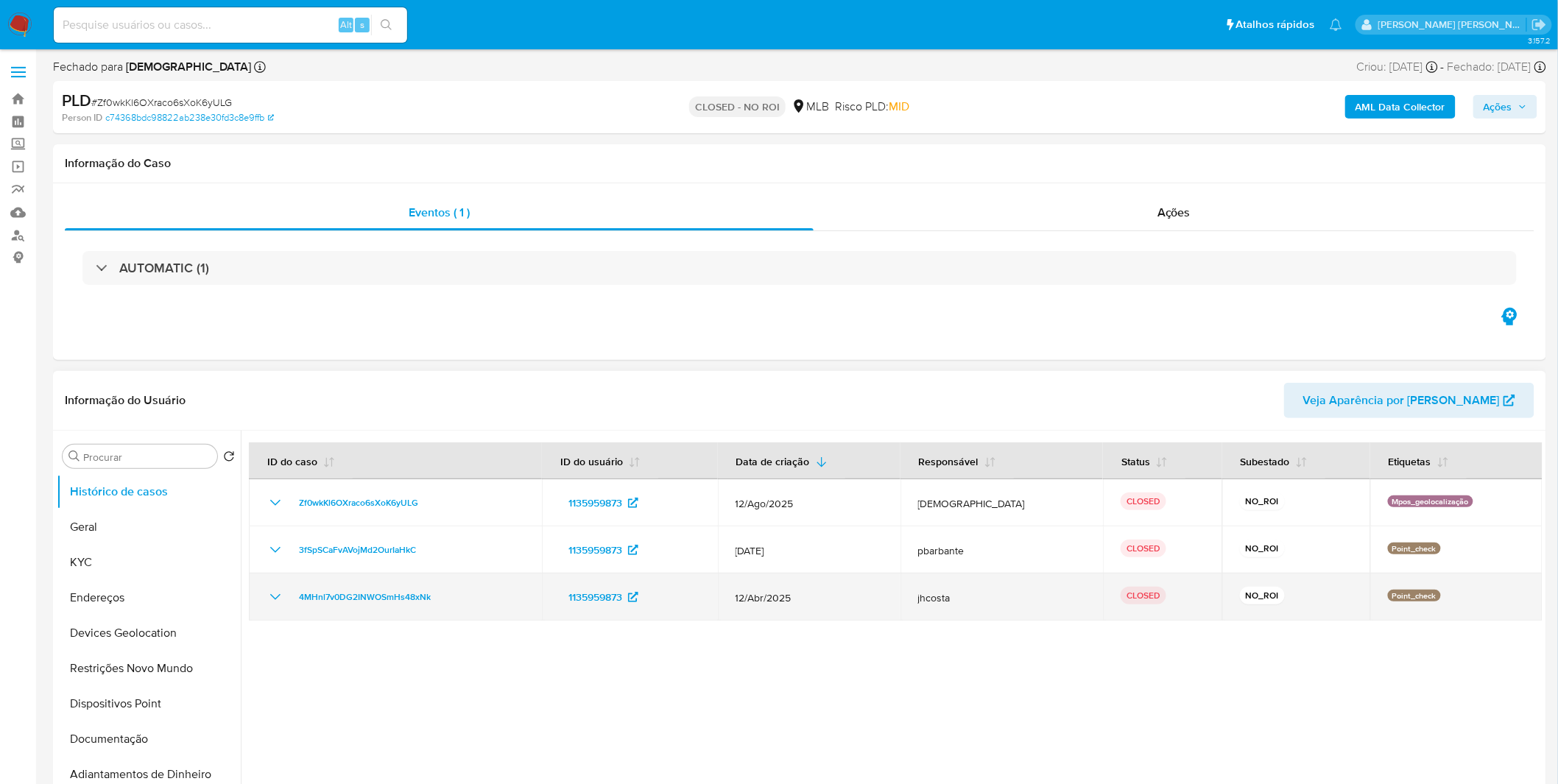
click at [280, 592] on icon "Mostrar/Ocultar" at bounding box center [276, 597] width 17 height 17
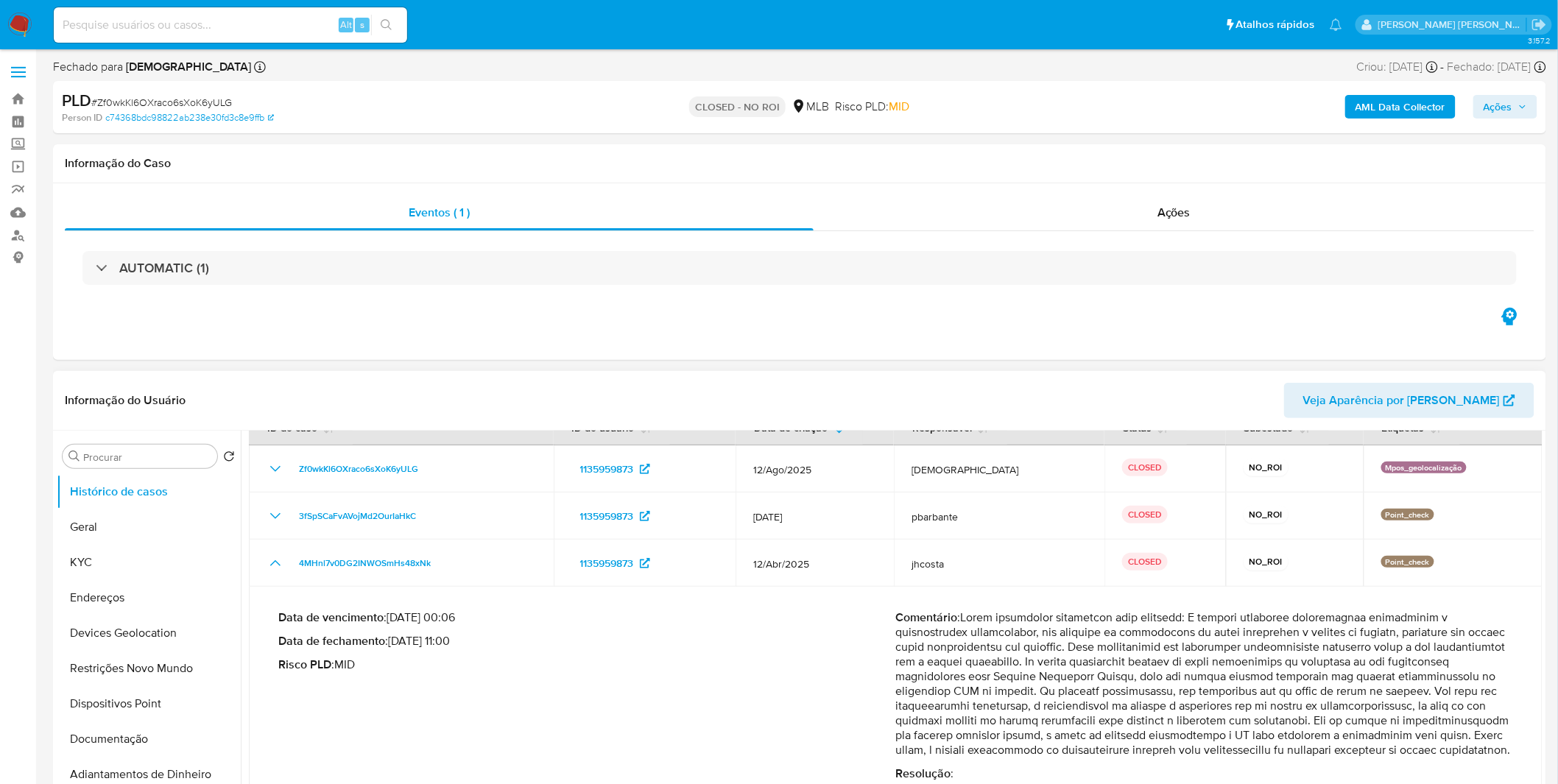
scroll to position [53, 0]
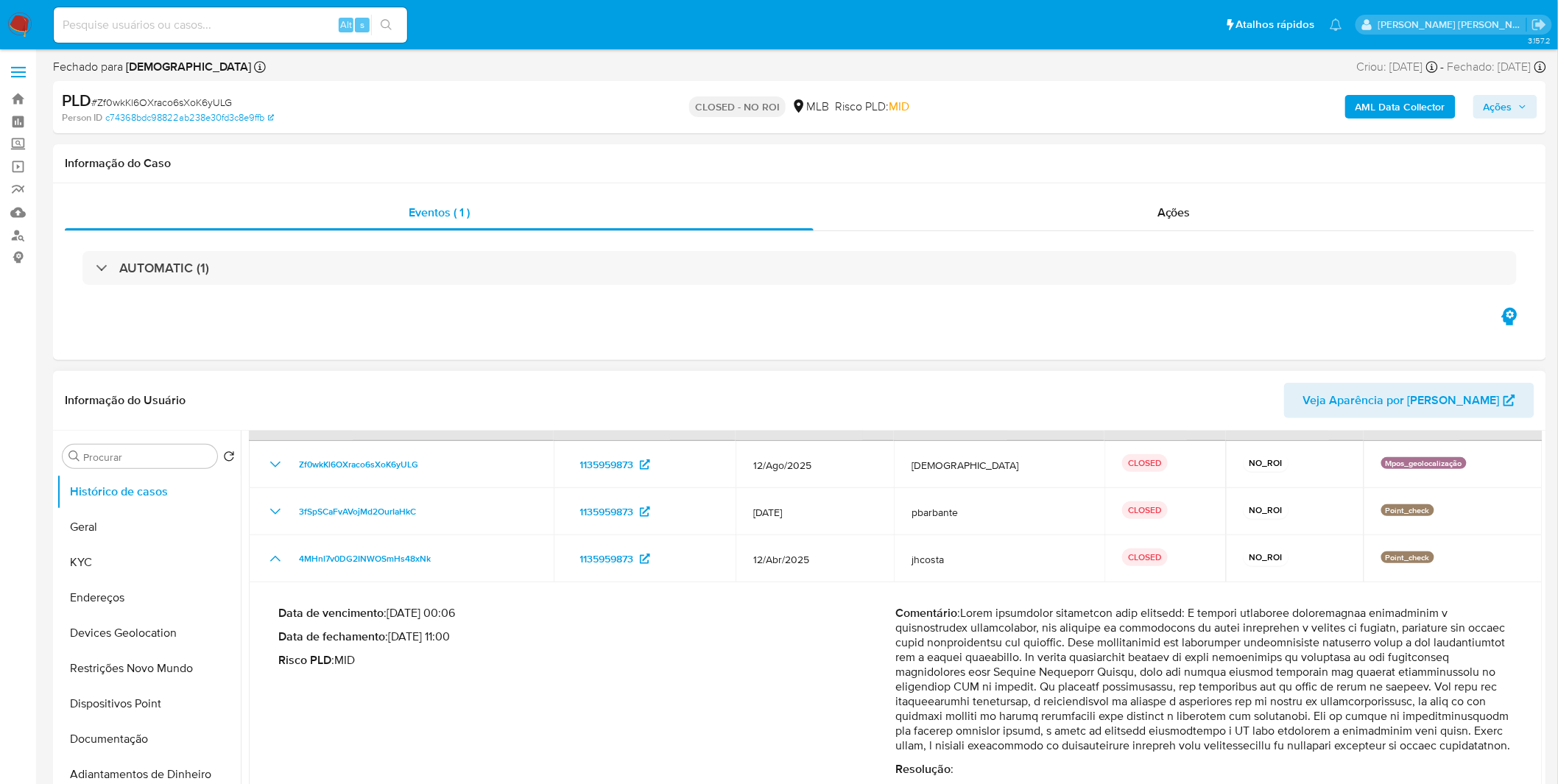
drag, startPoint x: 1183, startPoint y: 600, endPoint x: 1186, endPoint y: 705, distance: 105.0
click at [1186, 705] on p "Comentário :" at bounding box center [1206, 678] width 618 height 147
drag, startPoint x: 1090, startPoint y: 621, endPoint x: 1094, endPoint y: 680, distance: 59.1
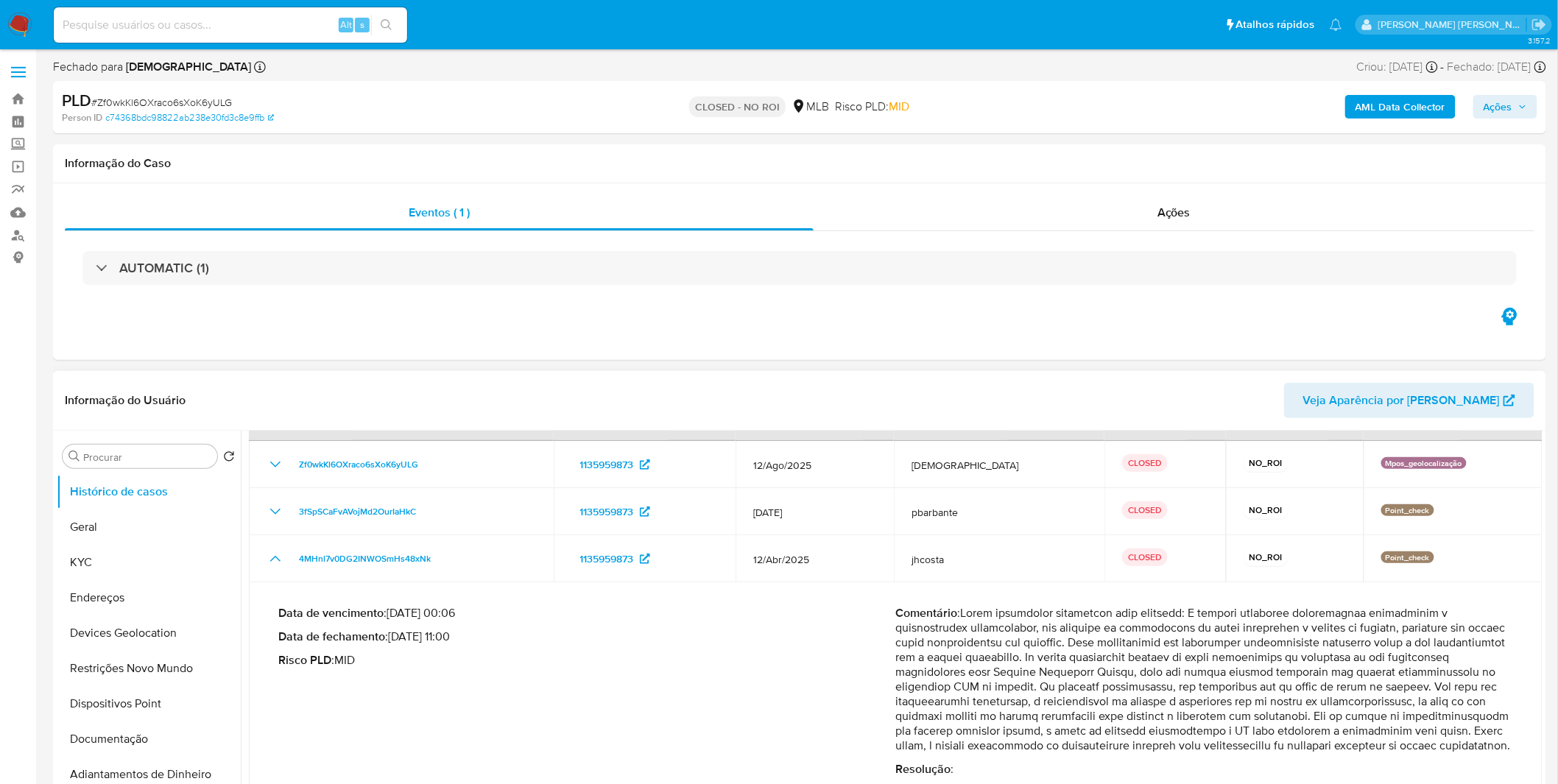
click at [1094, 680] on p "Comentário :" at bounding box center [1206, 678] width 618 height 147
click at [1094, 681] on p "Comentário :" at bounding box center [1206, 678] width 618 height 147
click at [1095, 692] on p "Comentário :" at bounding box center [1206, 678] width 618 height 147
drag, startPoint x: 1027, startPoint y: 630, endPoint x: 1058, endPoint y: 687, distance: 64.9
click at [1058, 687] on p "Comentário :" at bounding box center [1206, 678] width 618 height 147
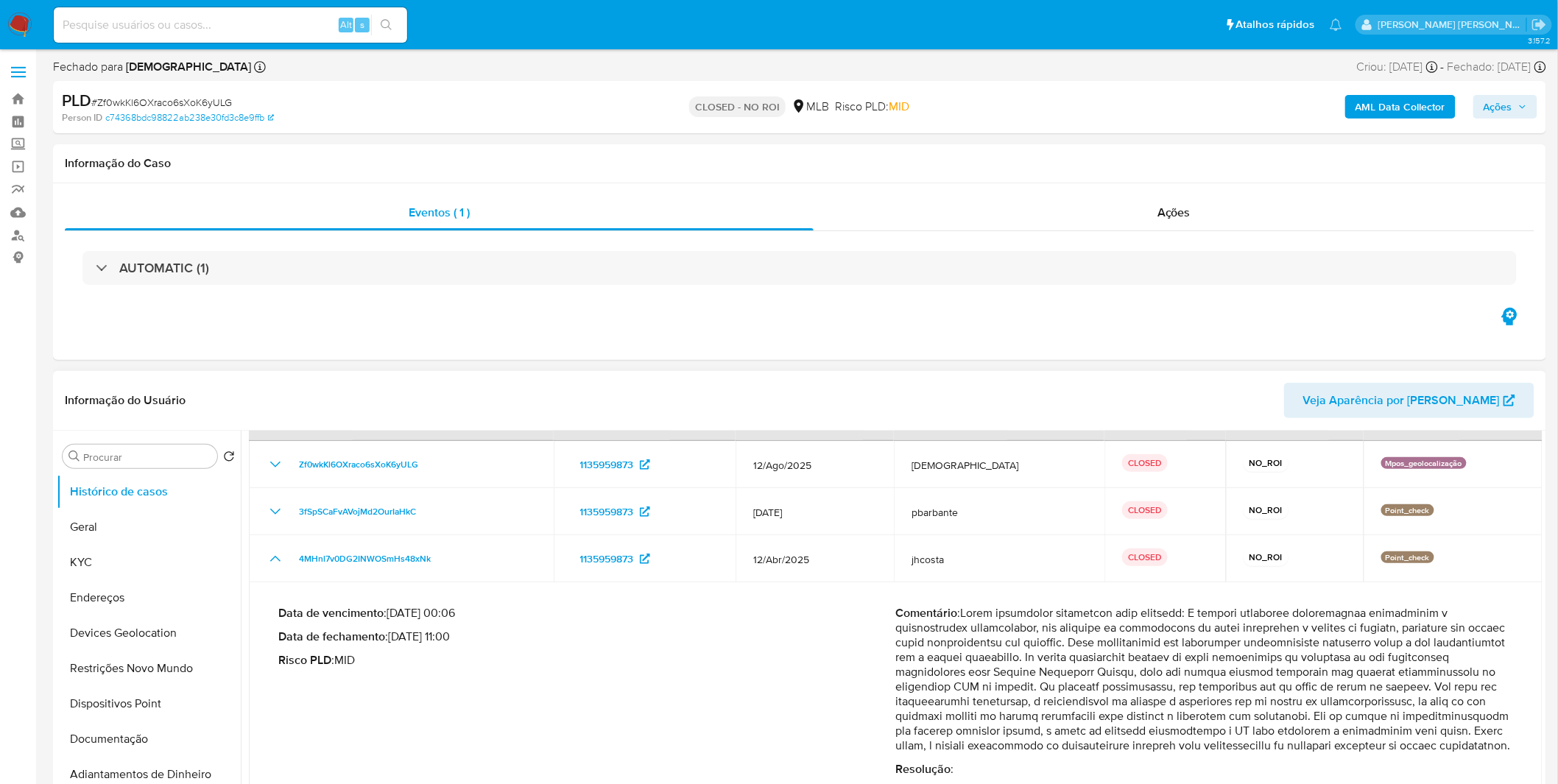
click at [1058, 687] on p "Comentário :" at bounding box center [1206, 678] width 618 height 147
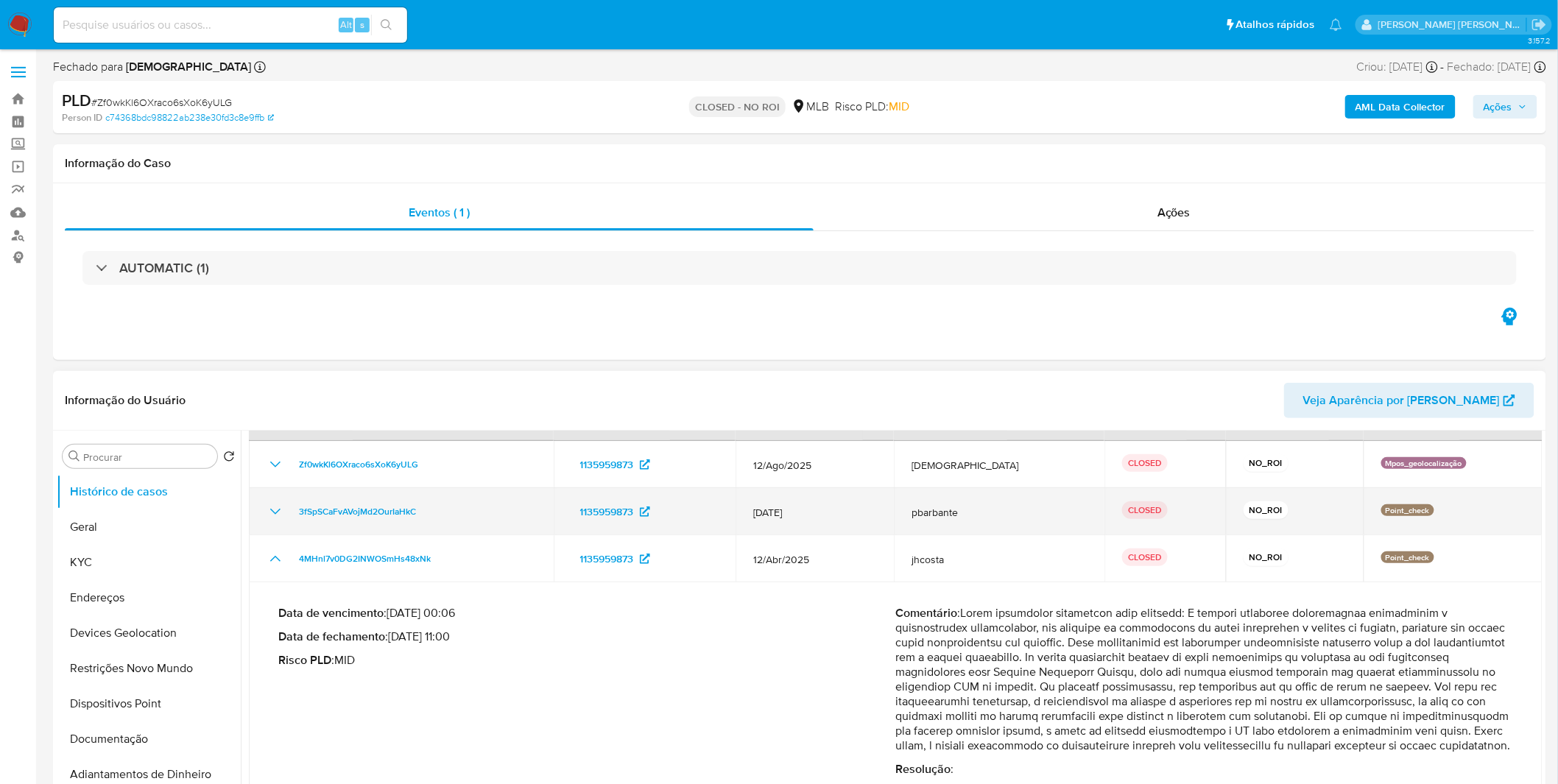
click at [274, 503] on icon "Mostrar/Ocultar" at bounding box center [276, 511] width 17 height 17
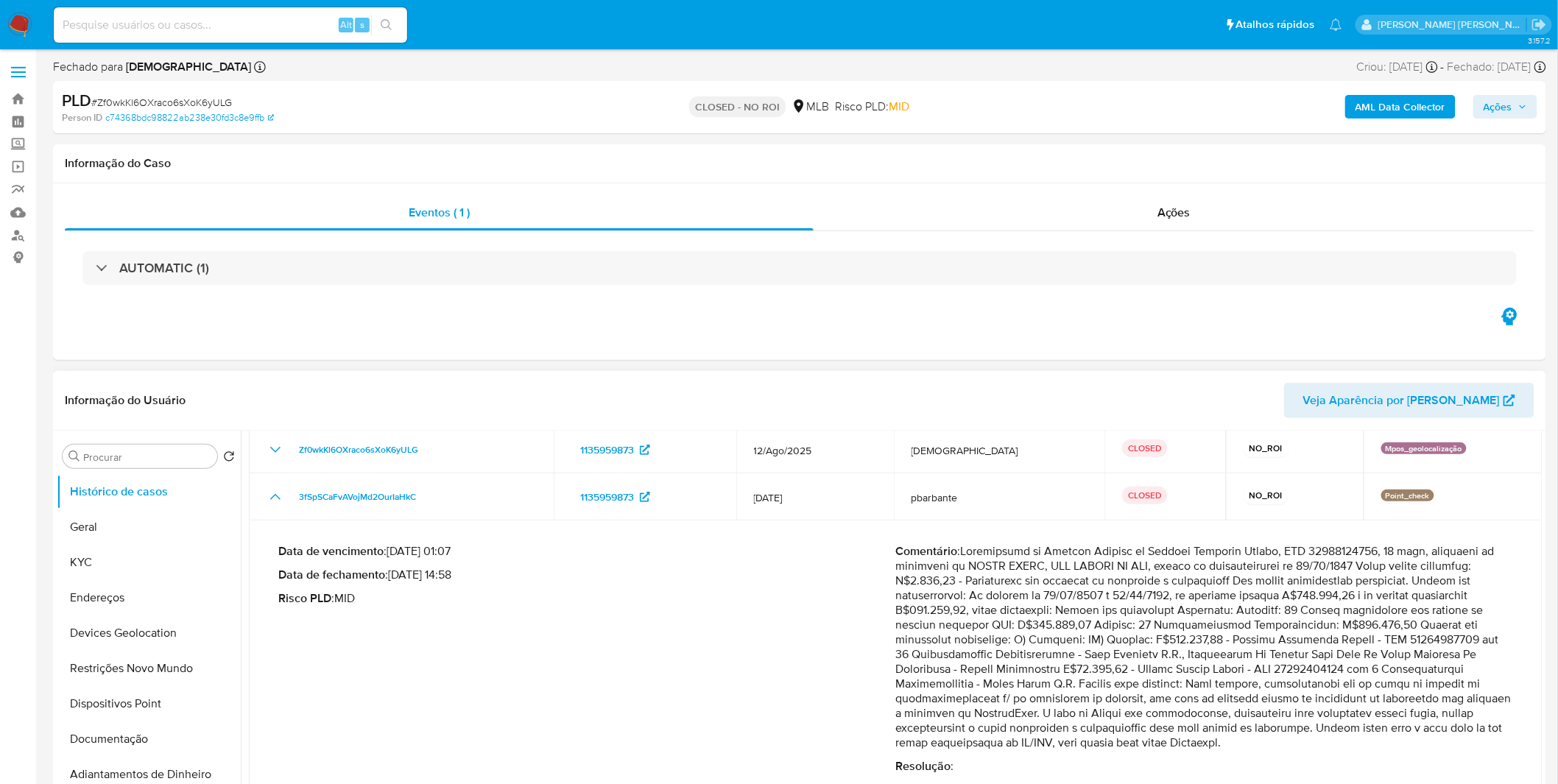
scroll to position [134, 0]
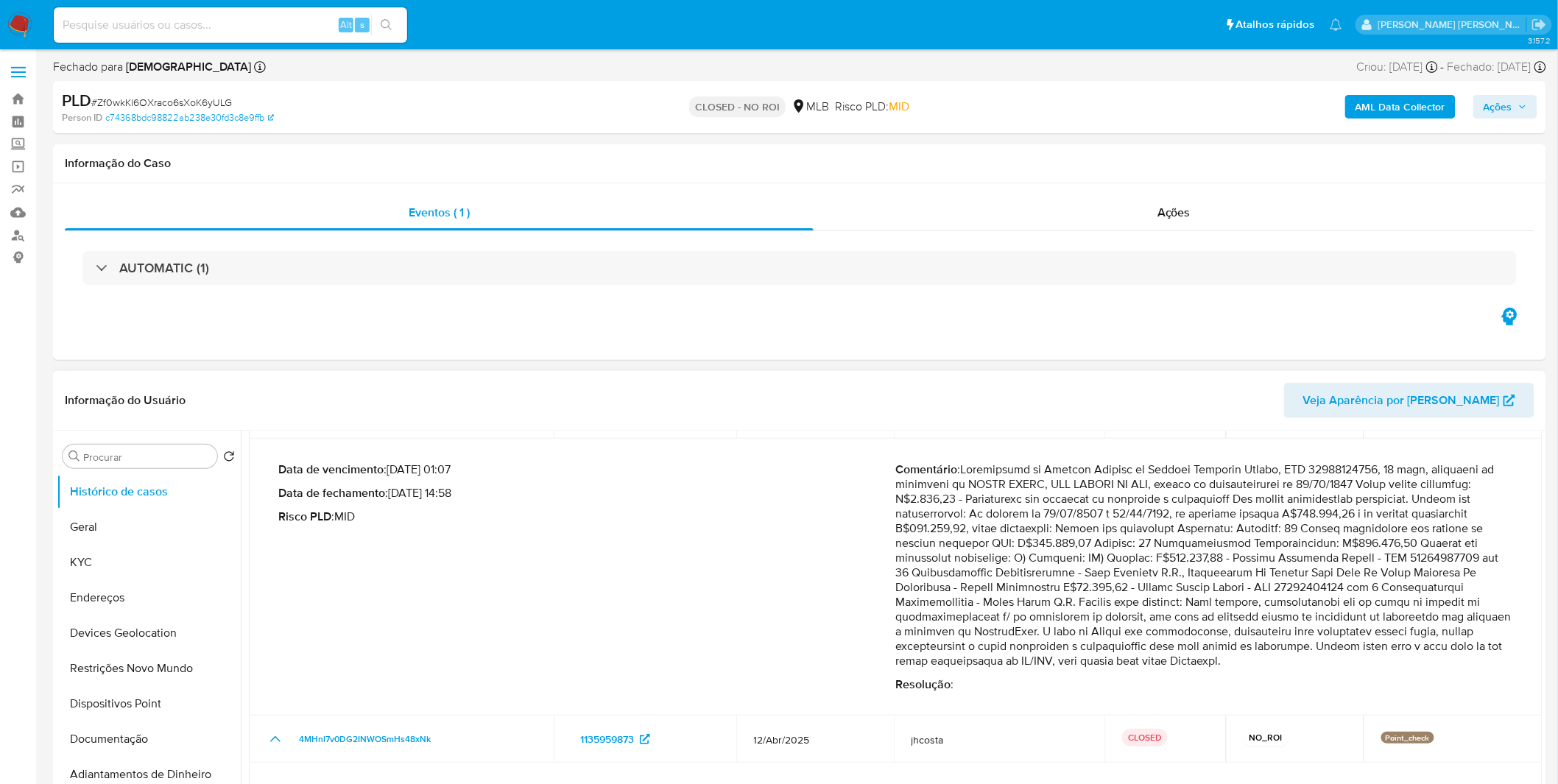
drag, startPoint x: 1031, startPoint y: 619, endPoint x: 1186, endPoint y: 674, distance: 164.5
click at [1186, 674] on div "Comentário : Resolução :" at bounding box center [1206, 577] width 618 height 229
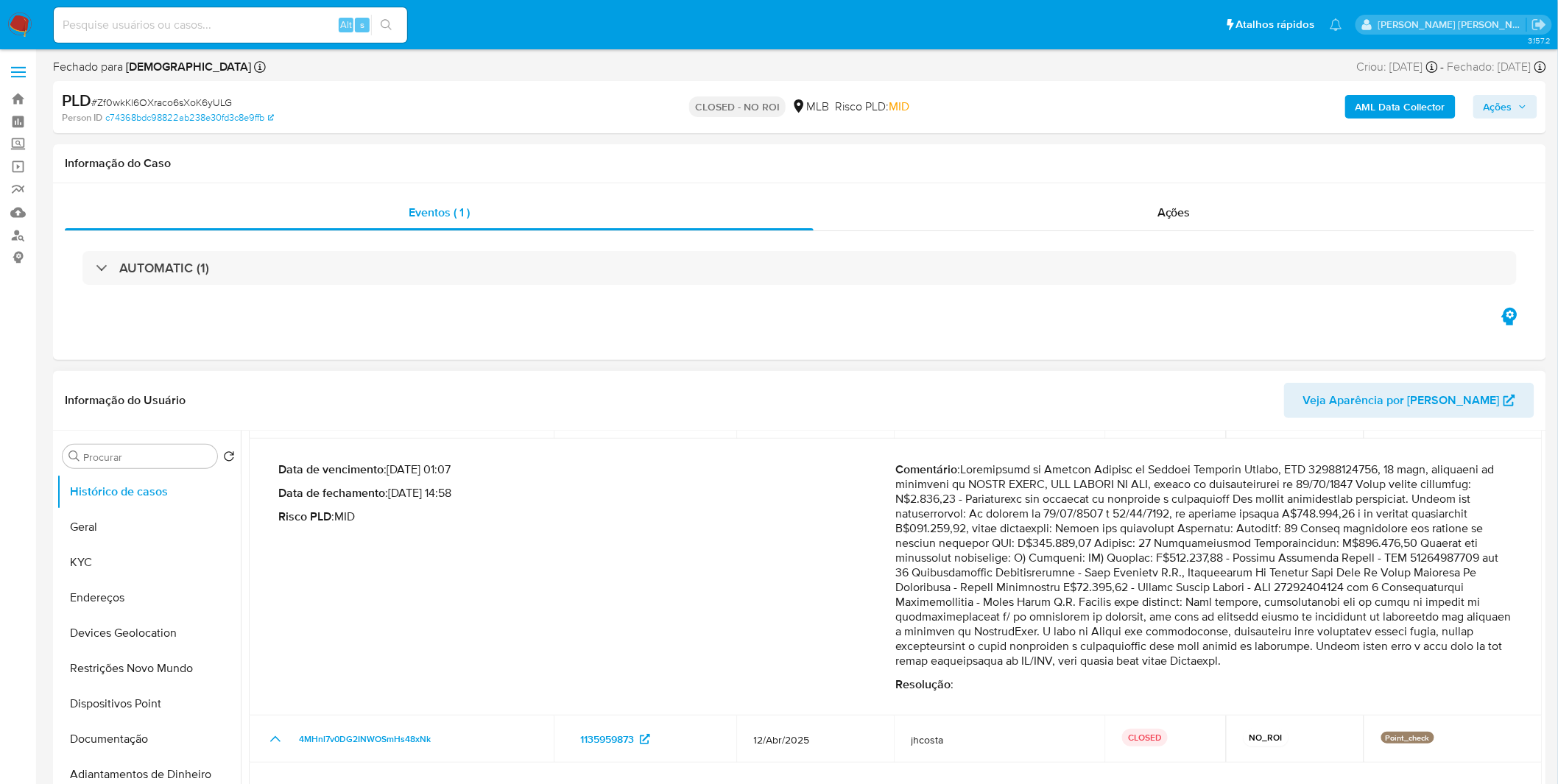
drag, startPoint x: 1189, startPoint y: 668, endPoint x: 1195, endPoint y: 634, distance: 34.5
click at [1195, 634] on div "Comentário : Resolução :" at bounding box center [1206, 577] width 618 height 229
click at [1195, 634] on p "Comentário :" at bounding box center [1206, 565] width 618 height 206
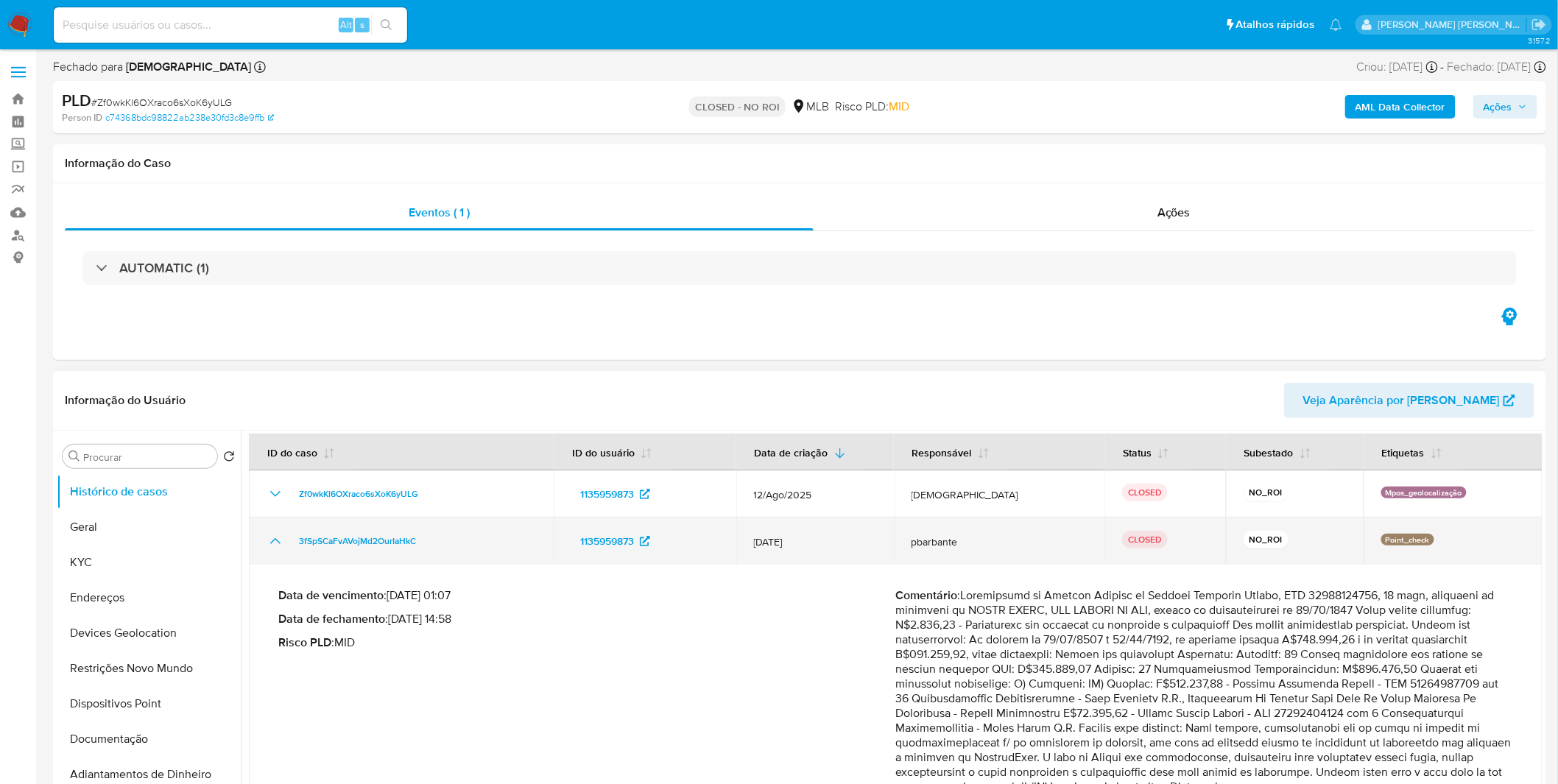
scroll to position [0, 0]
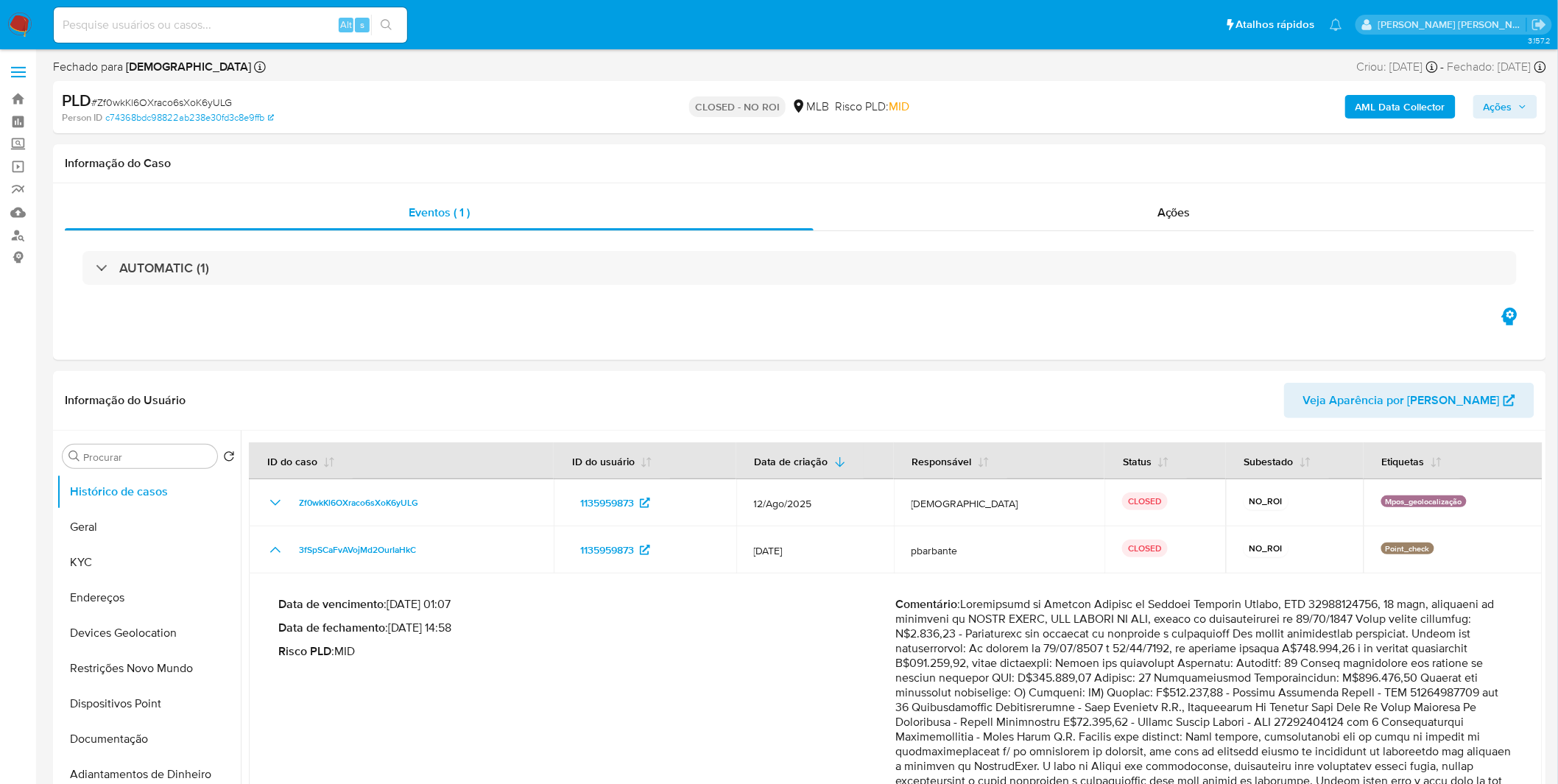
click at [35, 30] on nav "Pausado Ver notificaciones Alt s Atalhos rápidos Presiona las siguientes teclas…" at bounding box center [779, 24] width 1558 height 49
click at [22, 23] on img at bounding box center [20, 25] width 25 height 25
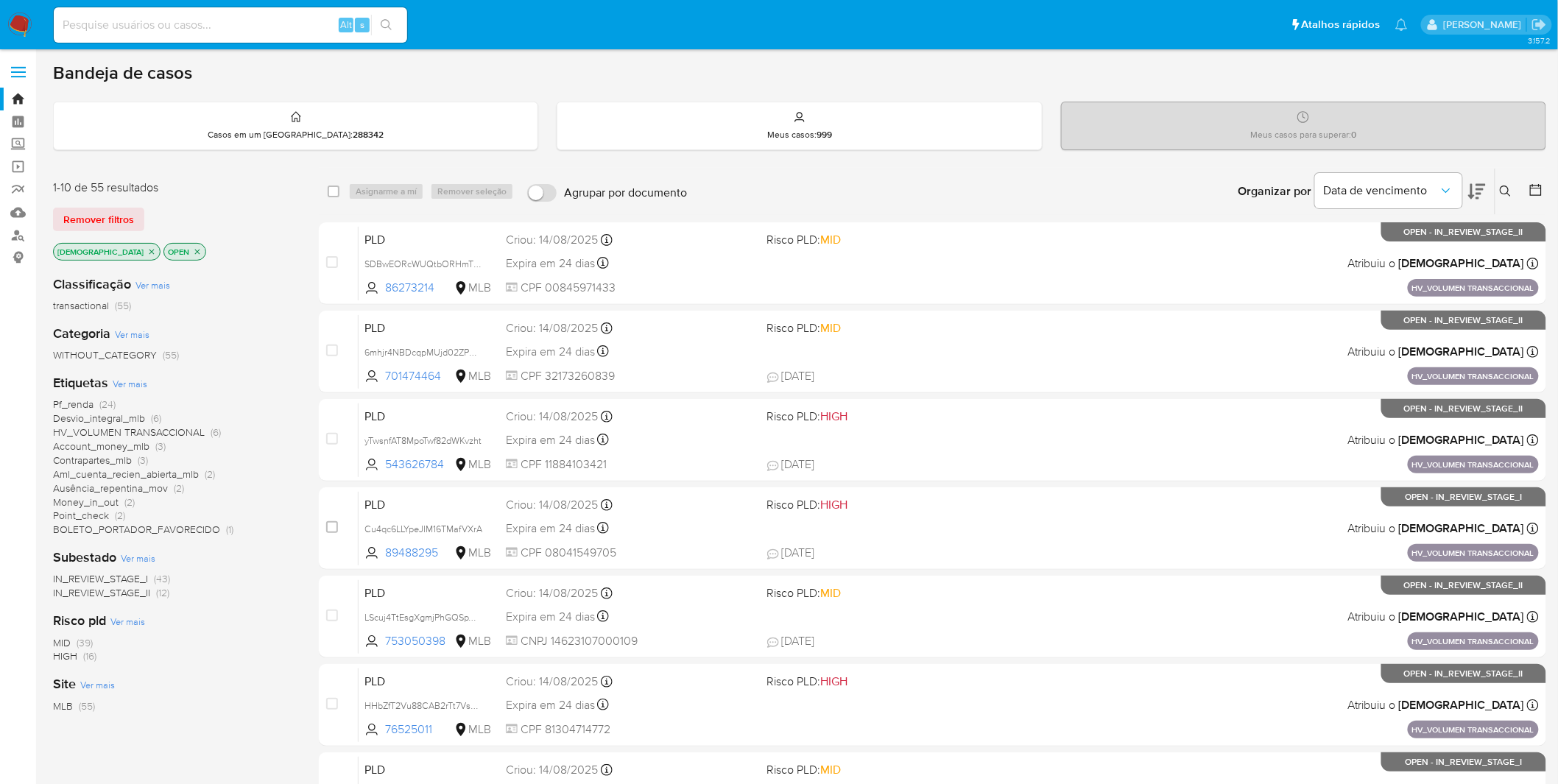
click at [128, 586] on span "IN_REVIEW_STAGE_II" at bounding box center [101, 592] width 97 height 14
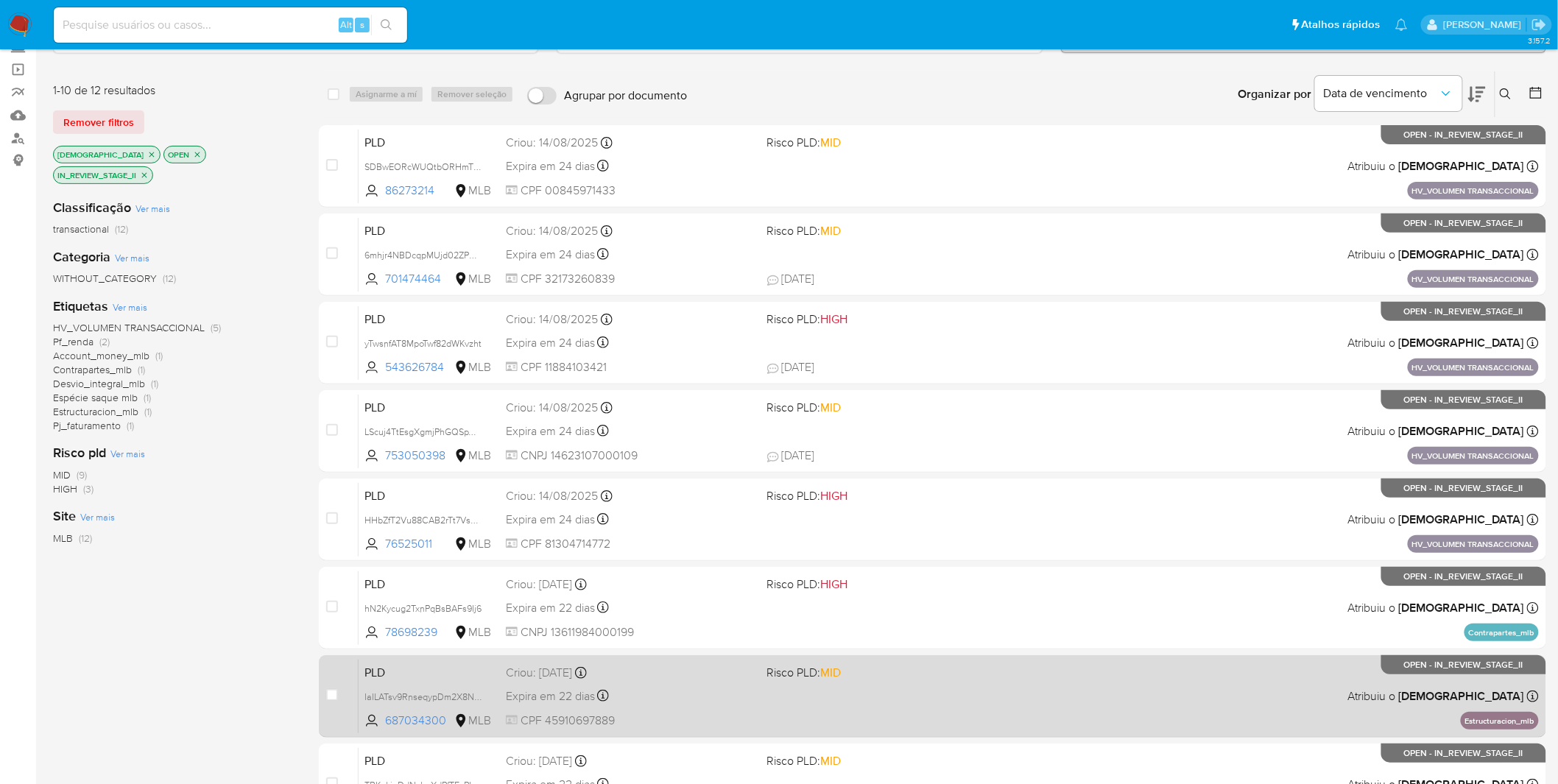
scroll to position [377, 0]
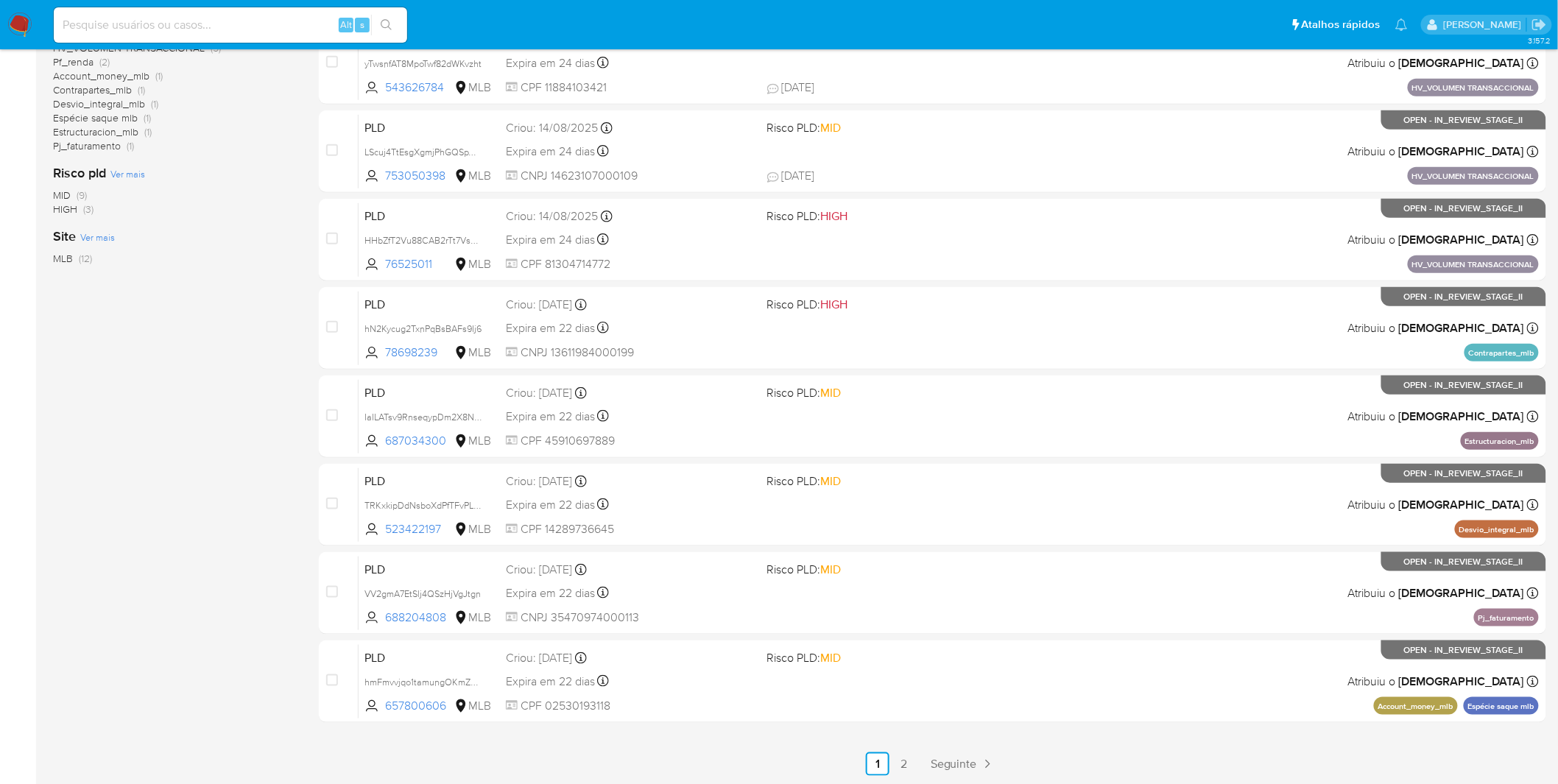
click at [908, 745] on div "select-all-cases-checkbox Asignarme a mí Remover seleção Agrupar por documento …" at bounding box center [932, 283] width 1228 height 986
click at [907, 754] on link "2" at bounding box center [904, 764] width 24 height 24
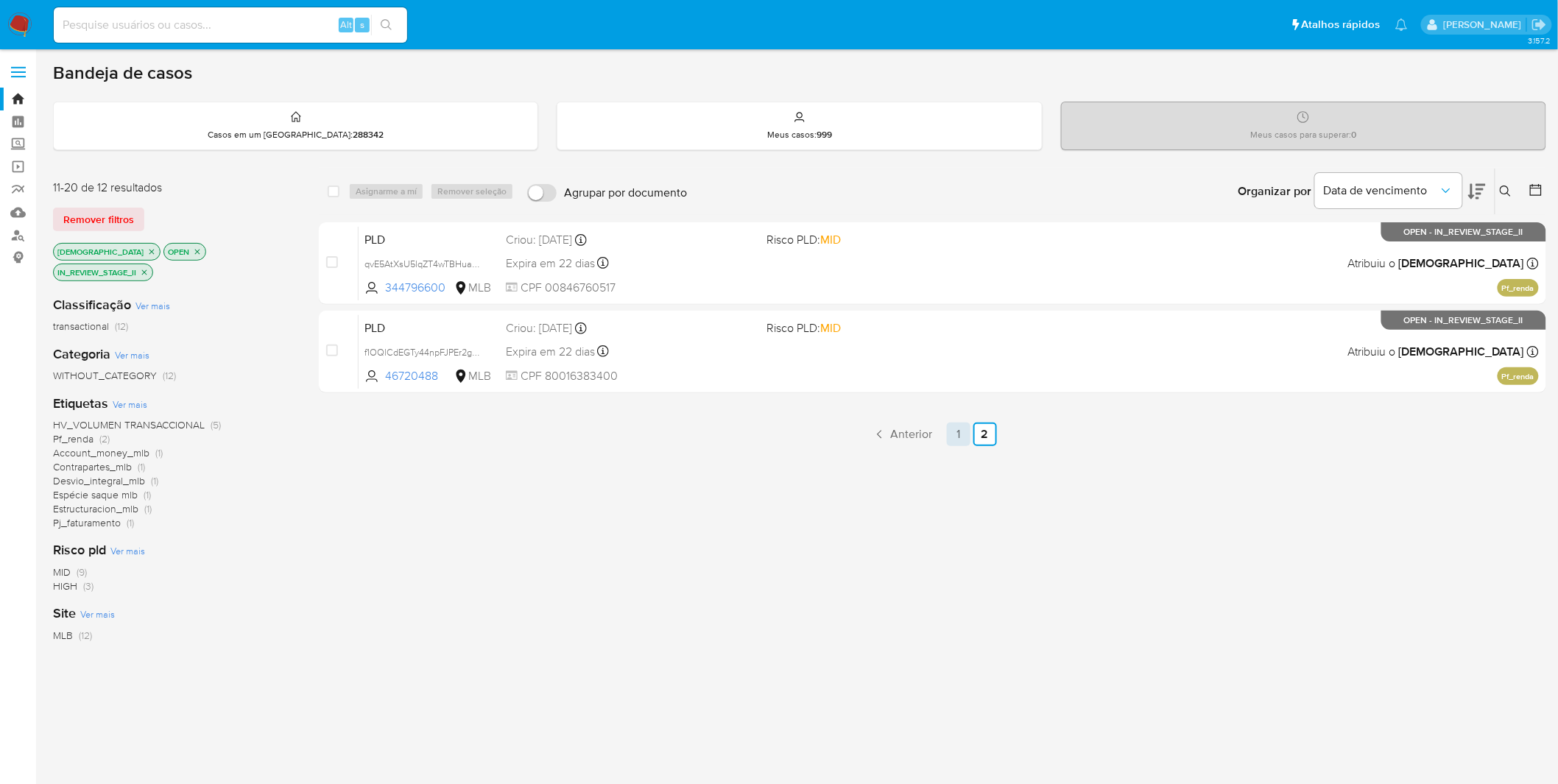
click at [965, 429] on link "1" at bounding box center [959, 434] width 24 height 24
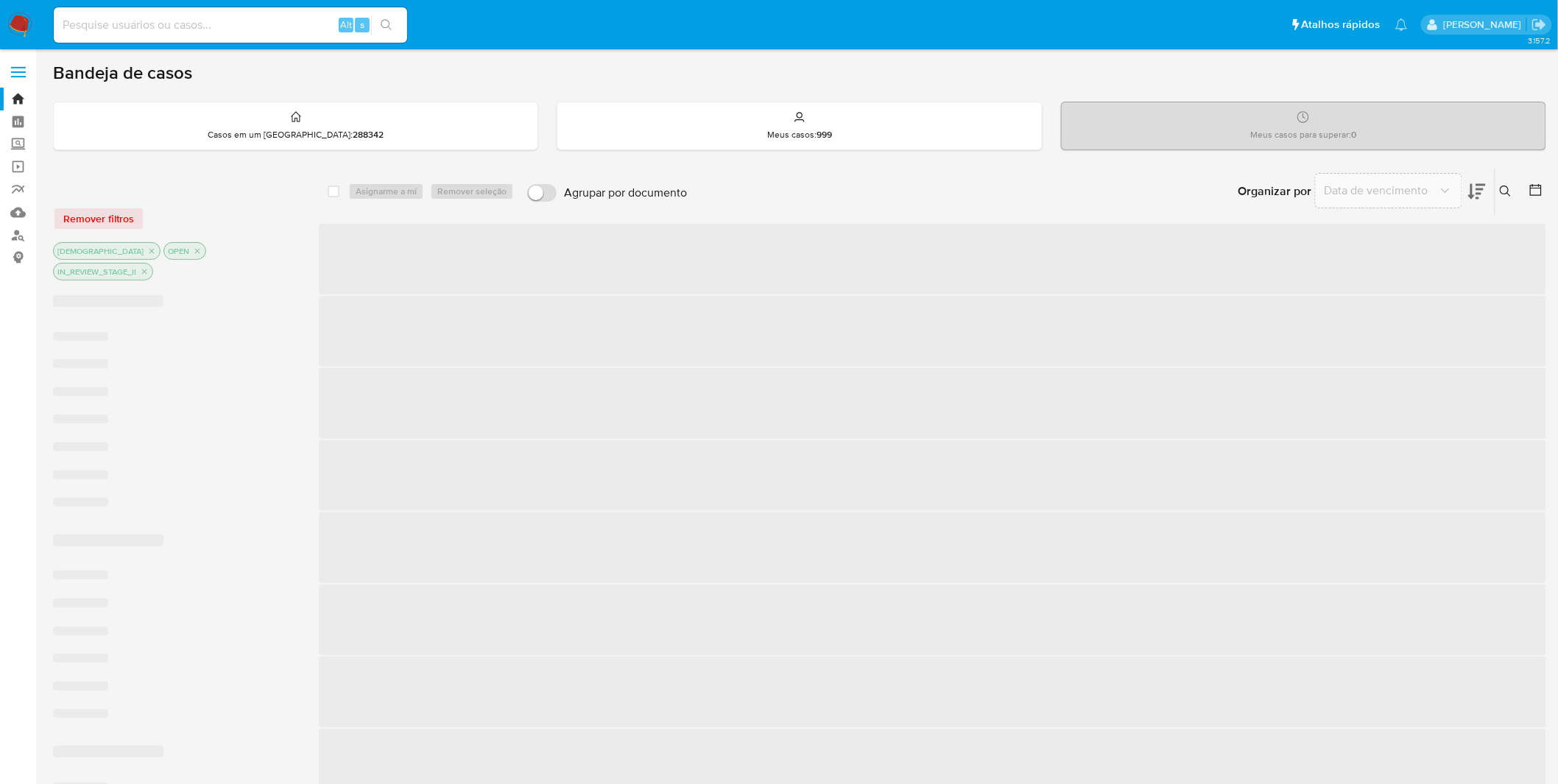
click at [965, 429] on span "‌" at bounding box center [932, 404] width 1228 height 71
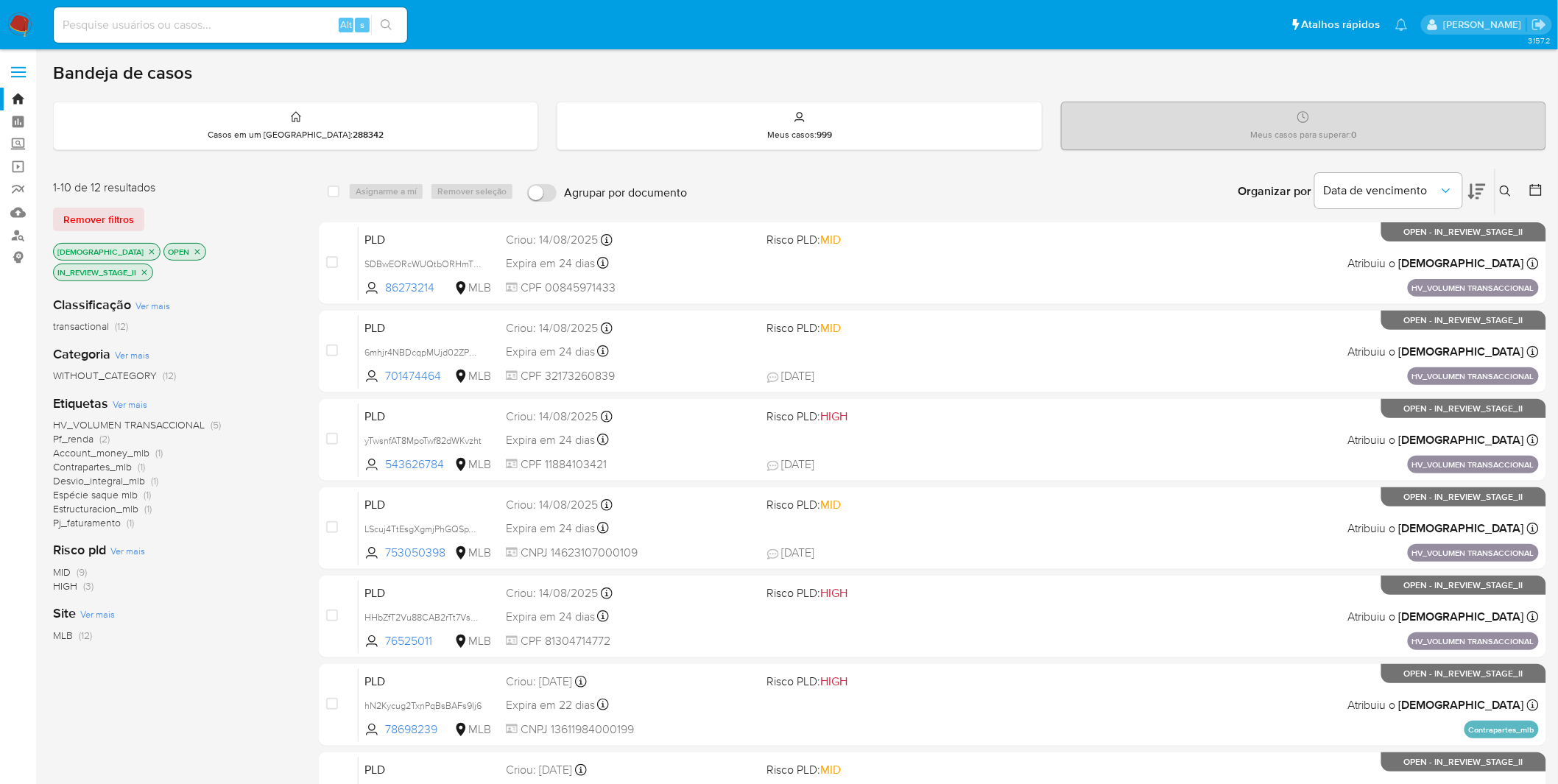
click at [16, 23] on img at bounding box center [20, 25] width 25 height 25
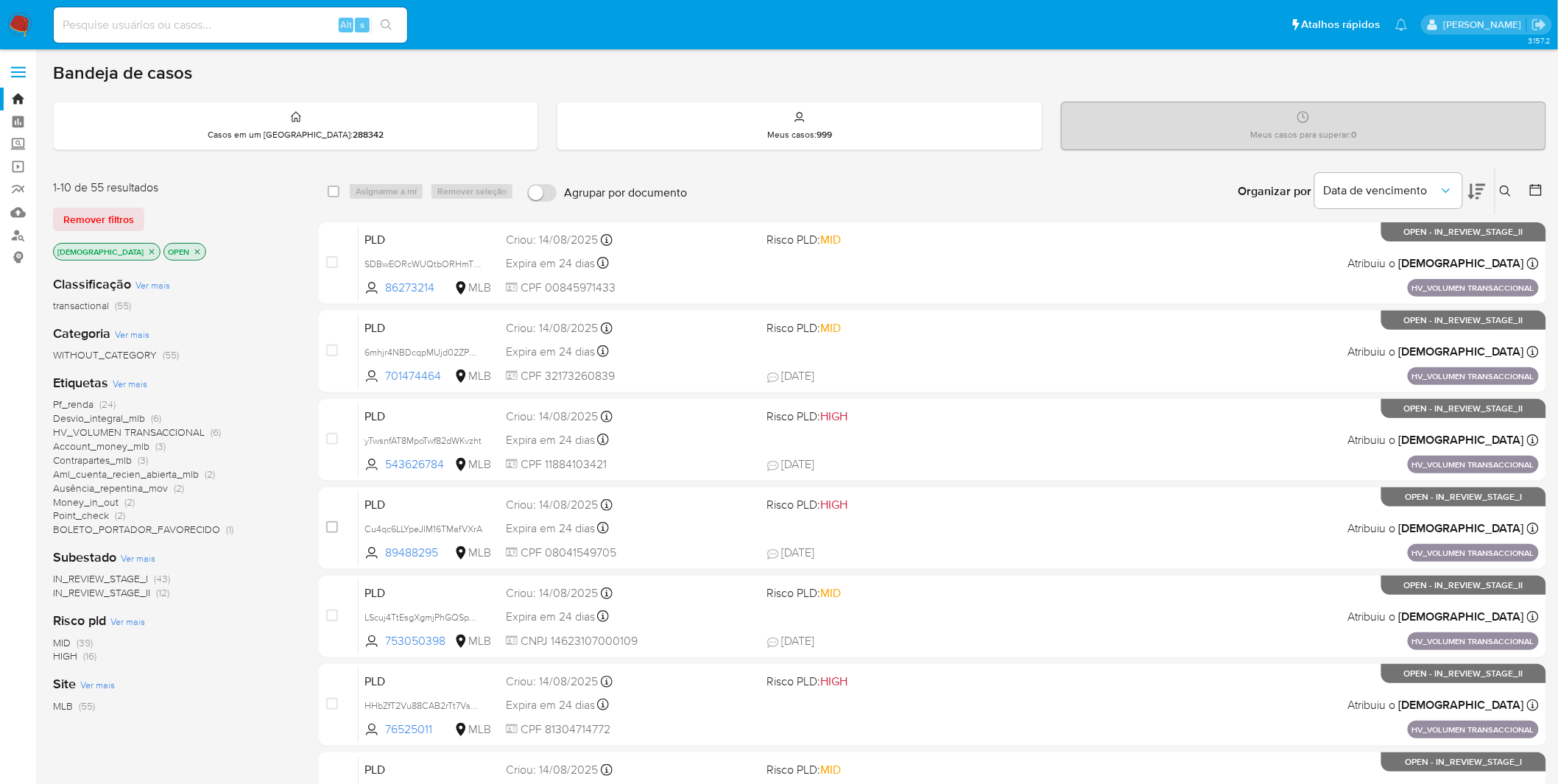
click at [132, 32] on input at bounding box center [230, 25] width 353 height 19
paste input "tri6x0lYb0YHbbP75e6sMauY"
type input "tri6x0lYb0YHbbP75e6sMauY"
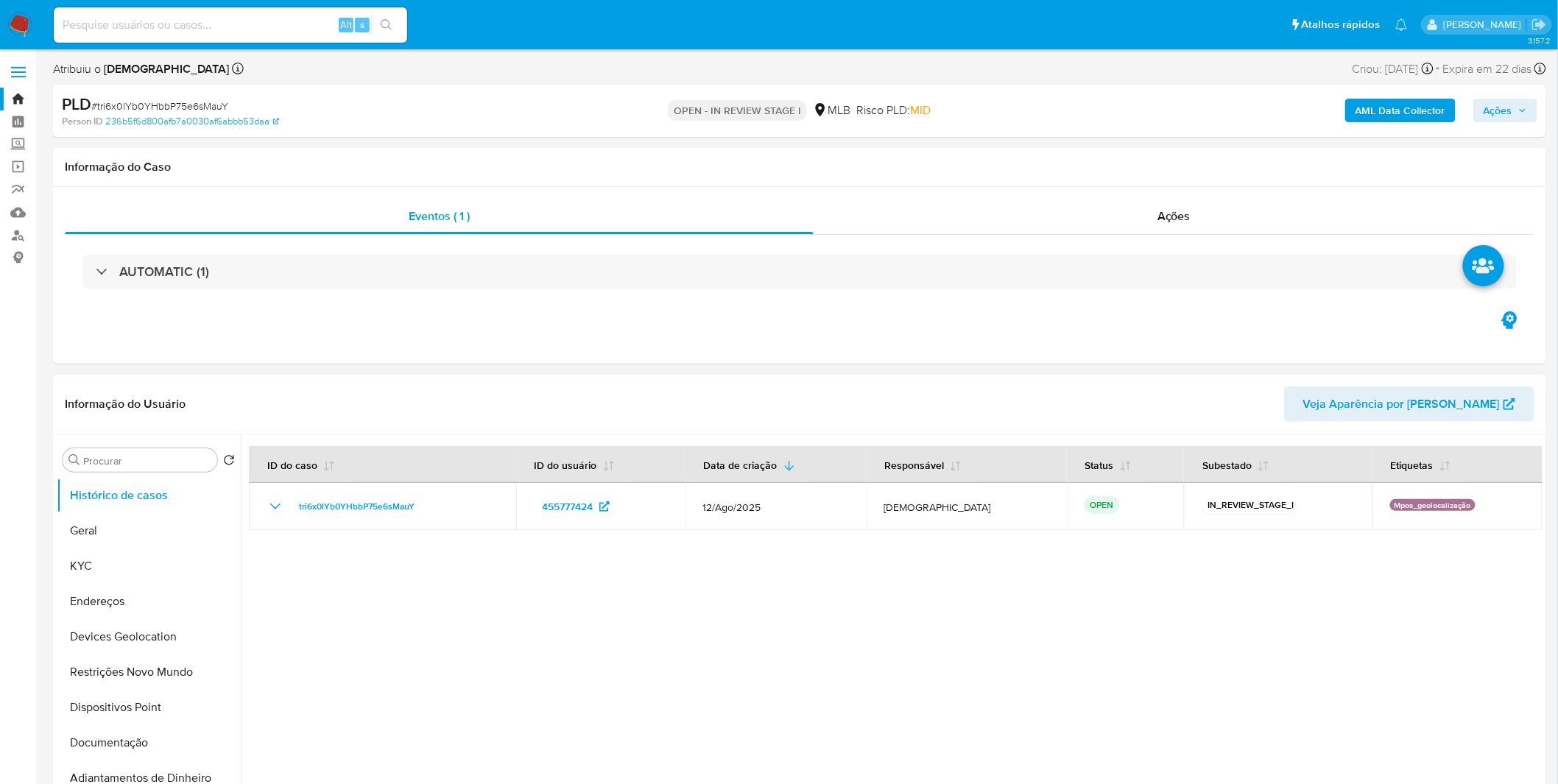
select select "10"
click at [163, 578] on button "KYC" at bounding box center [143, 566] width 173 height 36
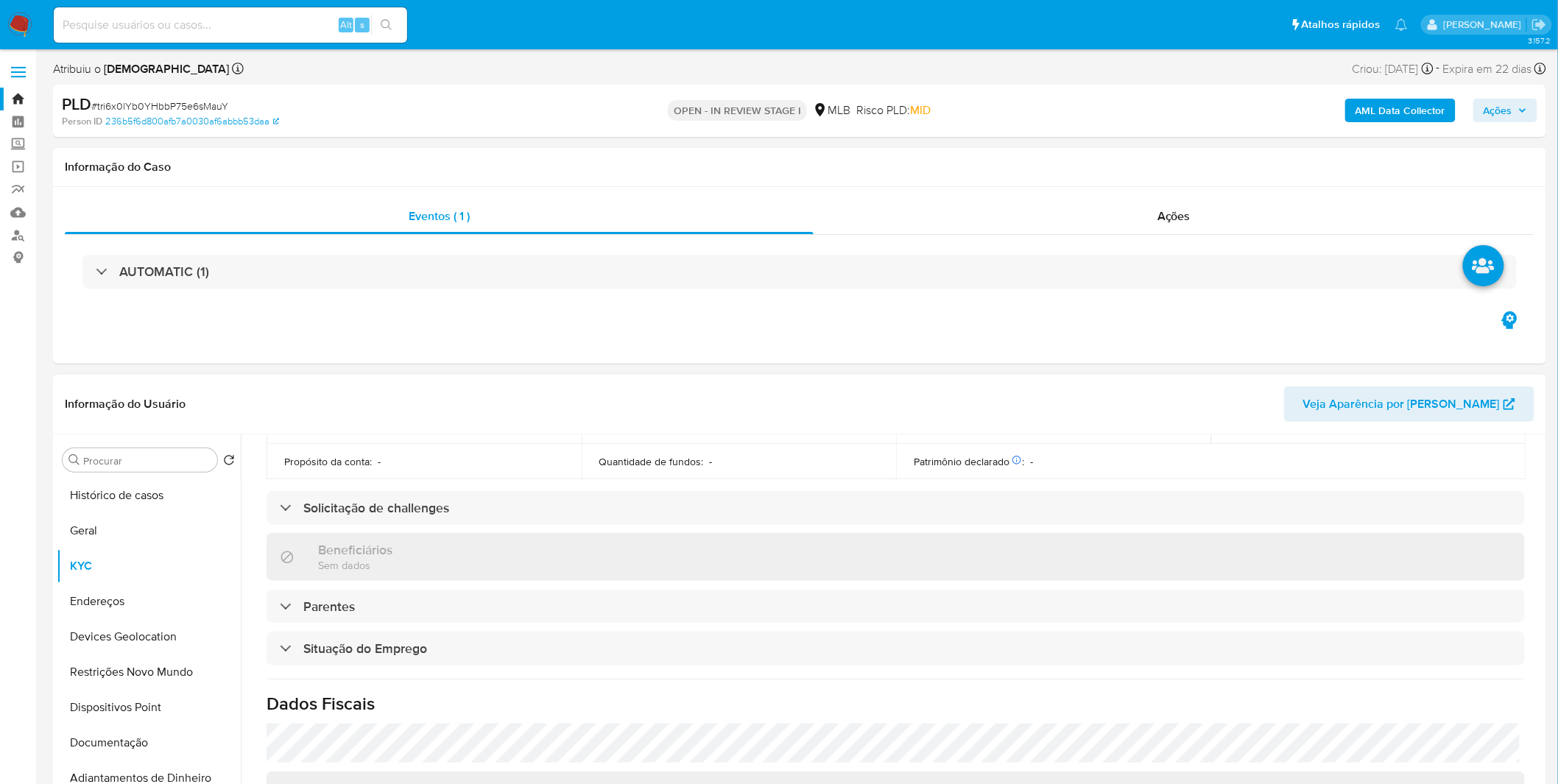
scroll to position [612, 0]
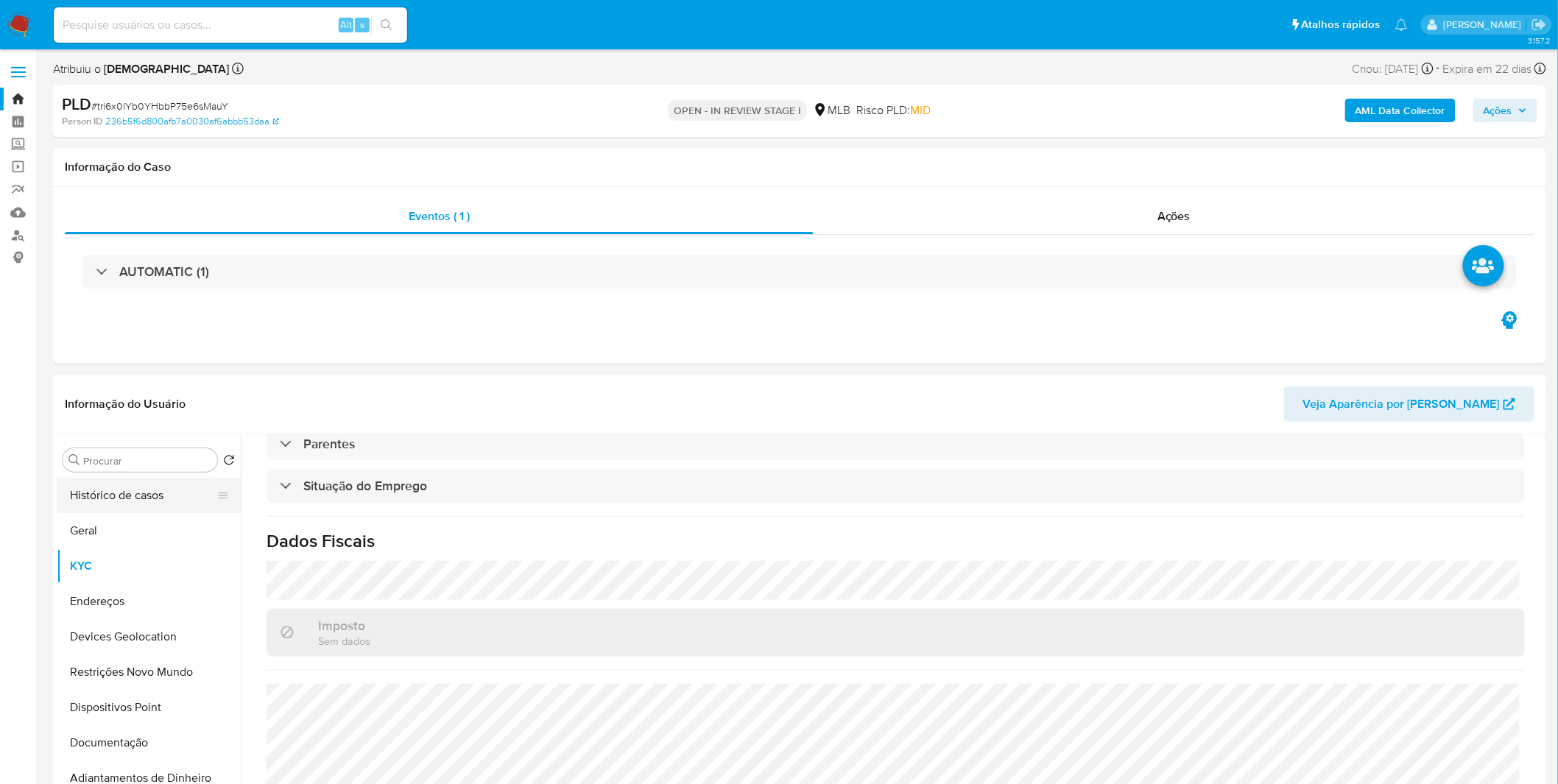
click at [100, 495] on button "Histórico de casos" at bounding box center [143, 495] width 173 height 36
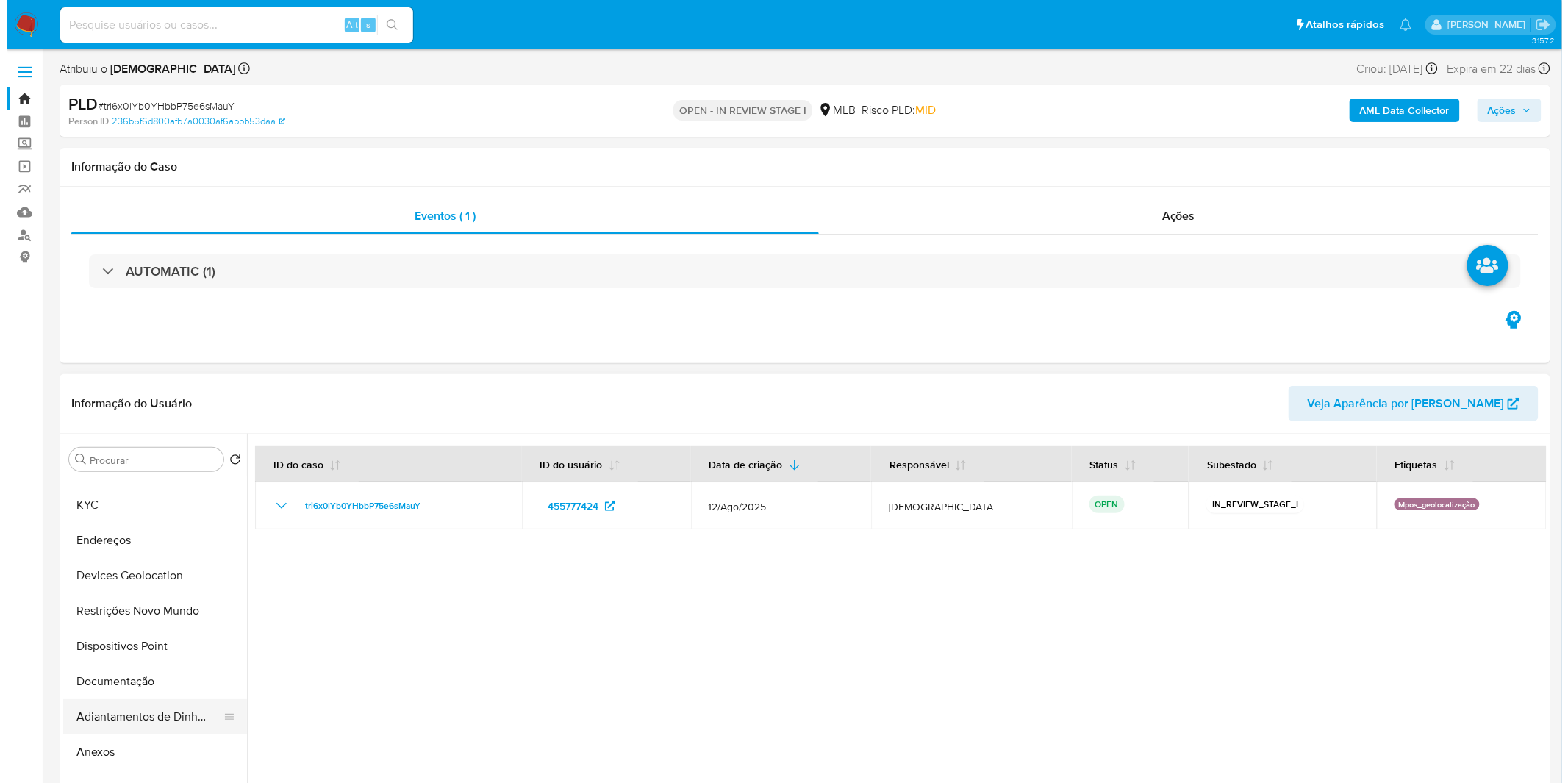
scroll to position [163, 0]
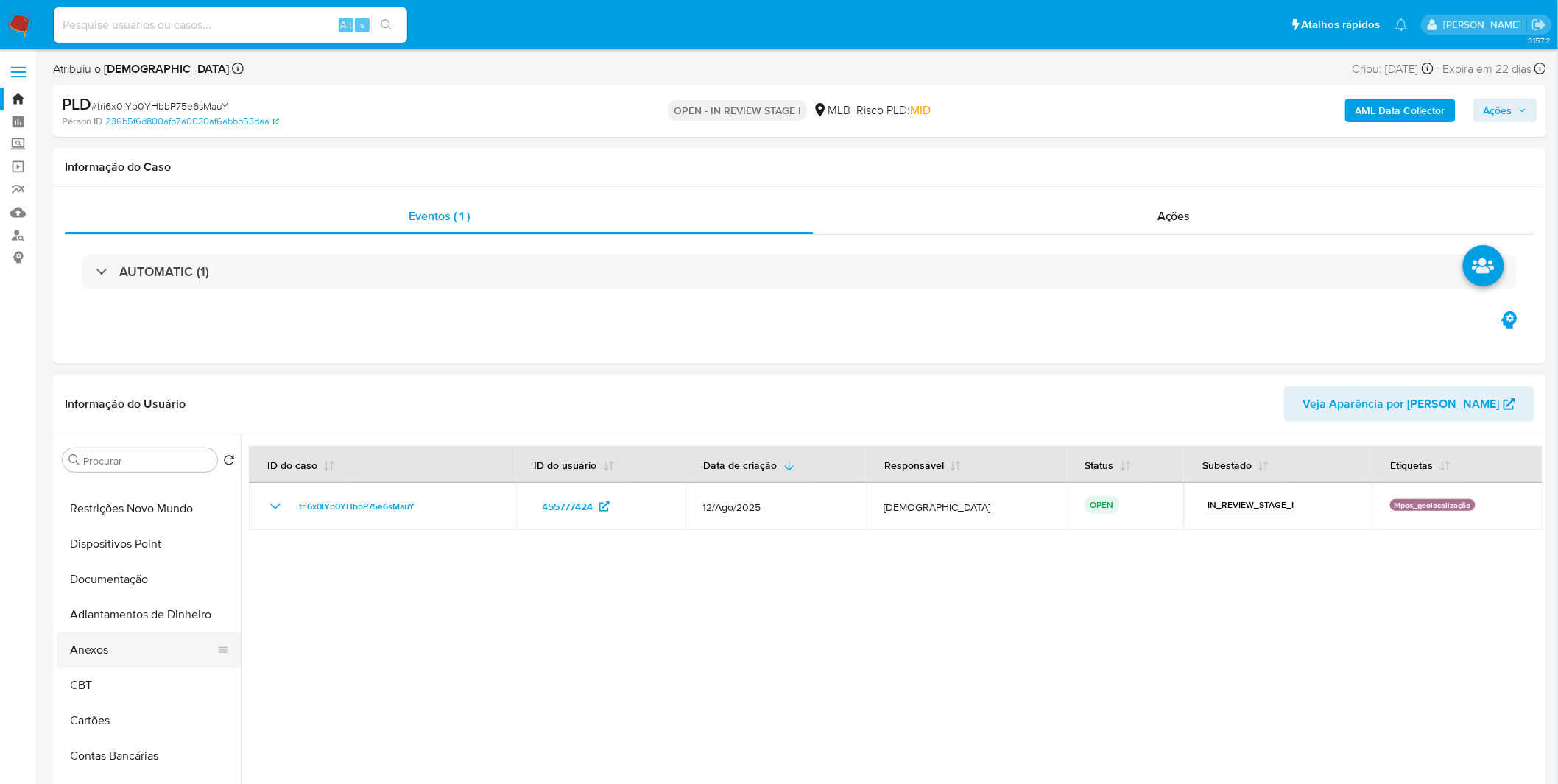
click at [125, 656] on button "Anexos" at bounding box center [143, 650] width 173 height 36
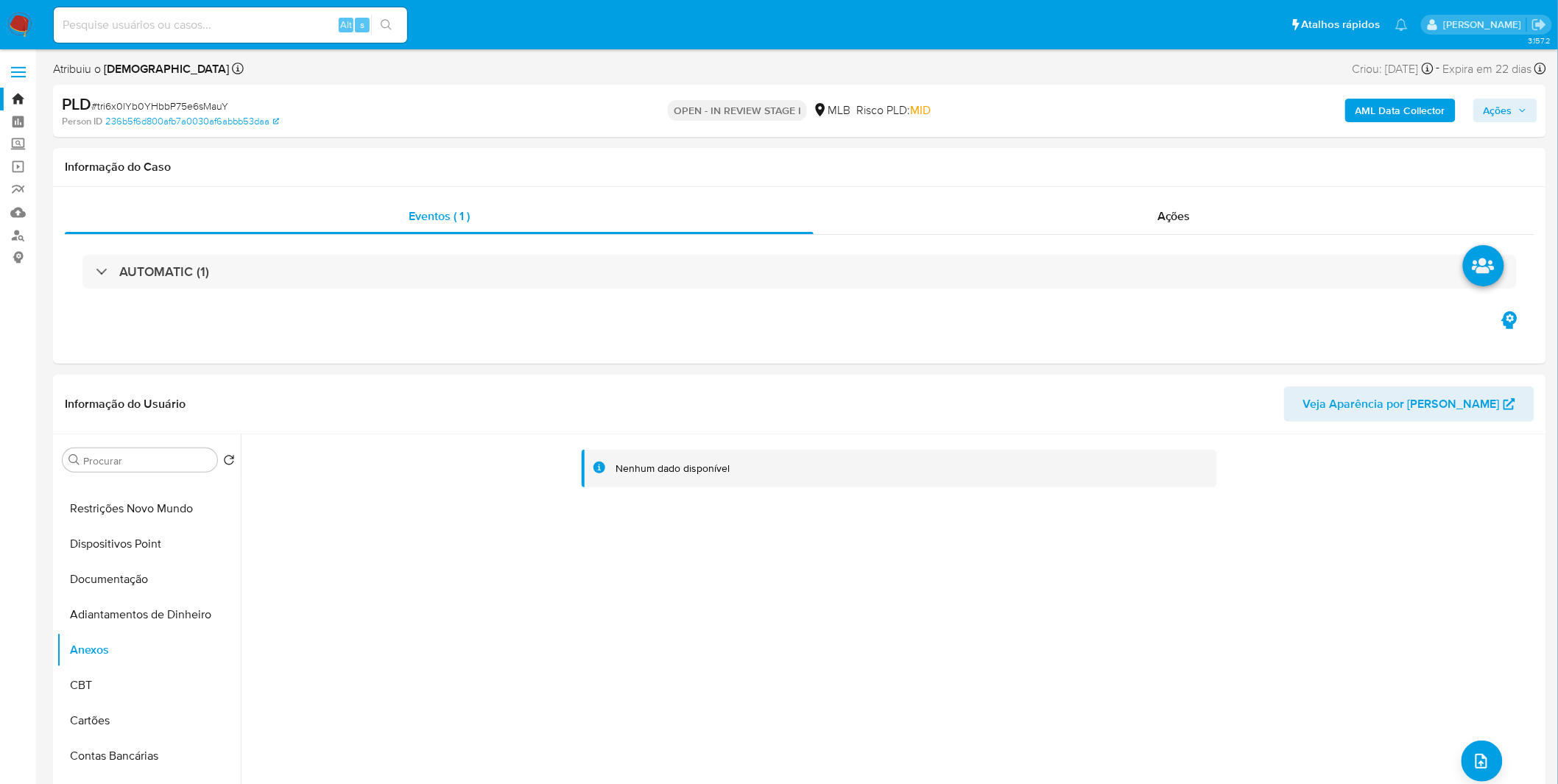
click at [1420, 106] on b "AML Data Collector" at bounding box center [1401, 110] width 90 height 24
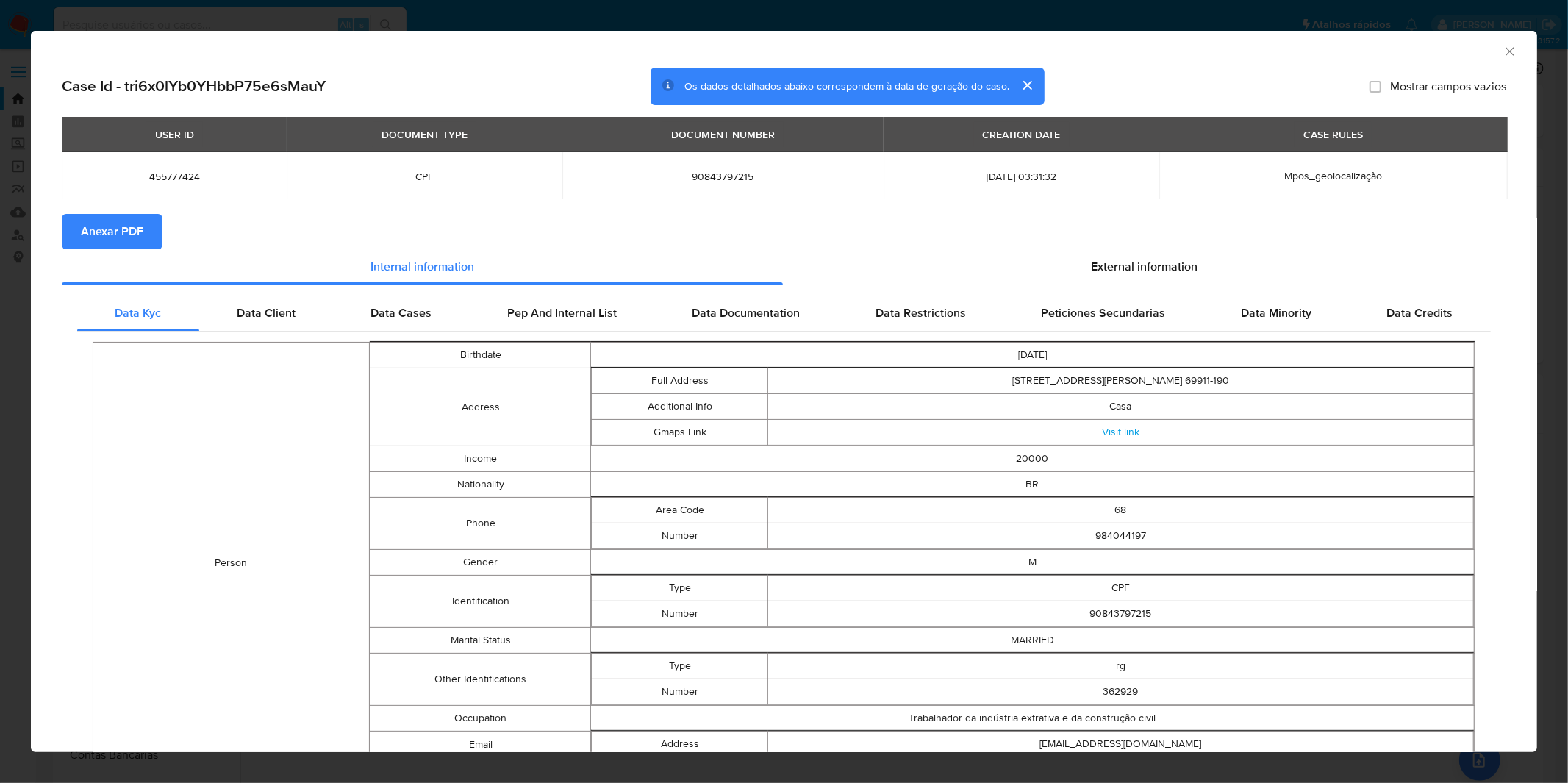
click at [116, 210] on div "USER ID DOCUMENT TYPE DOCUMENT NUMBER CREATION DATE CASE RULES 455777424 CPF 90…" at bounding box center [784, 165] width 1445 height 97
click at [111, 222] on span "Anexar PDF" at bounding box center [111, 232] width 62 height 33
click at [567, 18] on div "AML Data Collector Case Id - tri6x0lYb0YHbbP75e6sMauY Os dados detalhados abaix…" at bounding box center [784, 391] width 1568 height 783
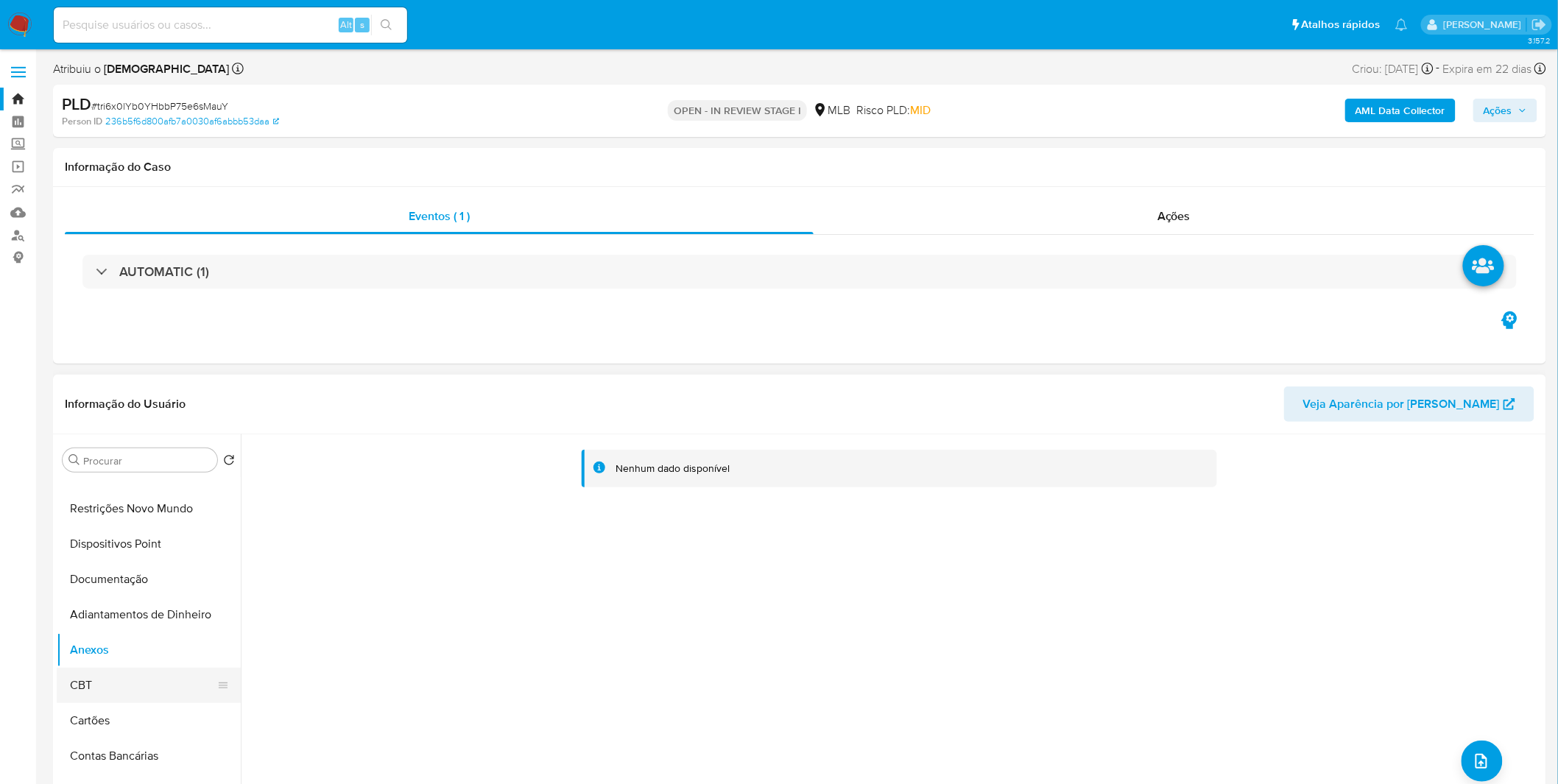
click at [156, 672] on button "CBT" at bounding box center [143, 685] width 173 height 36
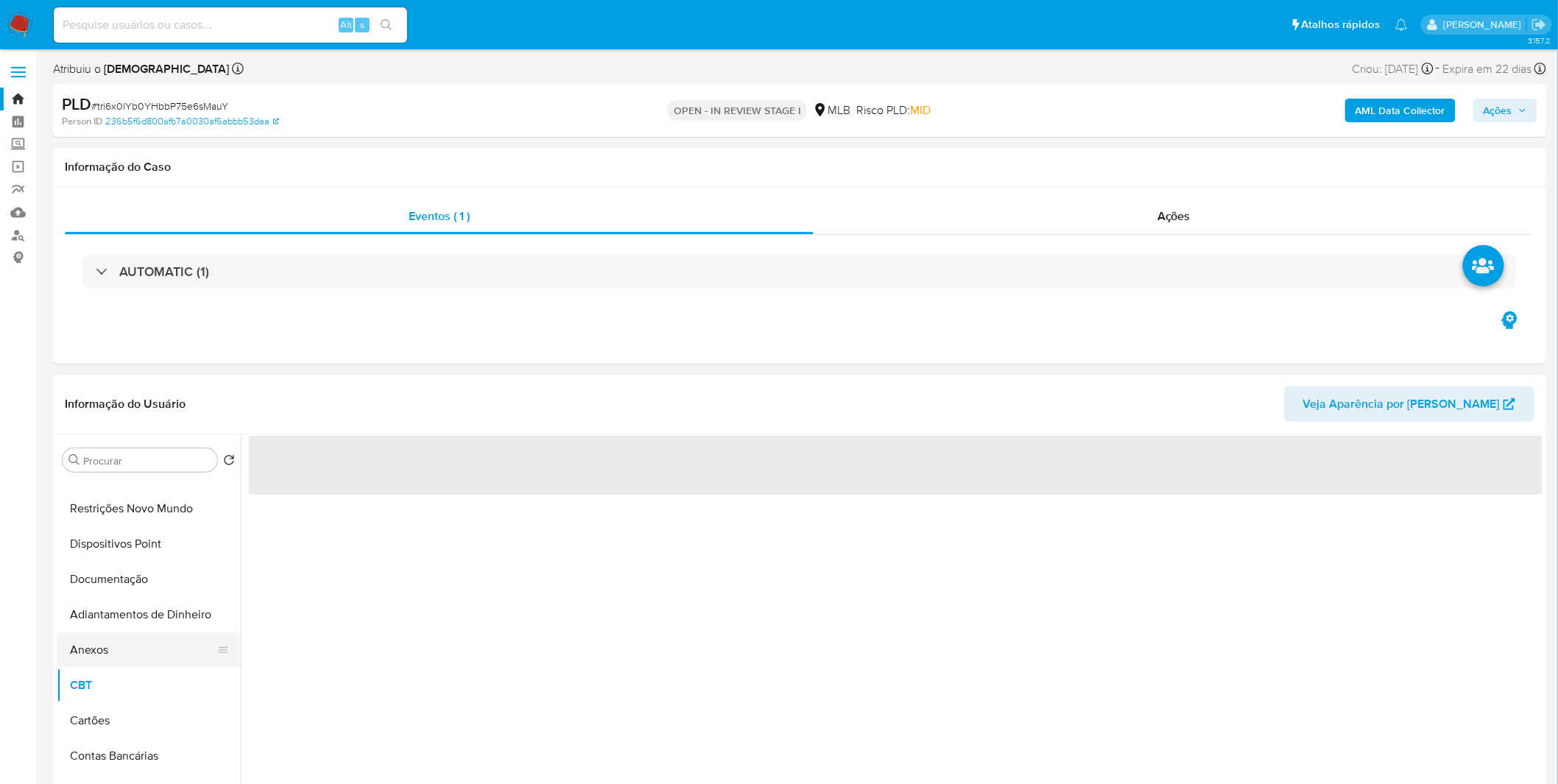
click at [159, 657] on button "Anexos" at bounding box center [143, 650] width 173 height 36
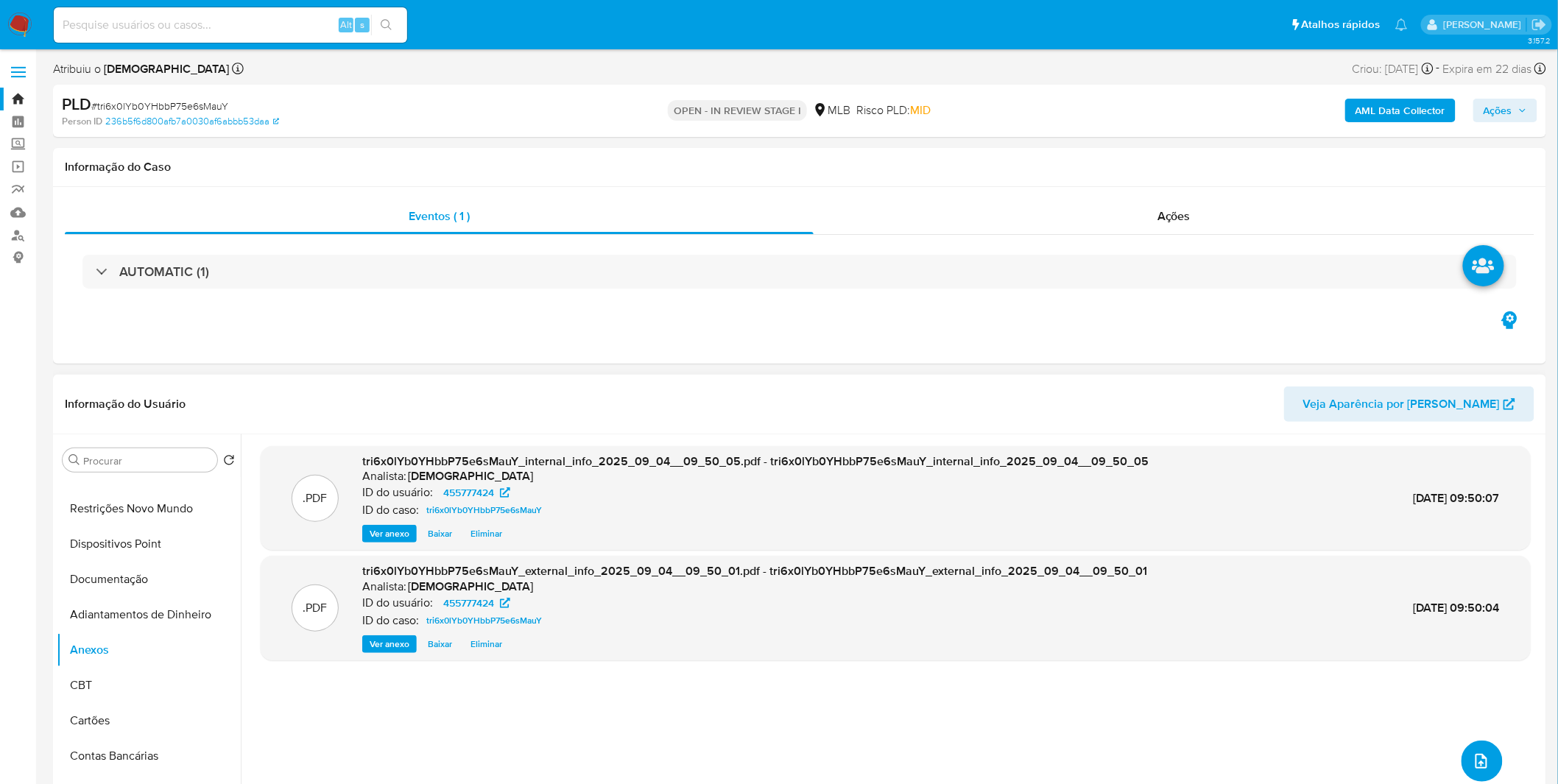
click at [1476, 766] on icon "upload-file" at bounding box center [1481, 761] width 17 height 17
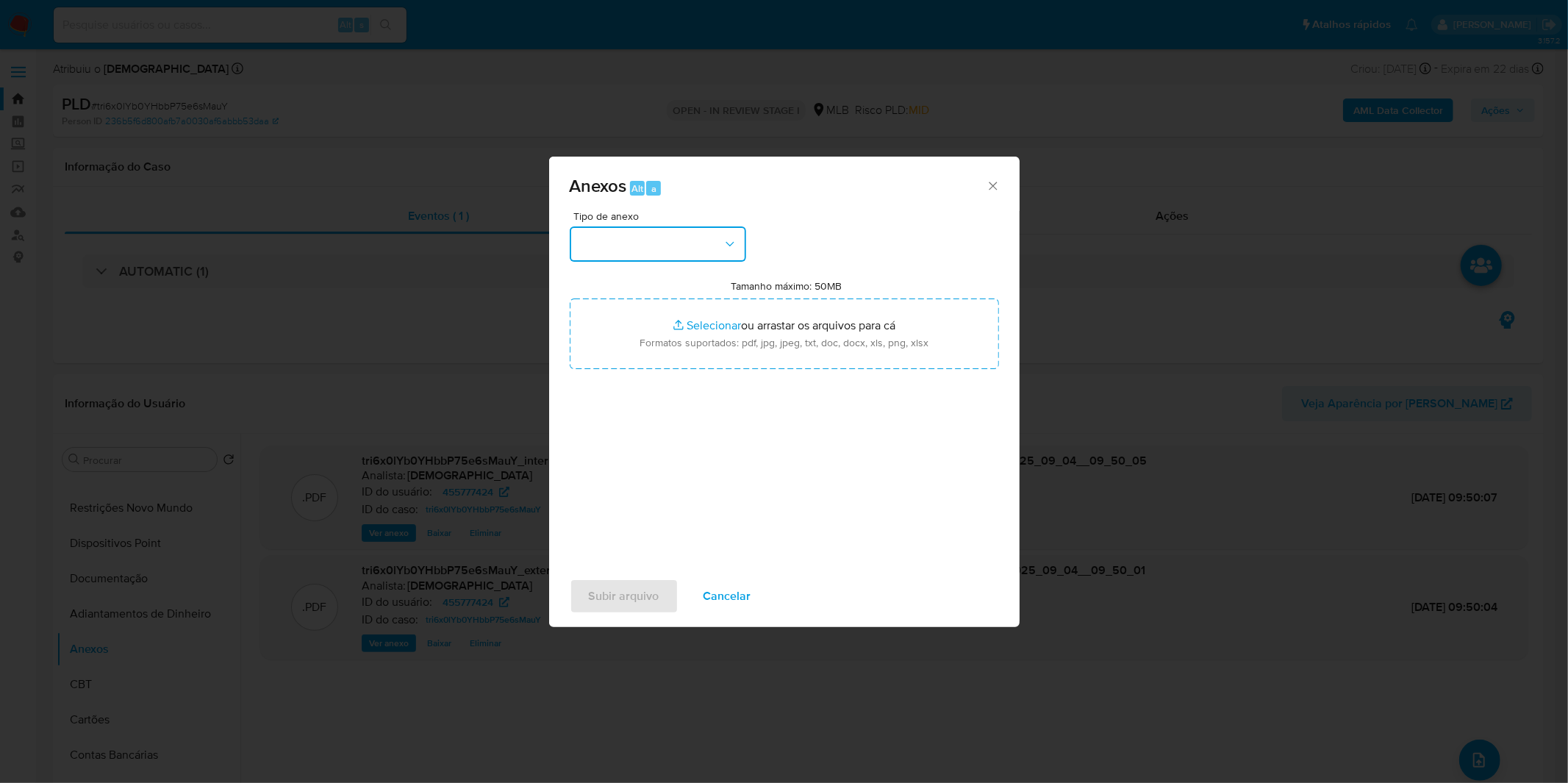
click at [671, 256] on button "button" at bounding box center [658, 243] width 176 height 35
click at [651, 385] on div "OUTROS" at bounding box center [653, 367] width 150 height 35
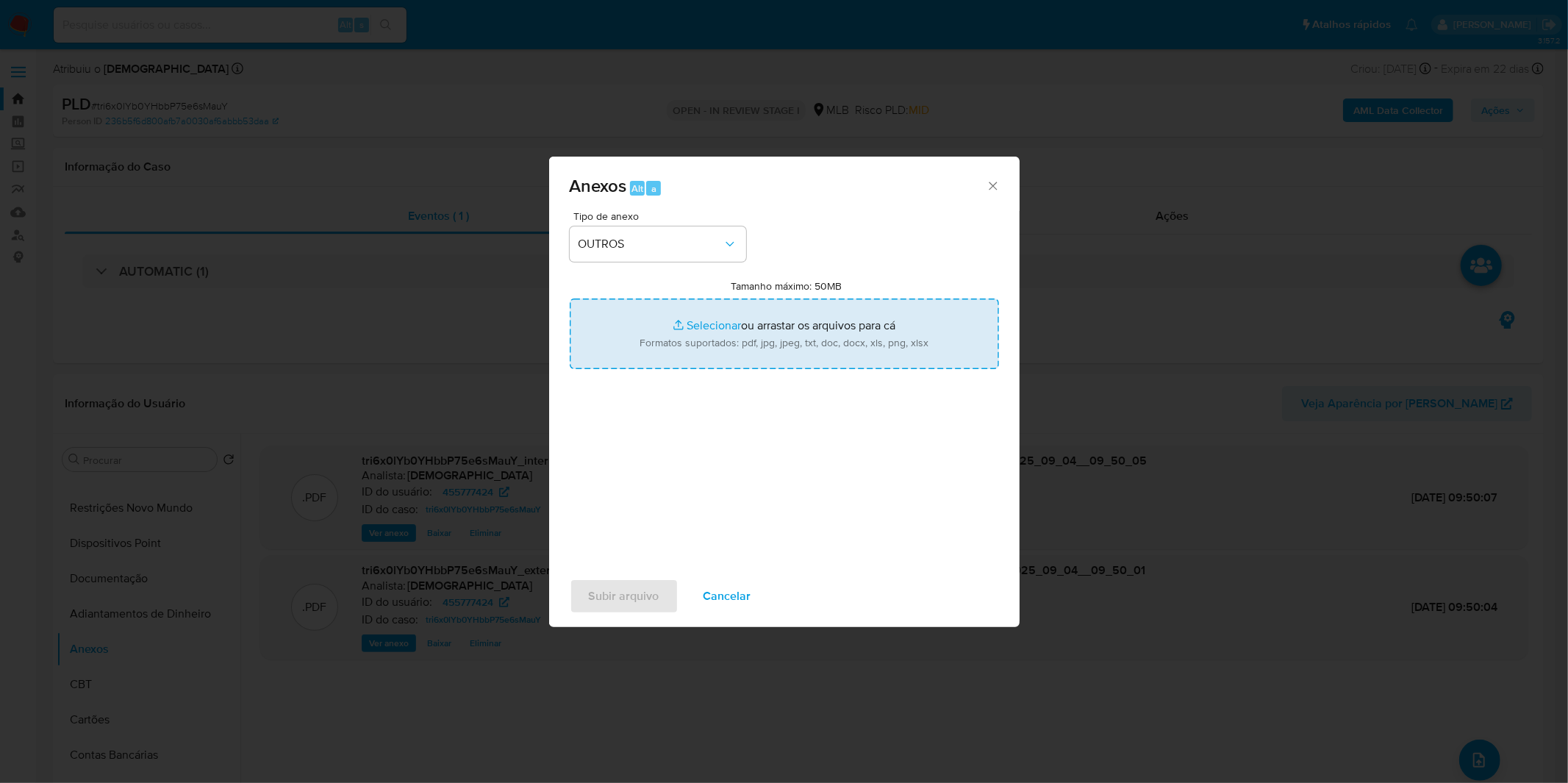
click at [678, 352] on input "Tamanho máximo: 50MB Selecionar arquivos" at bounding box center [785, 334] width 429 height 71
type input "C:\fakepath\Mulan 455777424_2025_09_01_08_51_54.xlsx"
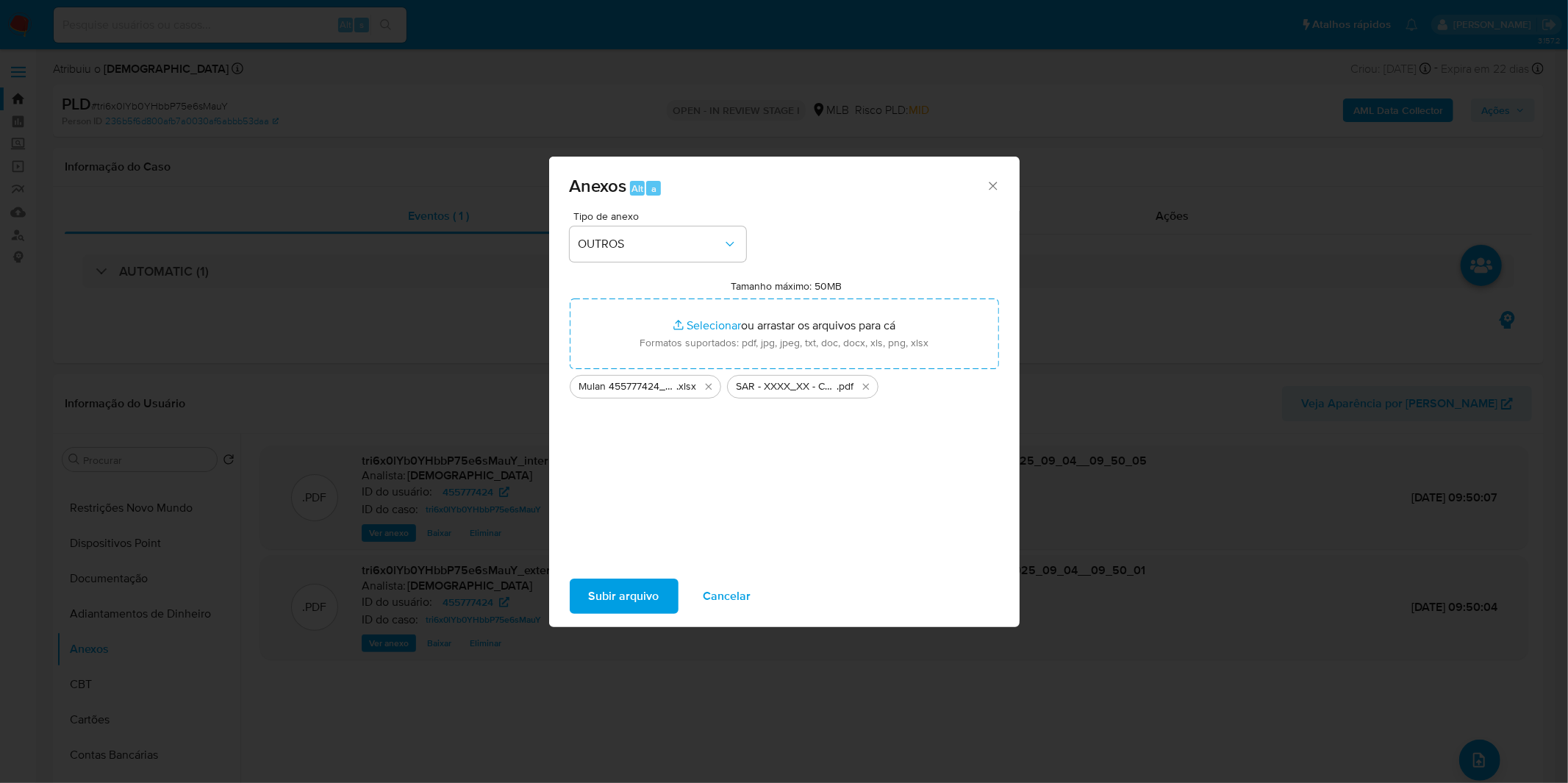
click at [641, 608] on span "Subir arquivo" at bounding box center [625, 596] width 71 height 33
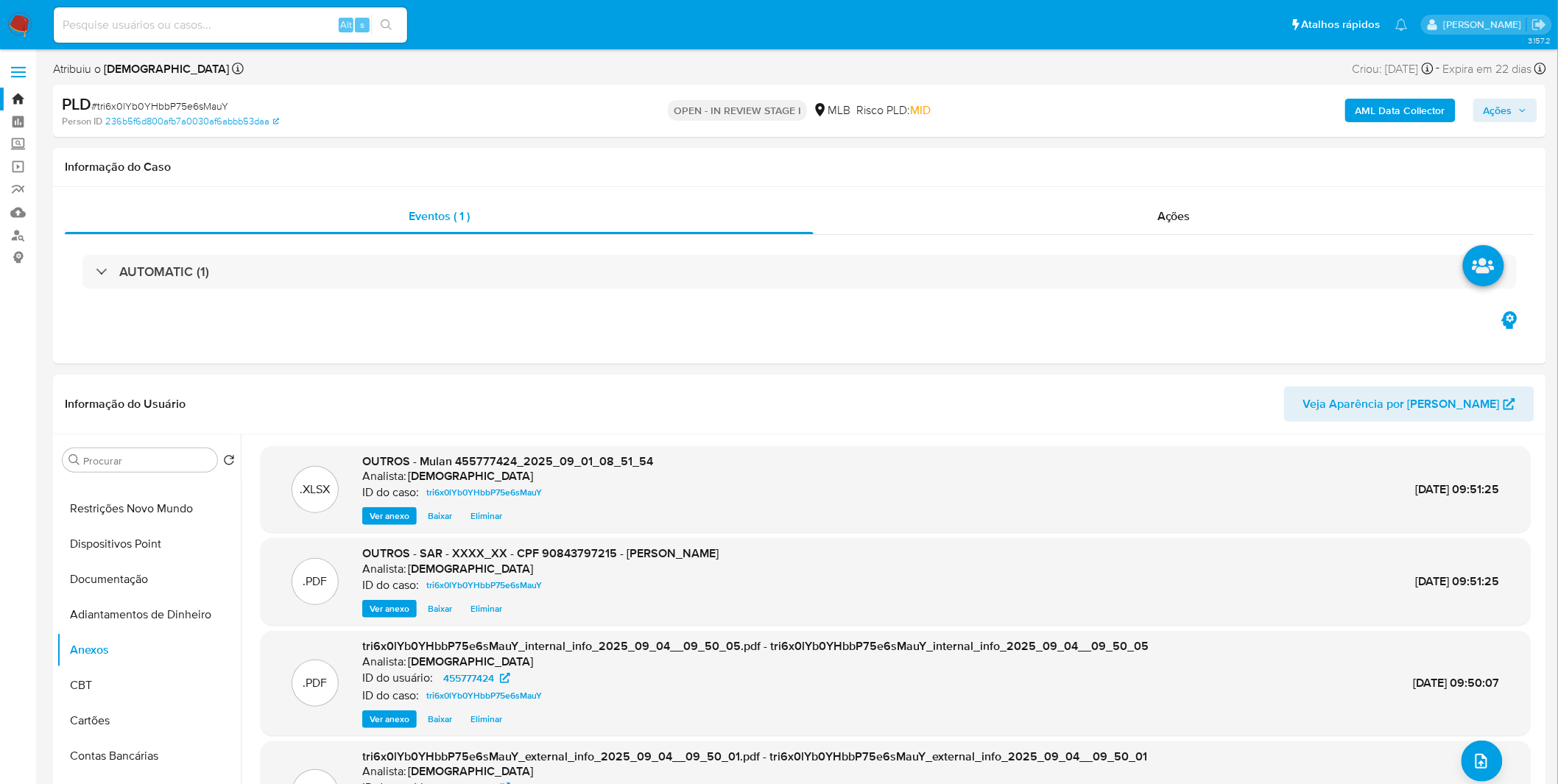
click at [1501, 124] on div "AML Data Collector Ações" at bounding box center [1293, 110] width 489 height 35
click at [1504, 115] on span "Ações" at bounding box center [1498, 110] width 29 height 24
click at [1064, 160] on span "Resolução do caso" at bounding box center [1078, 157] width 100 height 17
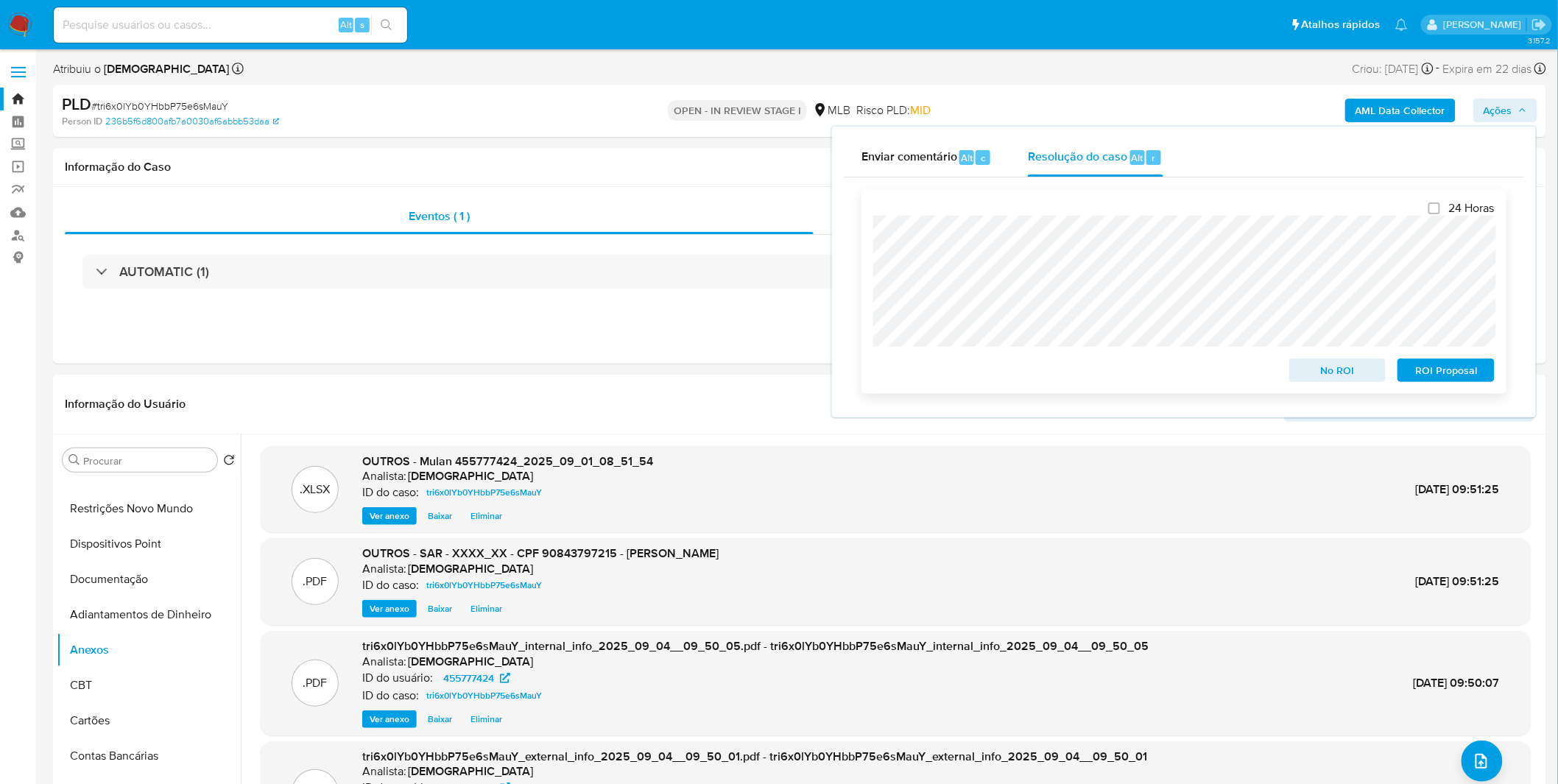
click at [1438, 371] on span "ROI Proposal" at bounding box center [1447, 369] width 77 height 20
click at [1438, 371] on div "ROI Proposal" at bounding box center [1443, 368] width 103 height 30
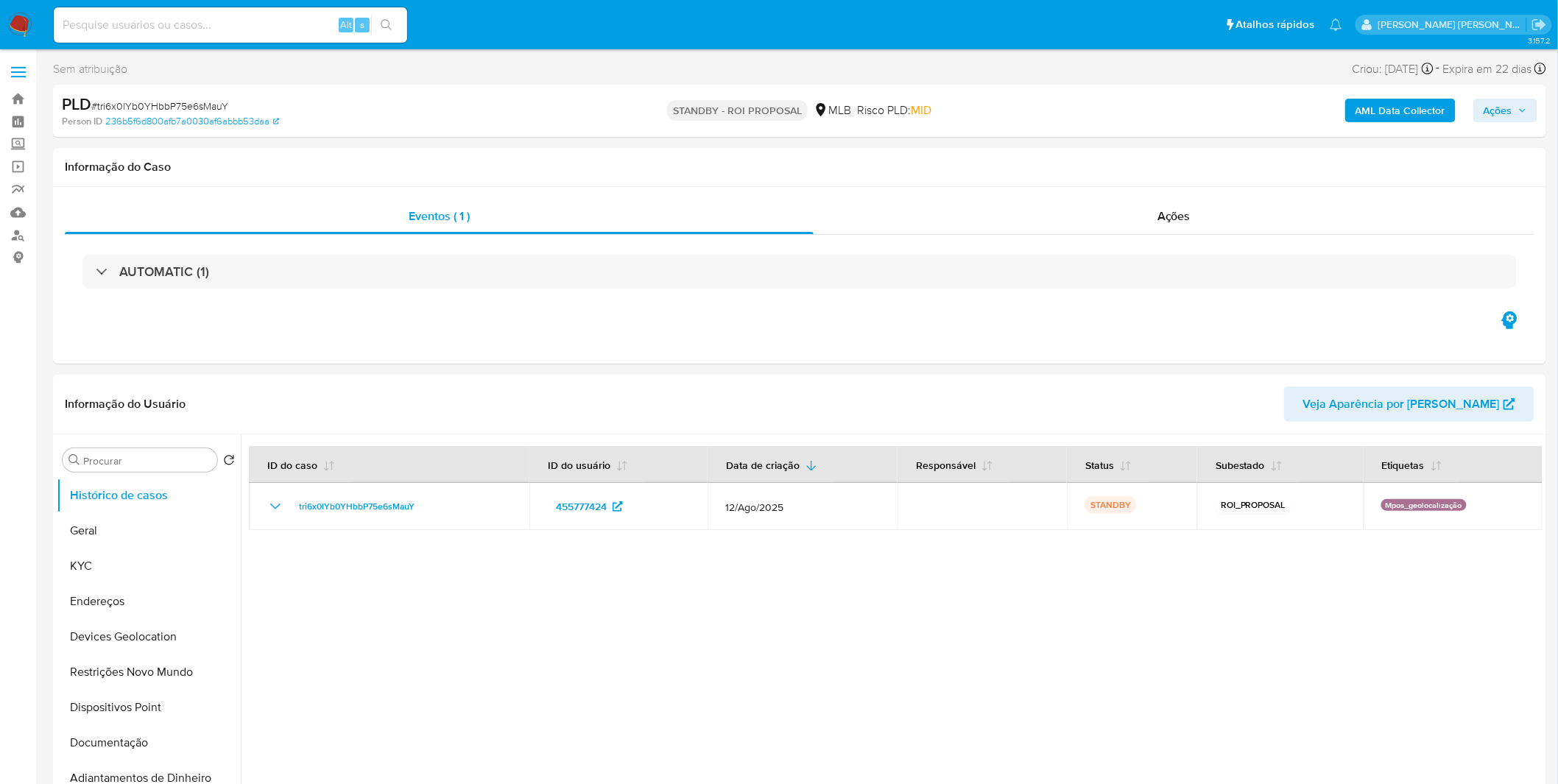
select select "10"
click at [27, 217] on link "Mulan" at bounding box center [87, 212] width 176 height 23
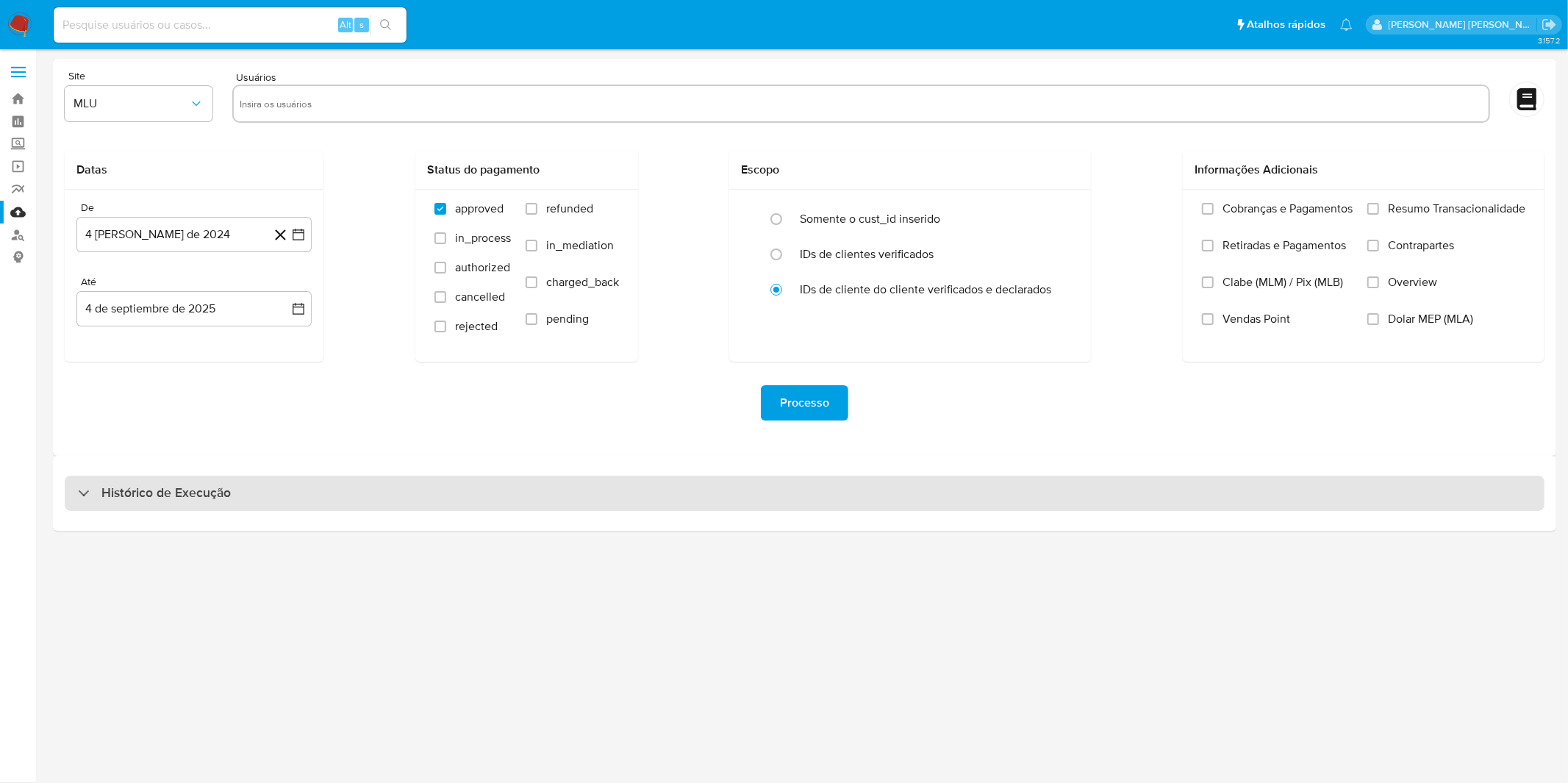
click at [280, 494] on div "Histórico de Execução" at bounding box center [805, 493] width 1480 height 35
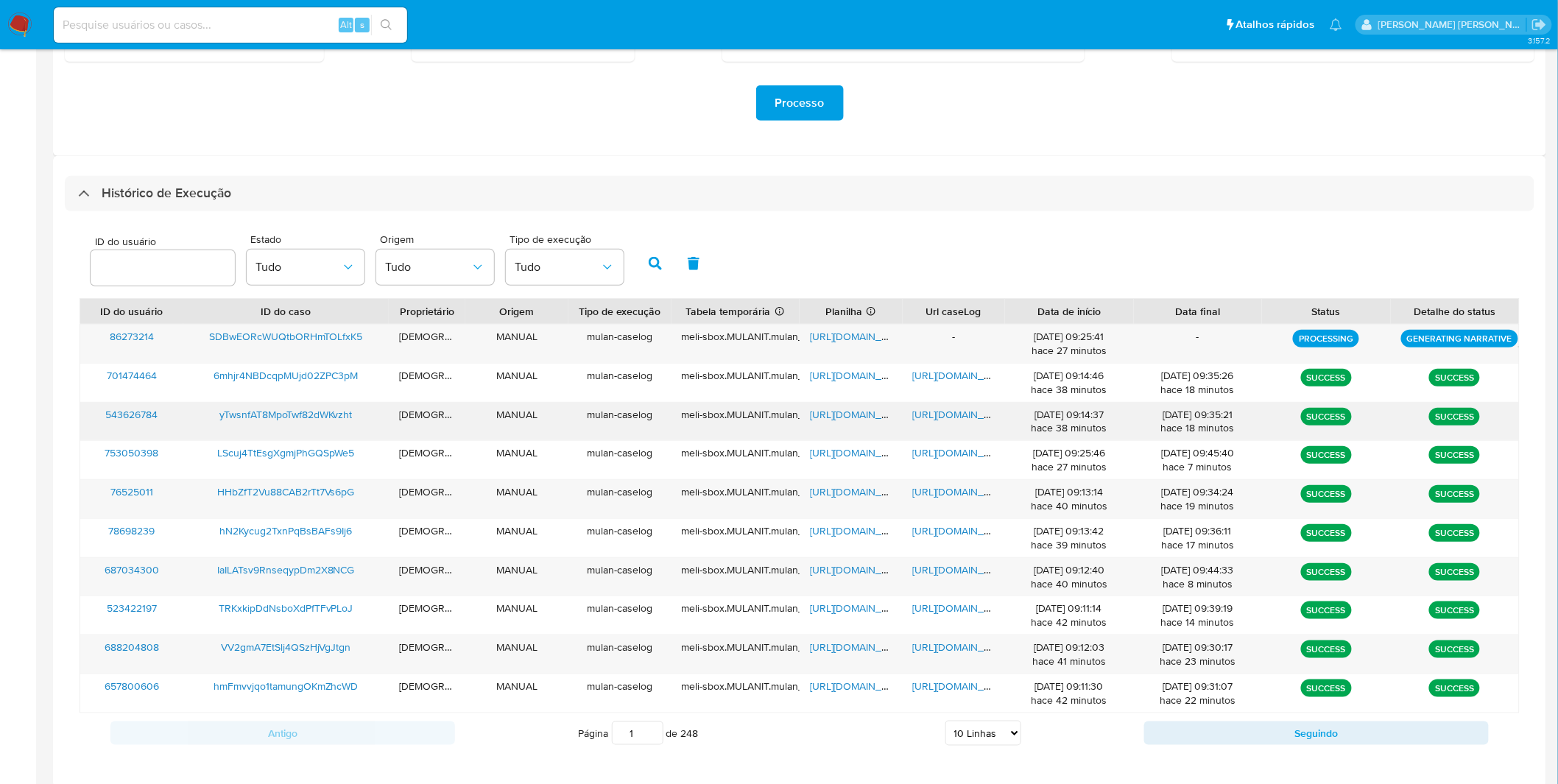
scroll to position [313, 0]
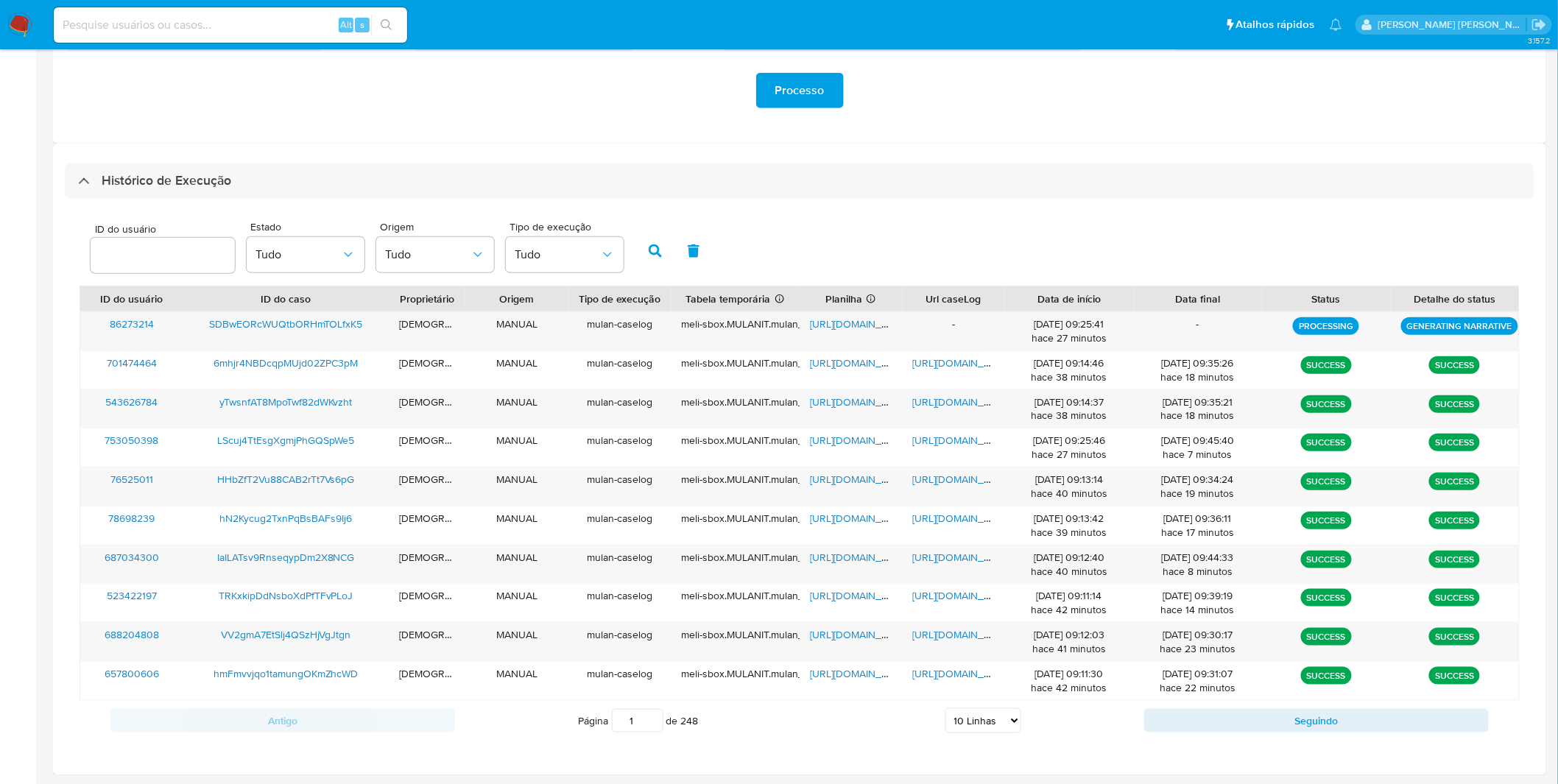
click at [976, 719] on select "5 Linhas 10 Linhas 20 Linhas 25 Linhas 50 Linhas 100 Linhas" at bounding box center [983, 721] width 76 height 25
click at [981, 724] on select "5 Linhas 10 Linhas 20 Linhas 25 Linhas 50 Linhas 100 Linhas" at bounding box center [983, 721] width 76 height 25
select select "20"
click at [946, 709] on select "5 Linhas 10 Linhas 20 Linhas 25 Linhas 50 Linhas 100 Linhas" at bounding box center [983, 721] width 76 height 25
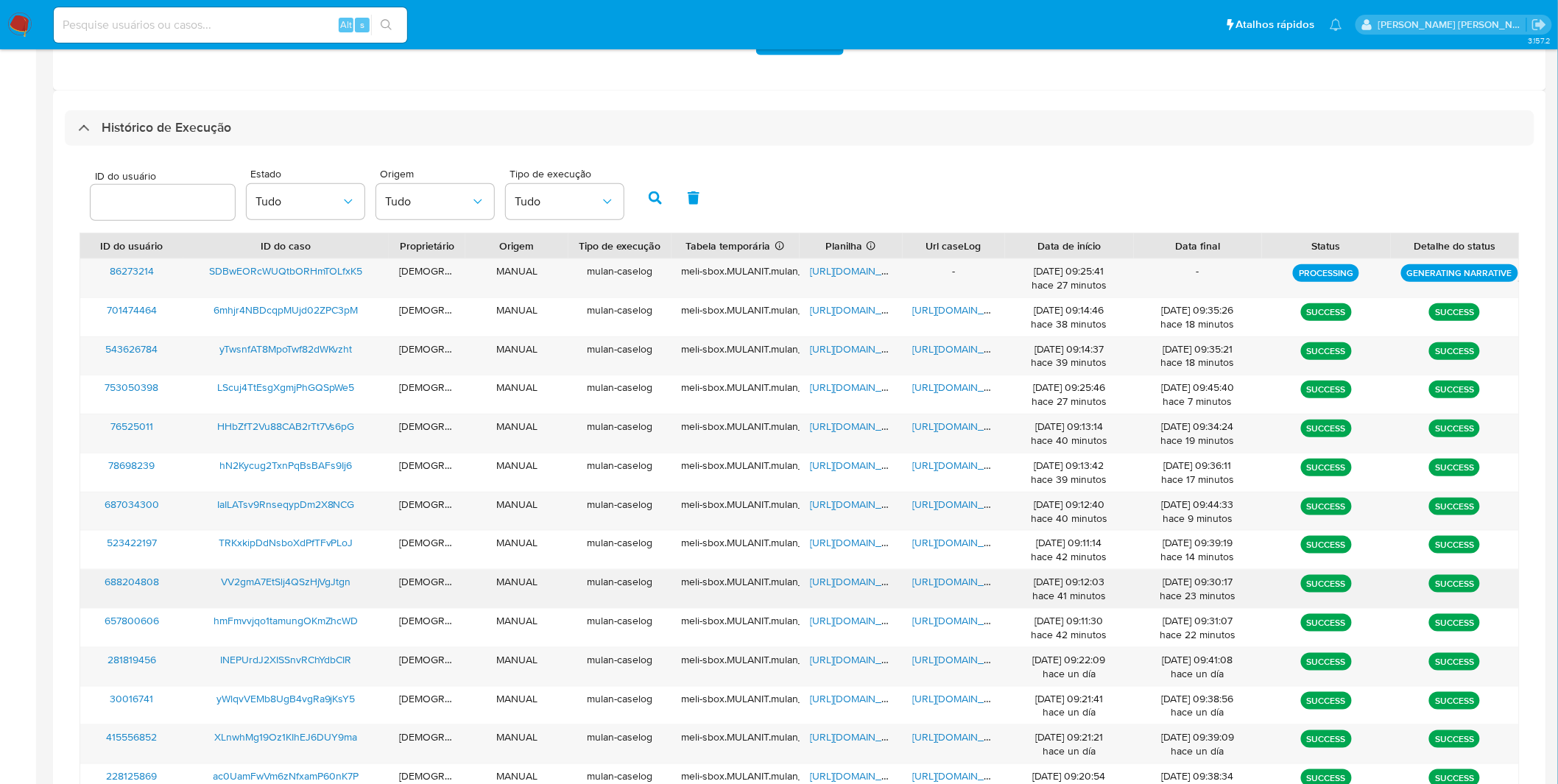
scroll to position [394, 0]
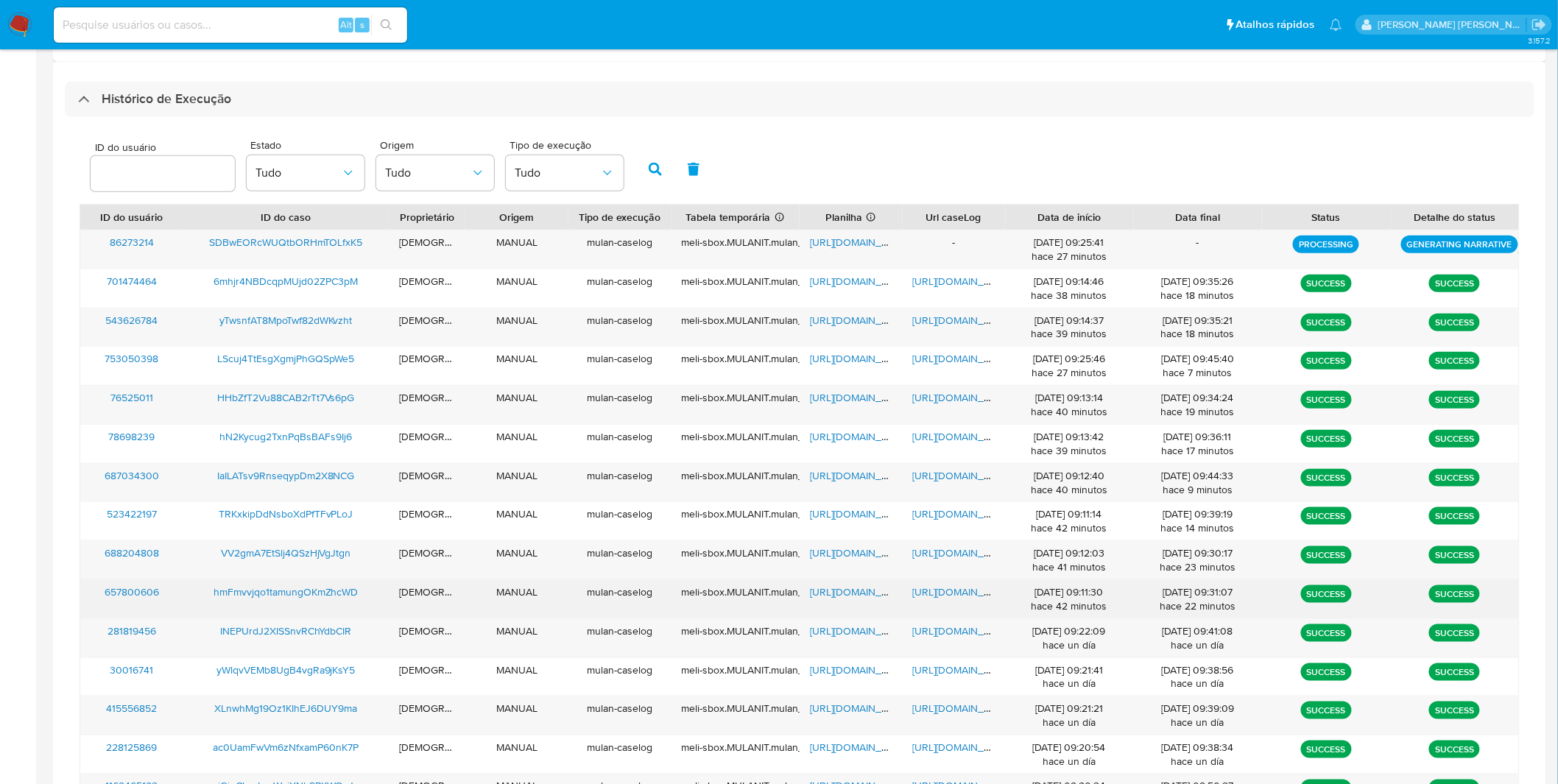
click at [967, 593] on span "https://docs.google.com/document/d/1bSOeAIBFSUtN2lyEnZepx6S4IFESSL2VHHKLGblwMJs…" at bounding box center [964, 591] width 102 height 14
click at [836, 599] on span "https://docs.google.com/spreadsheets/d/19YLnCQEteC5FULSy0DumSfBKtObe10rHSoTuRvR…" at bounding box center [861, 591] width 102 height 14
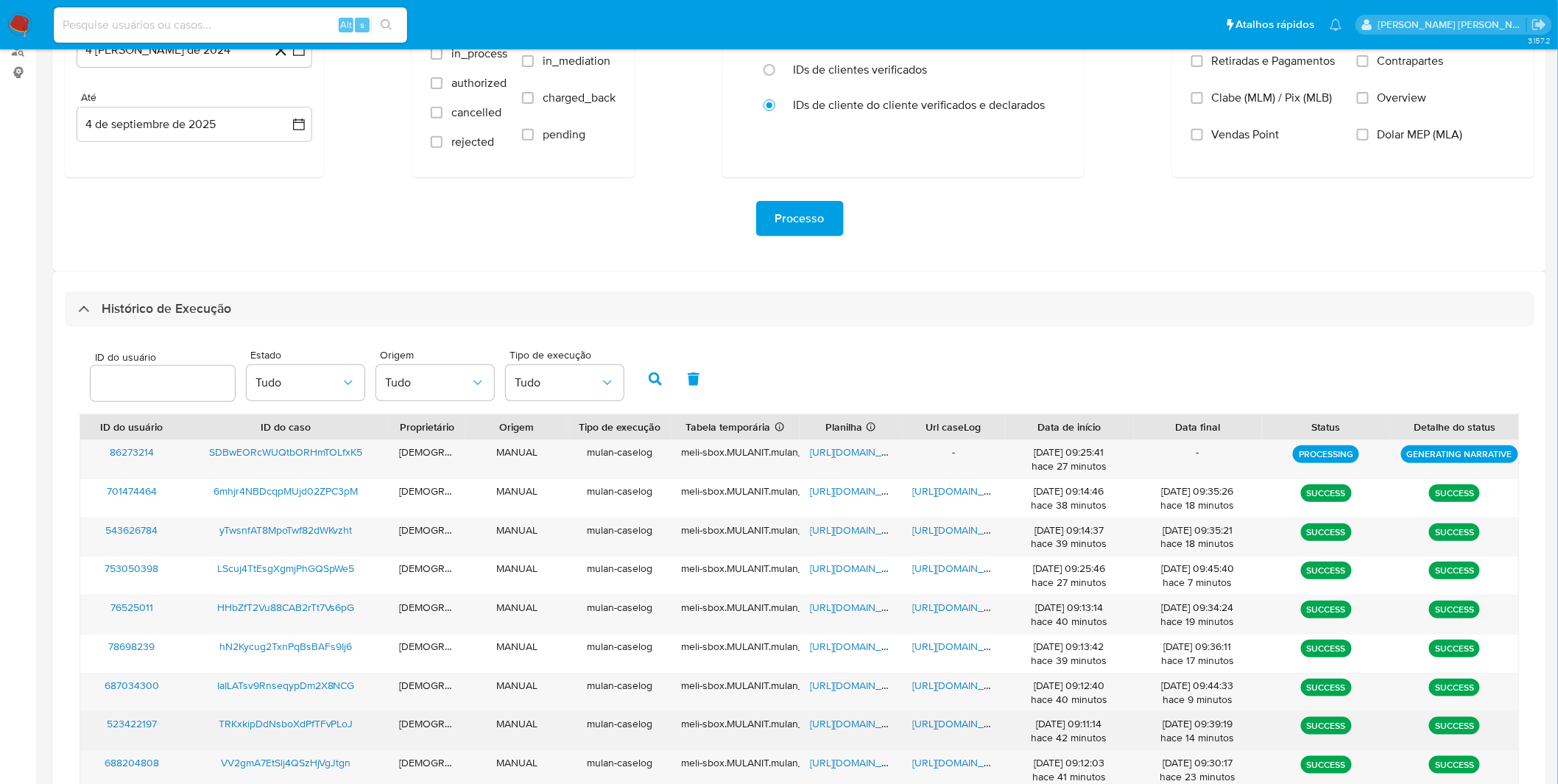
scroll to position [181, 0]
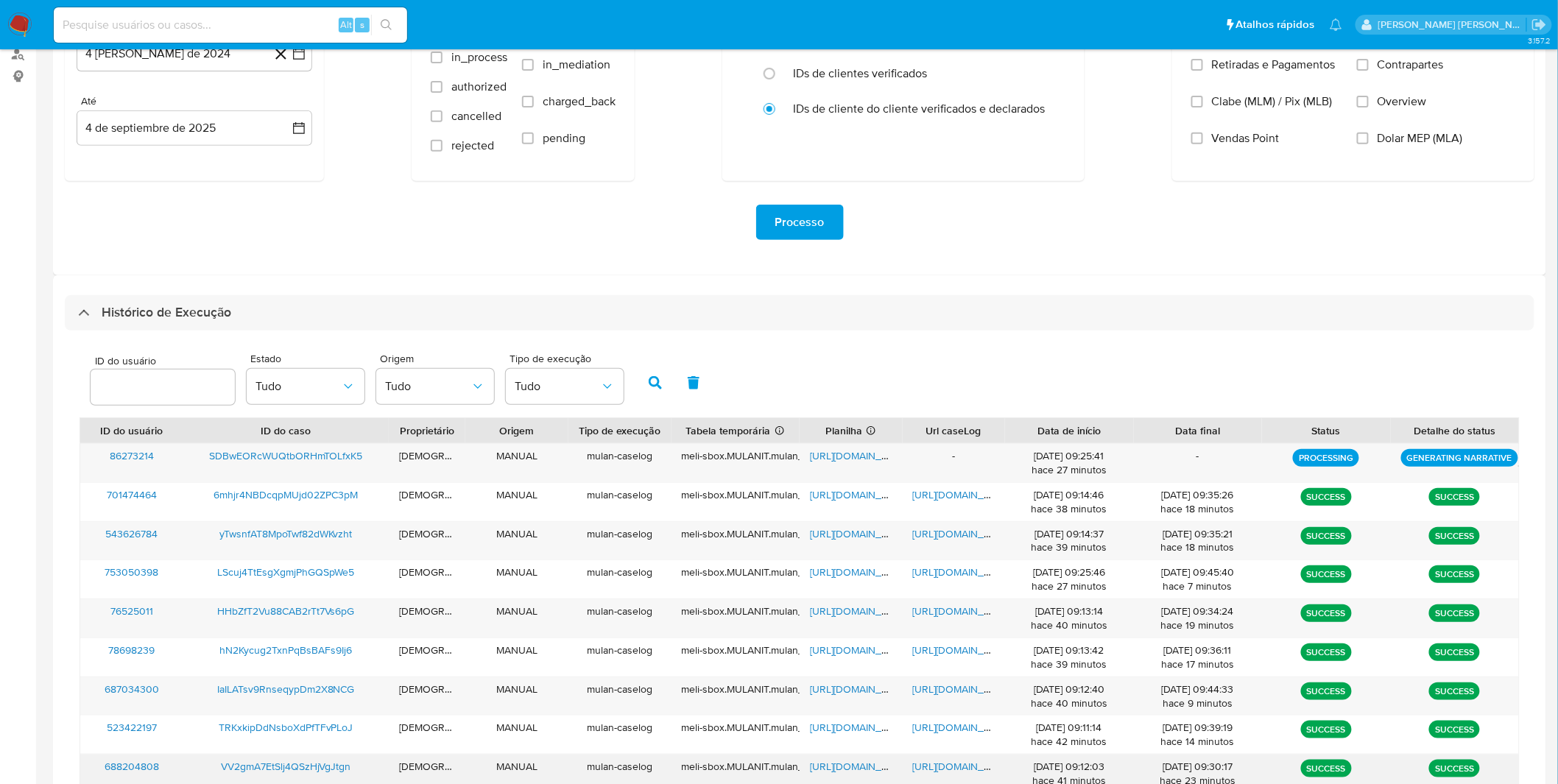
click at [976, 773] on span "https://docs.google.com/document/d/1kbP9UQCHNOnSCSbd93Z90tbKnoMNCSoEVRMEp0lRU2A…" at bounding box center [964, 766] width 102 height 14
click at [854, 766] on span "https://docs.google.com/spreadsheets/d/1IULA21flBVW2QQ8W8iV2ugWssSLU9H_qHs5ms_T…" at bounding box center [861, 766] width 102 height 14
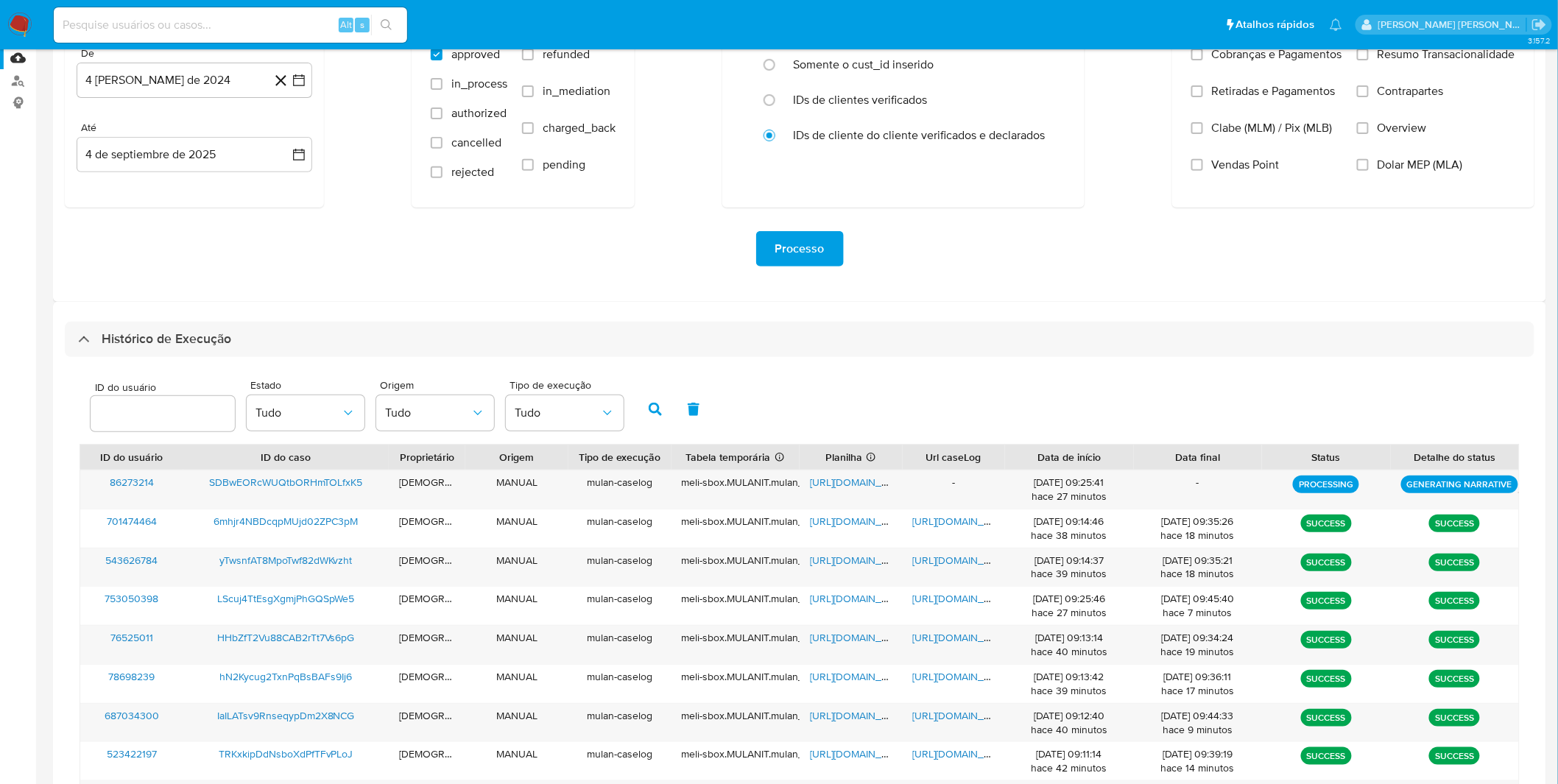
scroll to position [146, 0]
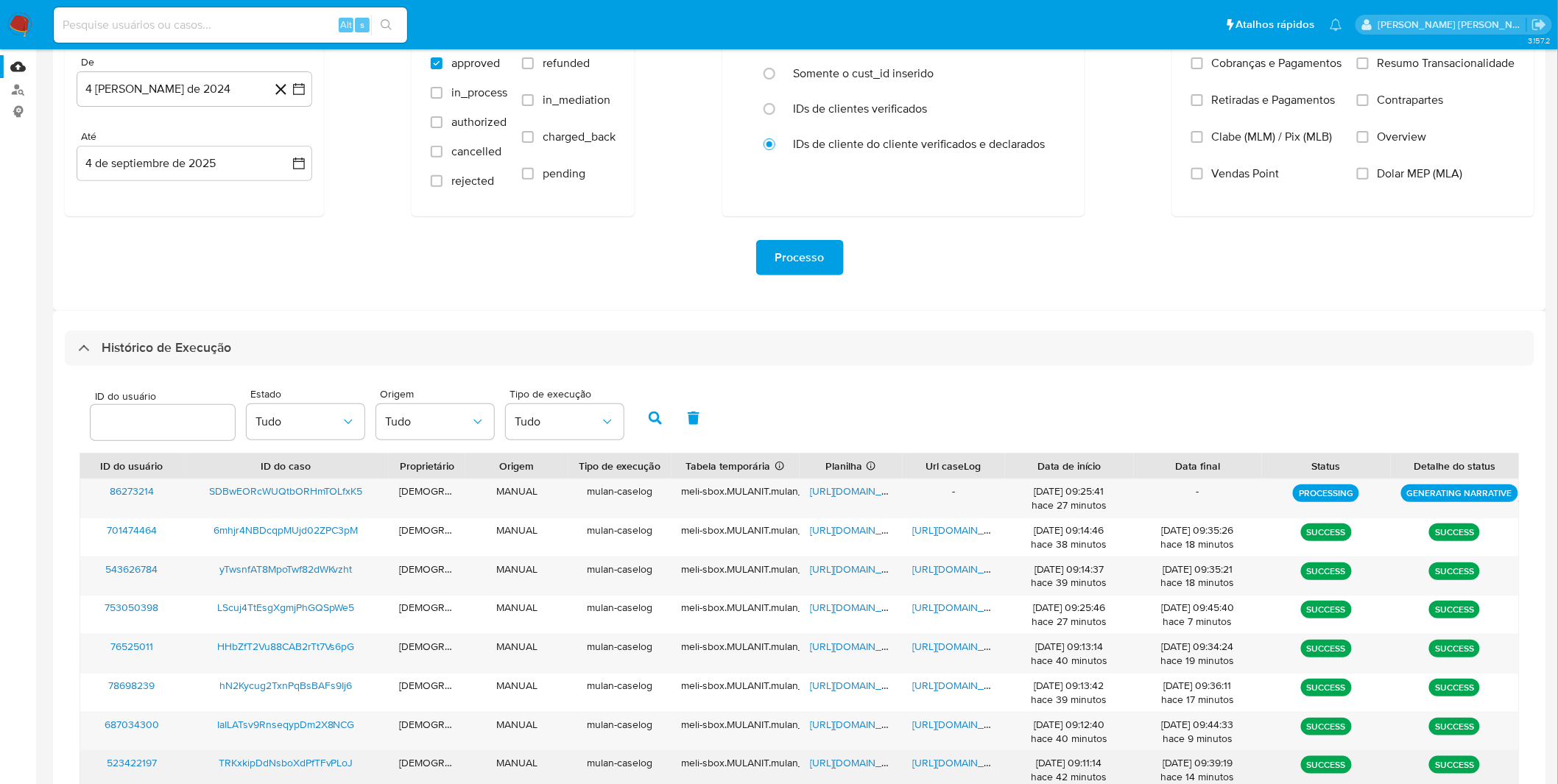
click at [923, 764] on span "https://docs.google.com/document/d/1dwdYZvbph_0mAXo3Fd7F2Dp_K6PSb0KzI2PF057w7c8…" at bounding box center [964, 762] width 102 height 14
click at [863, 764] on span "https://docs.google.com/spreadsheets/d/1cDcANNER0FX4sHm1f5MtFuuVmH01JIOYf25O6uB…" at bounding box center [861, 762] width 102 height 14
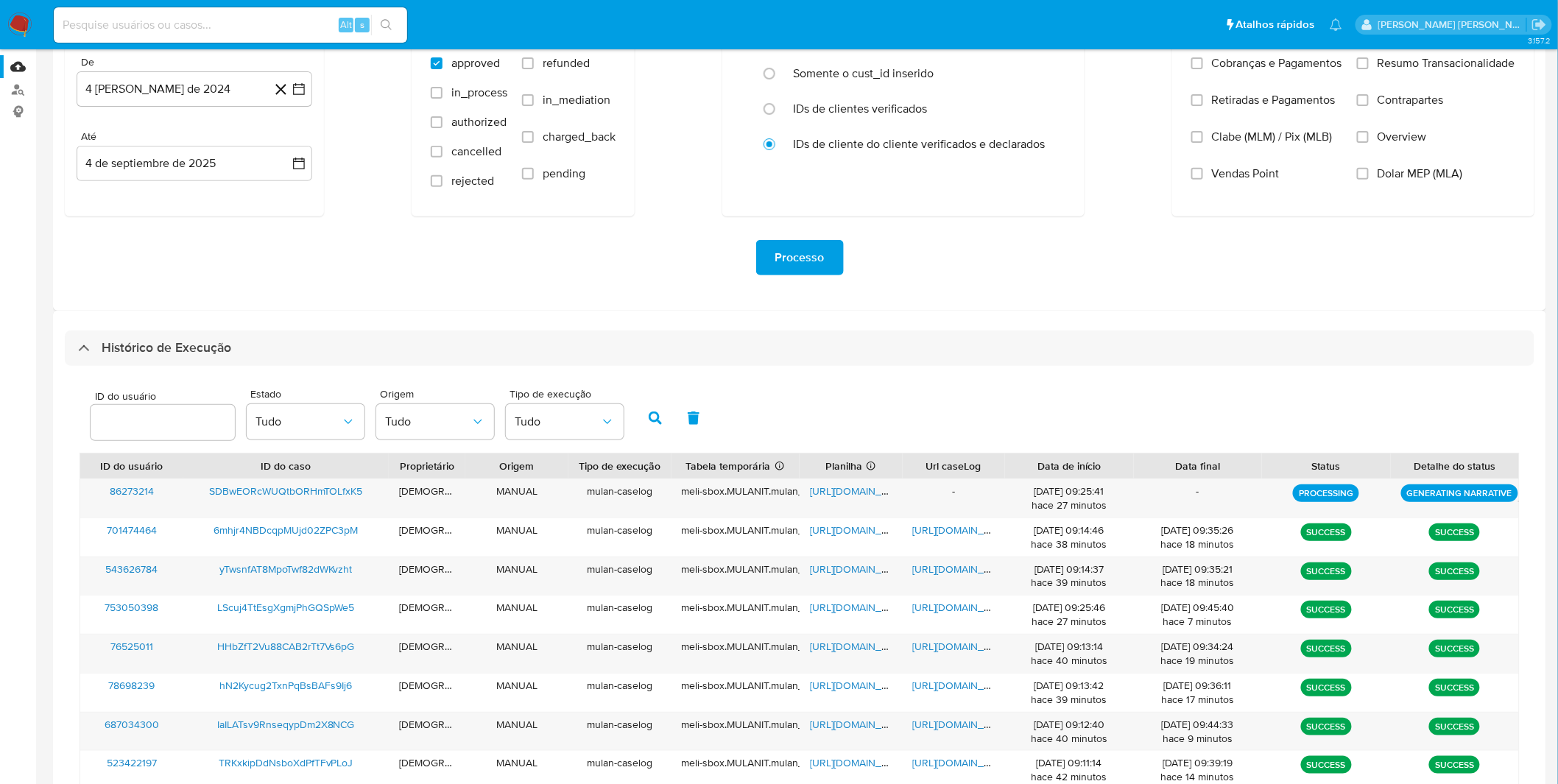
drag, startPoint x: 53, startPoint y: 679, endPoint x: 42, endPoint y: 685, distance: 12.5
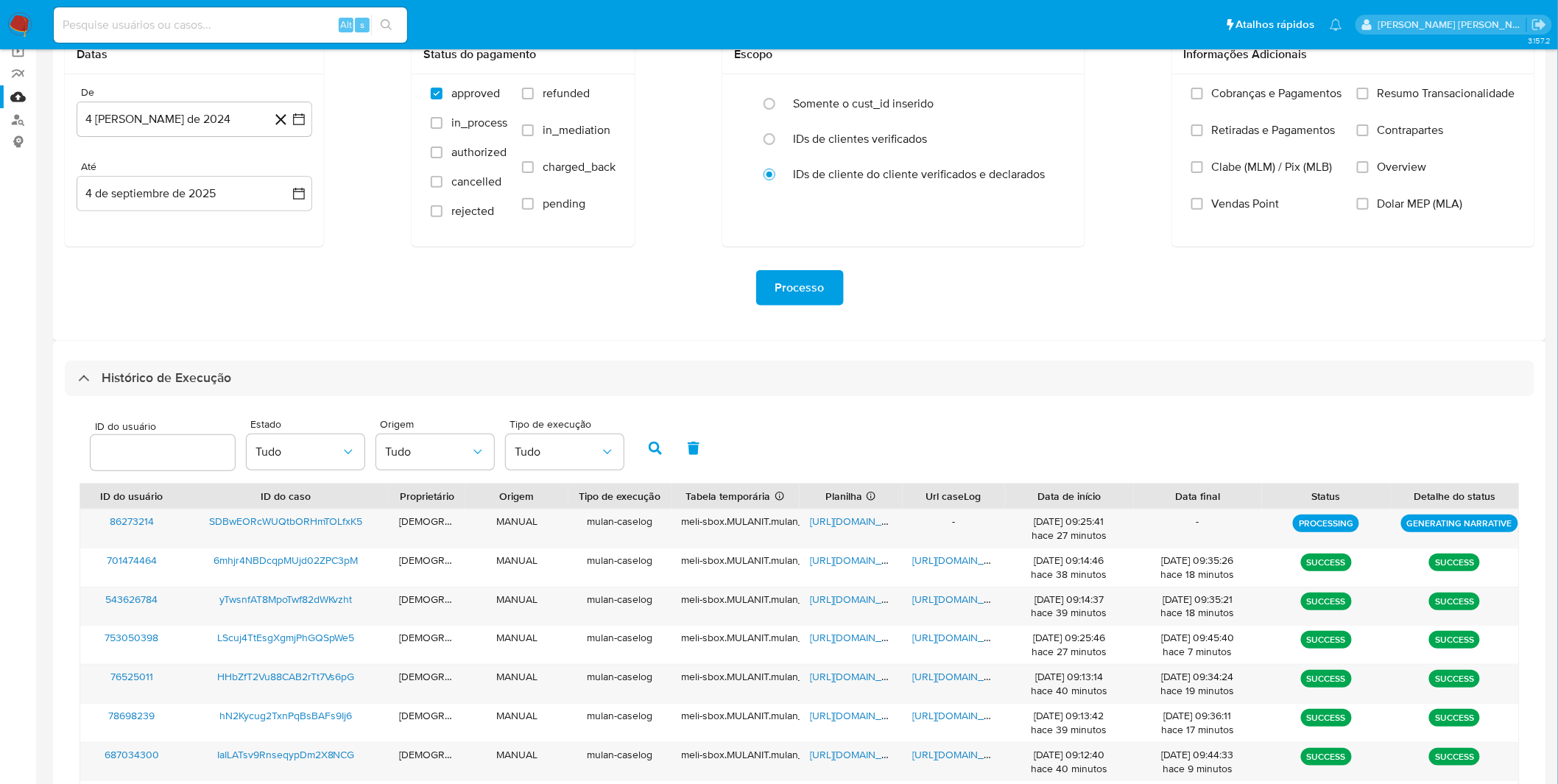
scroll to position [112, 0]
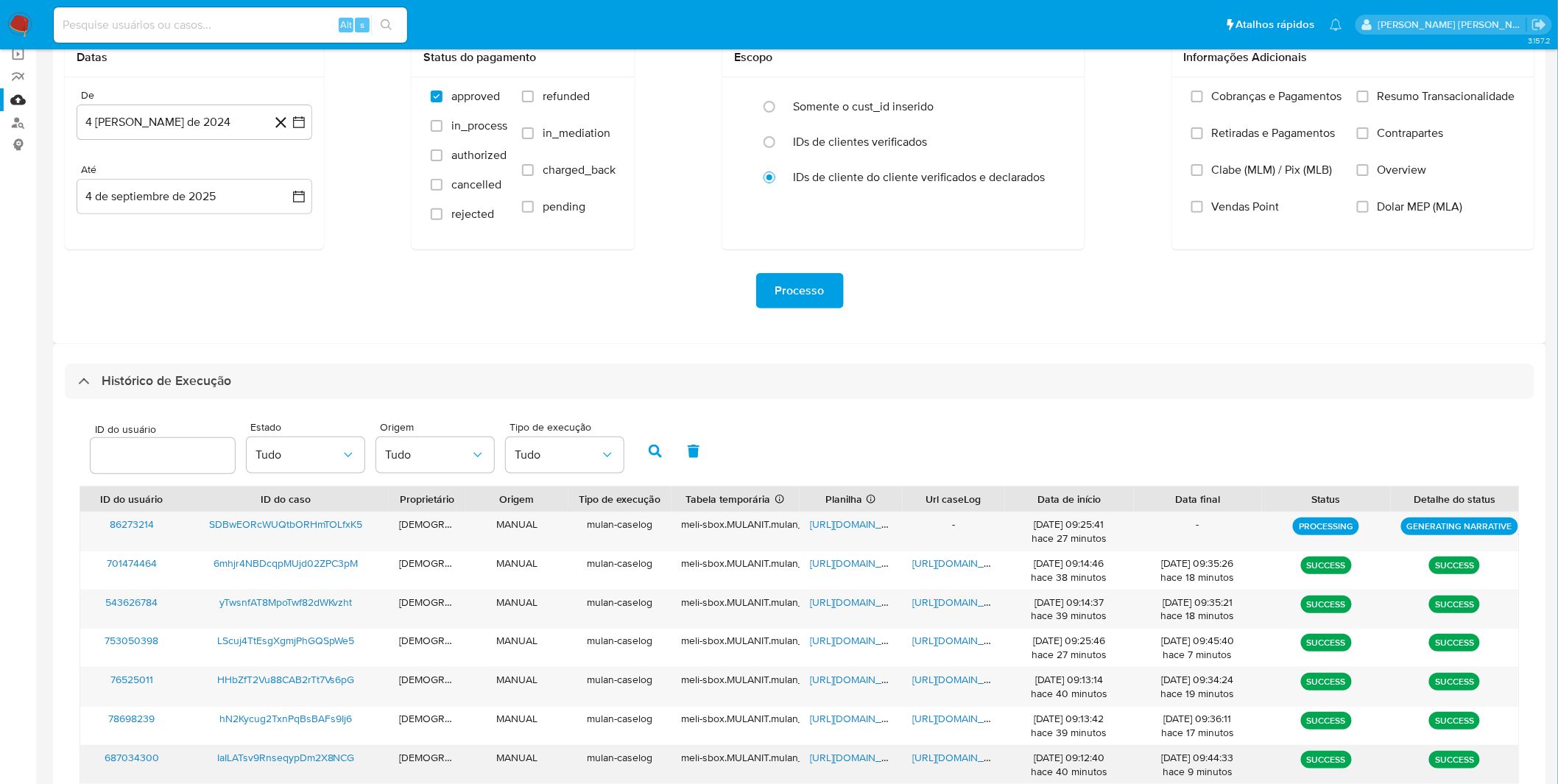
click at [970, 754] on span "https://docs.google.com/document/d/1kYzawbgUcry0WnBkXUcuVBoVSKl1_t0hGVrFoAkhna0…" at bounding box center [964, 757] width 102 height 14
click at [846, 761] on span "https://docs.google.com/spreadsheets/d/1byXceh_RhK1N0sq8y9M4OHL_Yg2HZjhwLFE9WVs…" at bounding box center [861, 757] width 102 height 14
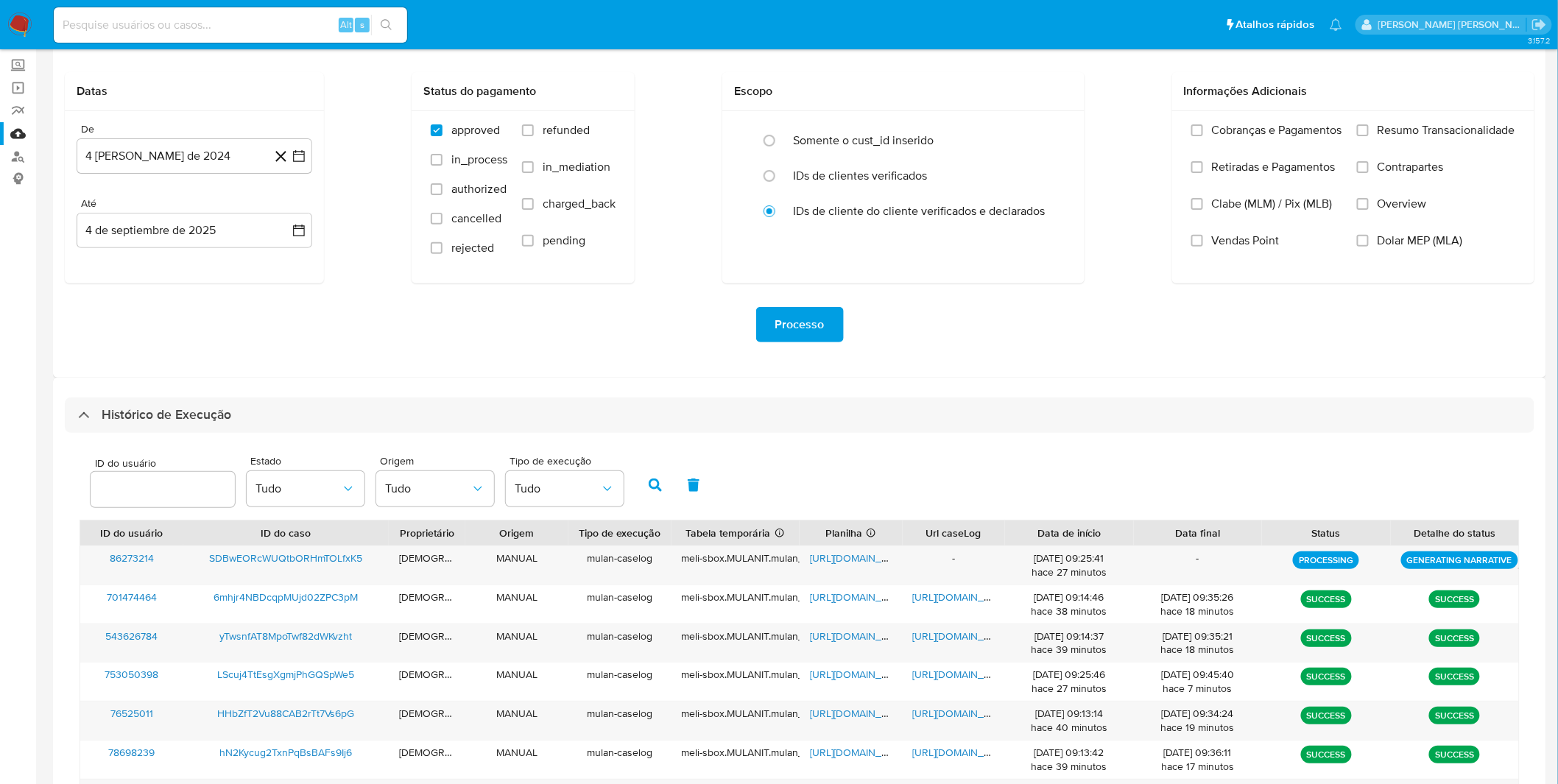
scroll to position [71, 0]
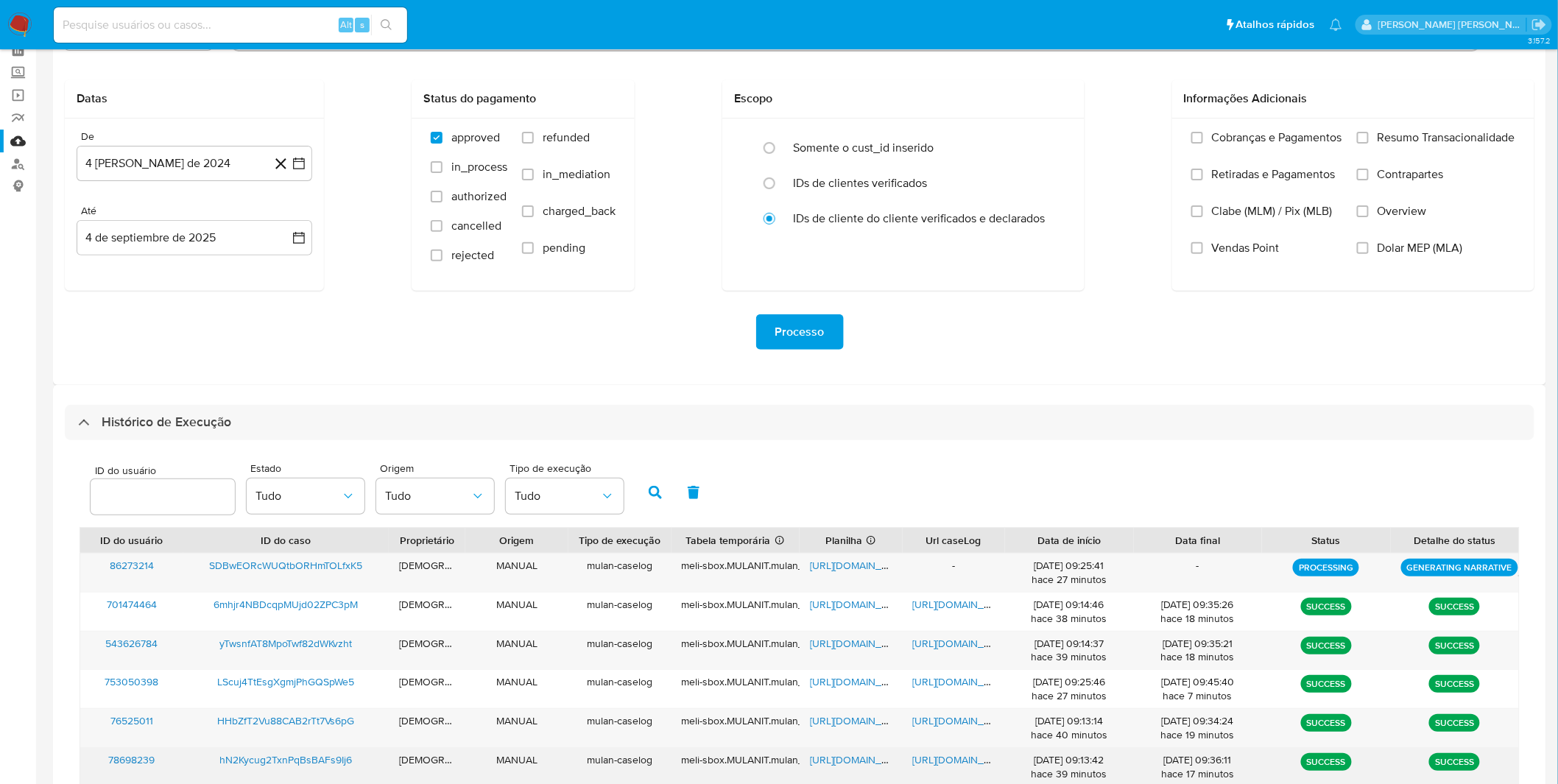
click at [932, 762] on span "https://docs.google.com/document/d/1A4hYsaSmdtTiDgcXUd8l25_-BlGQZ2T20S77ZI7XlQg…" at bounding box center [964, 759] width 102 height 14
click at [827, 755] on span "https://docs.google.com/spreadsheets/d/14dYZYiOhDAz5iRSPvtxJyKzlWp1j20whegU9J7G…" at bounding box center [861, 759] width 102 height 14
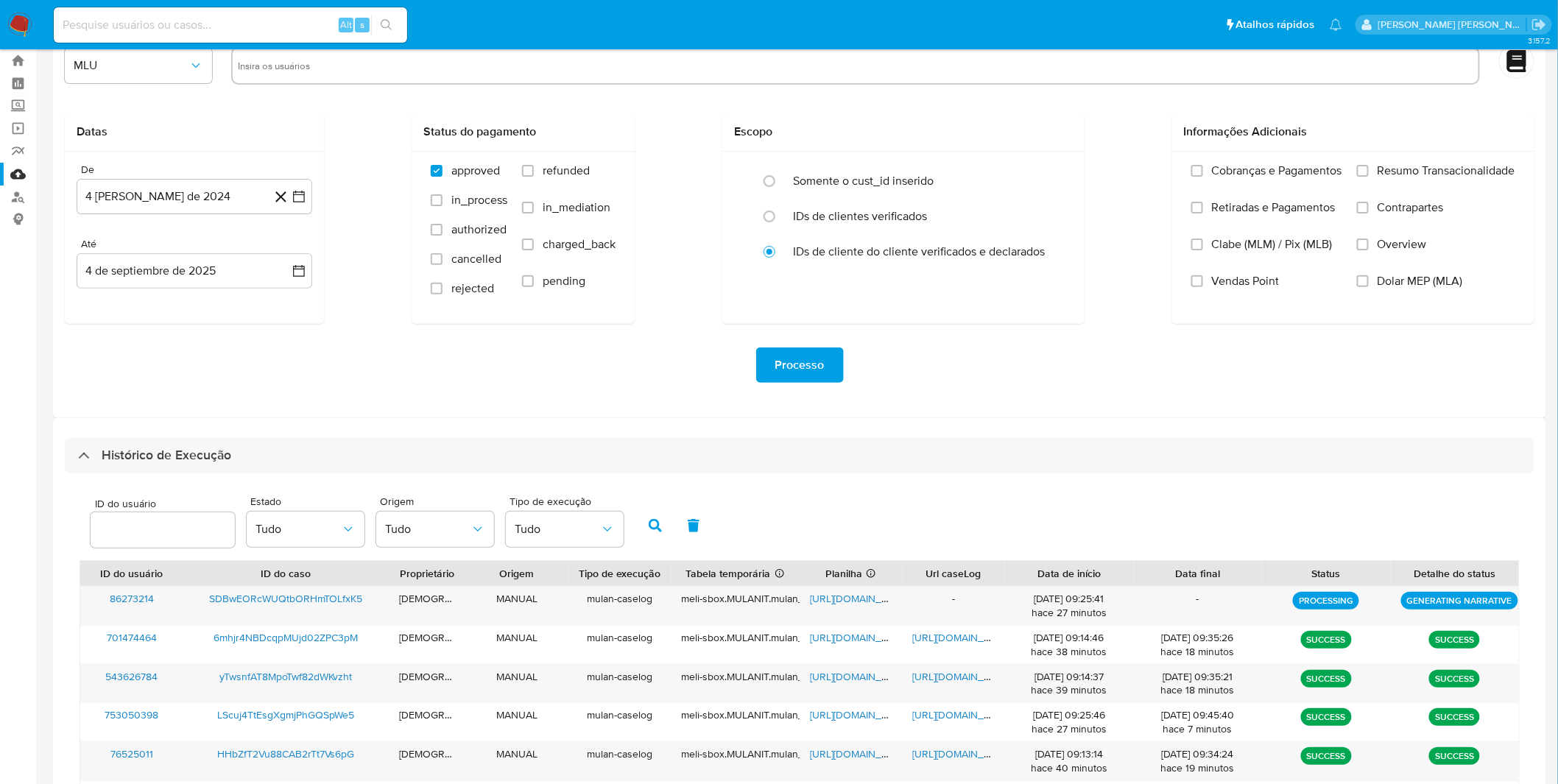
scroll to position [32, 0]
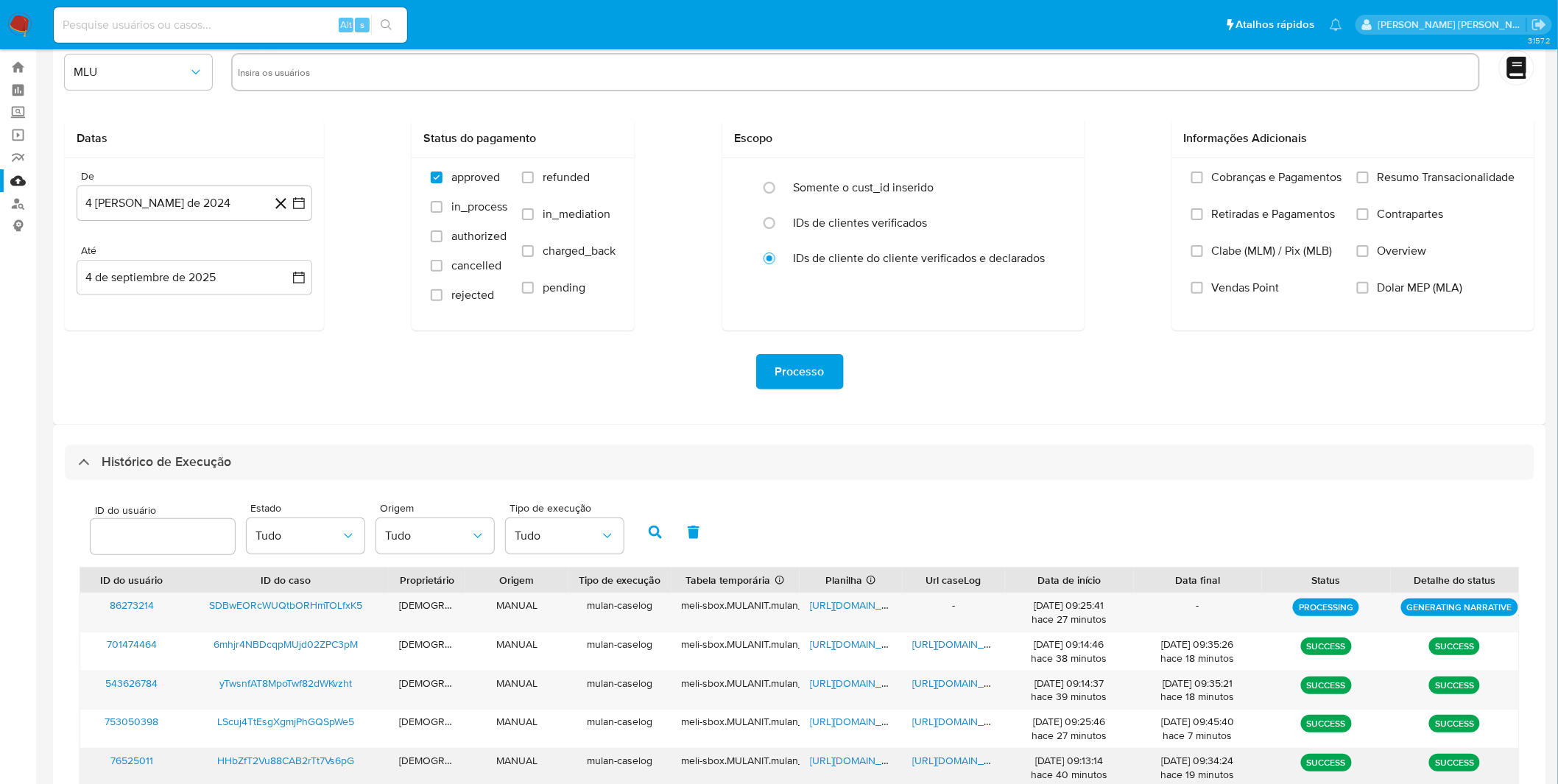
click at [945, 761] on span "https://docs.google.com/document/d/1YNT3iR32J6G1OqrBMHgjnrUFOToLlOABf_X8A9fdWa0…" at bounding box center [964, 760] width 102 height 14
click at [866, 764] on span "https://docs.google.com/spreadsheets/d/1iYlCM2uEHj8ifnsPy-jqviD9I3eKiyxhUex7yD5…" at bounding box center [861, 760] width 102 height 14
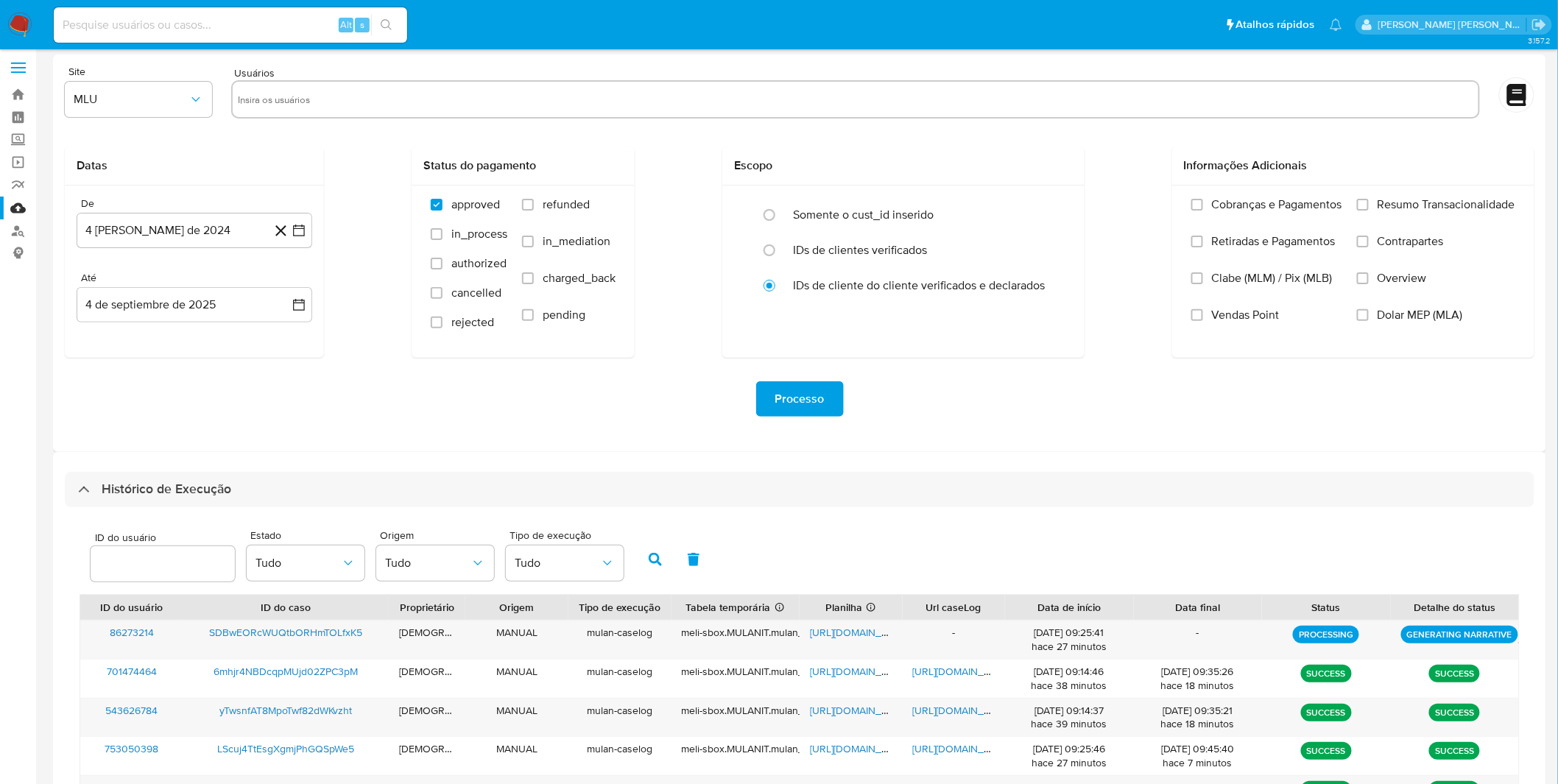
scroll to position [0, 0]
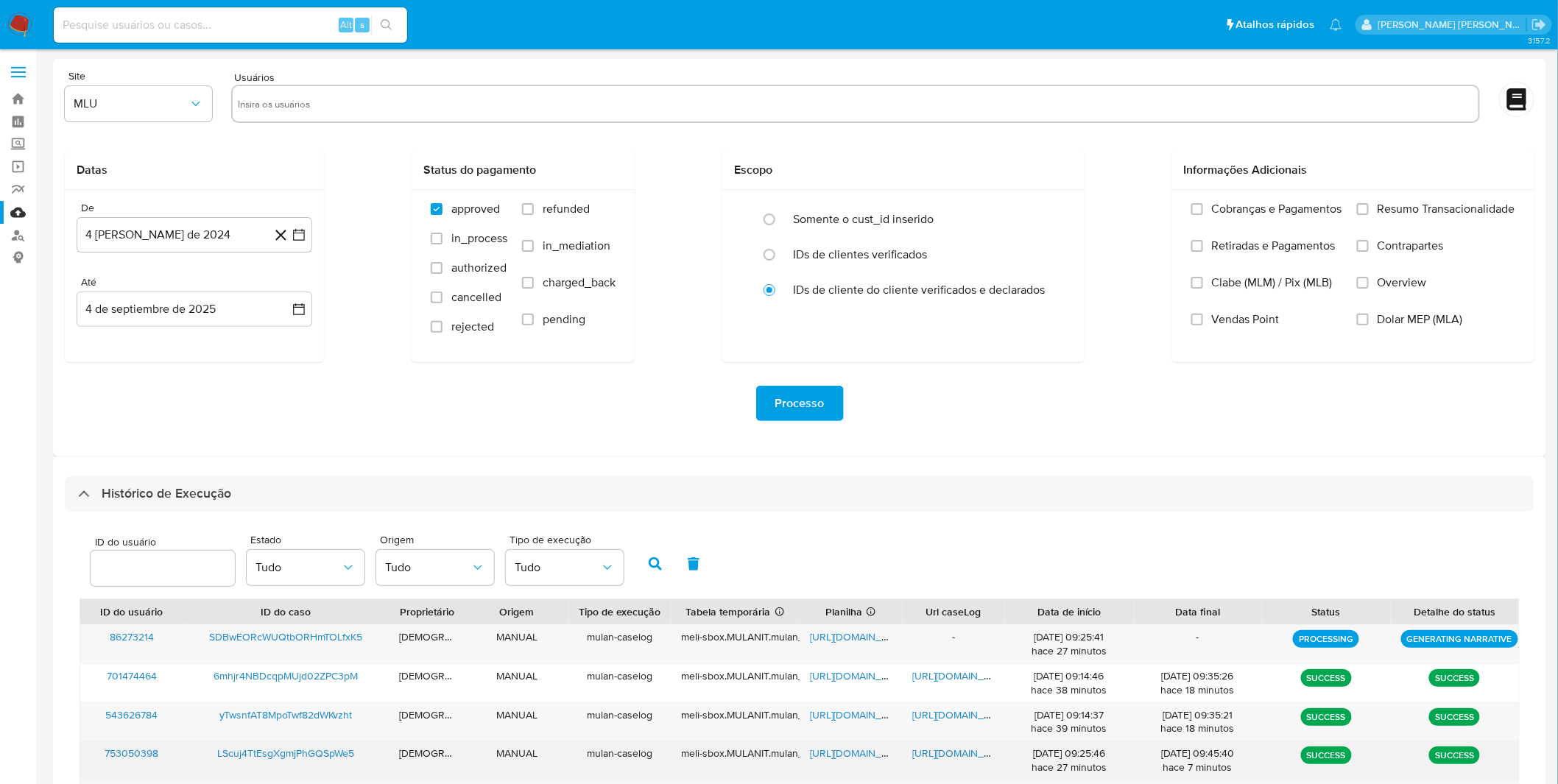
click at [959, 757] on span "https://docs.google.com/document/d/1xU8HGXTM2xVrH1u0Qo-FHmJUiHmLaMWbharw6wm_8g4…" at bounding box center [964, 752] width 102 height 14
click at [833, 752] on span "https://docs.google.com/spreadsheets/d/1NeY5zdNvw2uG0FDMn8ARJ9MkAO9yVvMfrcUy6El…" at bounding box center [861, 752] width 102 height 14
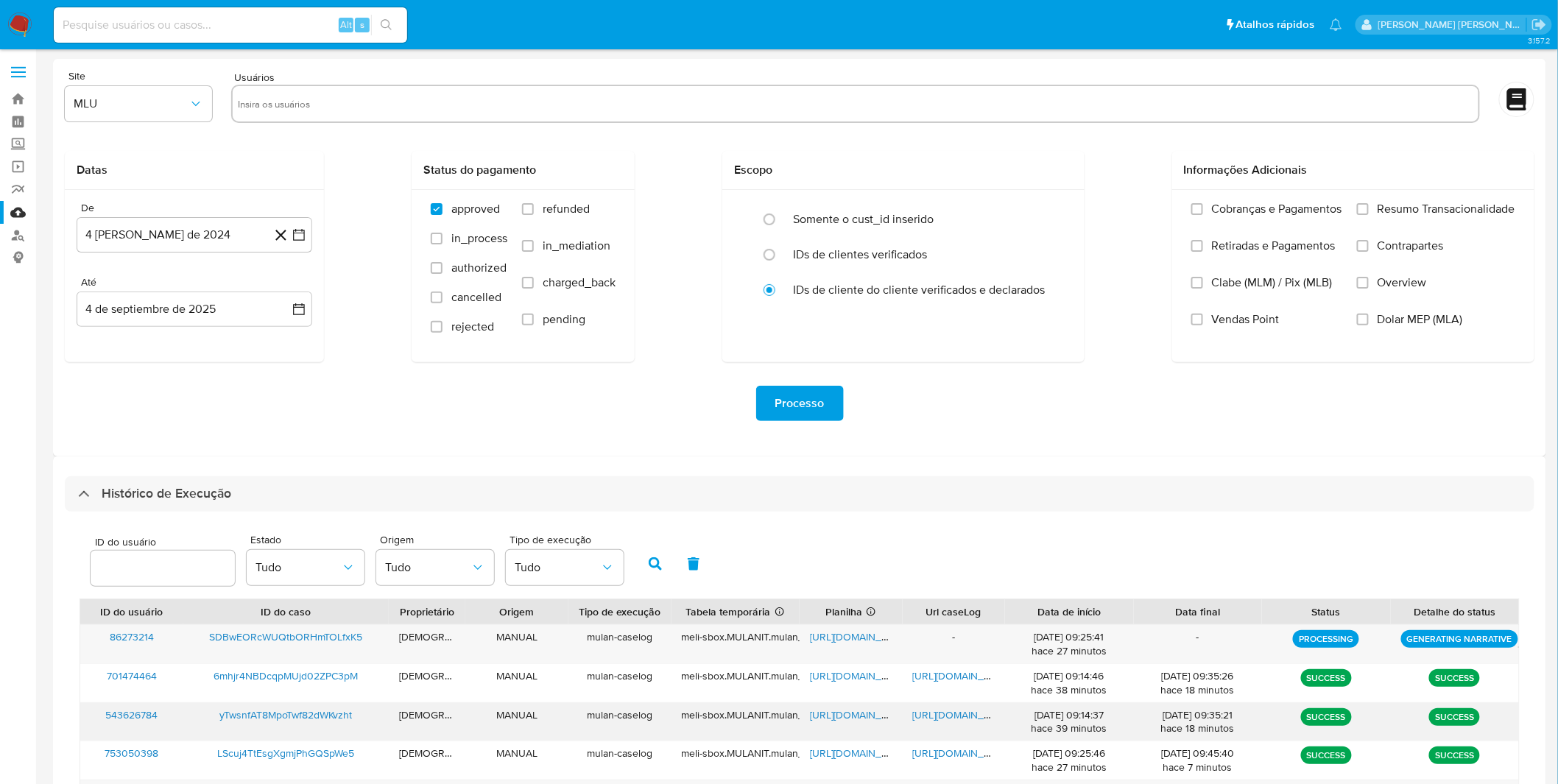
click at [945, 720] on span "https://docs.google.com/document/d/1Ec3JugQlGJGsO_qVYDaKEnucfmAXj45_vglAxBvZLec…" at bounding box center [964, 714] width 102 height 14
click at [833, 704] on div "https://docs.google.com/spreadsheets/d/11vN1eCupkFL411bnGWEf7IxZvIsqqNtknN5CoQ9…" at bounding box center [851, 723] width 103 height 38
click at [837, 714] on span "https://docs.google.com/spreadsheets/d/11vN1eCupkFL411bnGWEf7IxZvIsqqNtknN5CoQ9…" at bounding box center [861, 714] width 102 height 14
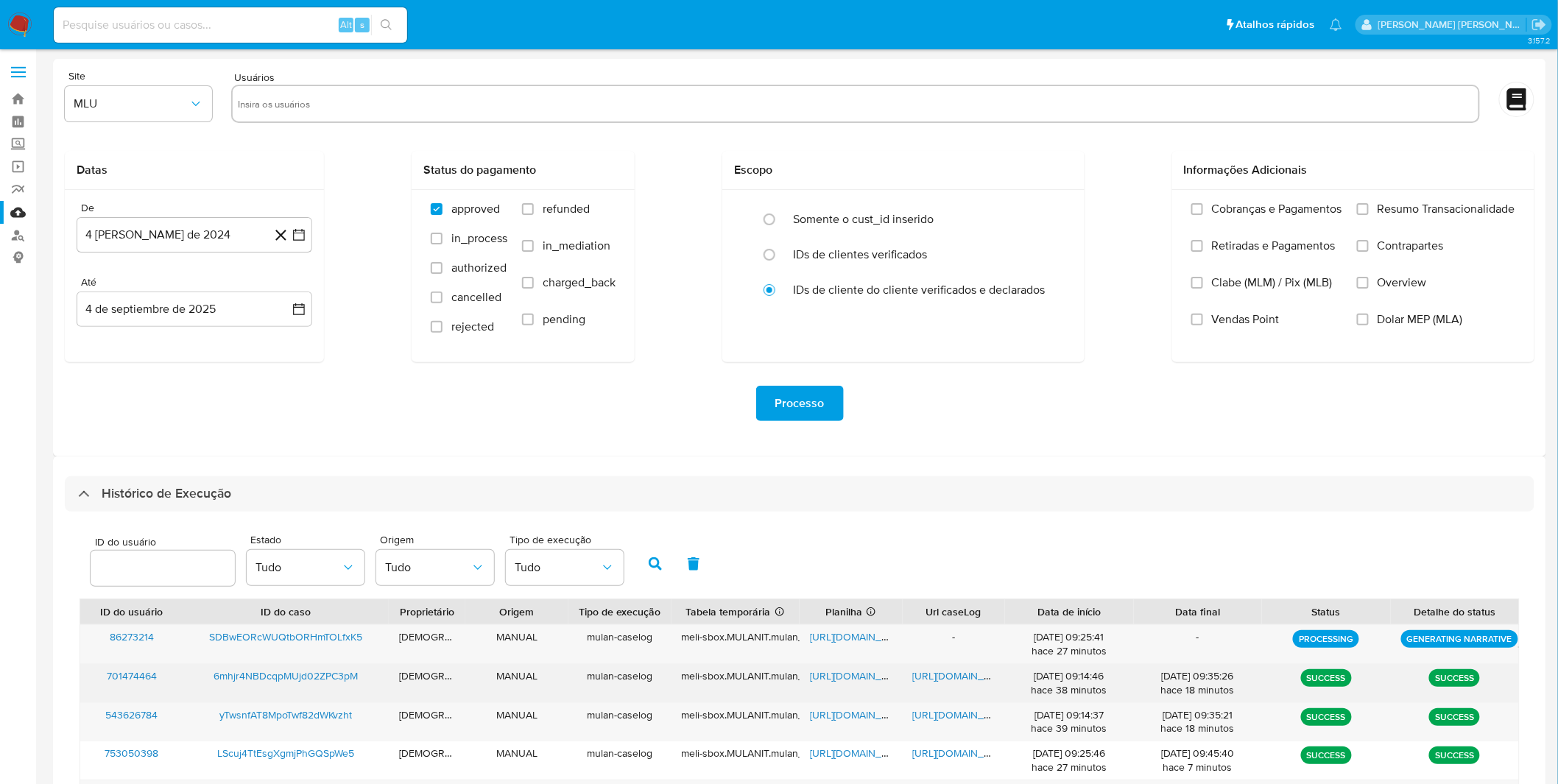
click at [977, 673] on span "https://docs.google.com/document/d/1DZ9tH_upFvKg6o_sp9NrTtQSLoo2KiQ5c_ZxEsYtBCo…" at bounding box center [964, 676] width 102 height 14
click at [835, 671] on span "https://docs.google.com/spreadsheets/d/1zj5OQIV3k62GRB1fZBUo_ttAnkkOXgrU4LAJTRv…" at bounding box center [861, 676] width 102 height 14
